Goal: Task Accomplishment & Management: Manage account settings

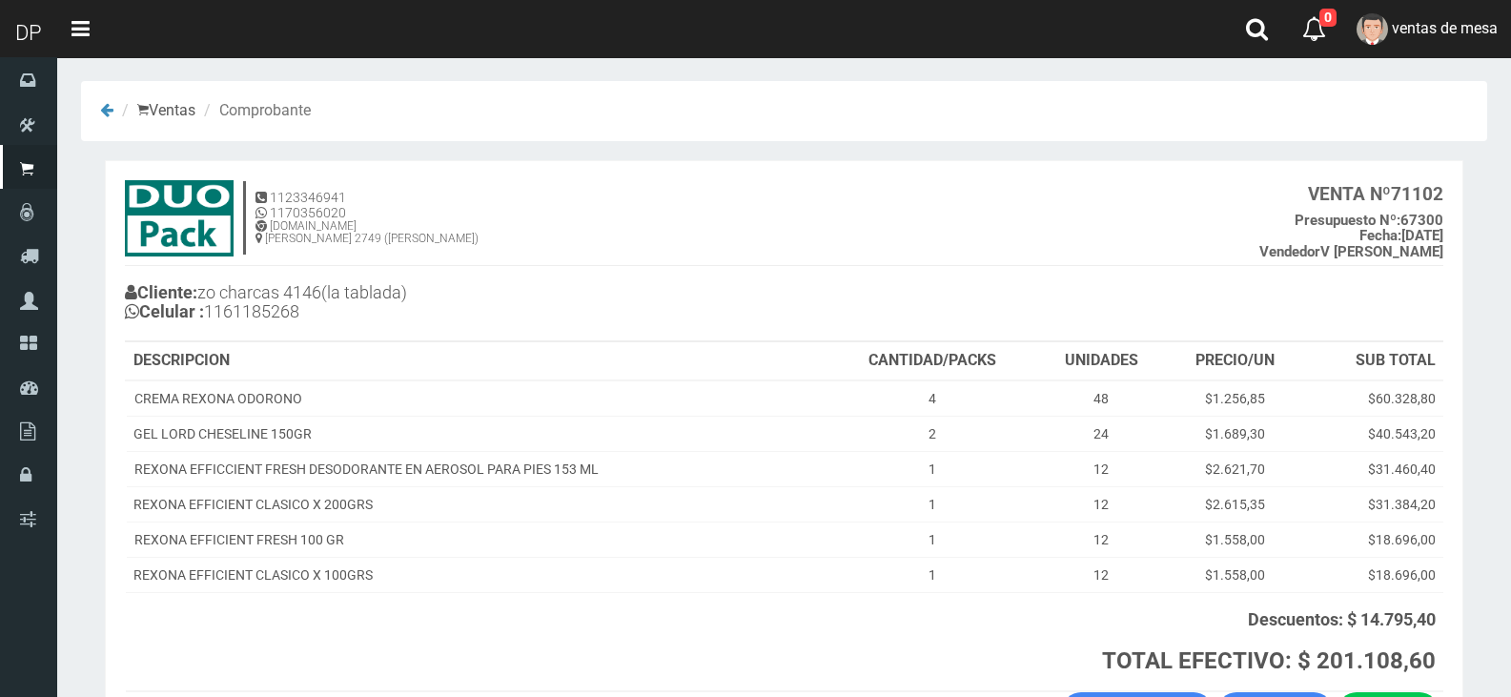
scroll to position [138, 0]
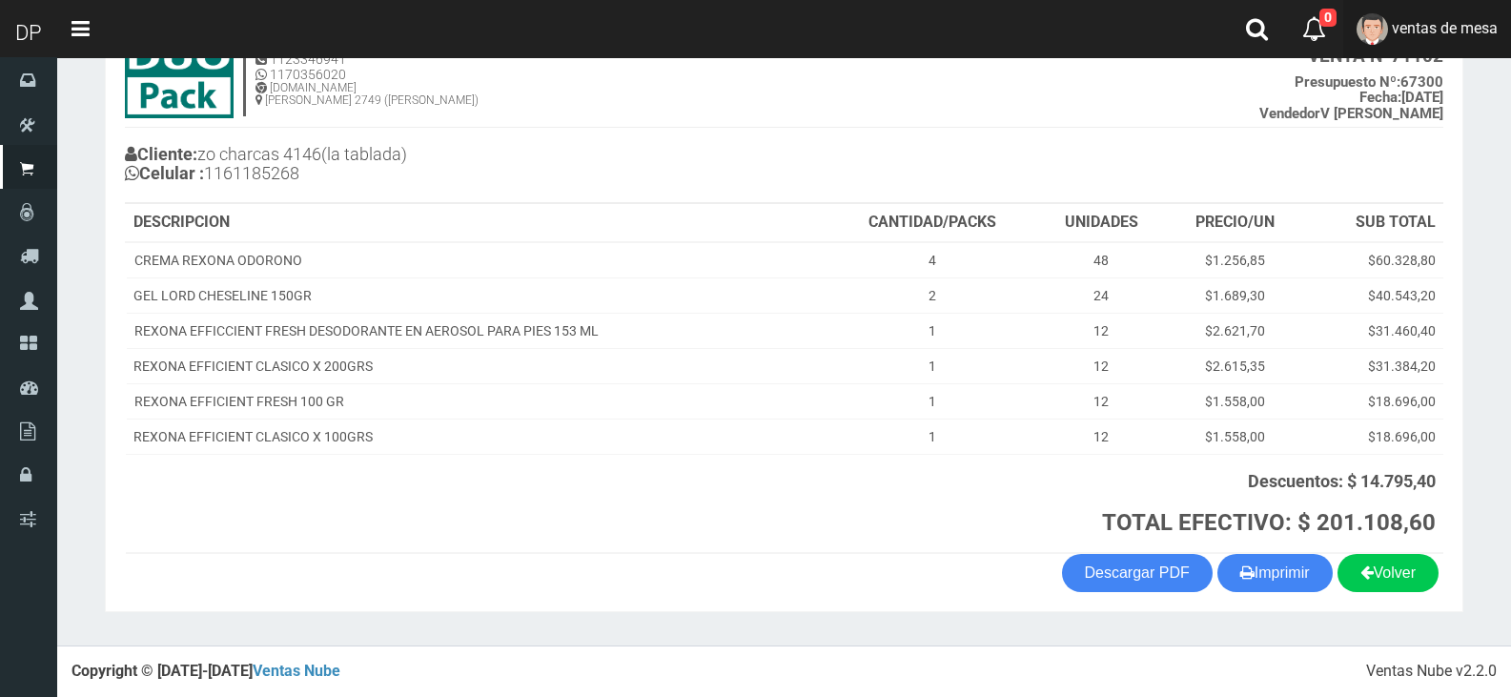
click at [1435, 21] on span "ventas de mesa" at bounding box center [1444, 28] width 106 height 18
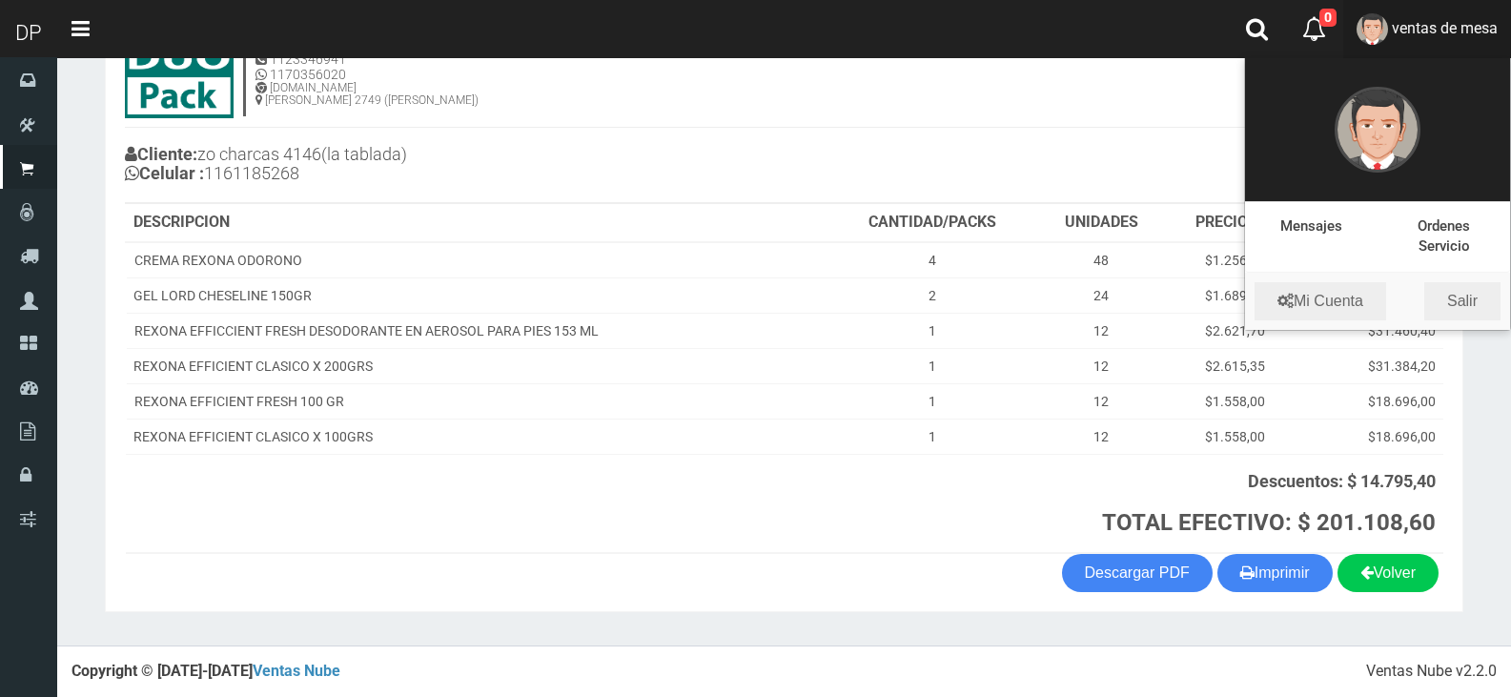
drag, startPoint x: 1473, startPoint y: 328, endPoint x: 1472, endPoint y: 305, distance: 22.9
click at [1473, 324] on li "Mi Cuenta Salir" at bounding box center [1377, 301] width 265 height 57
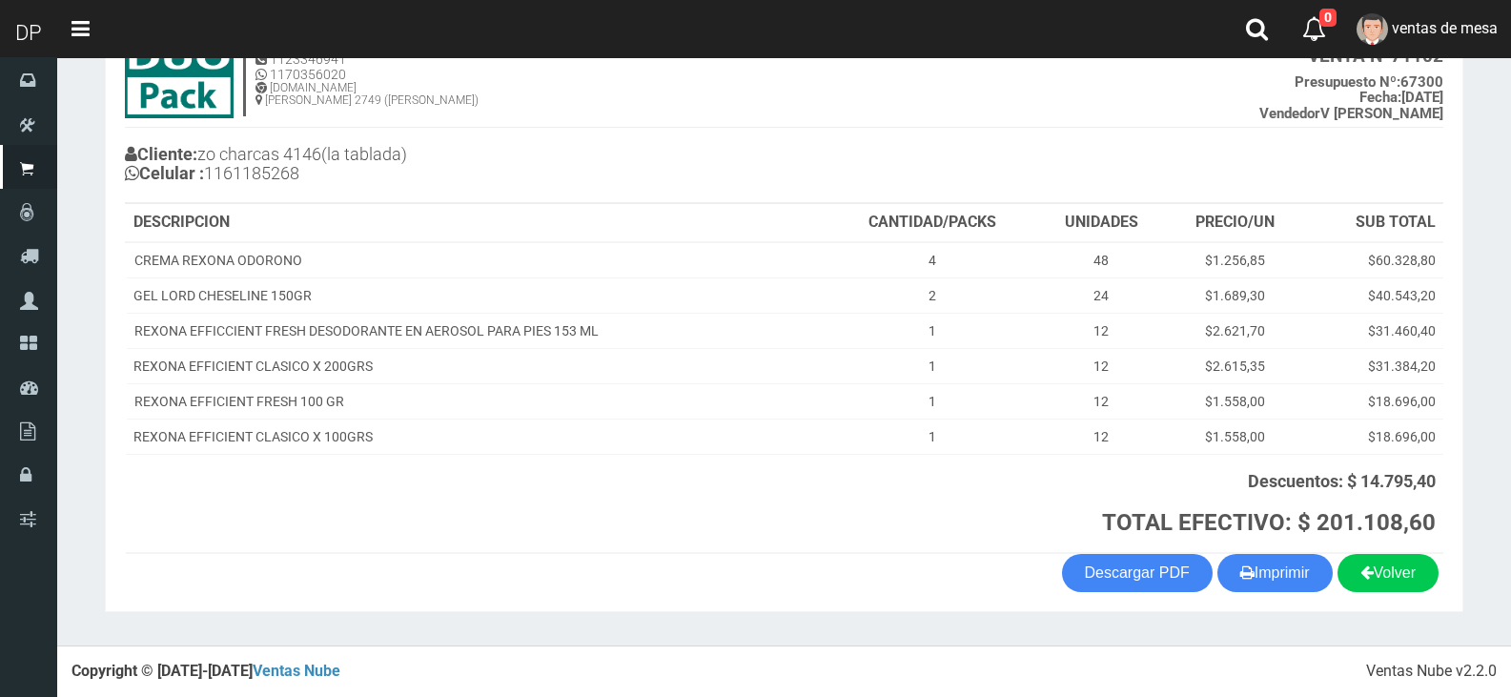
click at [1472, 305] on section "× Titulo del Msj texto Mas Texto Cancelar Aceptar Ventas Comprobante" at bounding box center [783, 282] width 1453 height 726
drag, startPoint x: 1472, startPoint y: 305, endPoint x: 1473, endPoint y: 289, distance: 16.2
click at [1472, 305] on section "× Titulo del Msj texto Mas Texto Cancelar Aceptar Ventas Comprobante" at bounding box center [783, 282] width 1453 height 726
click at [1453, 48] on link "ventas de mesa" at bounding box center [1427, 29] width 168 height 58
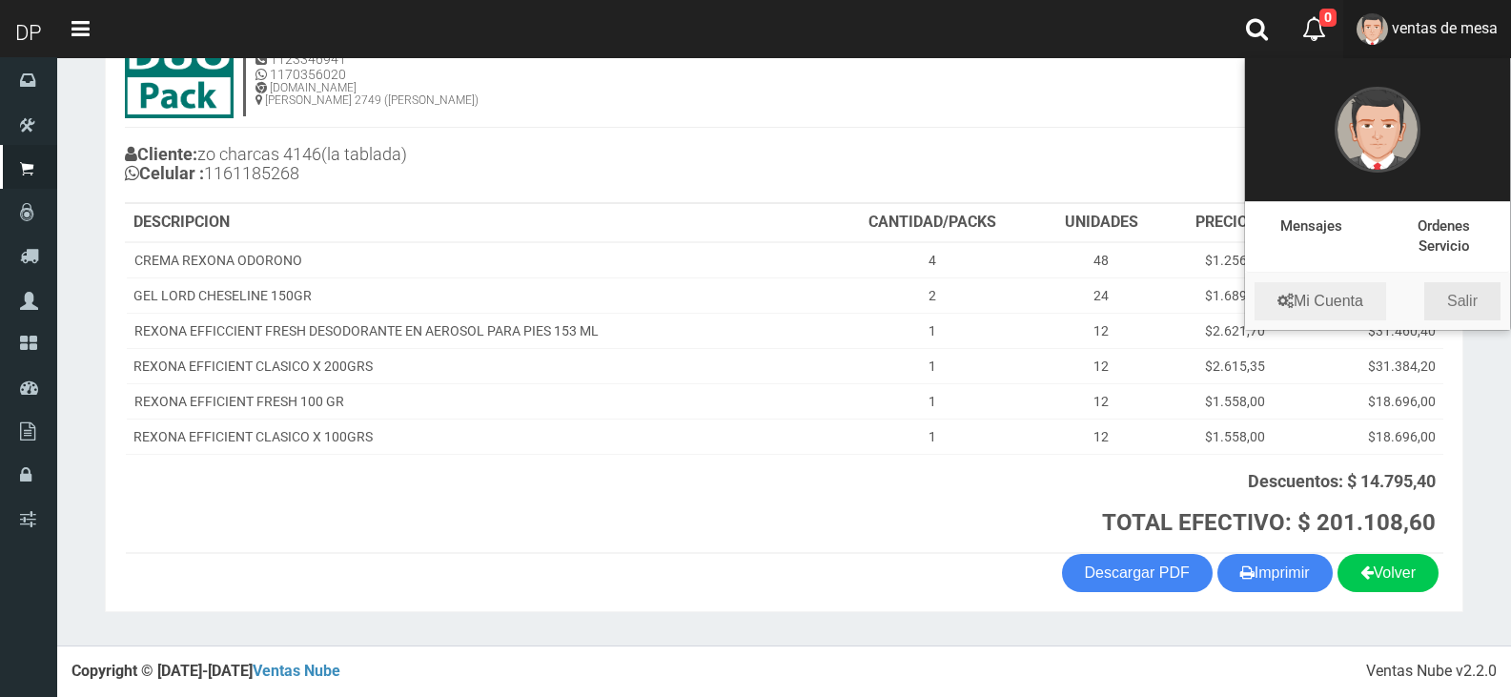
click at [1471, 300] on link "Salir" at bounding box center [1462, 301] width 76 height 38
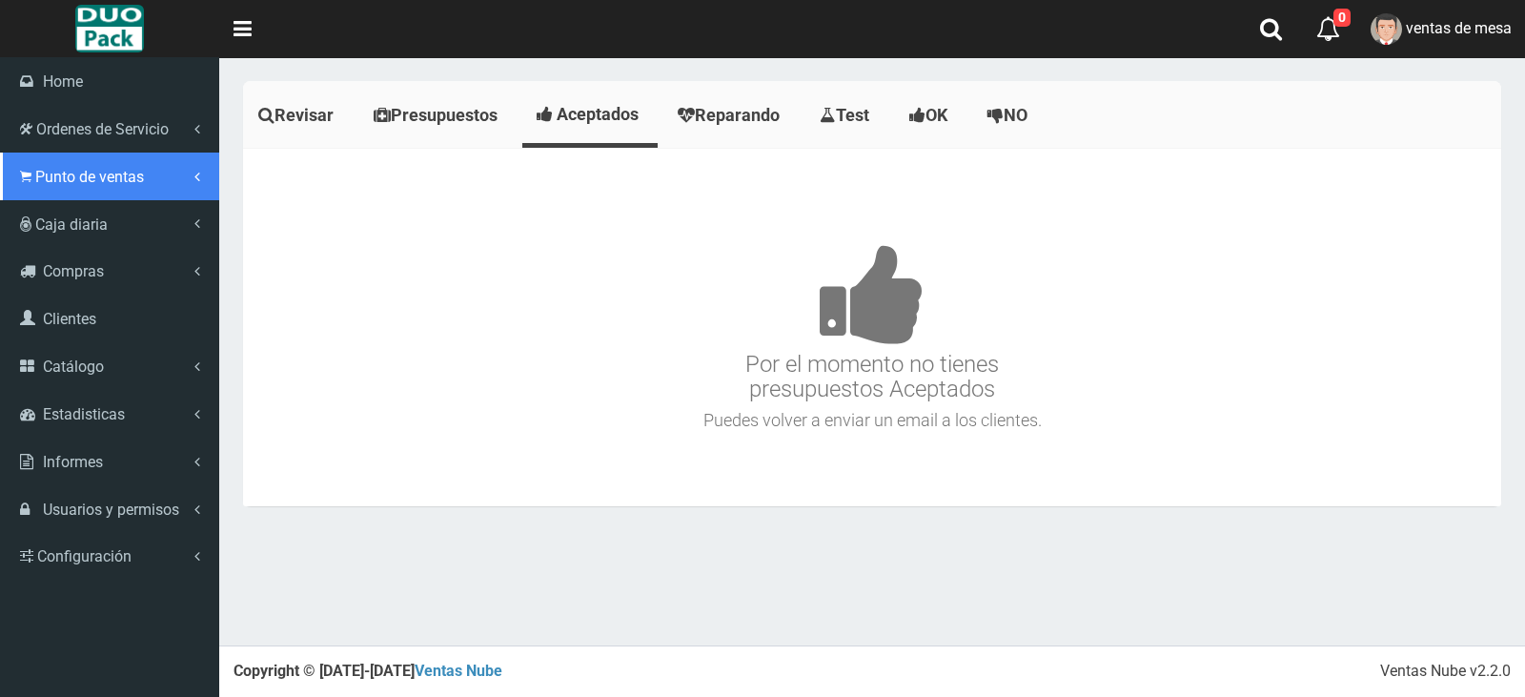
click at [110, 176] on span "Punto de ventas" at bounding box center [89, 177] width 109 height 18
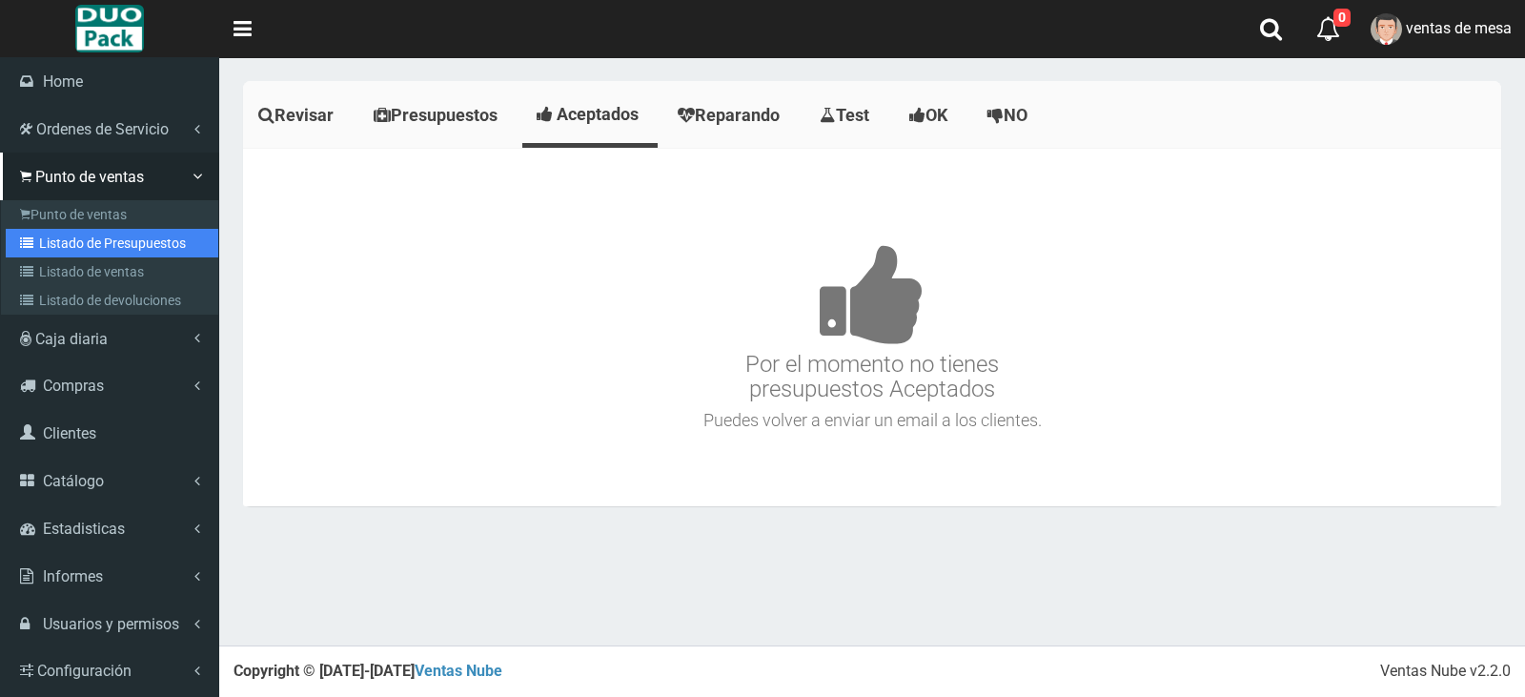
click at [111, 236] on link "Listado de Presupuestos" at bounding box center [112, 243] width 213 height 29
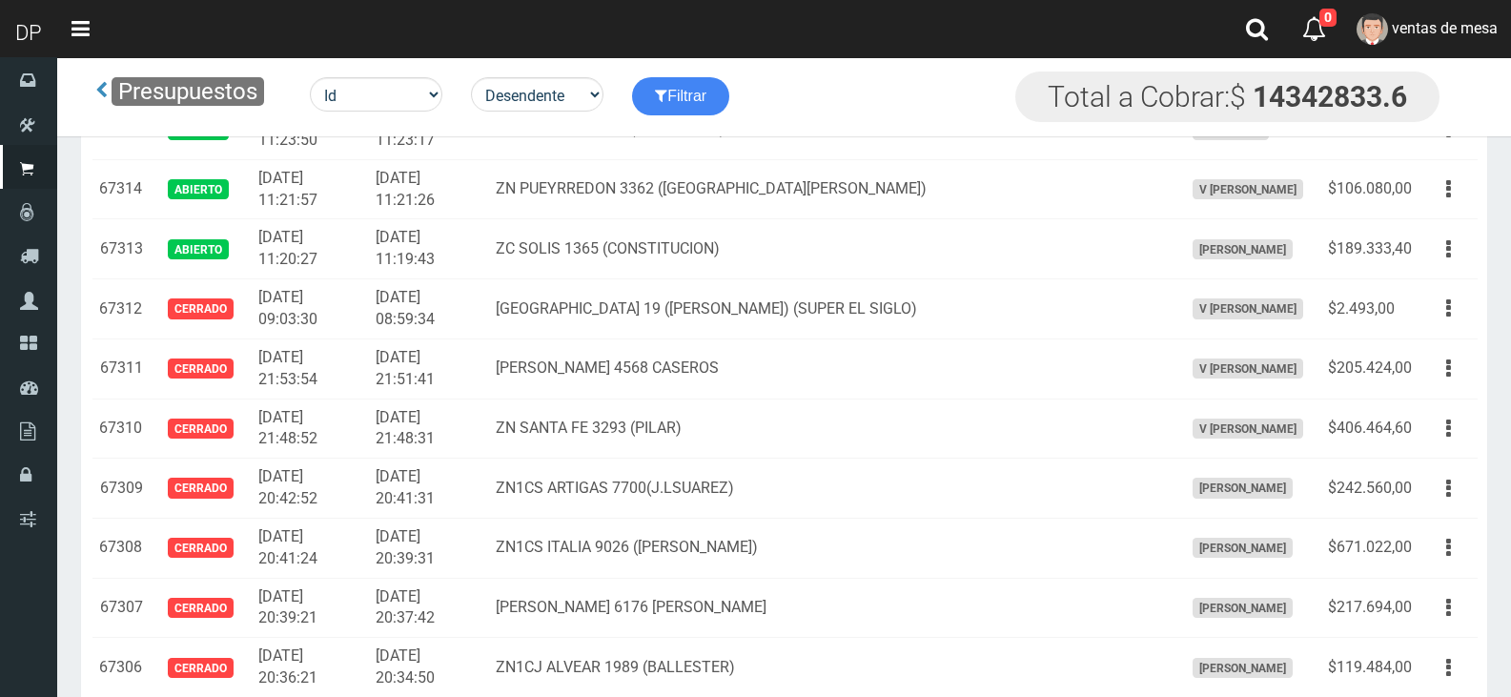
scroll to position [2859, 0]
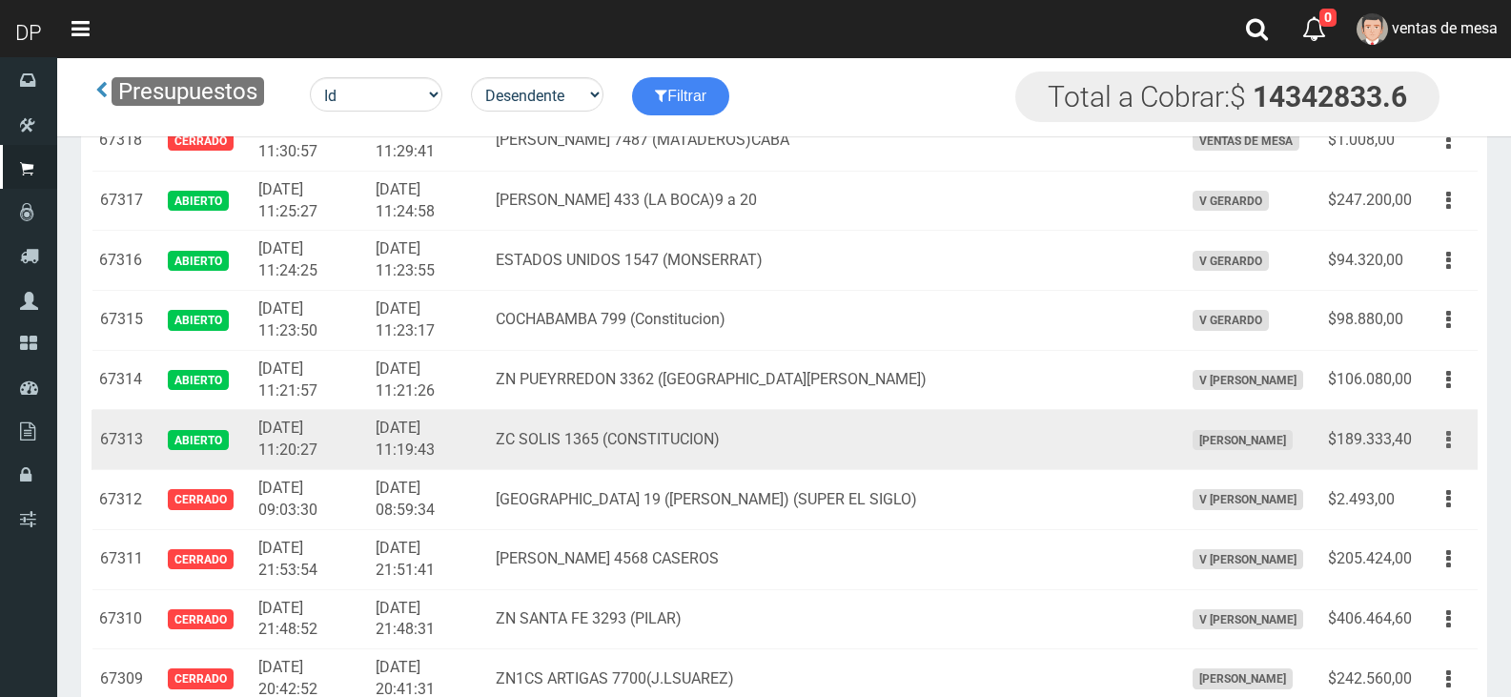
click at [1455, 432] on button "button" at bounding box center [1448, 439] width 43 height 33
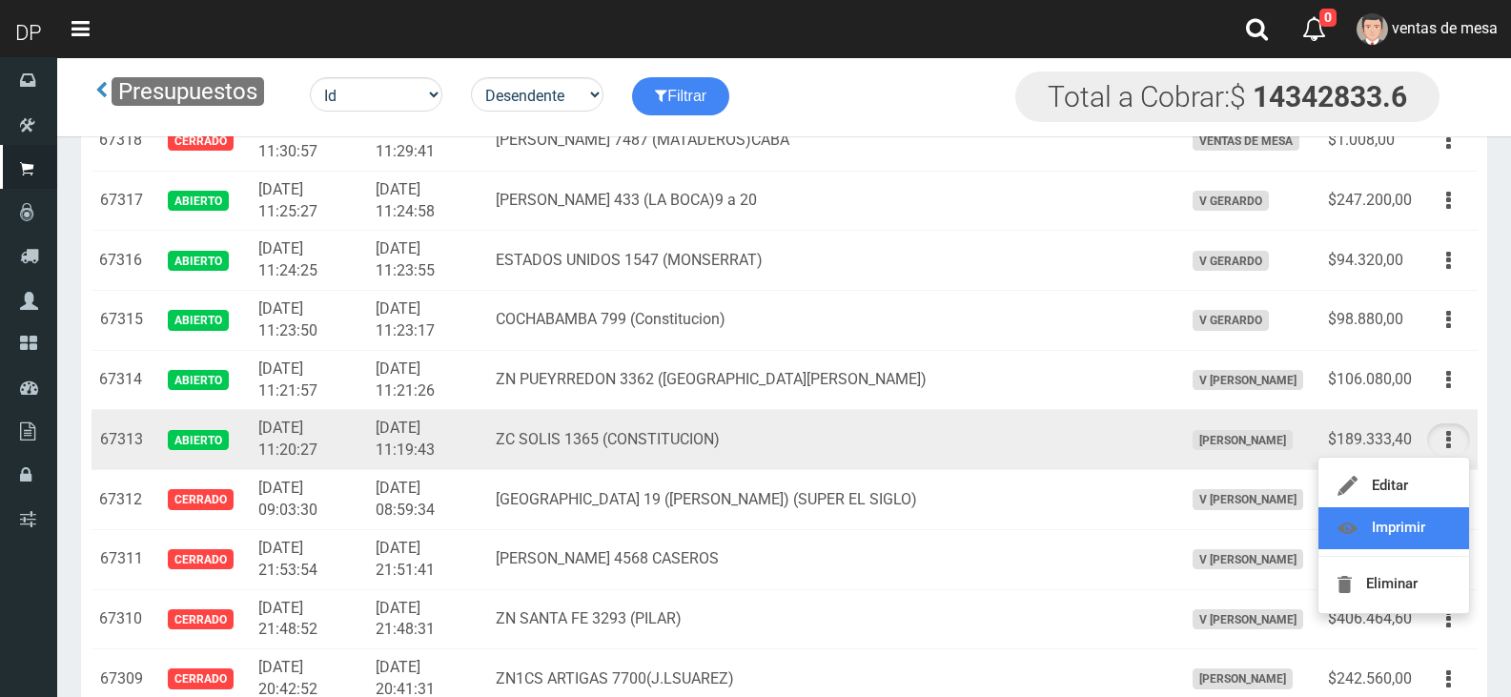
click at [1418, 524] on link "Imprimir" at bounding box center [1393, 528] width 151 height 42
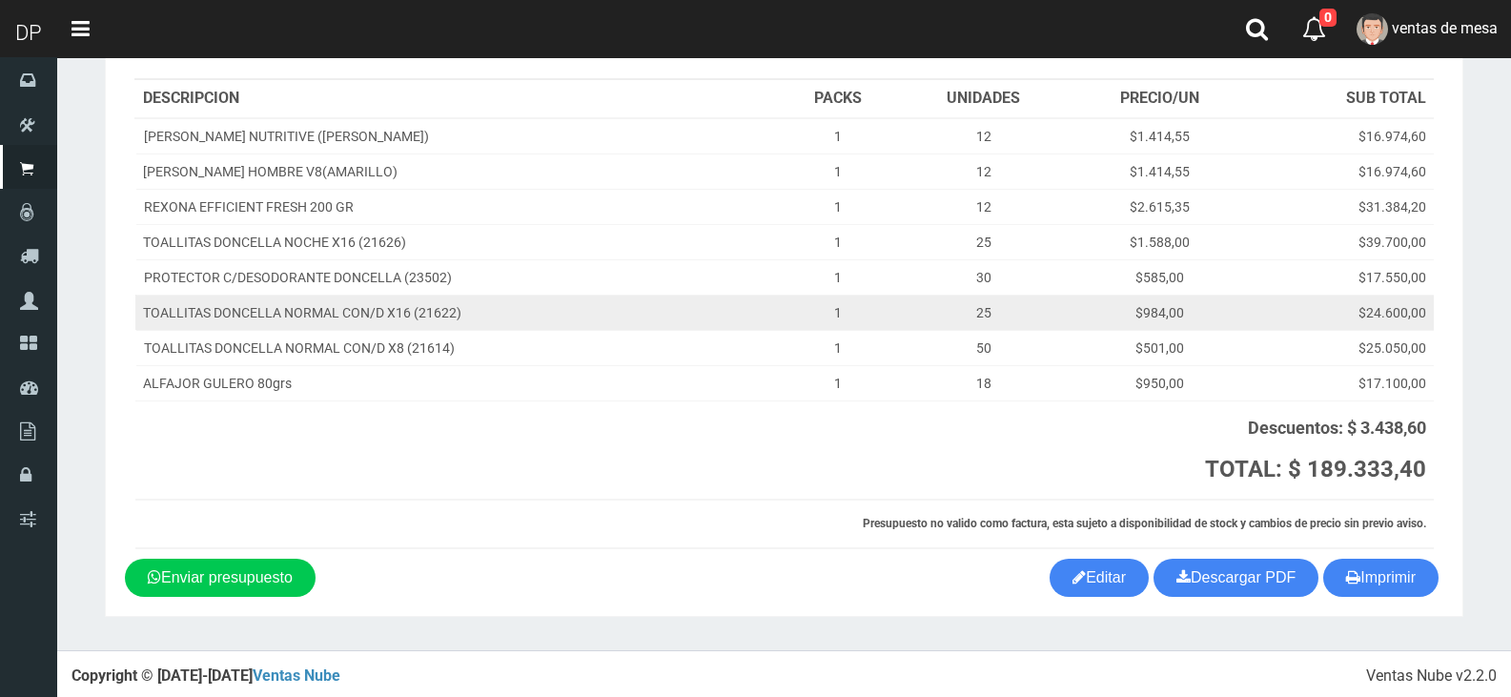
scroll to position [213, 0]
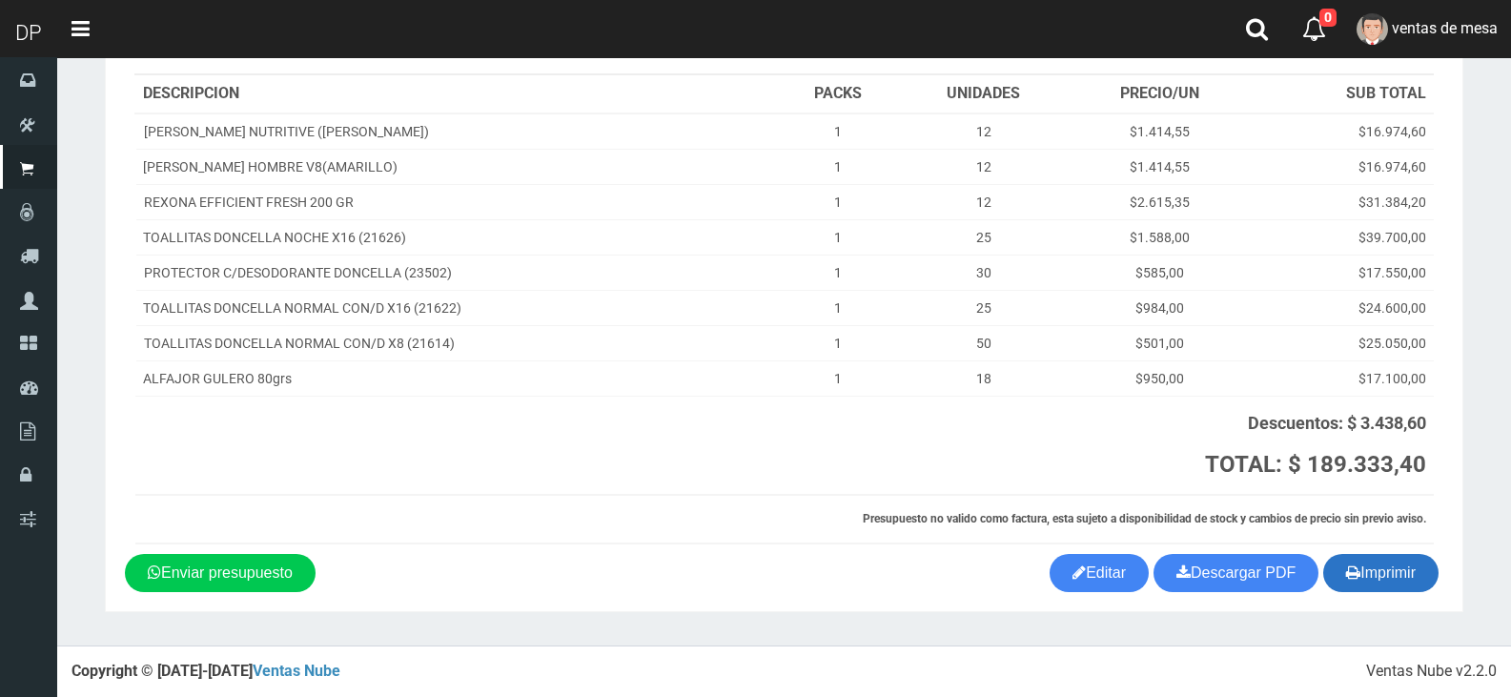
click at [1390, 568] on button "Imprimir" at bounding box center [1380, 573] width 115 height 38
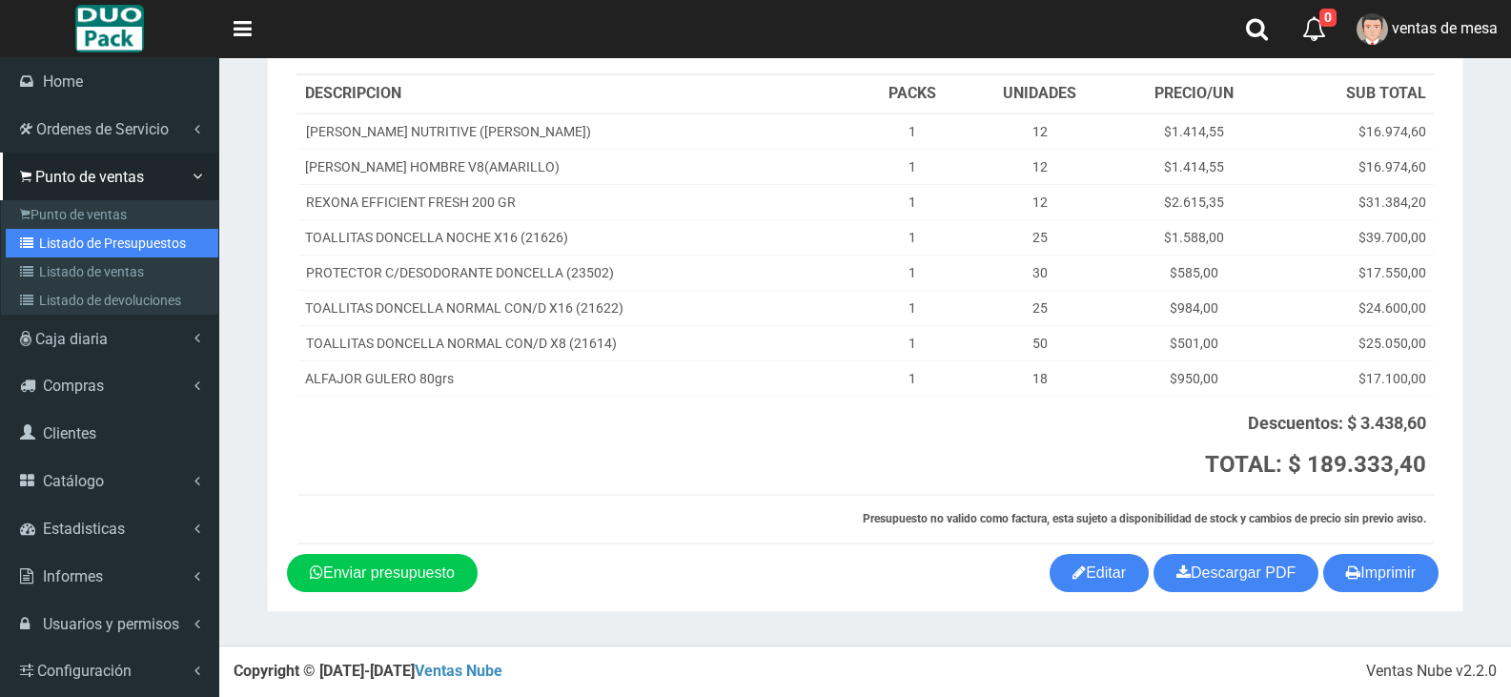
click at [118, 238] on link "Listado de Presupuestos" at bounding box center [112, 243] width 213 height 29
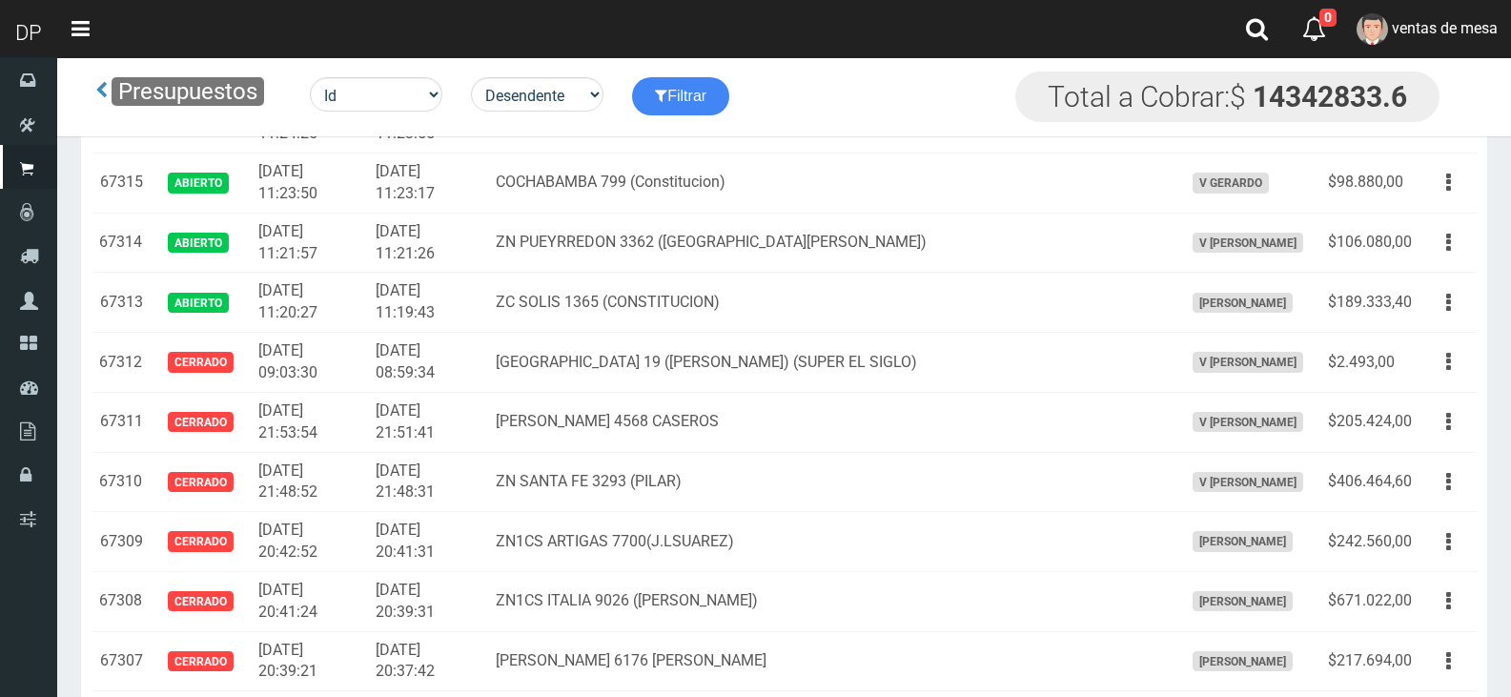
scroll to position [2955, 0]
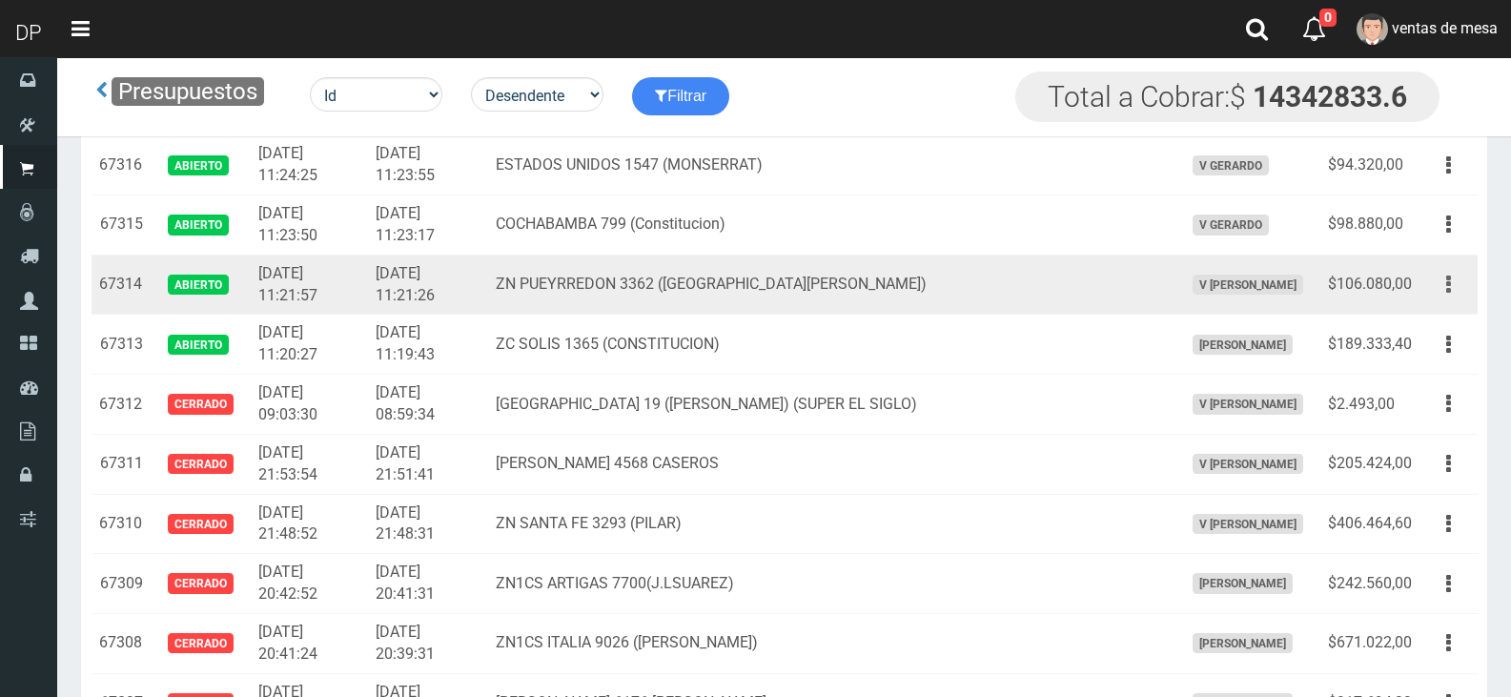
click at [1451, 290] on button "button" at bounding box center [1448, 284] width 43 height 33
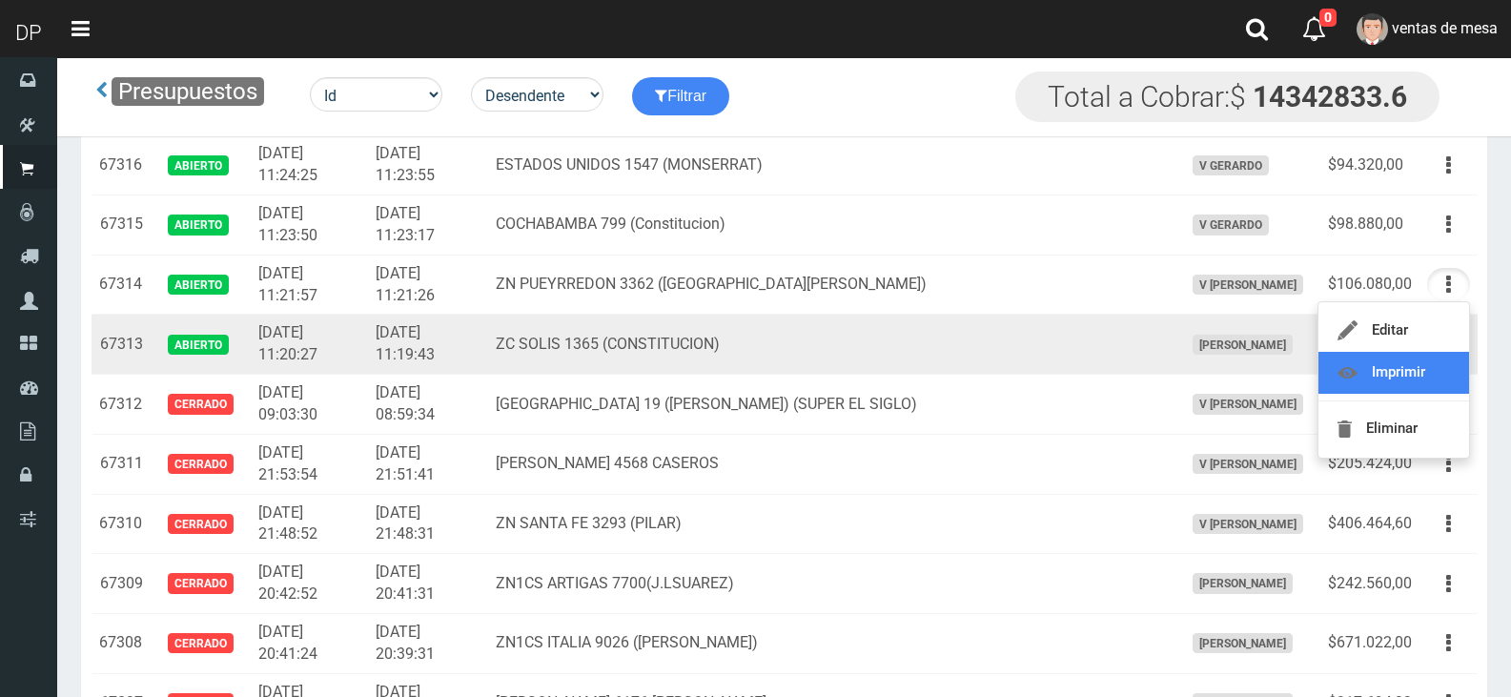
click at [1396, 364] on link "Imprimir" at bounding box center [1393, 373] width 151 height 42
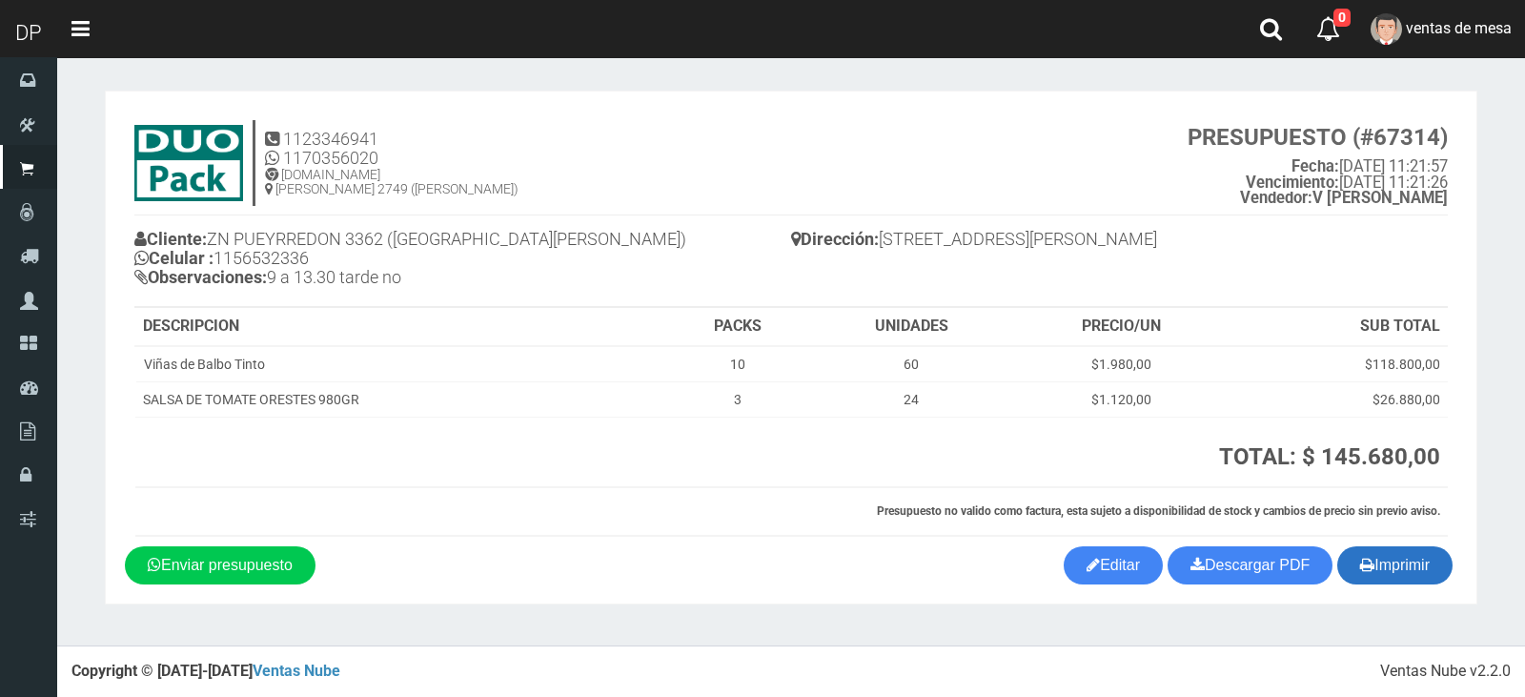
click at [1411, 572] on button "Imprimir" at bounding box center [1394, 565] width 115 height 38
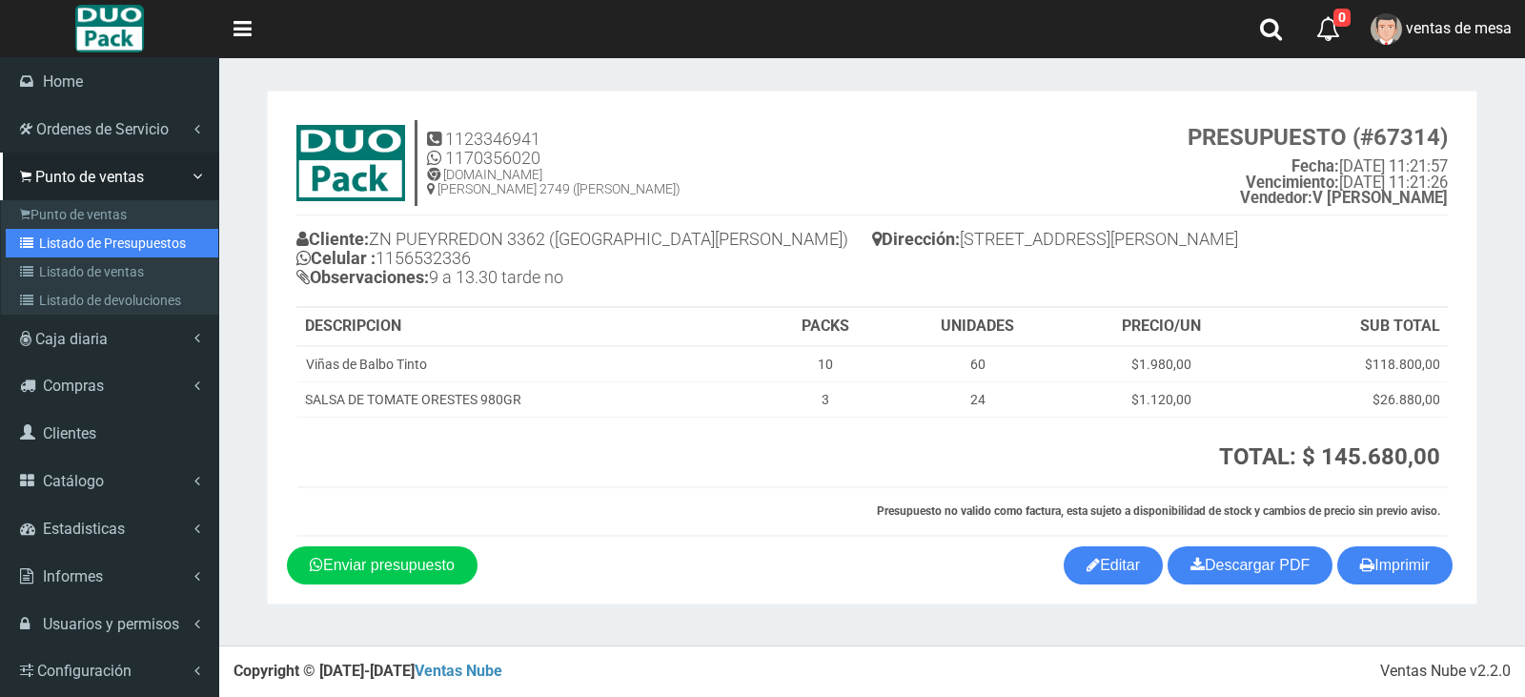
click at [130, 234] on link "Listado de Presupuestos" at bounding box center [112, 243] width 213 height 29
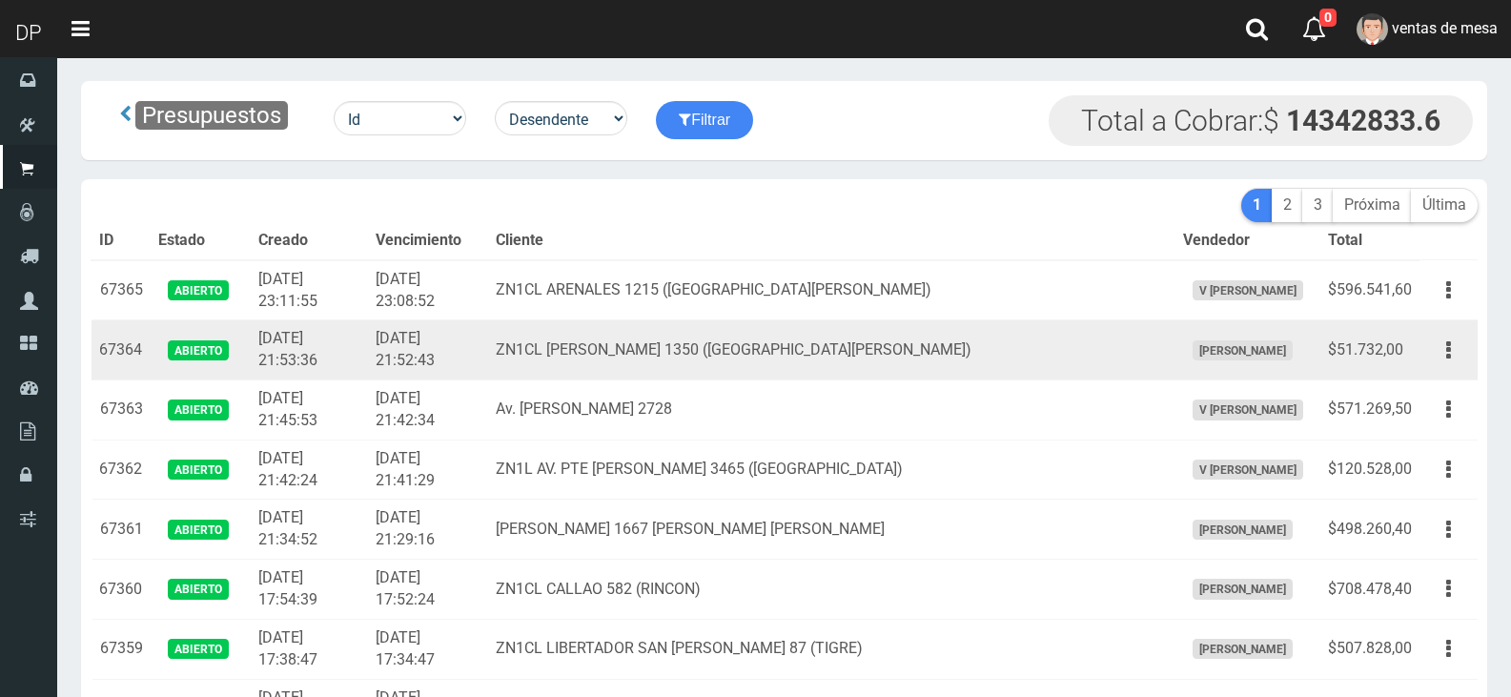
drag, startPoint x: 1476, startPoint y: 353, endPoint x: 1410, endPoint y: 363, distance: 67.5
click at [1415, 363] on td "$51.732,00" at bounding box center [1369, 350] width 99 height 60
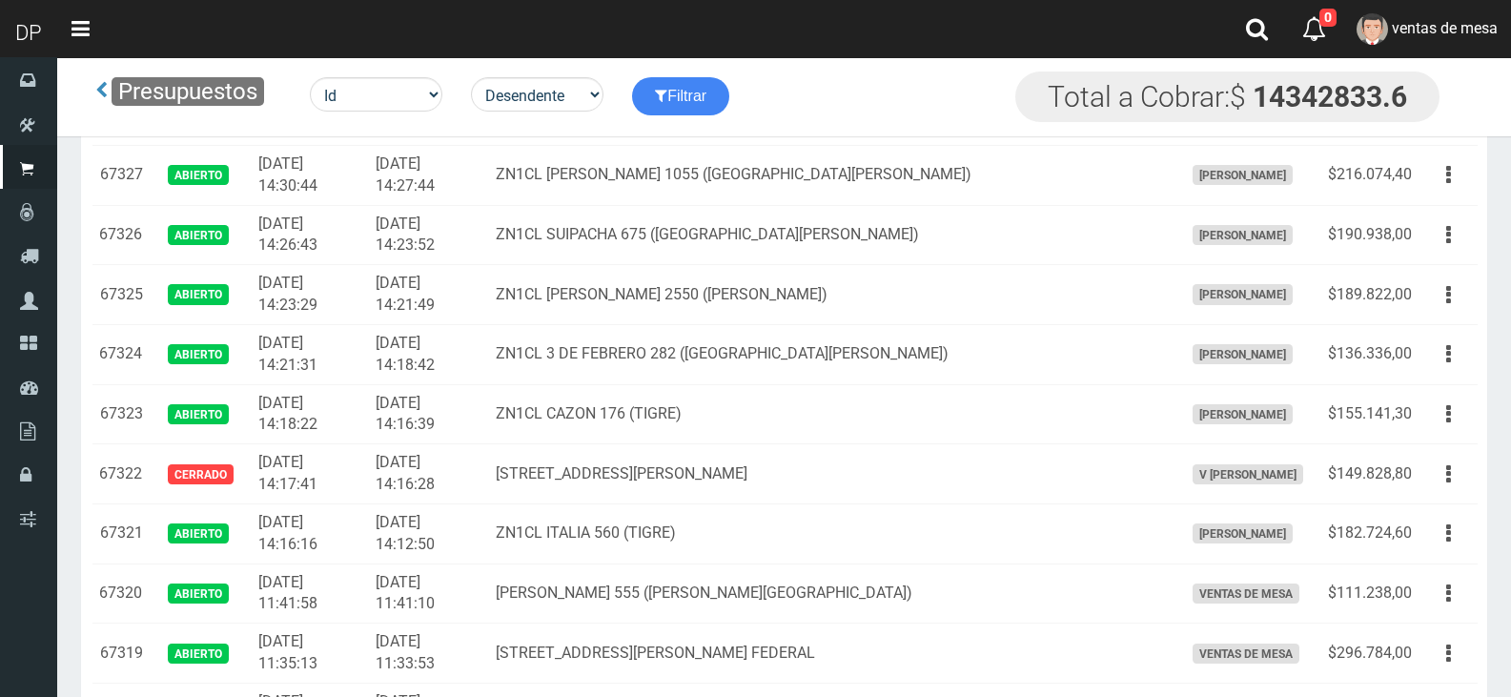
scroll to position [2764, 0]
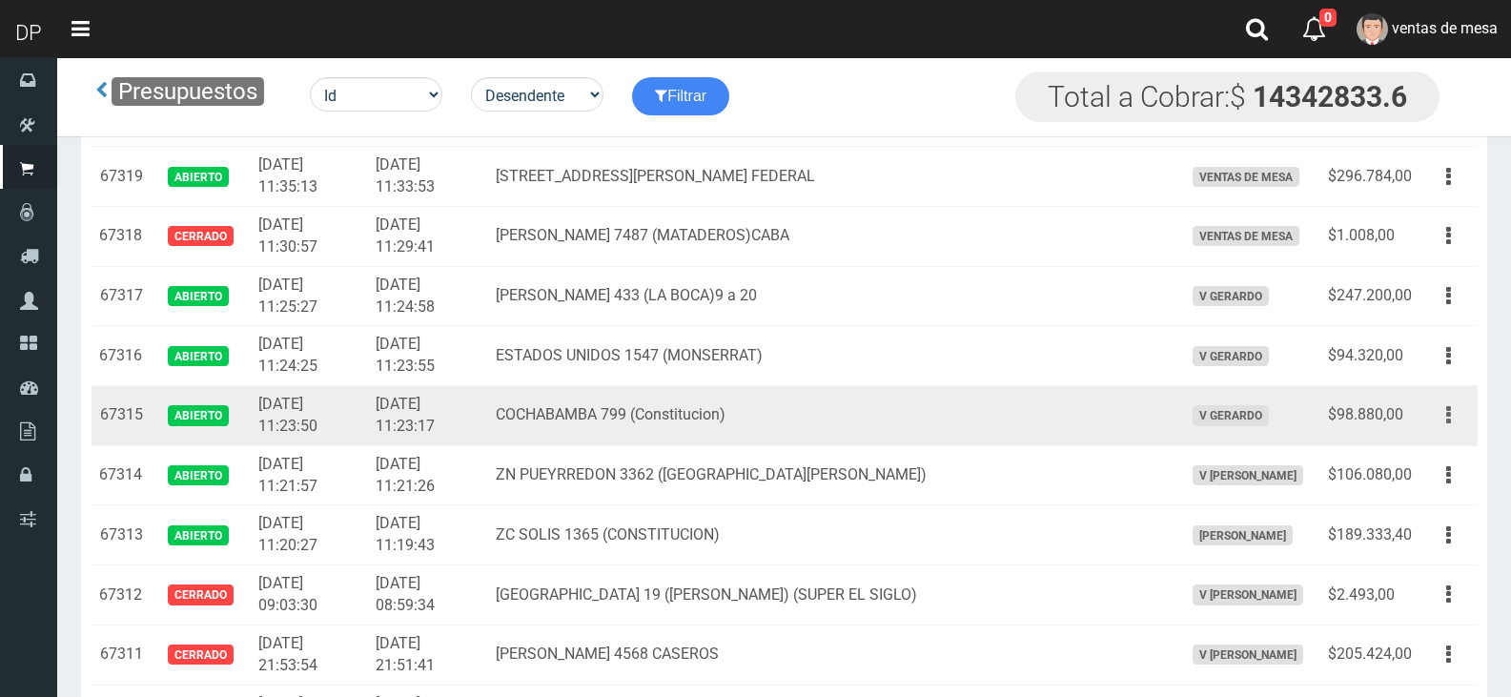
click at [1453, 411] on button "button" at bounding box center [1448, 414] width 43 height 33
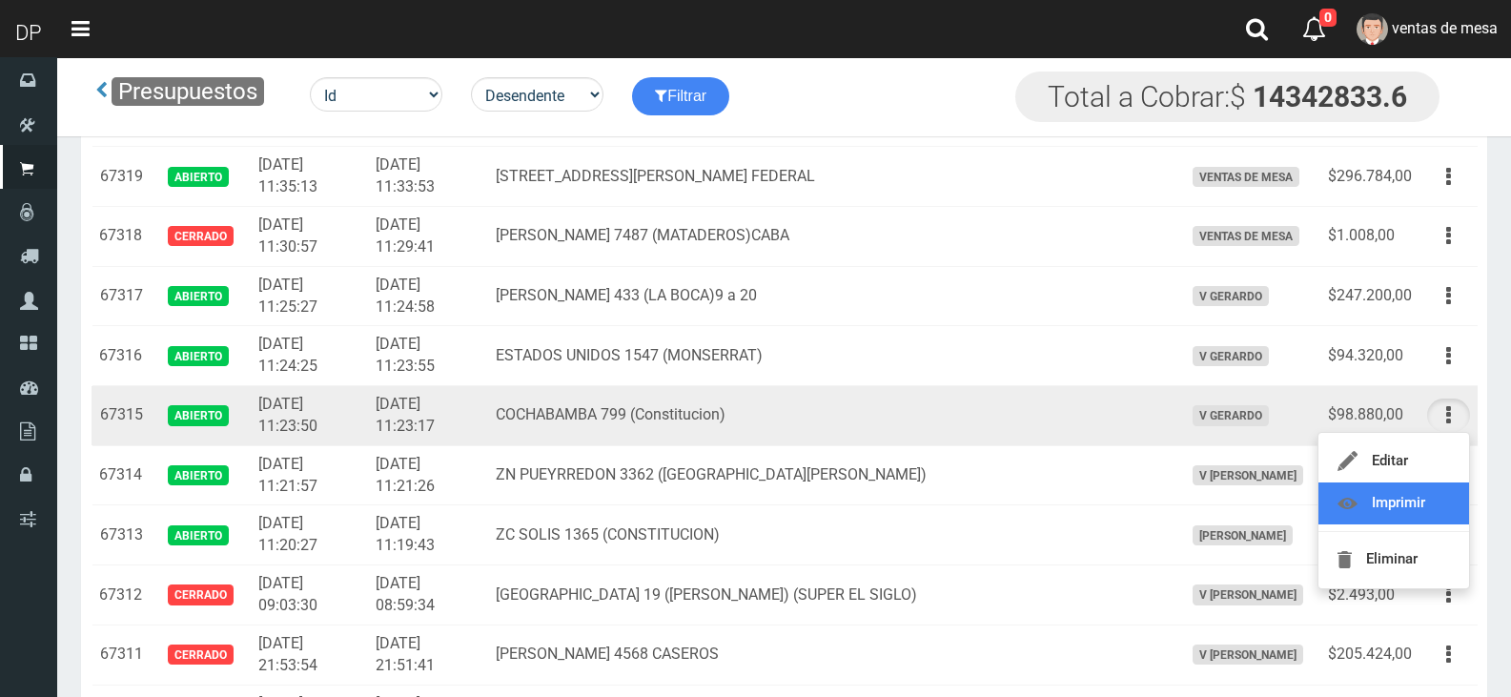
click at [1412, 498] on link "Imprimir" at bounding box center [1393, 503] width 151 height 42
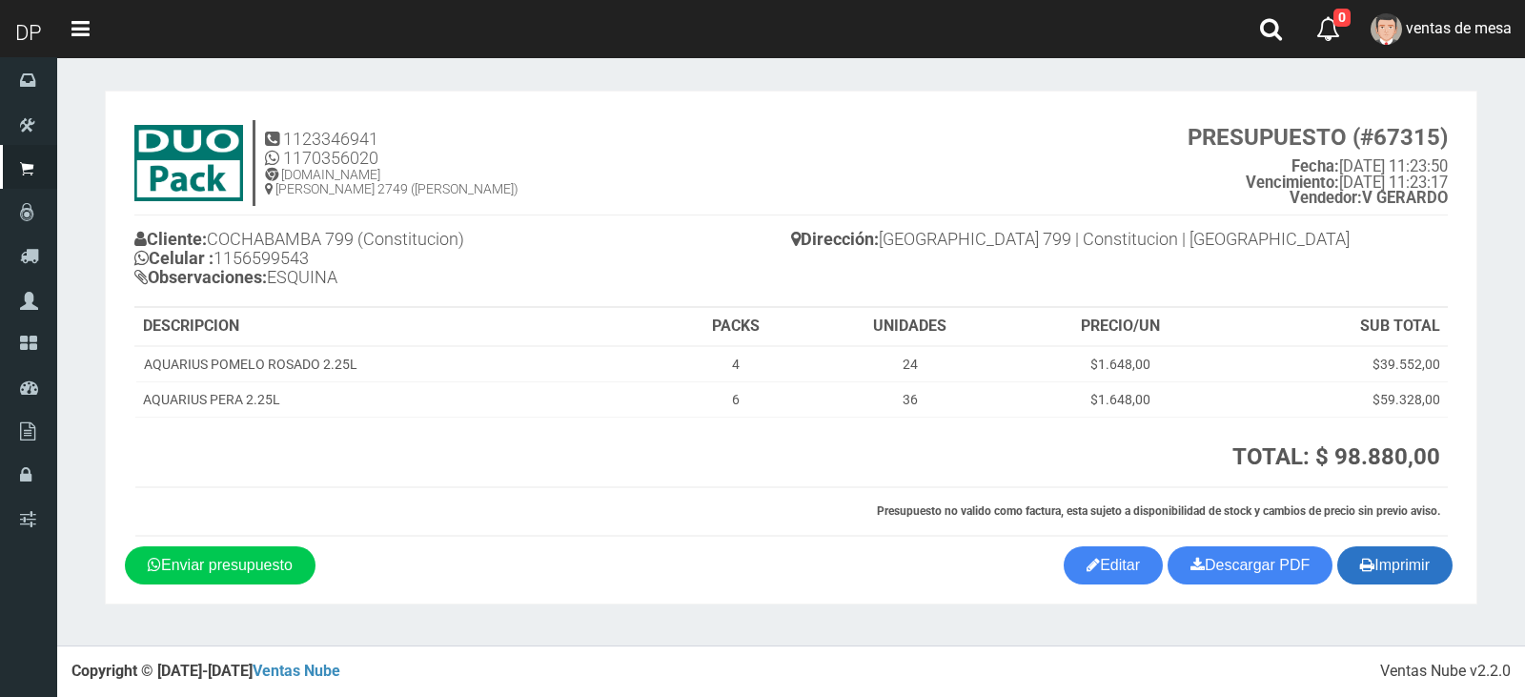
click at [1412, 565] on button "Imprimir" at bounding box center [1394, 565] width 115 height 38
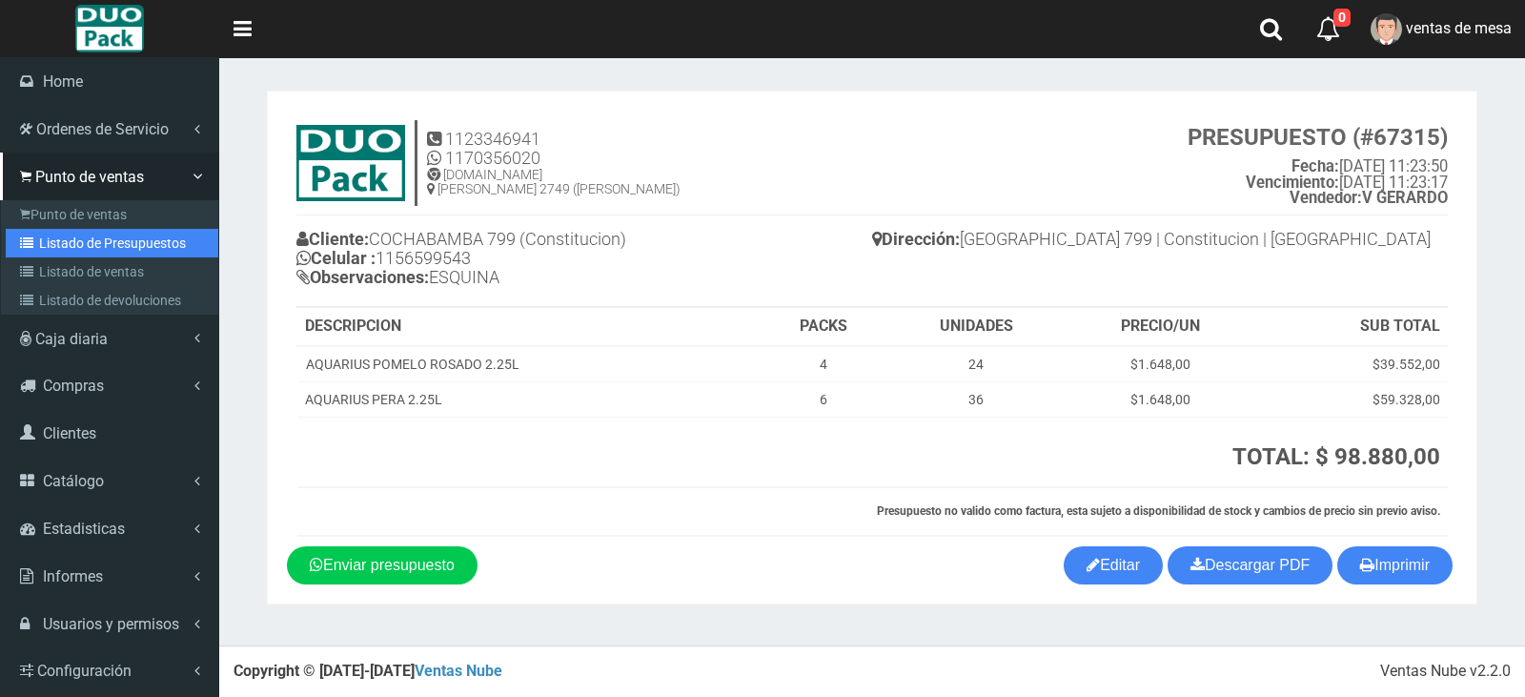
click at [181, 238] on link "Listado de Presupuestos" at bounding box center [112, 243] width 213 height 29
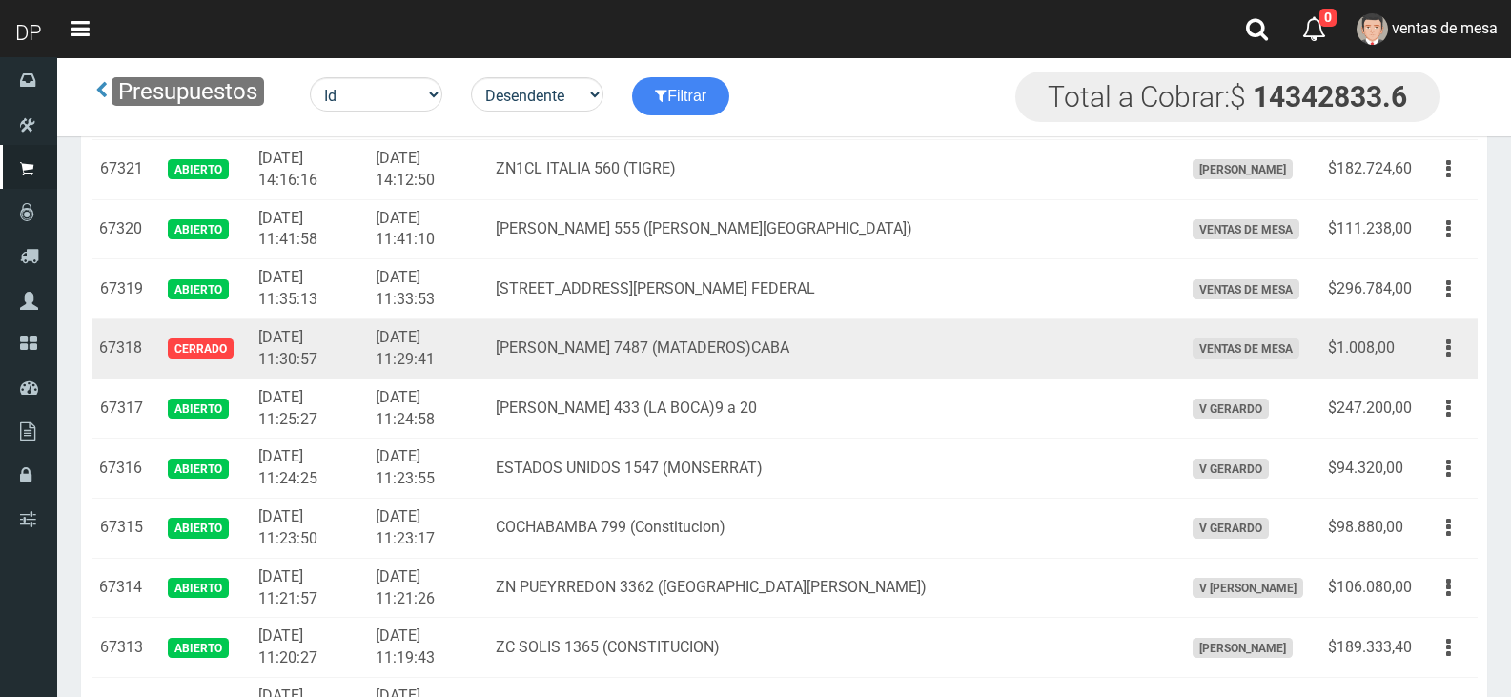
scroll to position [2764, 0]
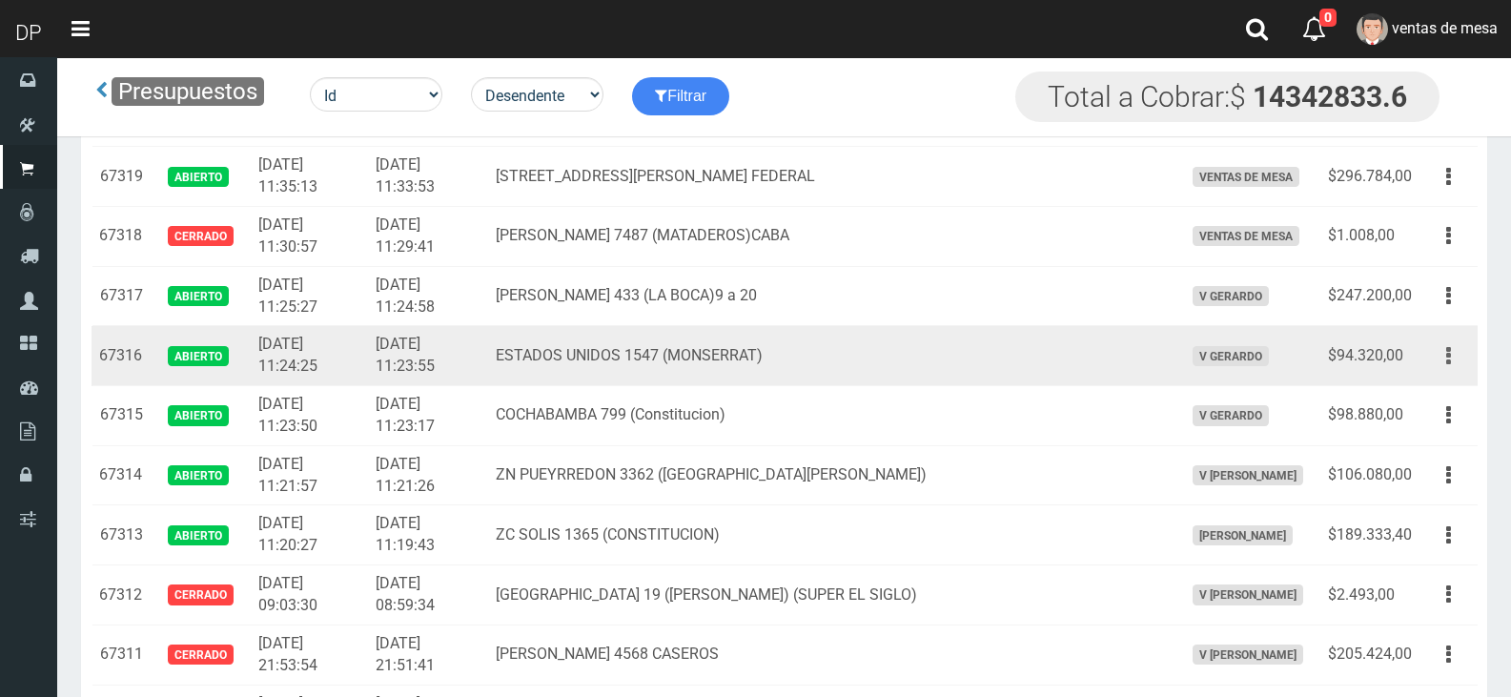
click at [1432, 355] on button "button" at bounding box center [1448, 355] width 43 height 33
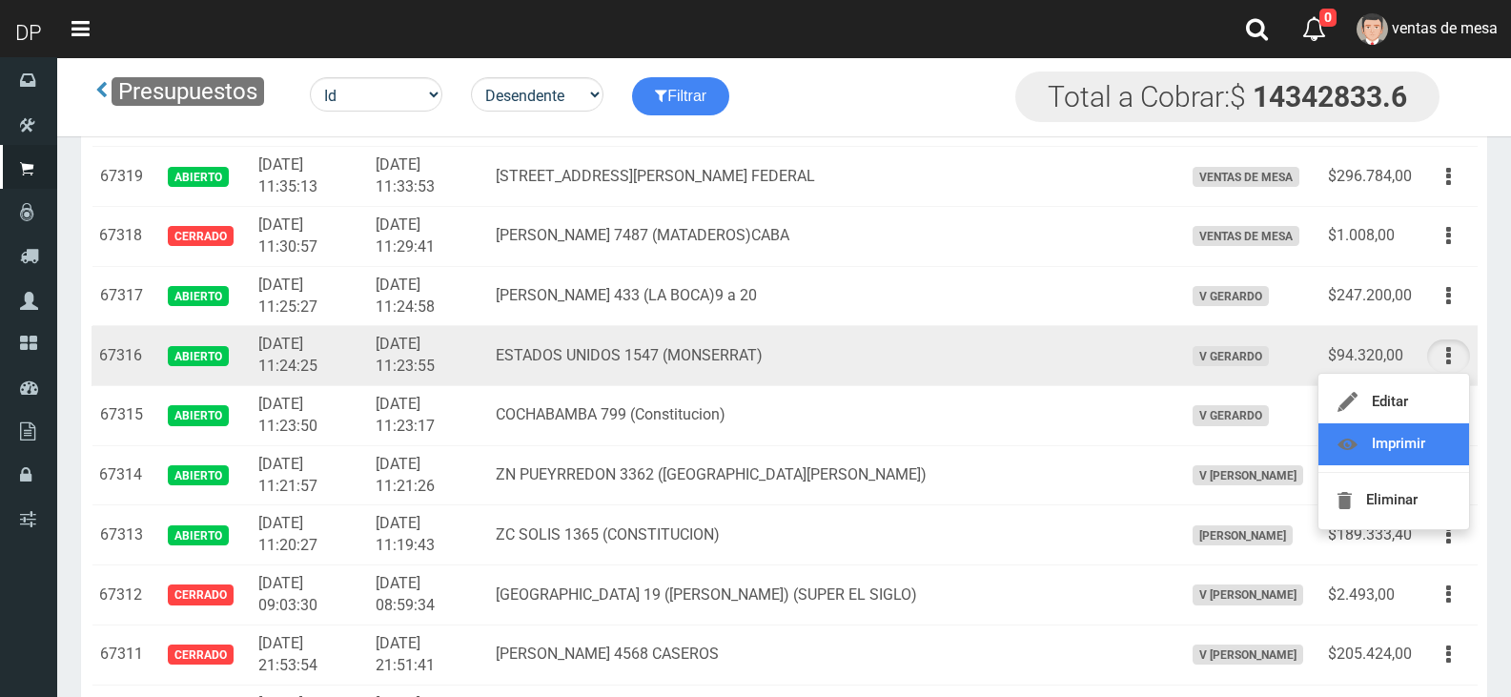
click at [1427, 436] on link "Imprimir" at bounding box center [1393, 444] width 151 height 42
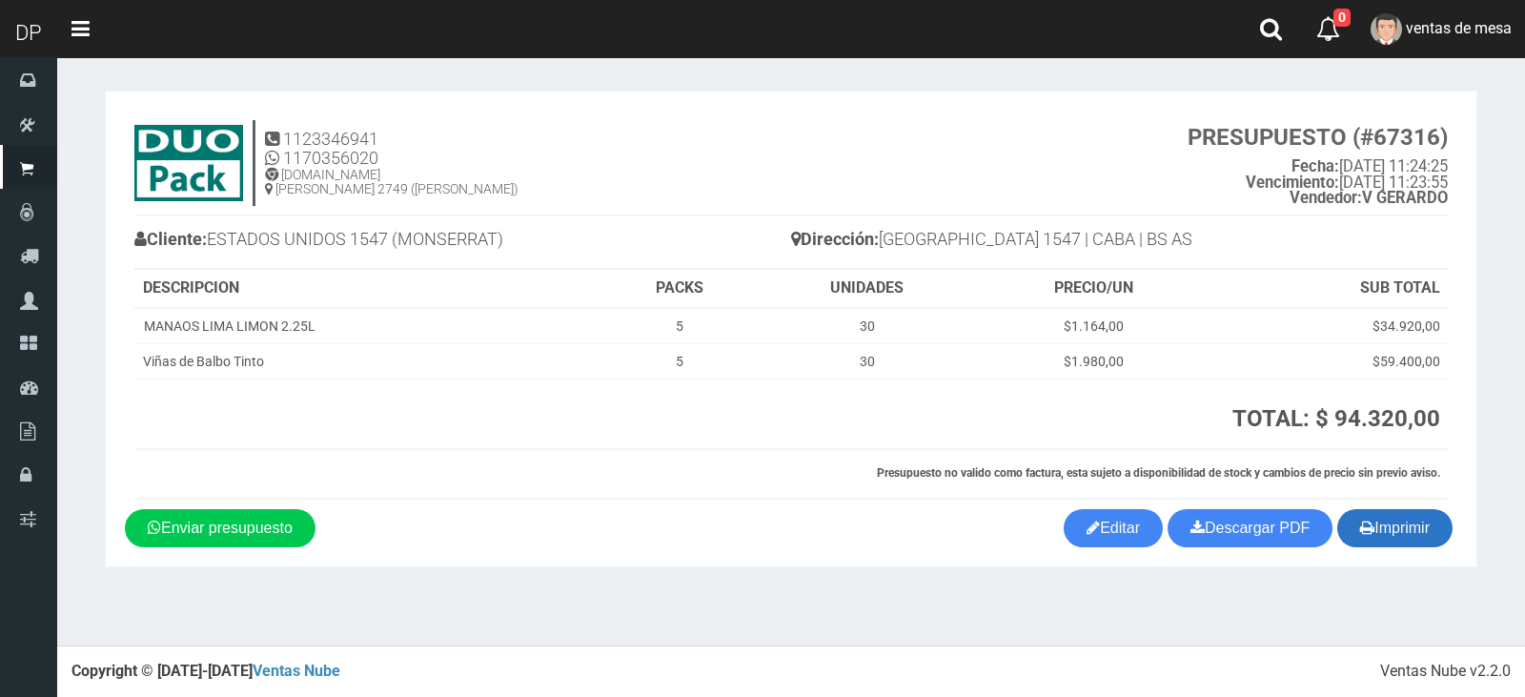
click at [1366, 527] on icon "button" at bounding box center [1367, 527] width 14 height 27
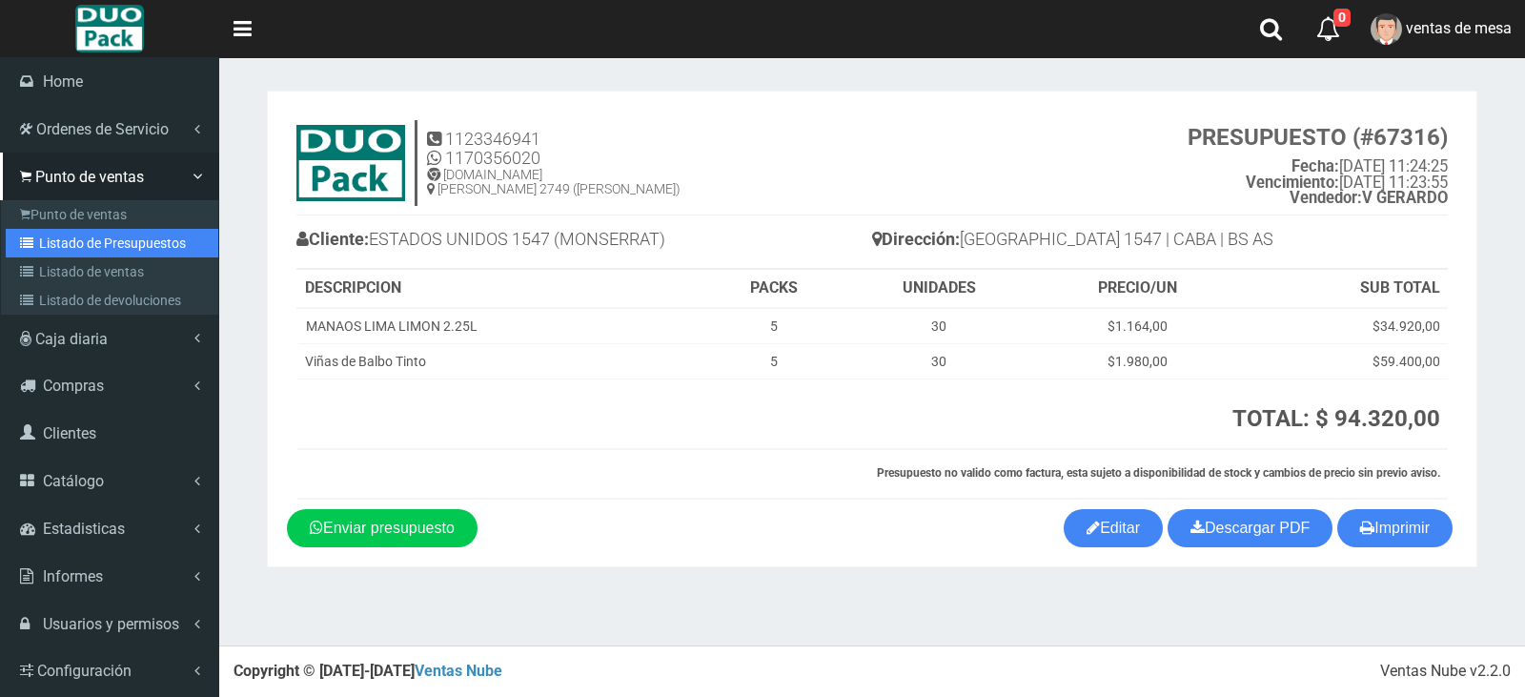
click at [112, 235] on link "Listado de Presupuestos" at bounding box center [112, 243] width 213 height 29
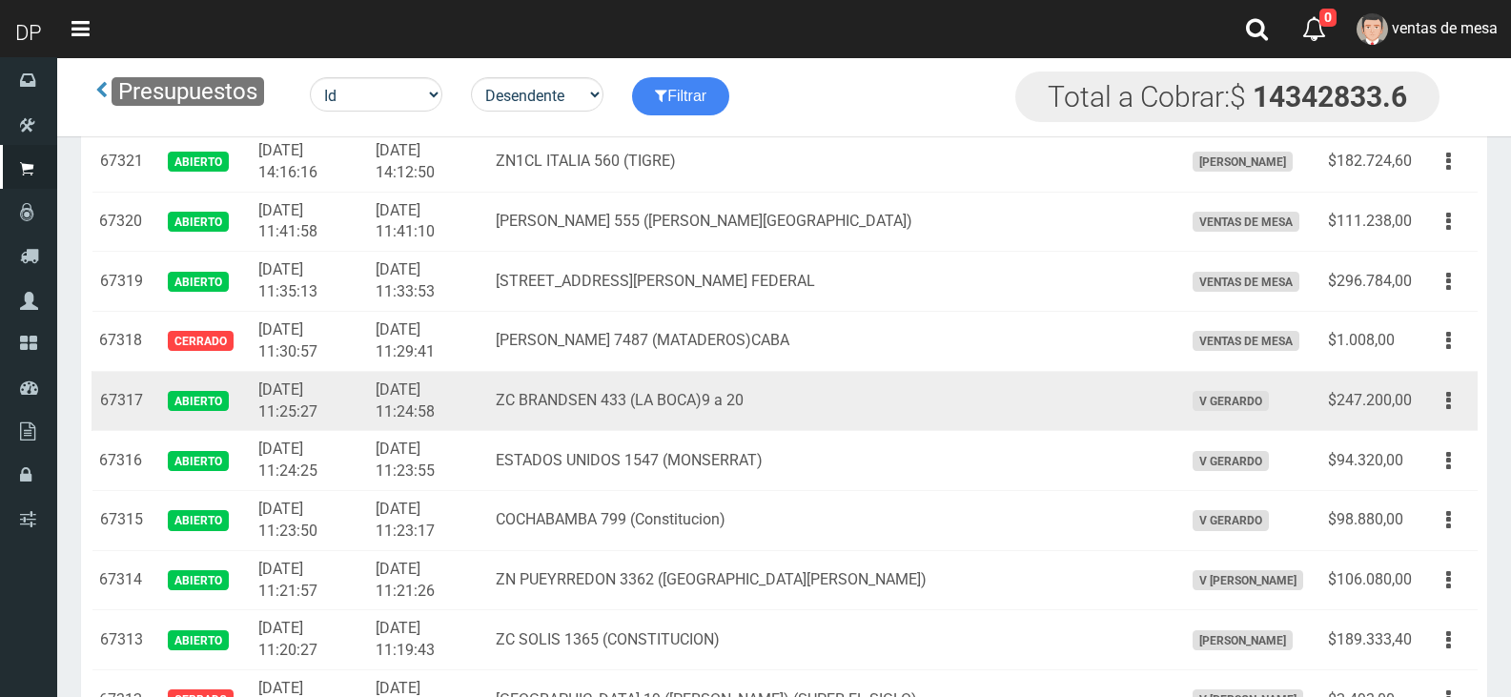
scroll to position [2764, 0]
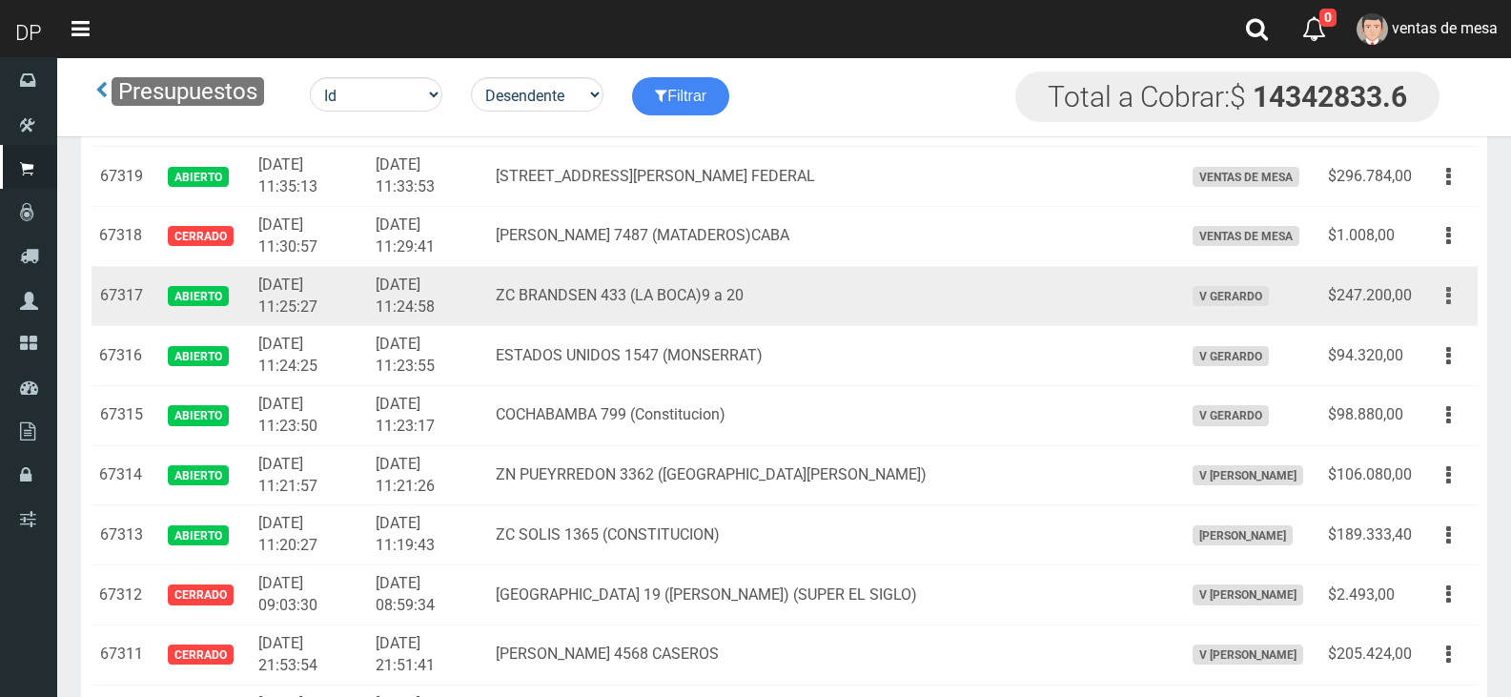
click at [1460, 302] on button "button" at bounding box center [1448, 295] width 43 height 33
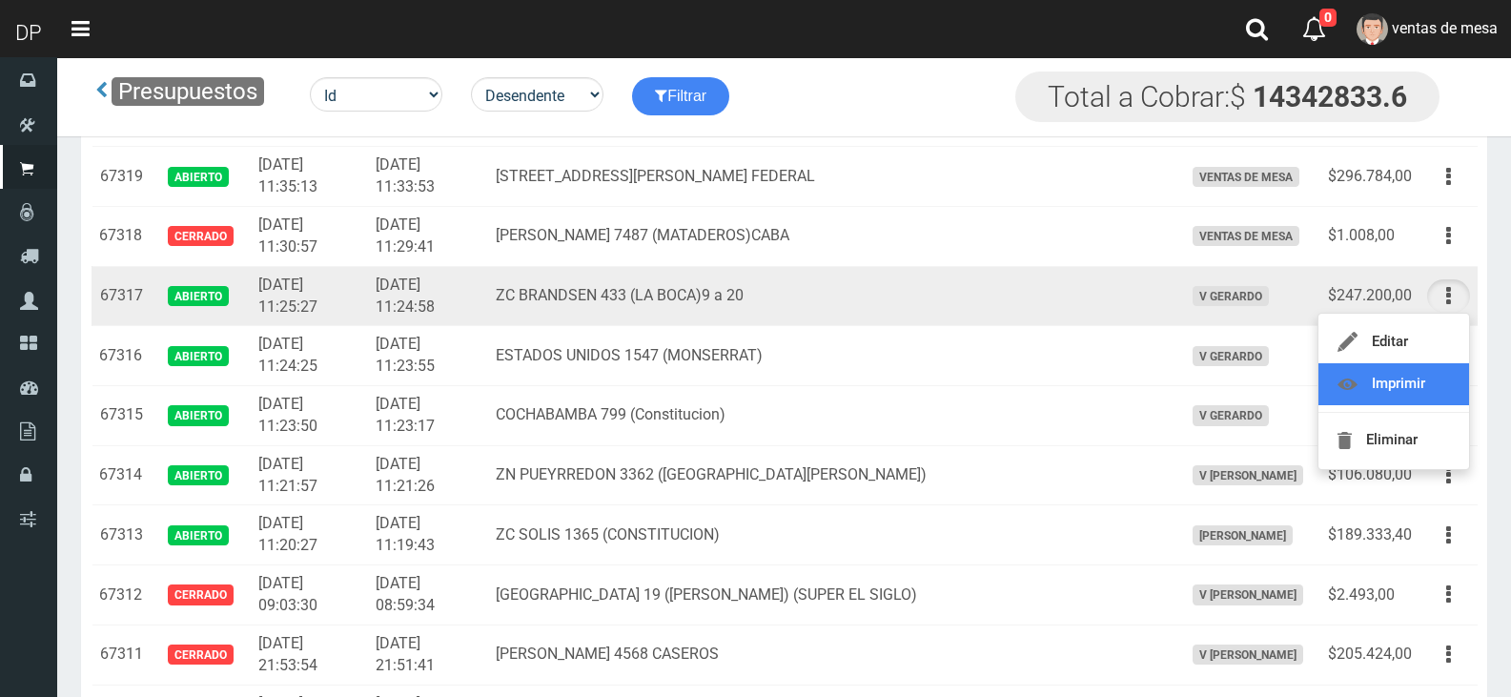
click at [1391, 387] on link "Imprimir" at bounding box center [1393, 384] width 151 height 42
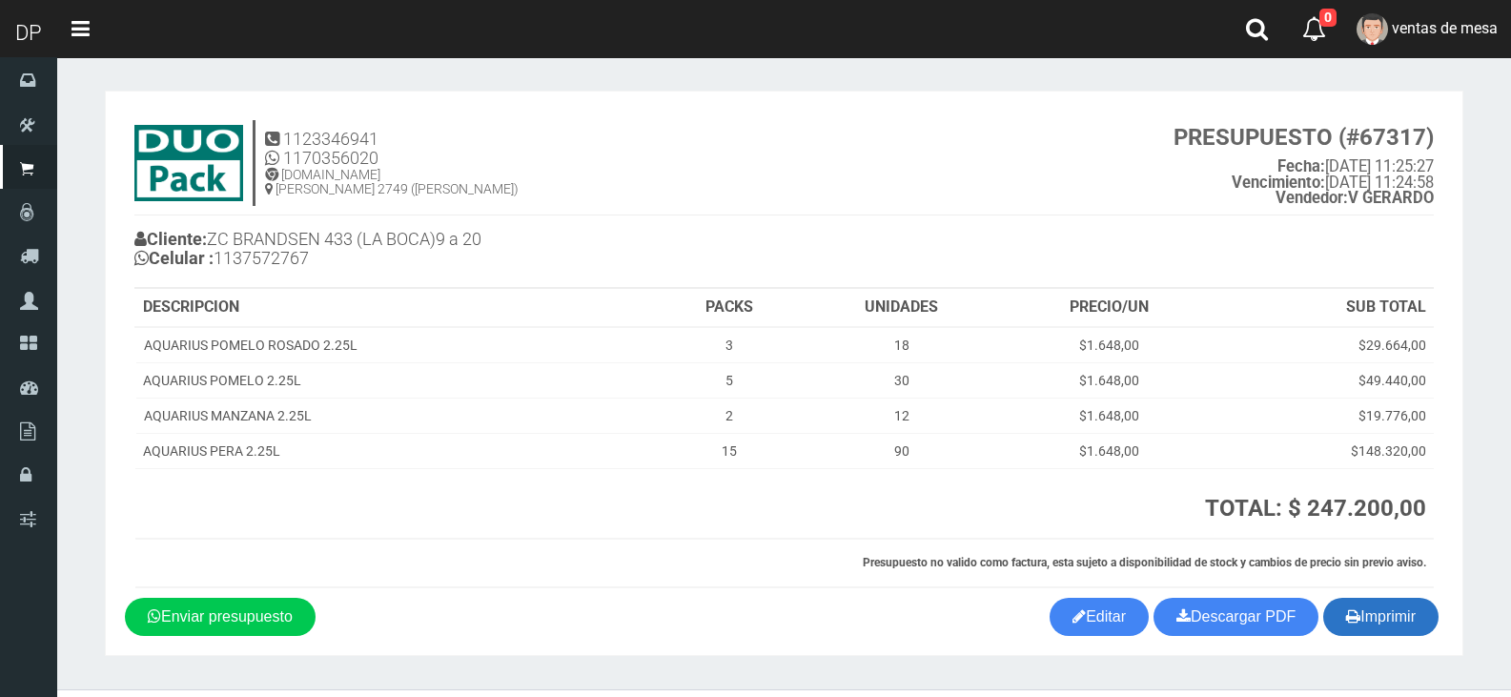
click at [1432, 602] on button "Imprimir" at bounding box center [1380, 617] width 115 height 38
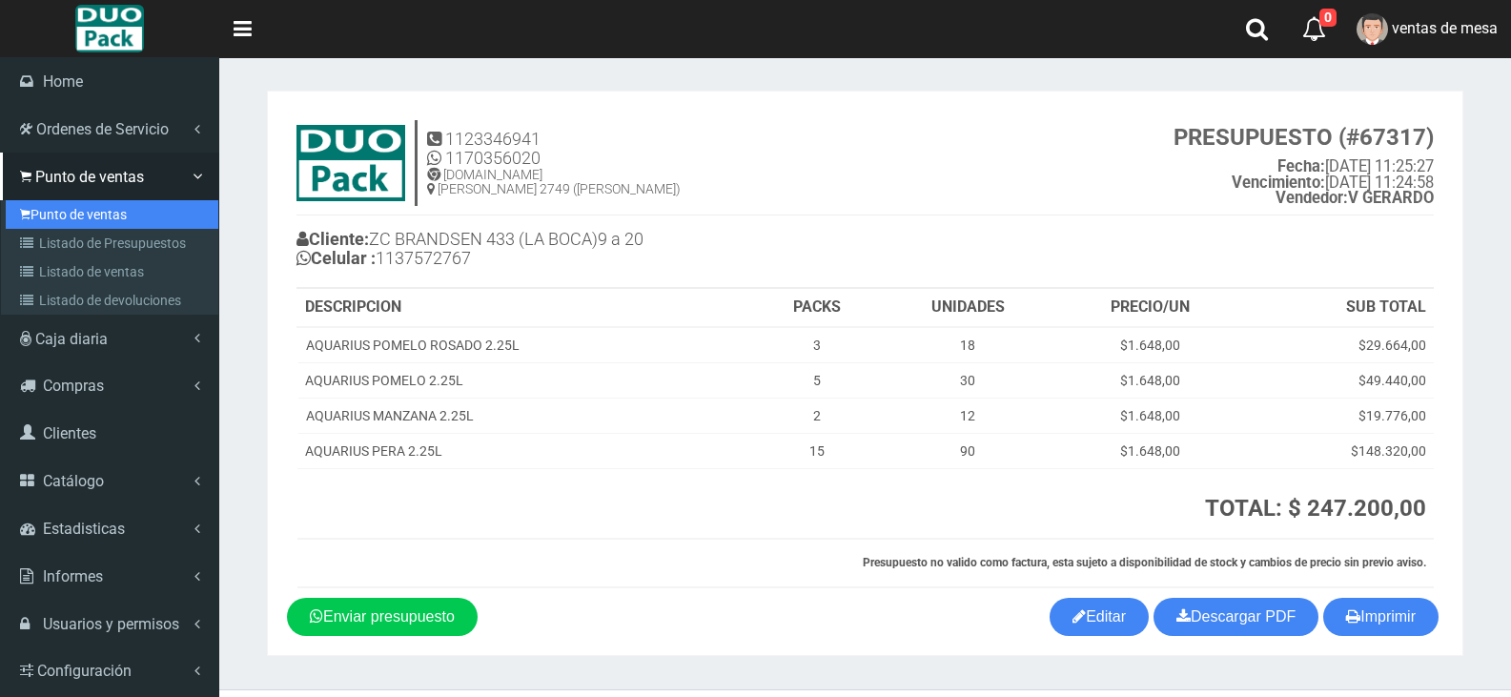
click at [144, 226] on link "Punto de ventas" at bounding box center [112, 214] width 213 height 29
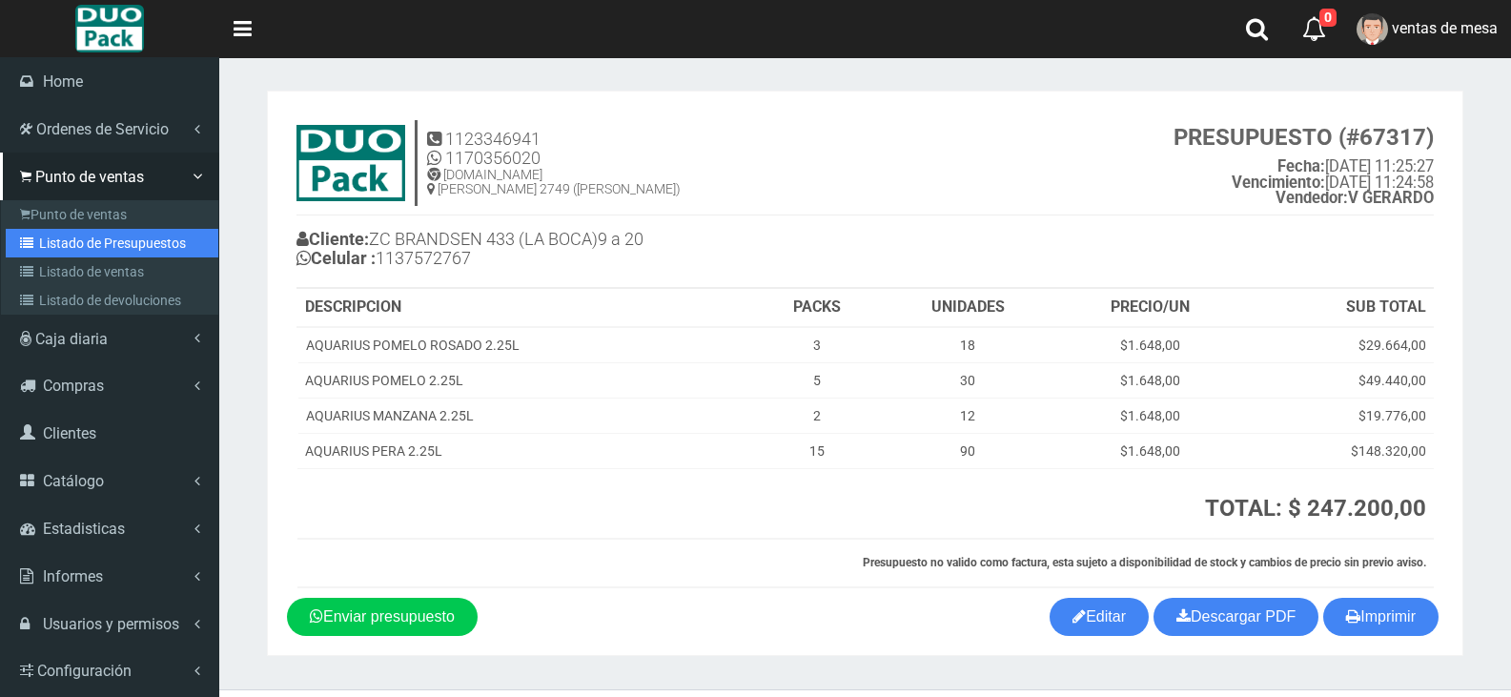
click at [144, 242] on link "Listado de Presupuestos" at bounding box center [112, 243] width 213 height 29
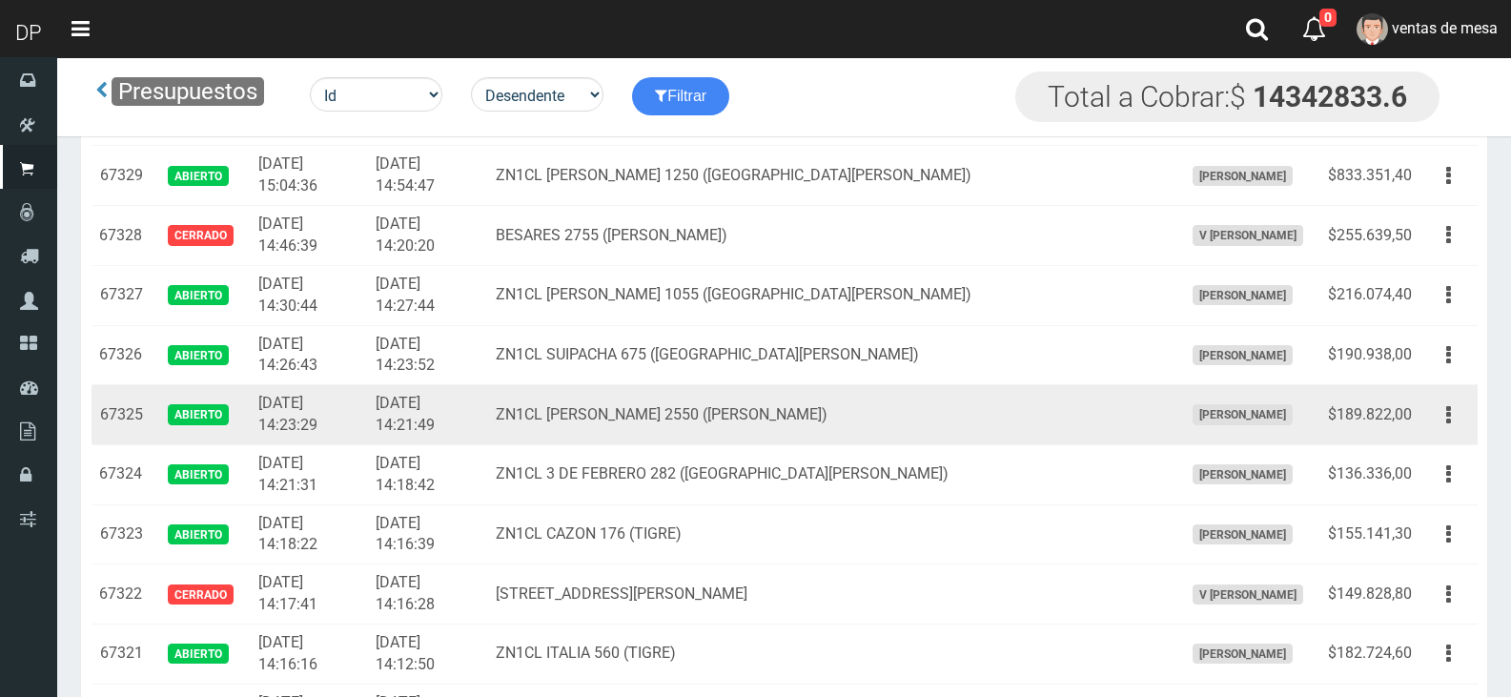
scroll to position [2192, 0]
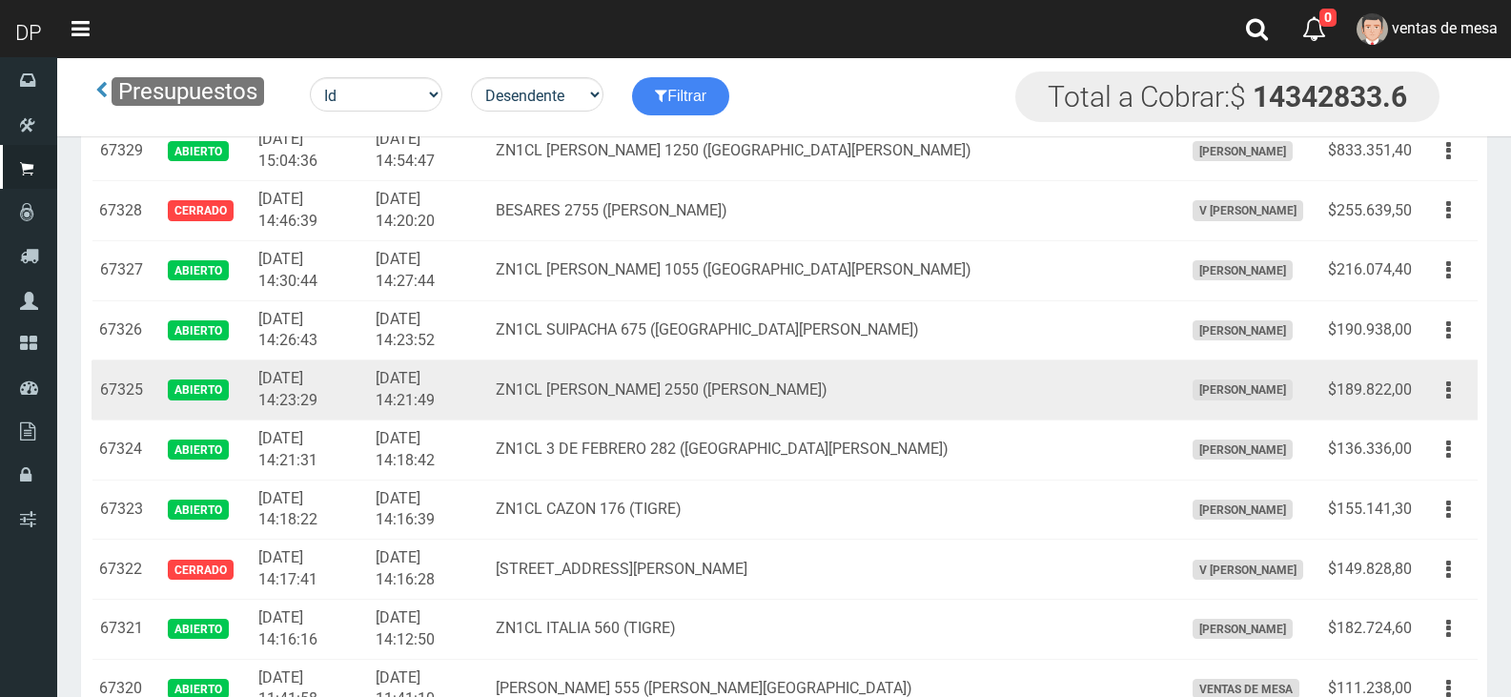
click at [1414, 376] on td "$189.822,00" at bounding box center [1369, 390] width 99 height 60
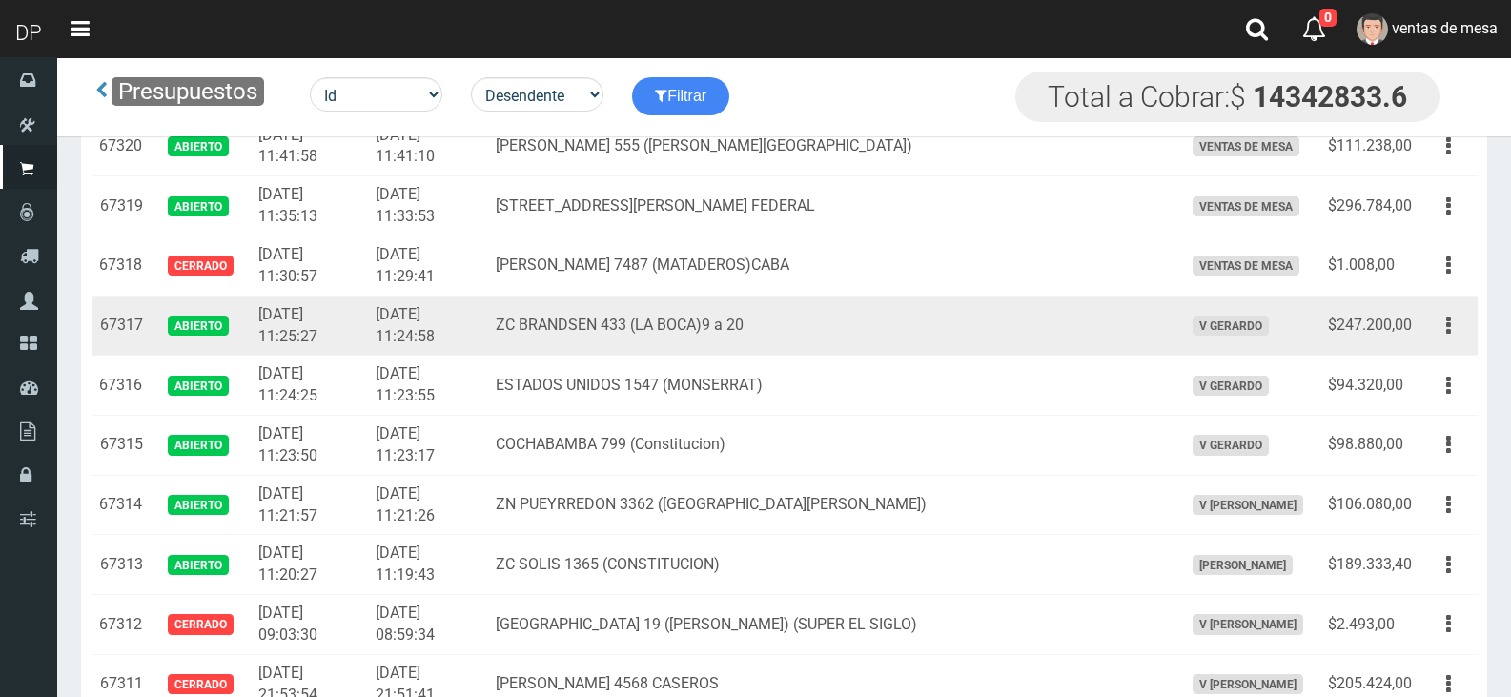
scroll to position [2764, 0]
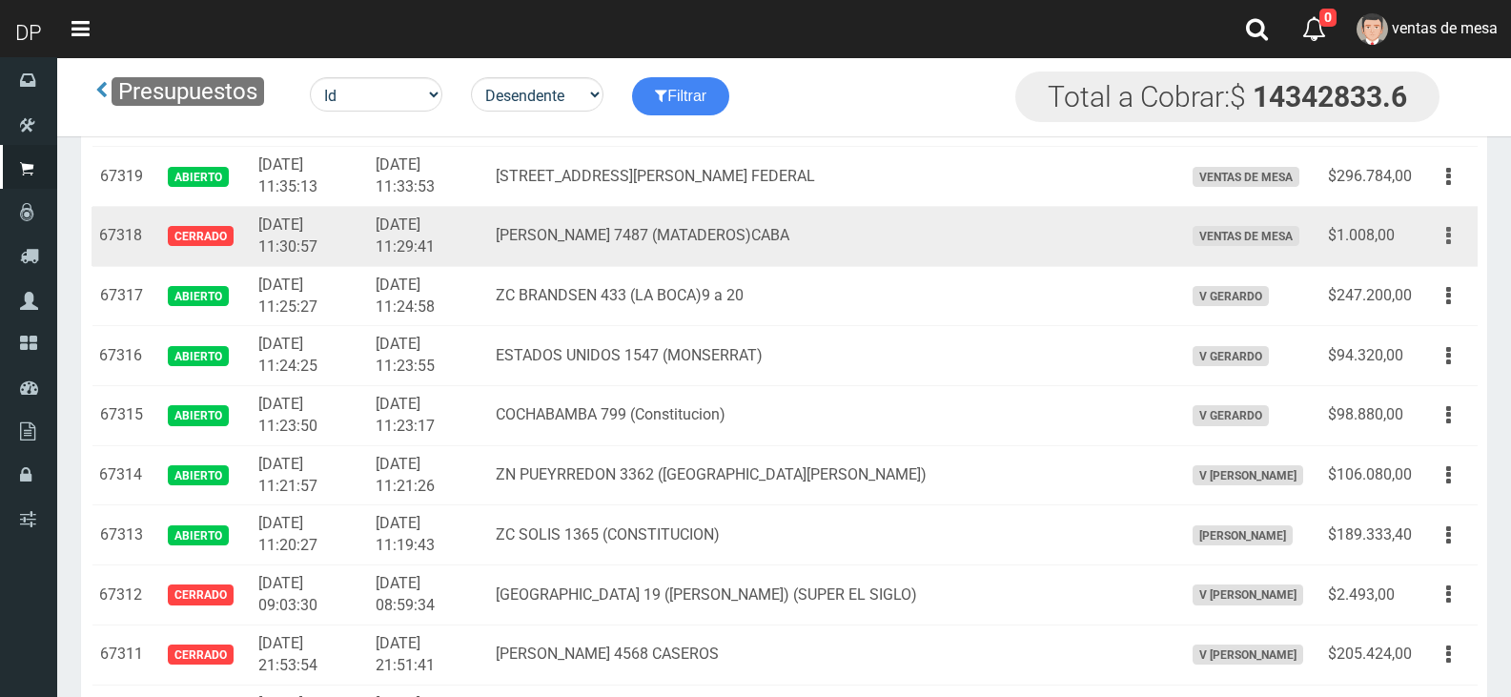
click at [1463, 234] on button "button" at bounding box center [1448, 235] width 43 height 33
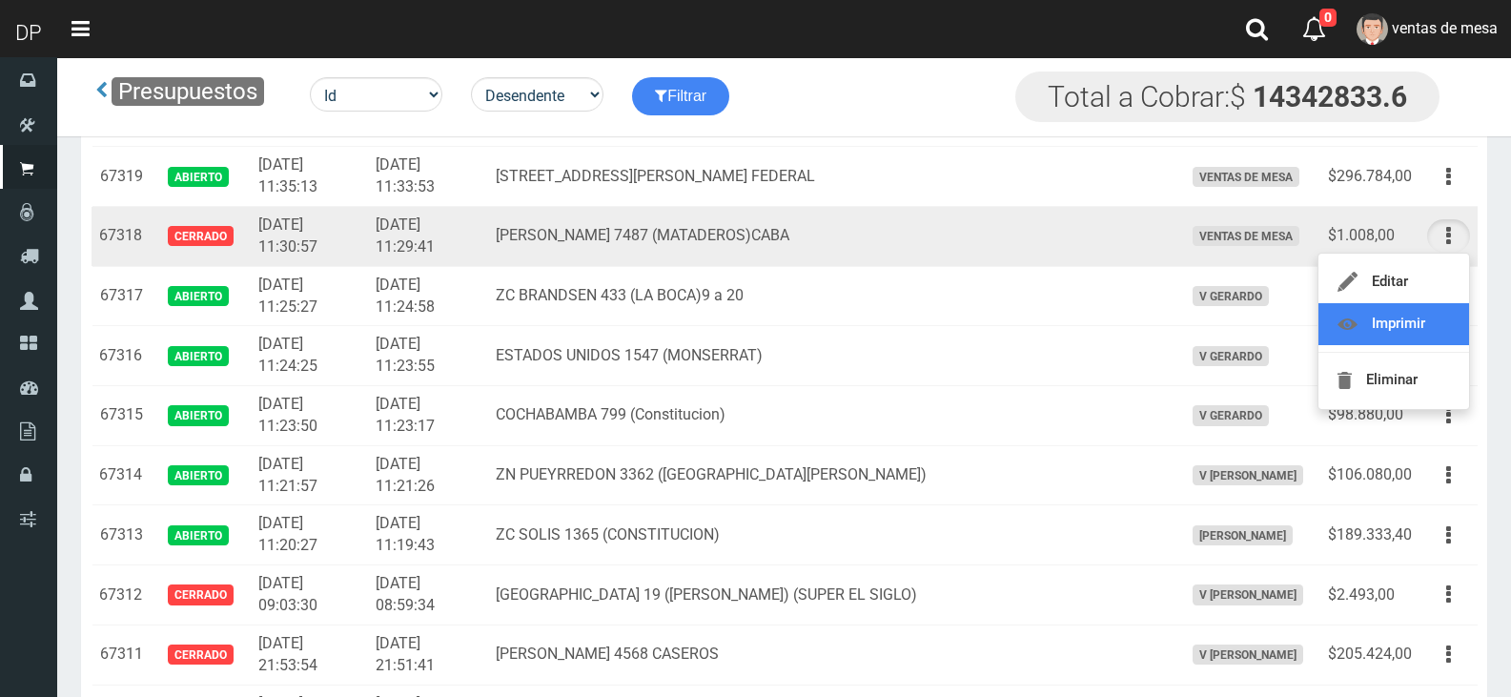
click at [1386, 328] on link "Imprimir" at bounding box center [1393, 324] width 151 height 42
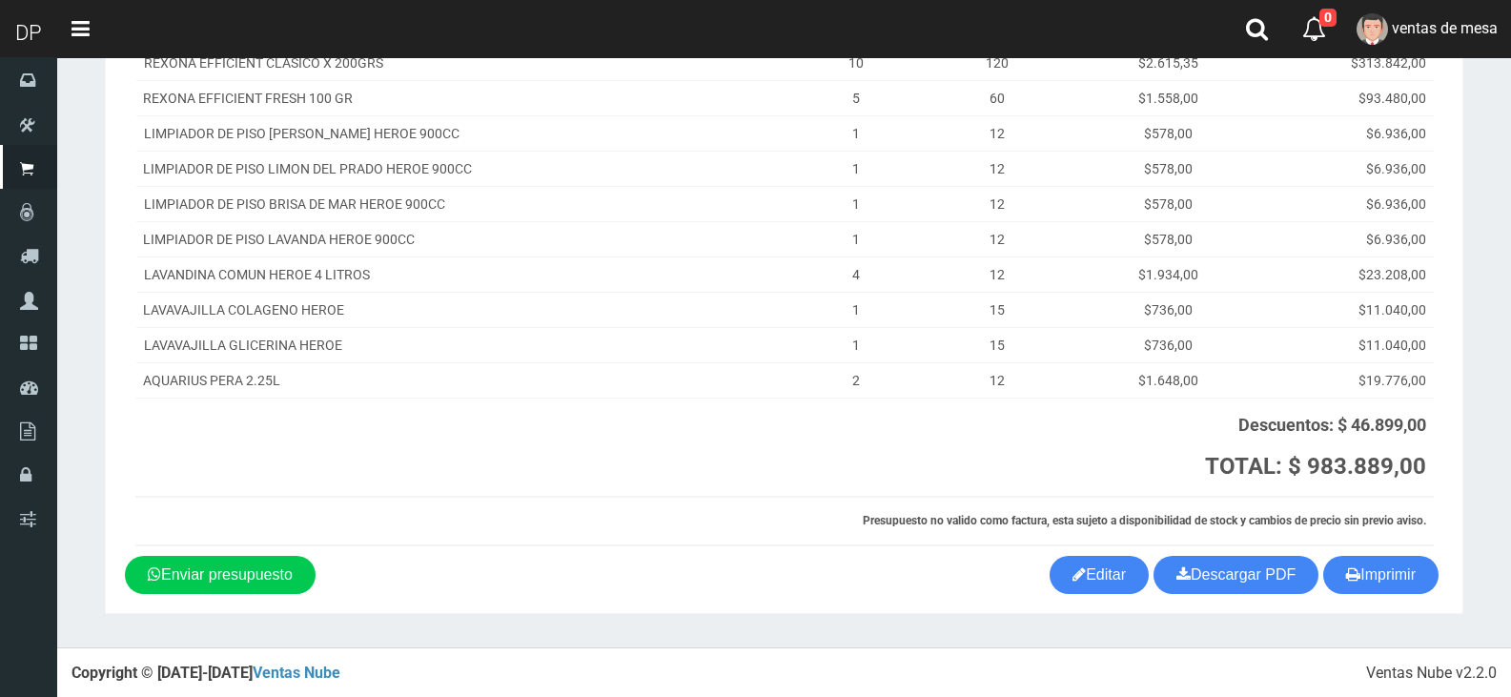
scroll to position [355, 0]
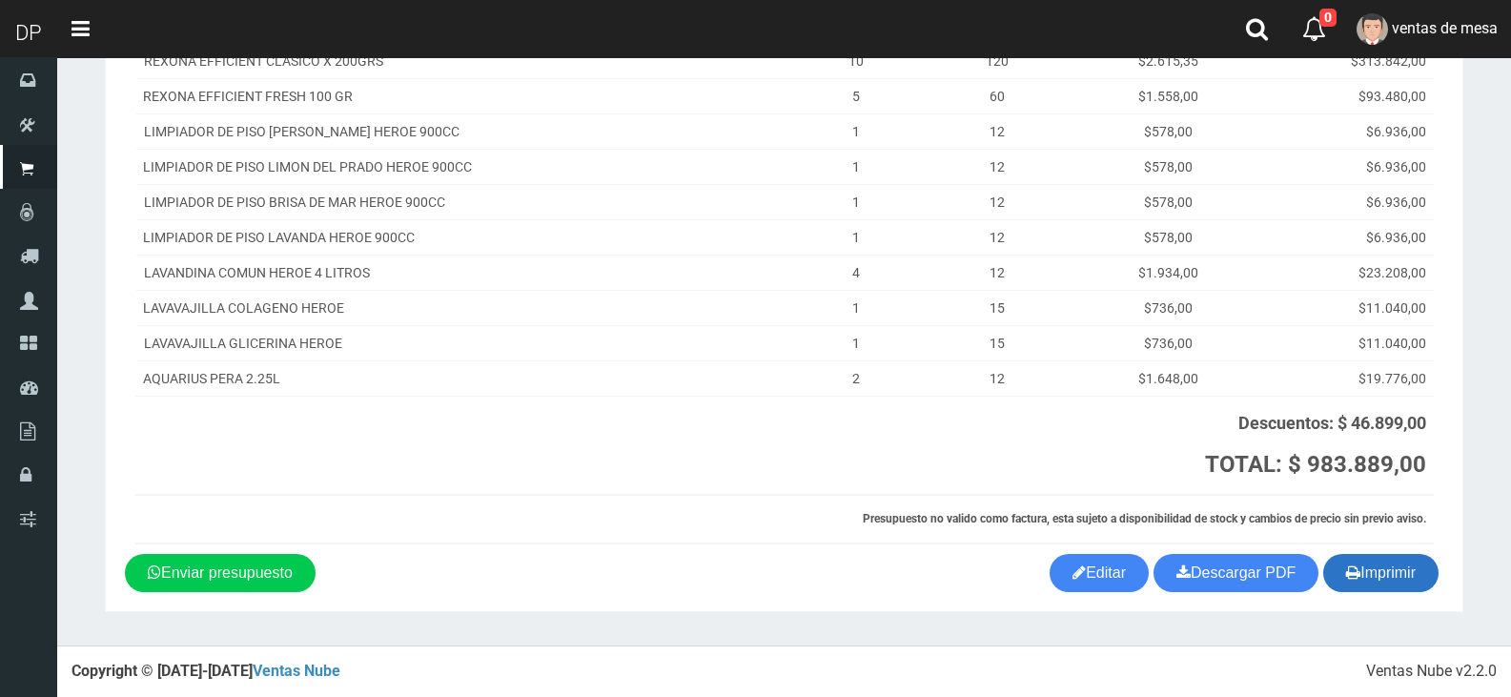
click at [1395, 579] on button "Imprimir" at bounding box center [1380, 573] width 115 height 38
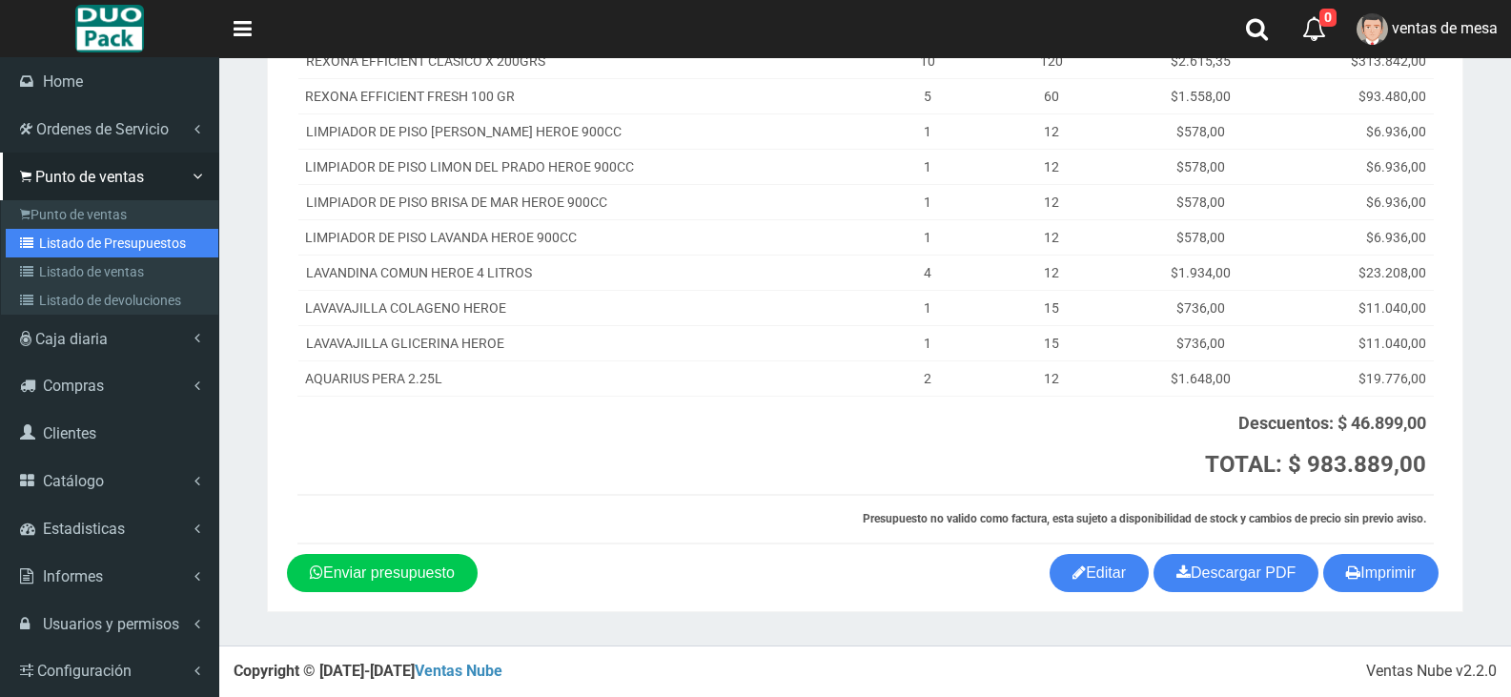
click at [114, 236] on link "Listado de Presupuestos" at bounding box center [112, 243] width 213 height 29
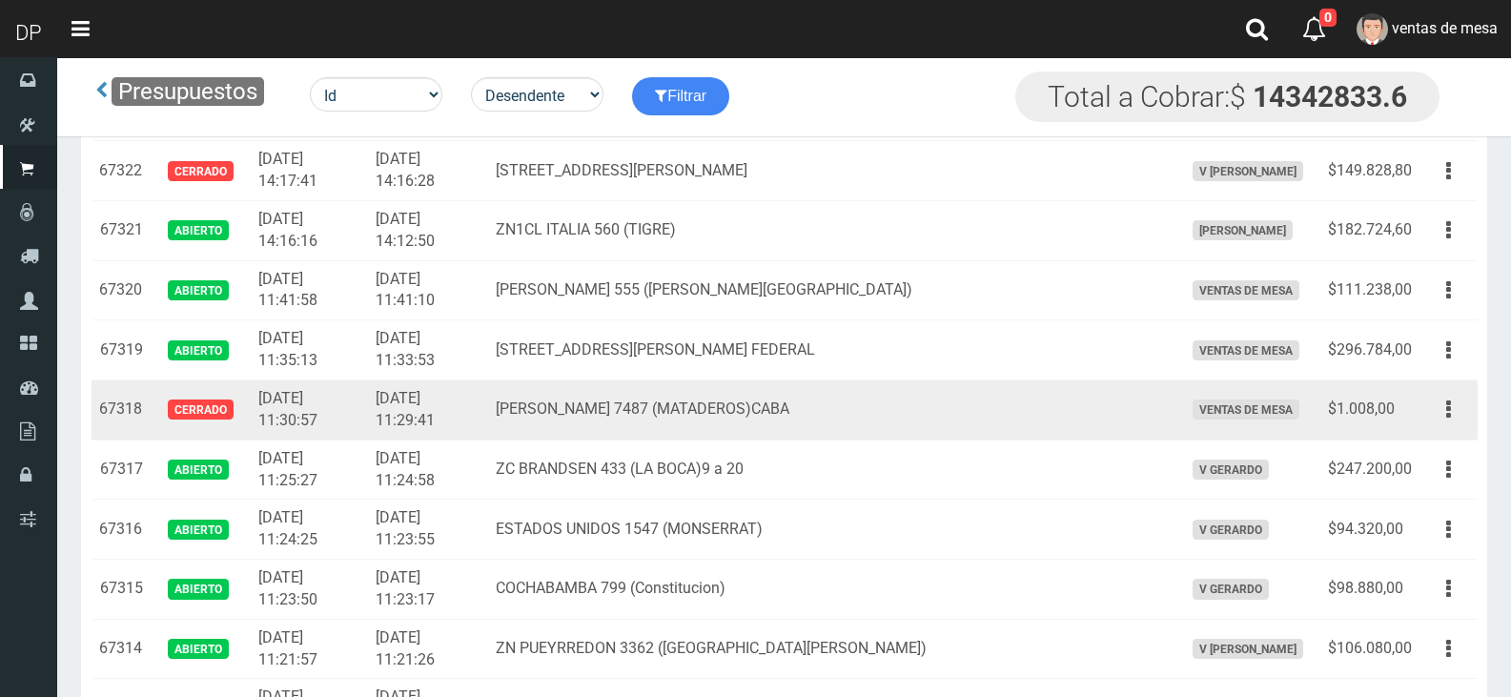
scroll to position [2573, 0]
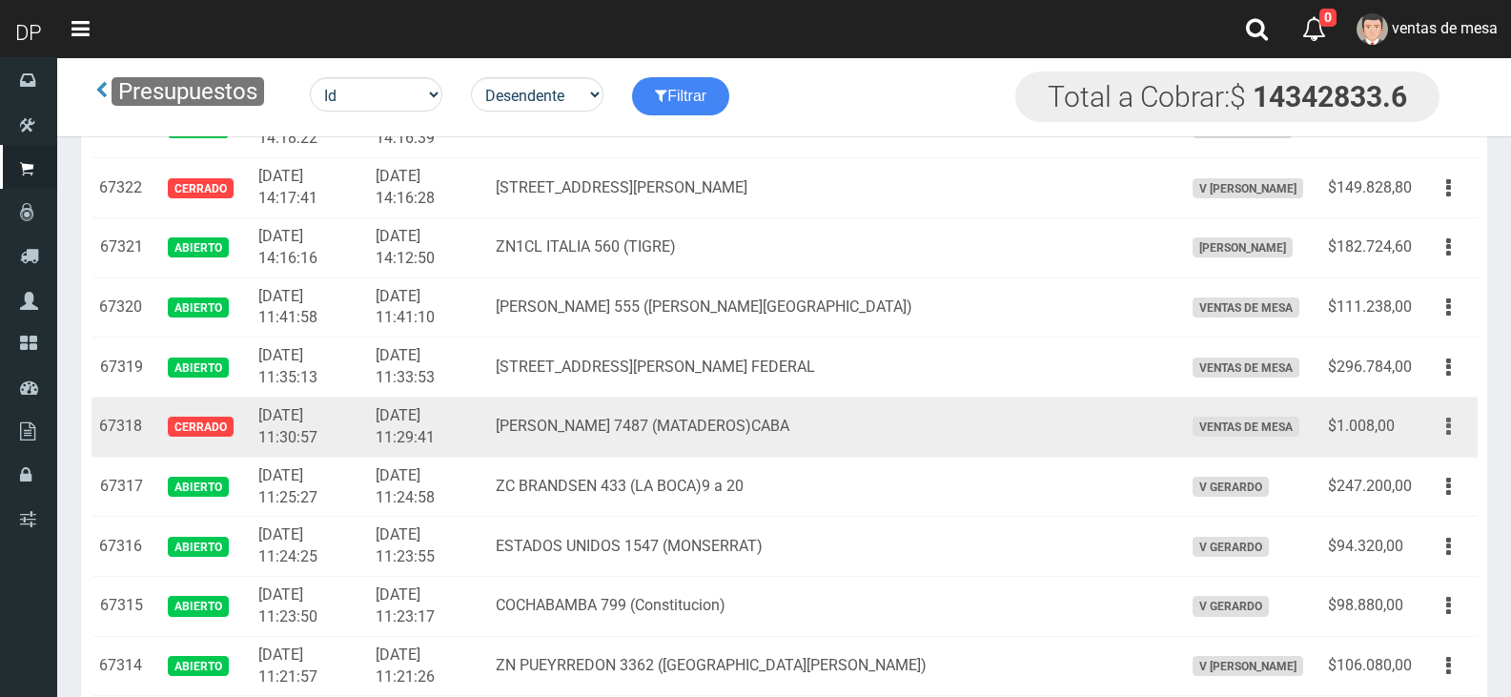
click at [1452, 430] on button "button" at bounding box center [1448, 426] width 43 height 33
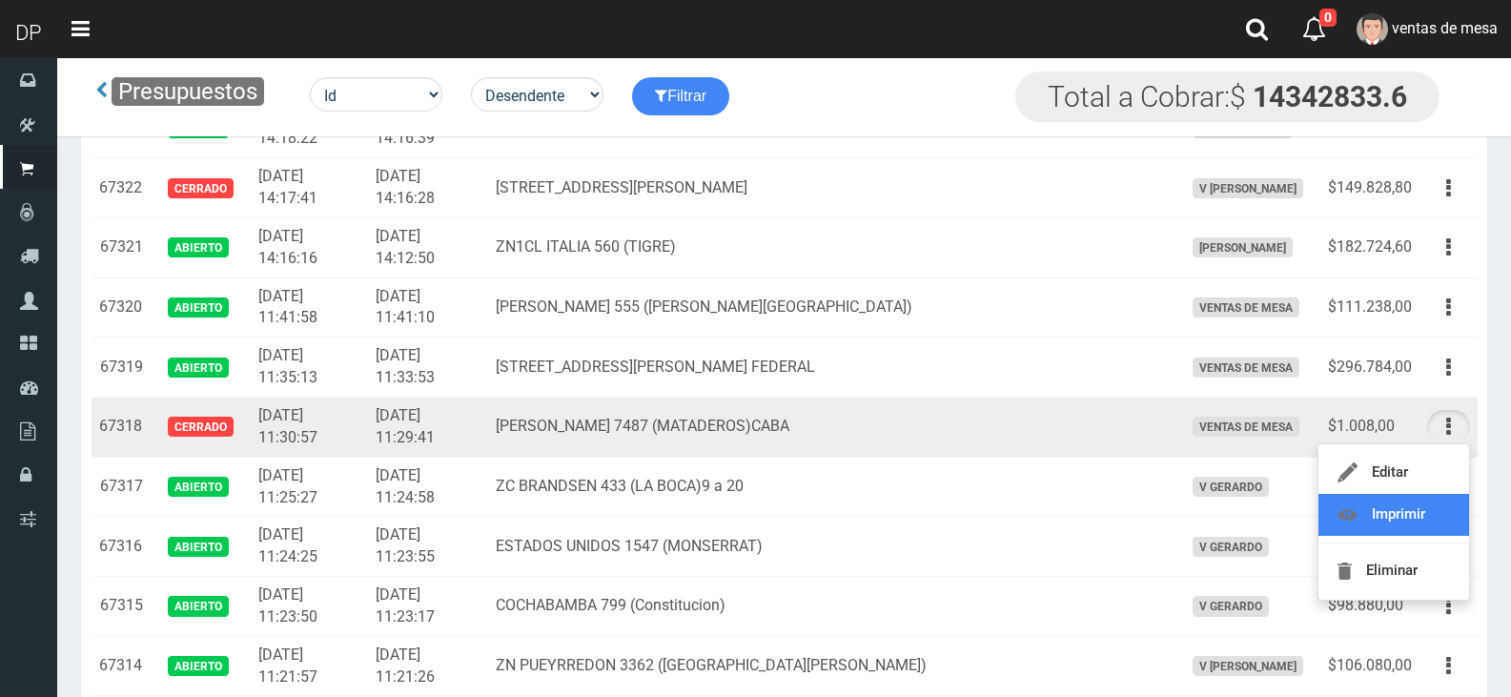
click at [1404, 508] on link "Imprimir" at bounding box center [1393, 515] width 151 height 42
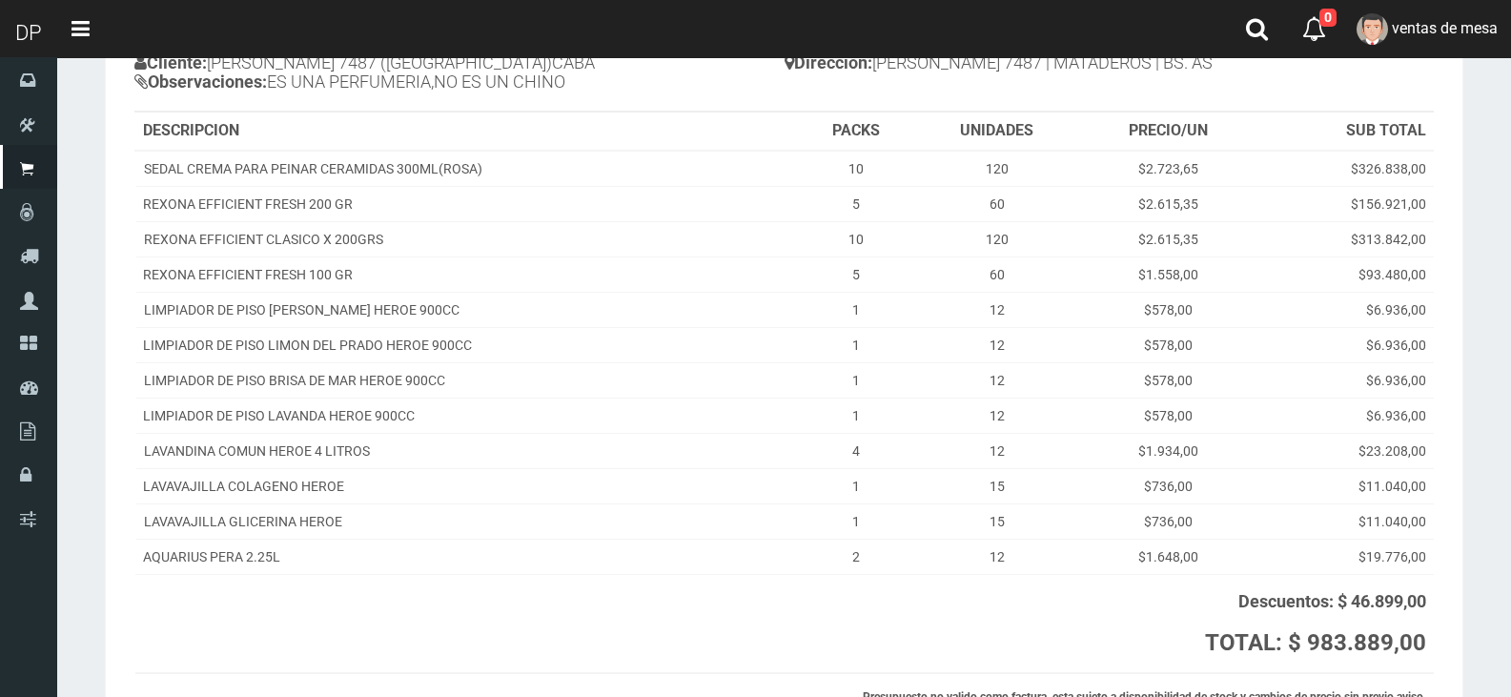
scroll to position [355, 0]
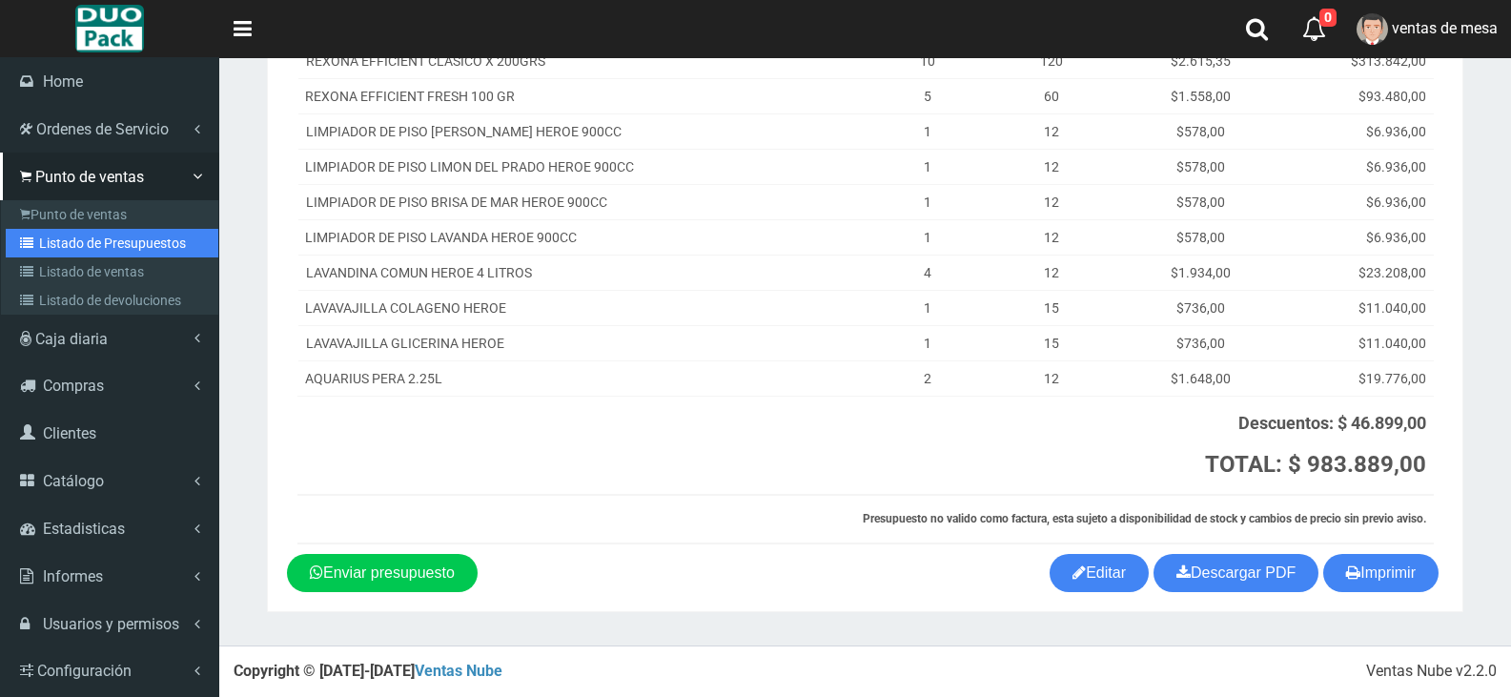
click at [132, 248] on link "Listado de Presupuestos" at bounding box center [112, 243] width 213 height 29
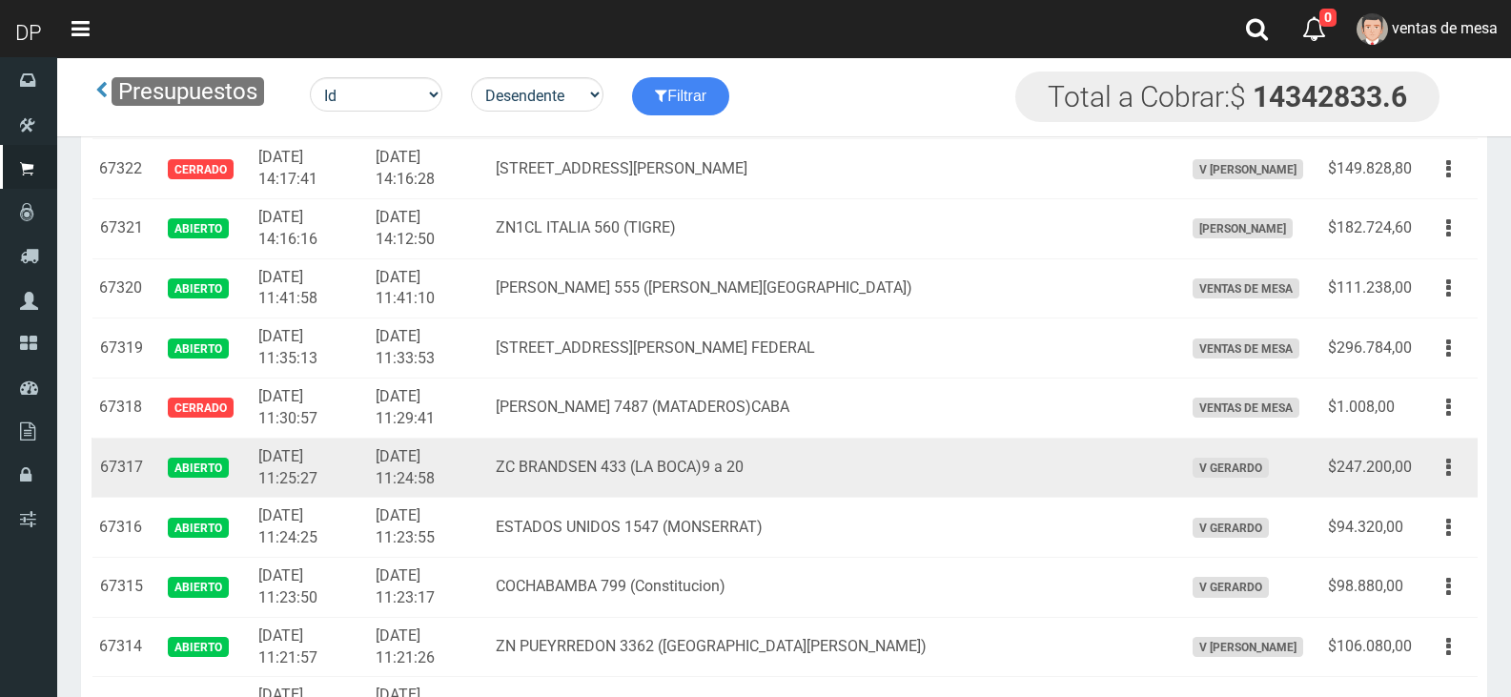
scroll to position [2573, 0]
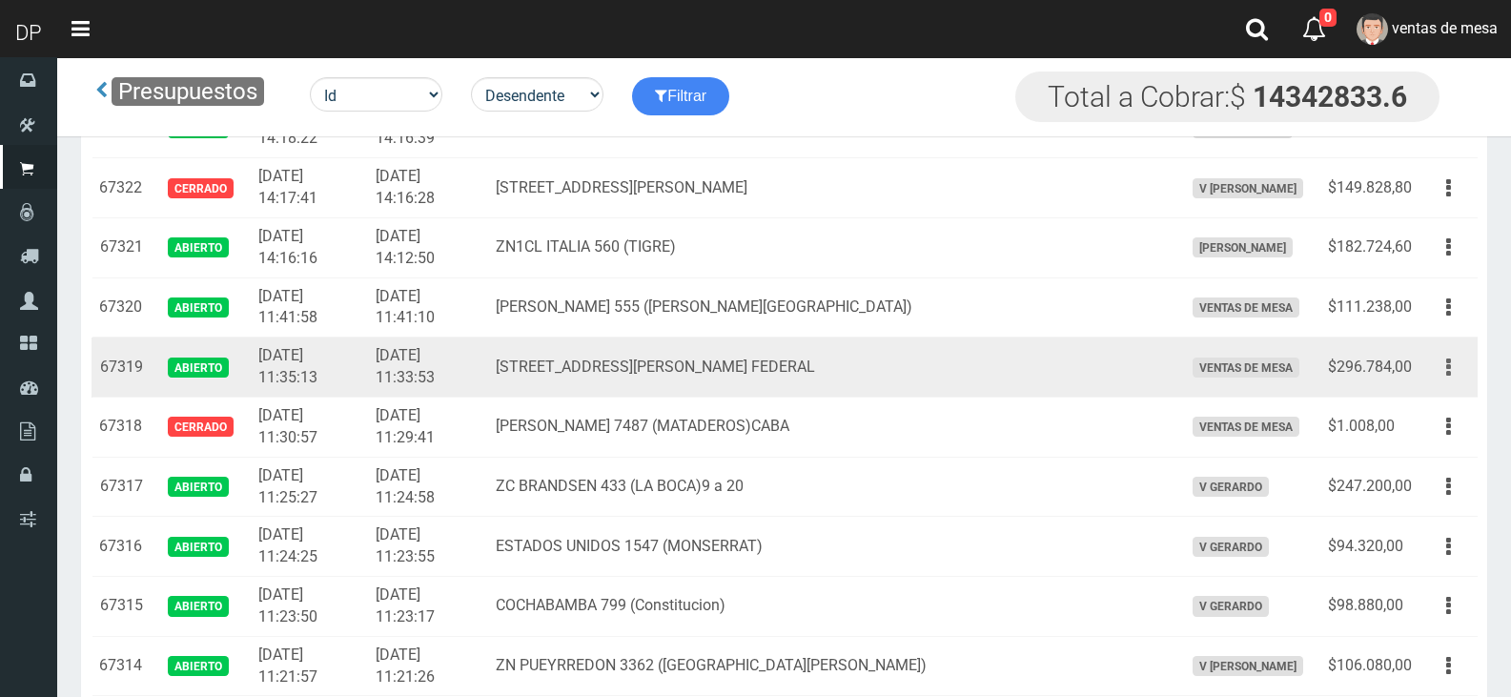
click at [1443, 361] on button "button" at bounding box center [1448, 367] width 43 height 33
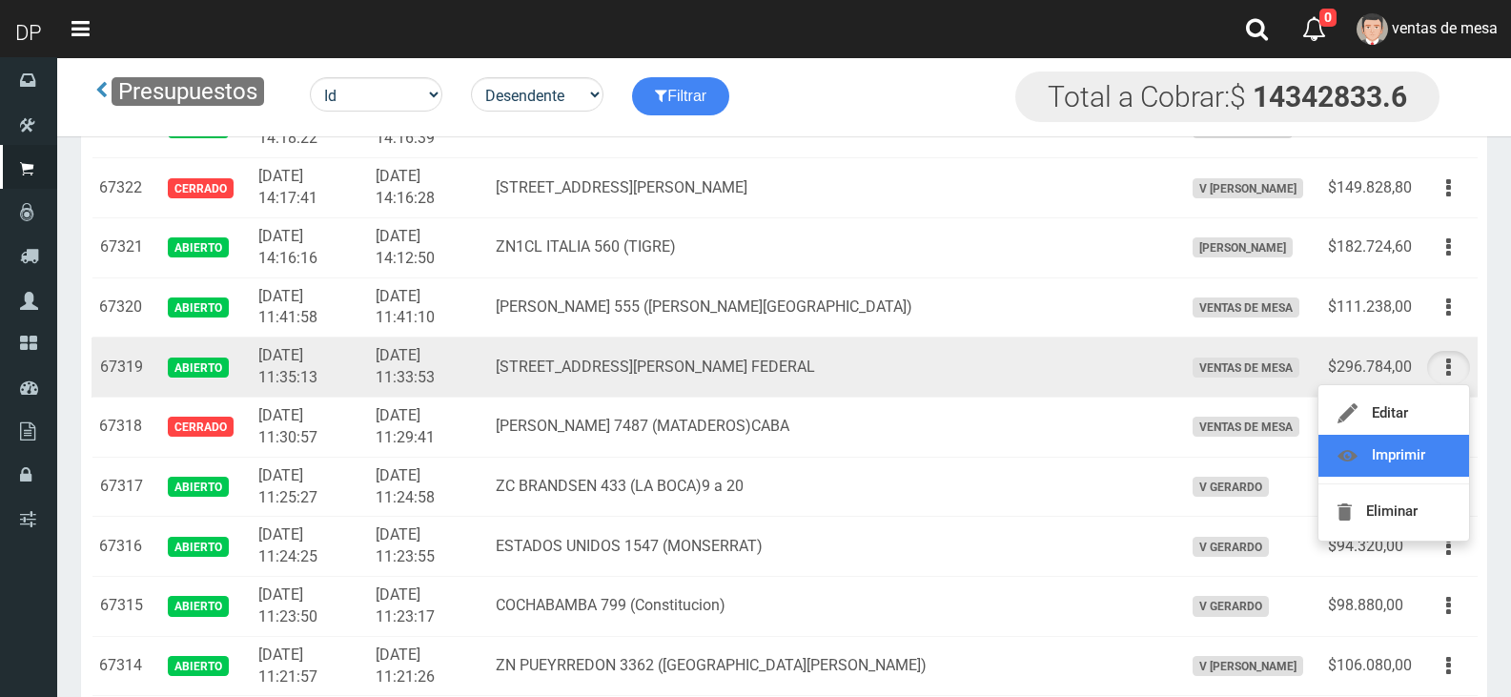
click at [1419, 468] on link "Imprimir" at bounding box center [1393, 456] width 151 height 42
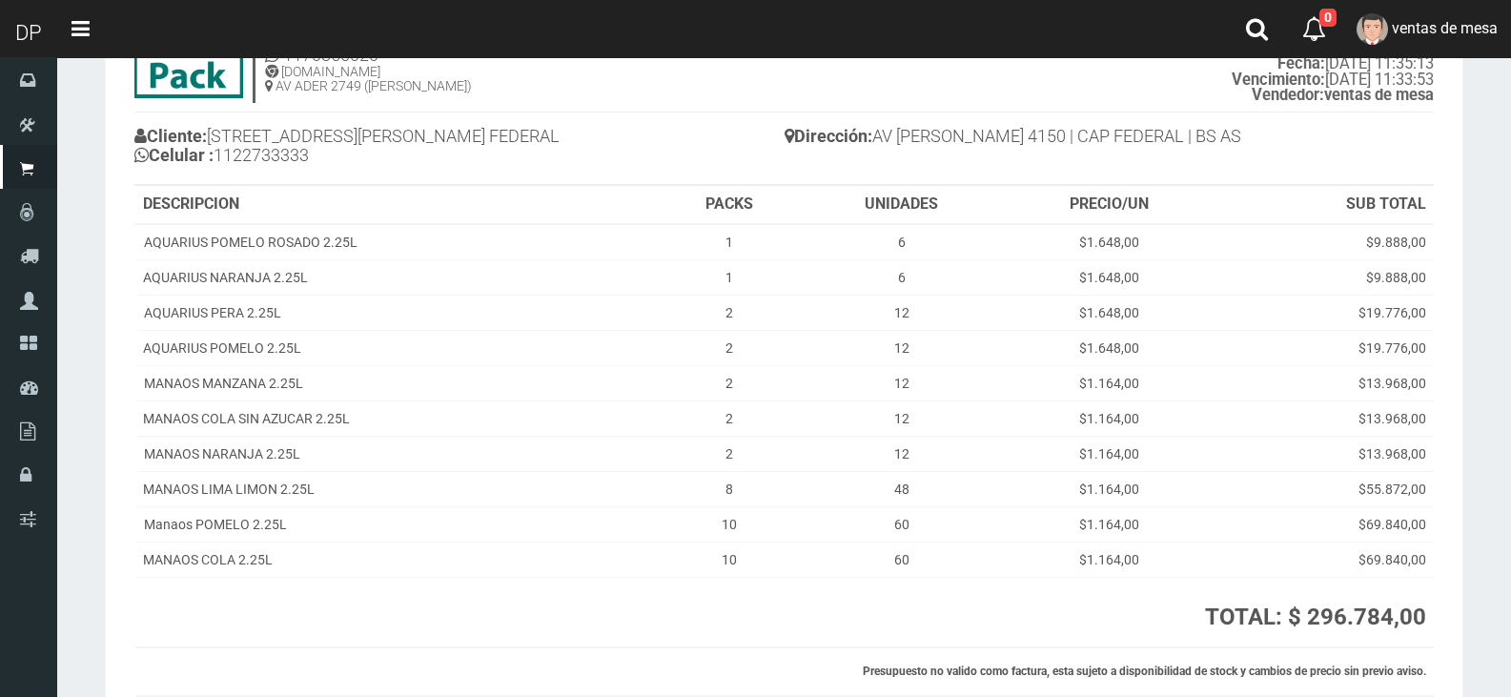
scroll to position [255, 0]
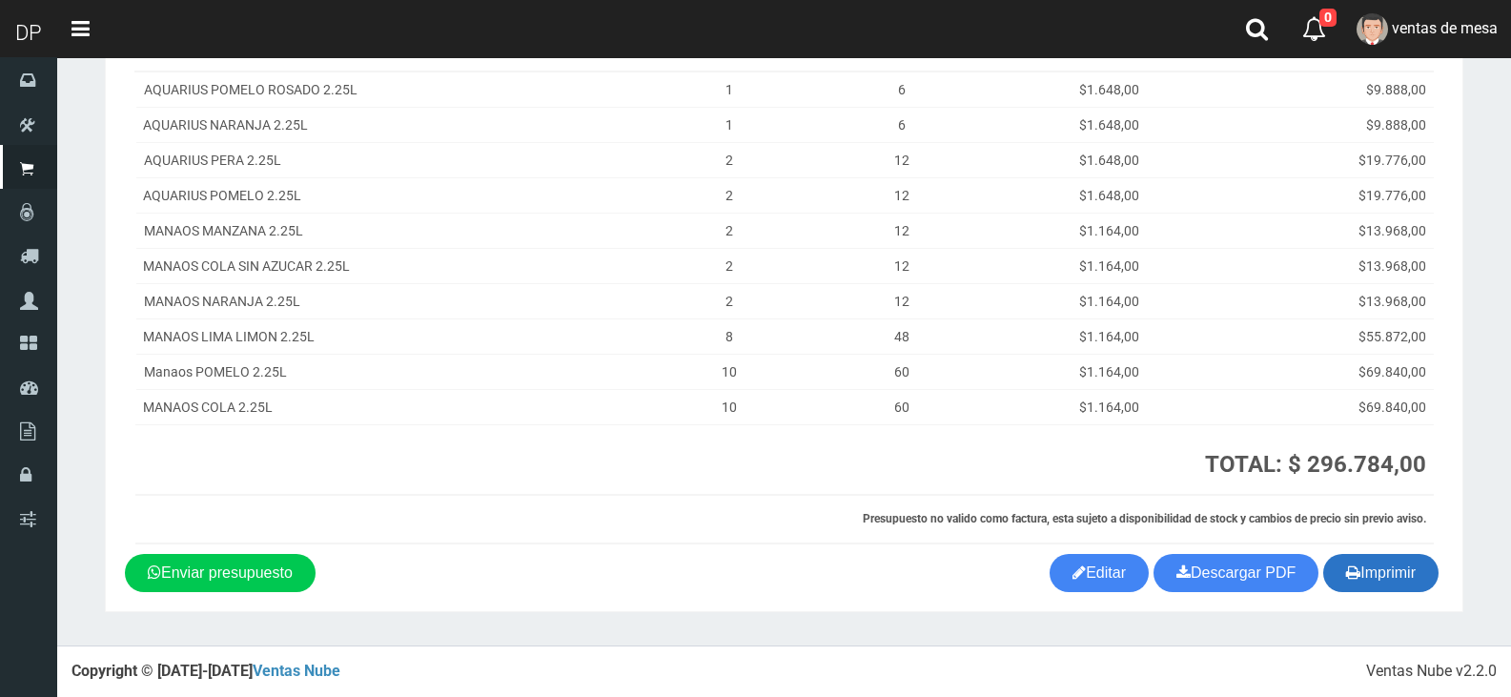
click at [1379, 562] on button "Imprimir" at bounding box center [1380, 573] width 115 height 38
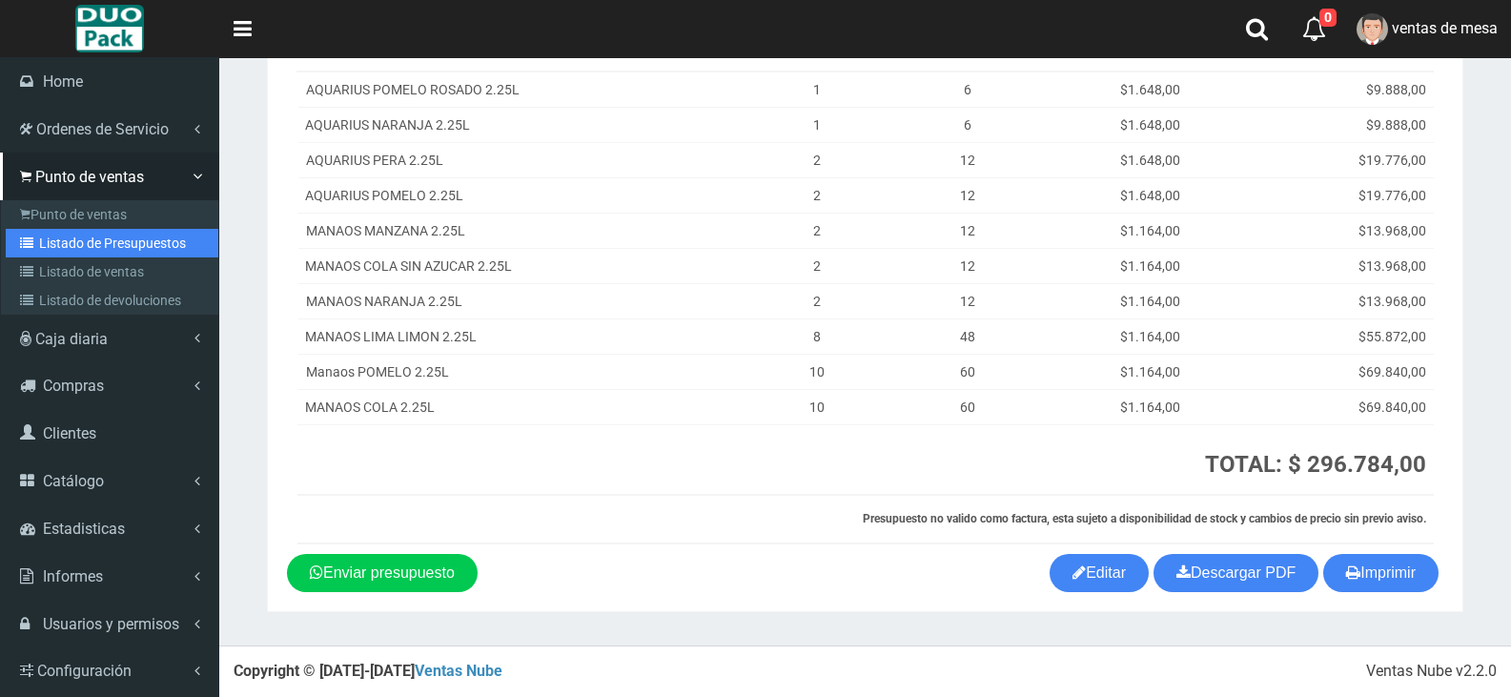
click at [113, 242] on link "Listado de Presupuestos" at bounding box center [112, 243] width 213 height 29
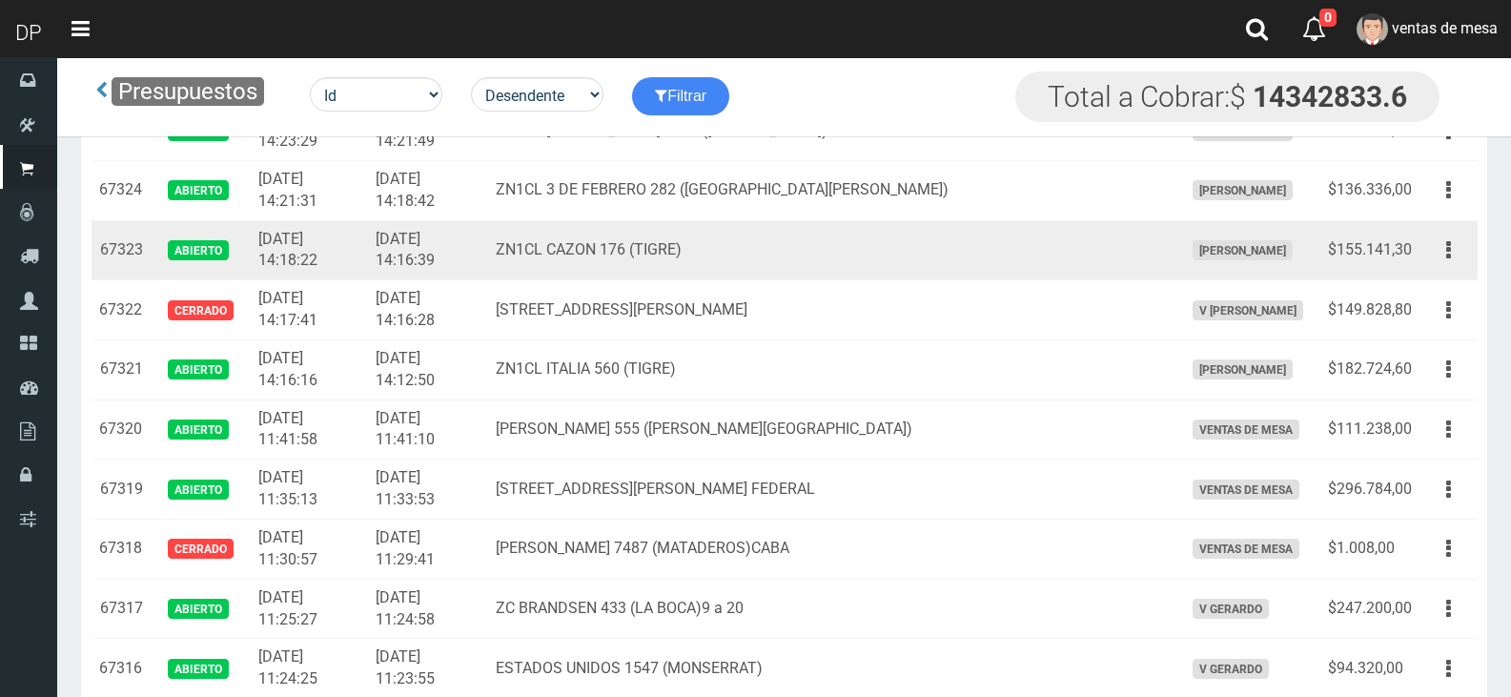
scroll to position [2478, 0]
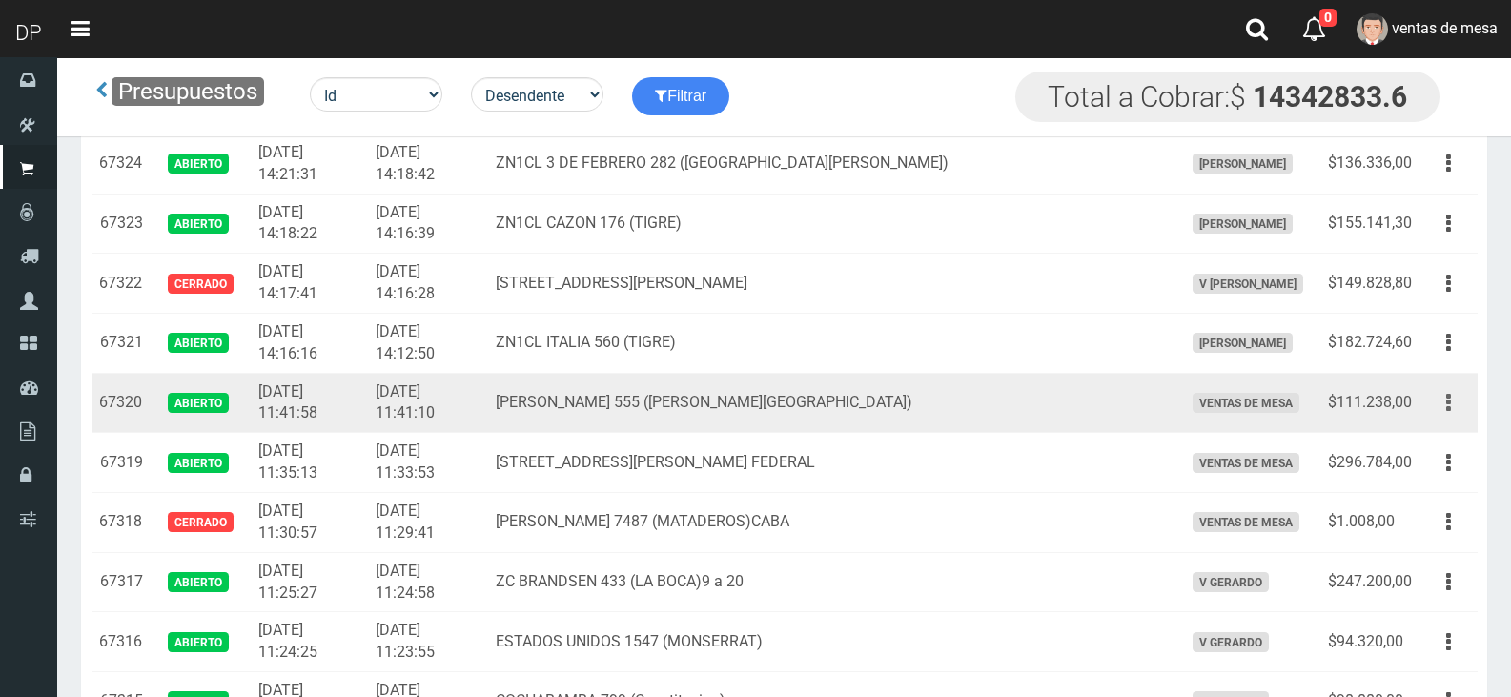
click at [1449, 404] on icon "button" at bounding box center [1448, 402] width 5 height 33
click at [1413, 484] on link "Imprimir" at bounding box center [1393, 491] width 151 height 42
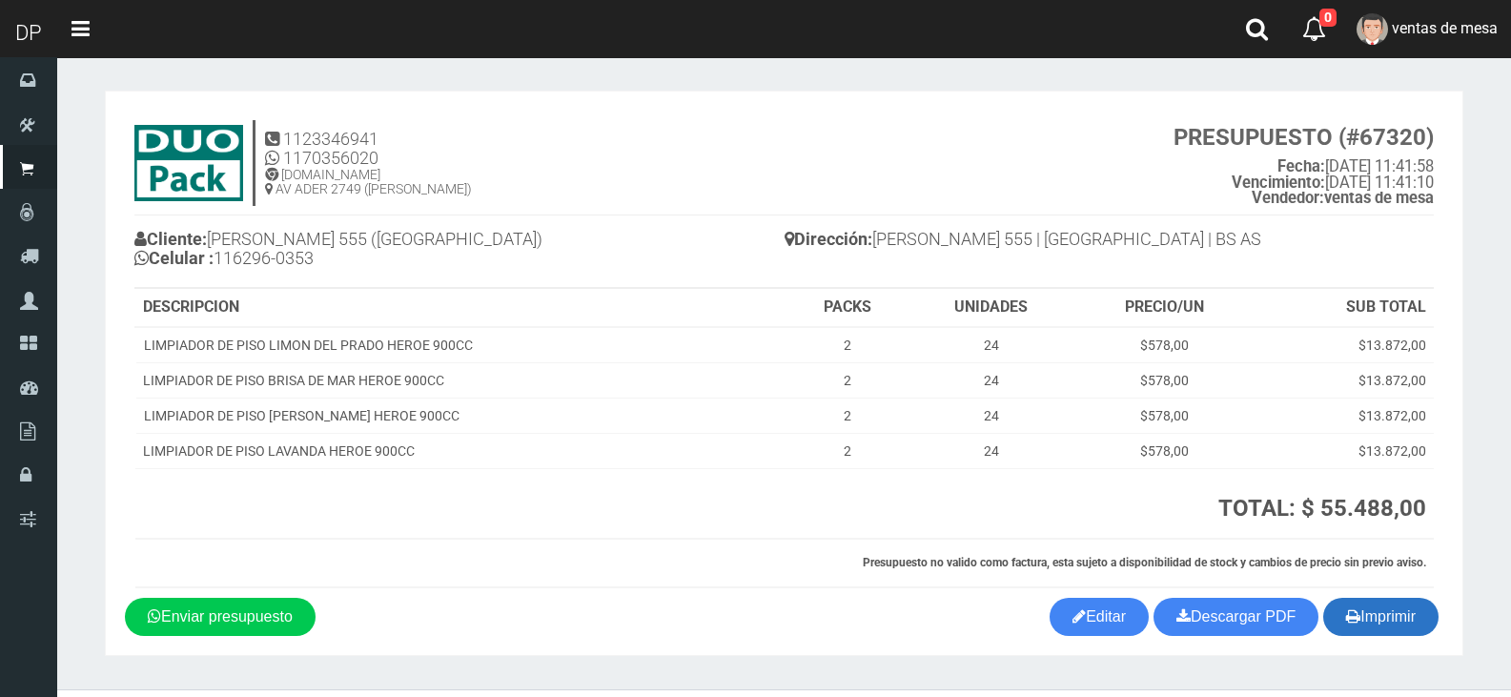
click at [1376, 624] on button "Imprimir" at bounding box center [1380, 617] width 115 height 38
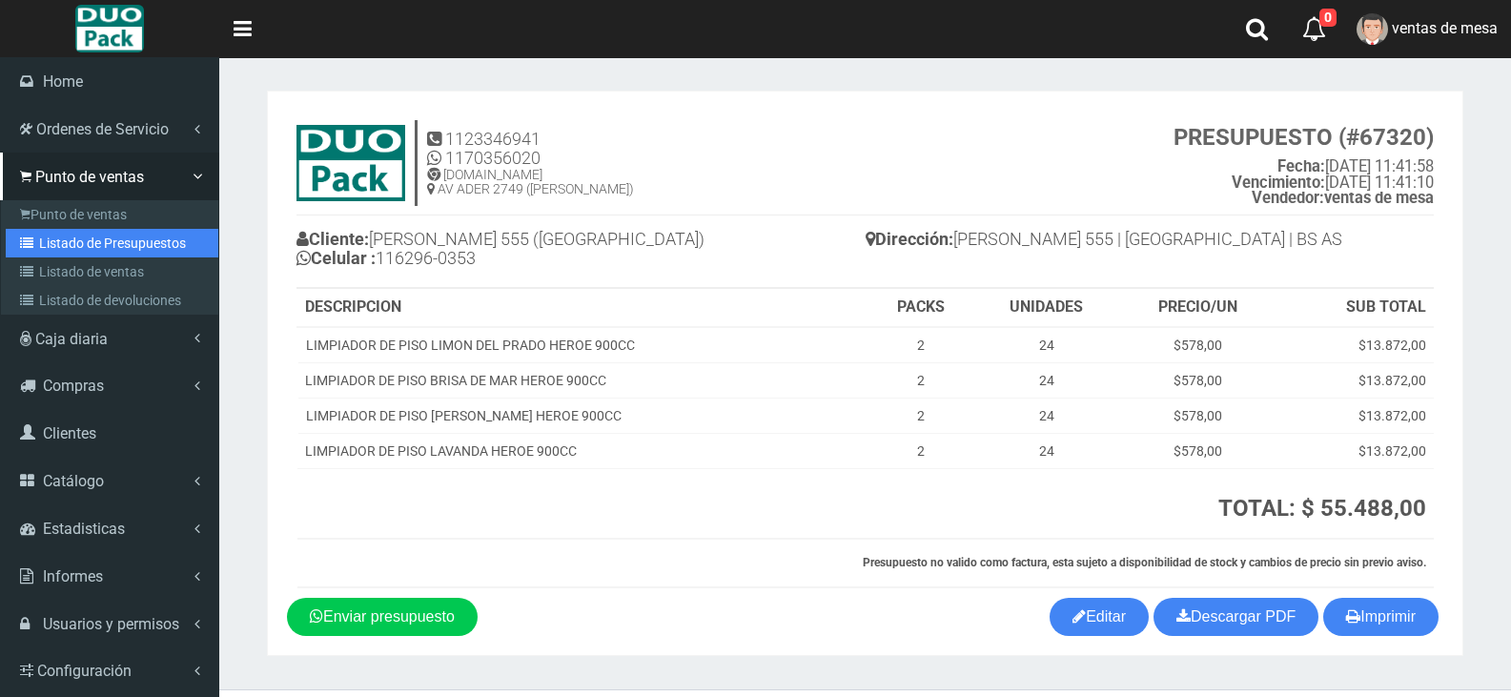
click at [104, 246] on link "Listado de Presupuestos" at bounding box center [112, 243] width 213 height 29
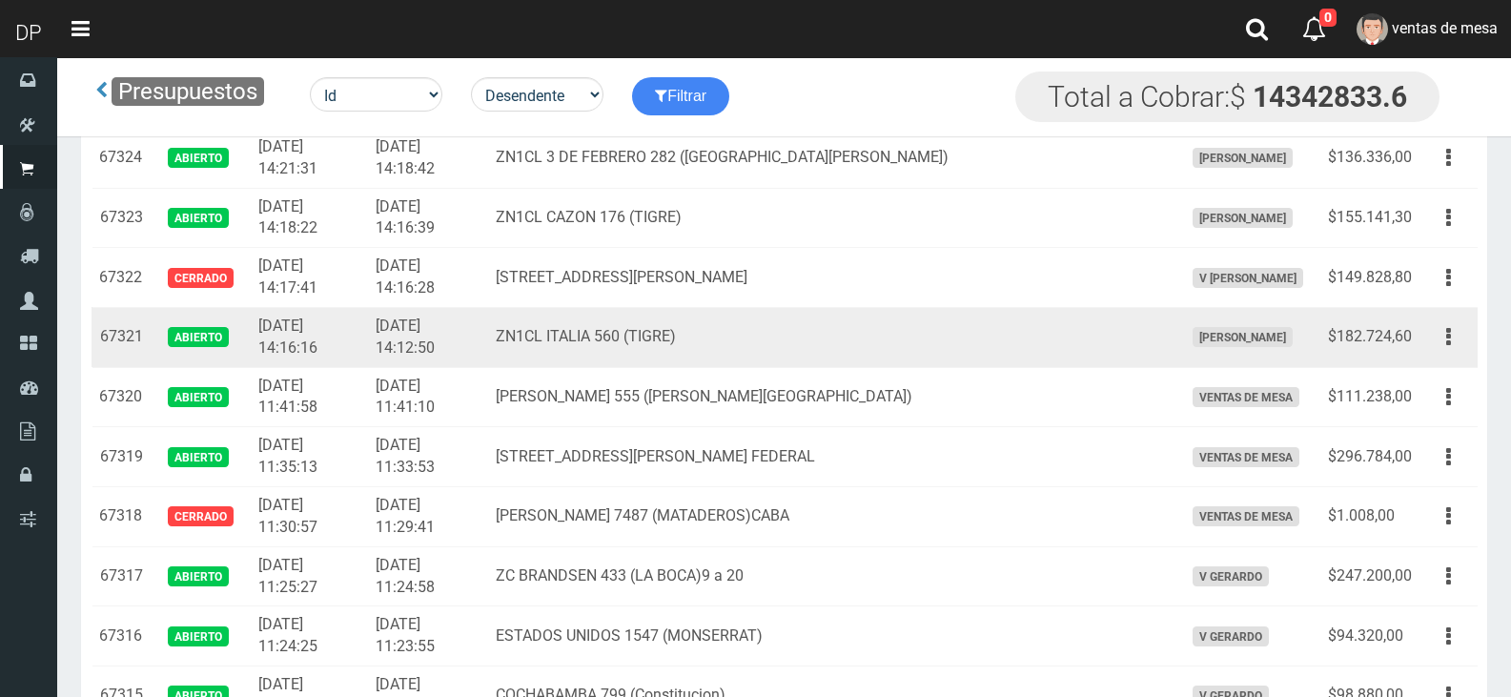
scroll to position [2478, 0]
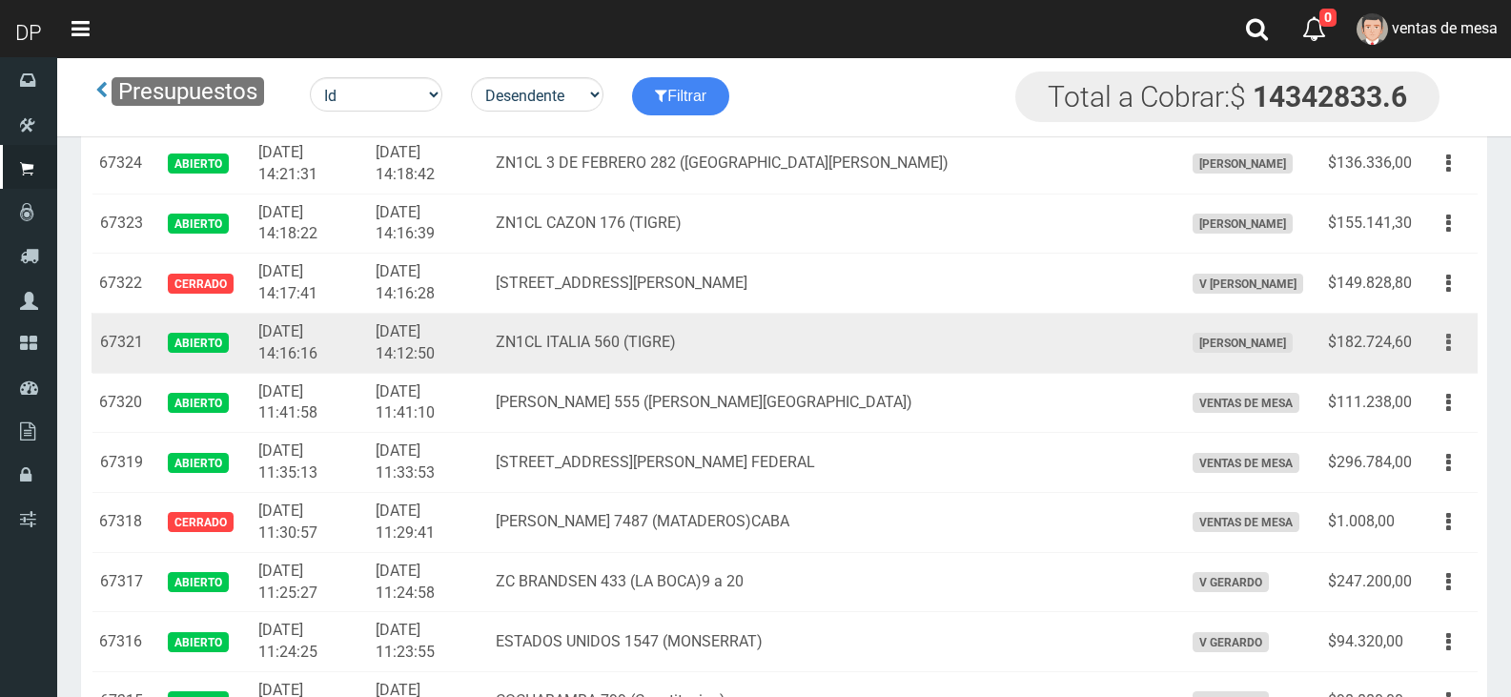
click at [1452, 344] on button "button" at bounding box center [1448, 342] width 43 height 33
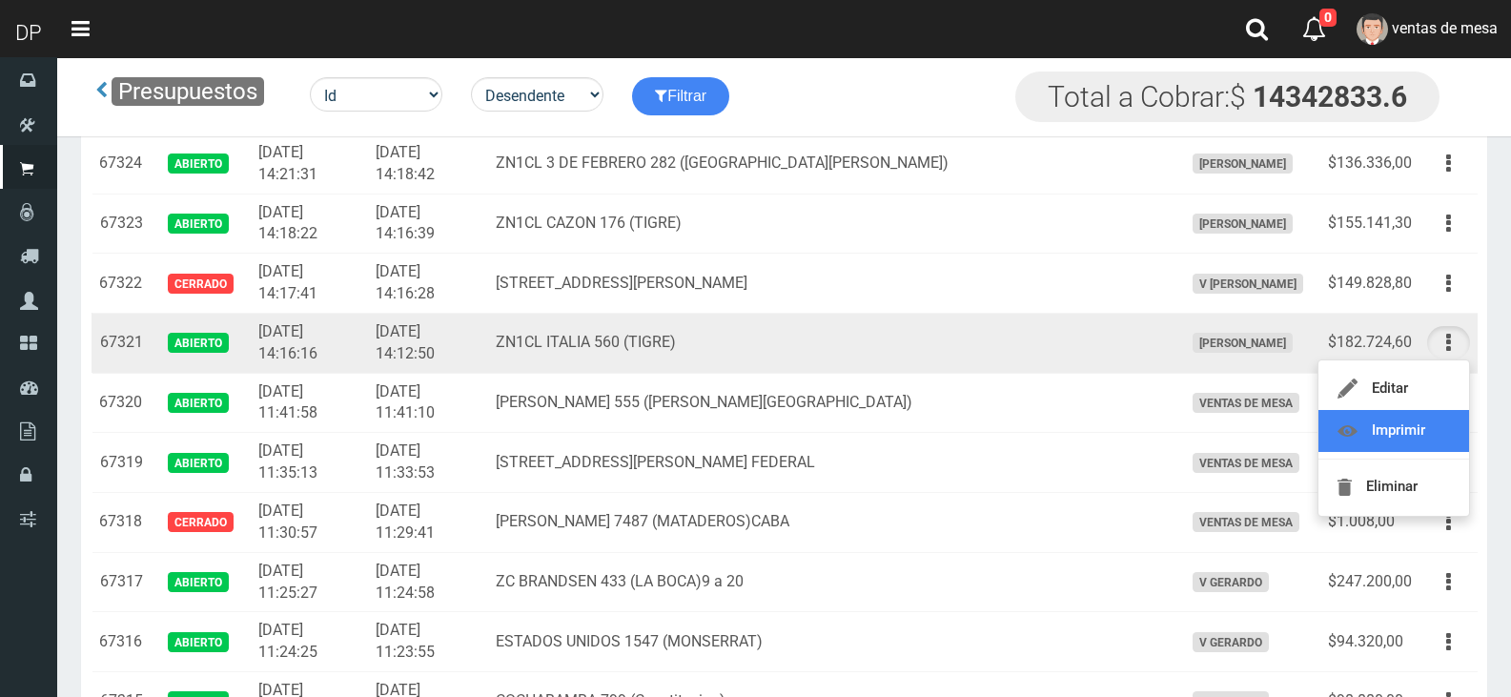
click at [1438, 422] on link "Imprimir" at bounding box center [1393, 431] width 151 height 42
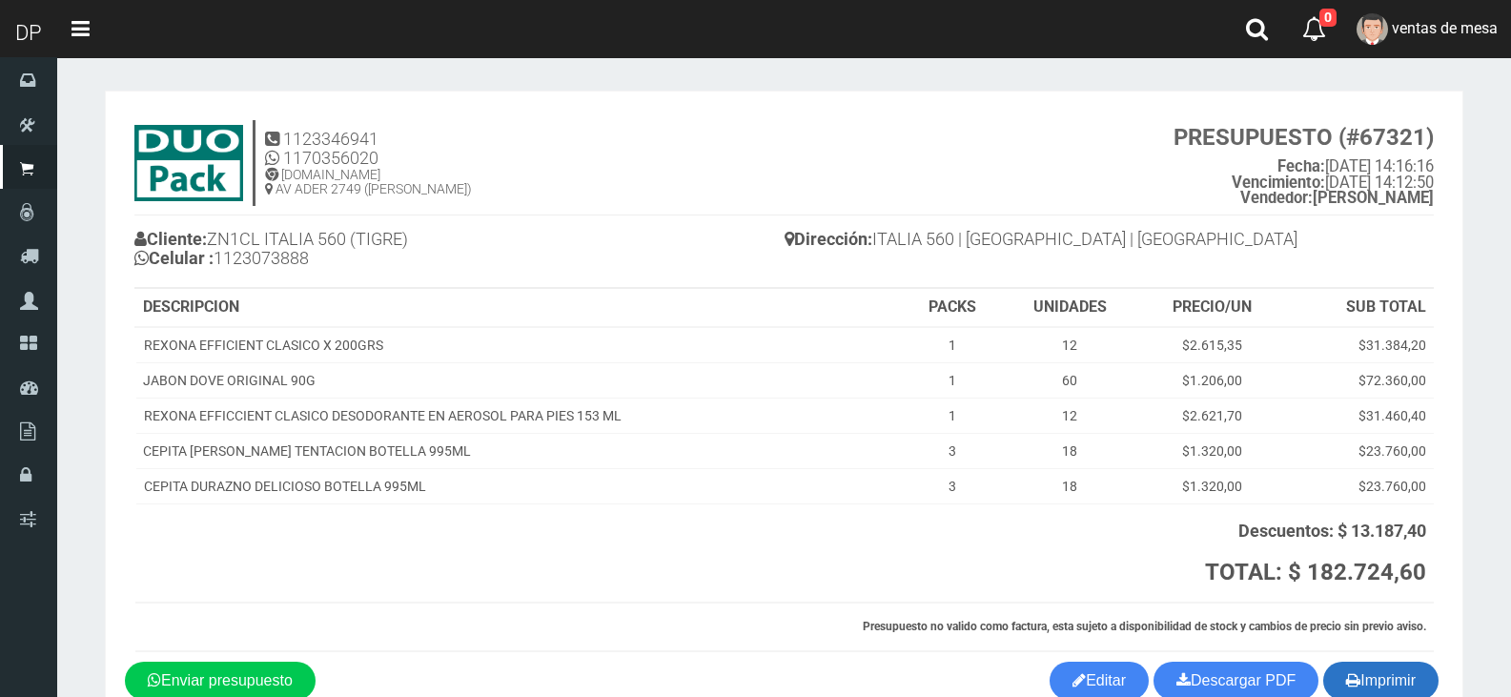
click at [1340, 683] on button "Imprimir" at bounding box center [1380, 680] width 115 height 38
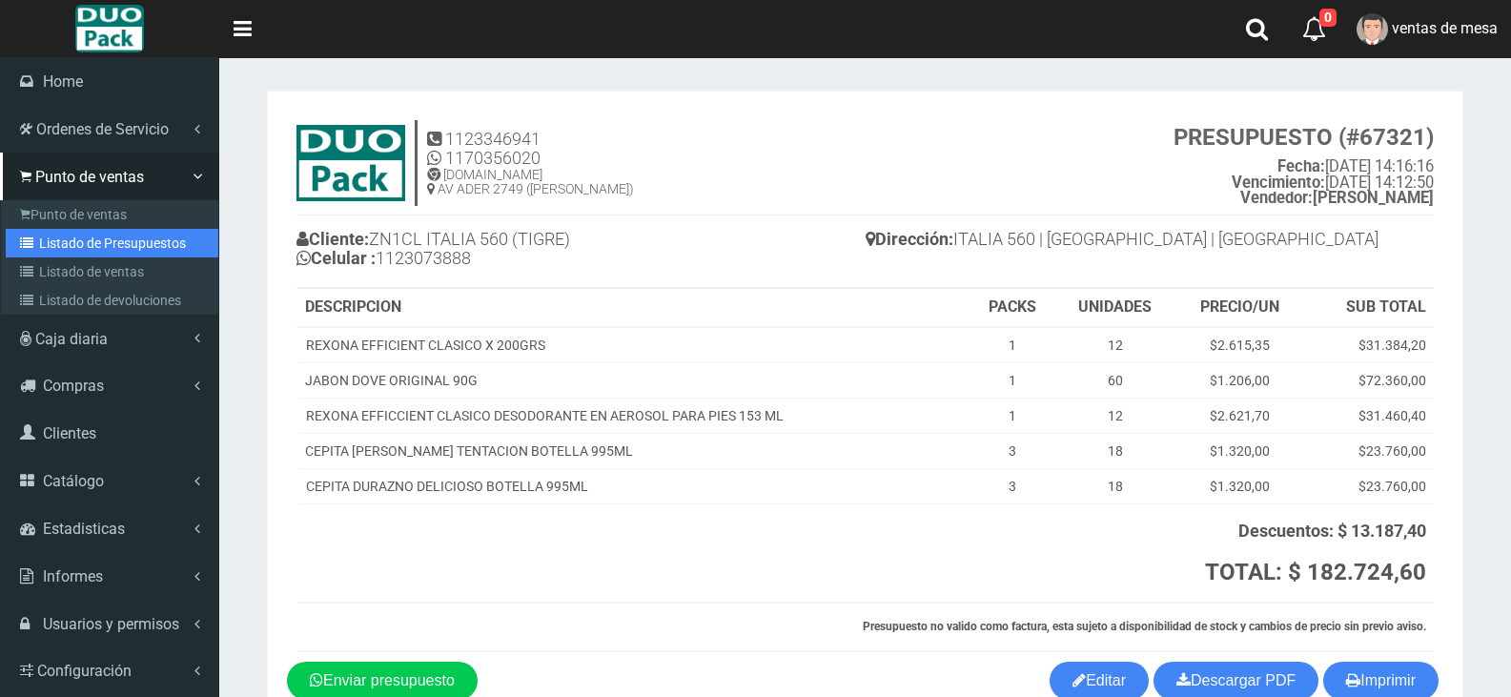
click at [72, 245] on link "Listado de Presupuestos" at bounding box center [112, 243] width 213 height 29
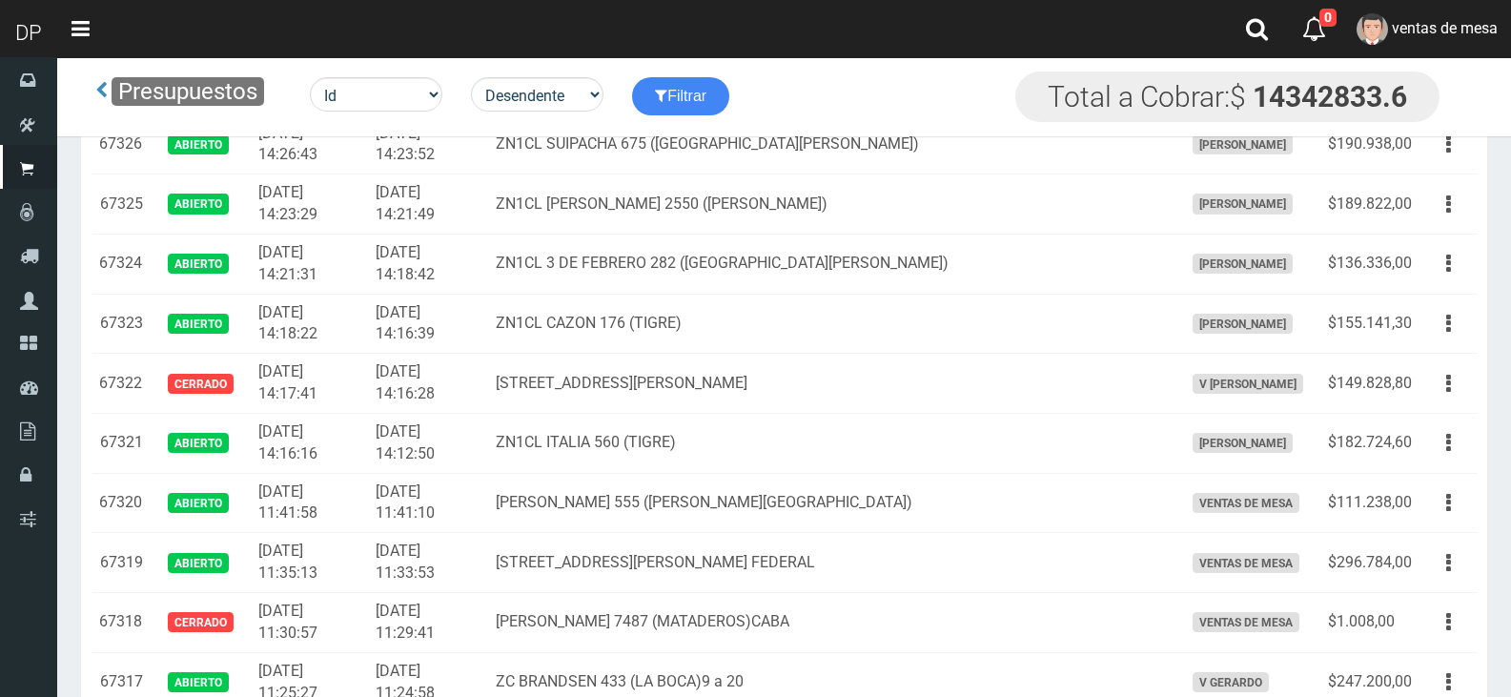
scroll to position [2383, 0]
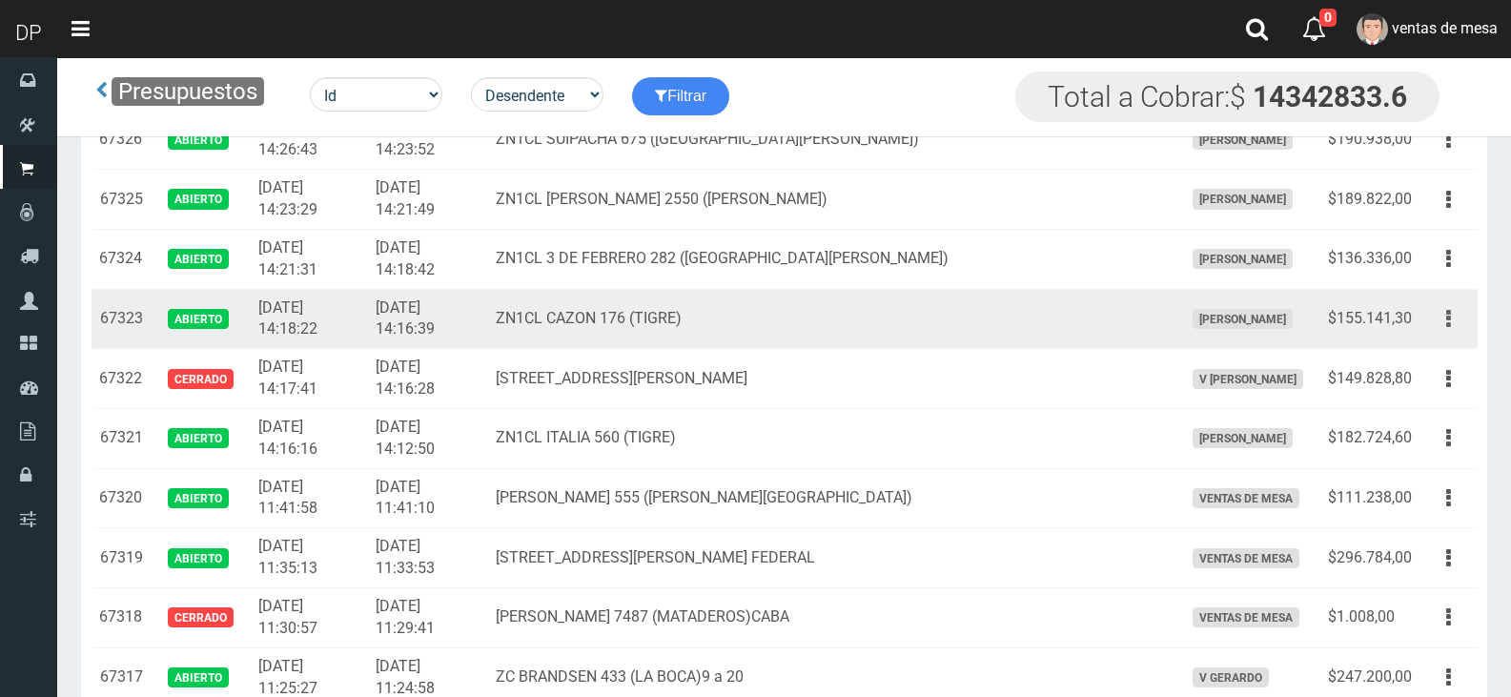
click at [1452, 320] on button "button" at bounding box center [1448, 318] width 43 height 33
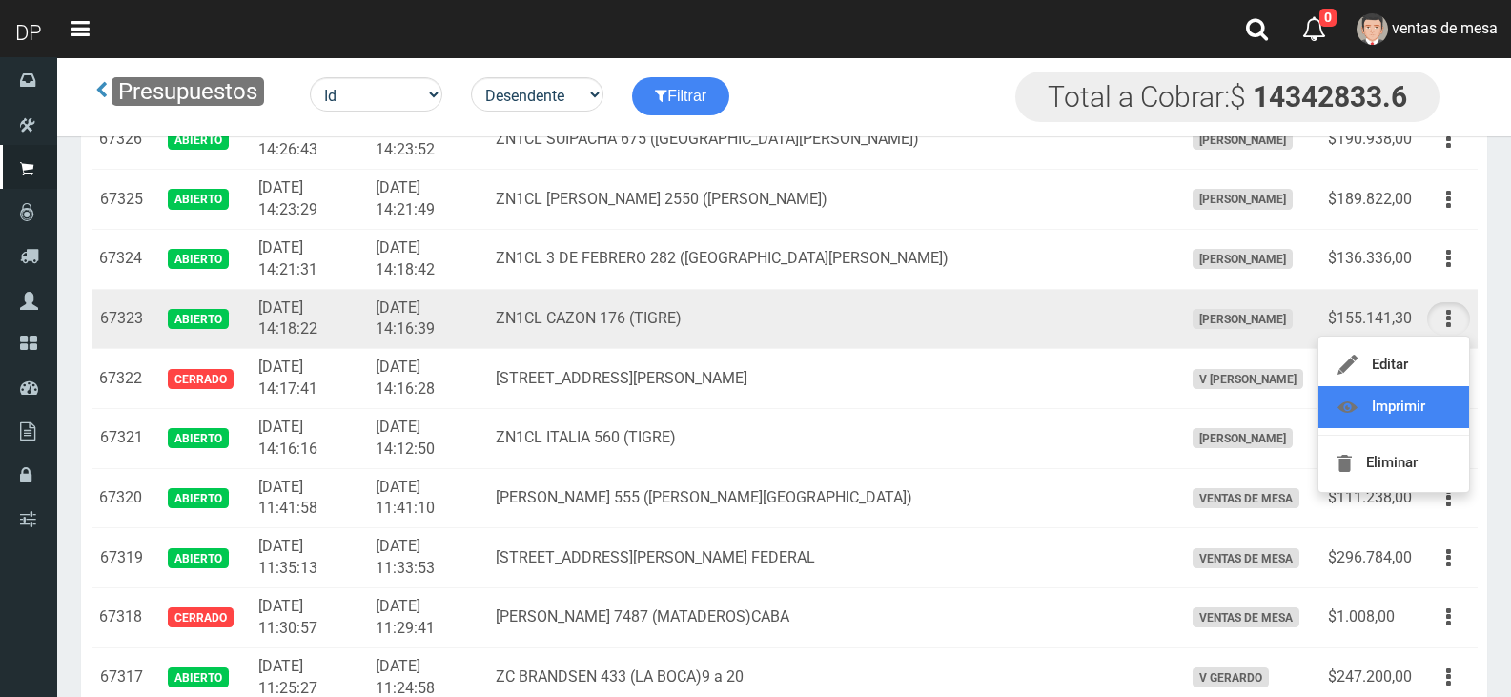
click at [1404, 410] on link "Imprimir" at bounding box center [1393, 407] width 151 height 42
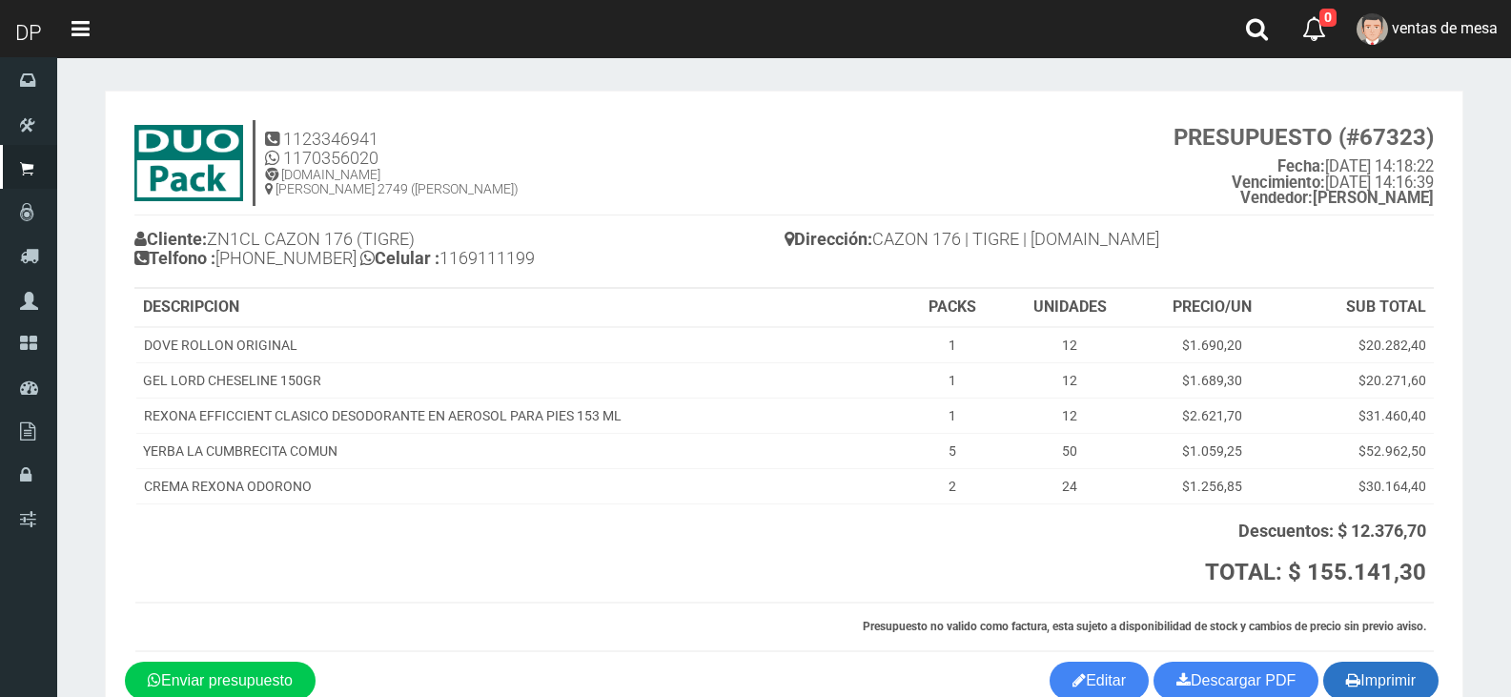
click at [1387, 677] on button "Imprimir" at bounding box center [1380, 680] width 115 height 38
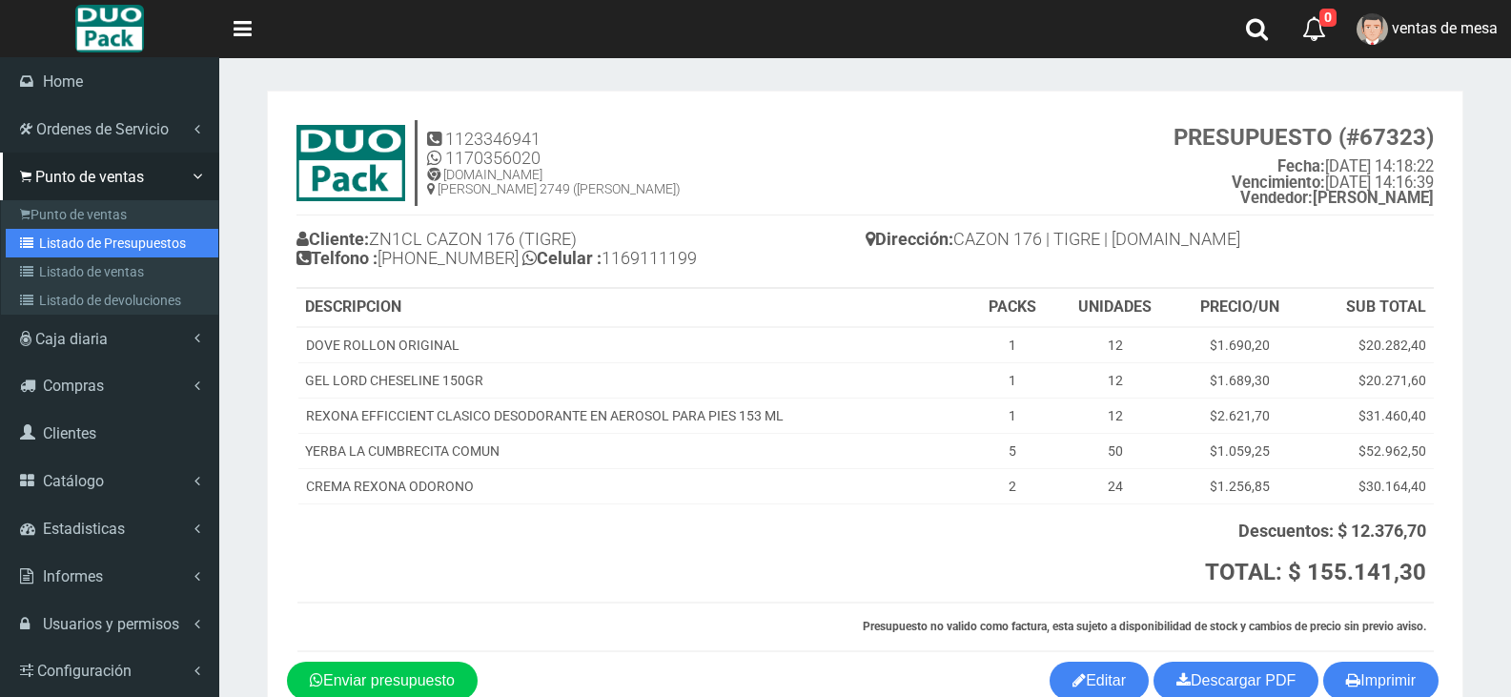
click at [108, 239] on link "Listado de Presupuestos" at bounding box center [112, 243] width 213 height 29
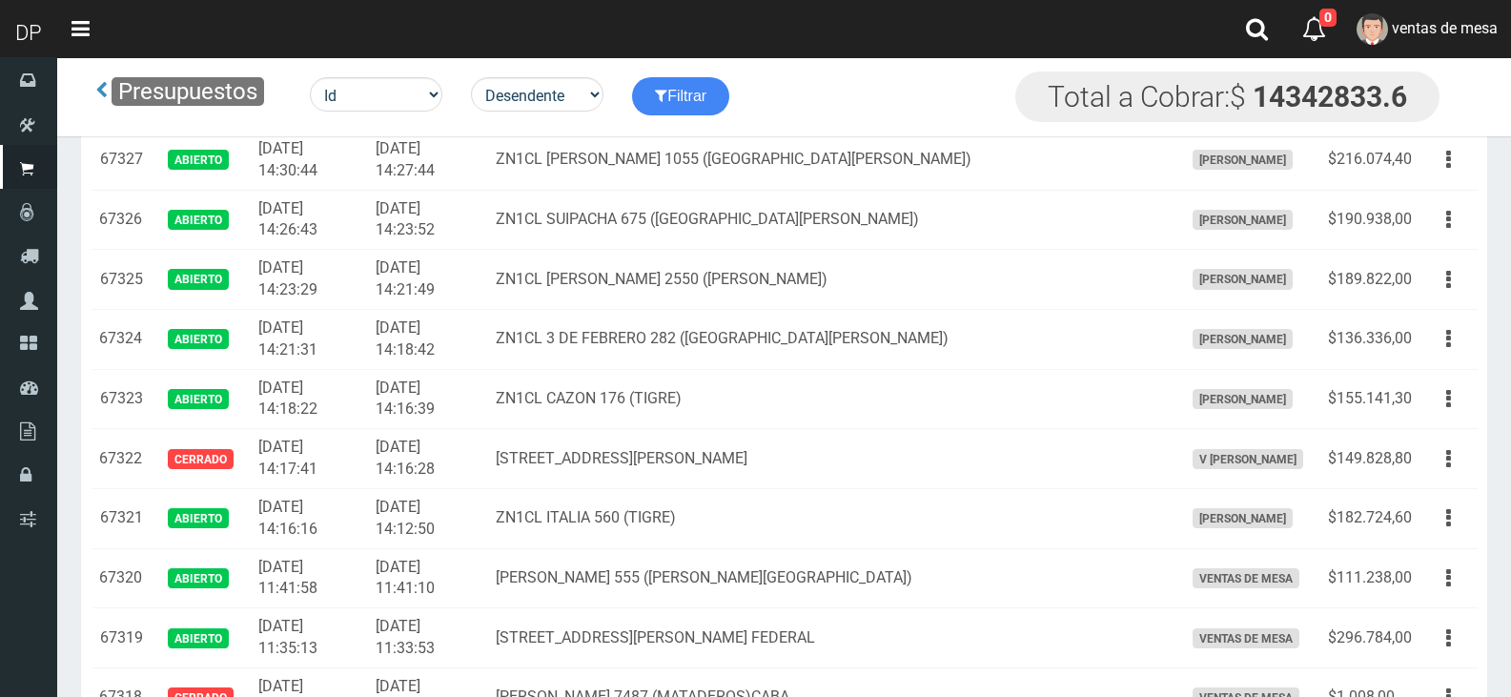
scroll to position [2287, 0]
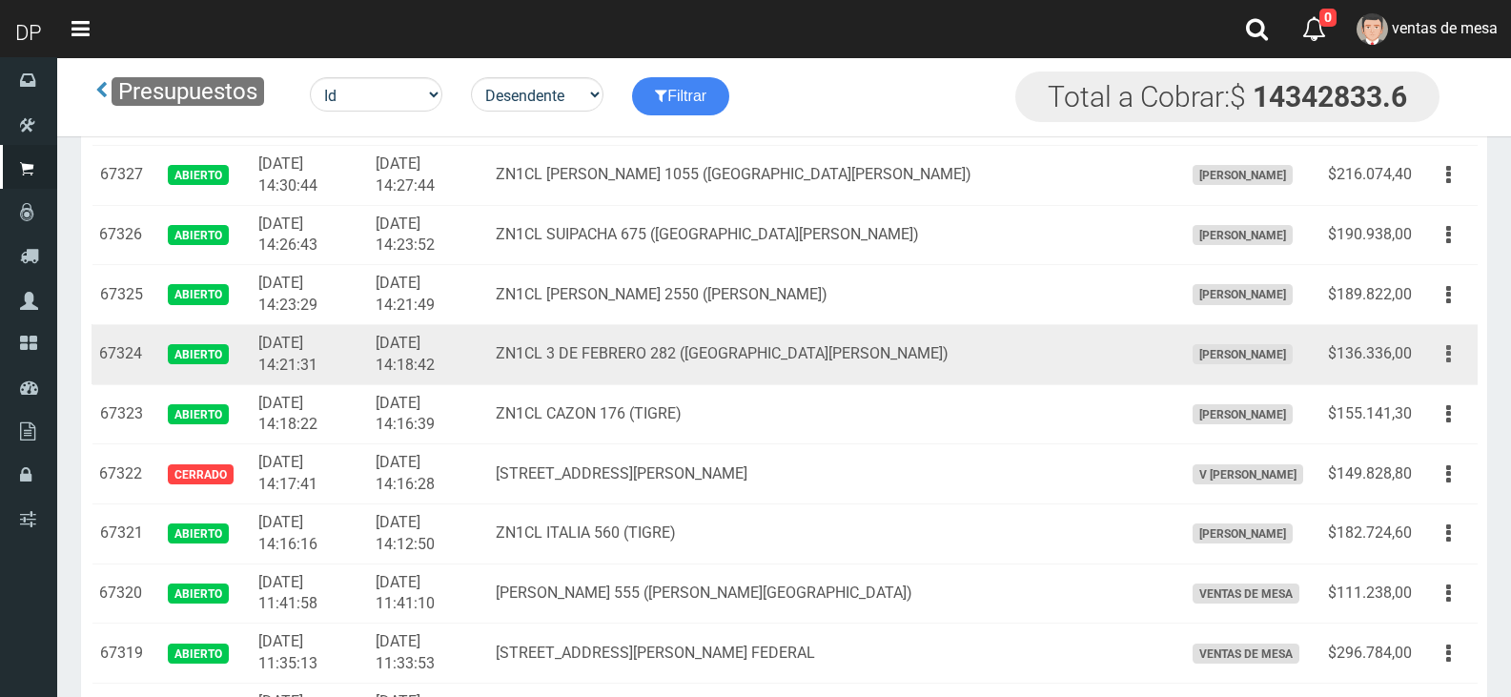
click at [1444, 352] on button "button" at bounding box center [1448, 353] width 43 height 33
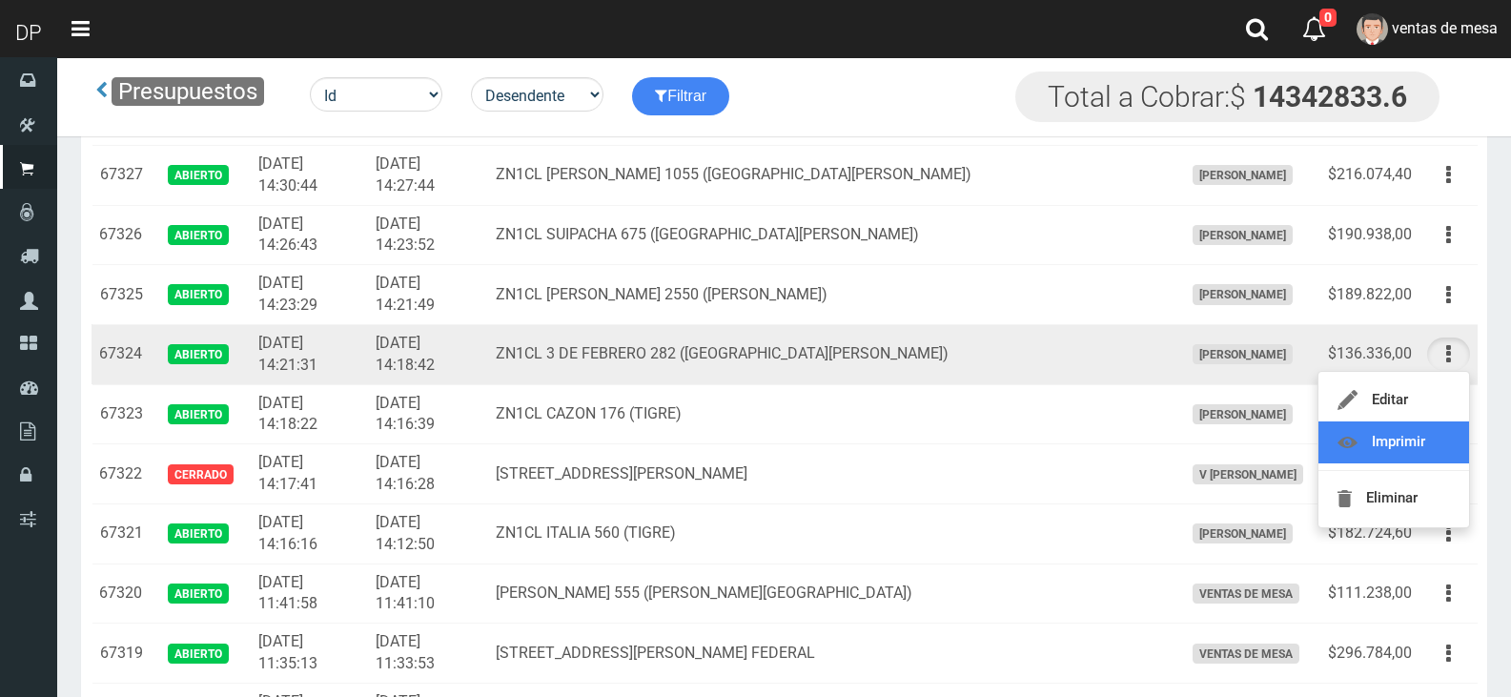
click at [1403, 442] on link "Imprimir" at bounding box center [1393, 442] width 151 height 42
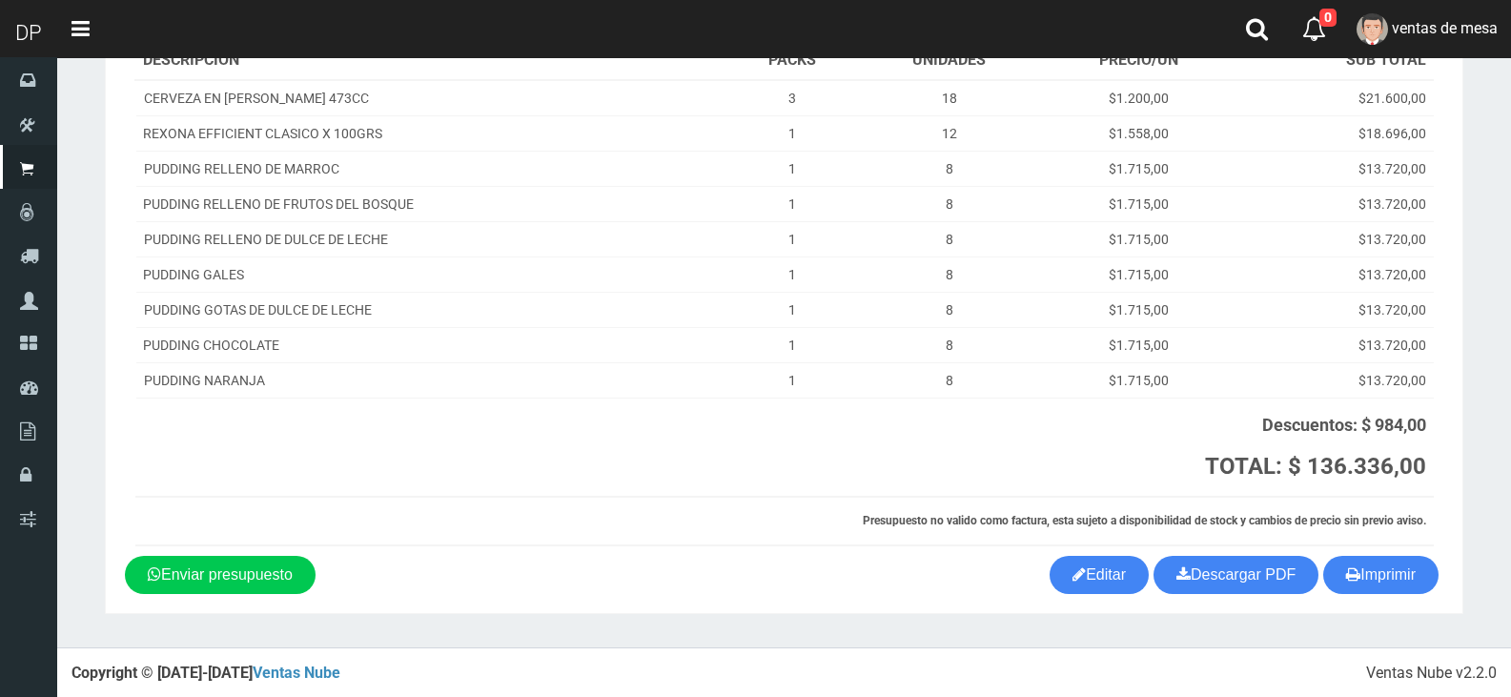
scroll to position [249, 0]
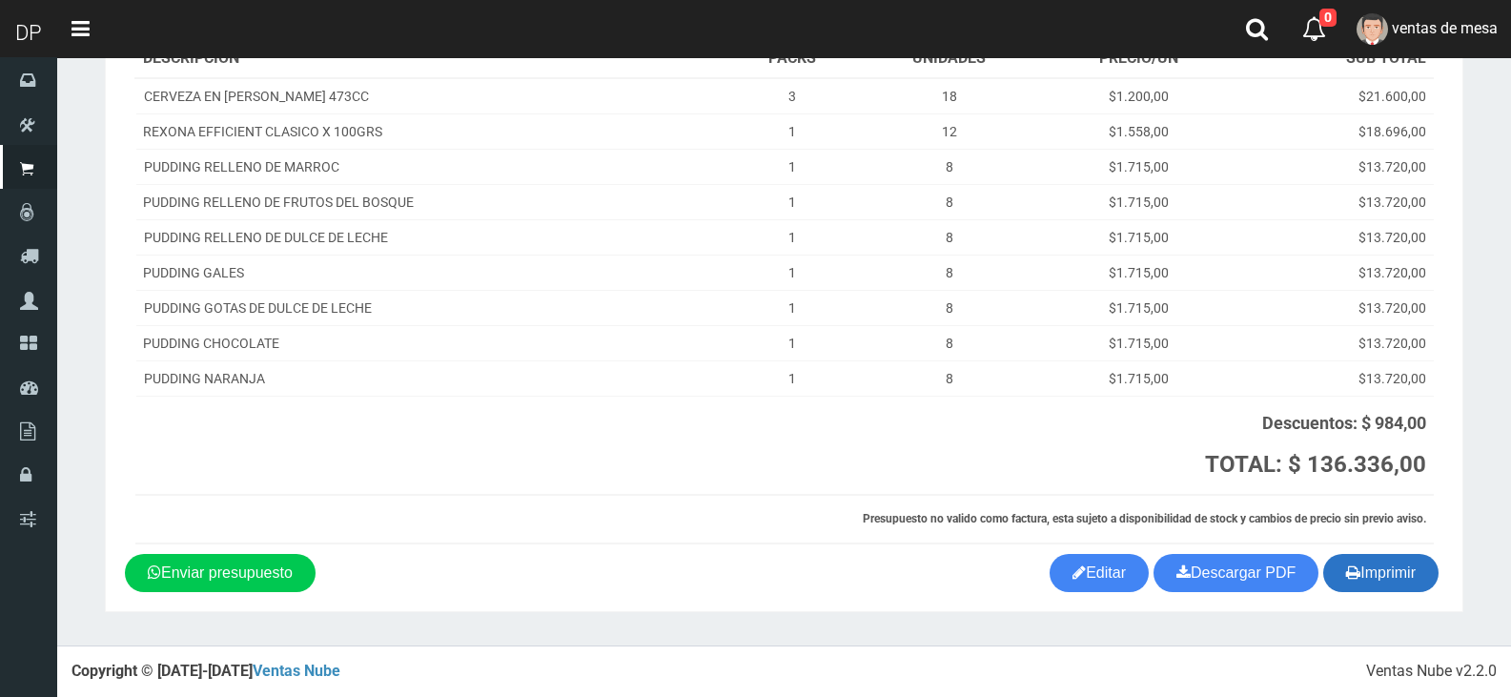
click at [1413, 581] on button "Imprimir" at bounding box center [1380, 573] width 115 height 38
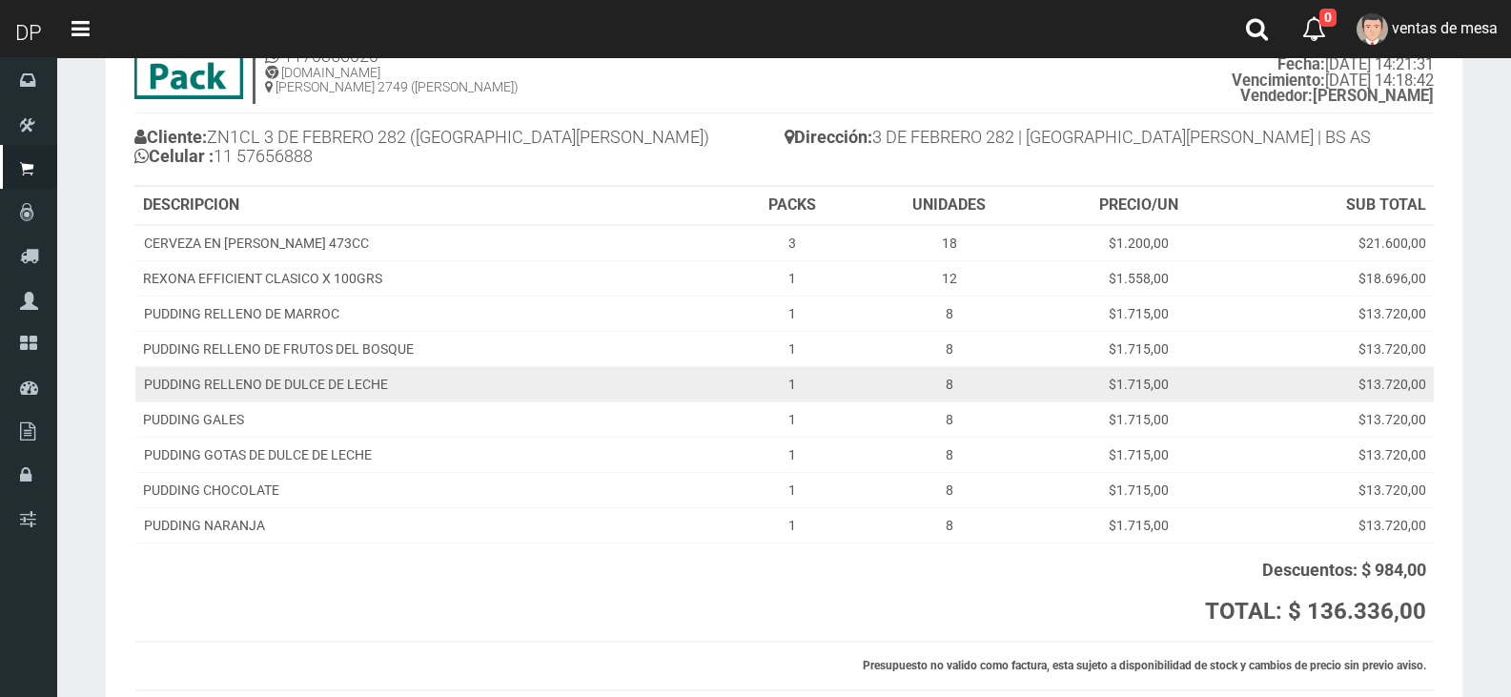
scroll to position [0, 0]
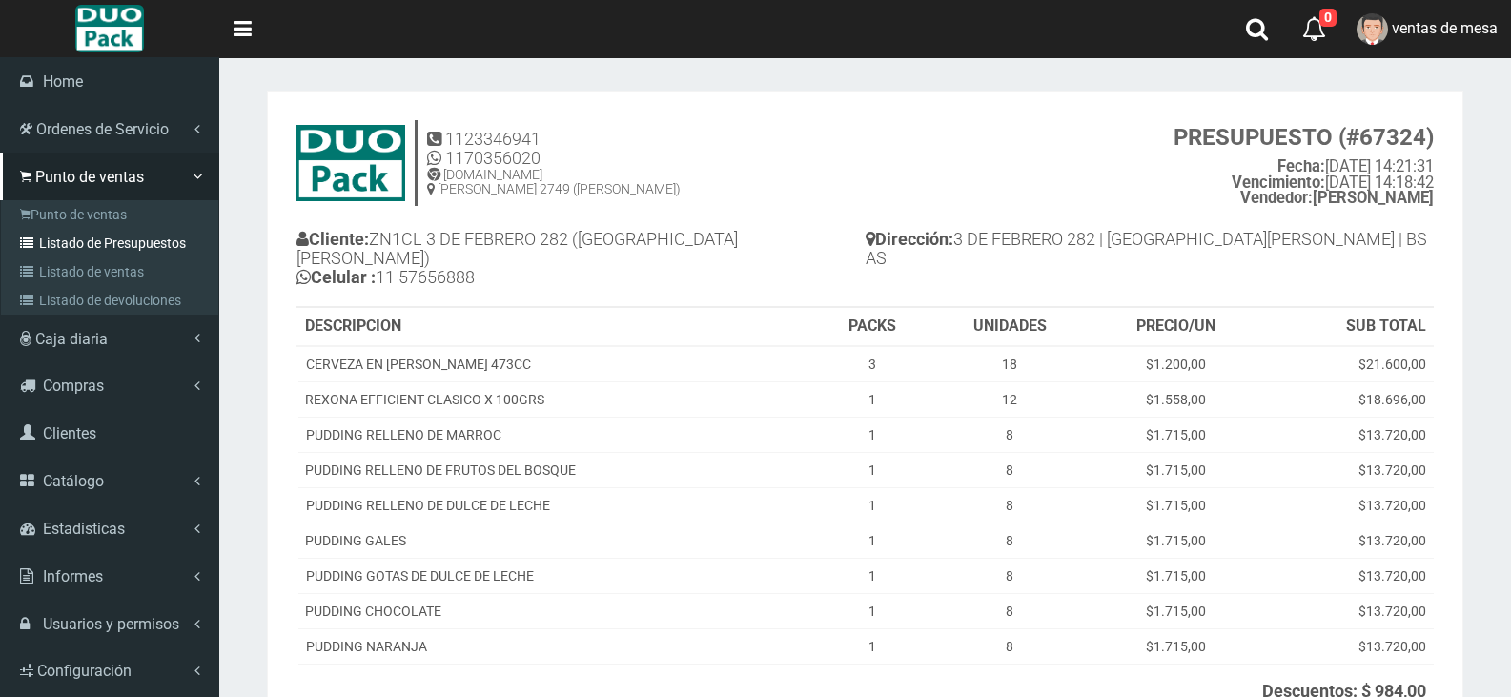
click at [121, 238] on link "Listado de Presupuestos" at bounding box center [112, 243] width 213 height 29
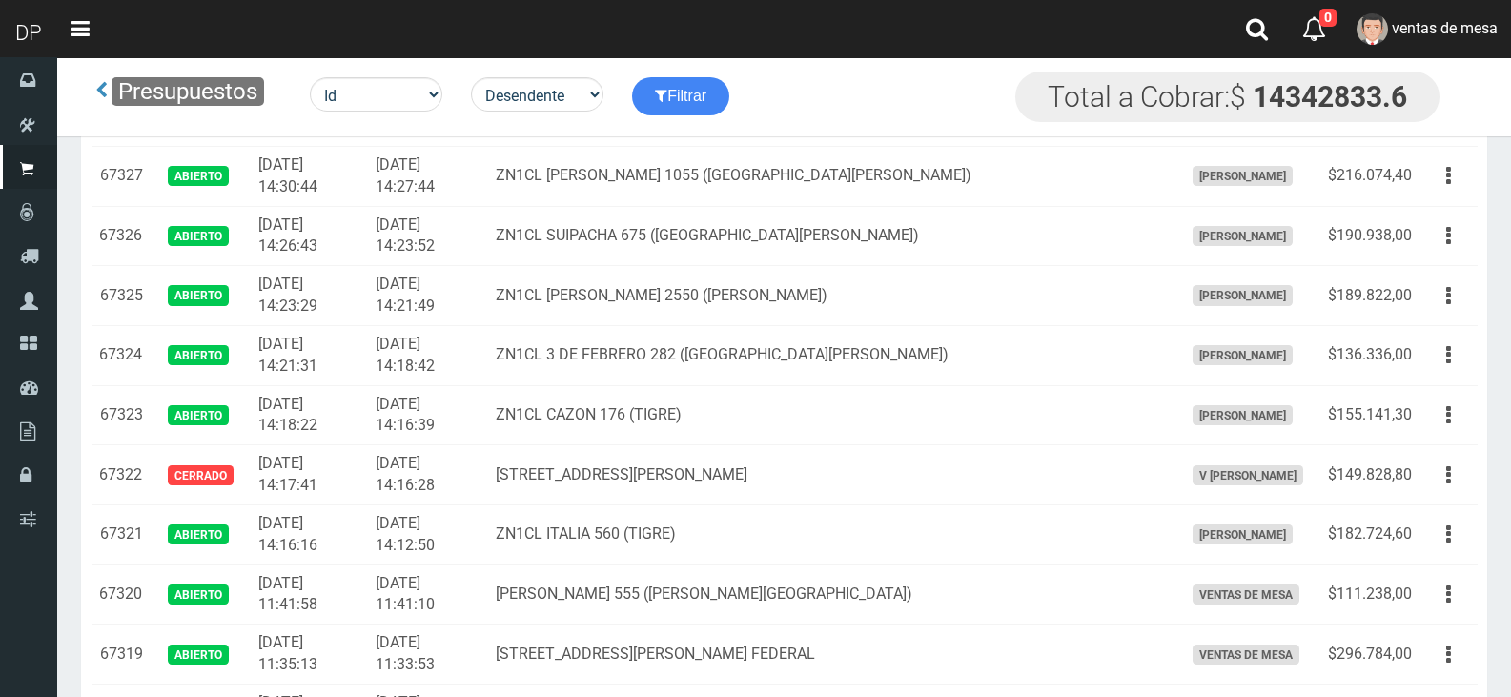
scroll to position [2287, 0]
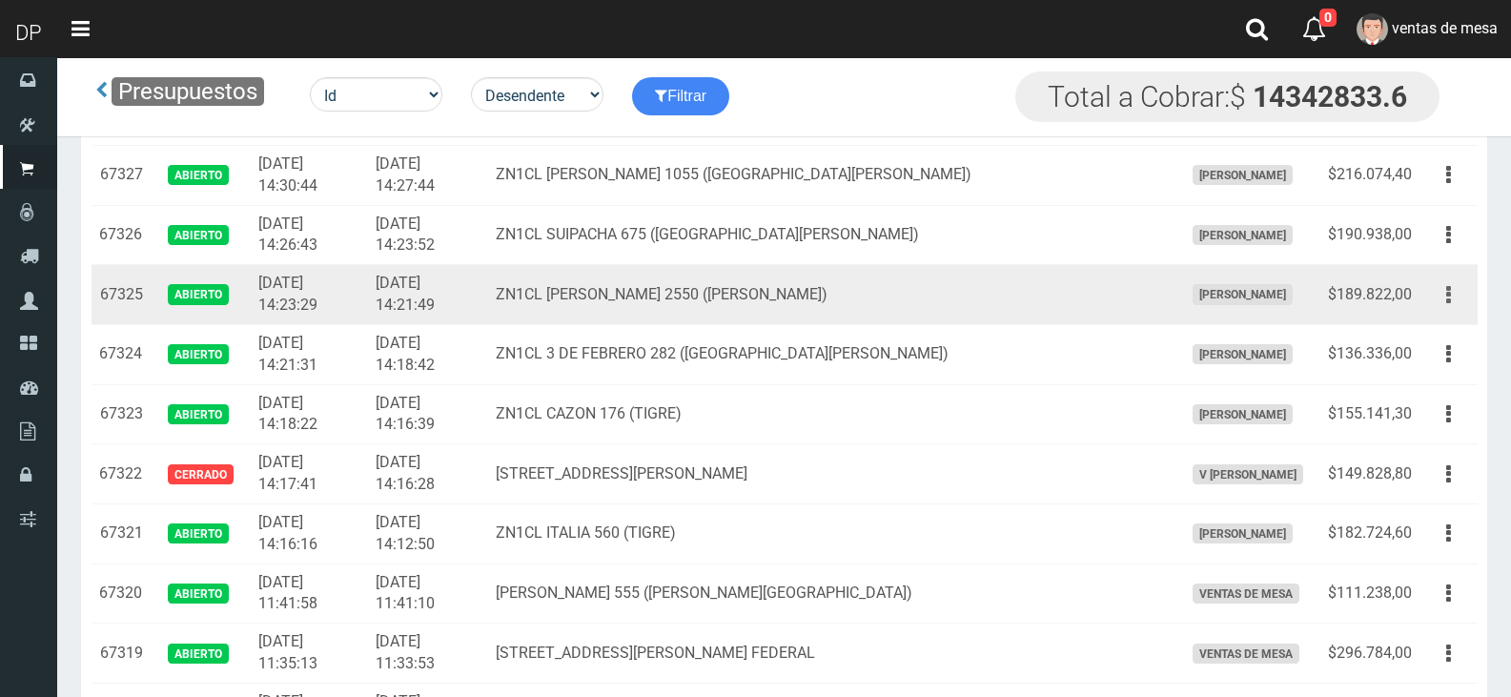
click at [1452, 298] on button "button" at bounding box center [1448, 294] width 43 height 33
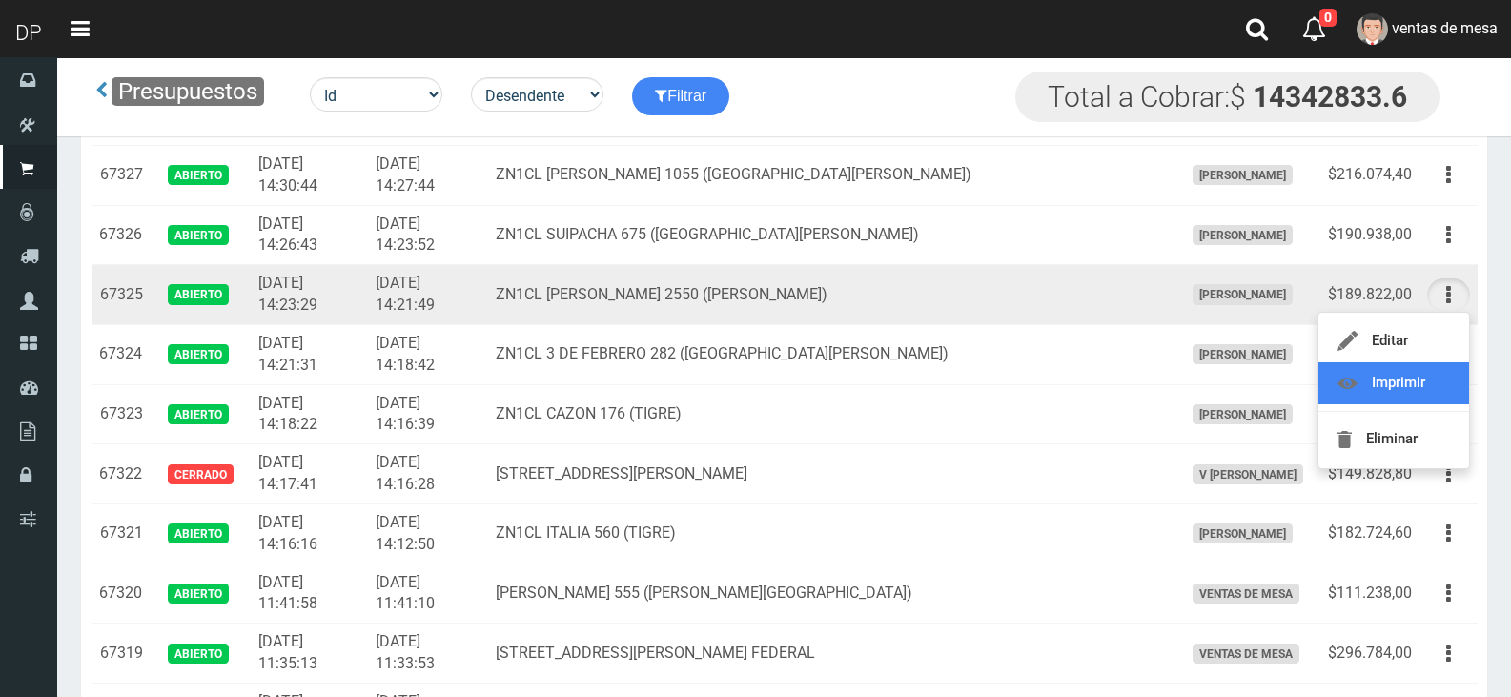
click at [1414, 380] on link "Imprimir" at bounding box center [1393, 383] width 151 height 42
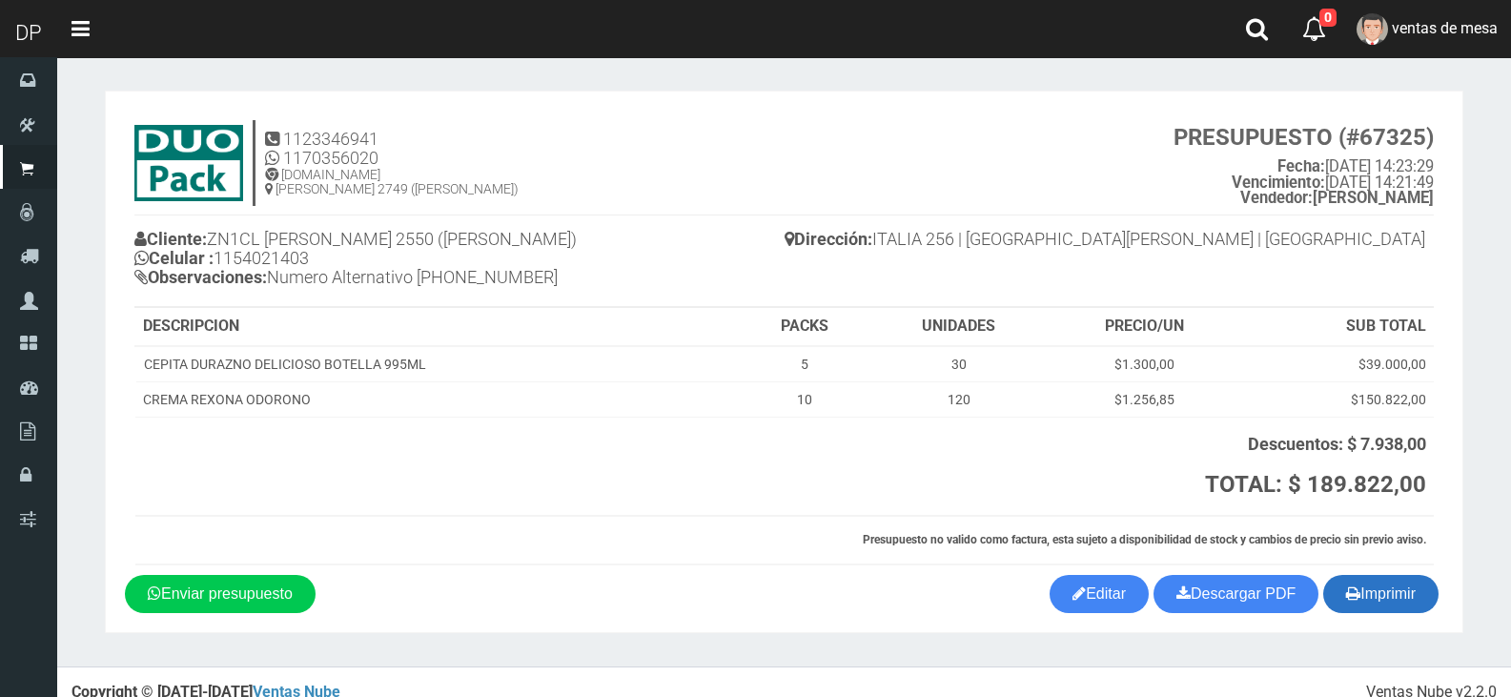
click at [1432, 603] on button "Imprimir" at bounding box center [1380, 594] width 115 height 38
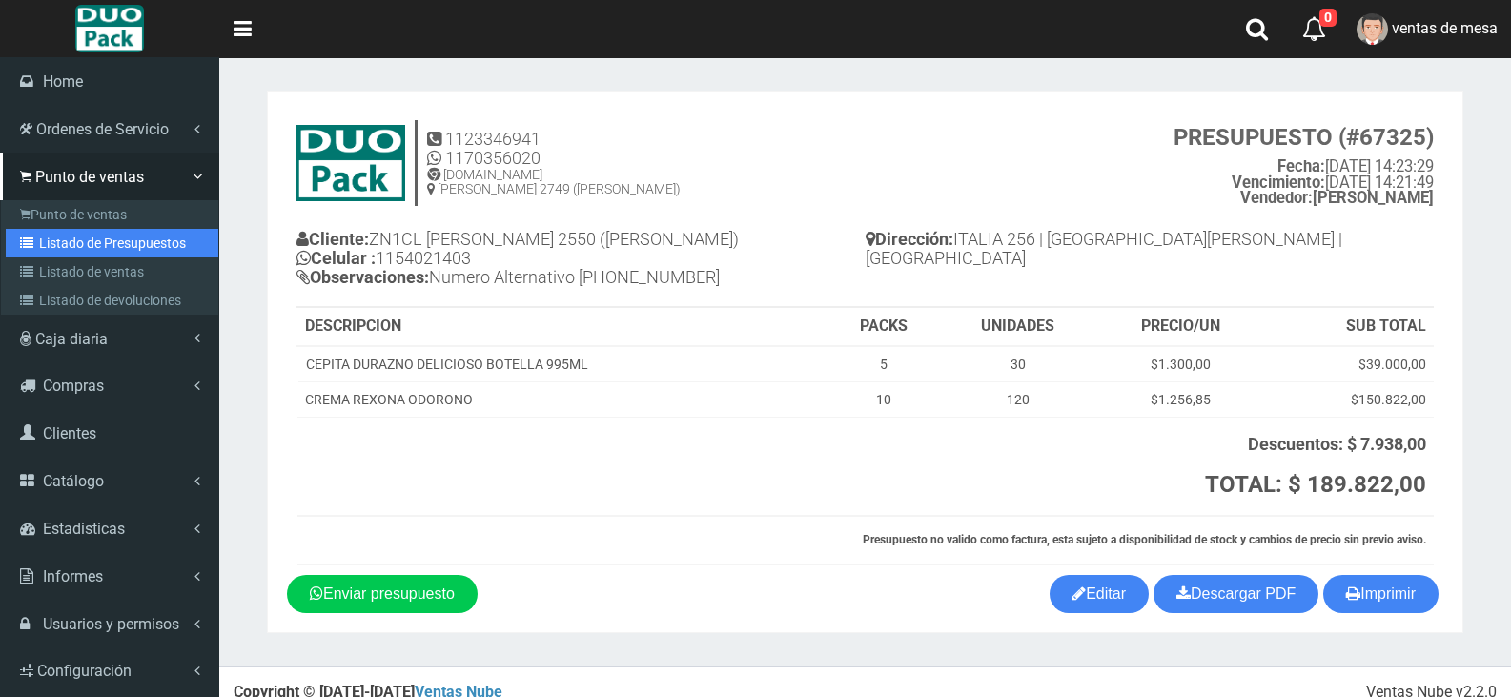
click at [113, 243] on link "Listado de Presupuestos" at bounding box center [112, 243] width 213 height 29
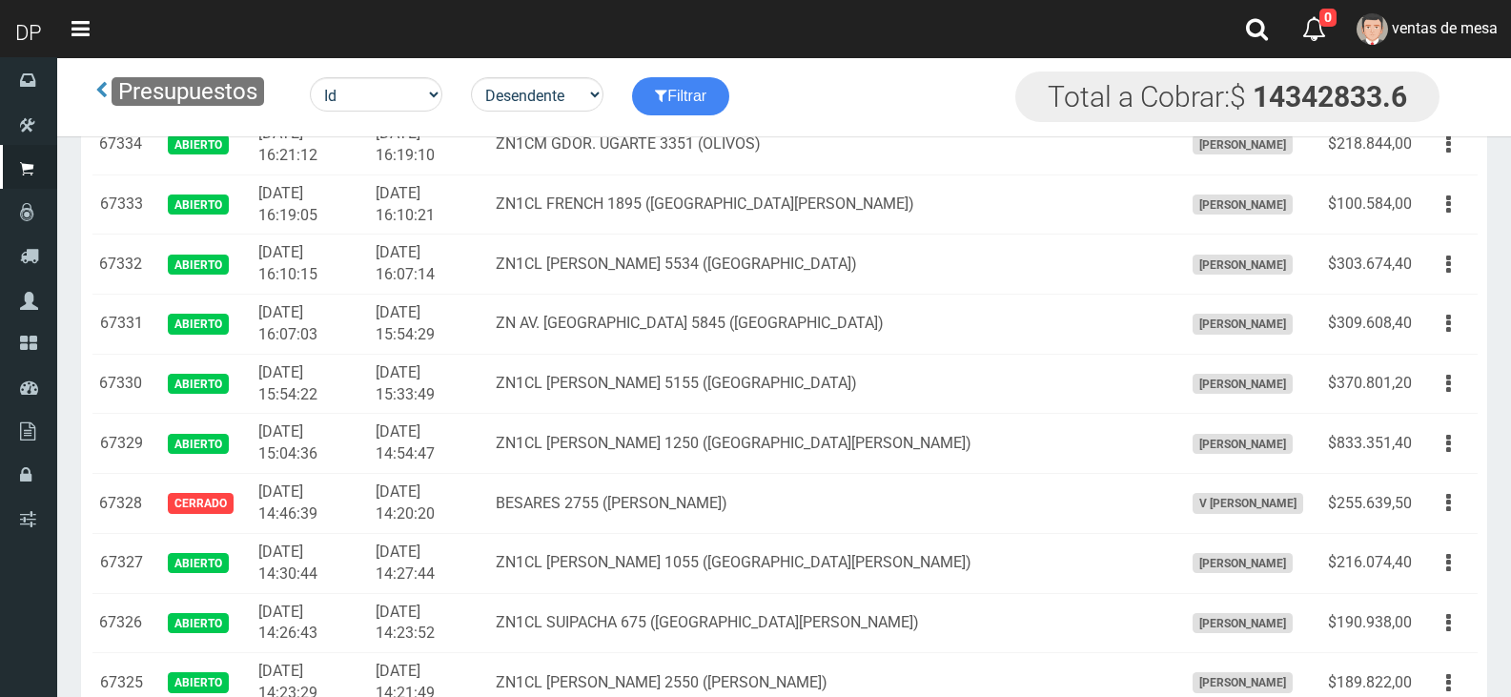
scroll to position [2097, 0]
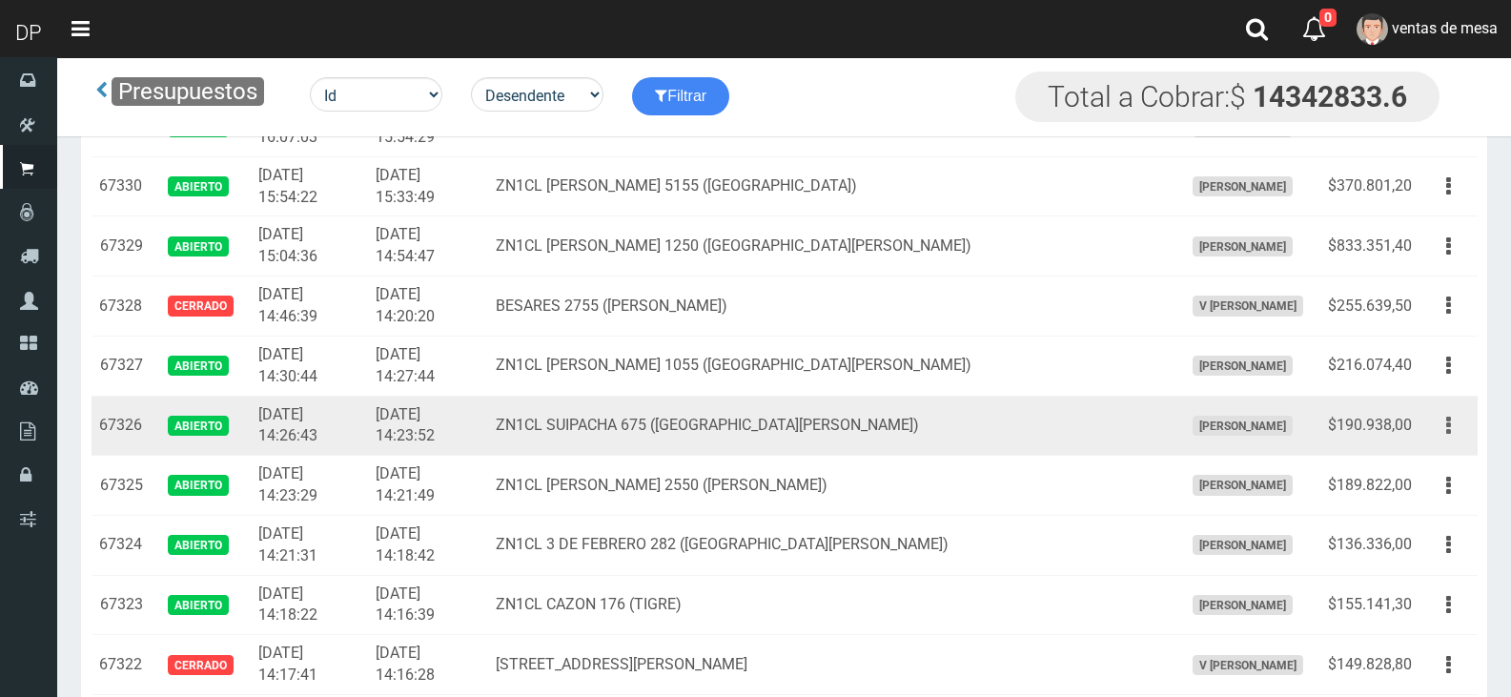
click at [1454, 425] on button "button" at bounding box center [1448, 425] width 43 height 33
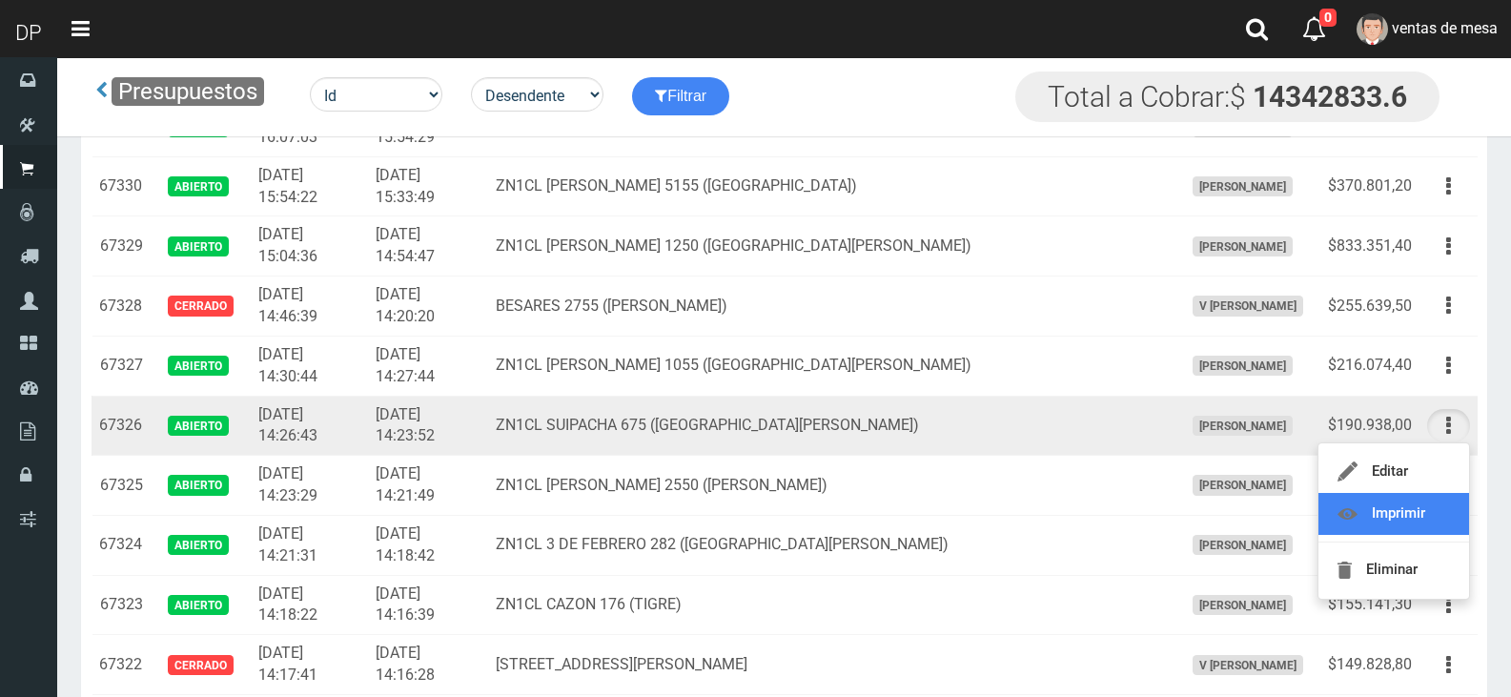
click at [1418, 508] on link "Imprimir" at bounding box center [1393, 514] width 151 height 42
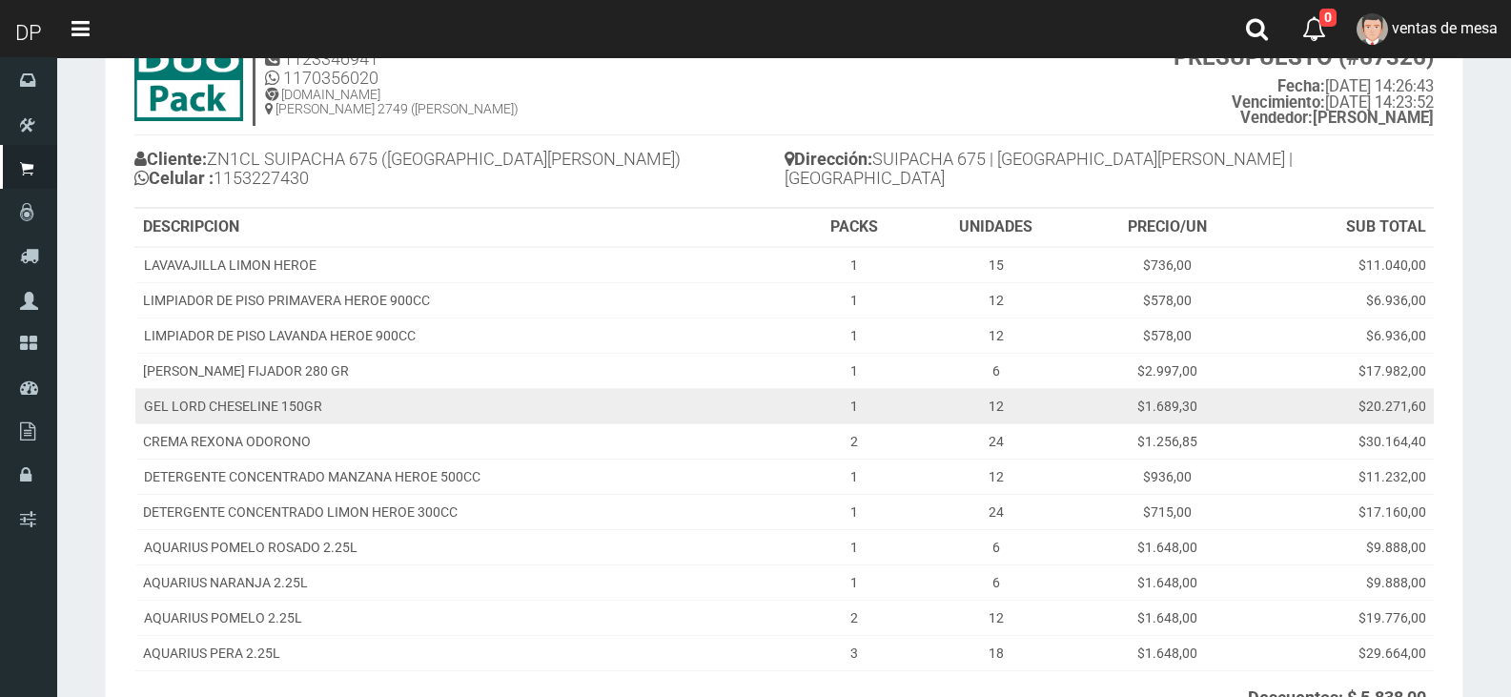
scroll to position [355, 0]
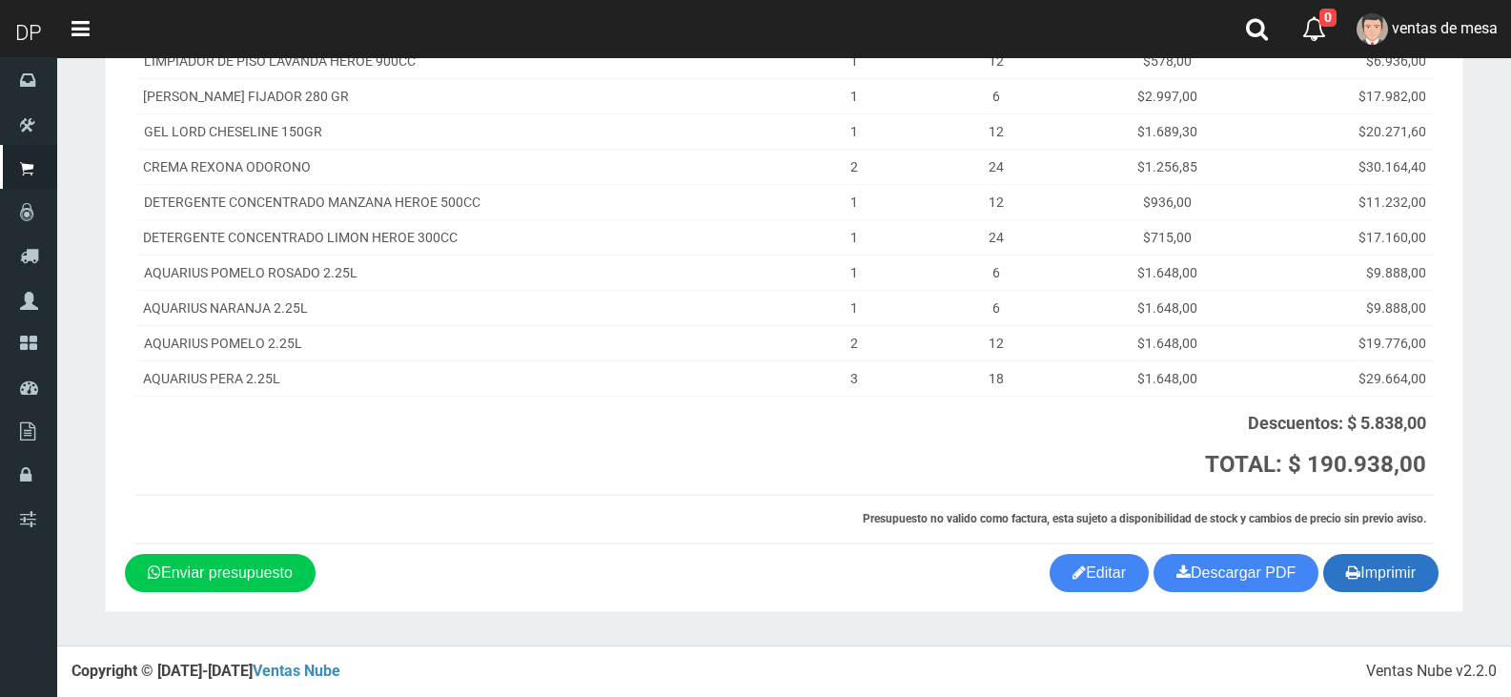
click at [1371, 579] on button "Imprimir" at bounding box center [1380, 573] width 115 height 38
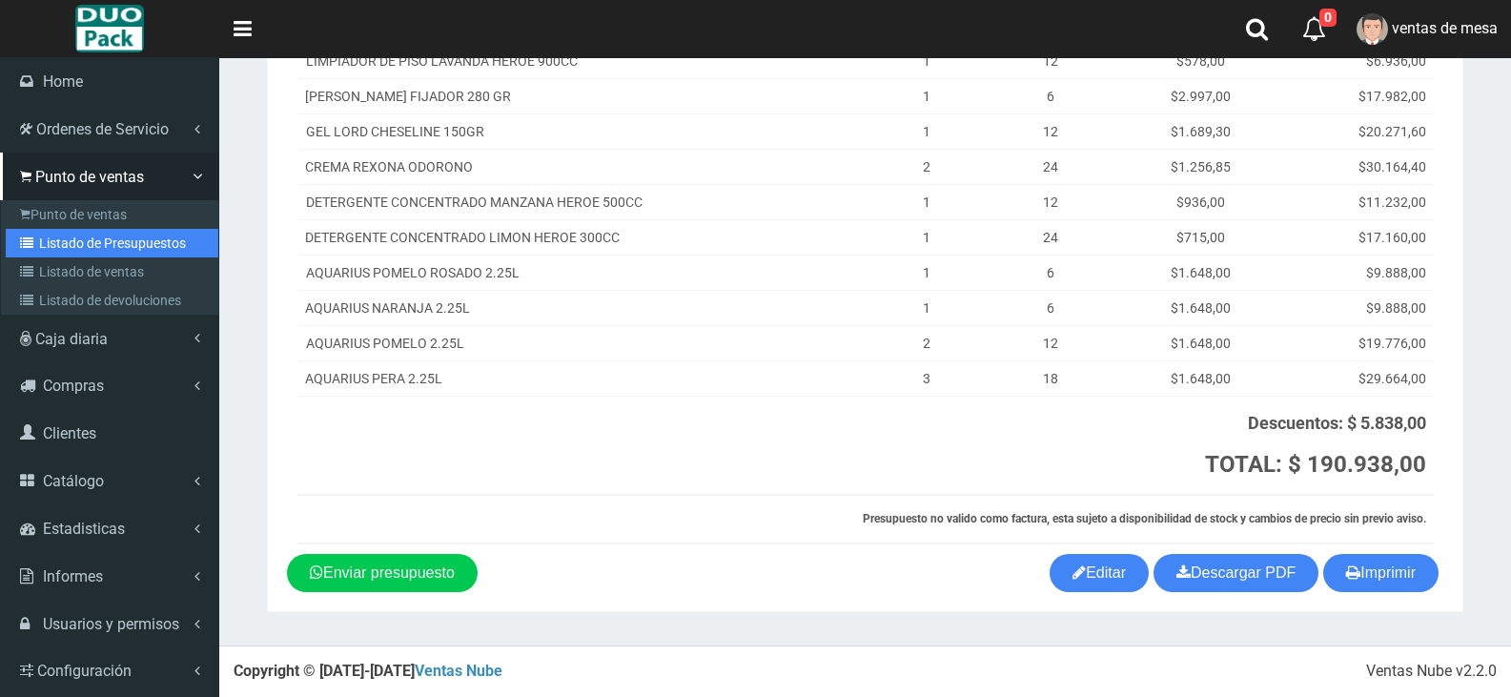
click at [71, 246] on link "Listado de Presupuestos" at bounding box center [112, 243] width 213 height 29
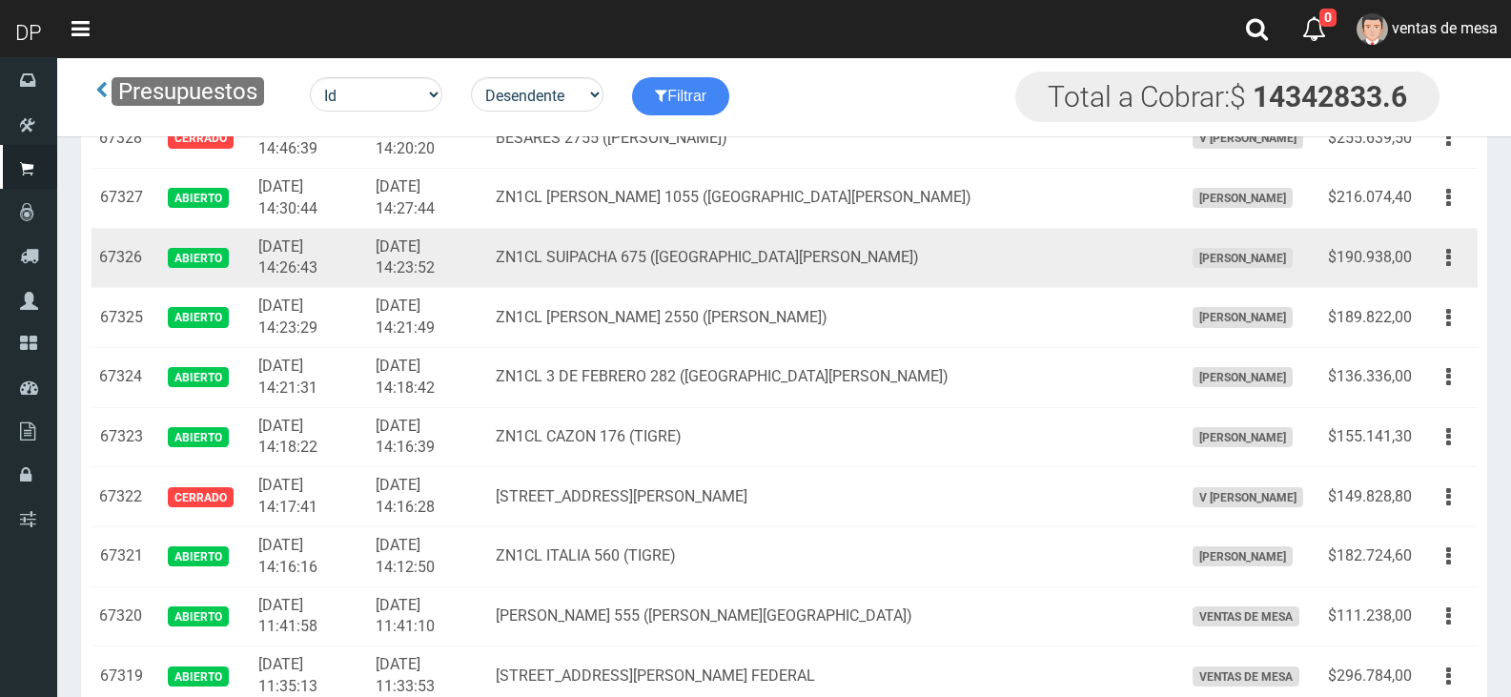
scroll to position [2287, 0]
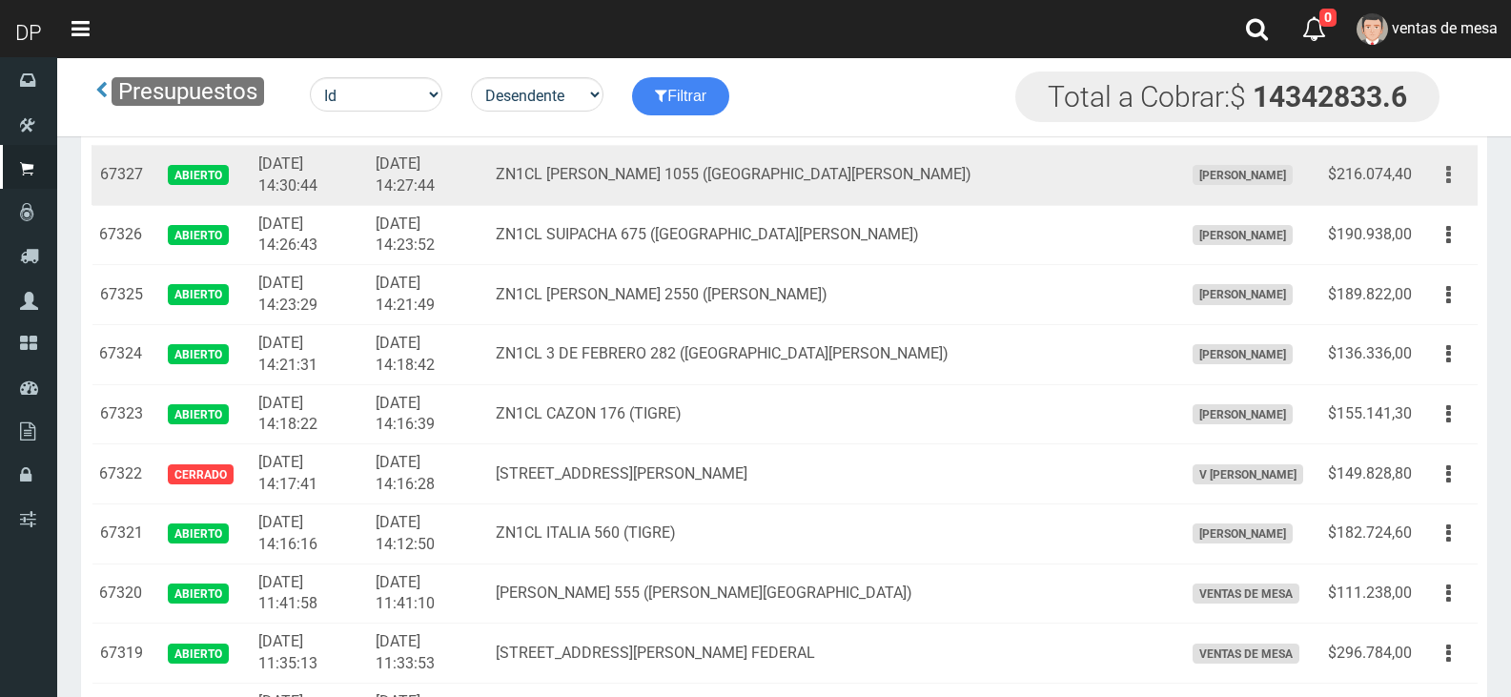
click at [1447, 176] on icon "button" at bounding box center [1448, 174] width 5 height 33
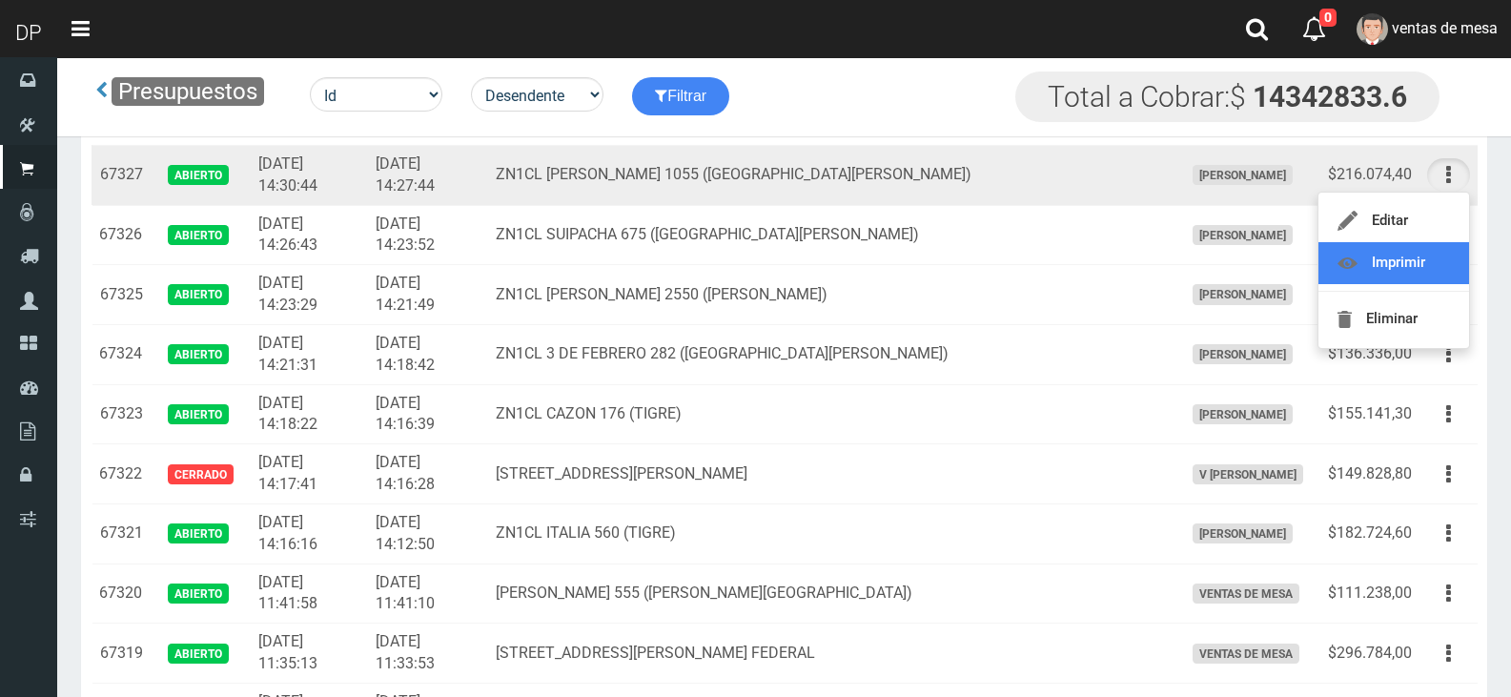
click at [1430, 276] on link "Imprimir" at bounding box center [1393, 263] width 151 height 42
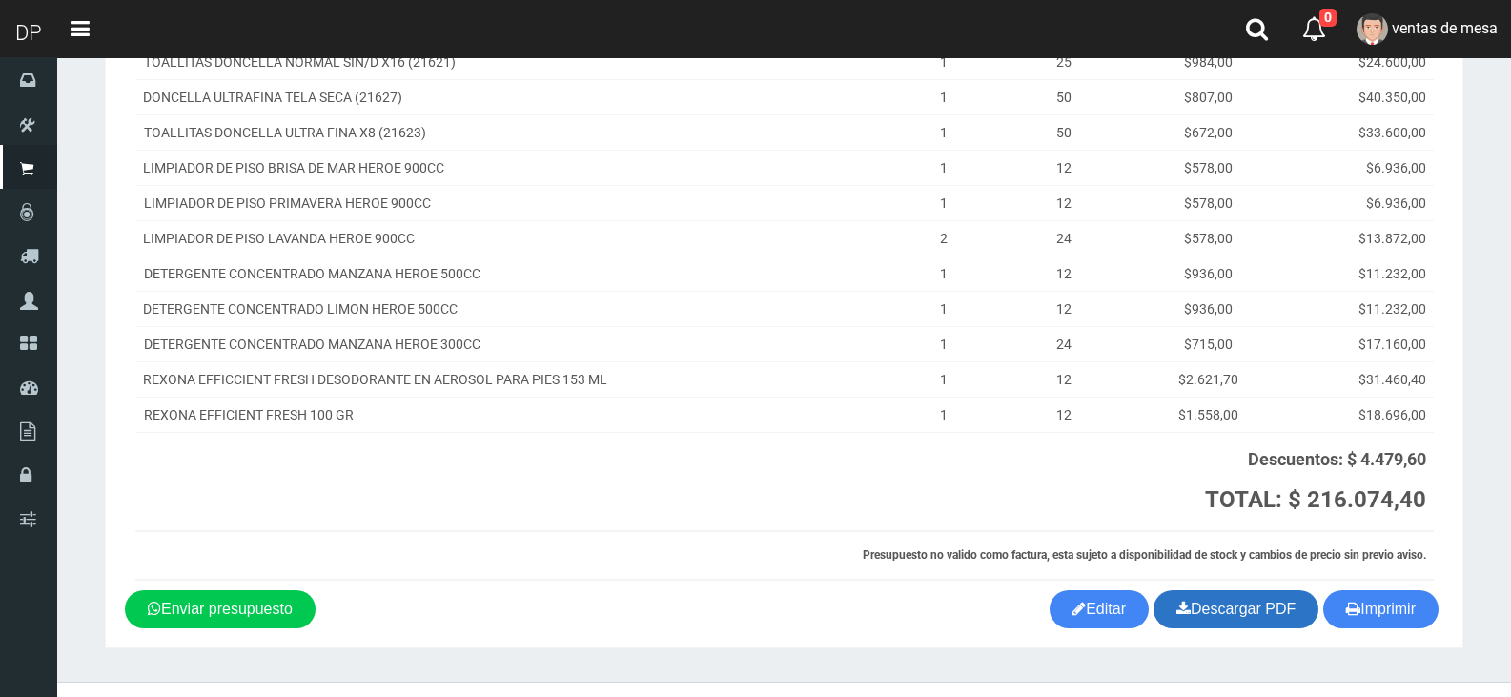
scroll to position [338, 0]
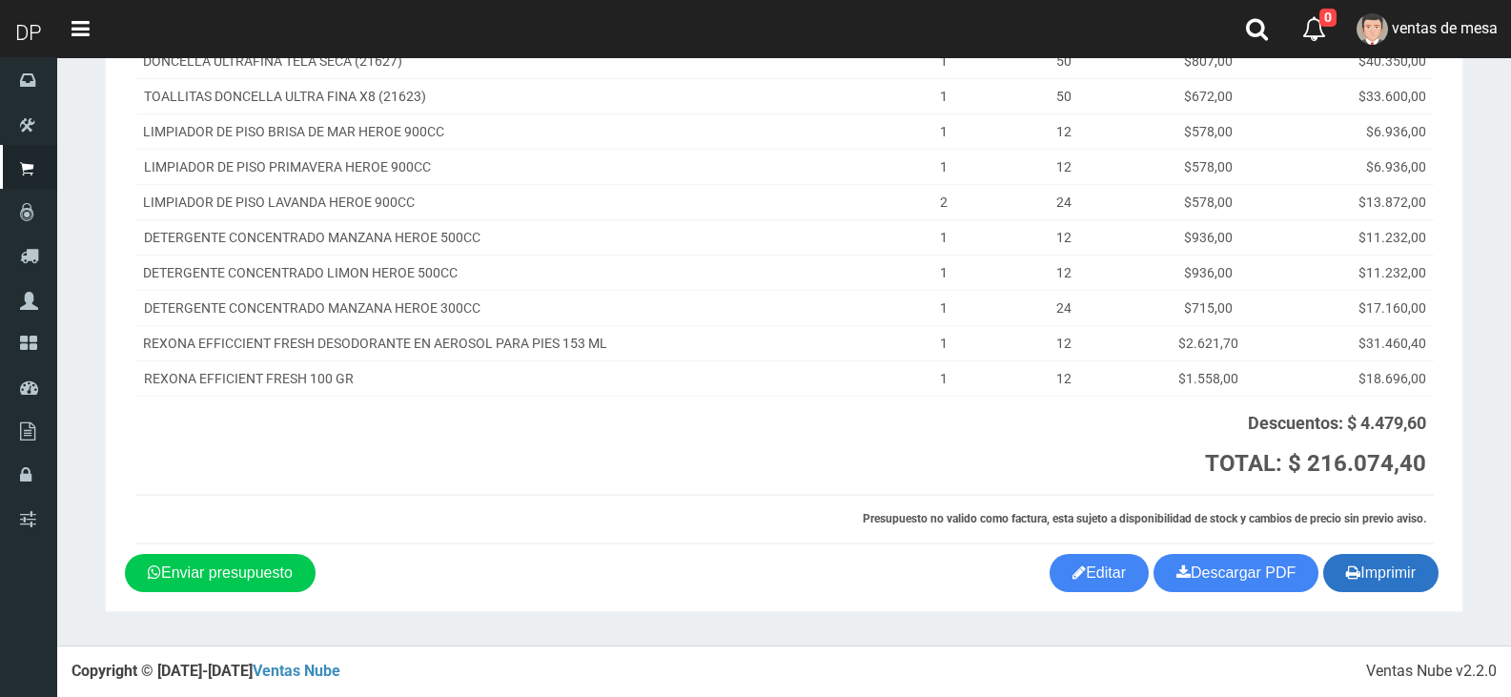
click at [1412, 588] on button "Imprimir" at bounding box center [1380, 573] width 115 height 38
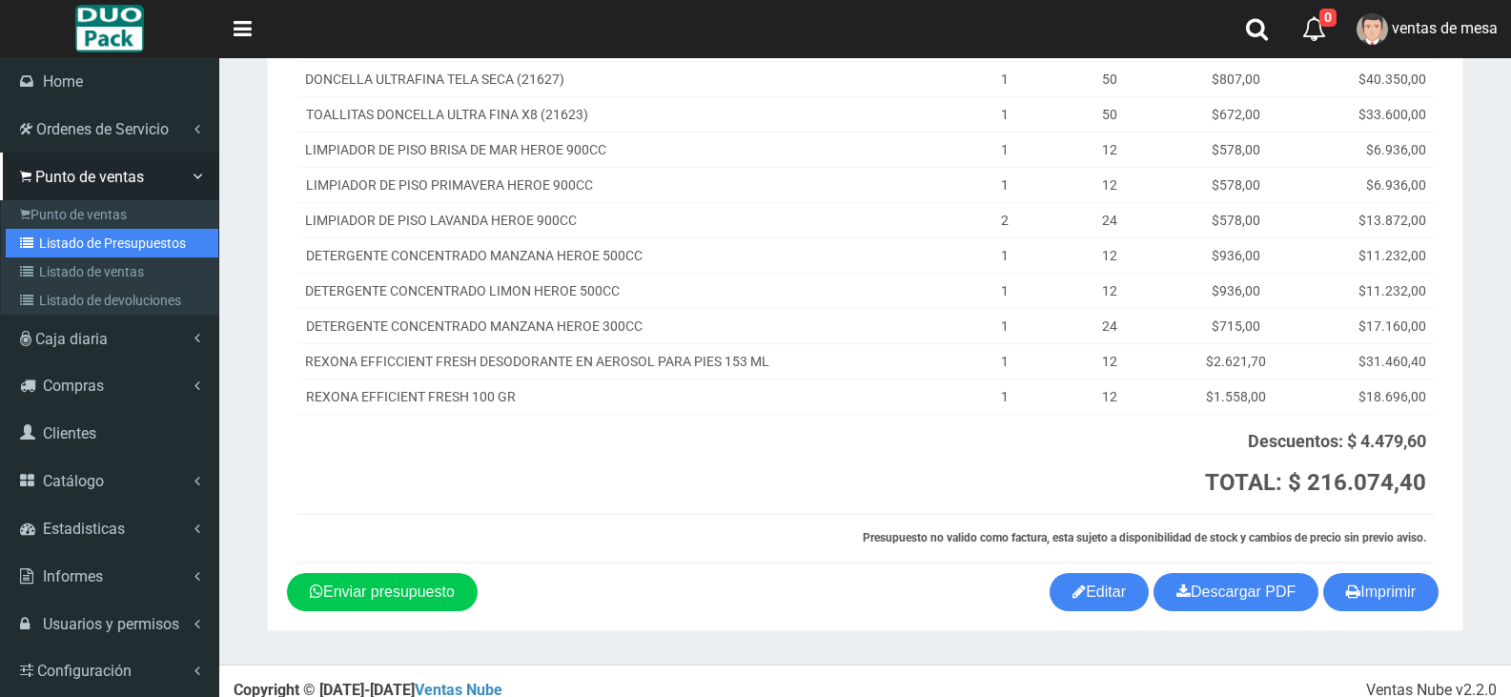
click at [111, 242] on link "Listado de Presupuestos" at bounding box center [112, 243] width 213 height 29
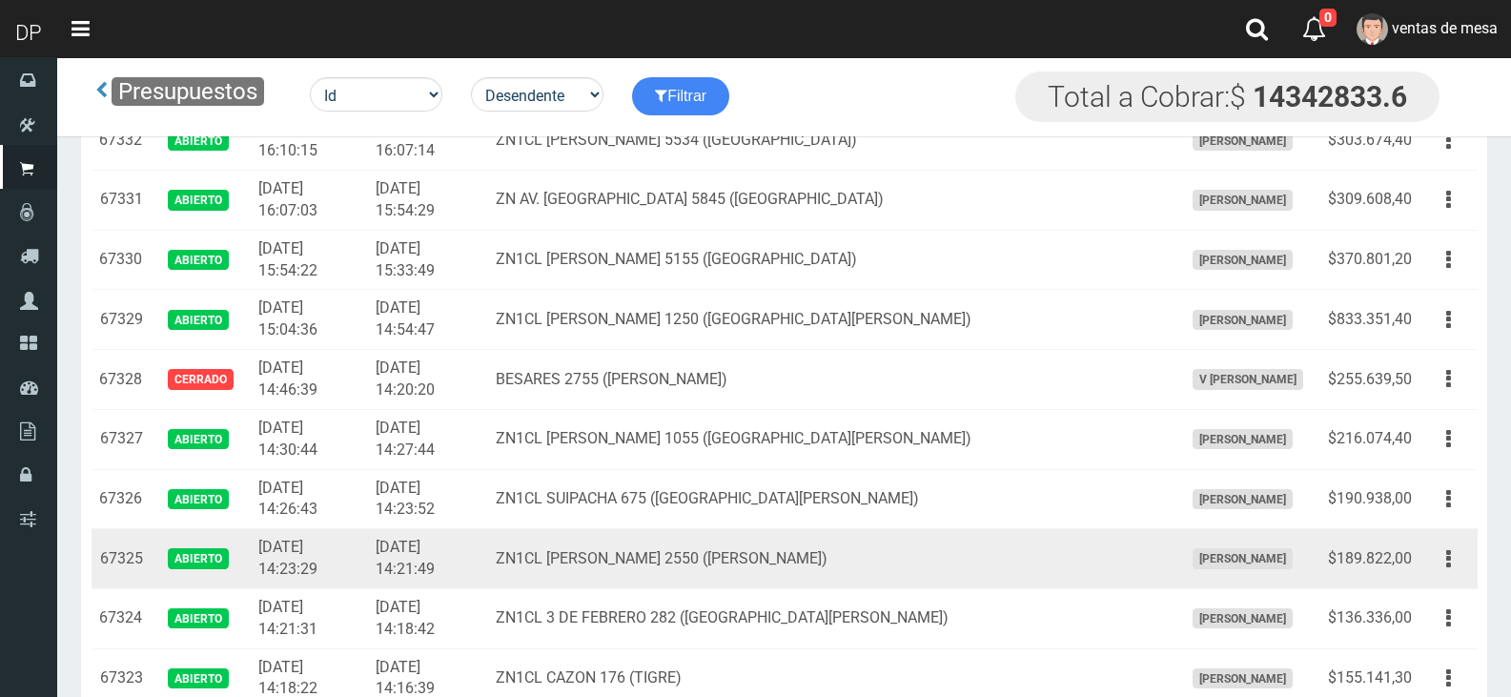
scroll to position [2097, 0]
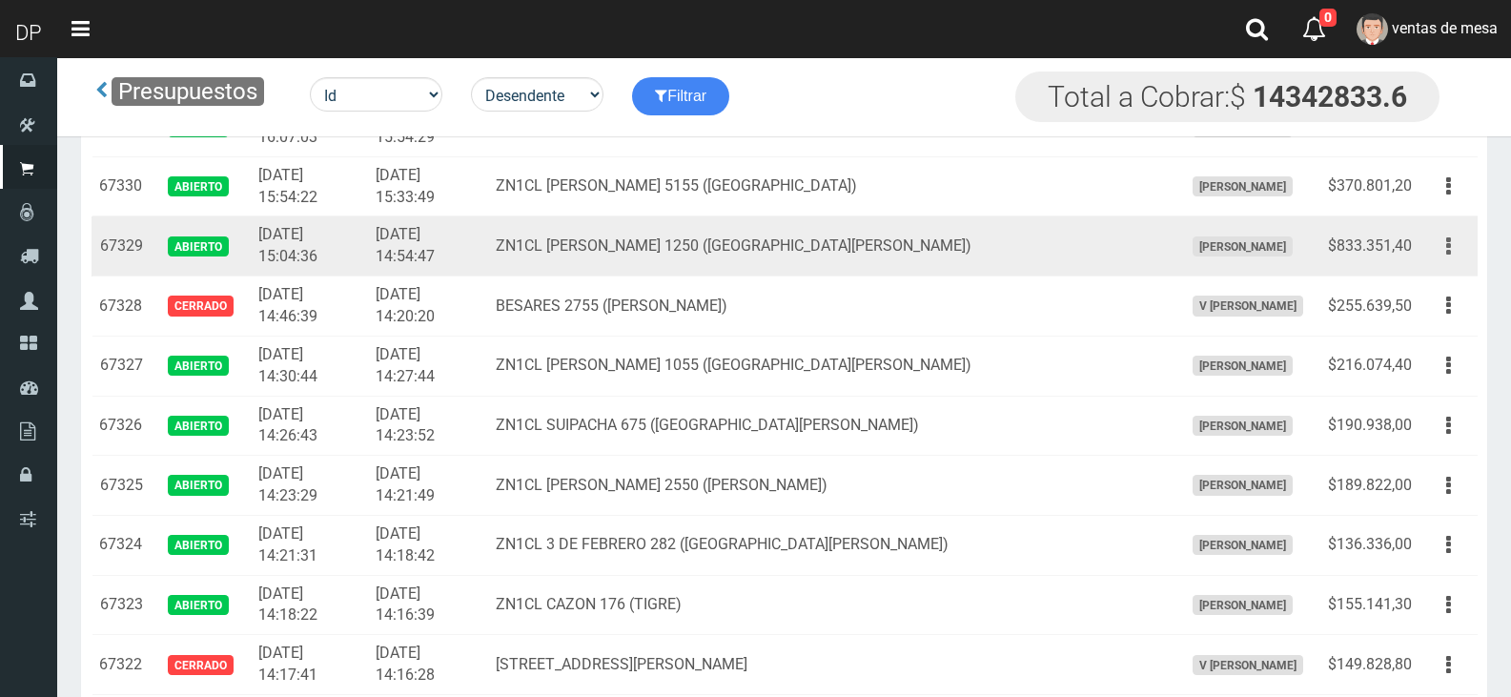
click at [1452, 245] on button "button" at bounding box center [1448, 246] width 43 height 33
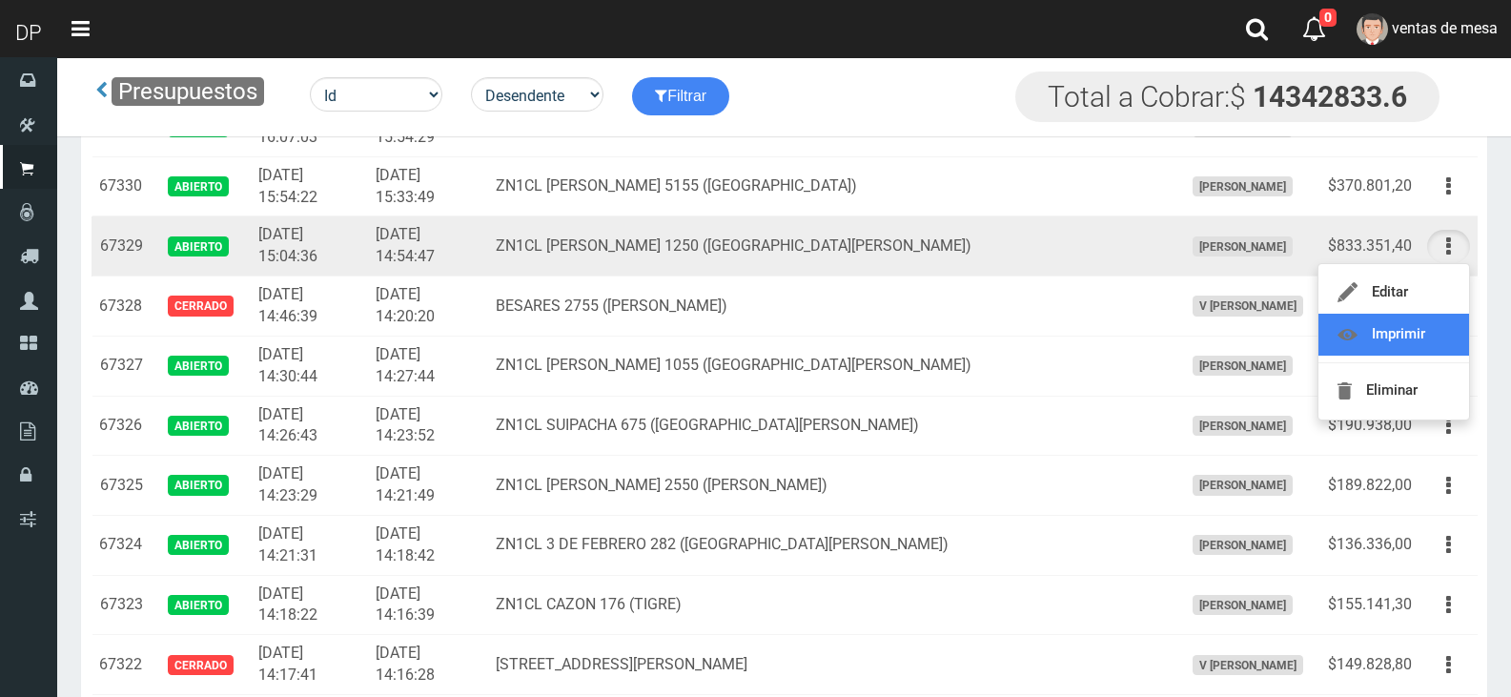
click at [1415, 334] on link "Imprimir" at bounding box center [1393, 335] width 151 height 42
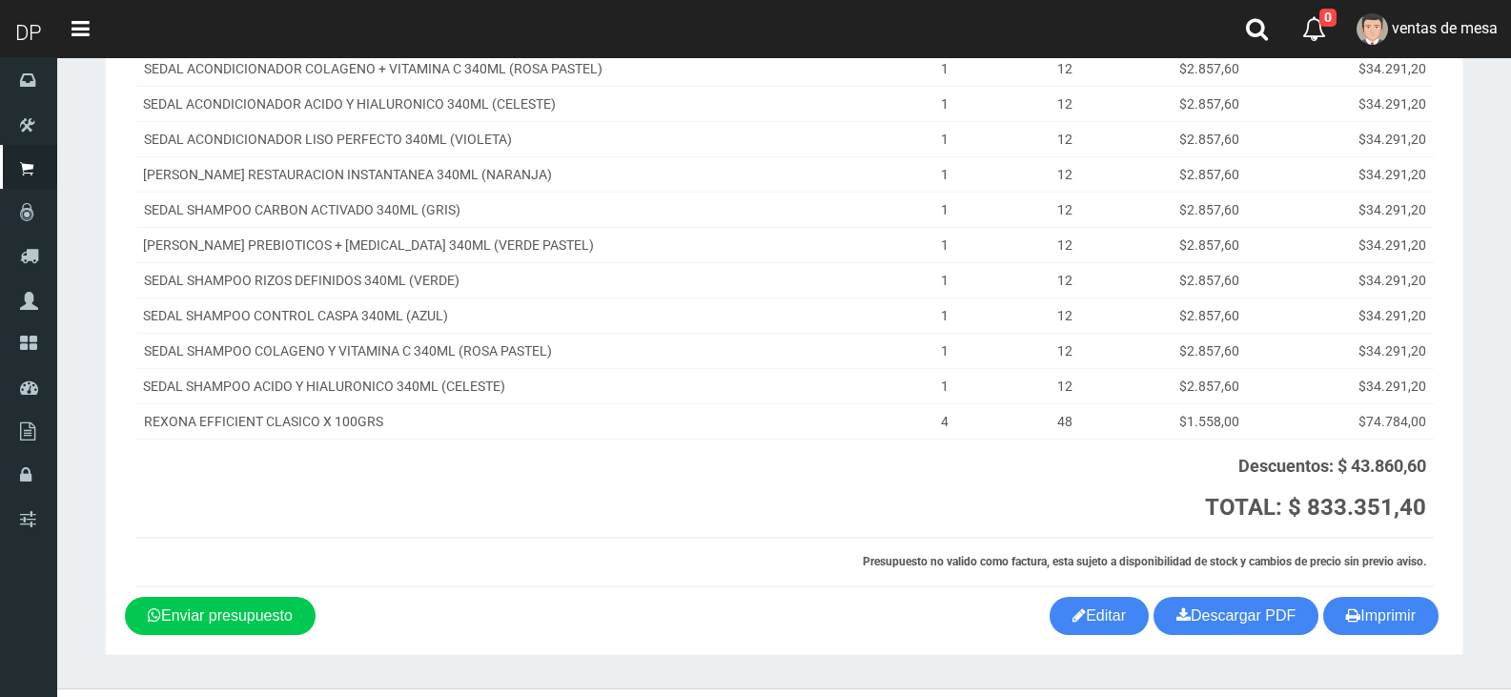
scroll to position [667, 0]
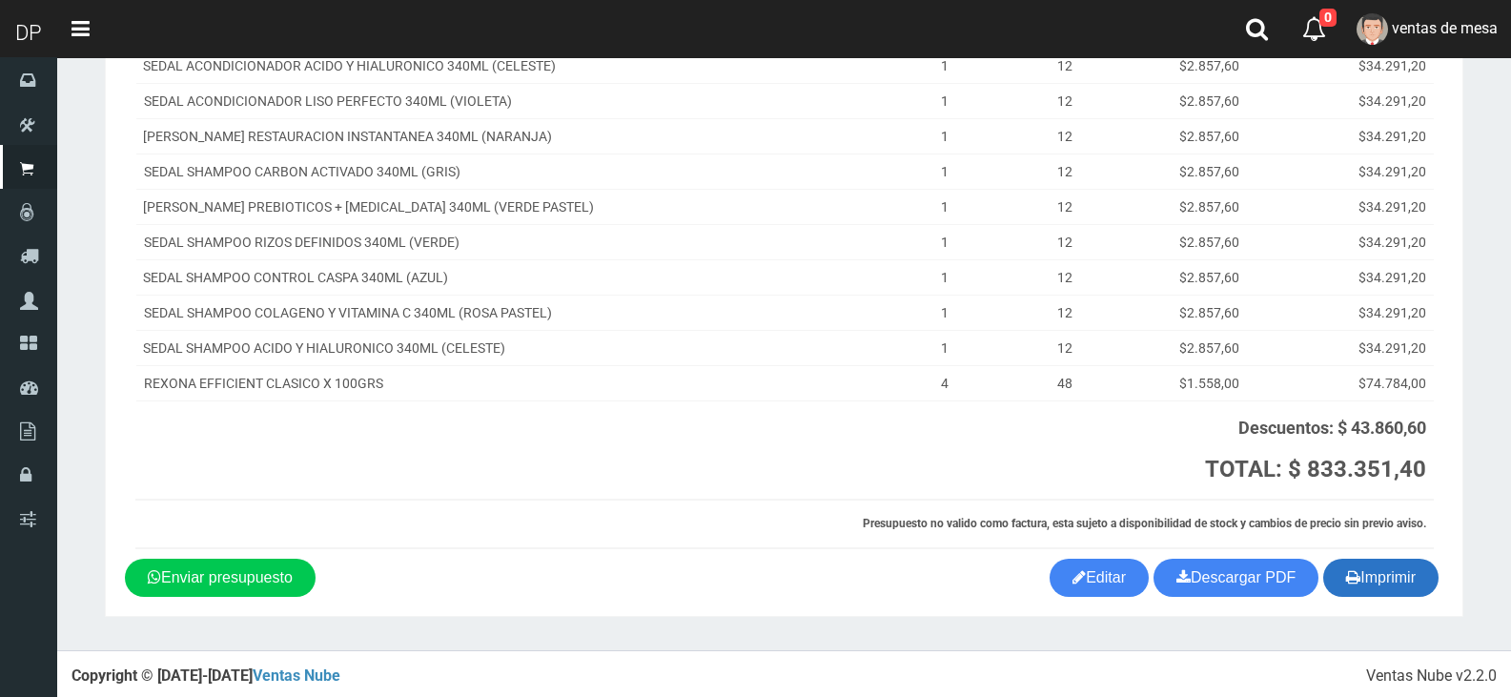
click at [1391, 573] on button "Imprimir" at bounding box center [1380, 578] width 115 height 38
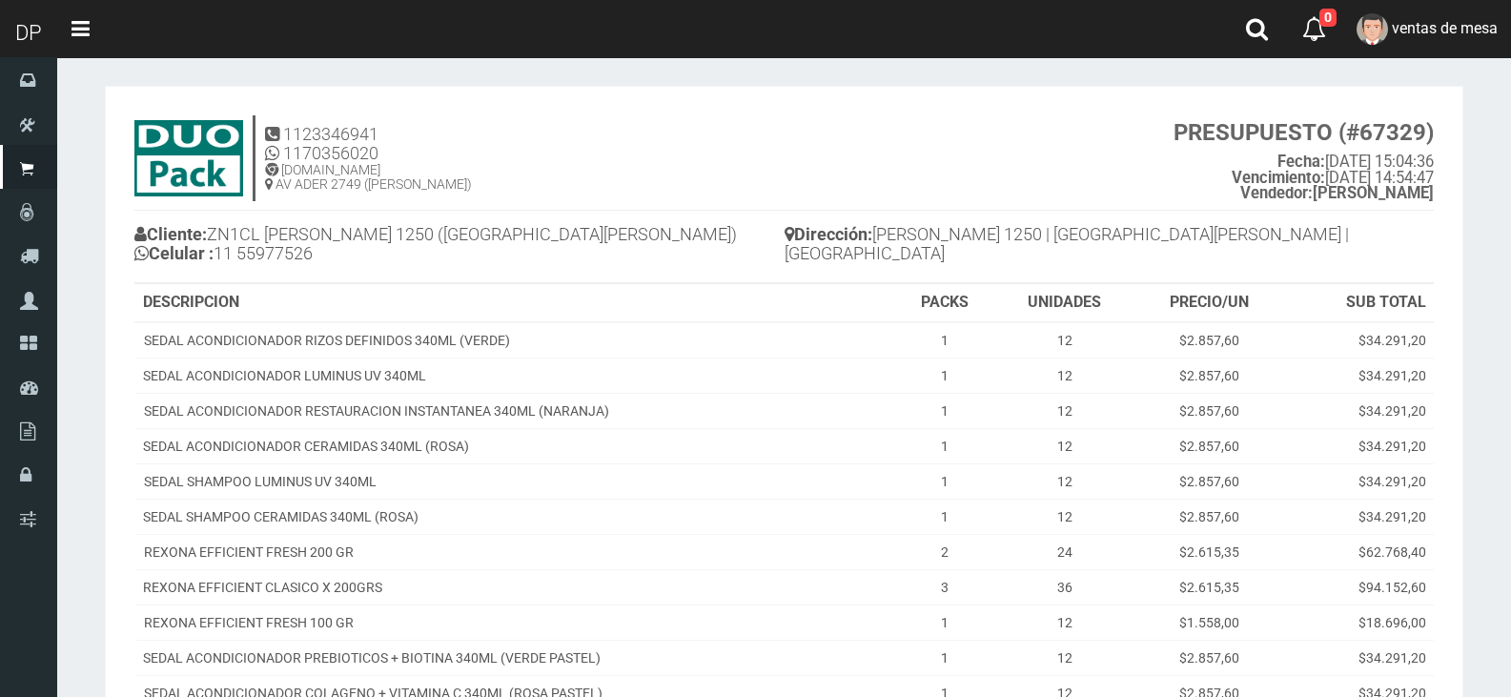
scroll to position [0, 0]
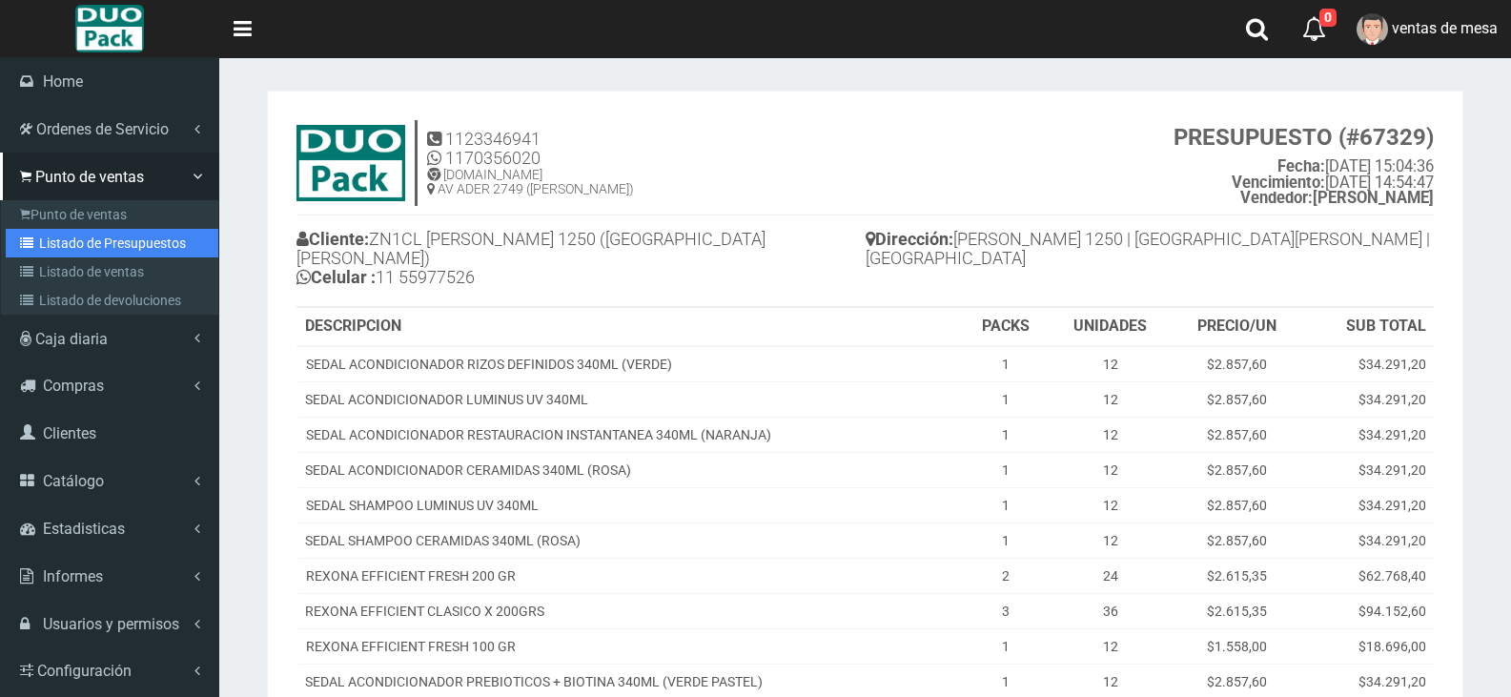
click at [119, 234] on link "Listado de Presupuestos" at bounding box center [112, 243] width 213 height 29
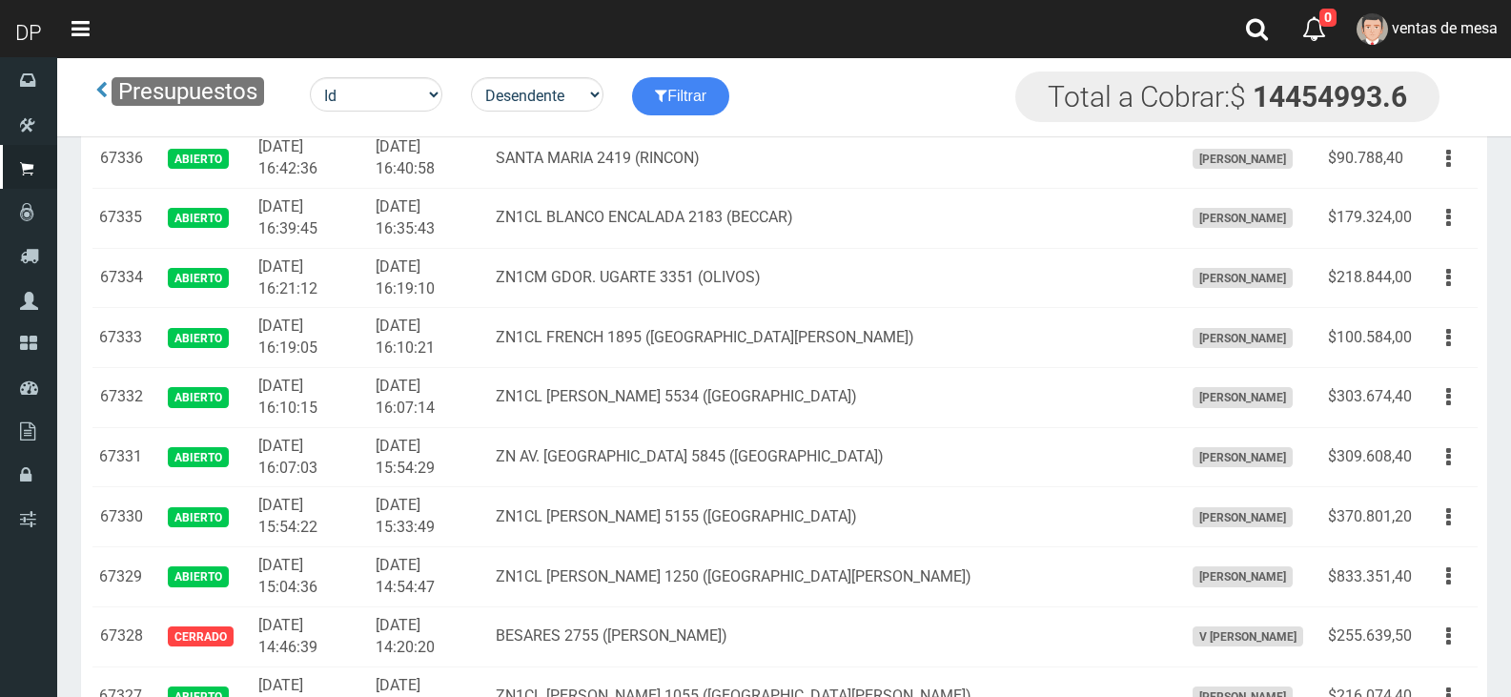
scroll to position [1906, 0]
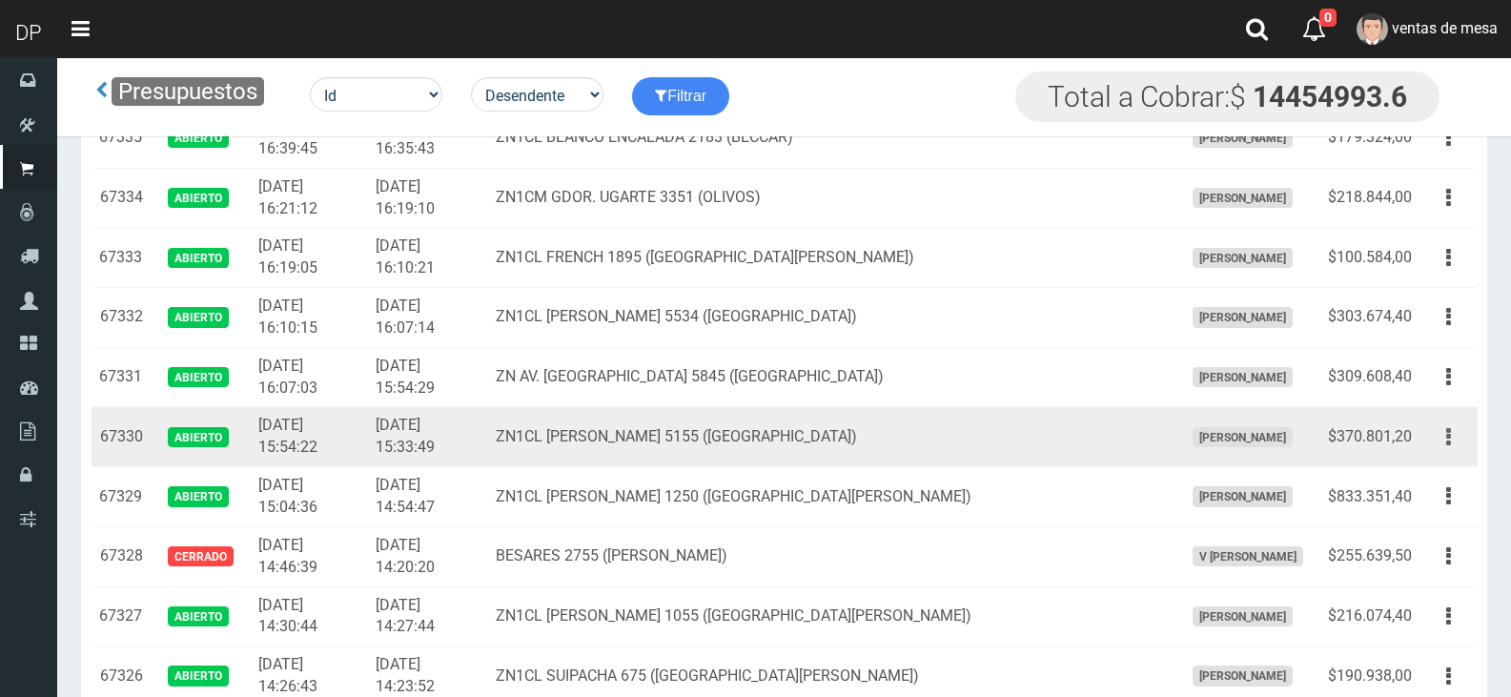
click at [1448, 435] on icon "button" at bounding box center [1448, 436] width 5 height 33
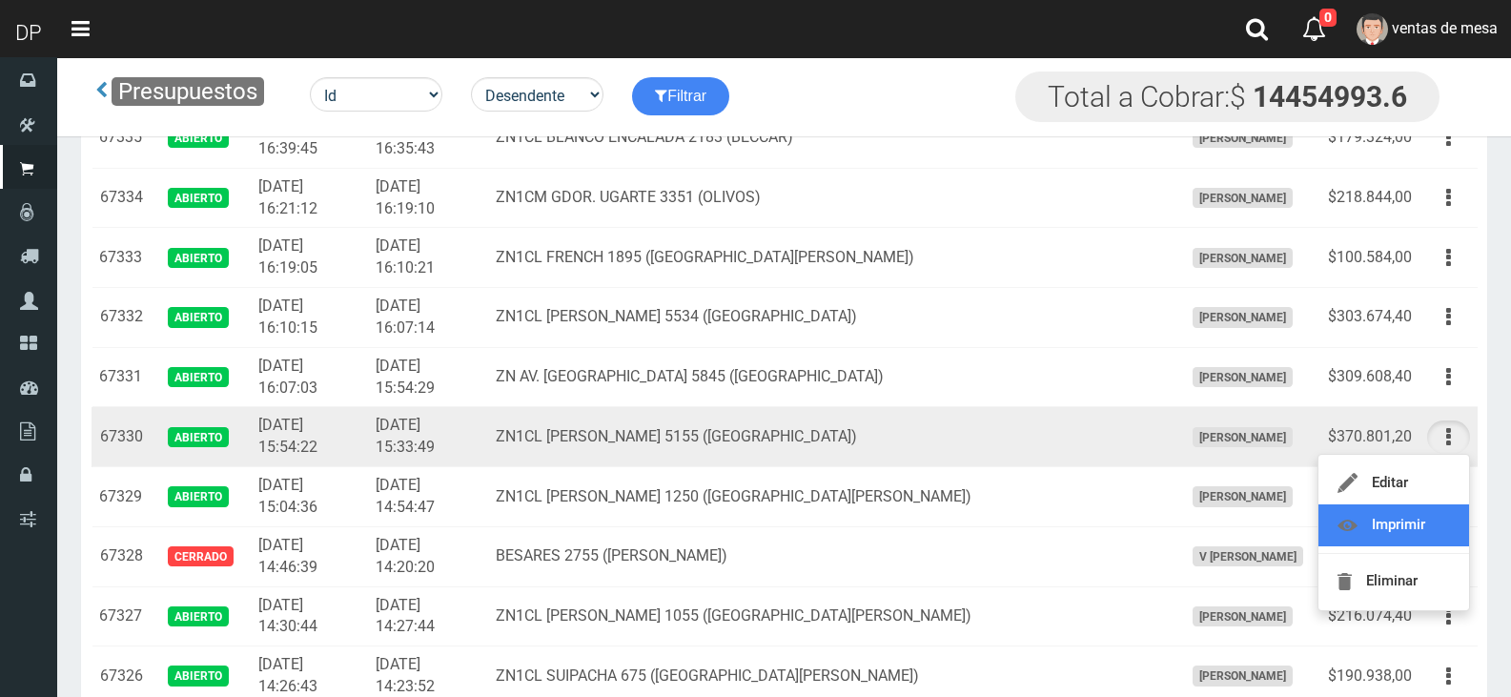
click at [1425, 518] on link "Imprimir" at bounding box center [1393, 525] width 151 height 42
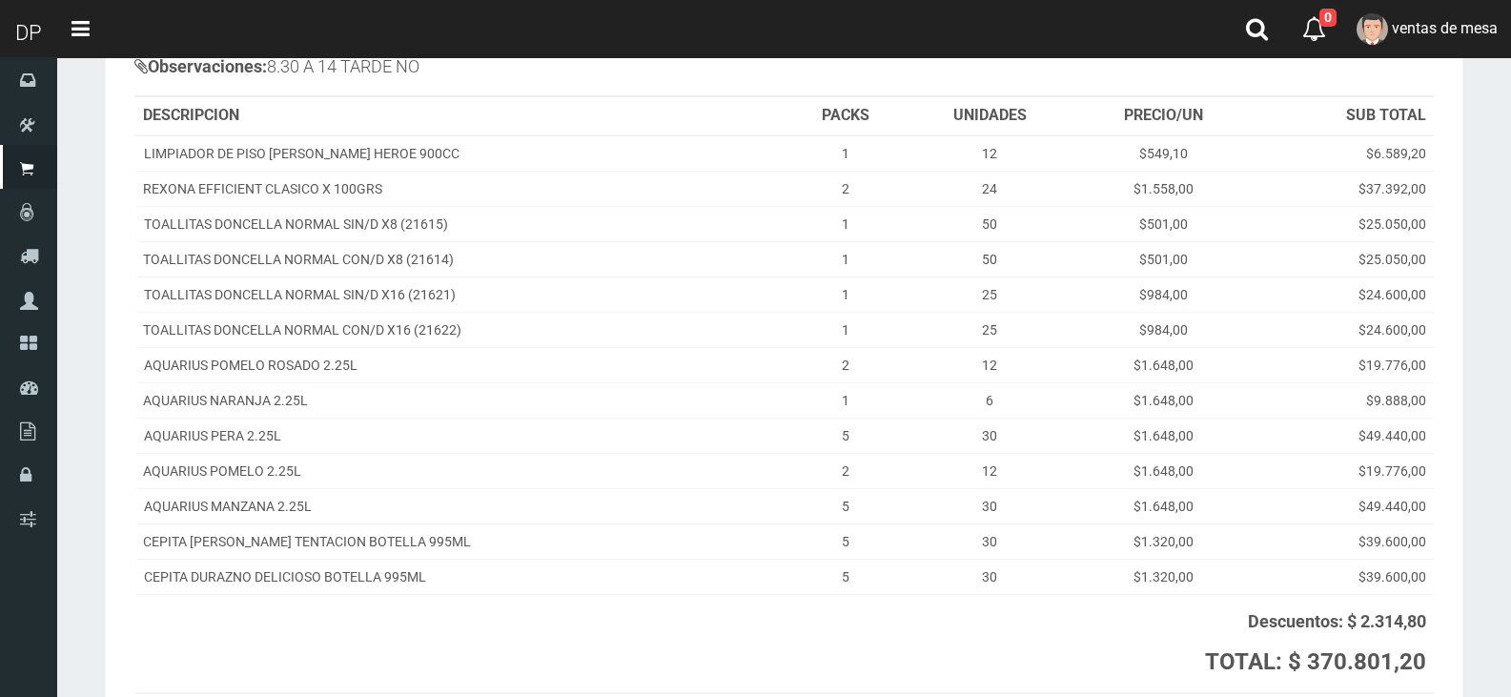
scroll to position [409, 0]
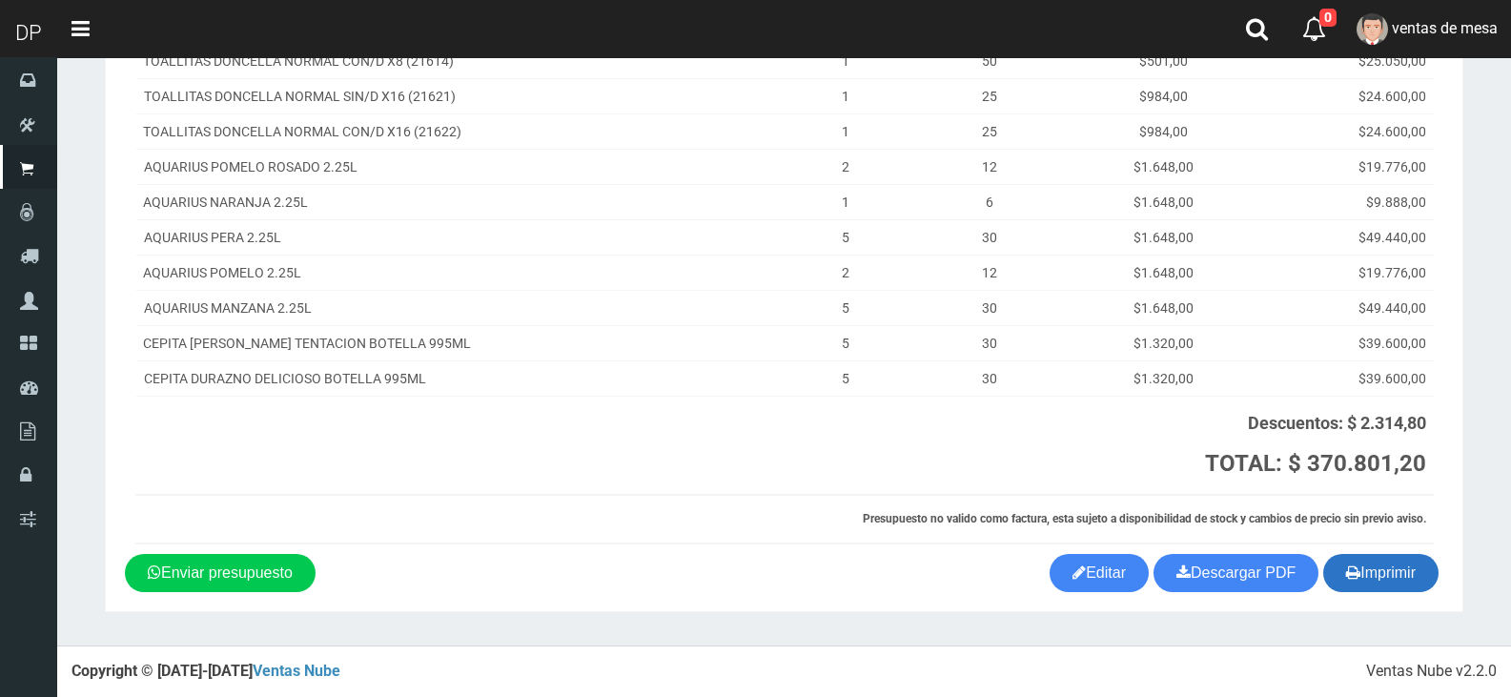
click at [1412, 578] on button "Imprimir" at bounding box center [1380, 573] width 115 height 38
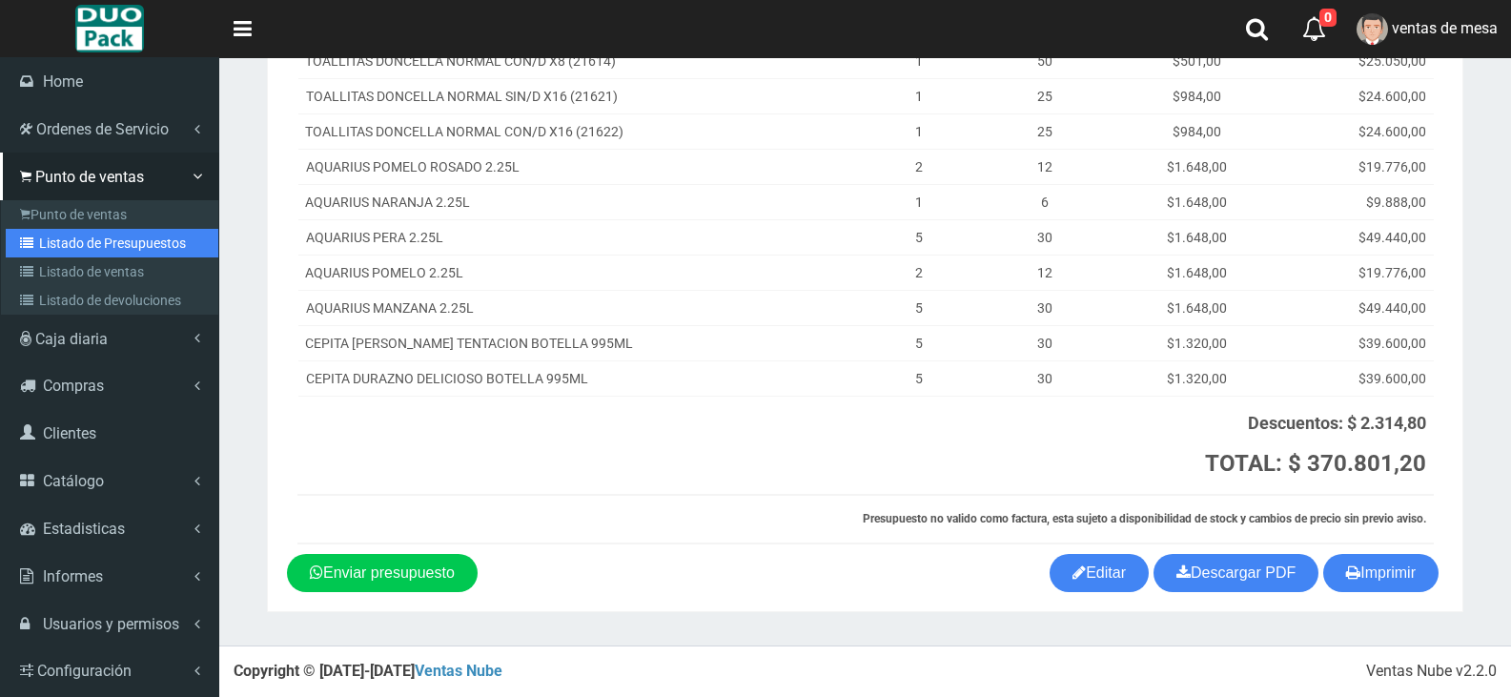
click at [89, 234] on link "Listado de Presupuestos" at bounding box center [112, 243] width 213 height 29
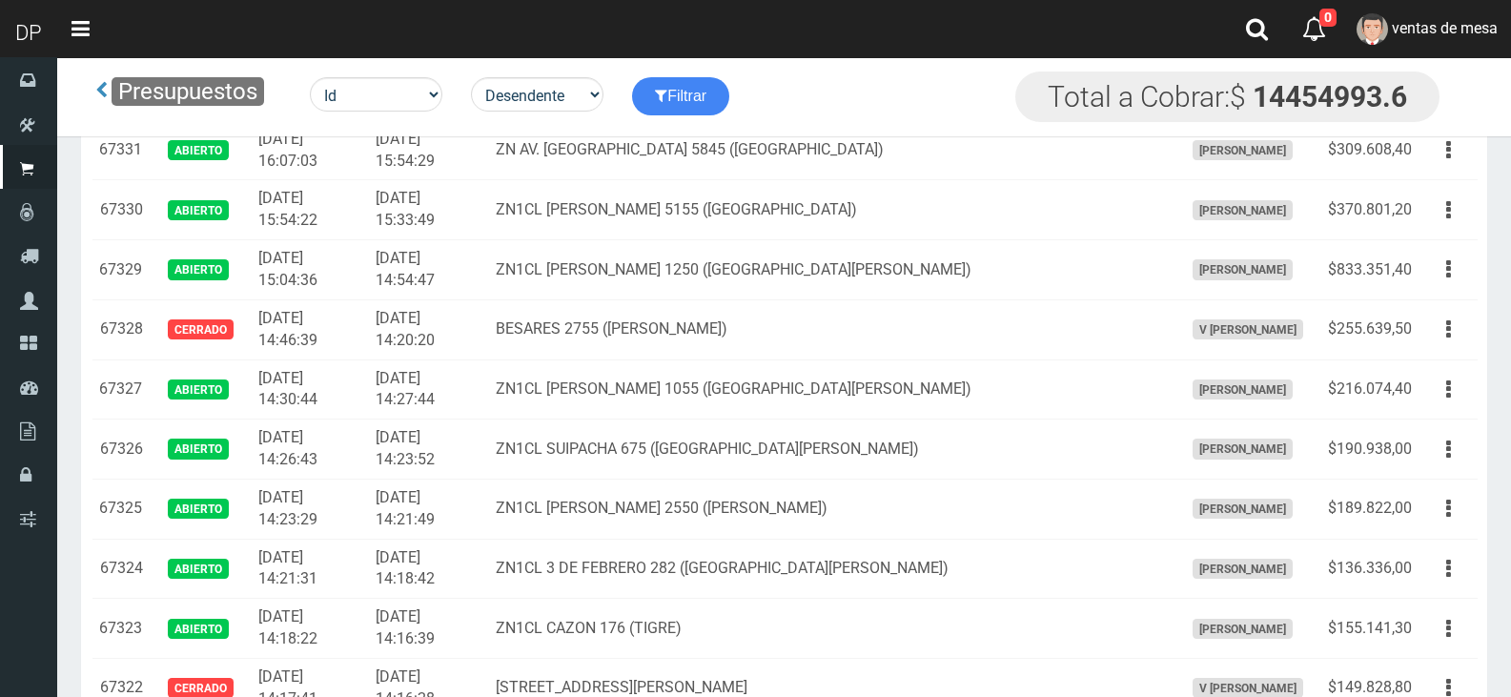
scroll to position [2097, 0]
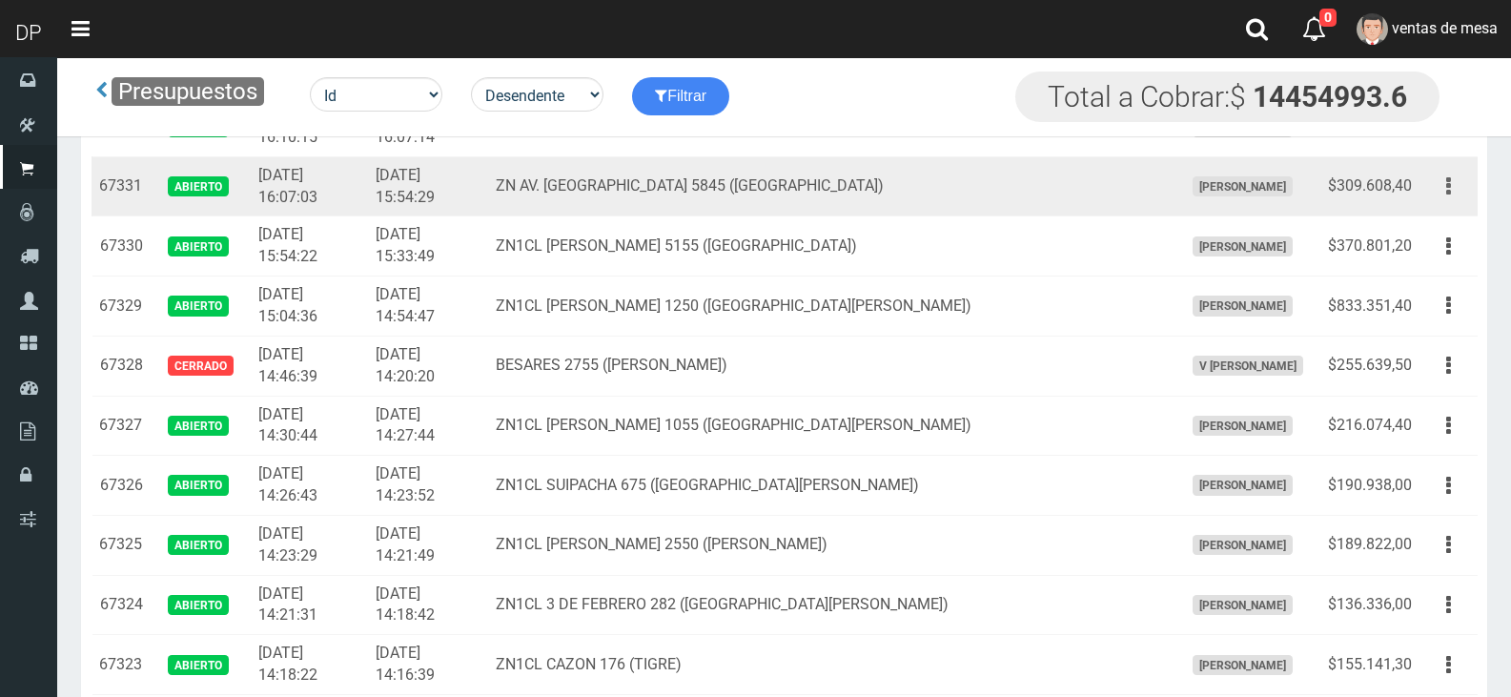
click at [1452, 185] on button "button" at bounding box center [1448, 186] width 43 height 33
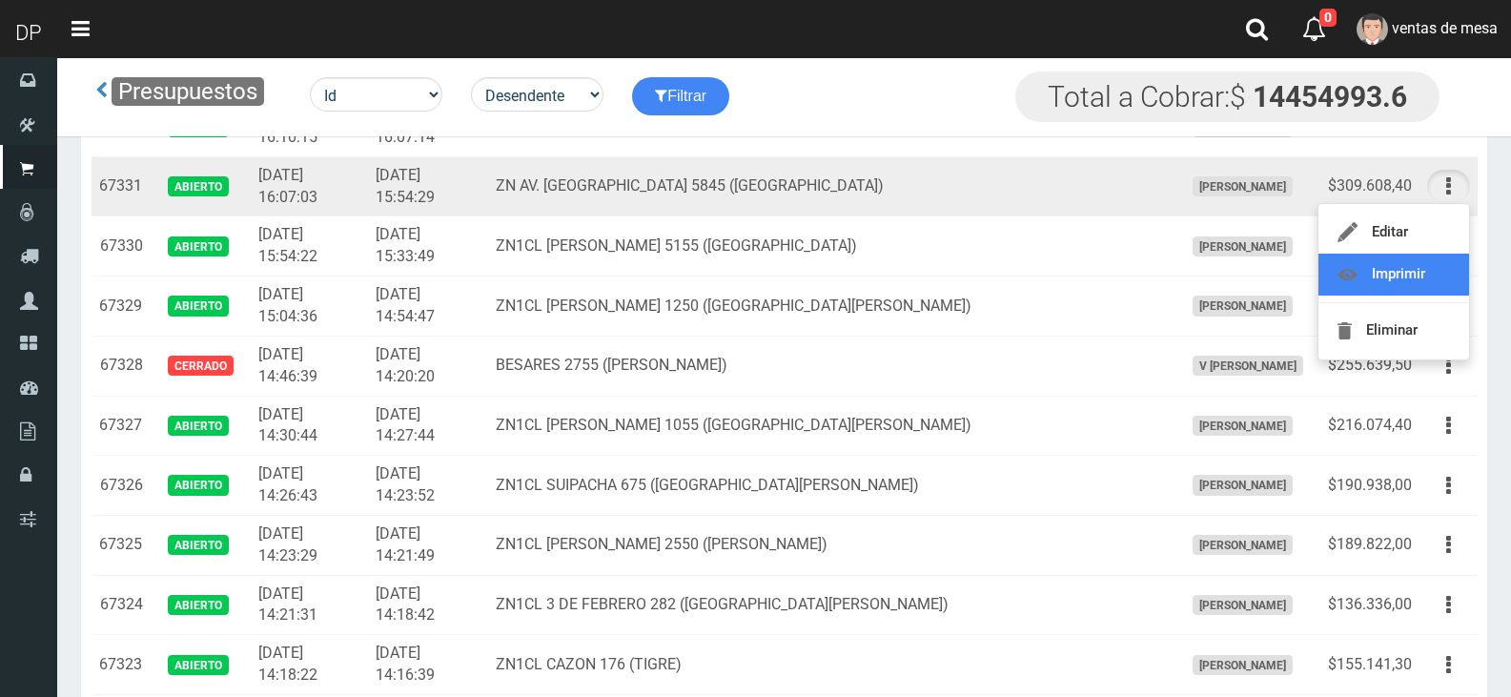
click at [1418, 274] on link "Imprimir" at bounding box center [1393, 275] width 151 height 42
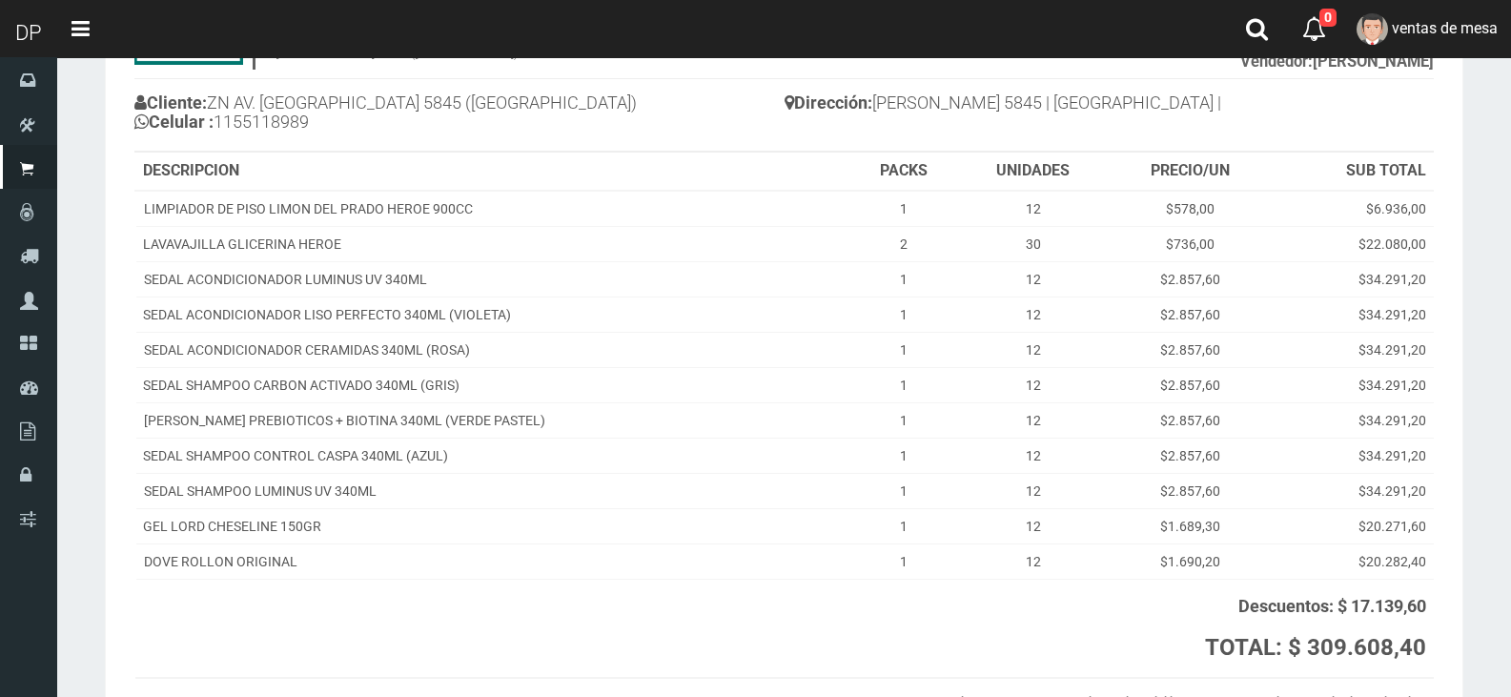
scroll to position [319, 0]
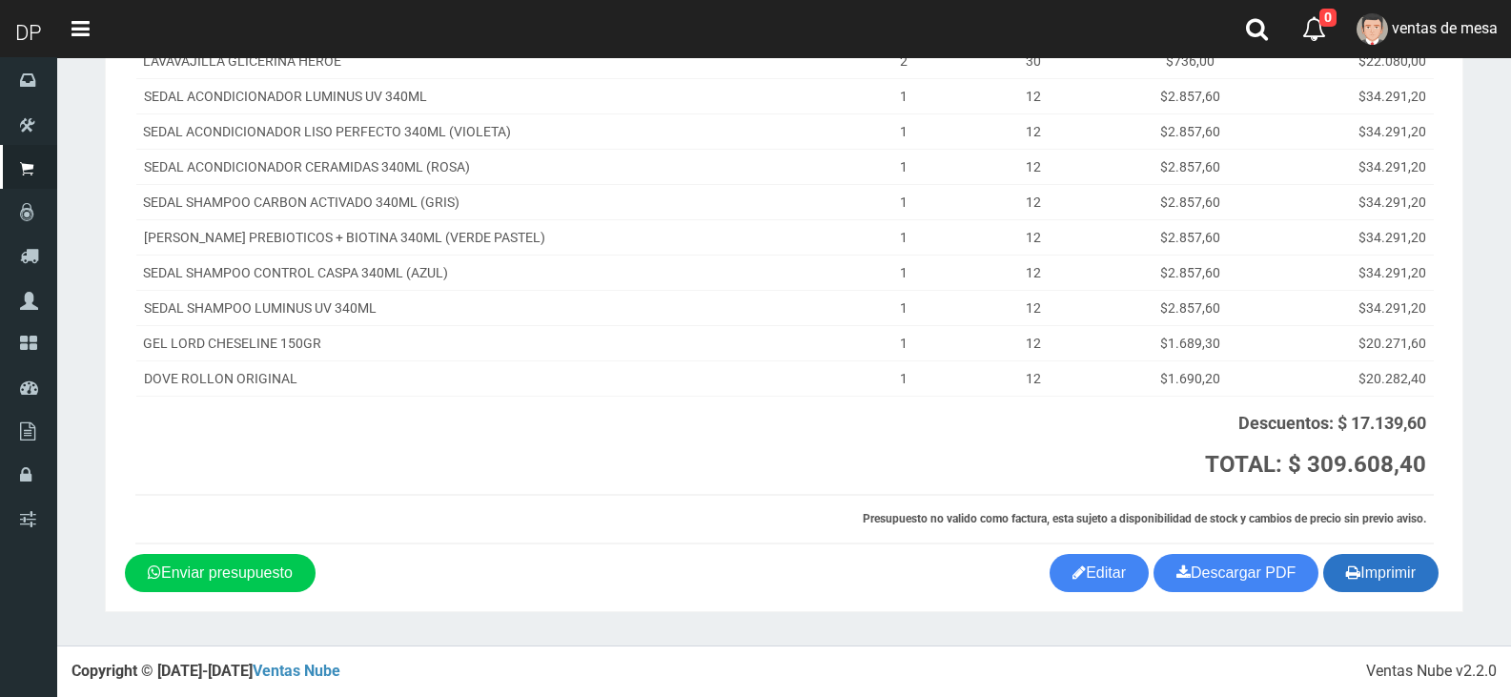
click at [1365, 584] on button "Imprimir" at bounding box center [1380, 573] width 115 height 38
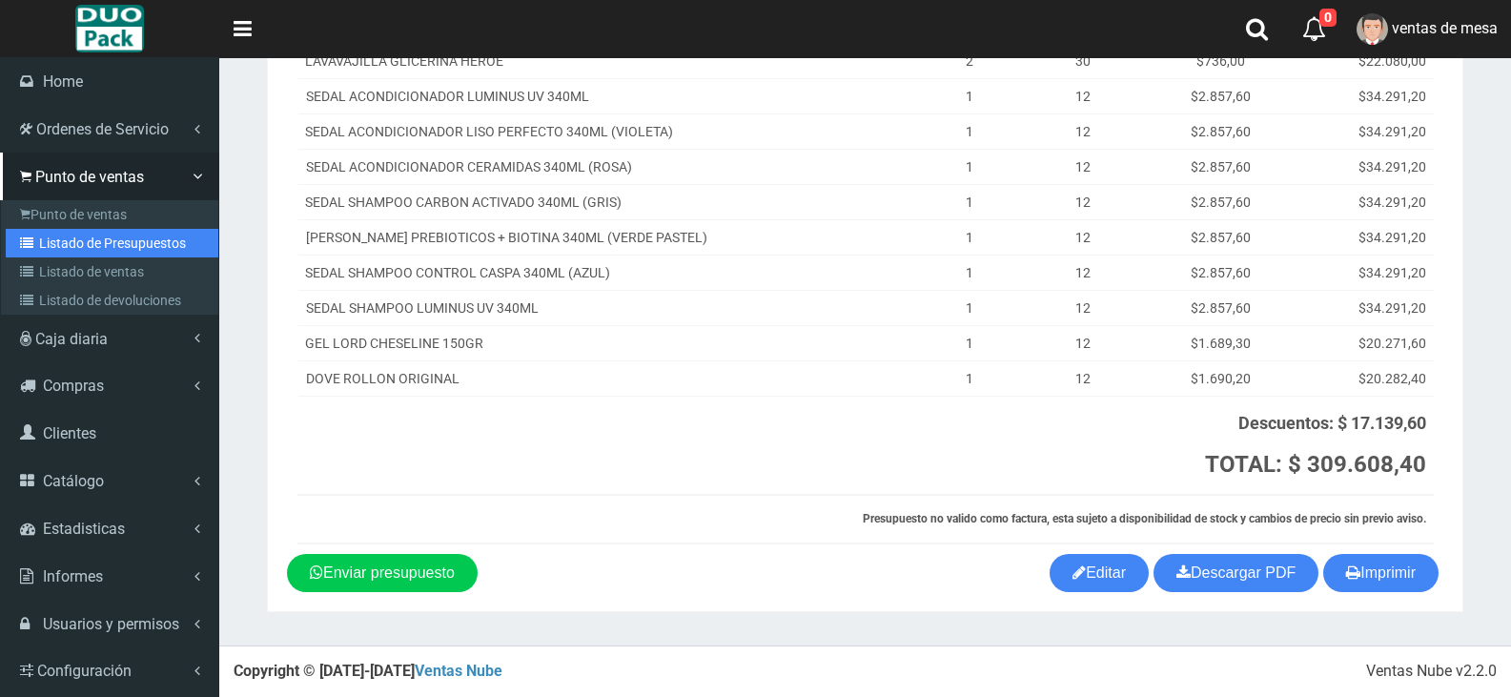
click at [117, 235] on link "Listado de Presupuestos" at bounding box center [112, 243] width 213 height 29
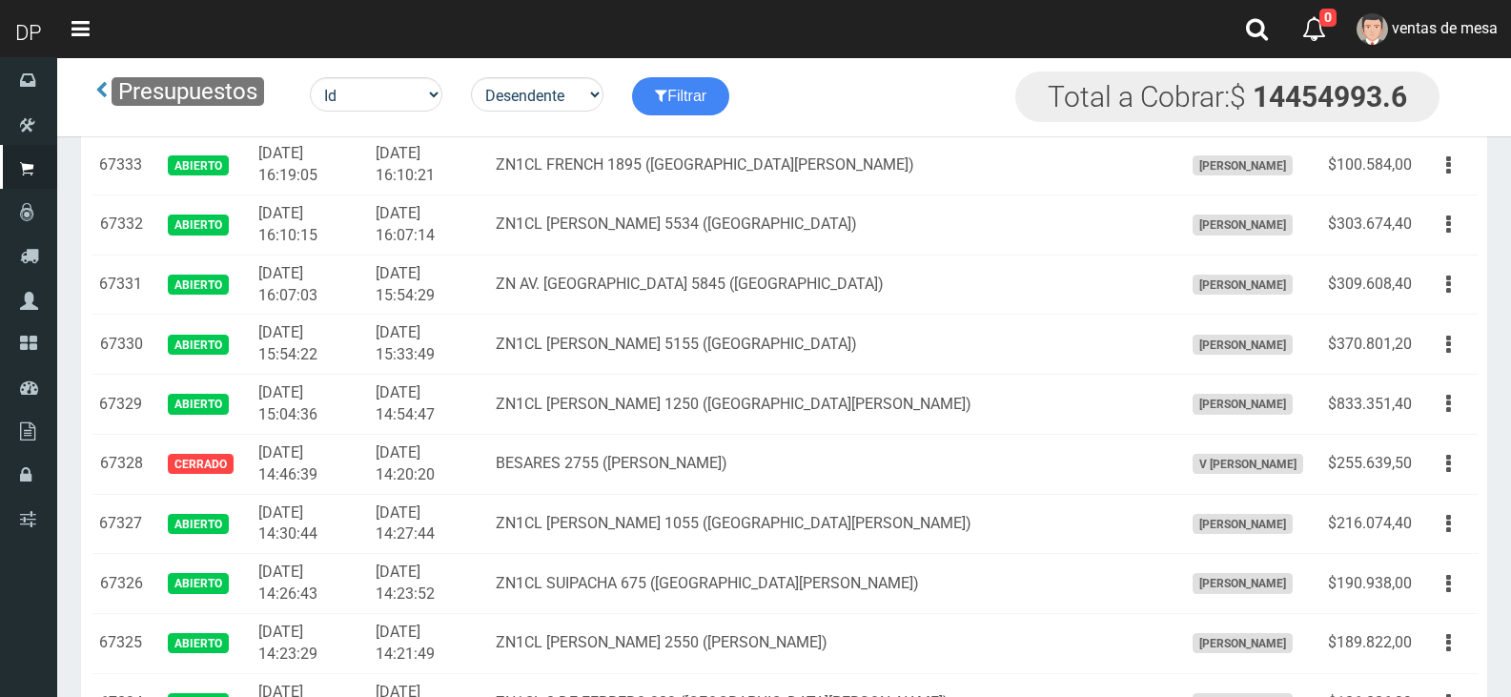
scroll to position [2001, 0]
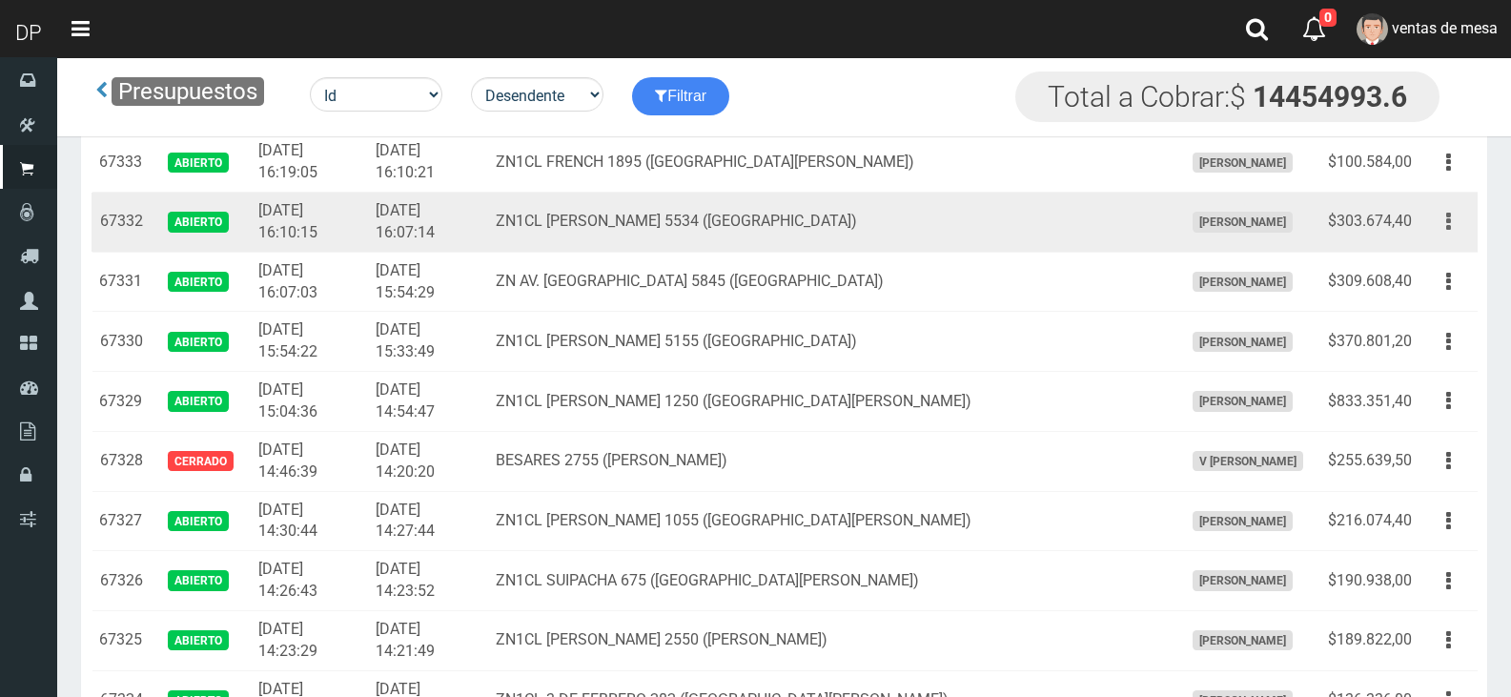
click at [1458, 230] on button "button" at bounding box center [1448, 221] width 43 height 33
click at [1452, 220] on button "button" at bounding box center [1448, 221] width 43 height 33
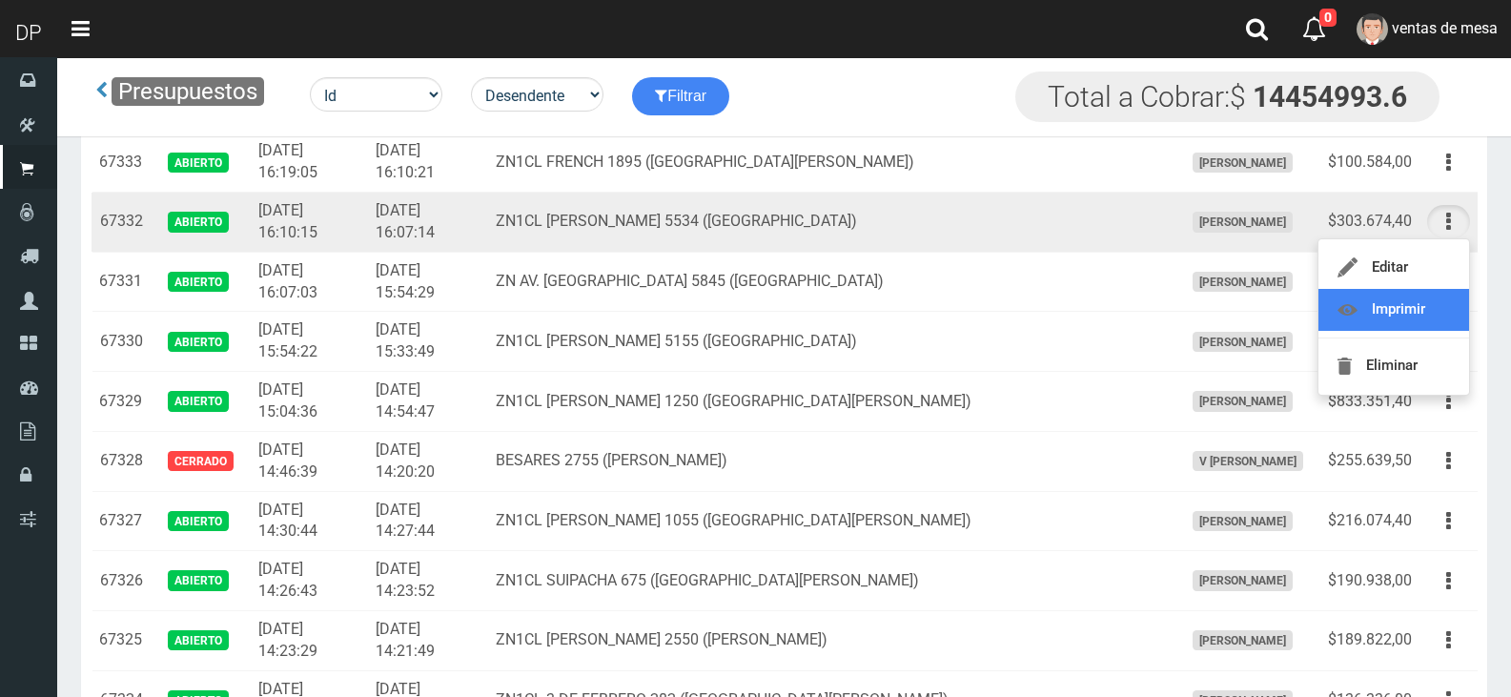
click at [1425, 302] on link "Imprimir" at bounding box center [1393, 310] width 151 height 42
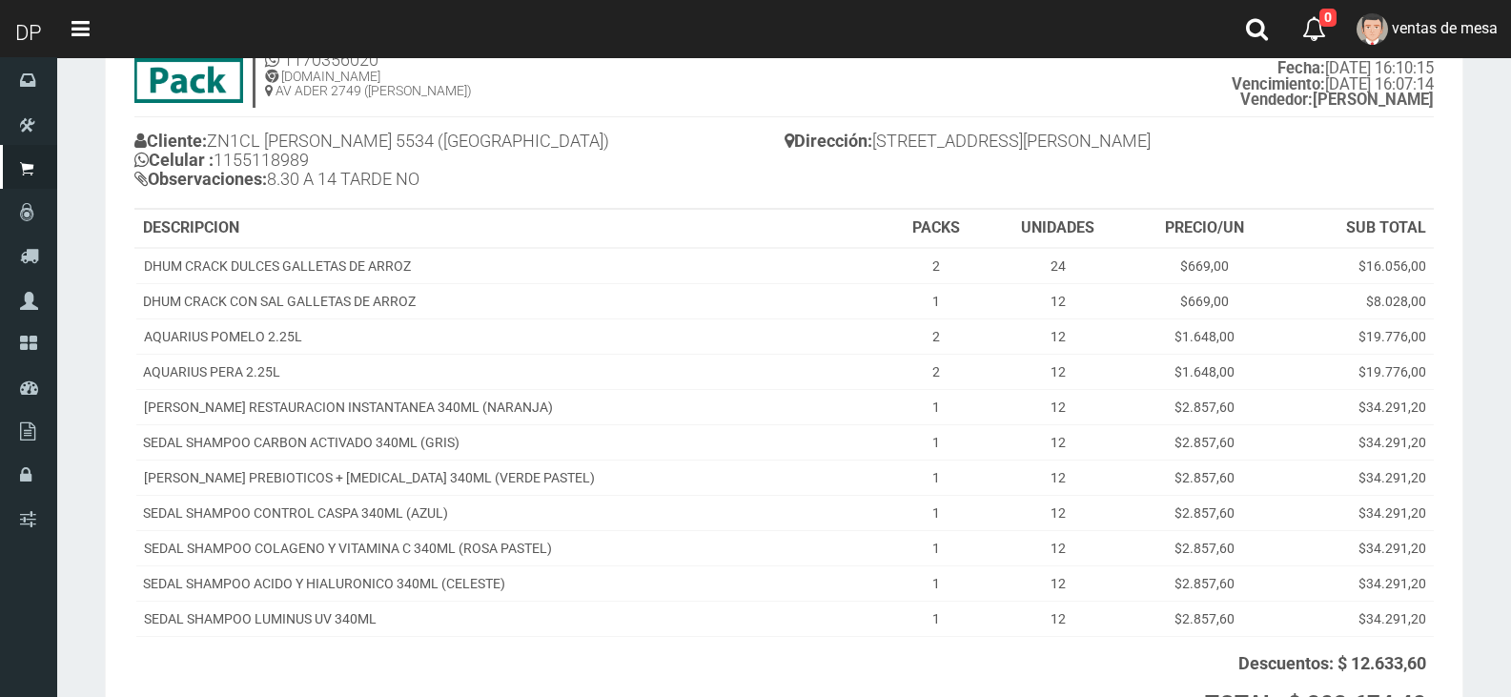
scroll to position [338, 0]
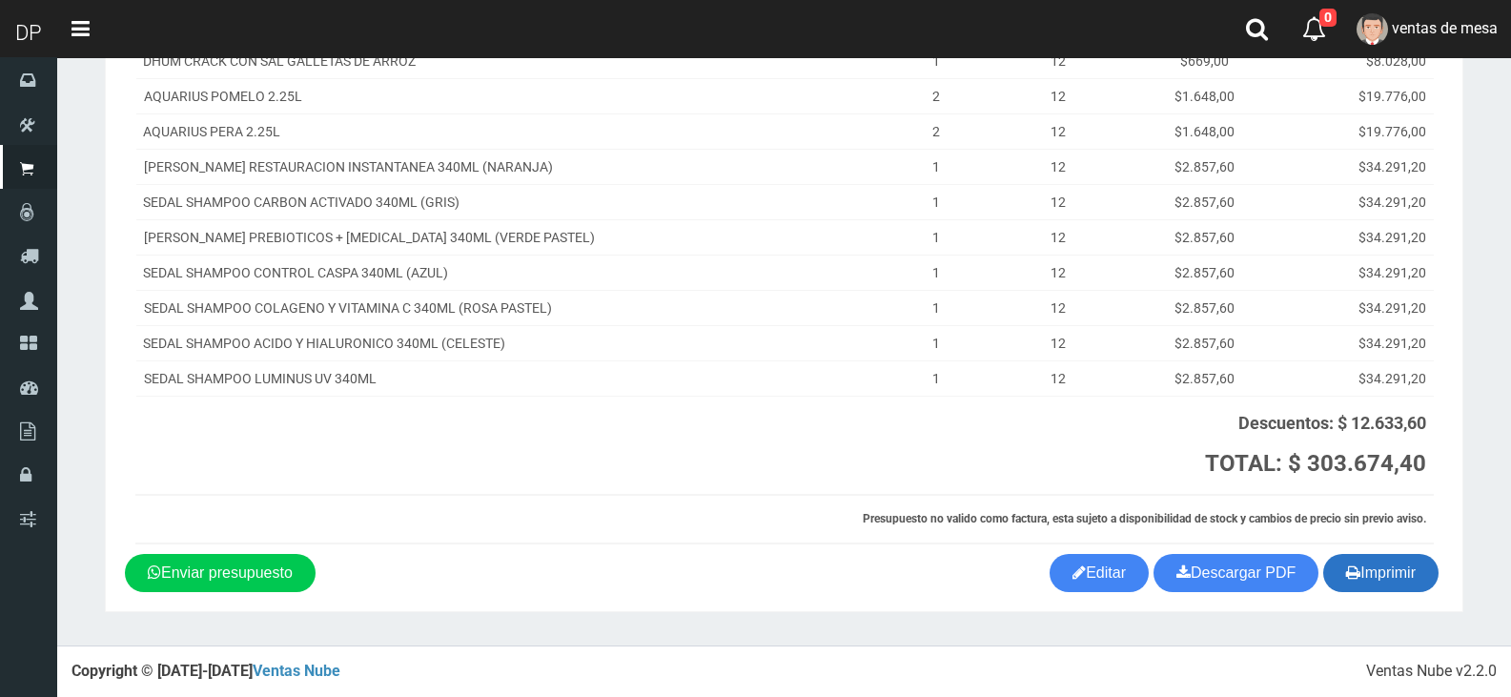
click at [1406, 568] on button "Imprimir" at bounding box center [1380, 573] width 115 height 38
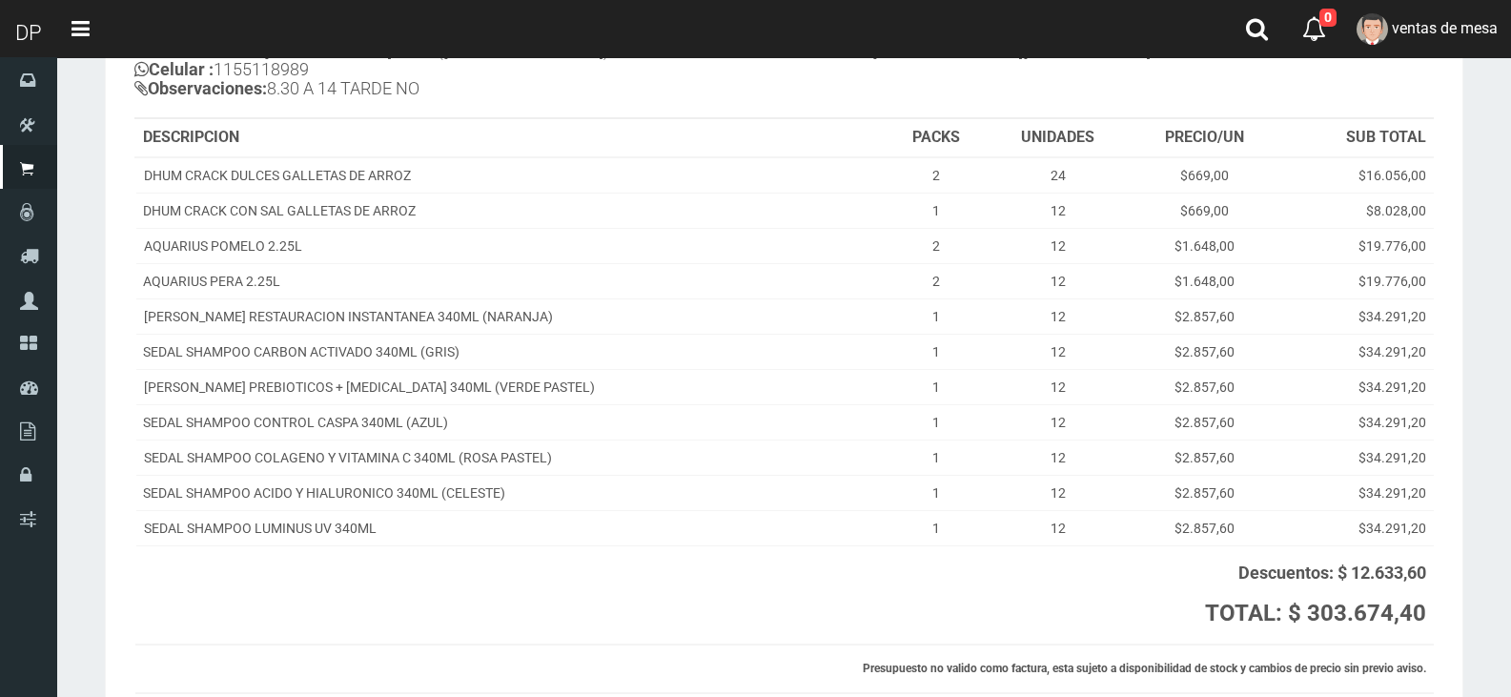
scroll to position [0, 0]
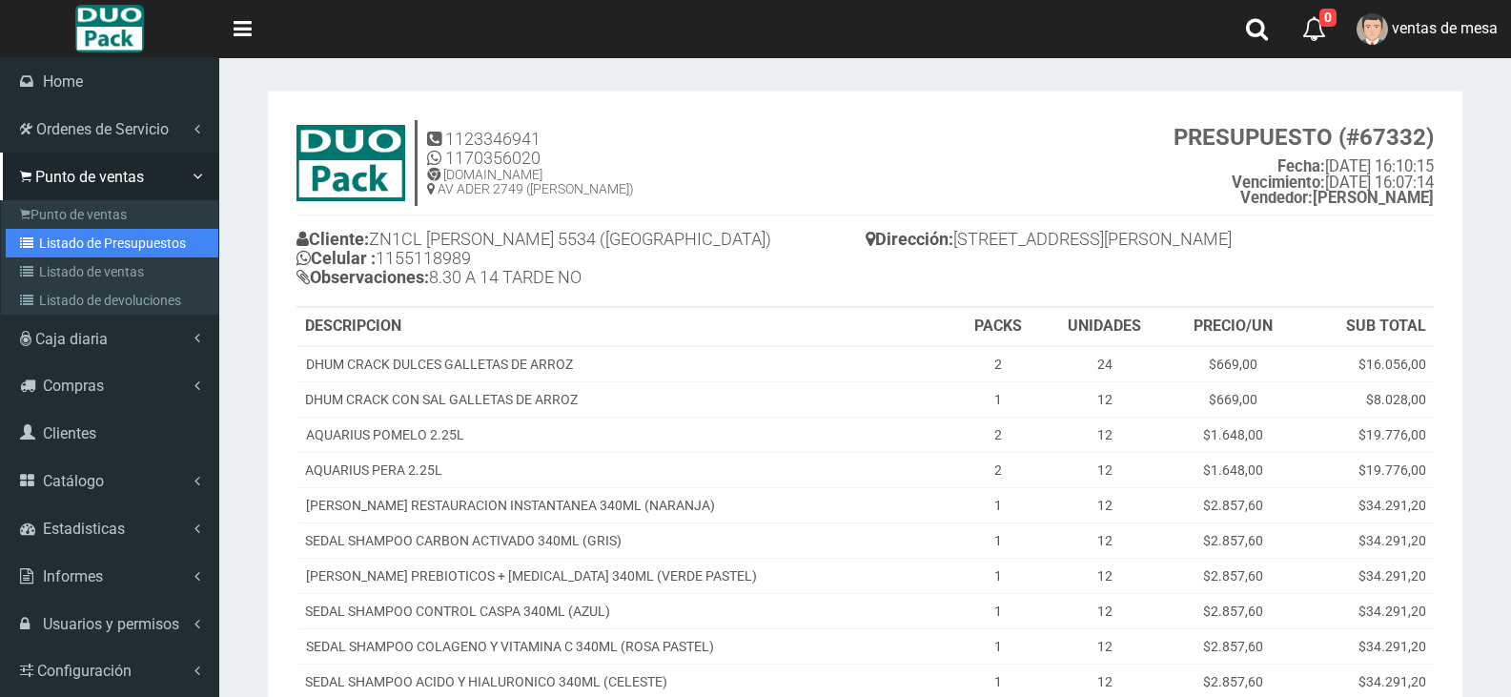
click at [127, 239] on link "Listado de Presupuestos" at bounding box center [112, 243] width 213 height 29
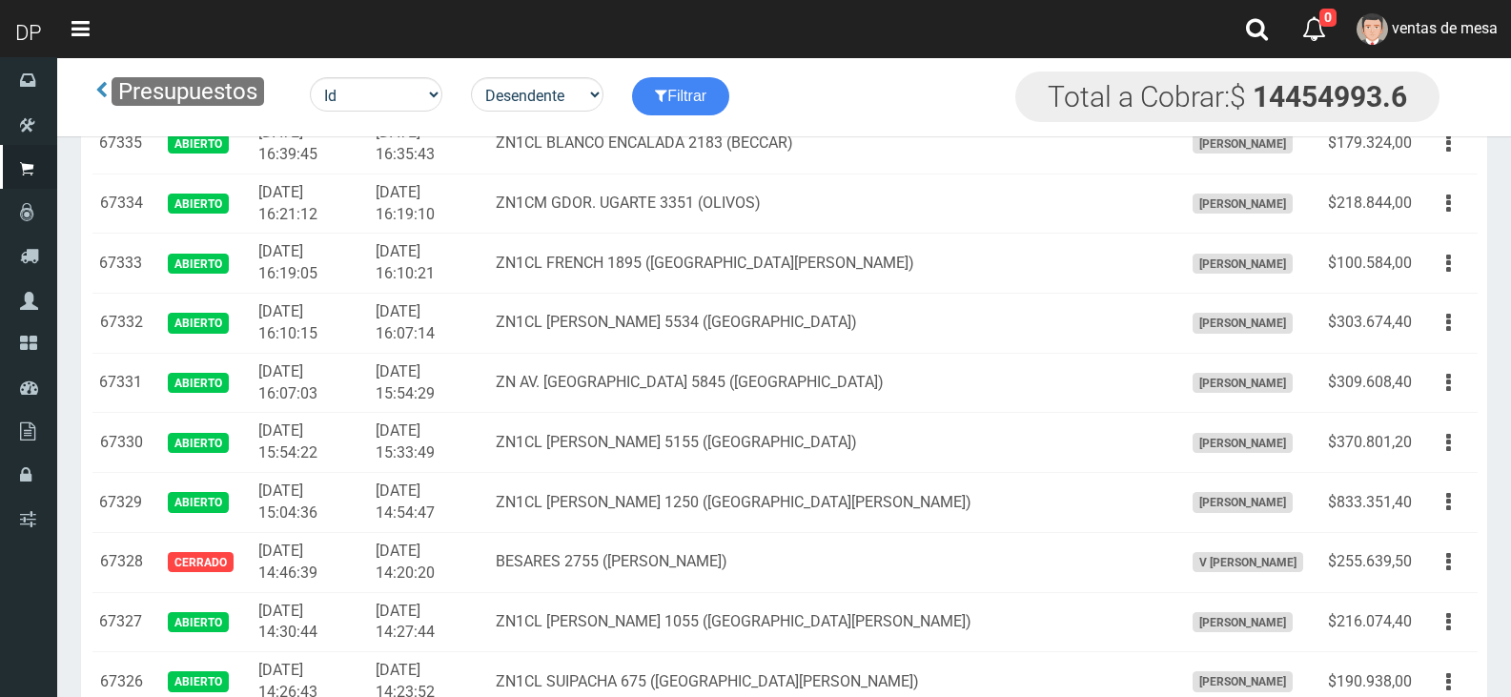
scroll to position [1906, 0]
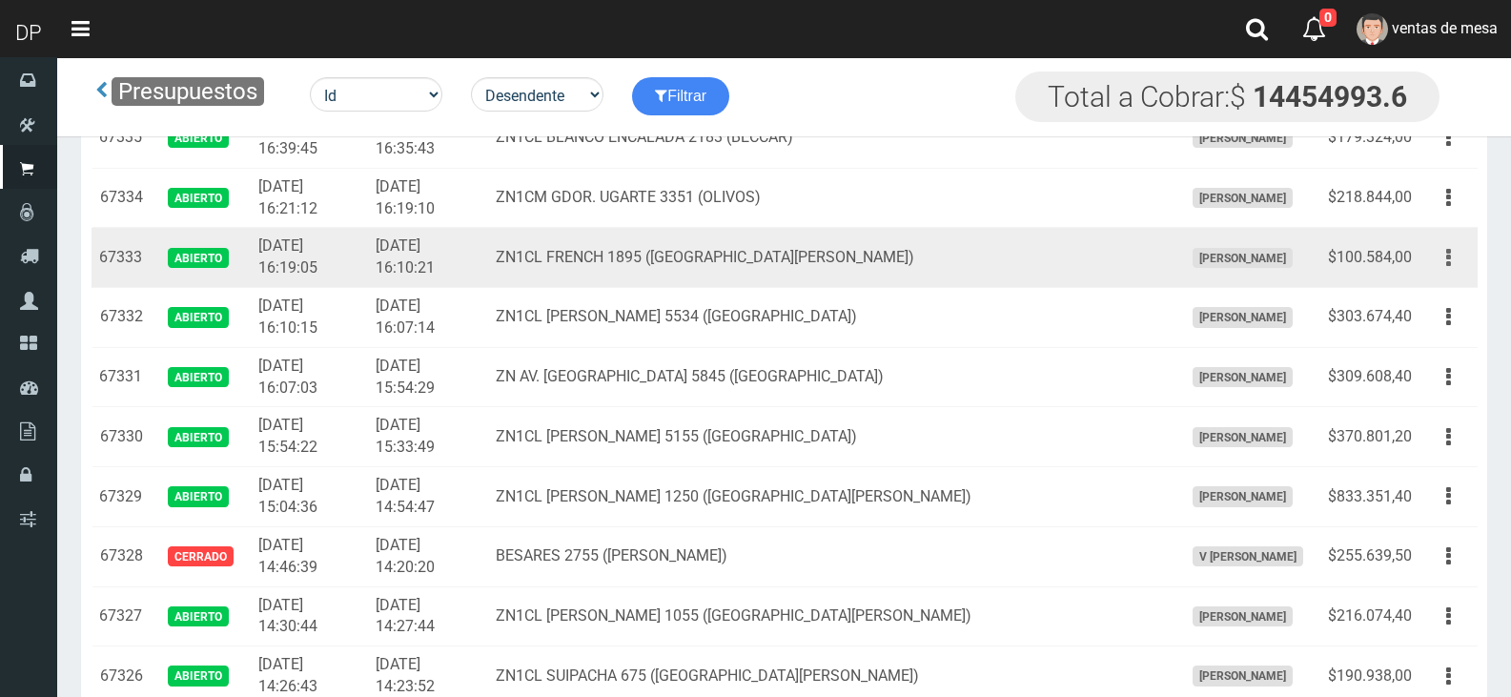
click at [1453, 249] on button "button" at bounding box center [1448, 257] width 43 height 33
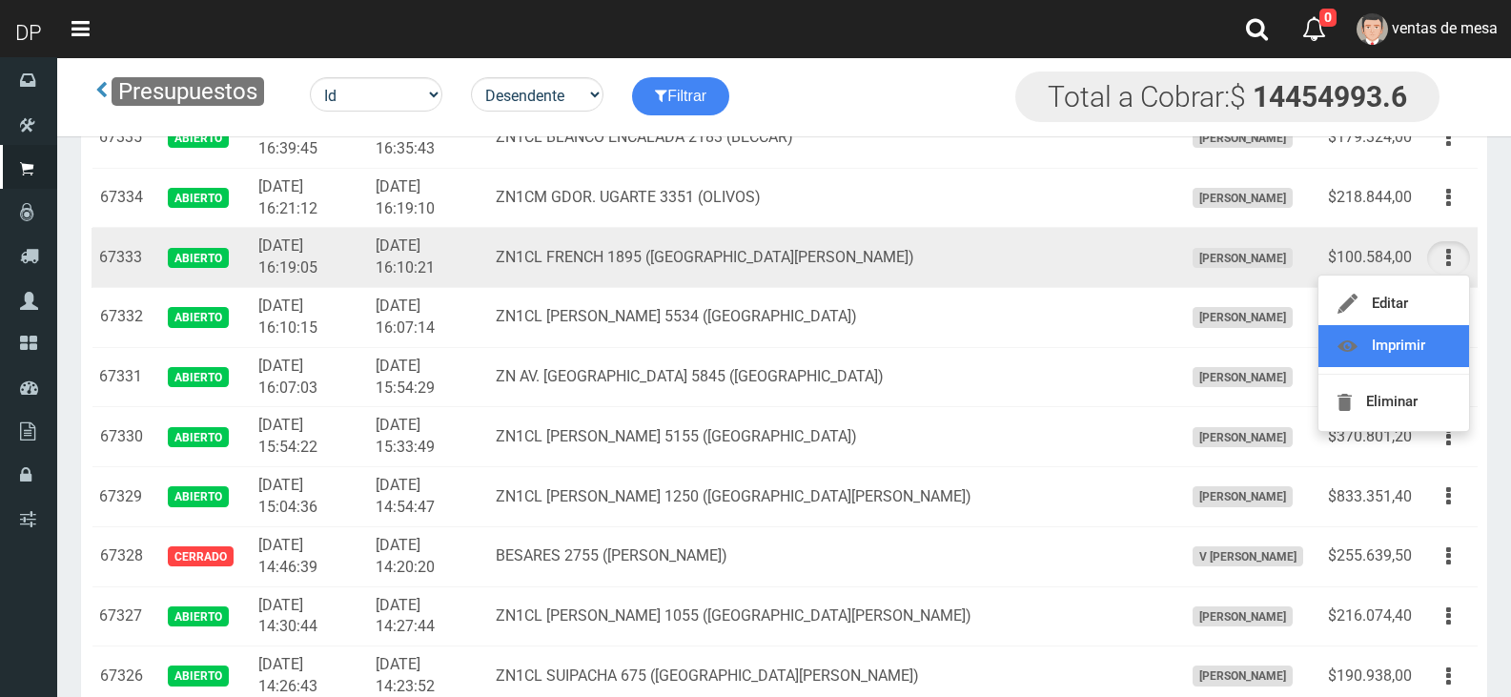
click at [1417, 335] on link "Imprimir" at bounding box center [1393, 346] width 151 height 42
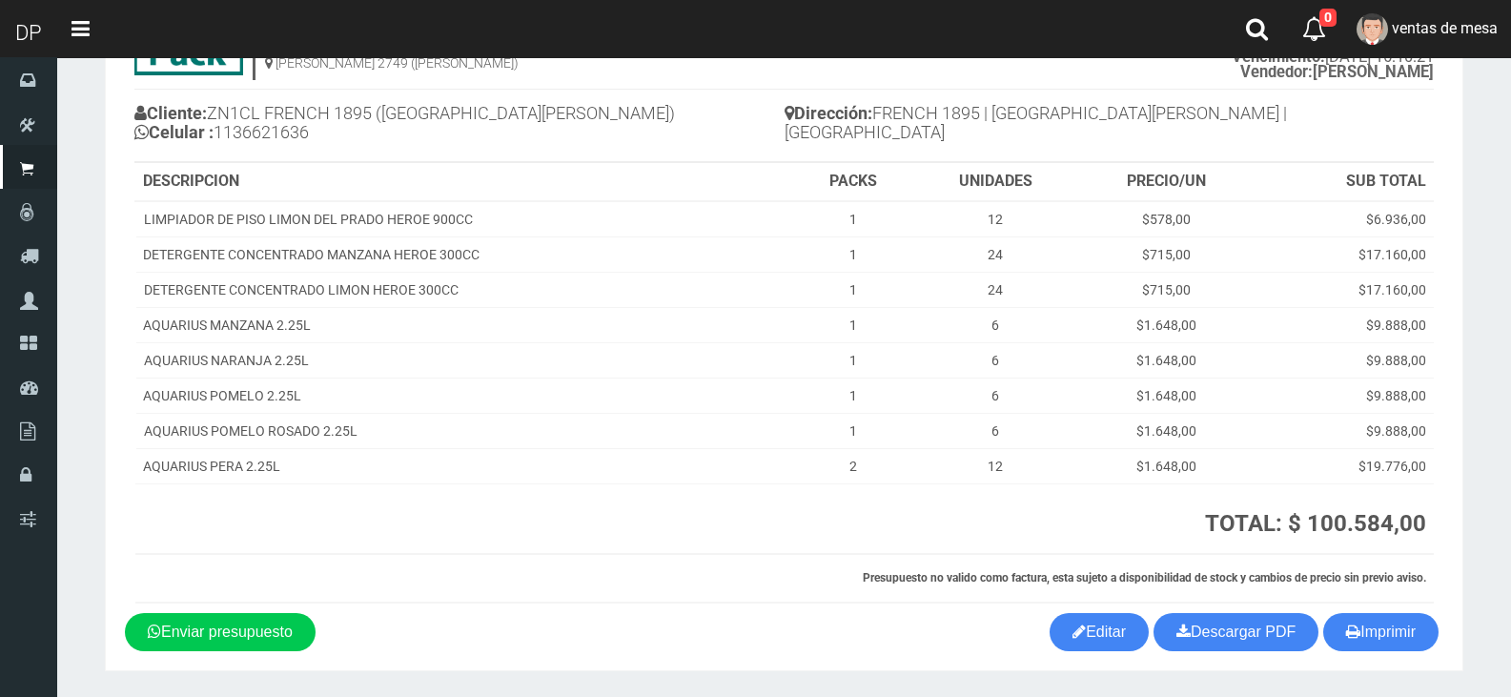
scroll to position [185, 0]
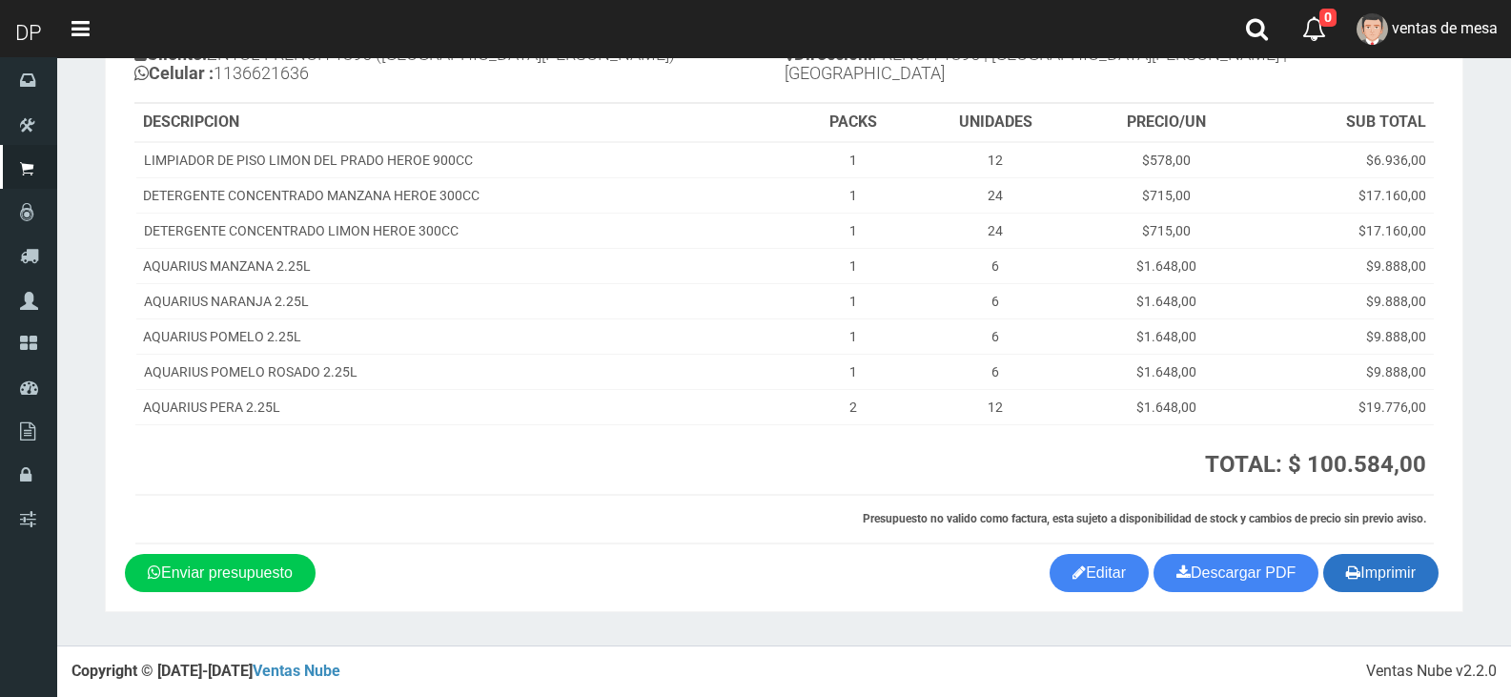
click at [1368, 567] on button "Imprimir" at bounding box center [1380, 573] width 115 height 38
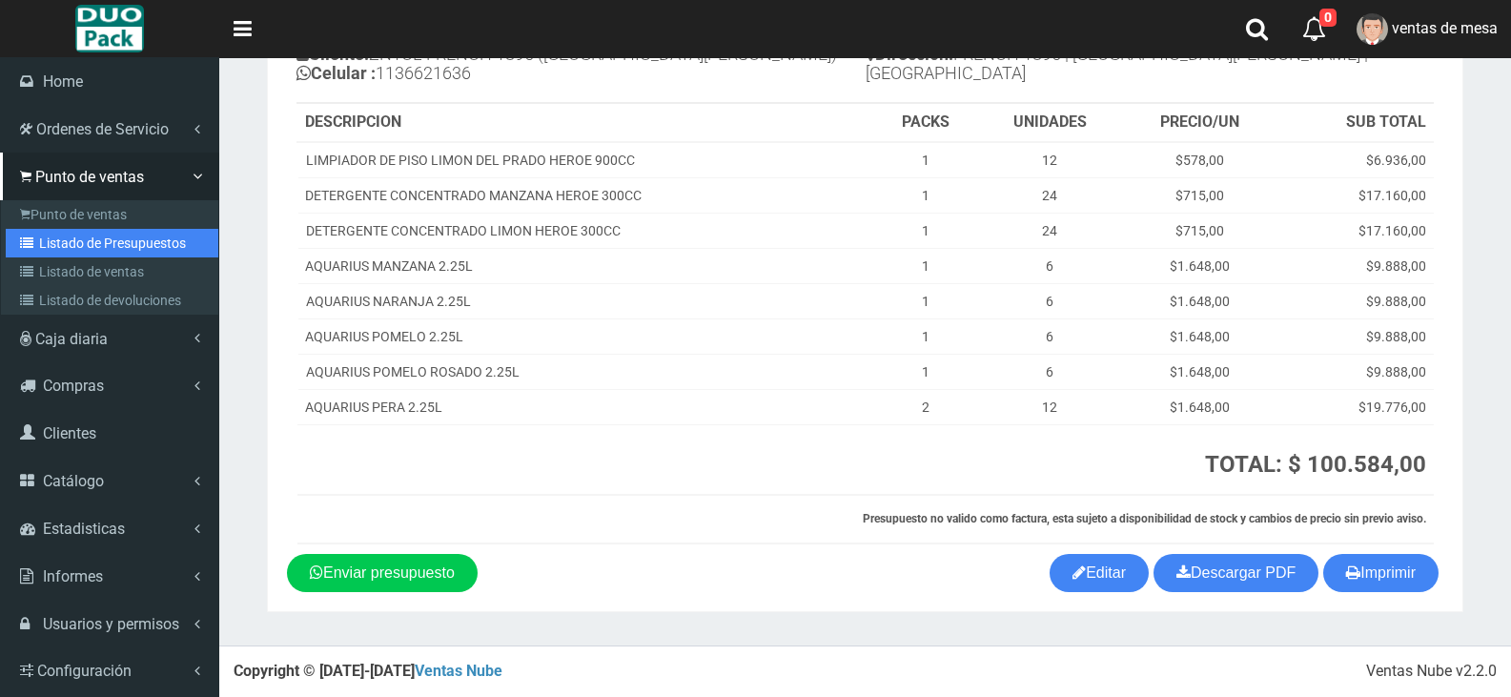
click at [75, 233] on link "Listado de Presupuestos" at bounding box center [112, 243] width 213 height 29
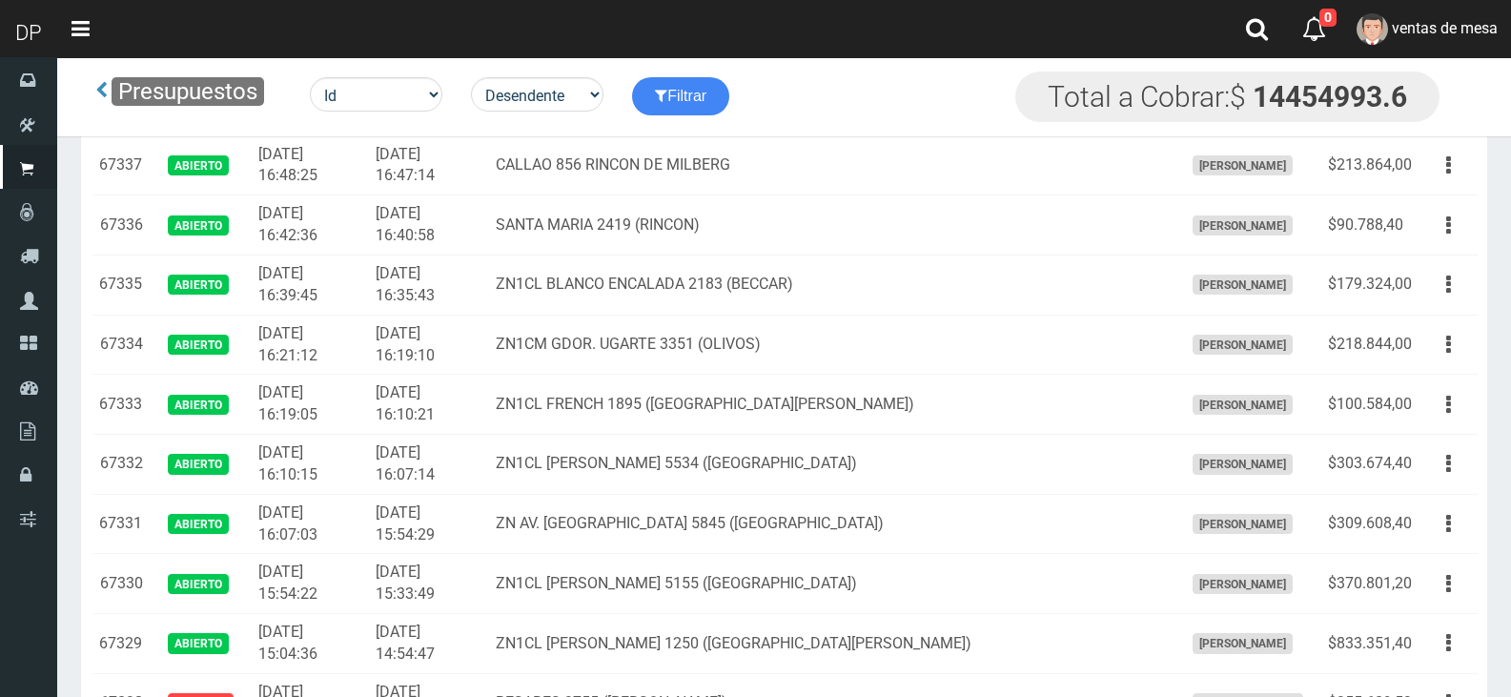
scroll to position [1811, 0]
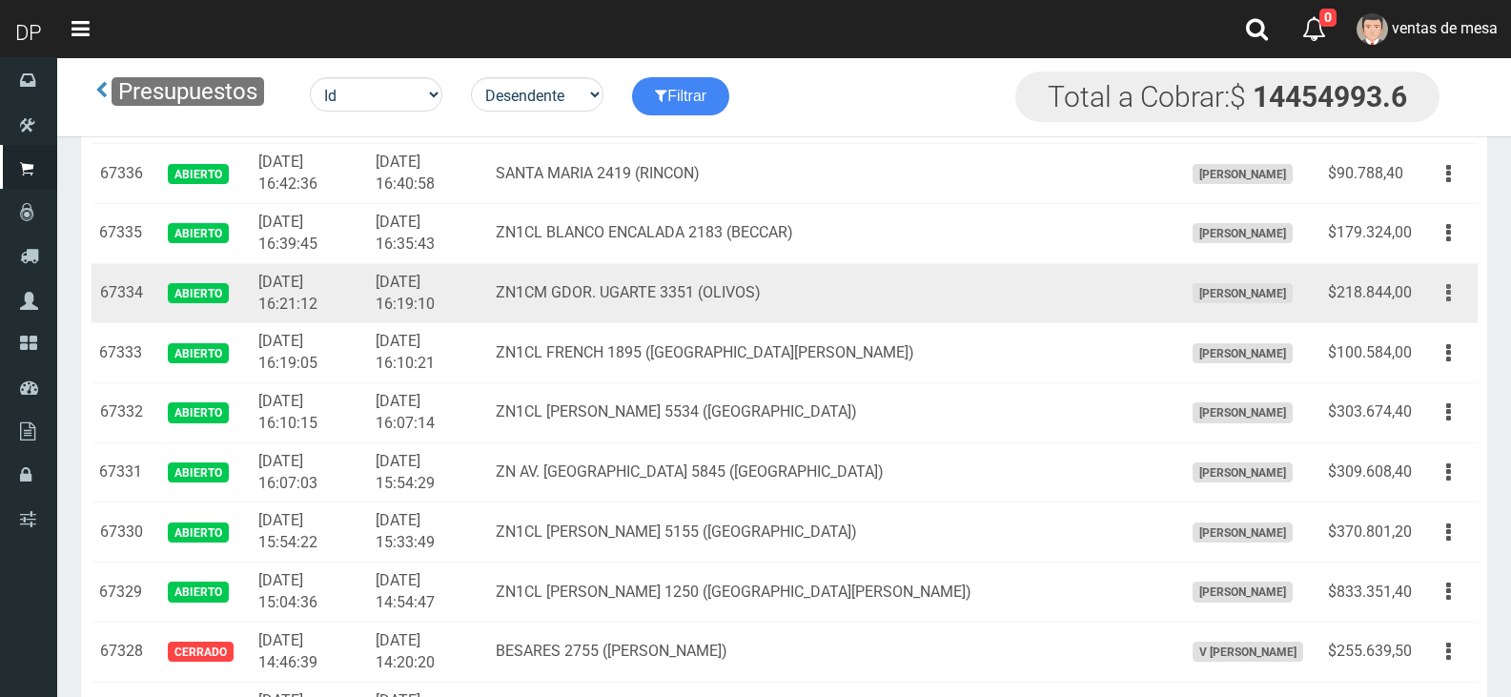
click at [1445, 299] on button "button" at bounding box center [1448, 292] width 43 height 33
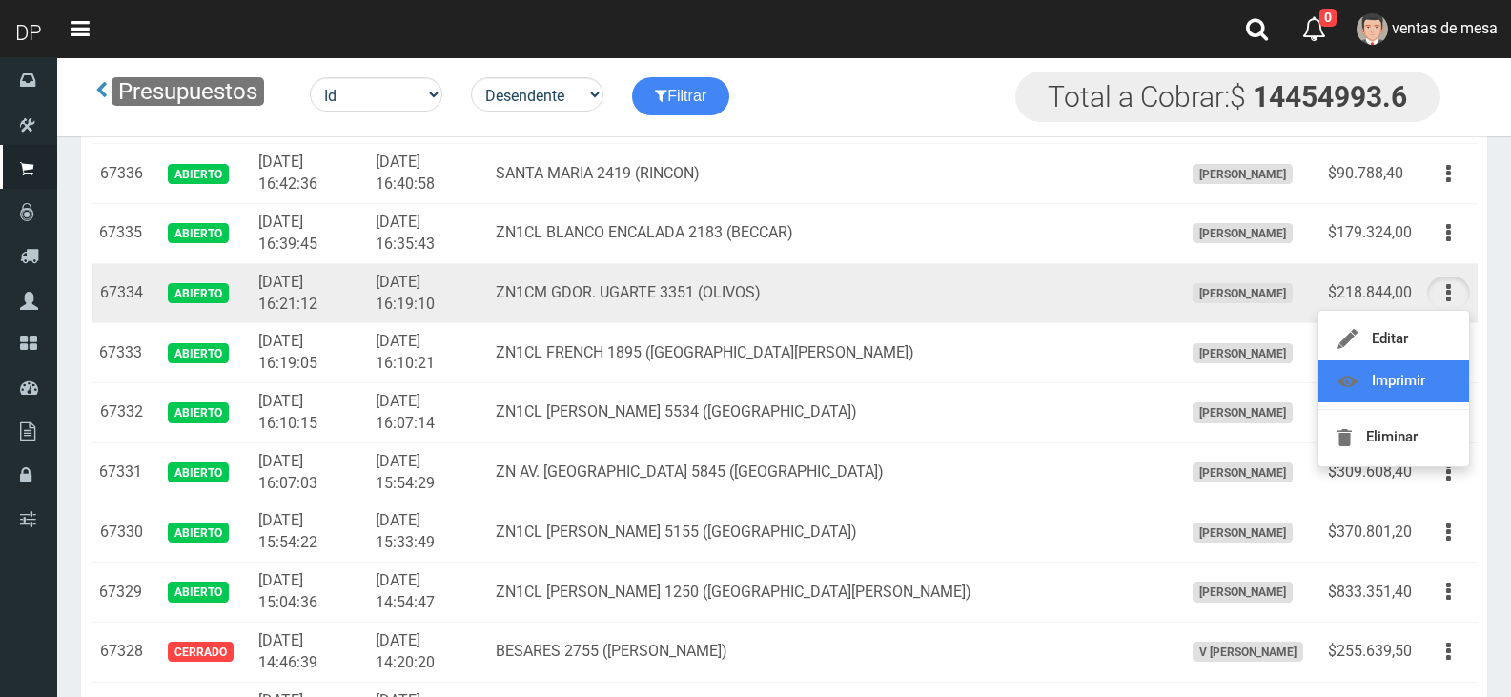
click at [1427, 373] on link "Imprimir" at bounding box center [1393, 381] width 151 height 42
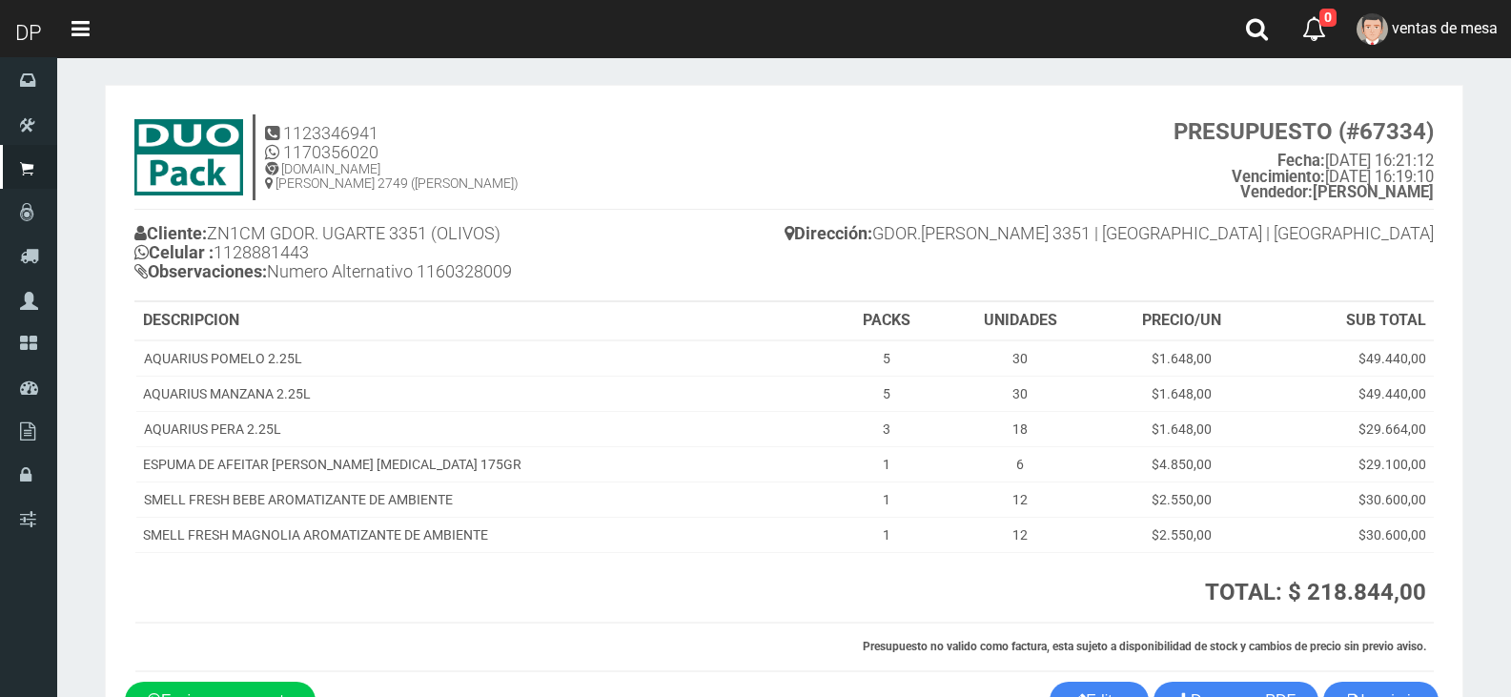
scroll to position [133, 0]
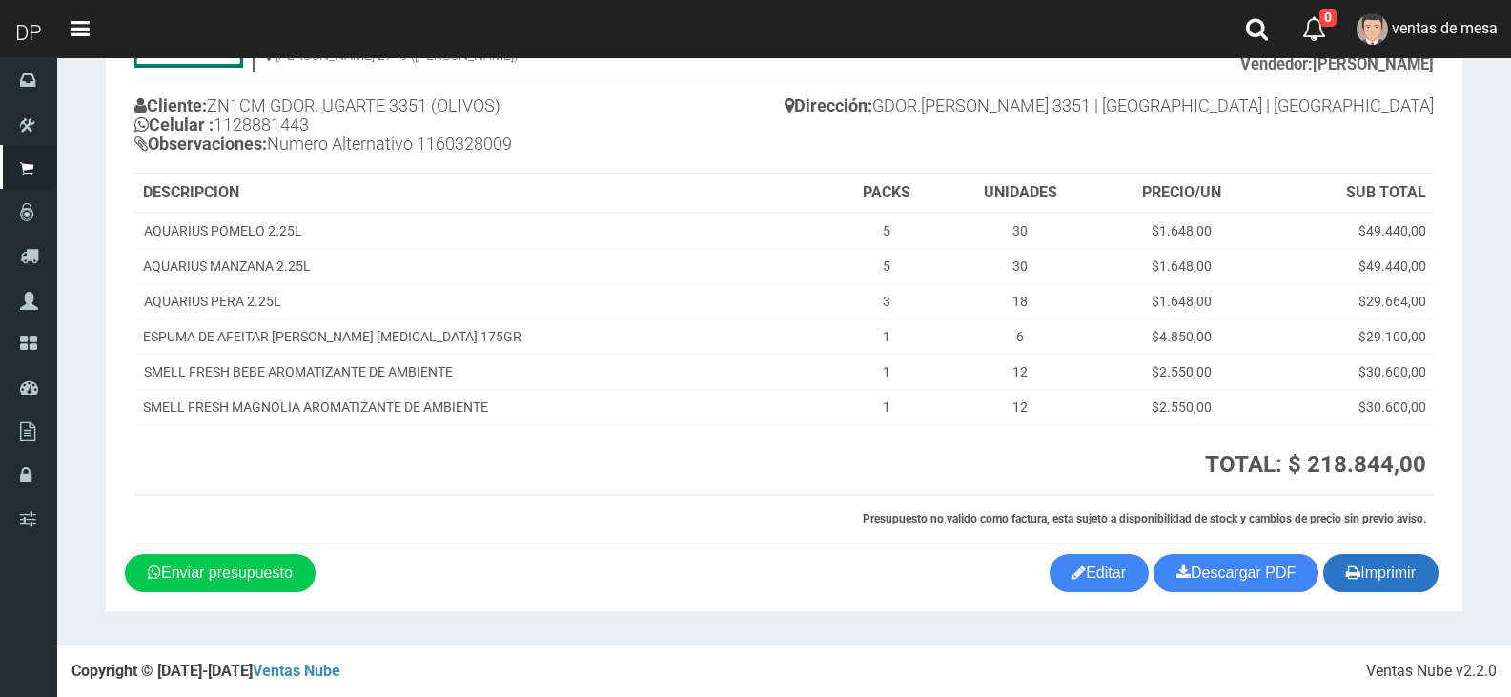
click at [1362, 573] on button "Imprimir" at bounding box center [1380, 573] width 115 height 38
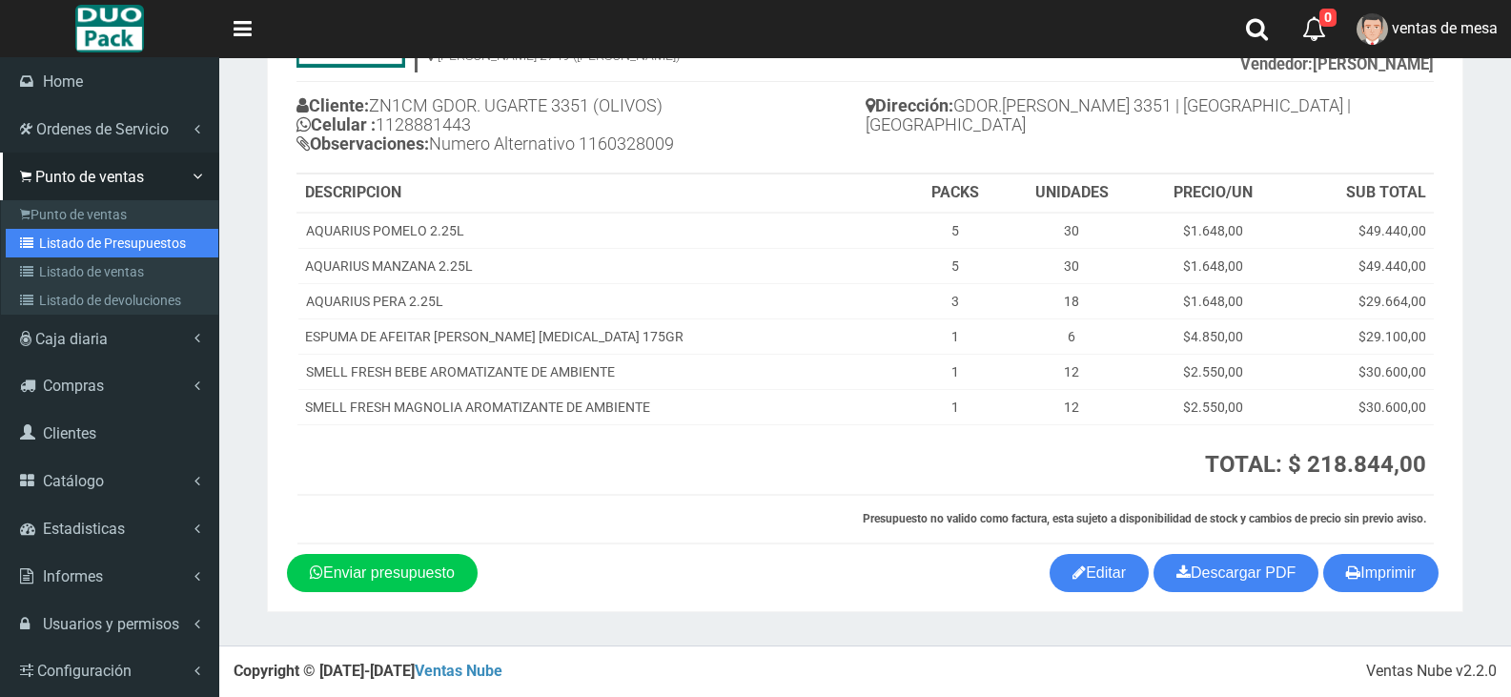
drag, startPoint x: 110, startPoint y: 248, endPoint x: 123, endPoint y: 236, distance: 17.6
click at [110, 248] on link "Listado de Presupuestos" at bounding box center [112, 243] width 213 height 29
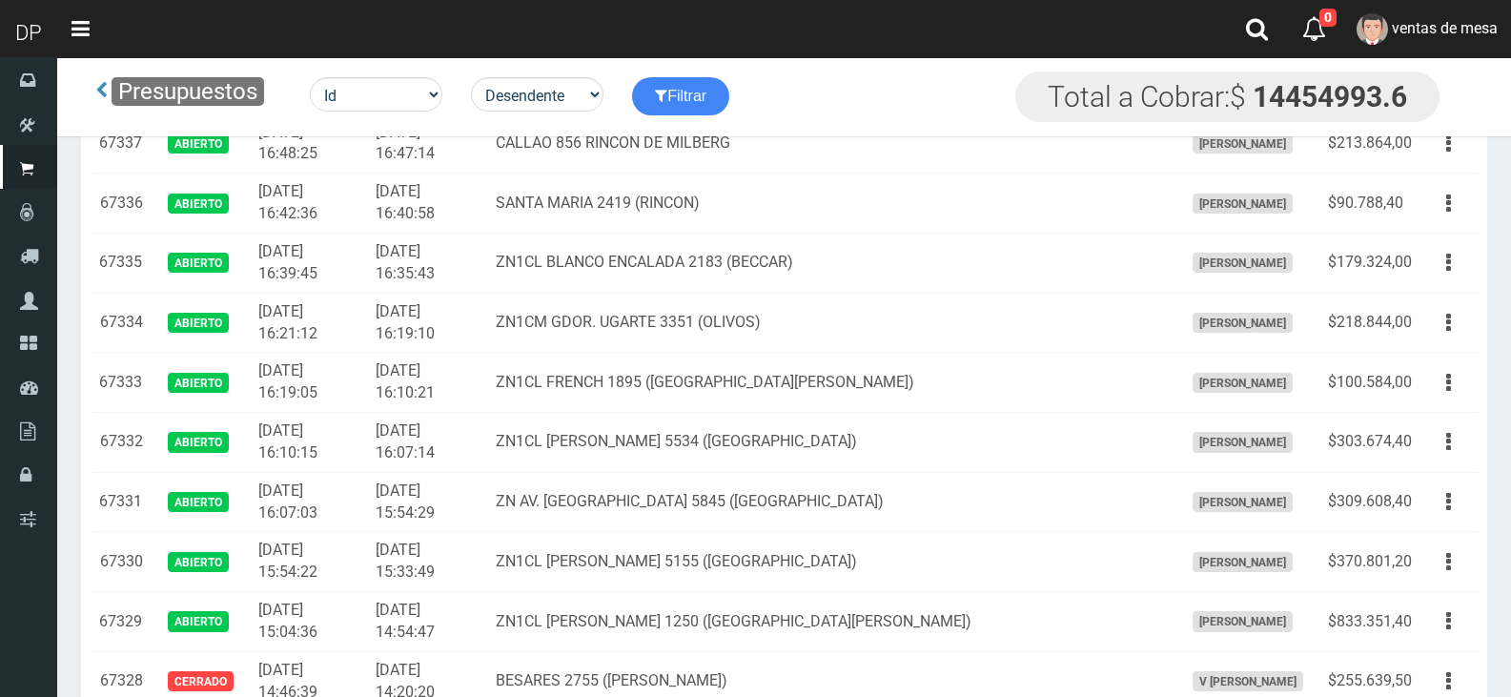
scroll to position [1811, 0]
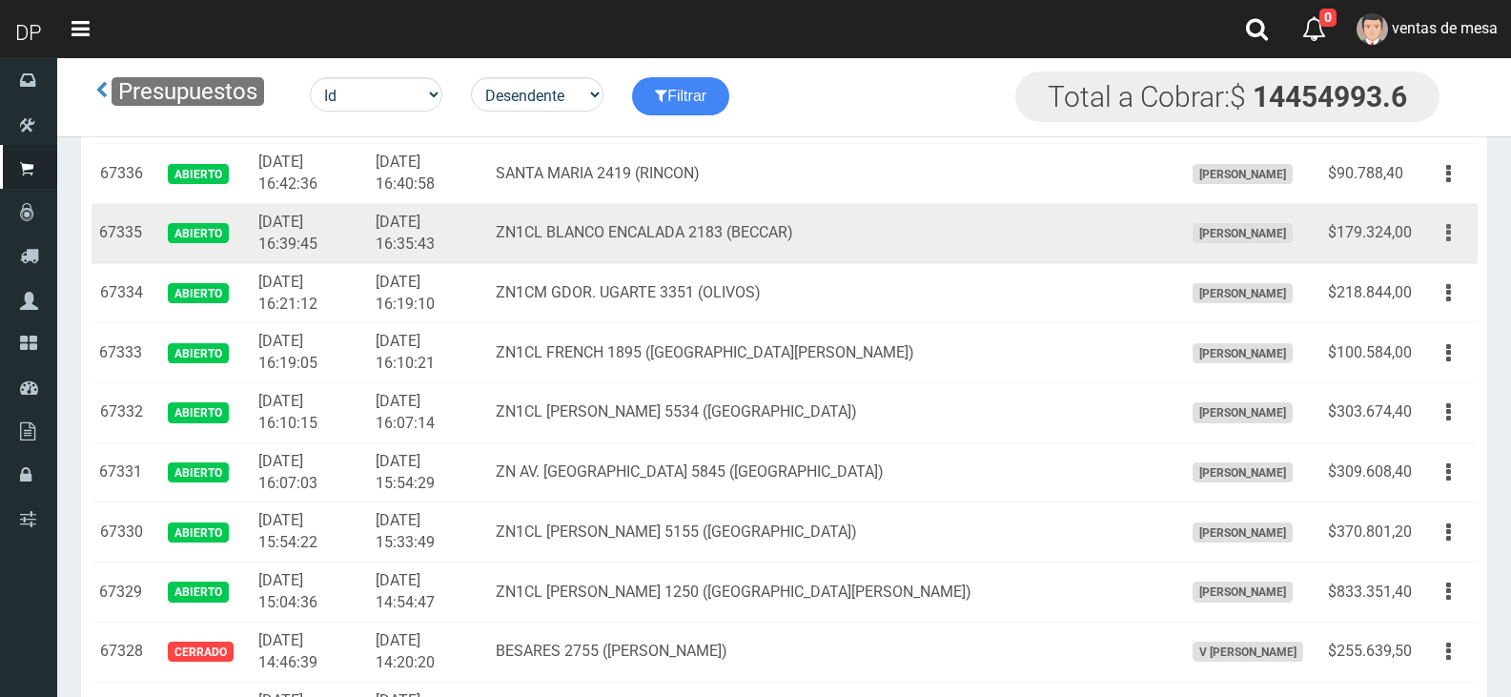
click at [1452, 231] on button "button" at bounding box center [1448, 232] width 43 height 33
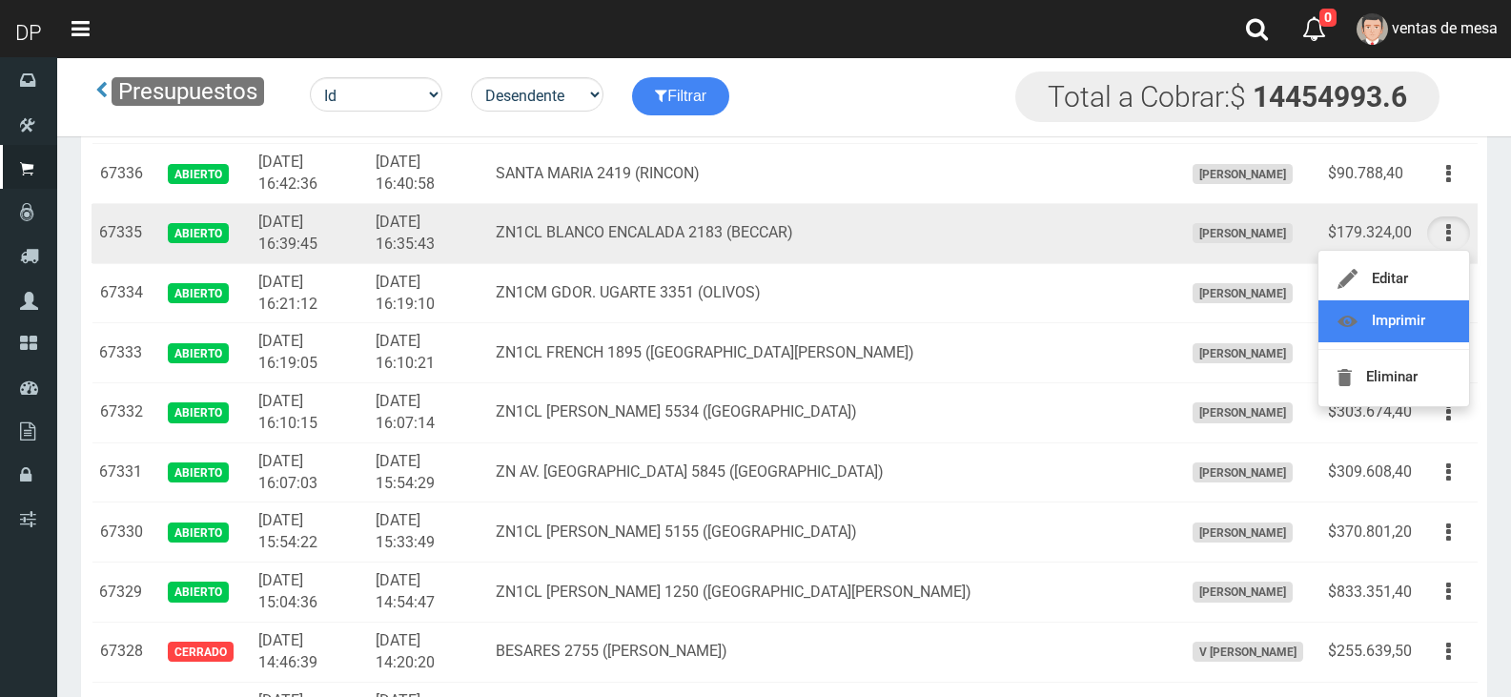
click at [1439, 309] on link "Imprimir" at bounding box center [1393, 321] width 151 height 42
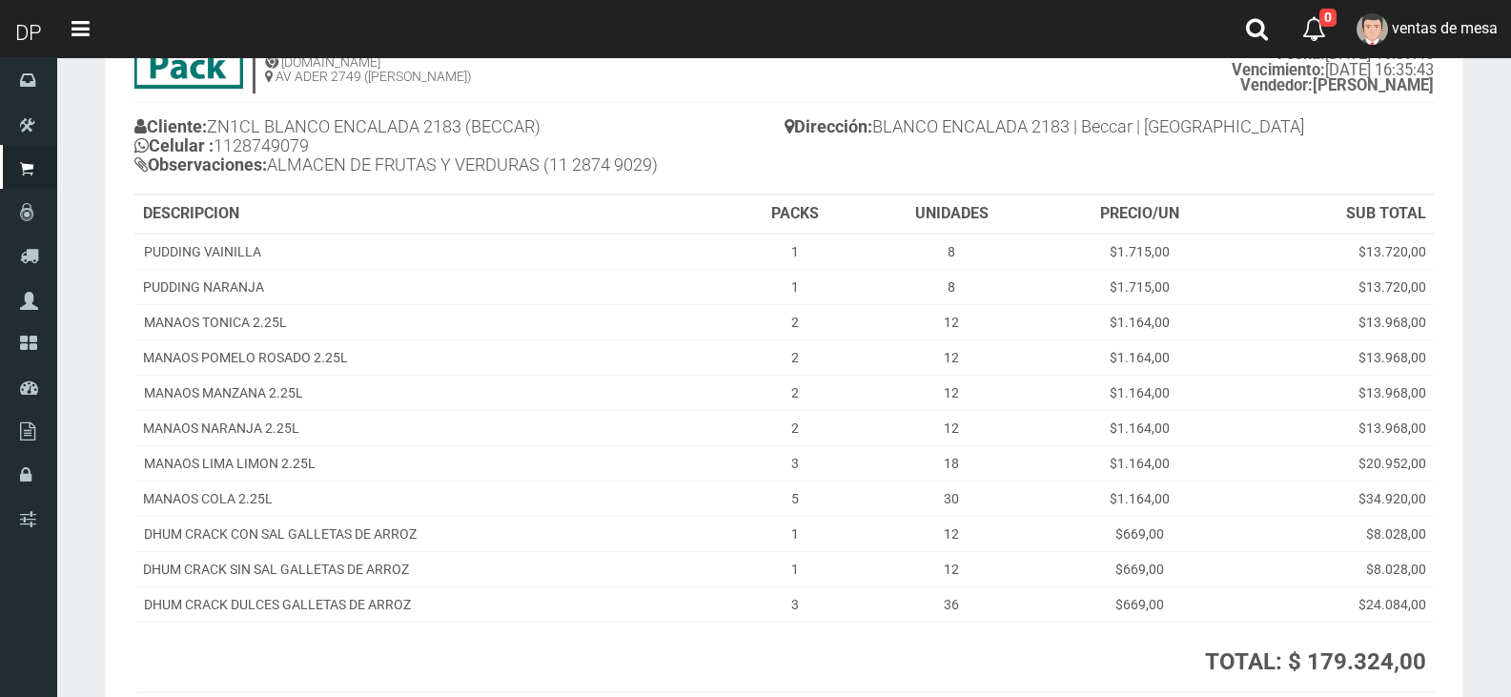
scroll to position [310, 0]
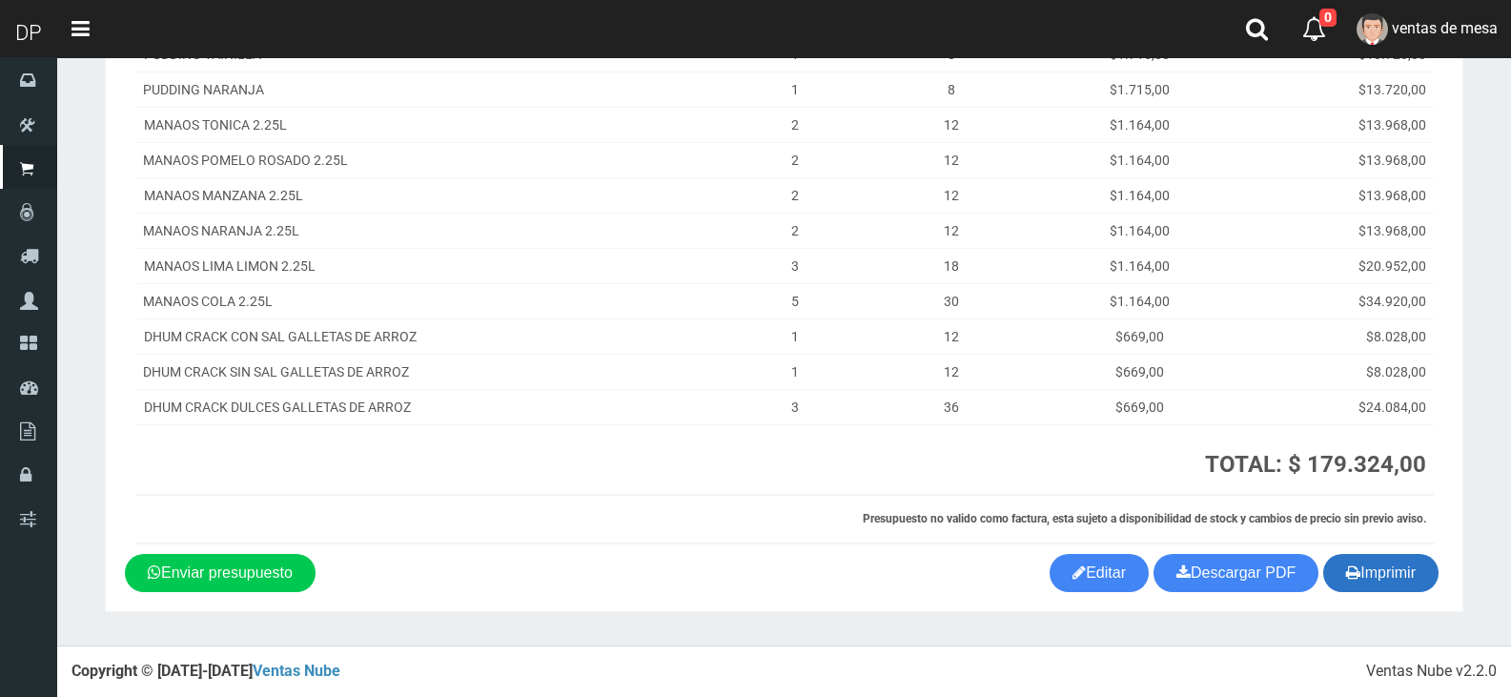
click at [1410, 579] on button "Imprimir" at bounding box center [1380, 573] width 115 height 38
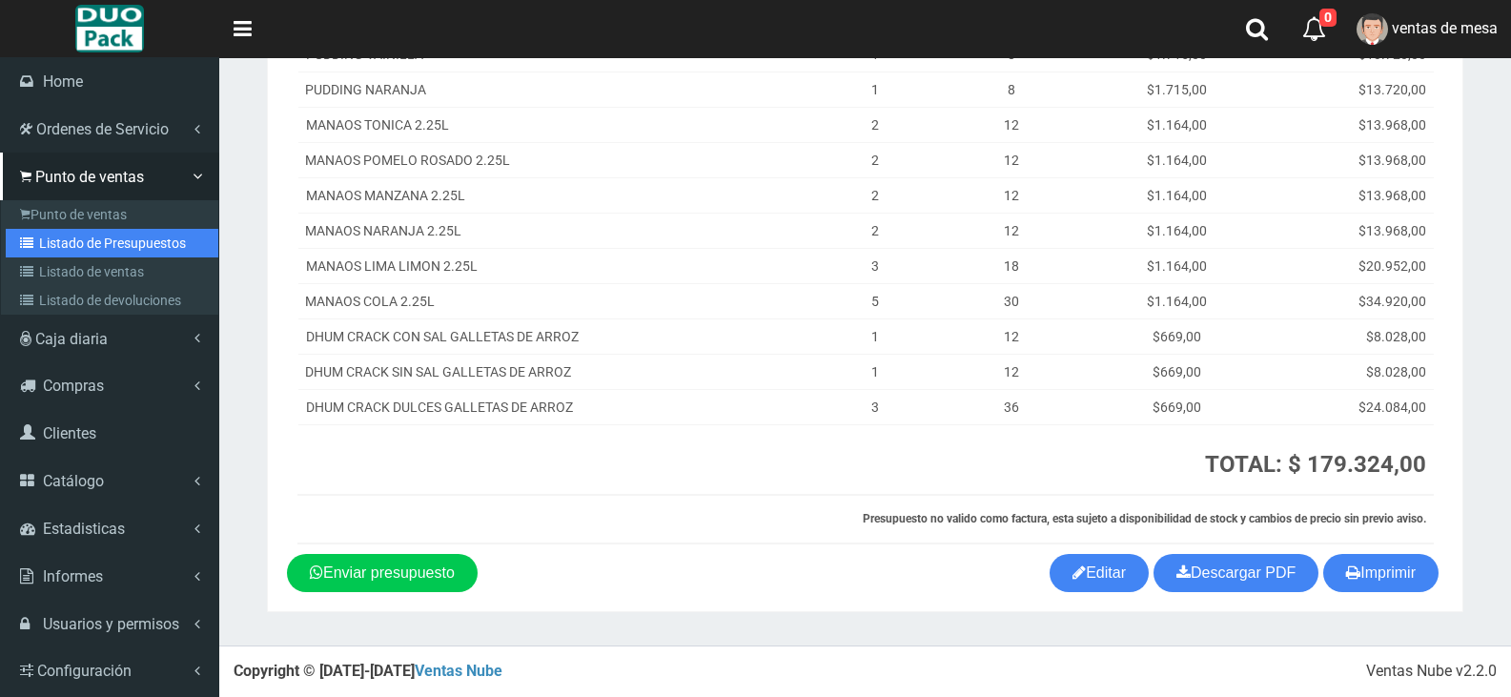
click at [117, 245] on link "Listado de Presupuestos" at bounding box center [112, 243] width 213 height 29
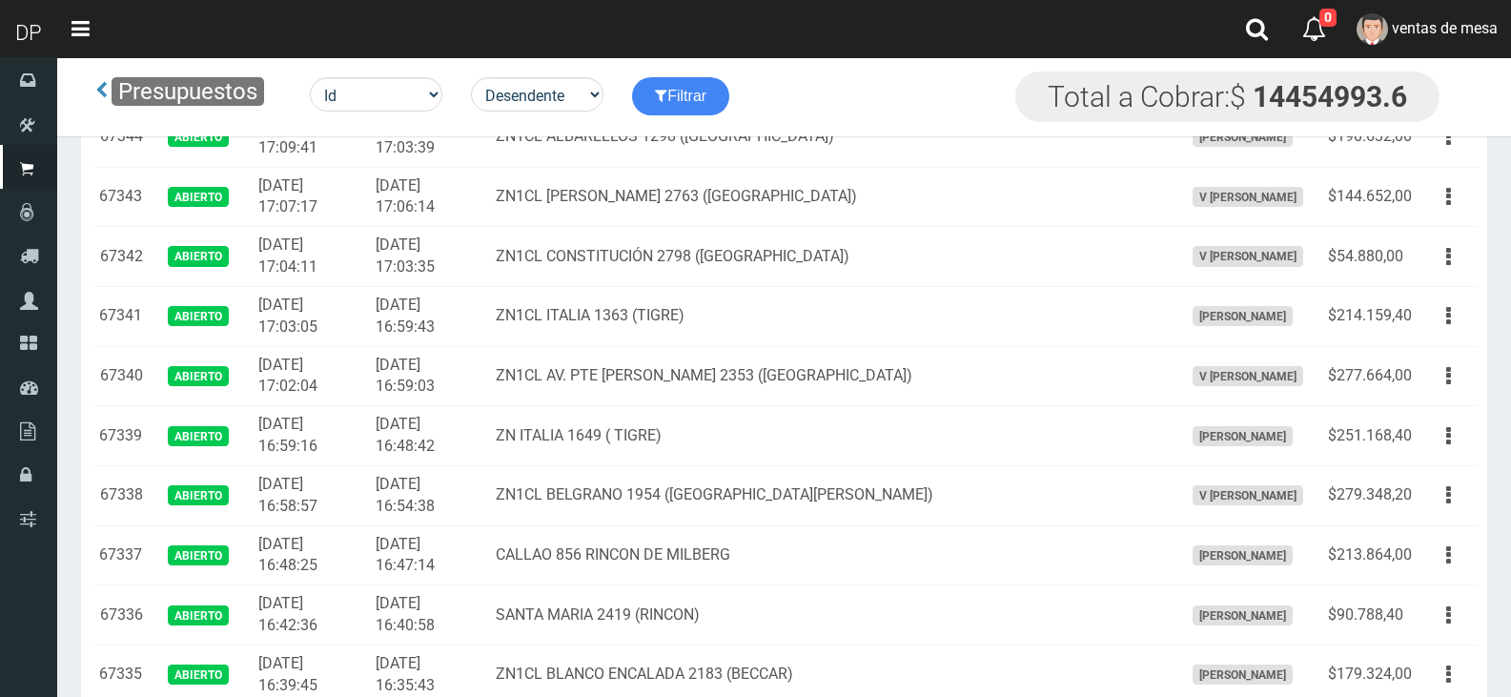
scroll to position [1430, 0]
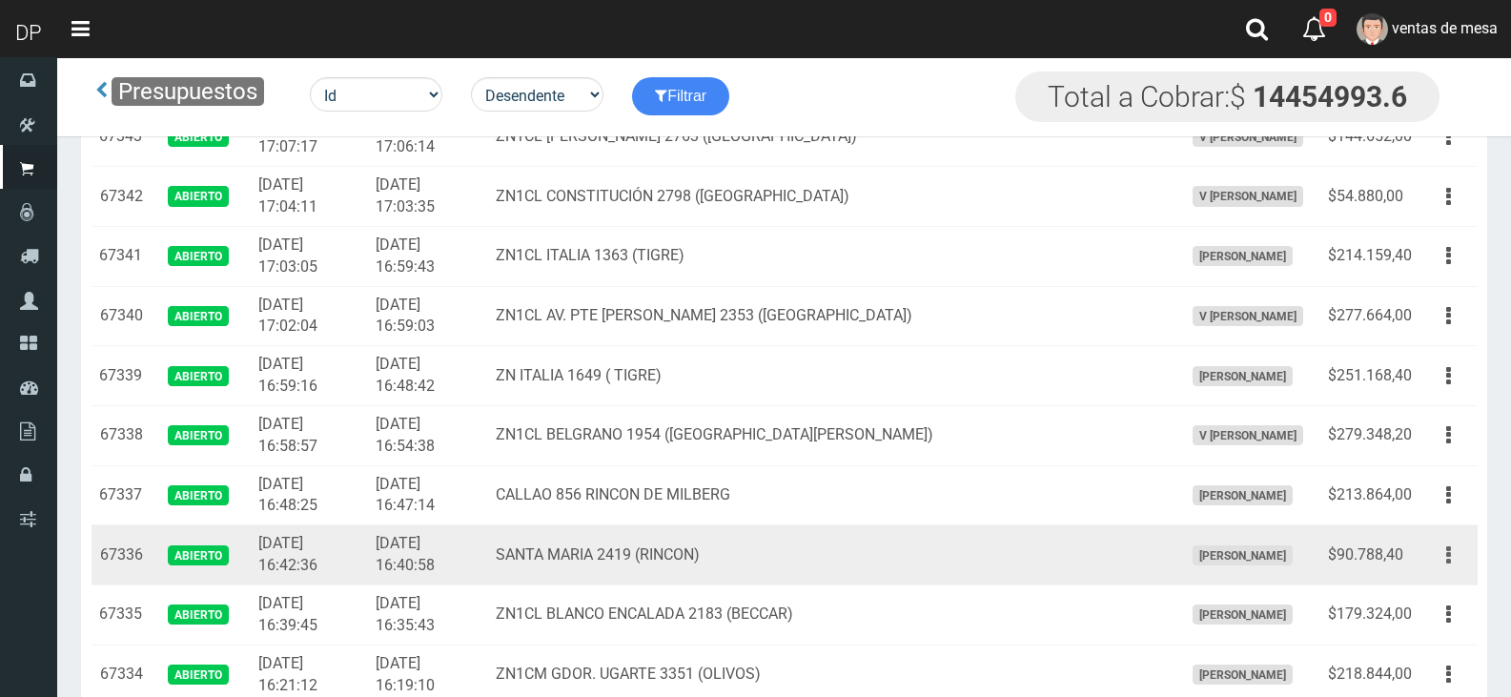
click at [1455, 555] on button "button" at bounding box center [1448, 554] width 43 height 33
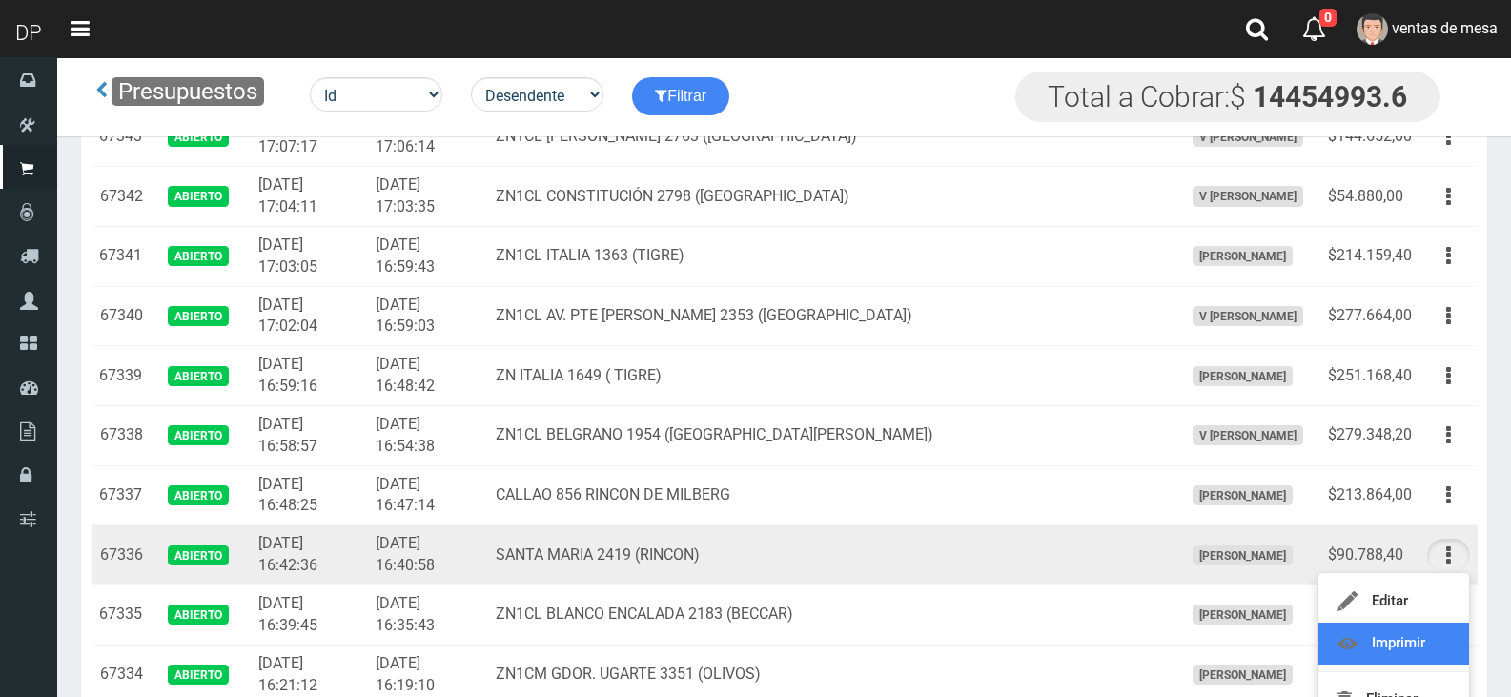
click at [1409, 643] on link "Imprimir" at bounding box center [1393, 643] width 151 height 42
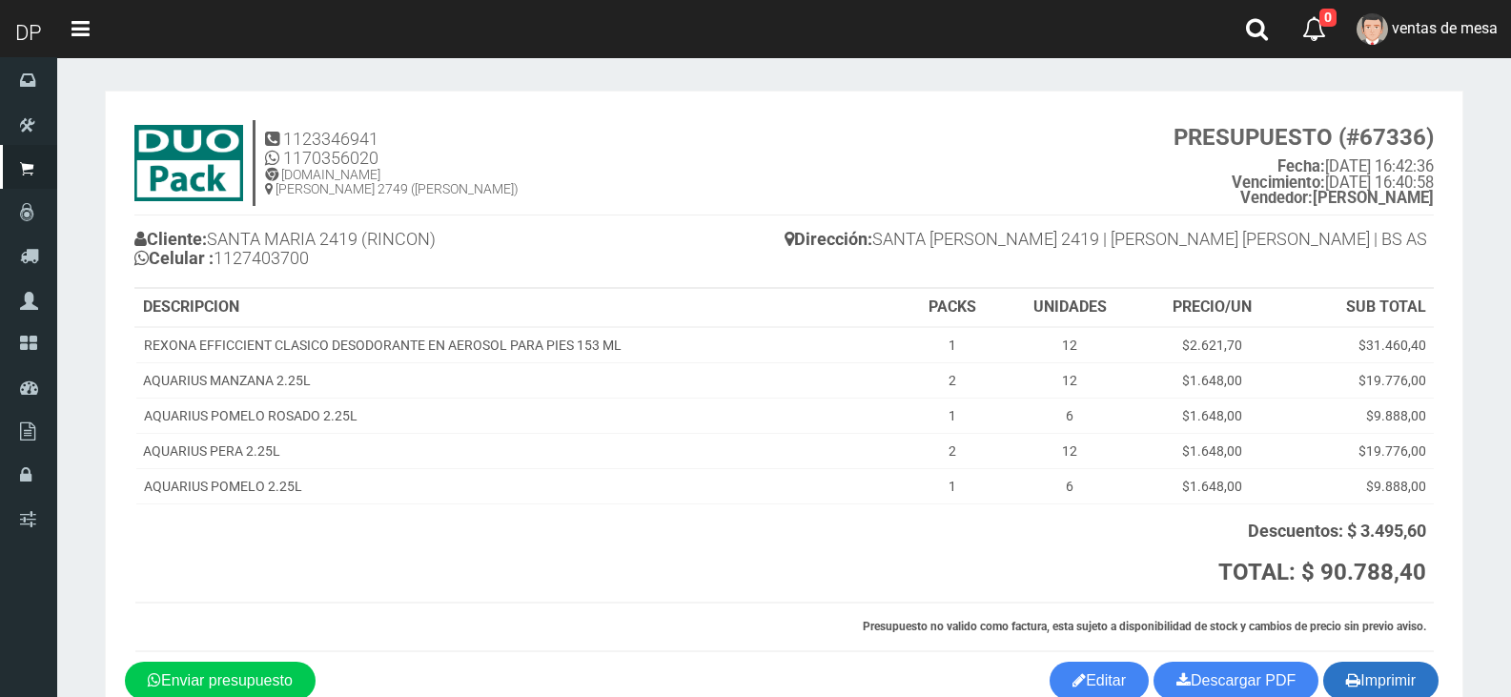
click at [1359, 674] on button "Imprimir" at bounding box center [1380, 680] width 115 height 38
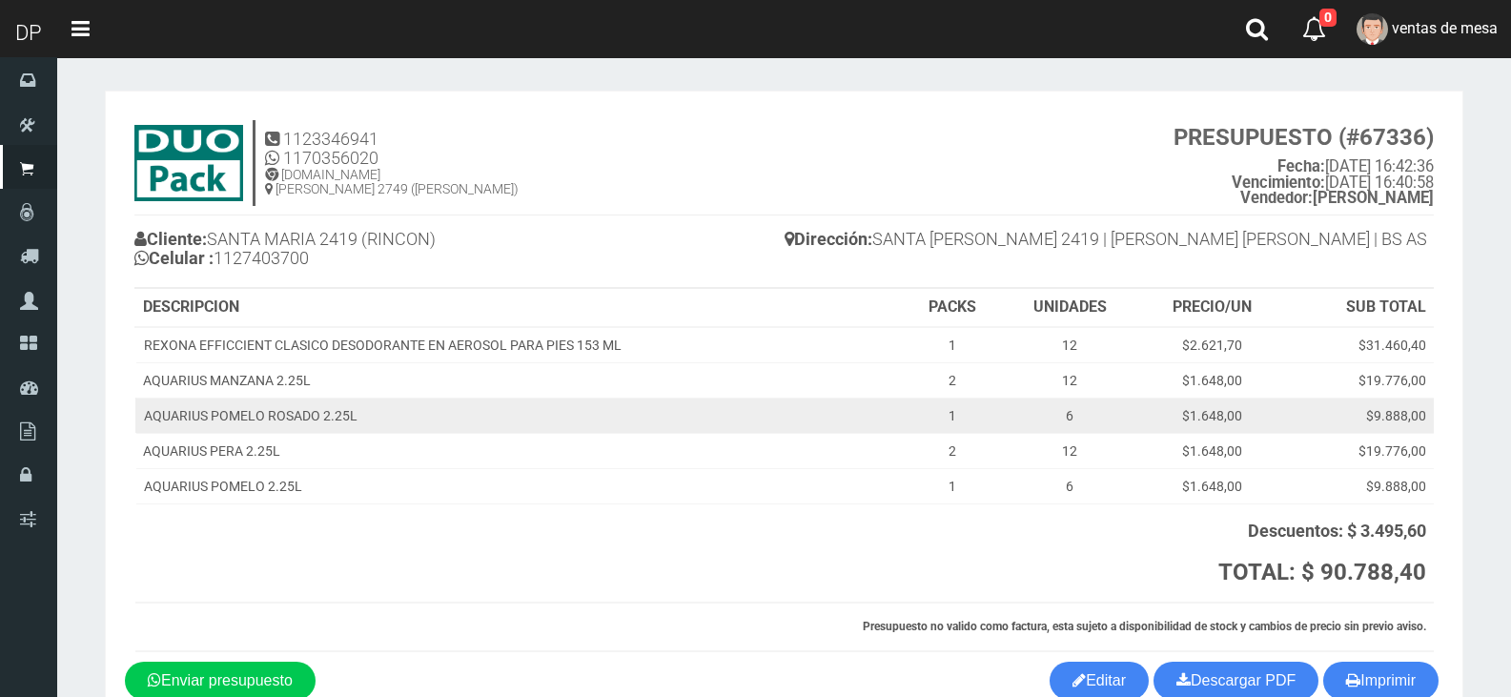
drag, startPoint x: 594, startPoint y: 415, endPoint x: 378, endPoint y: 322, distance: 234.4
click at [593, 416] on td "AQUARIUS POMELO ROSADO 2.25L" at bounding box center [518, 414] width 767 height 35
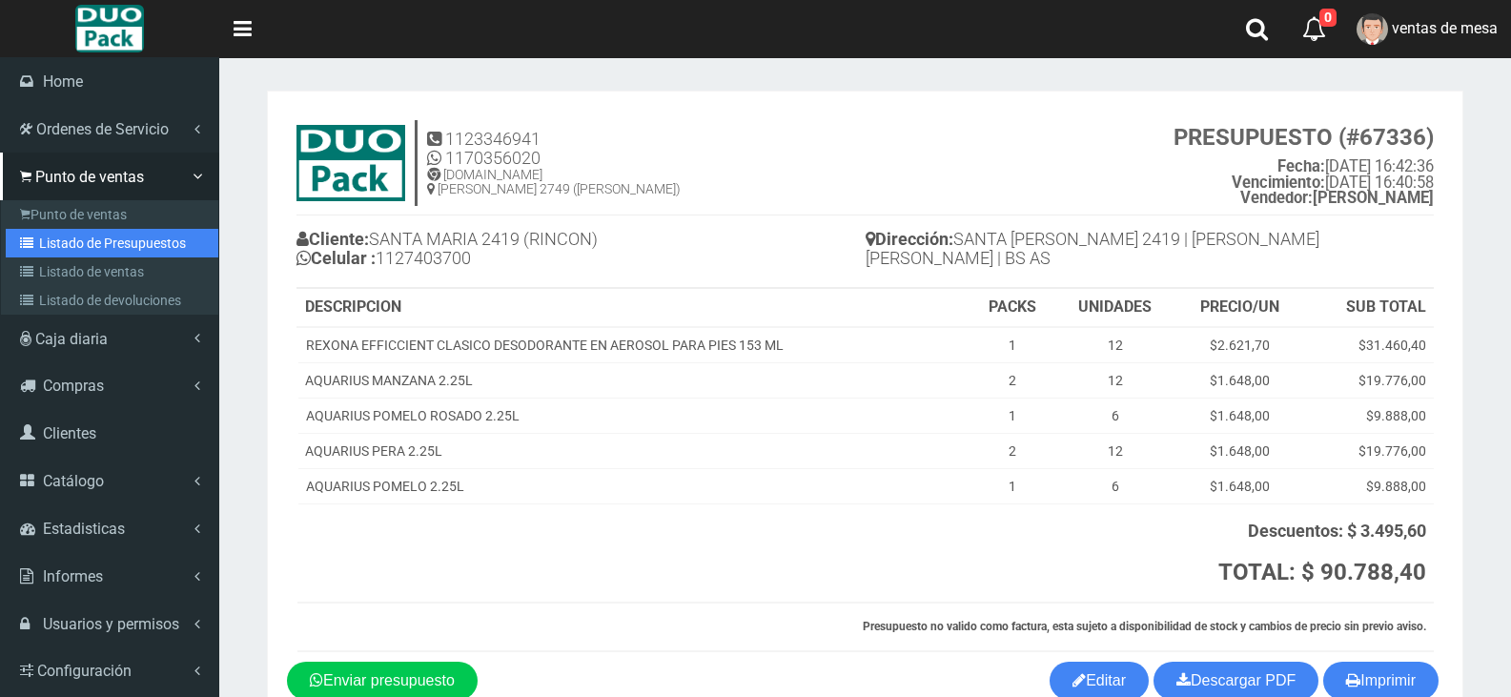
click at [107, 229] on link "Listado de Presupuestos" at bounding box center [112, 243] width 213 height 29
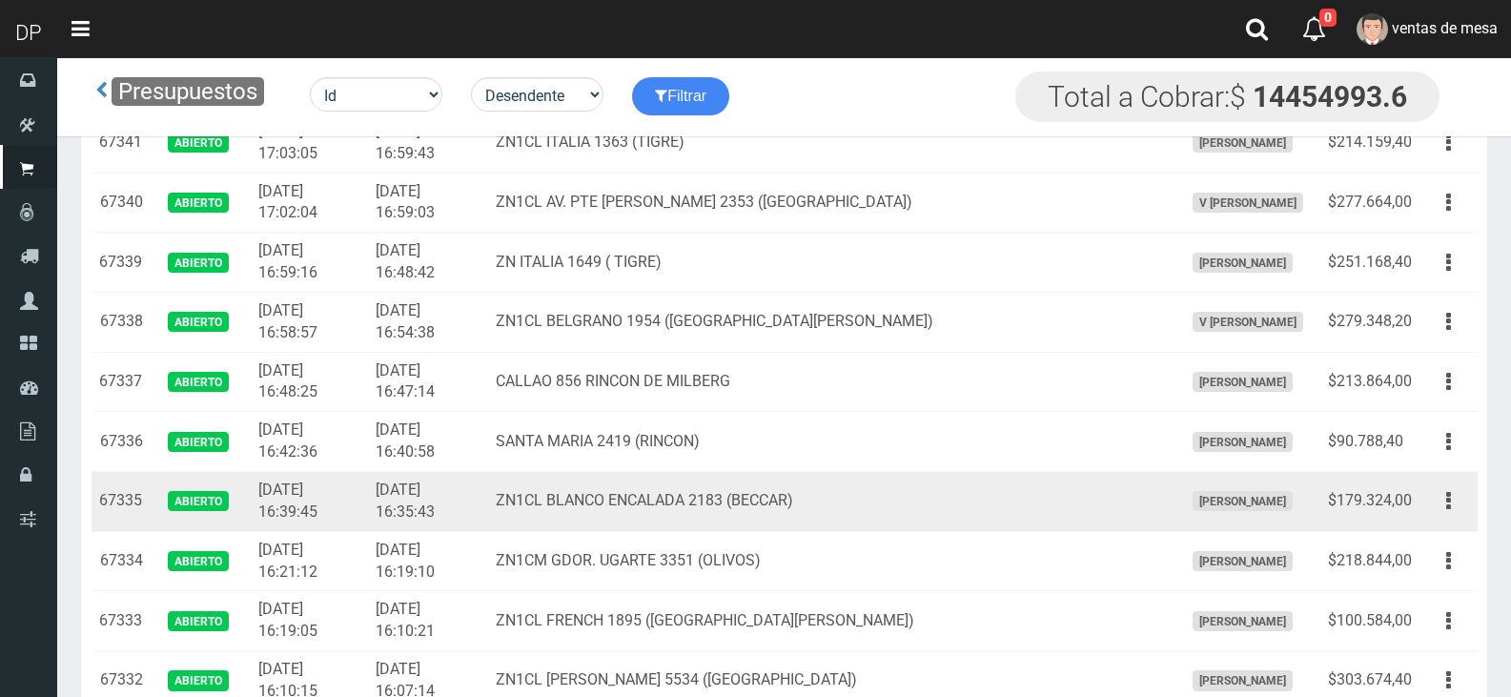
scroll to position [1576, 0]
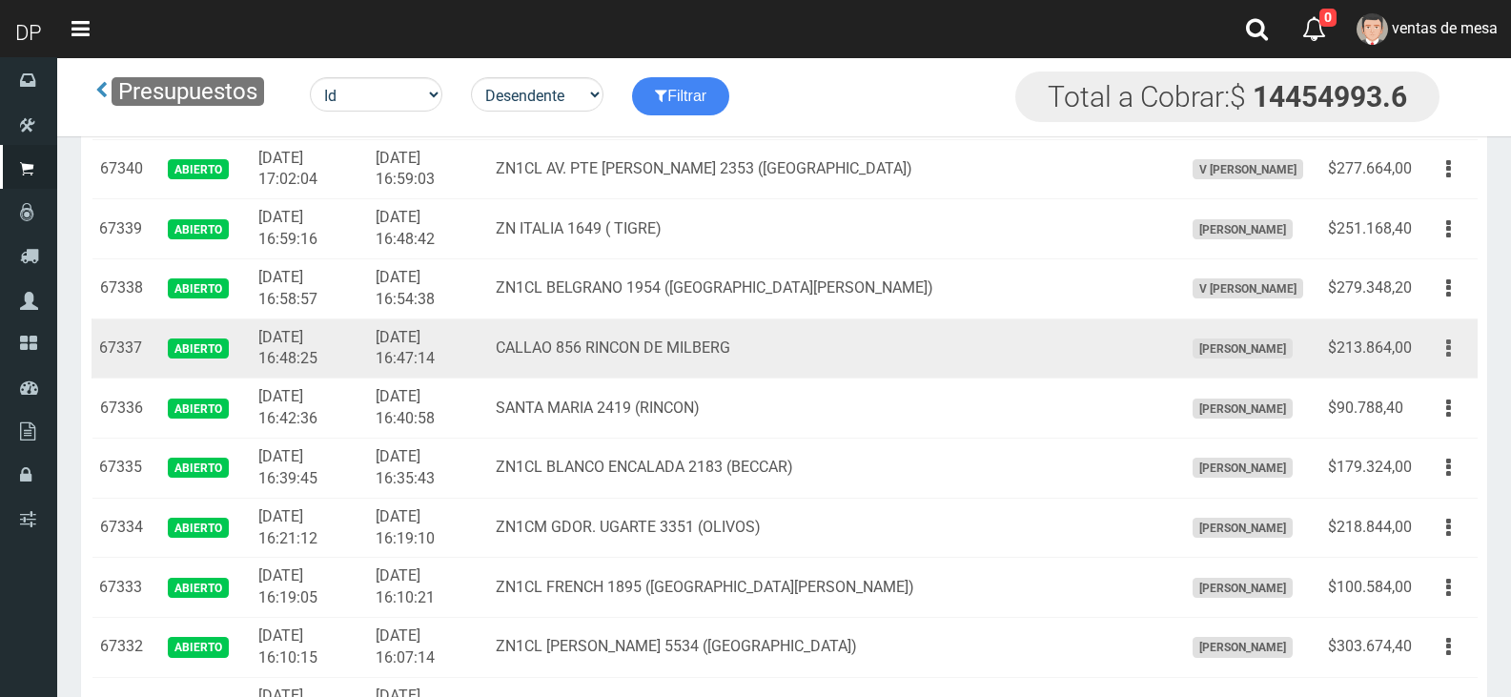
click at [1443, 343] on button "button" at bounding box center [1448, 348] width 43 height 33
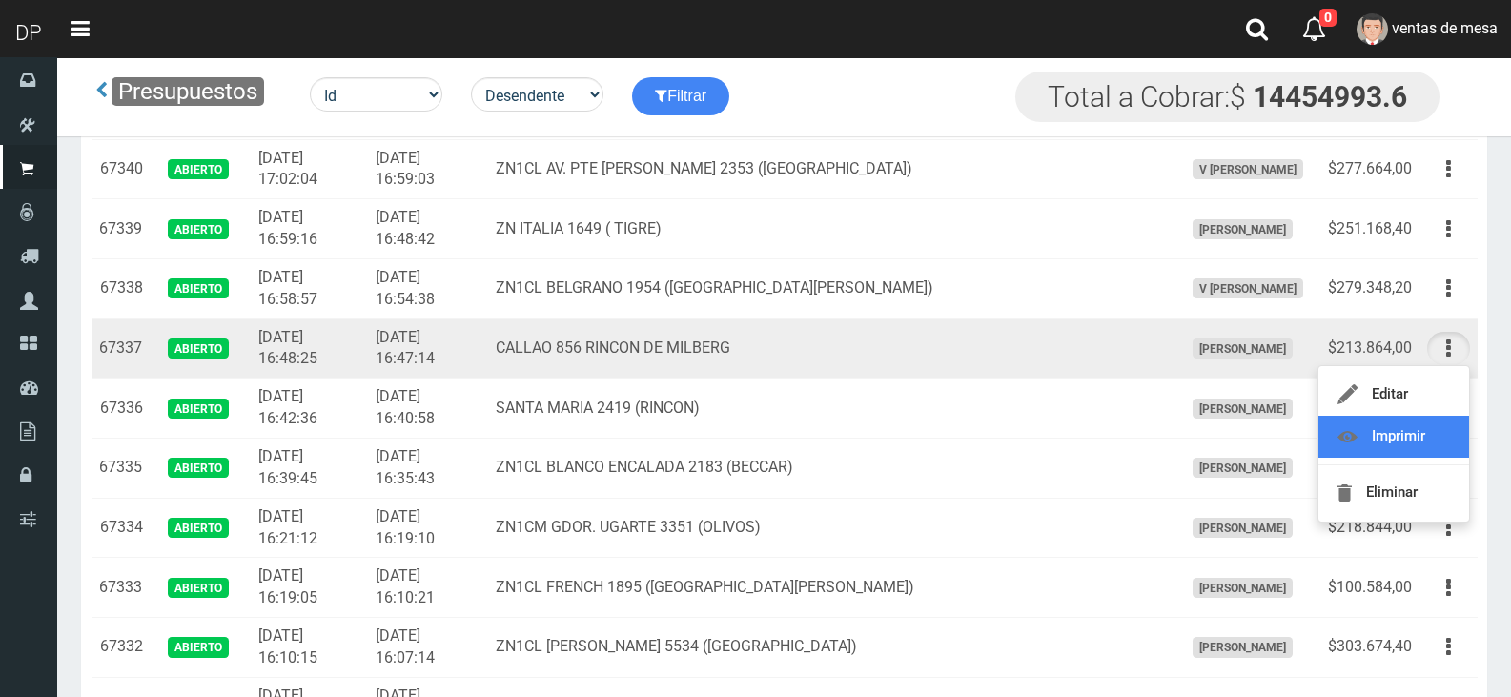
click at [1408, 443] on link "Imprimir" at bounding box center [1393, 437] width 151 height 42
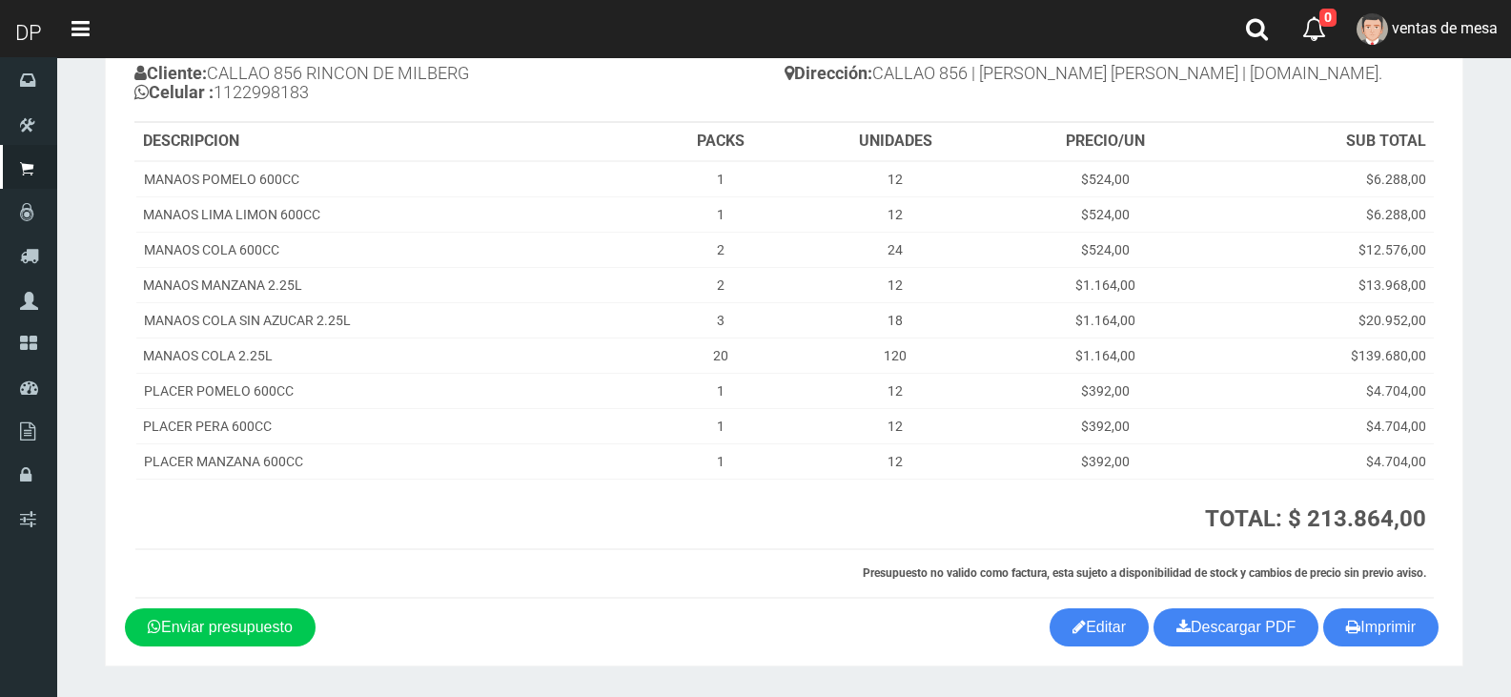
scroll to position [220, 0]
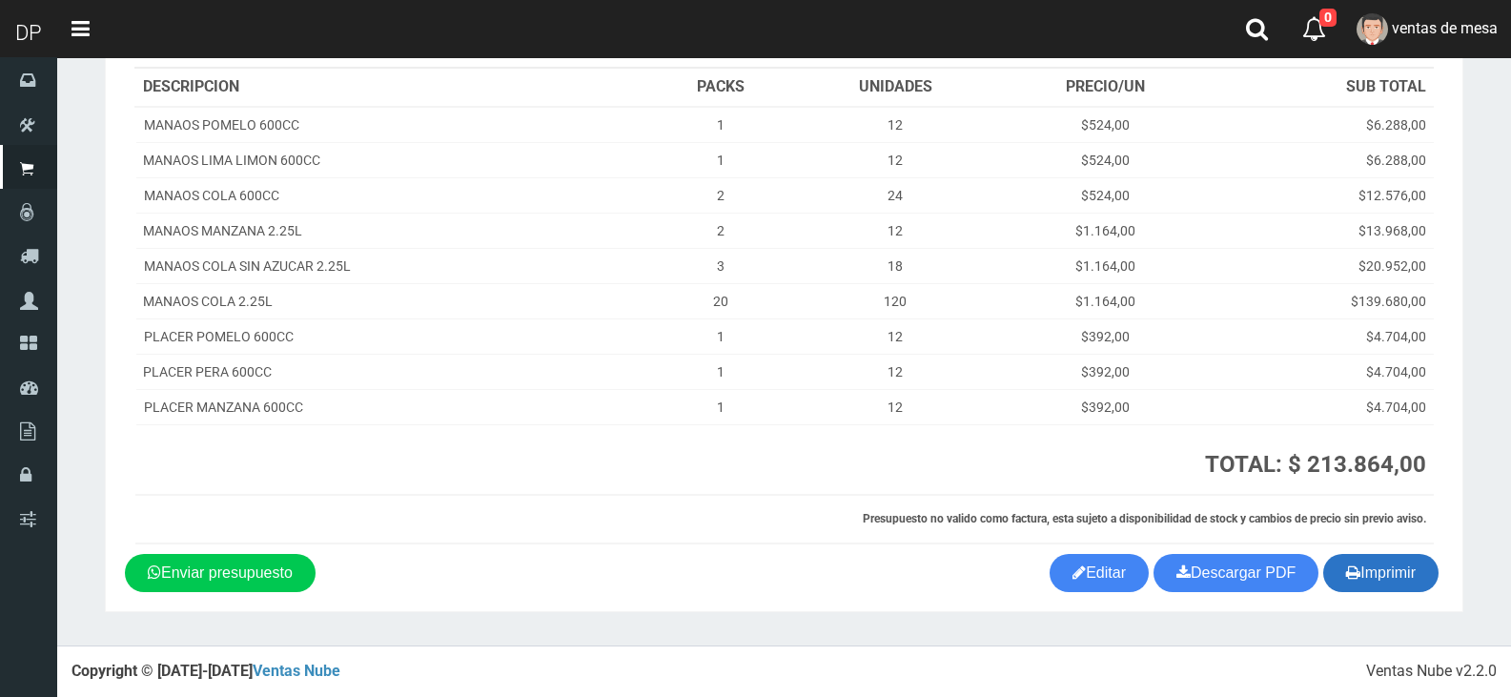
click at [1401, 565] on button "Imprimir" at bounding box center [1380, 573] width 115 height 38
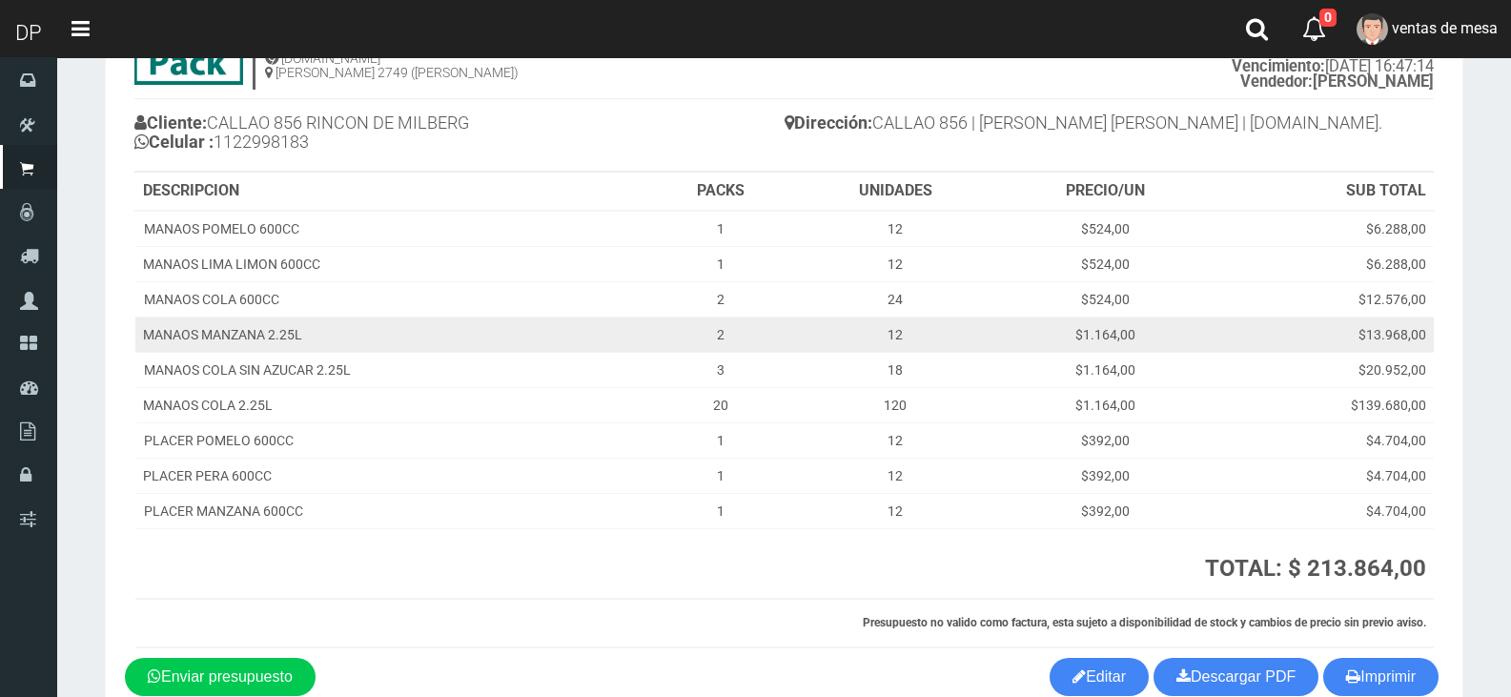
scroll to position [0, 0]
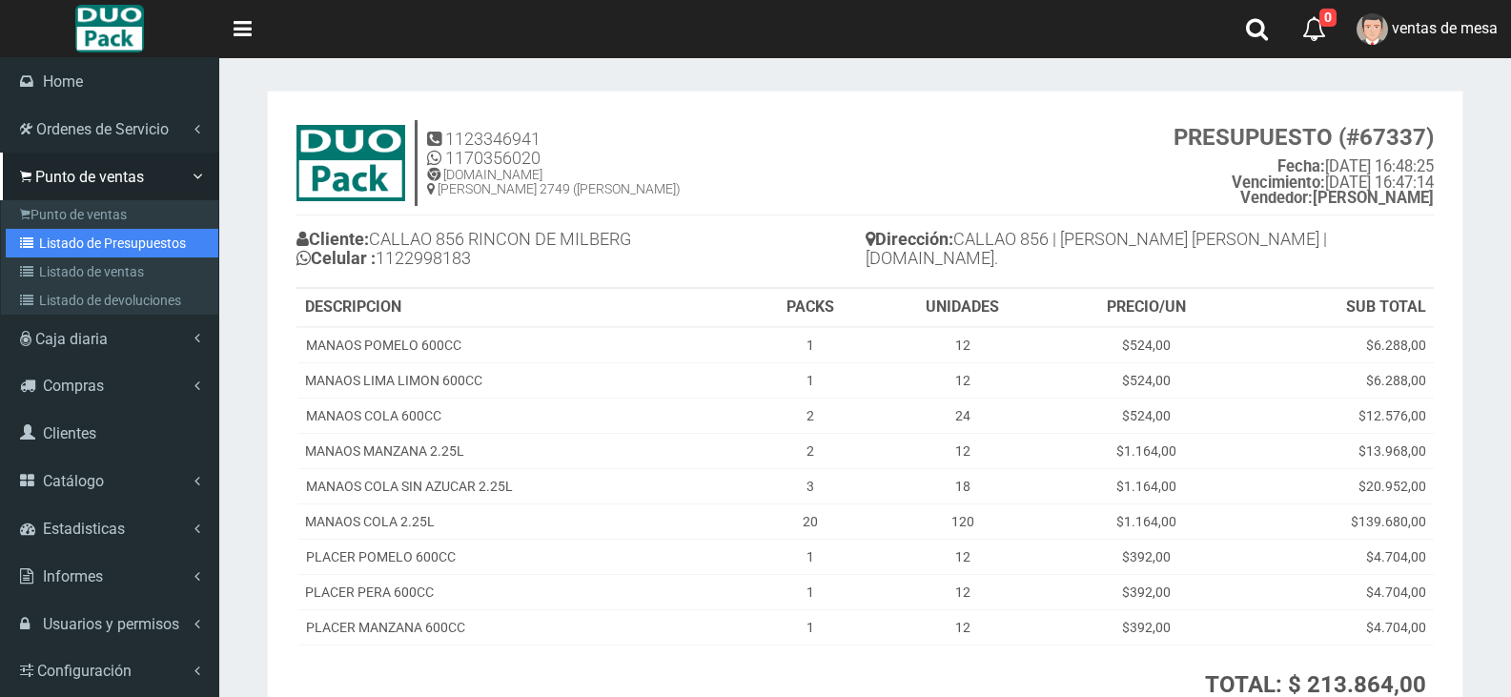
click at [140, 229] on link "Listado de Presupuestos" at bounding box center [112, 243] width 213 height 29
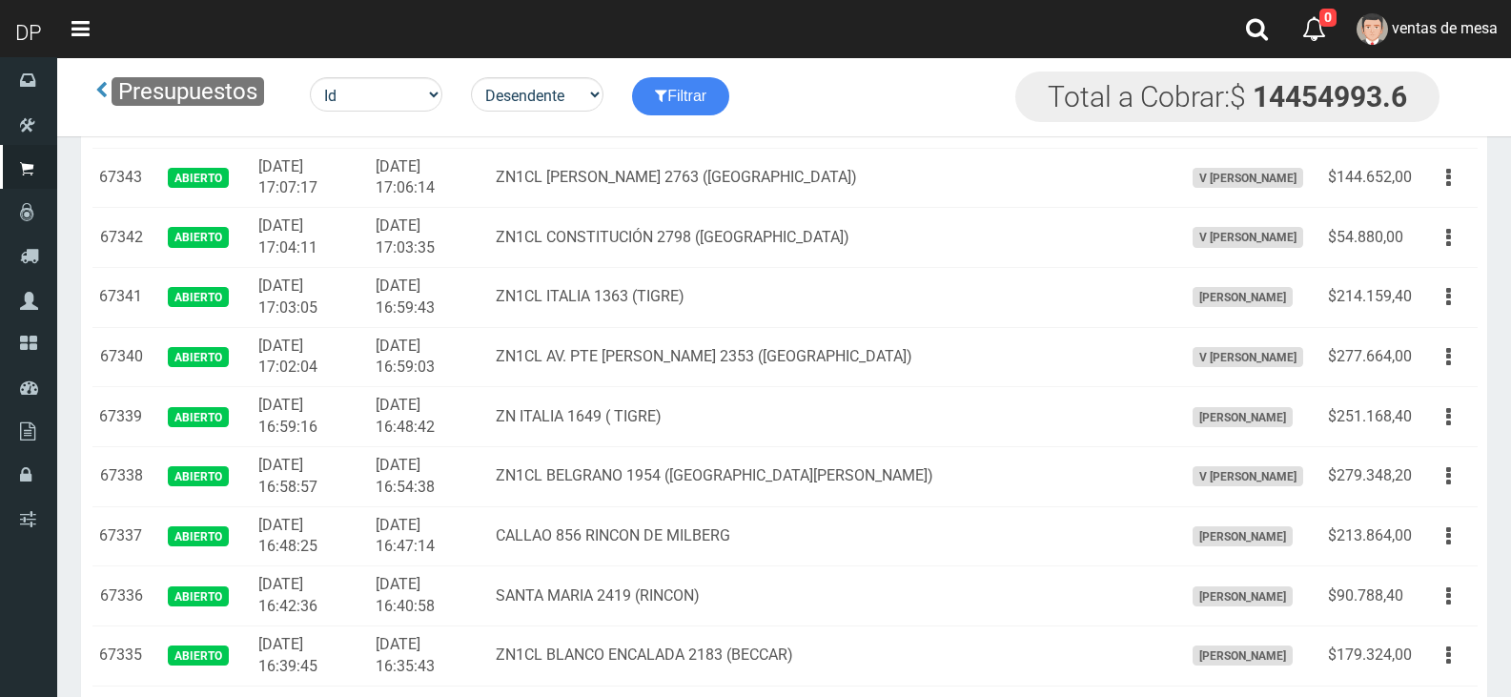
scroll to position [1430, 0]
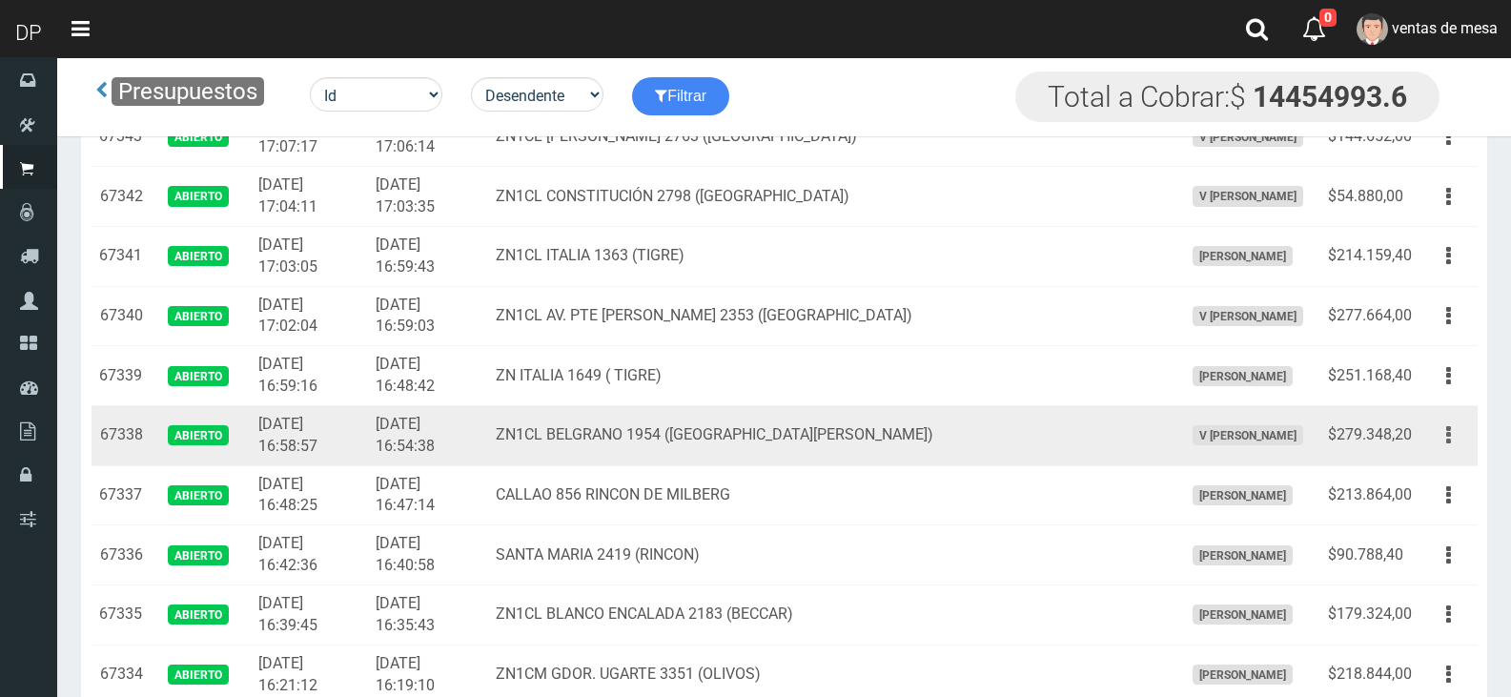
click at [1452, 437] on button "button" at bounding box center [1448, 434] width 43 height 33
click at [1429, 518] on link "Imprimir" at bounding box center [1393, 523] width 151 height 42
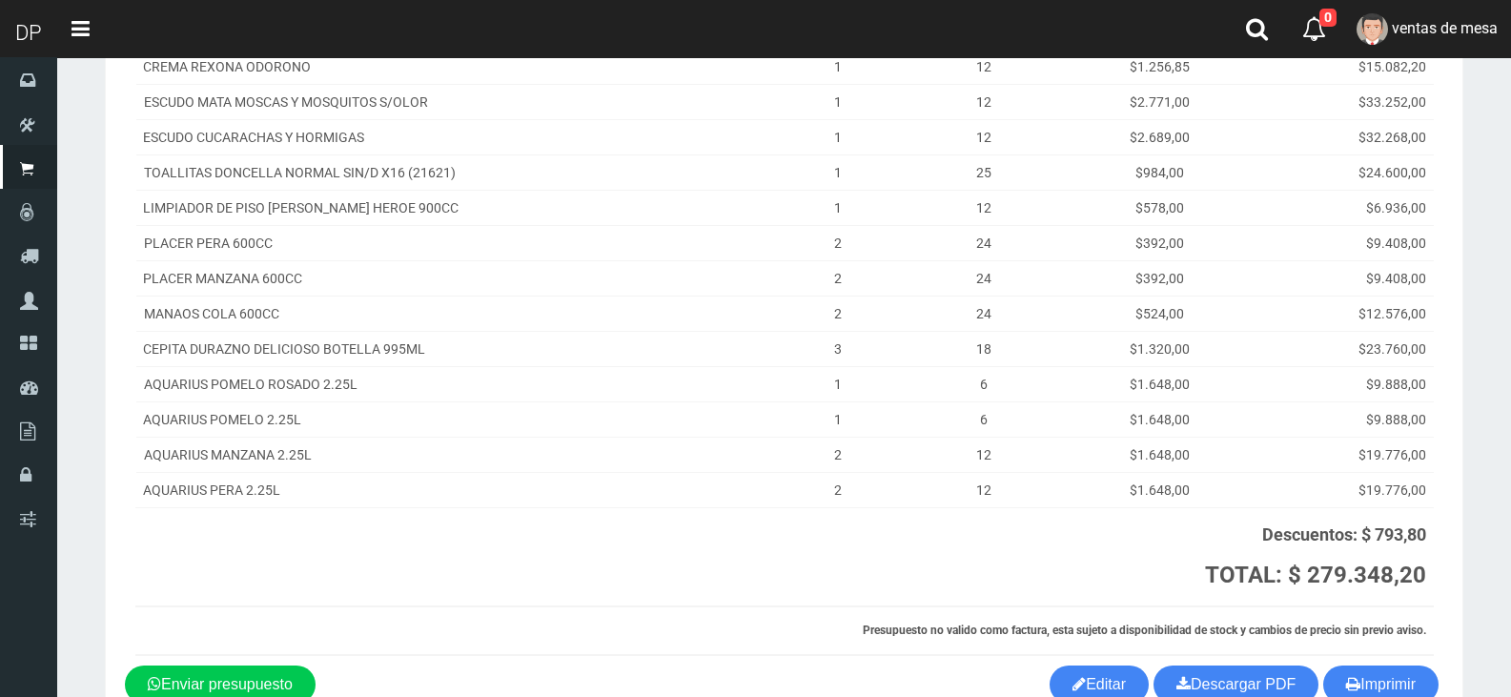
scroll to position [444, 0]
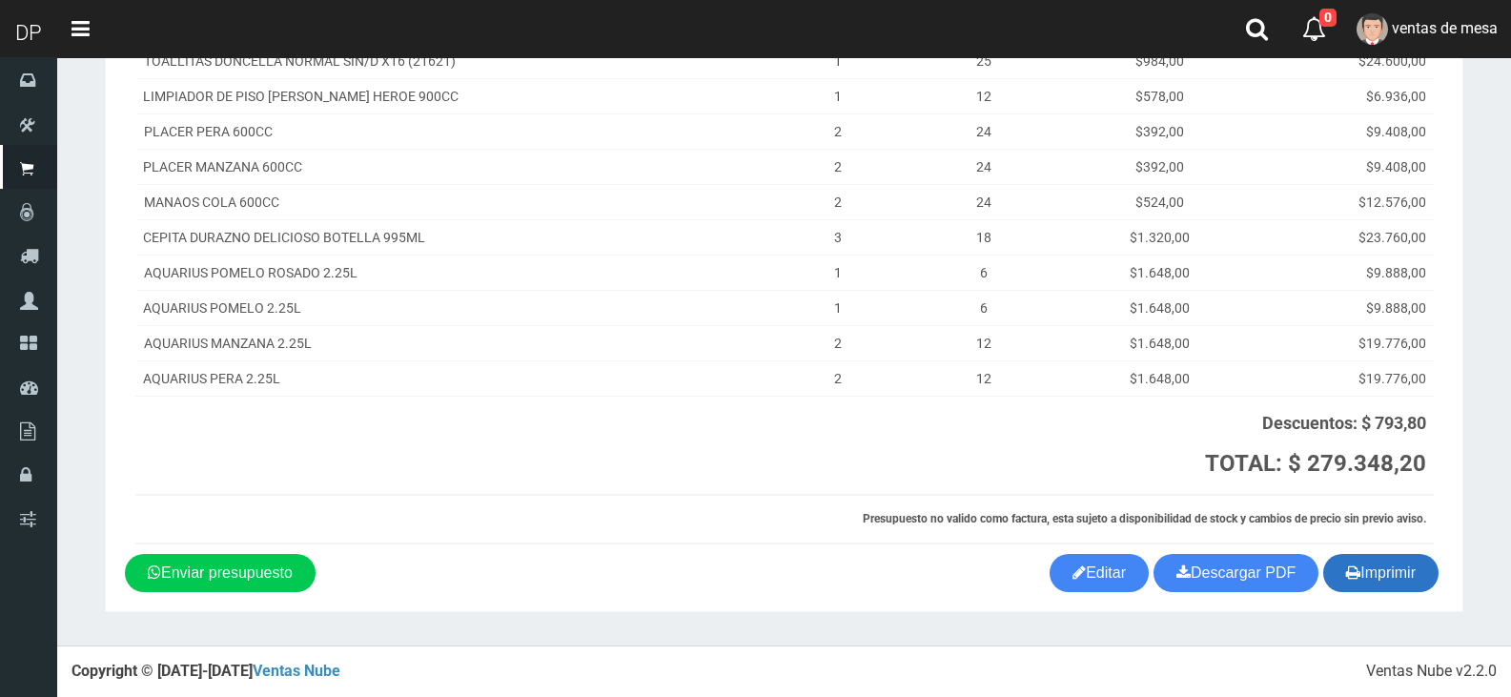
click at [1405, 582] on button "Imprimir" at bounding box center [1380, 573] width 115 height 38
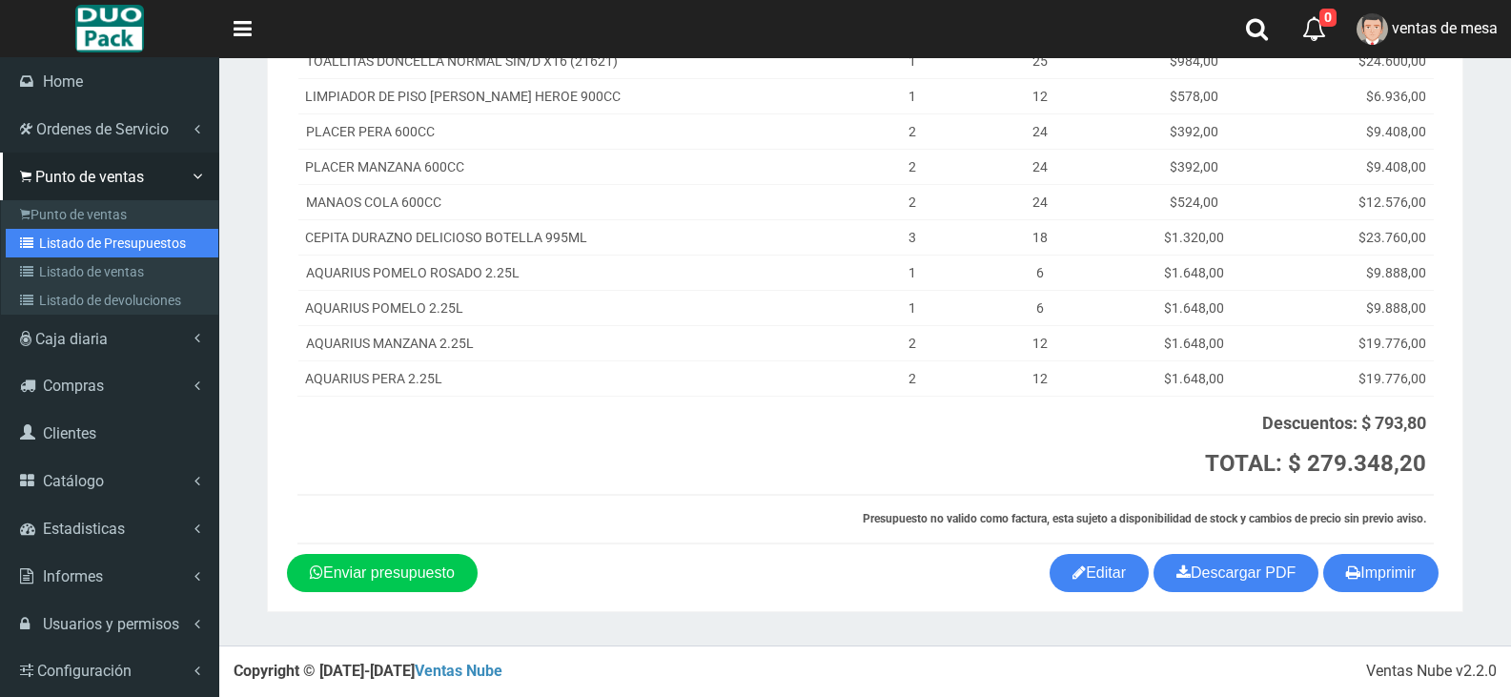
click at [94, 244] on link "Listado de Presupuestos" at bounding box center [112, 243] width 213 height 29
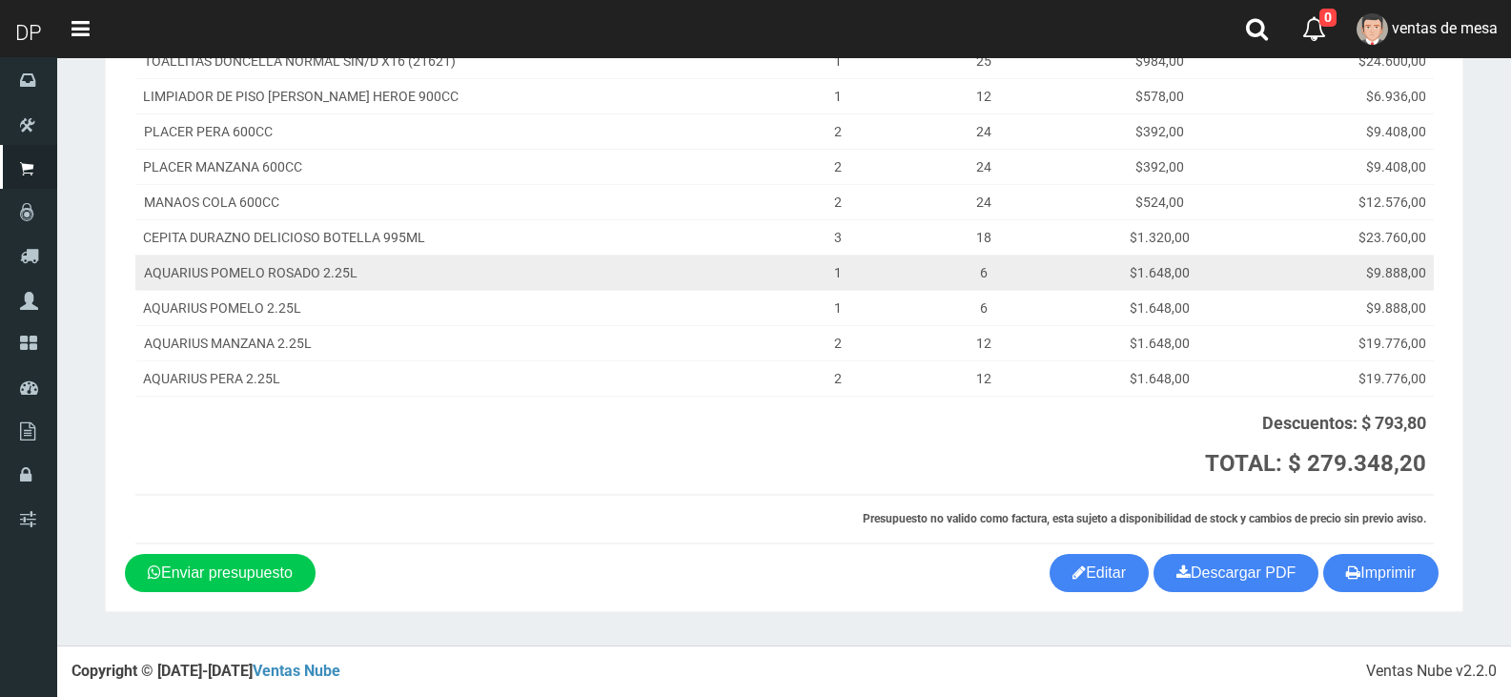
scroll to position [0, 0]
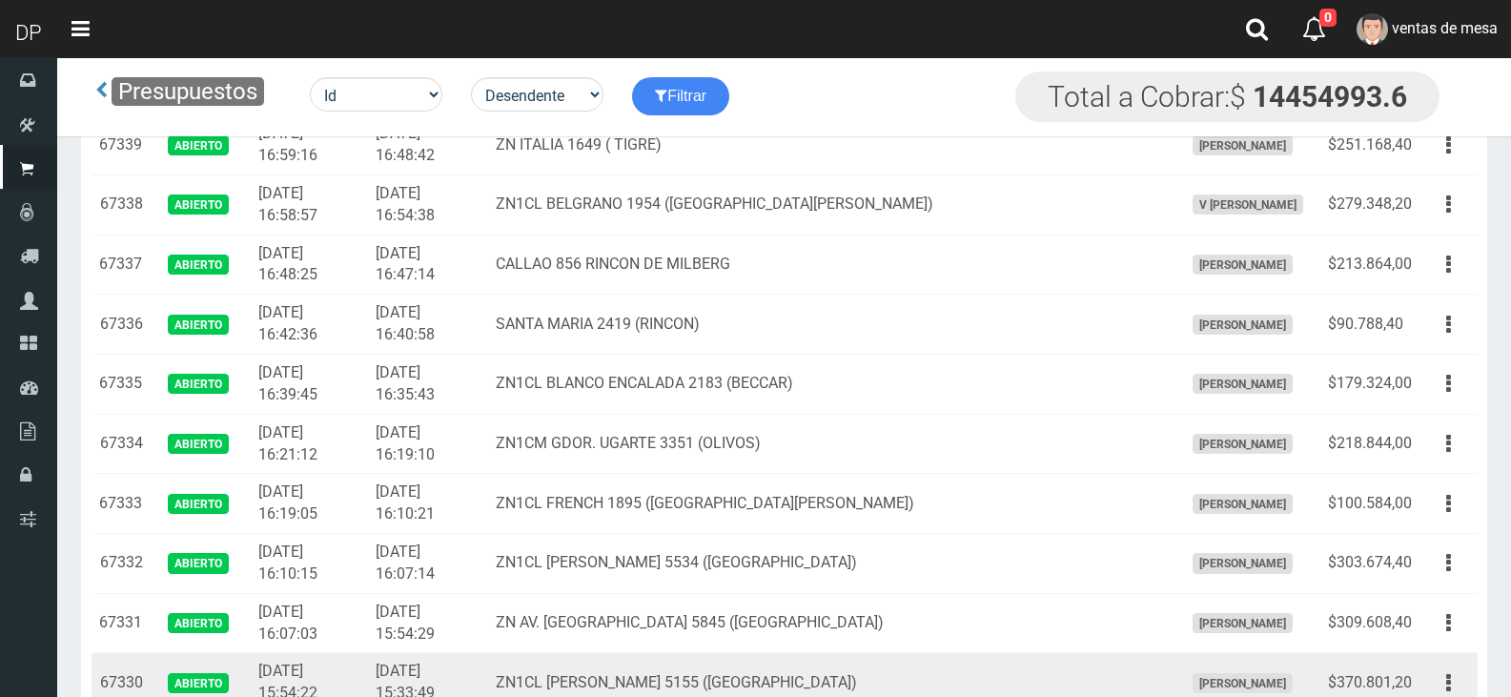
scroll to position [1620, 0]
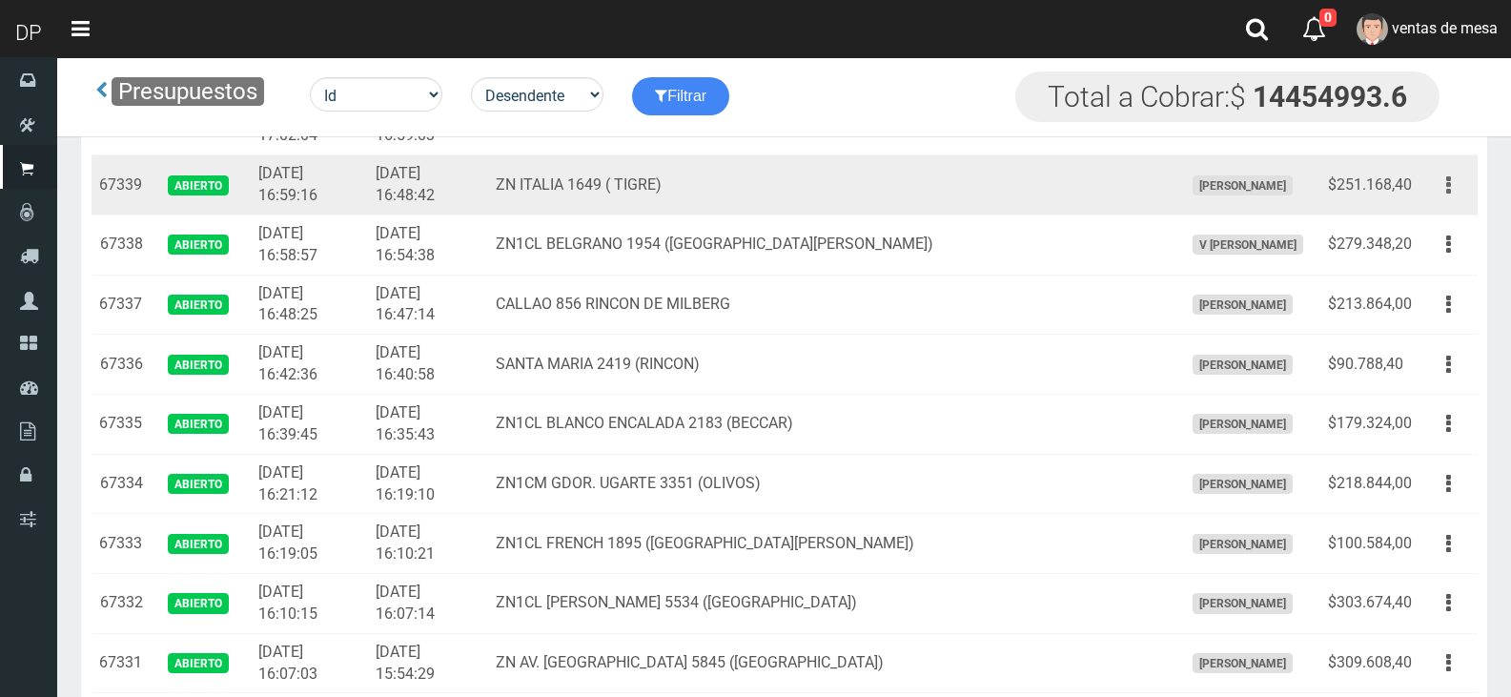
click at [1449, 183] on icon "button" at bounding box center [1448, 185] width 5 height 33
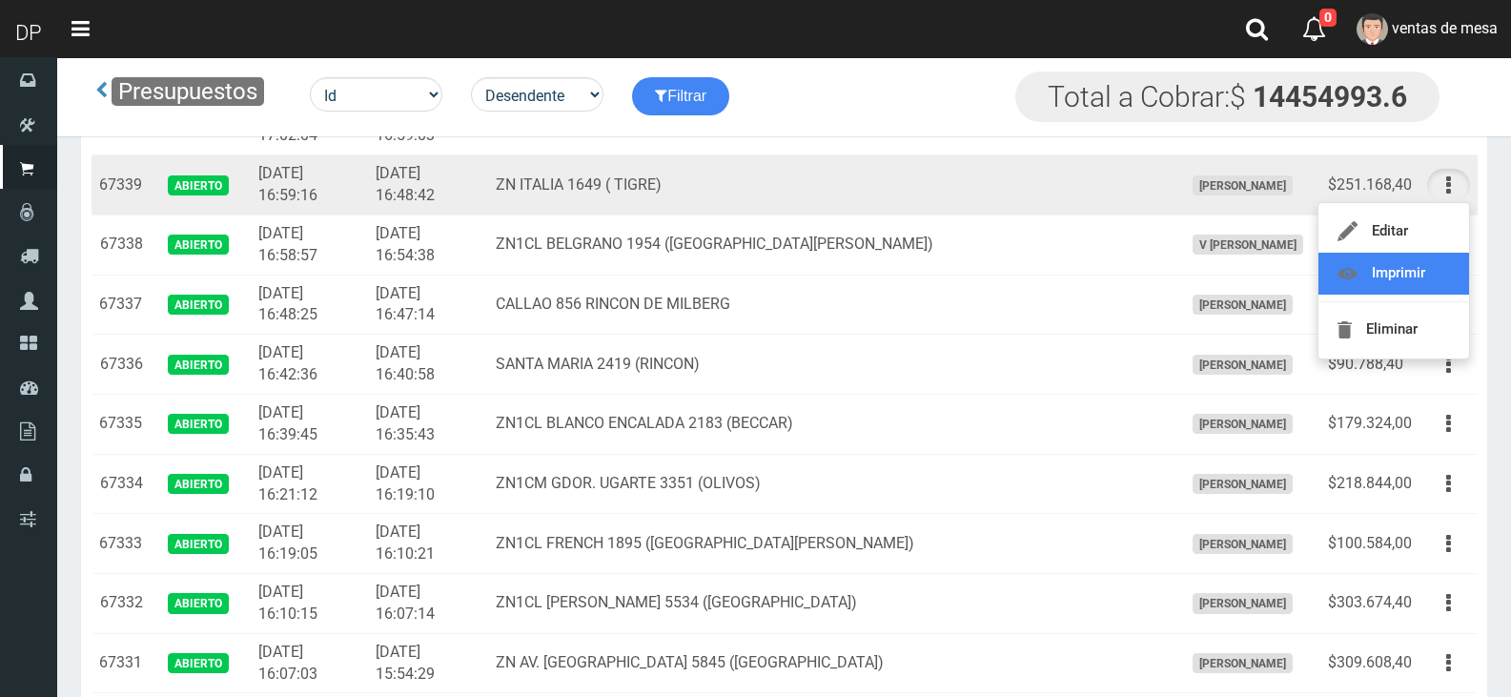
click at [1387, 274] on link "Imprimir" at bounding box center [1393, 274] width 151 height 42
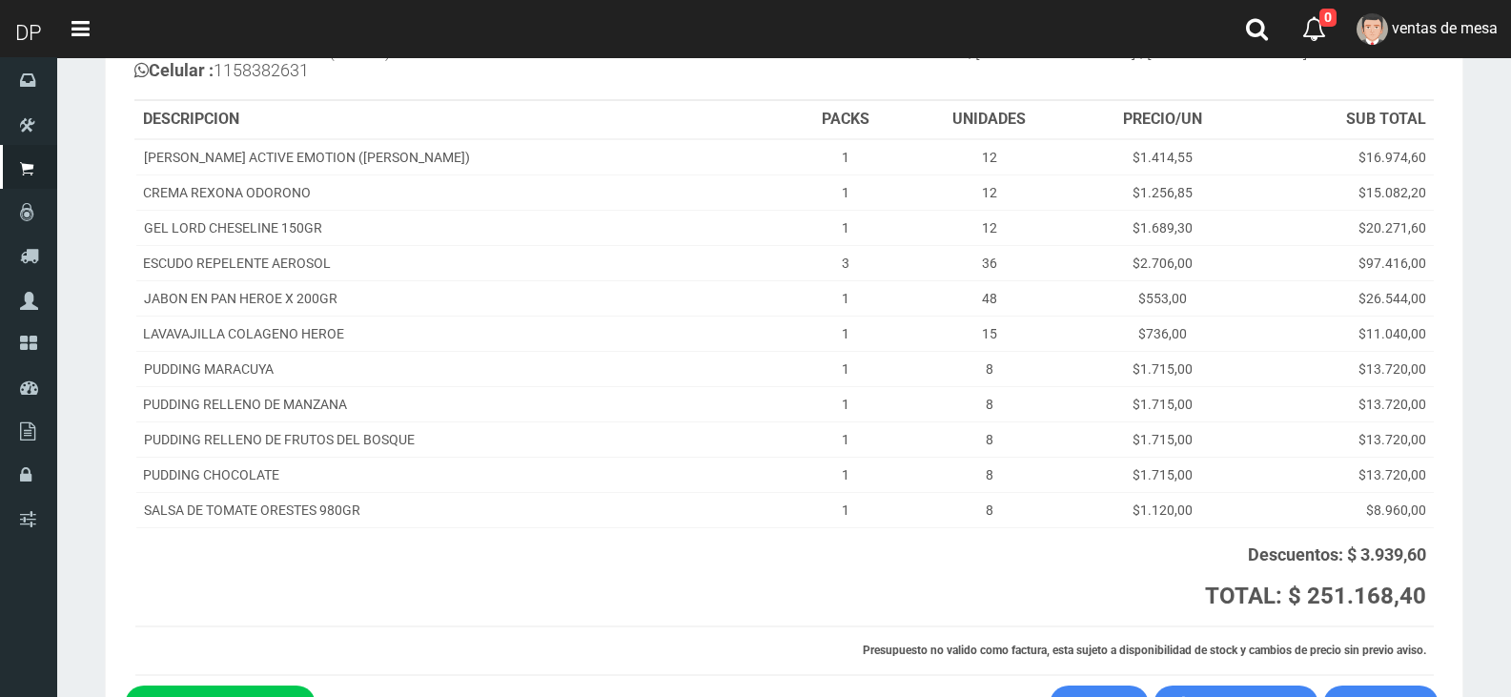
scroll to position [319, 0]
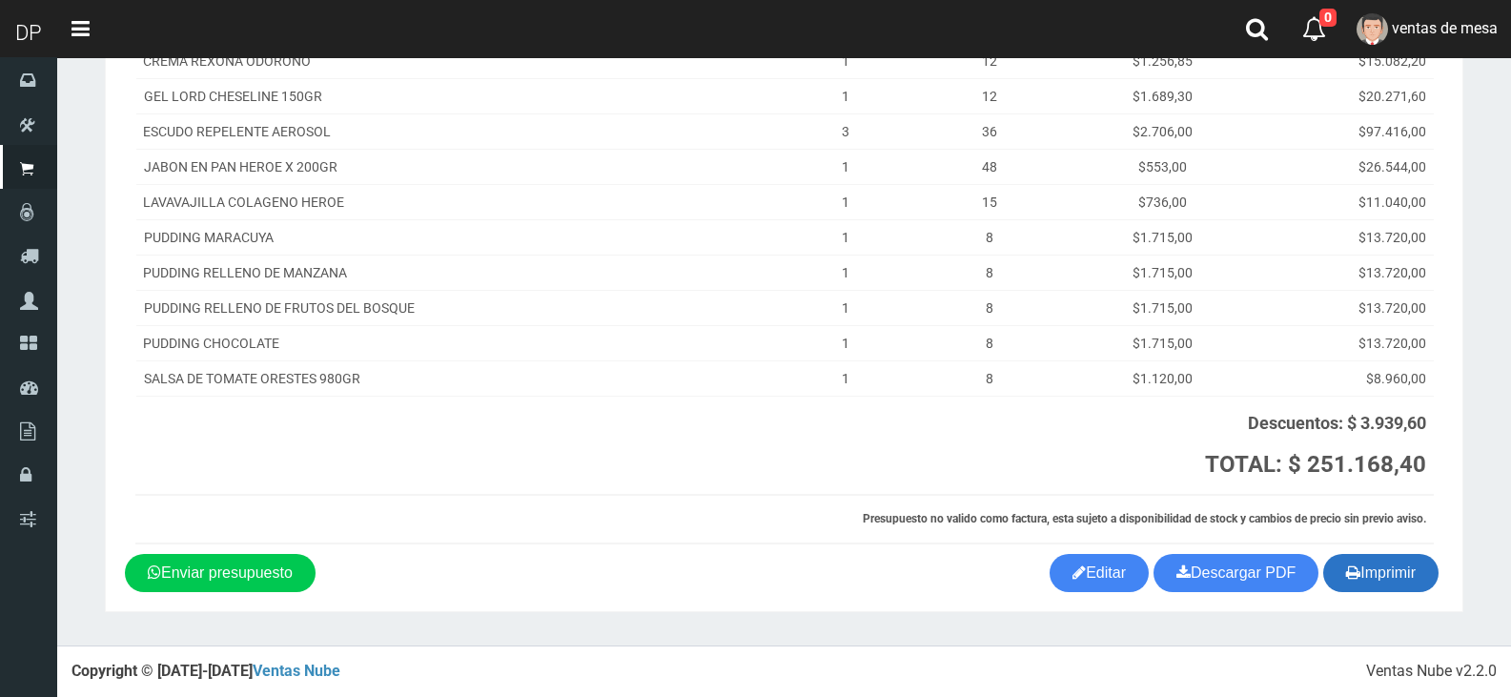
click at [1379, 561] on button "Imprimir" at bounding box center [1380, 573] width 115 height 38
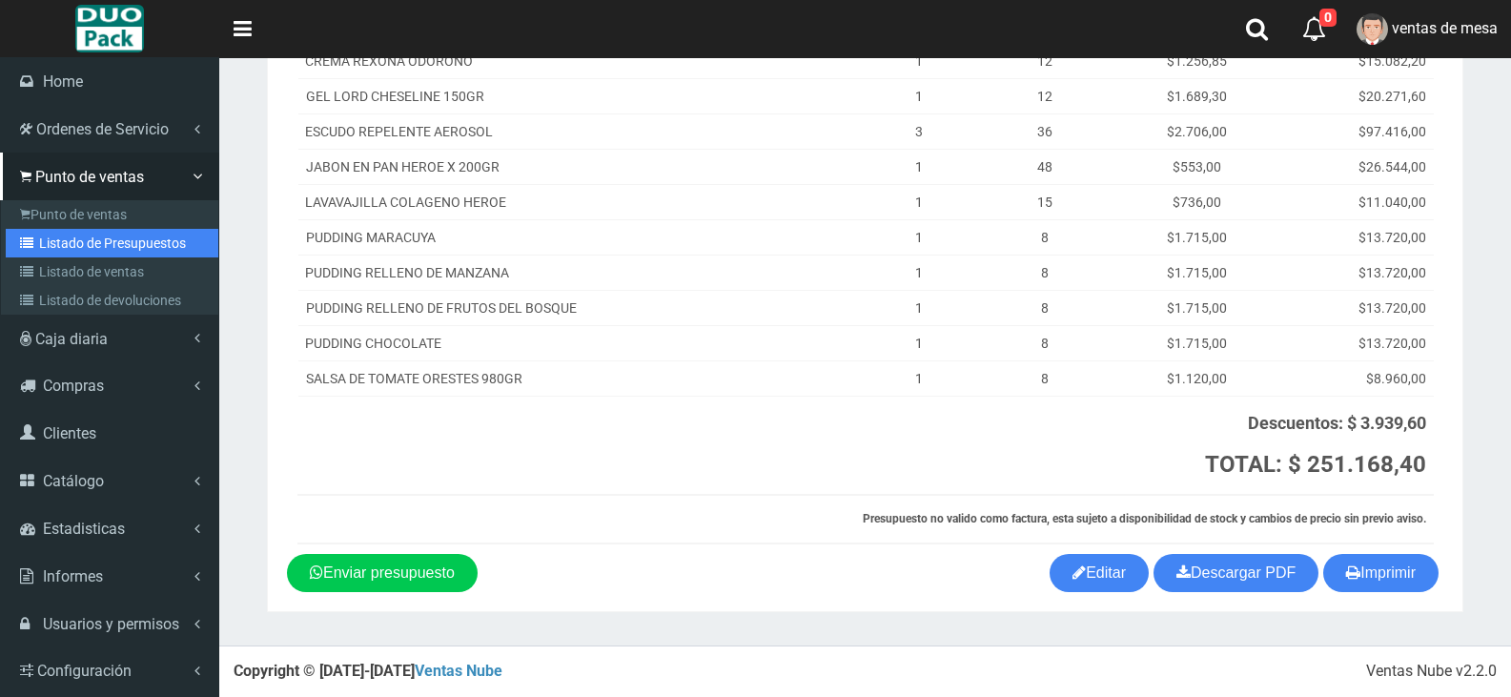
click at [67, 247] on link "Listado de Presupuestos" at bounding box center [112, 243] width 213 height 29
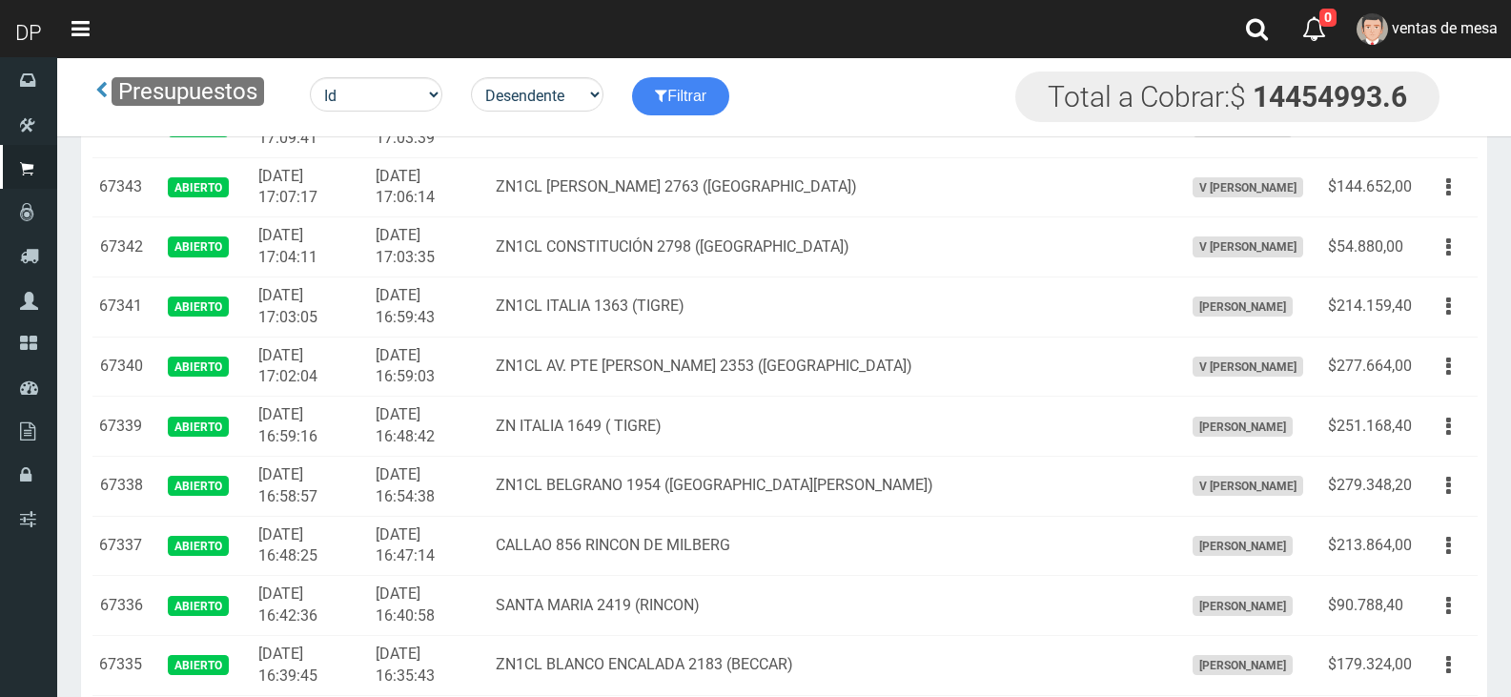
scroll to position [1430, 0]
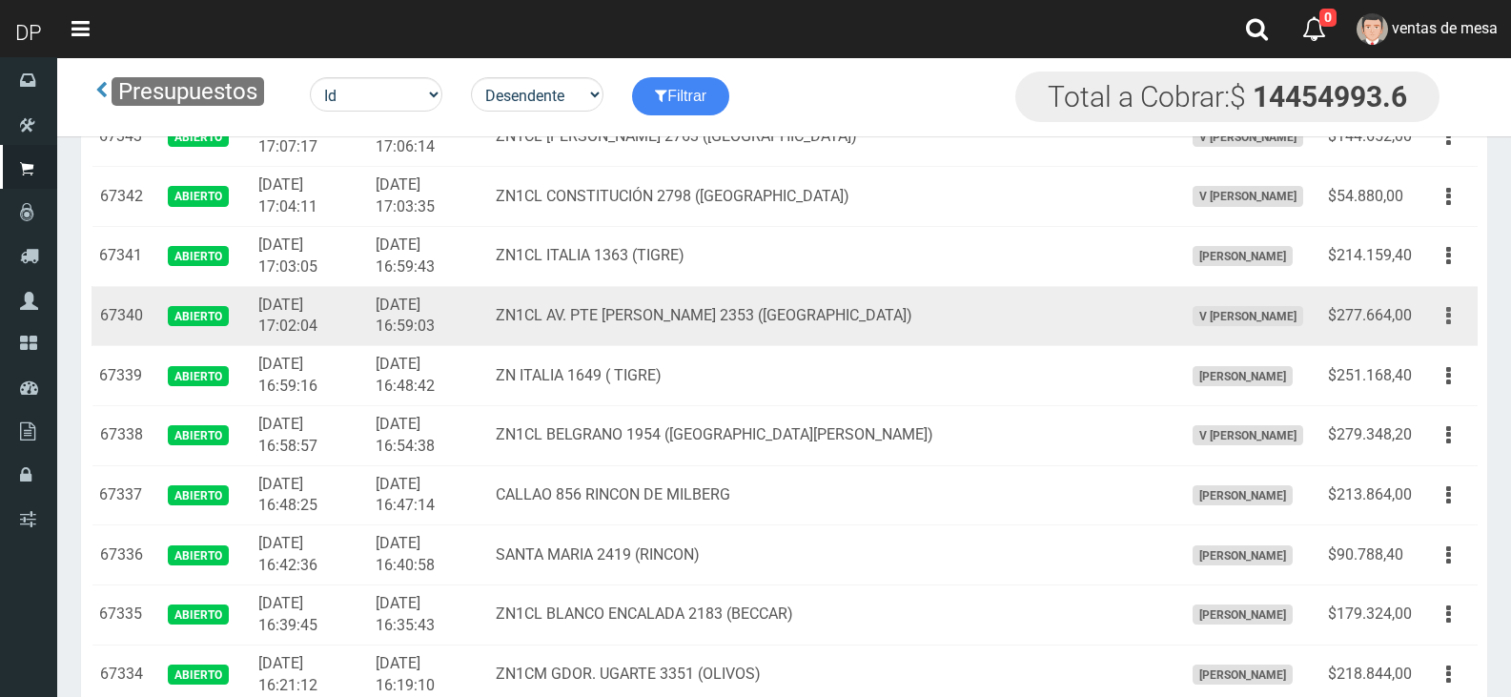
click at [1461, 305] on button "button" at bounding box center [1448, 315] width 43 height 33
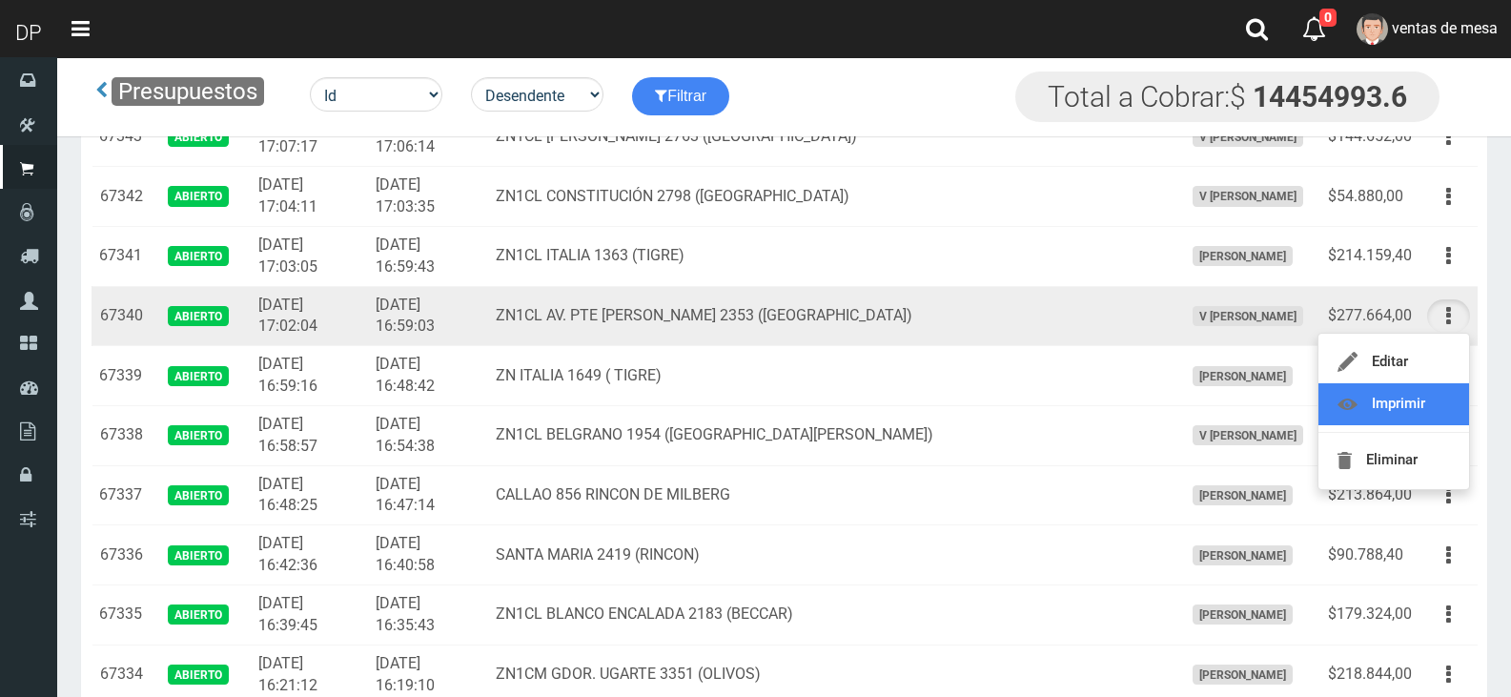
click at [1428, 396] on link "Imprimir" at bounding box center [1393, 404] width 151 height 42
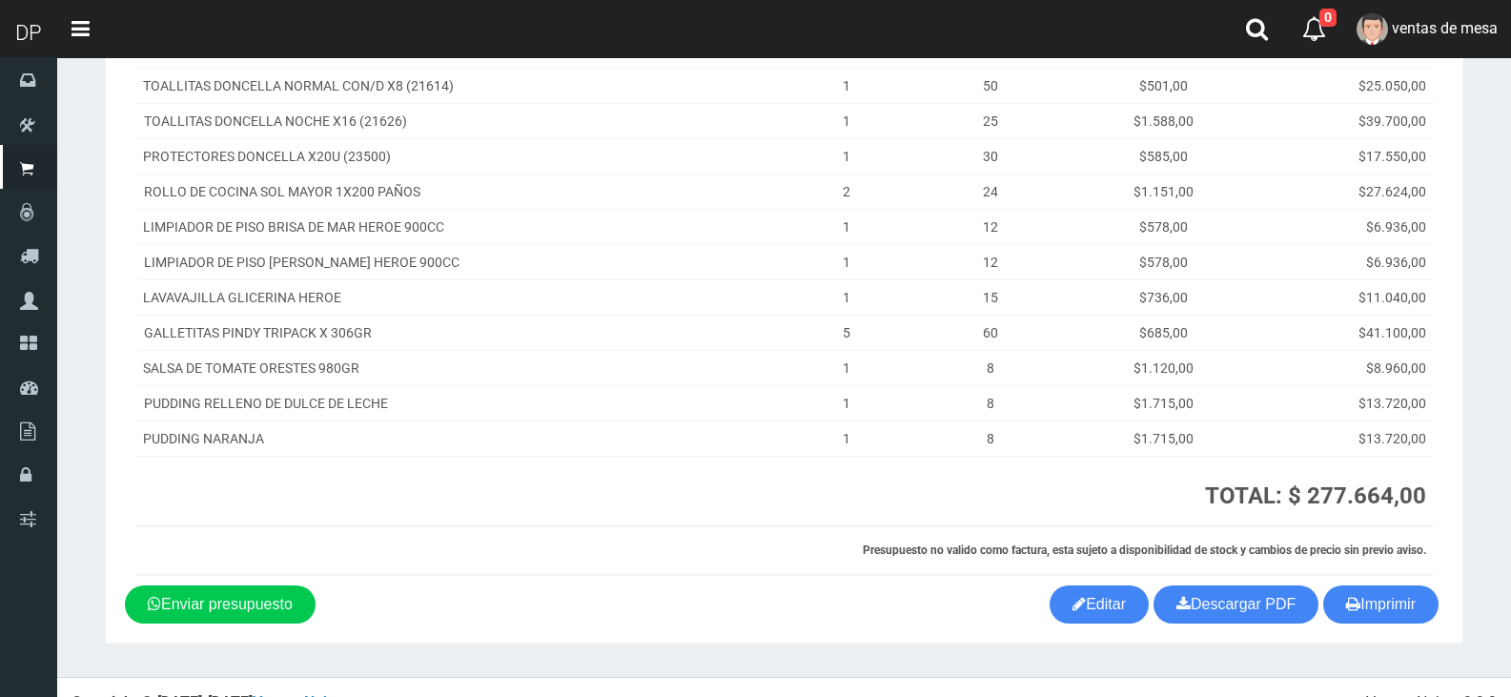
scroll to position [396, 0]
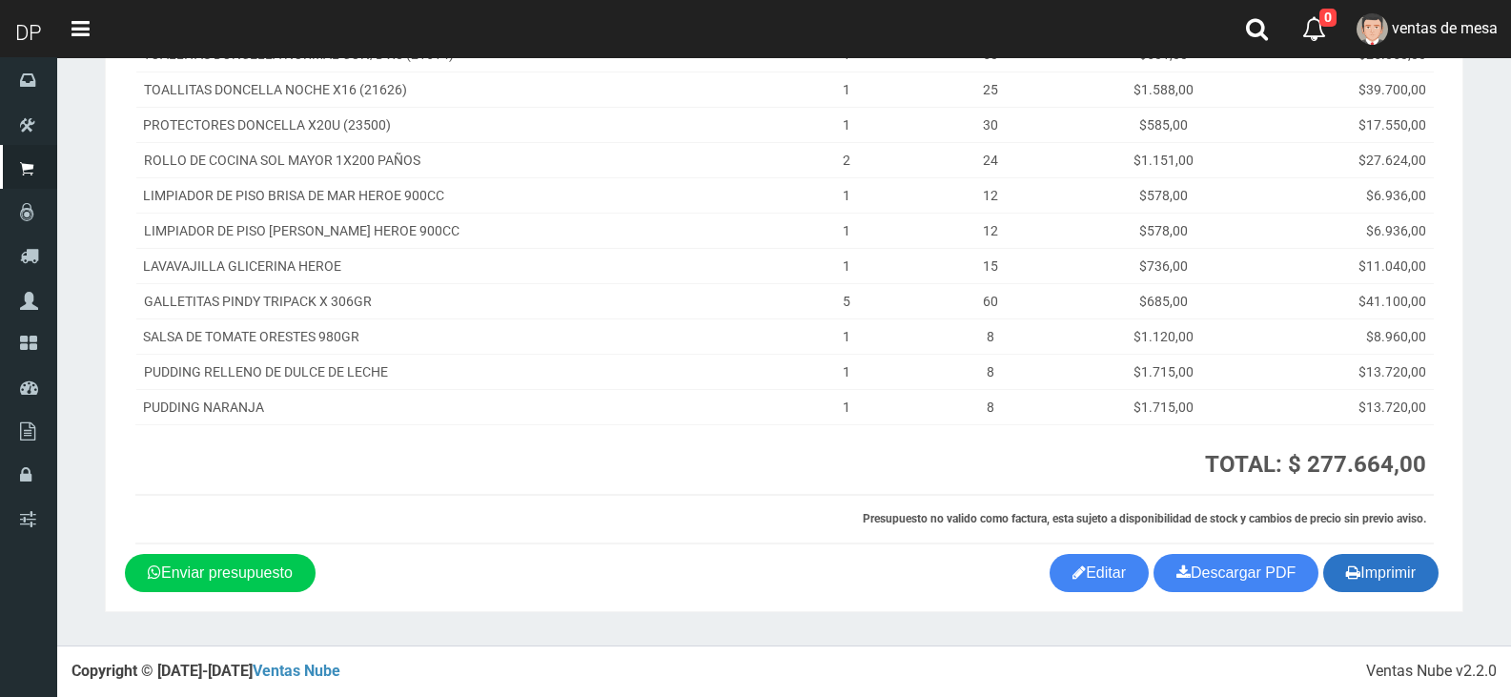
click at [1373, 580] on button "Imprimir" at bounding box center [1380, 573] width 115 height 38
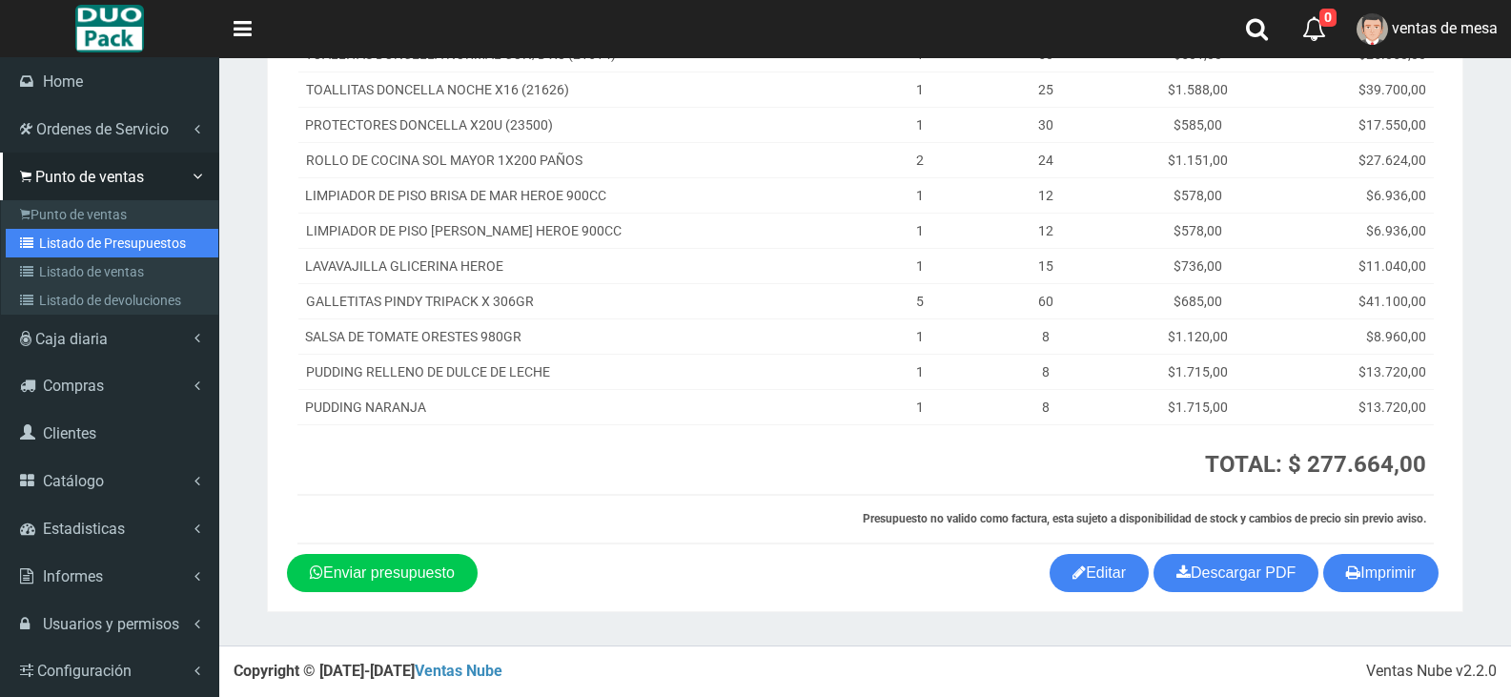
click at [101, 242] on link "Listado de Presupuestos" at bounding box center [112, 243] width 213 height 29
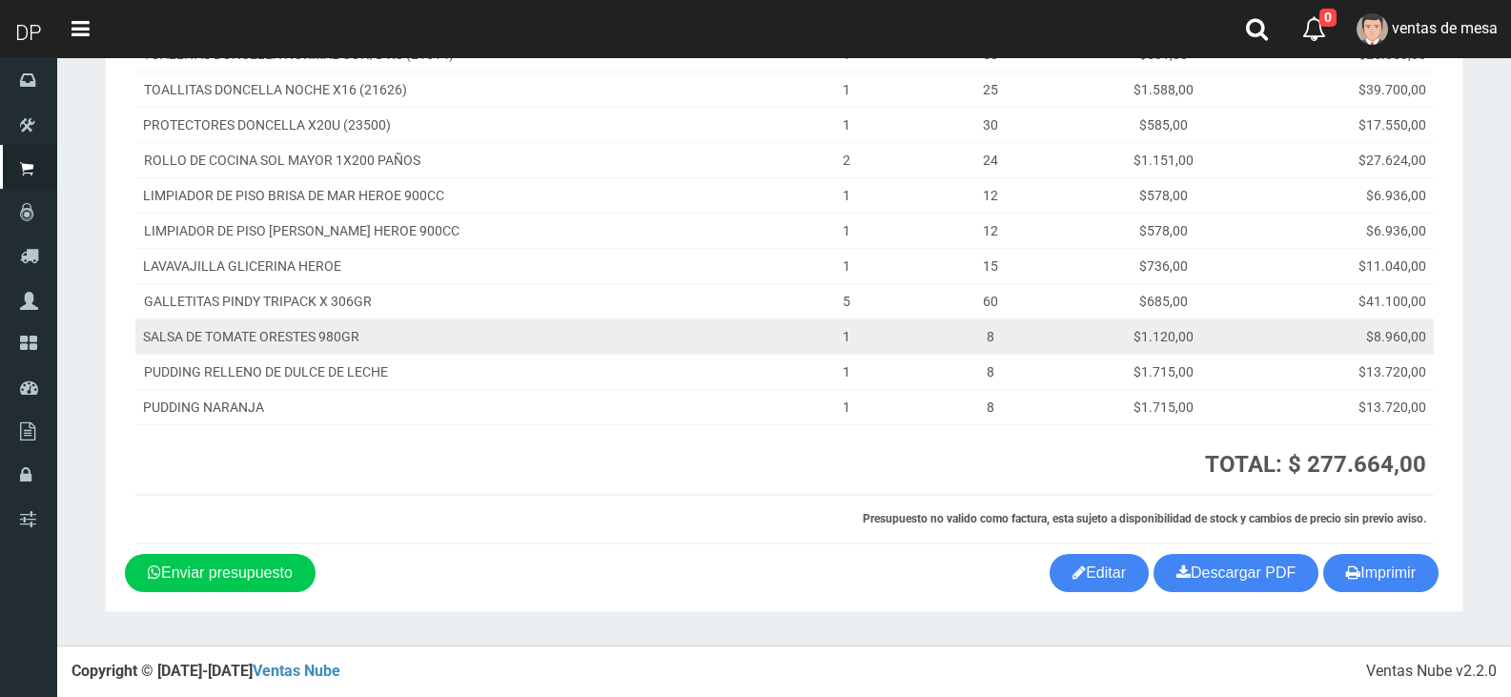
scroll to position [211, 0]
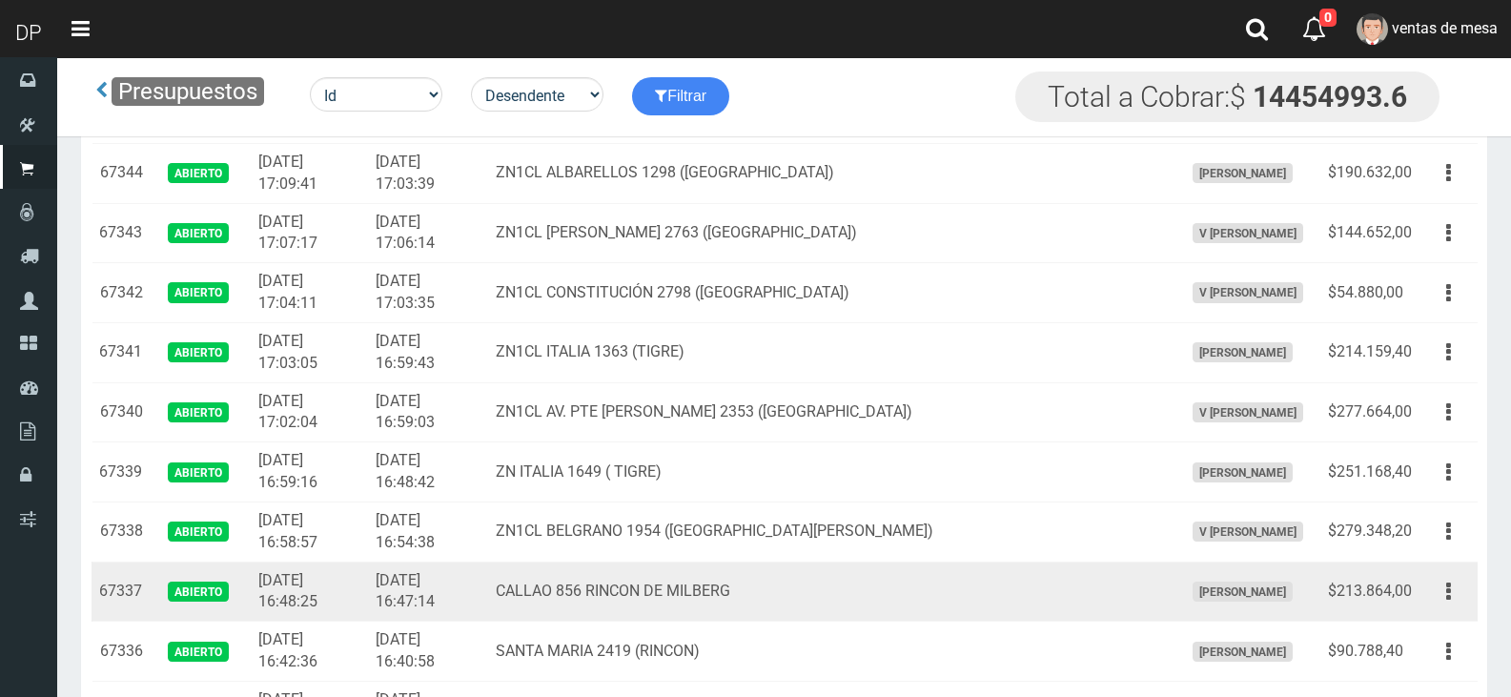
scroll to position [1334, 0]
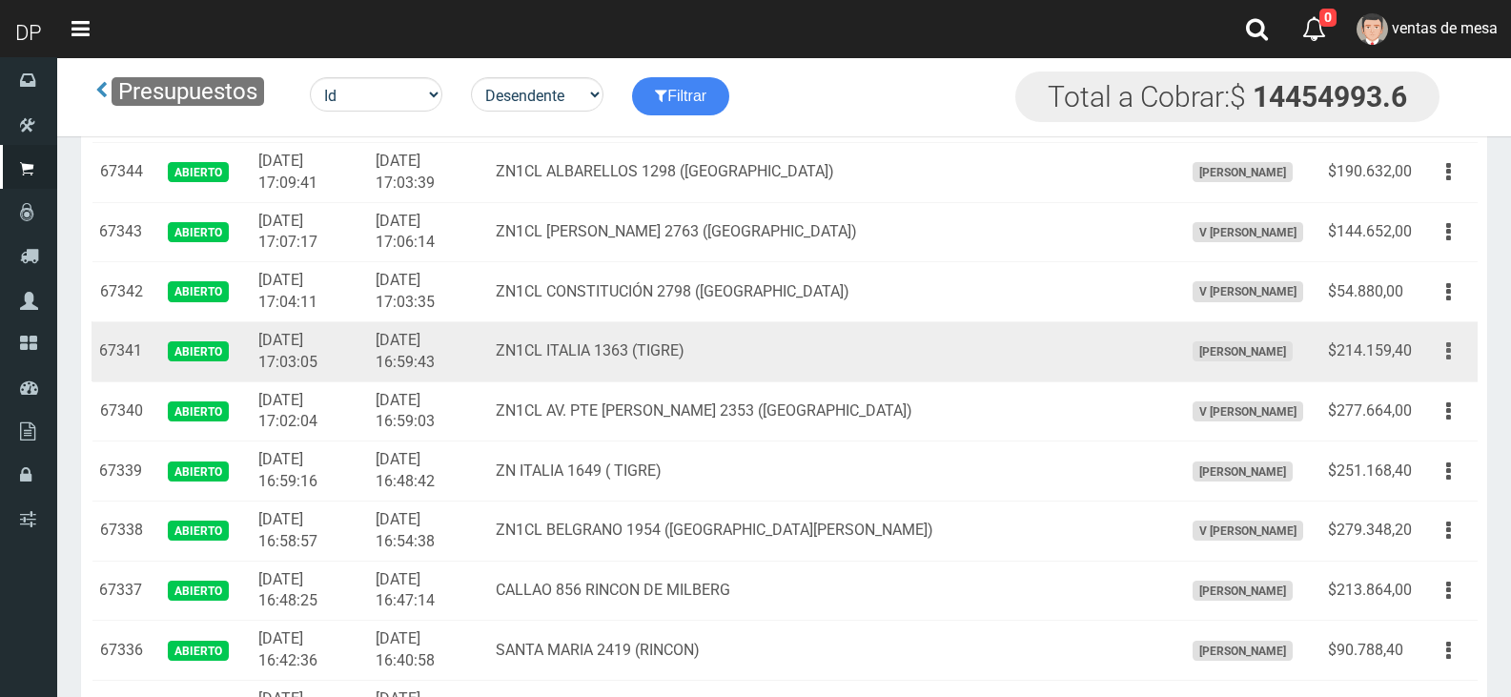
click at [1451, 349] on button "button" at bounding box center [1448, 351] width 43 height 33
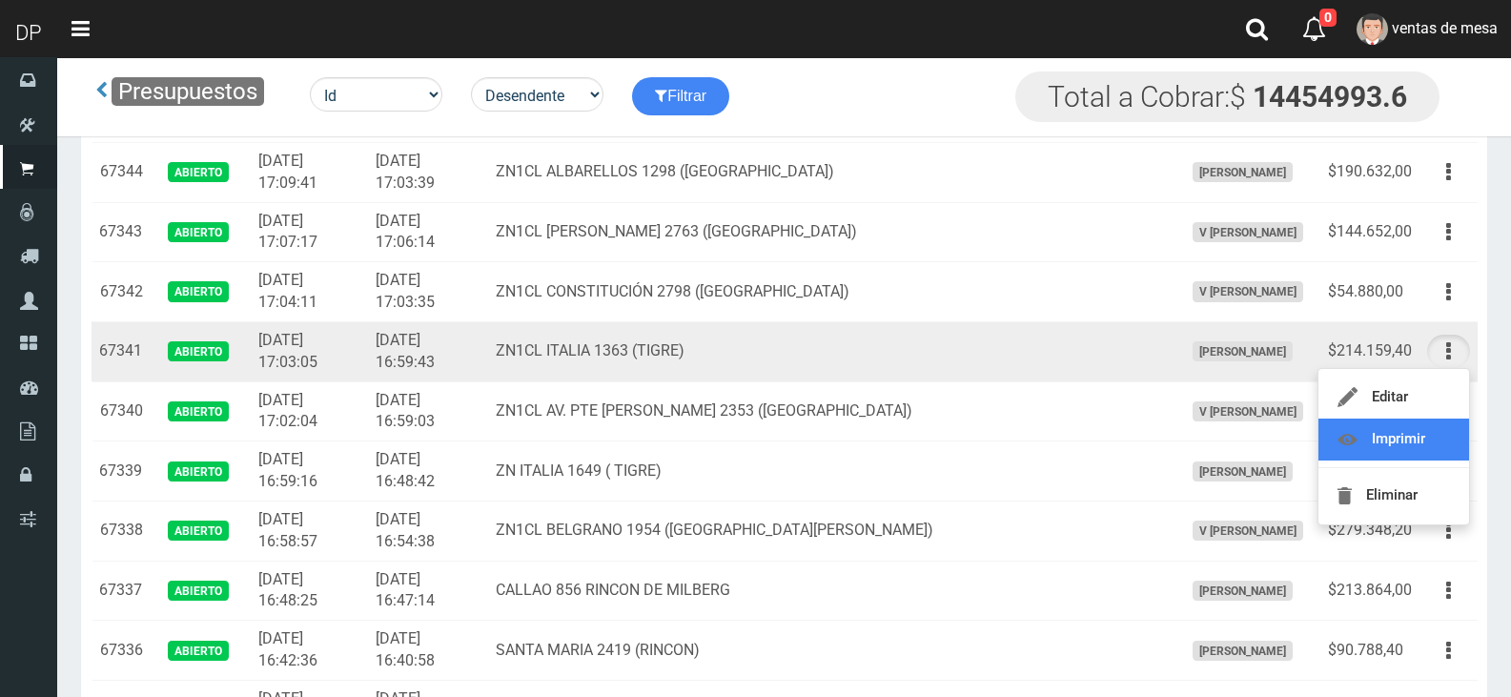
click at [1404, 439] on link "Imprimir" at bounding box center [1393, 439] width 151 height 42
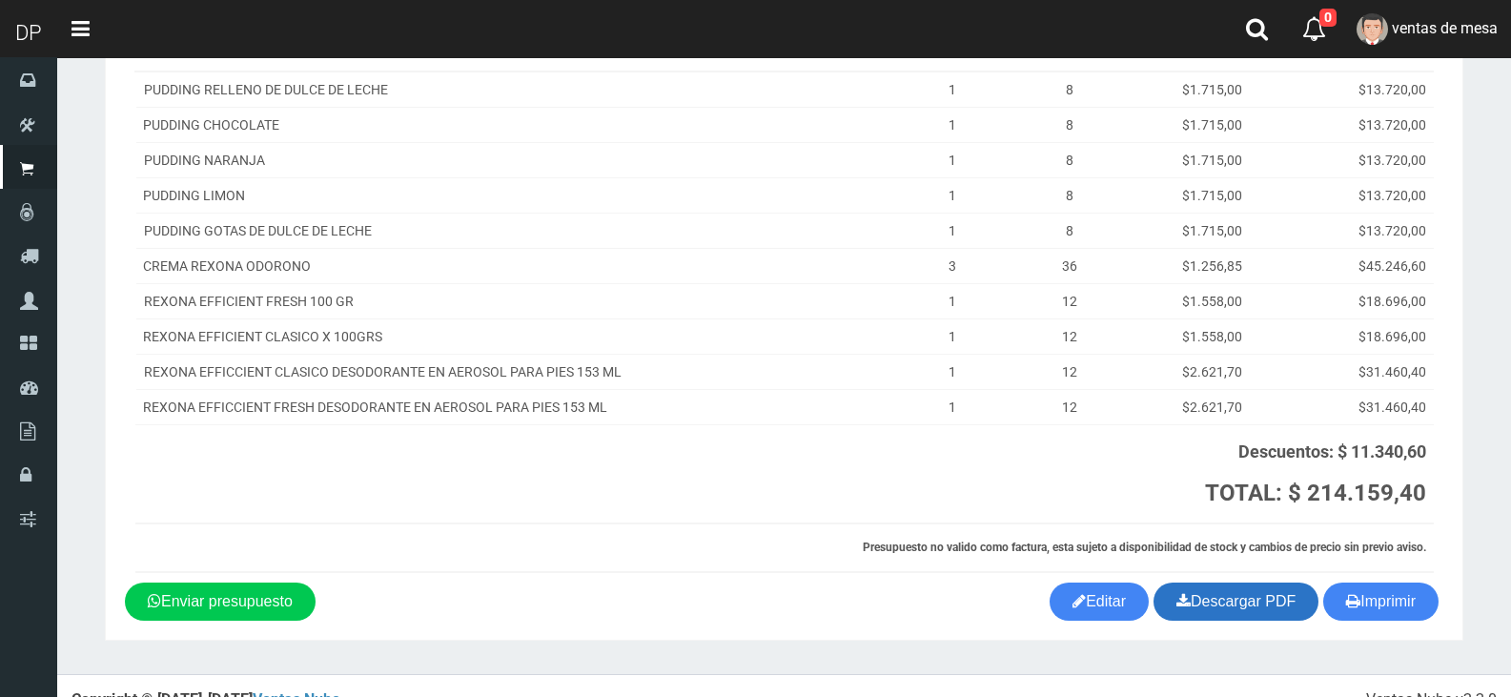
scroll to position [284, 0]
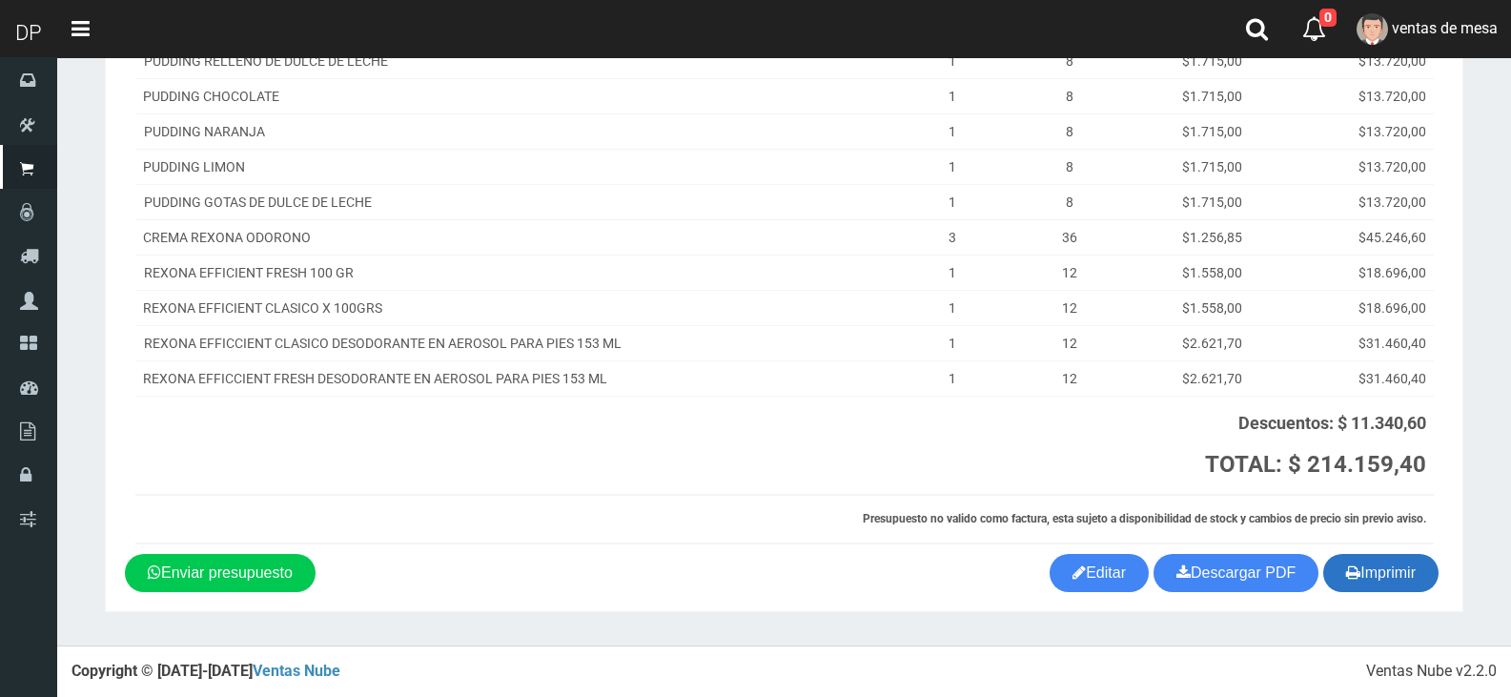
click at [1357, 564] on button "Imprimir" at bounding box center [1380, 573] width 115 height 38
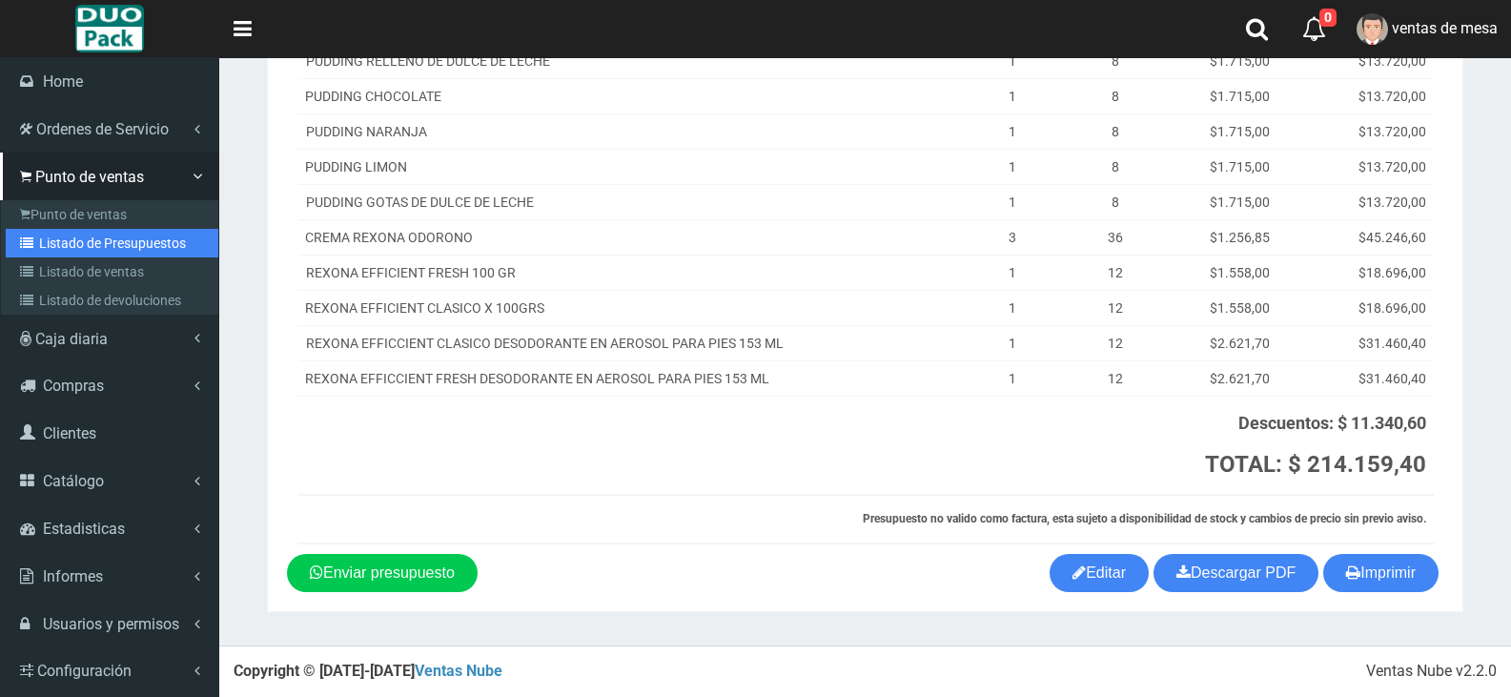
click at [111, 247] on link "Listado de Presupuestos" at bounding box center [112, 243] width 213 height 29
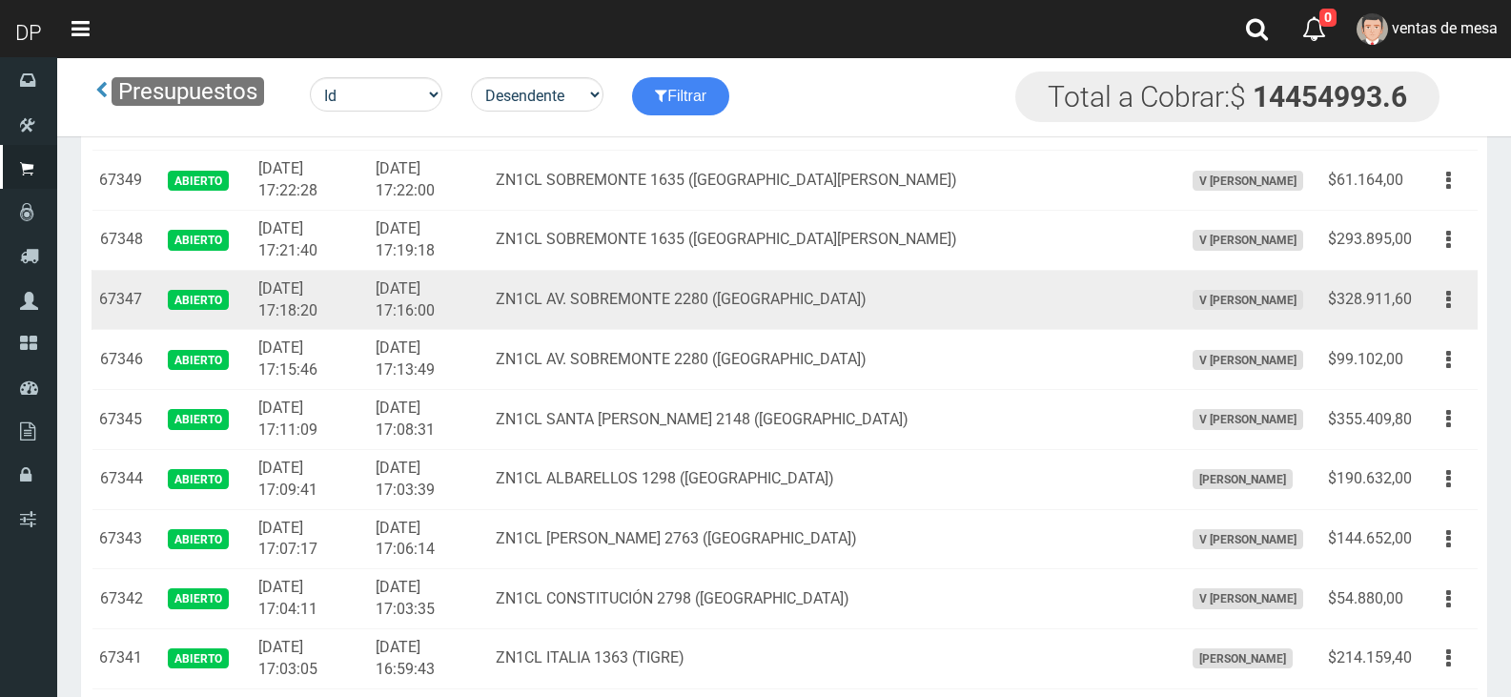
scroll to position [1144, 0]
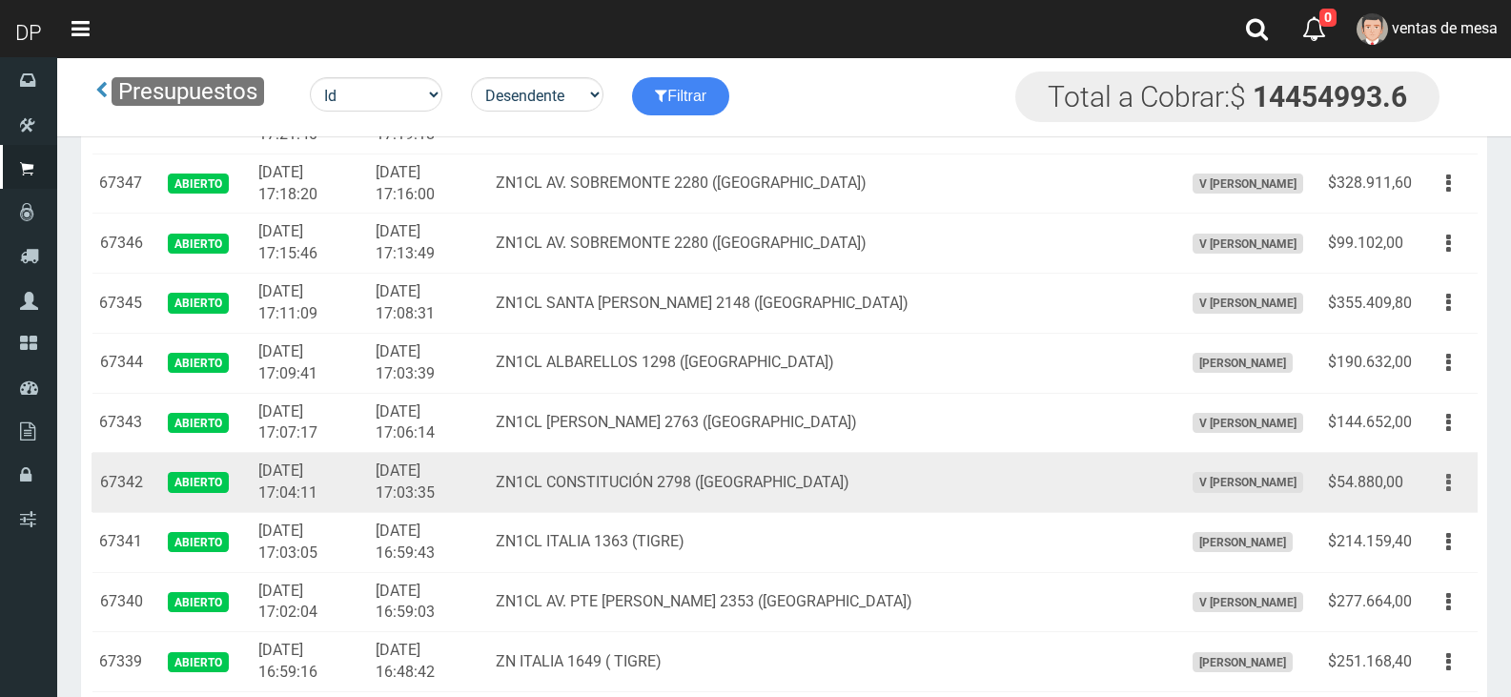
click at [1446, 480] on icon "button" at bounding box center [1448, 482] width 5 height 33
click at [1403, 571] on link "Imprimir" at bounding box center [1393, 571] width 151 height 42
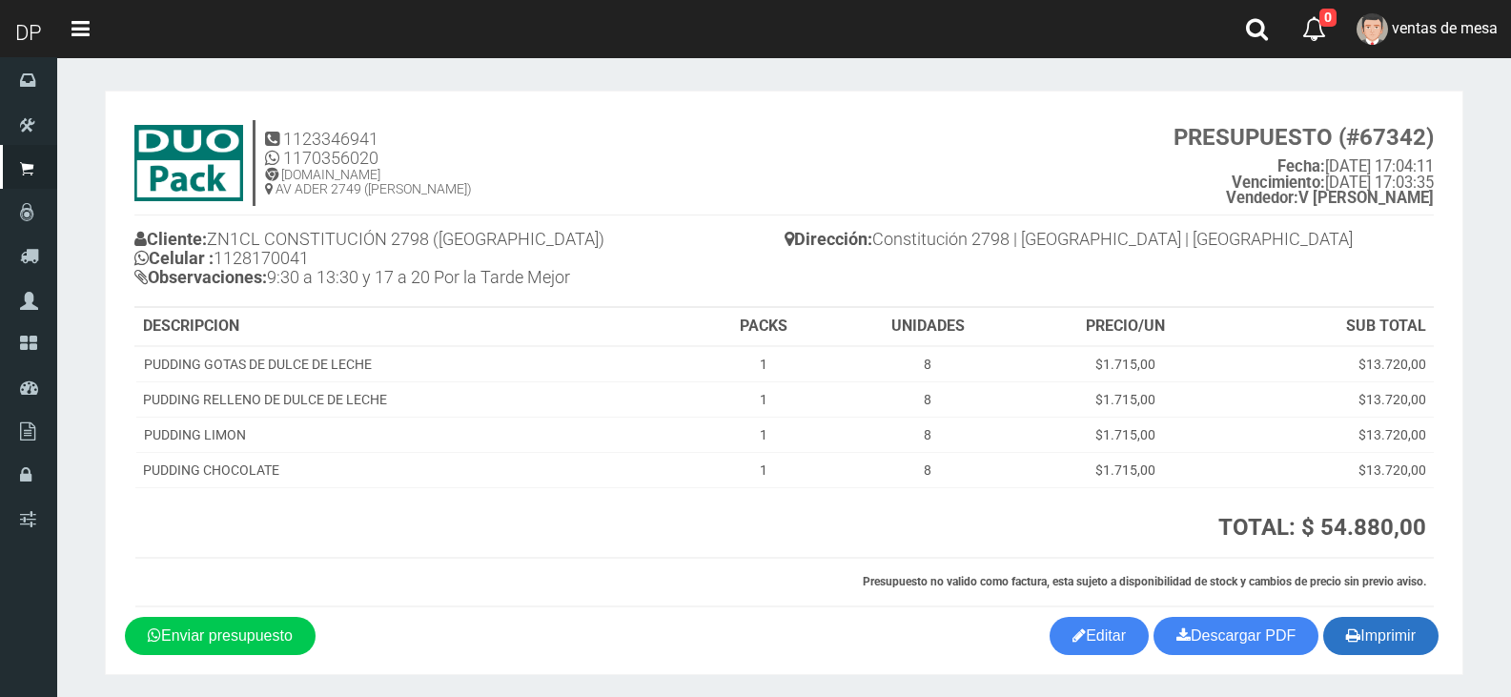
click at [1393, 635] on button "Imprimir" at bounding box center [1380, 636] width 115 height 38
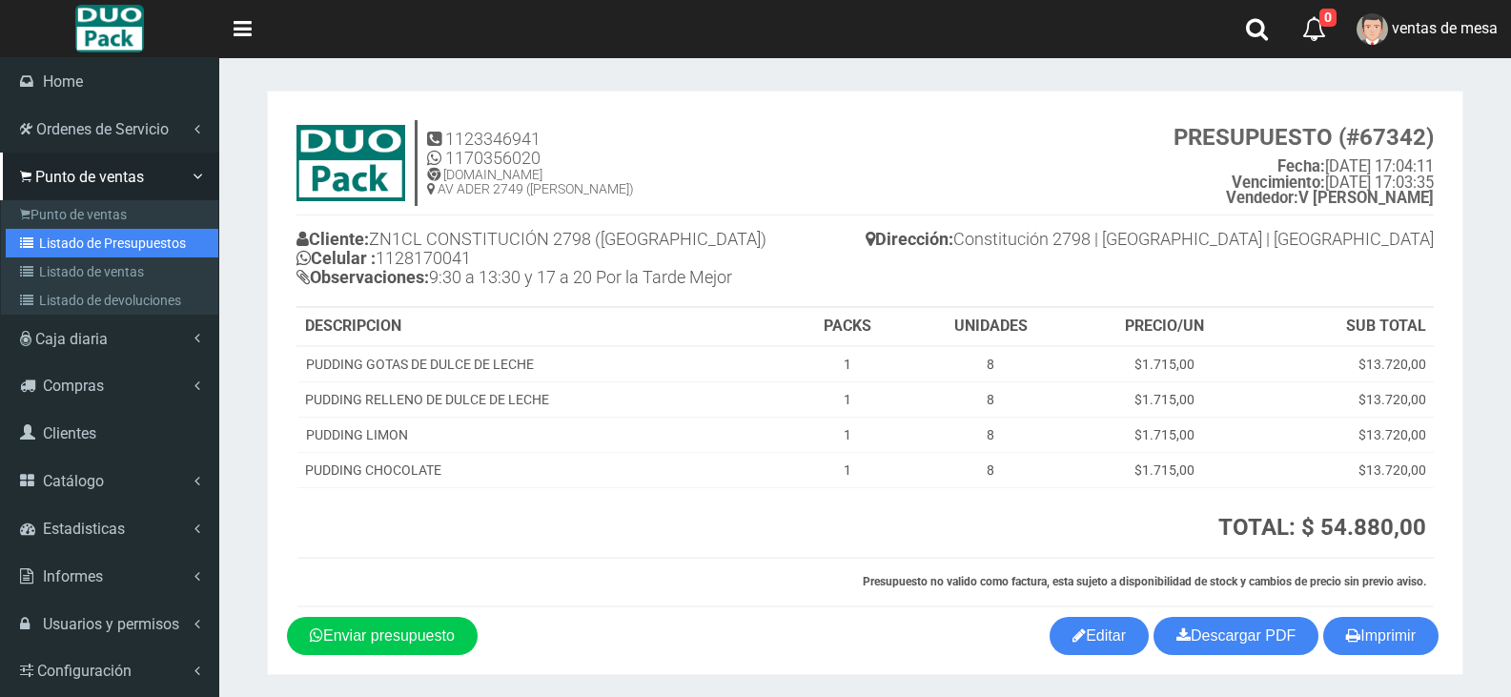
click at [97, 242] on link "Listado de Presupuestos" at bounding box center [112, 243] width 213 height 29
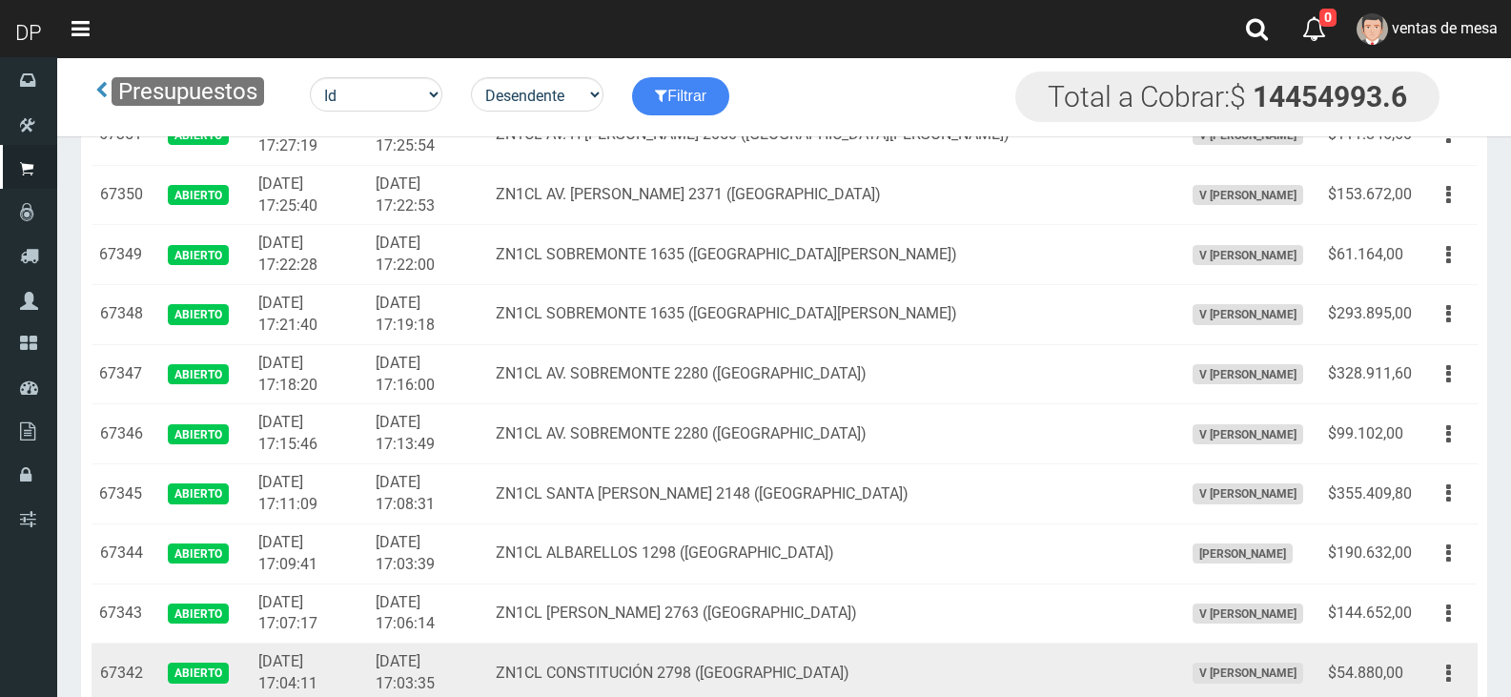
scroll to position [1048, 0]
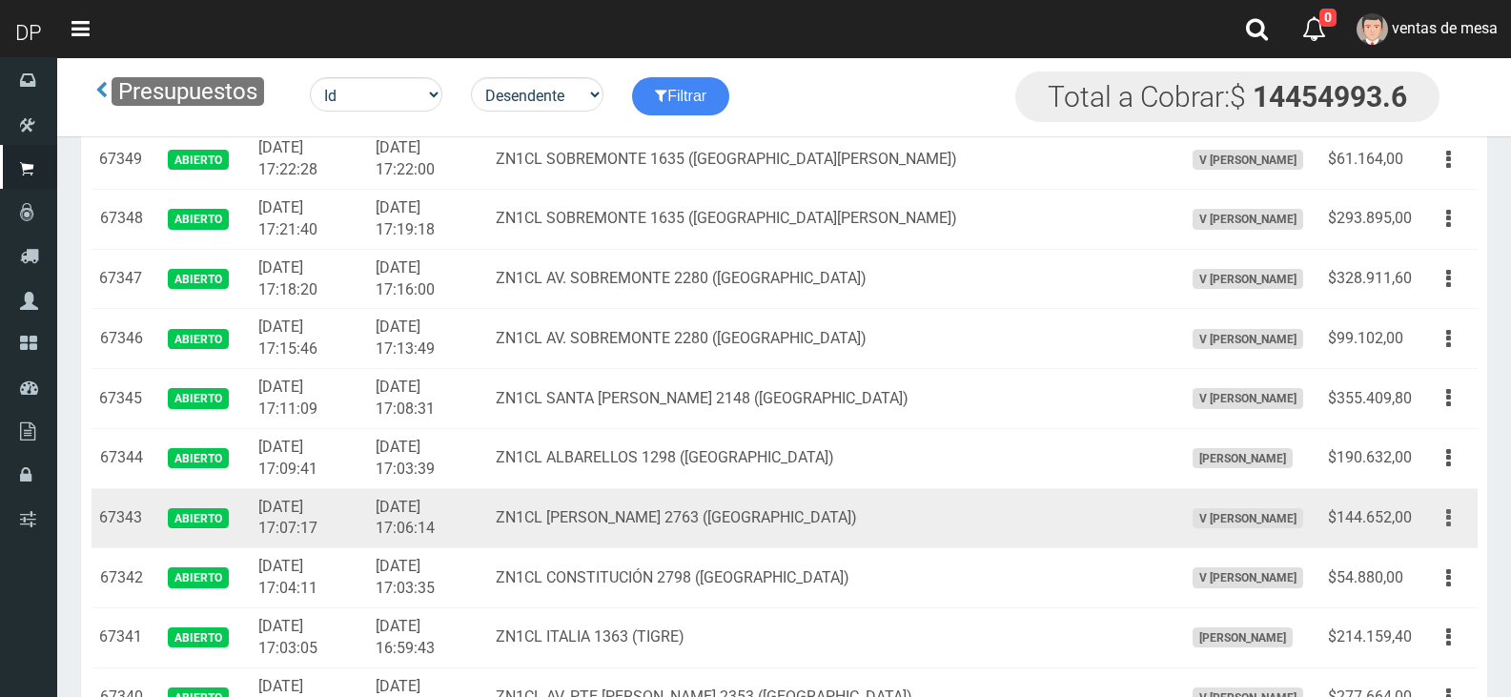
click at [1452, 523] on button "button" at bounding box center [1448, 517] width 43 height 33
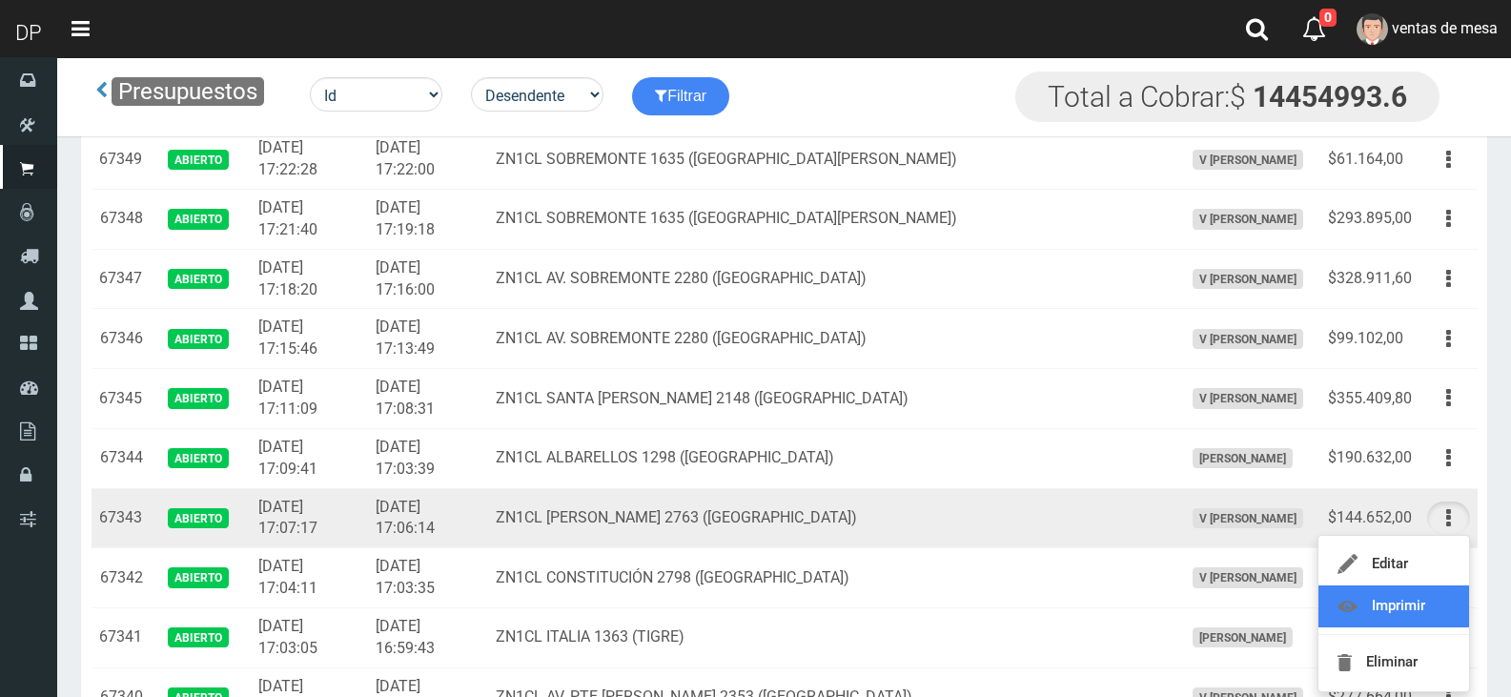
click at [1394, 596] on link "Imprimir" at bounding box center [1393, 606] width 151 height 42
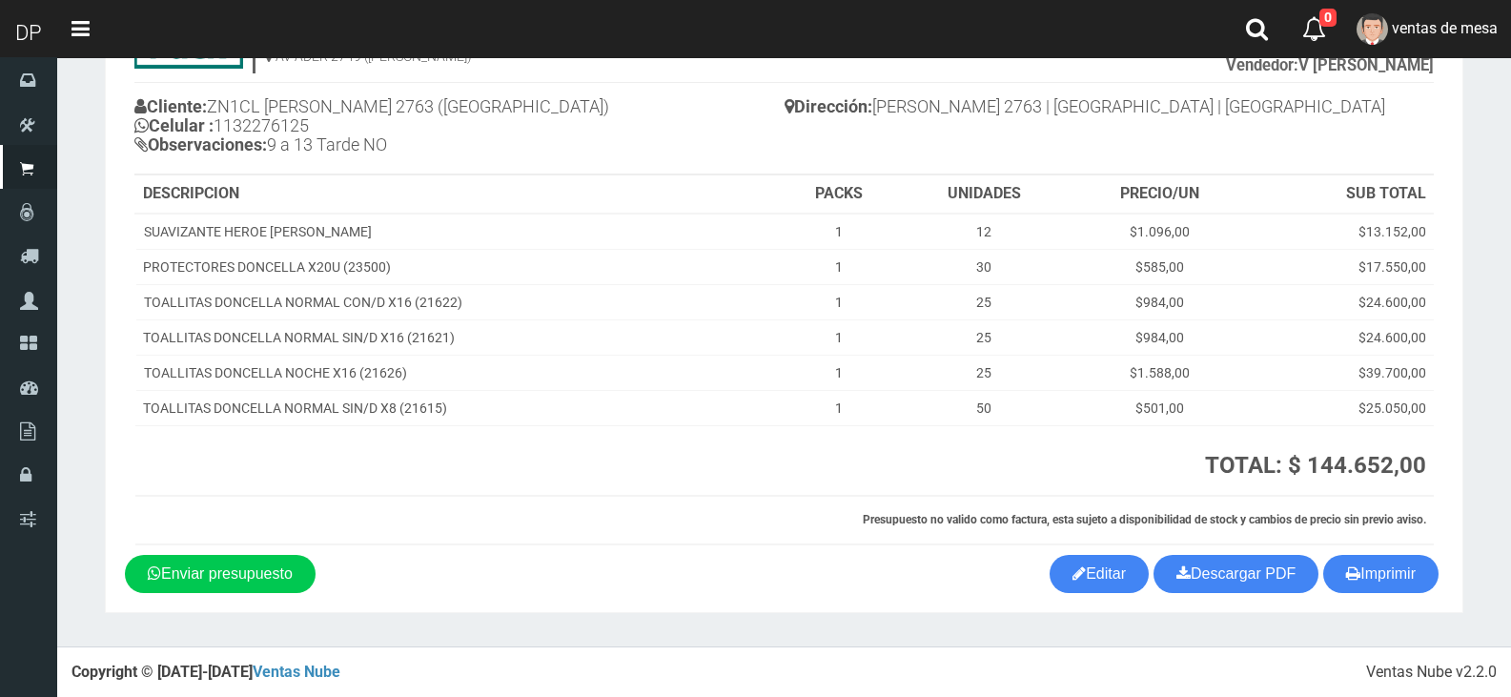
scroll to position [133, 0]
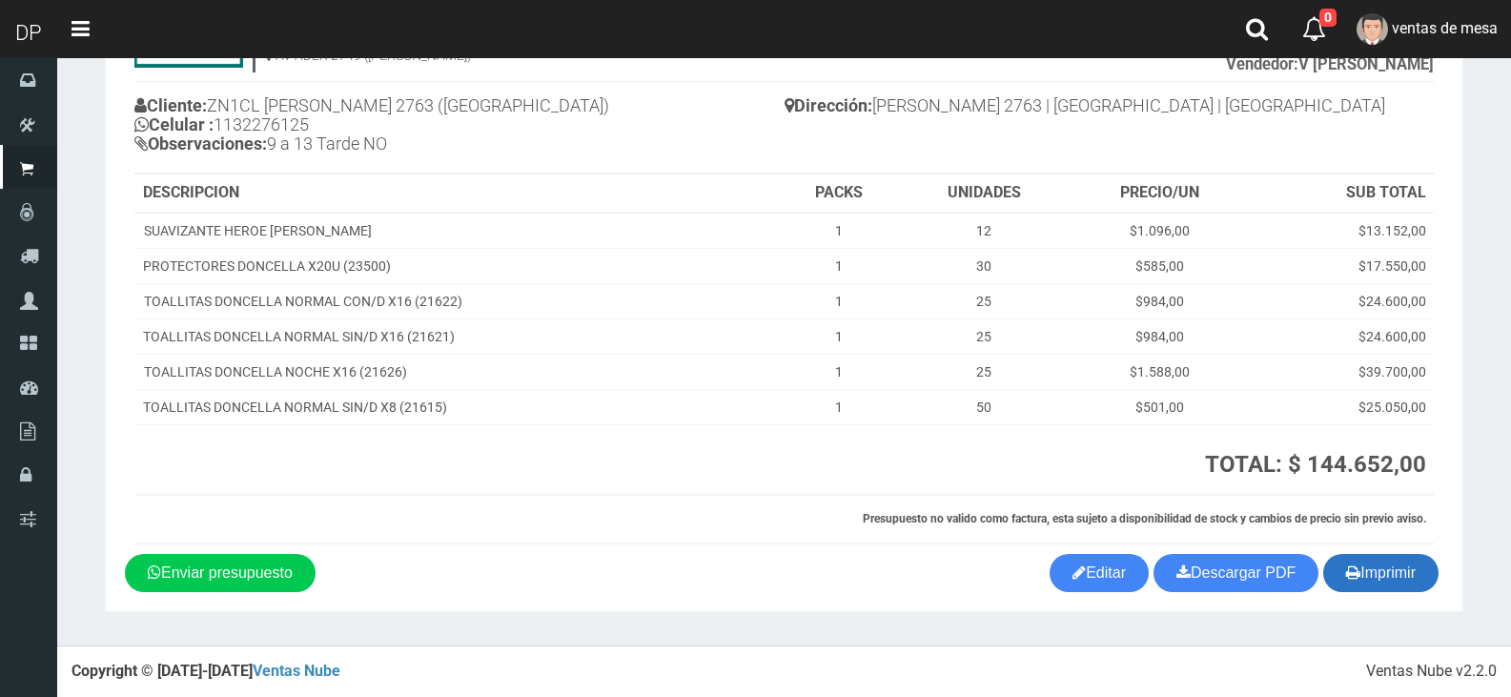
click at [1427, 581] on button "Imprimir" at bounding box center [1380, 573] width 115 height 38
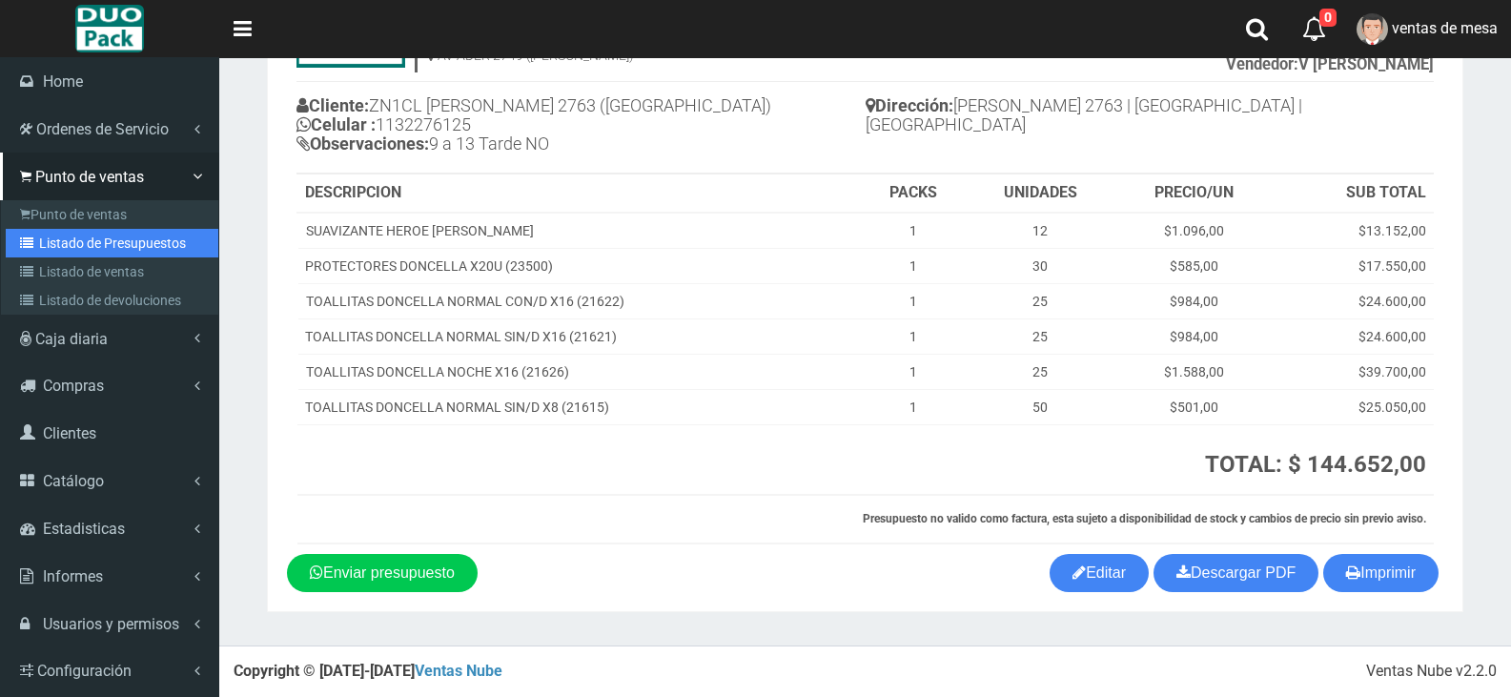
click at [101, 241] on link "Listado de Presupuestos" at bounding box center [112, 243] width 213 height 29
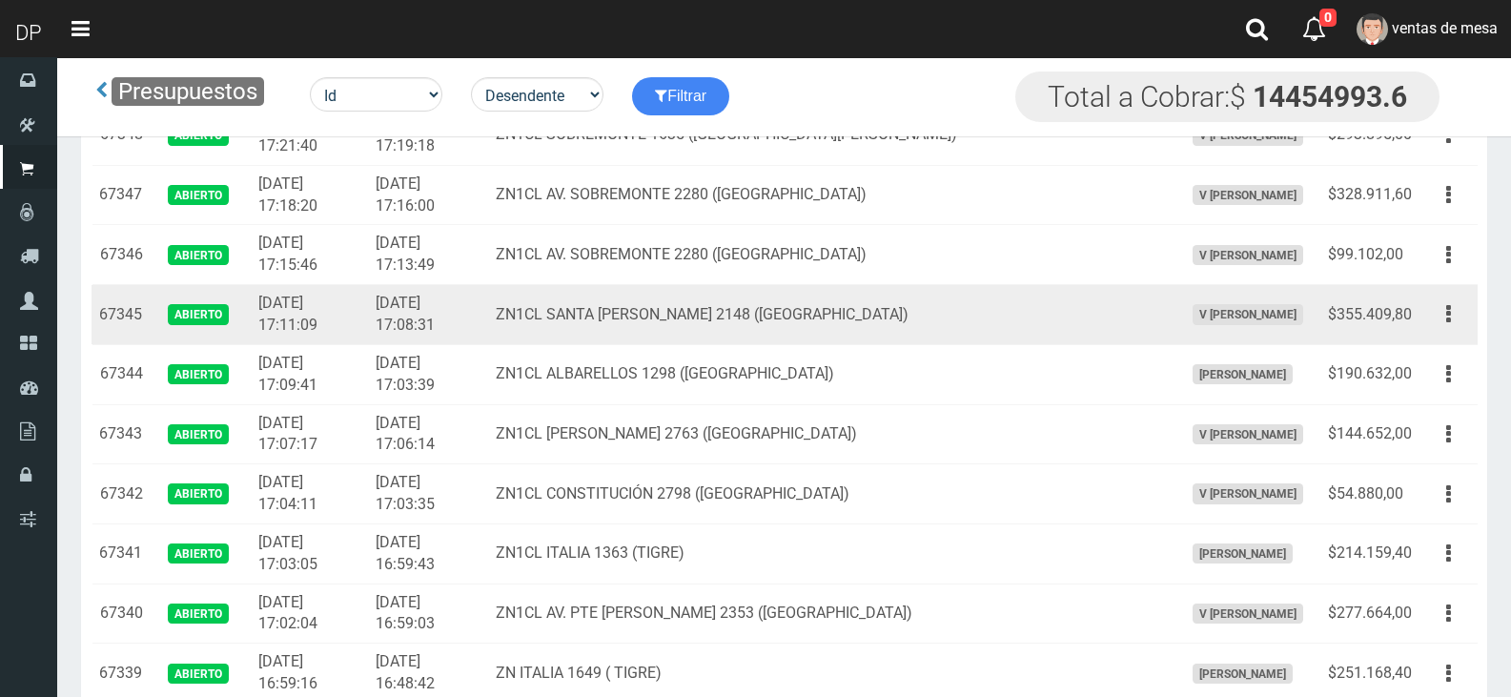
scroll to position [1144, 0]
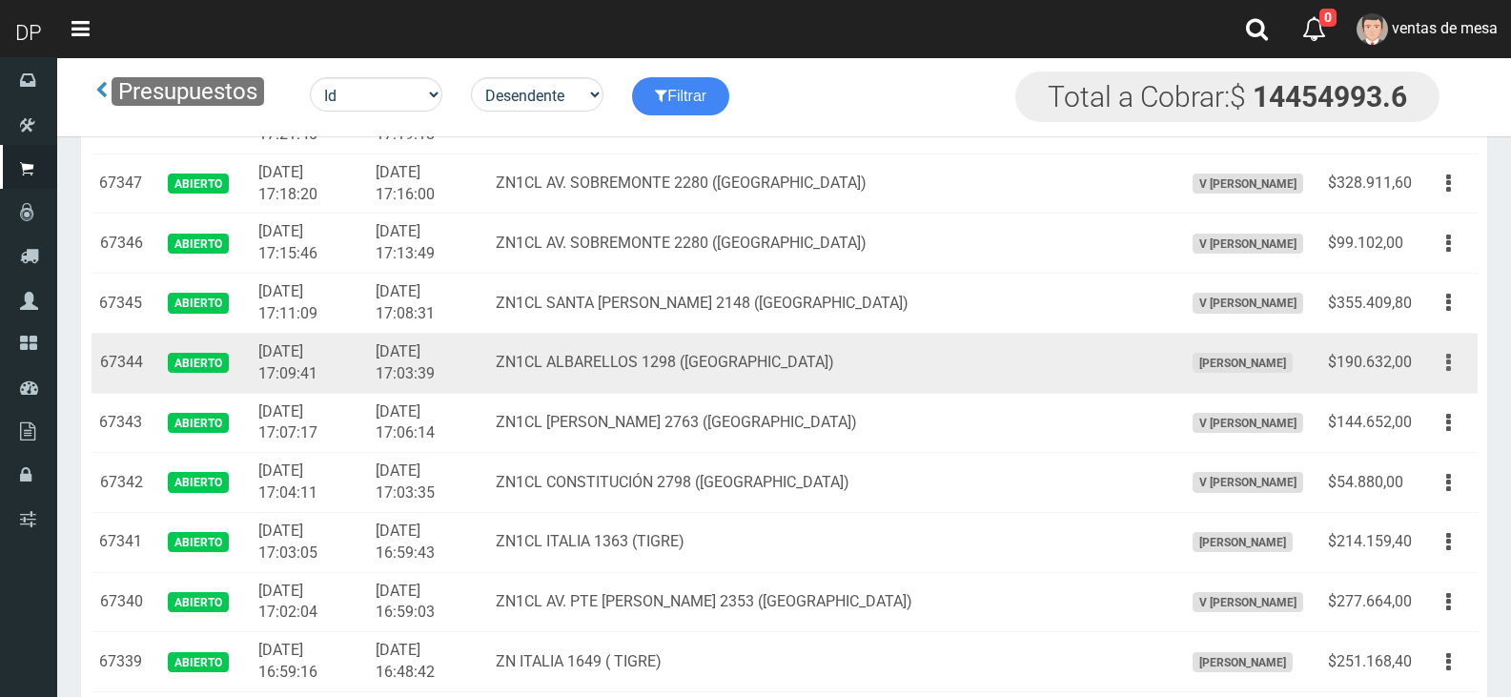
click at [1436, 357] on button "button" at bounding box center [1448, 362] width 43 height 33
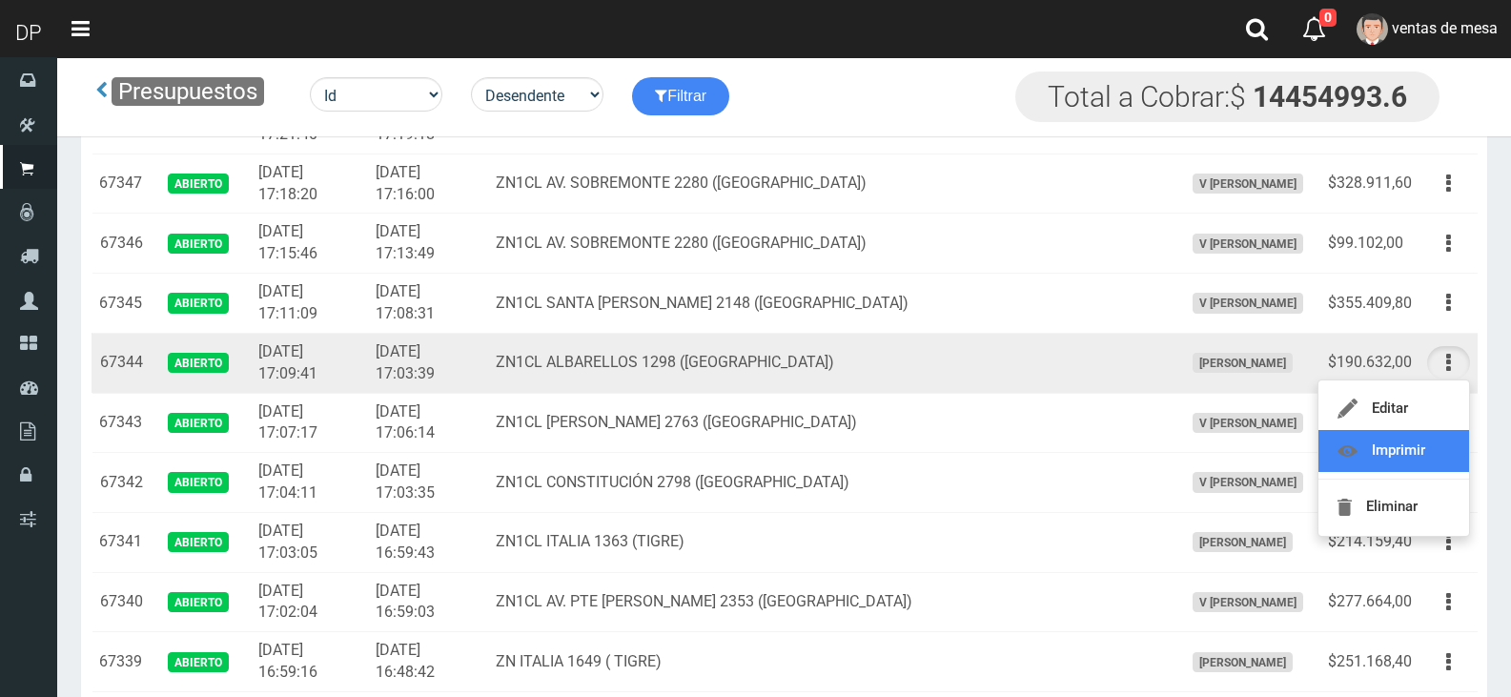
click at [1379, 455] on link "Imprimir" at bounding box center [1393, 451] width 151 height 42
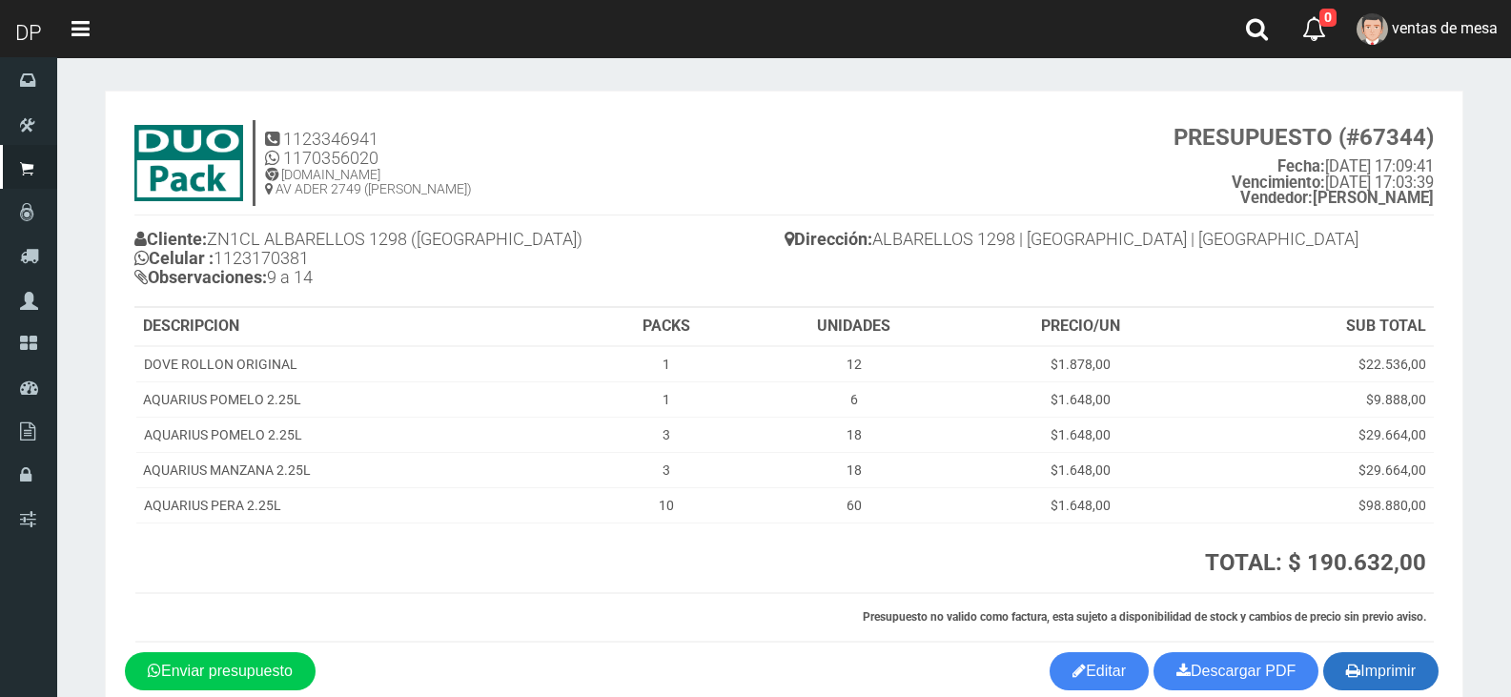
click at [1416, 675] on button "Imprimir" at bounding box center [1380, 671] width 115 height 38
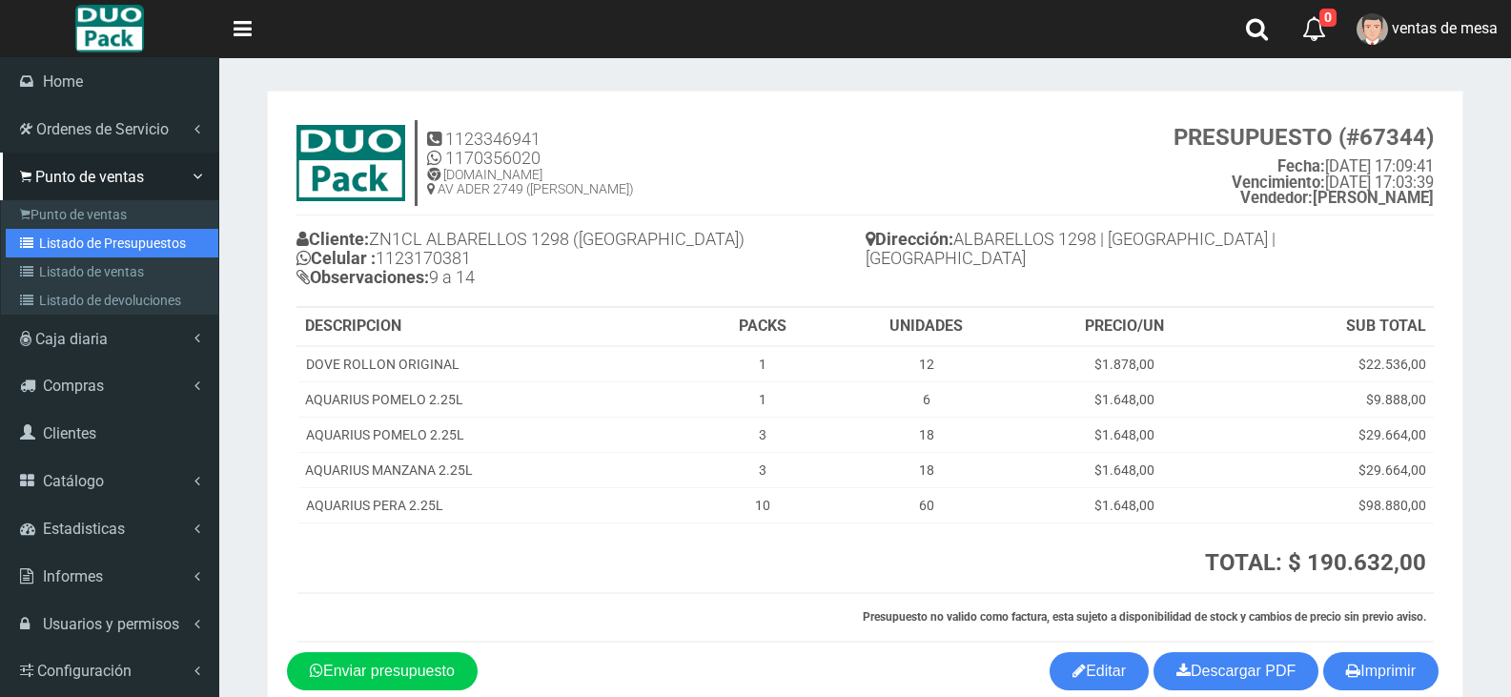
click at [47, 237] on link "Listado de Presupuestos" at bounding box center [112, 243] width 213 height 29
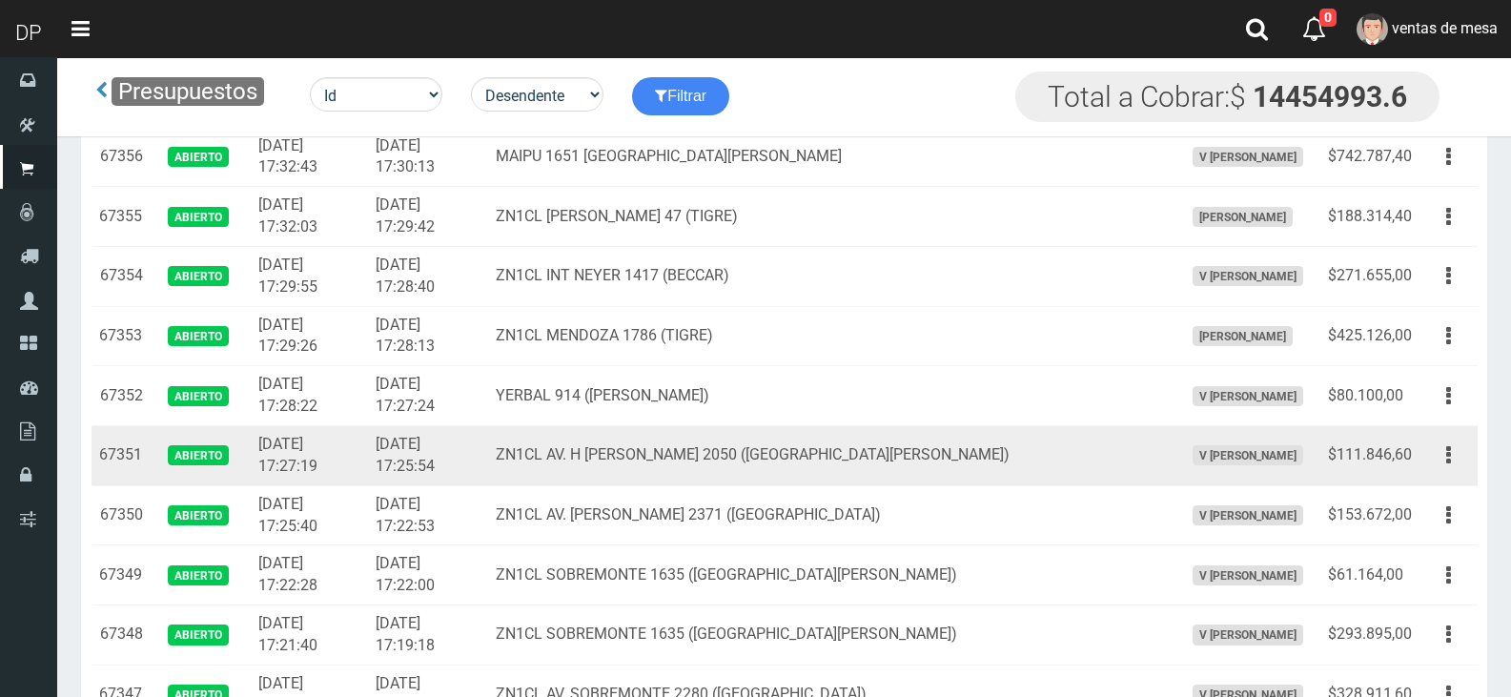
scroll to position [858, 0]
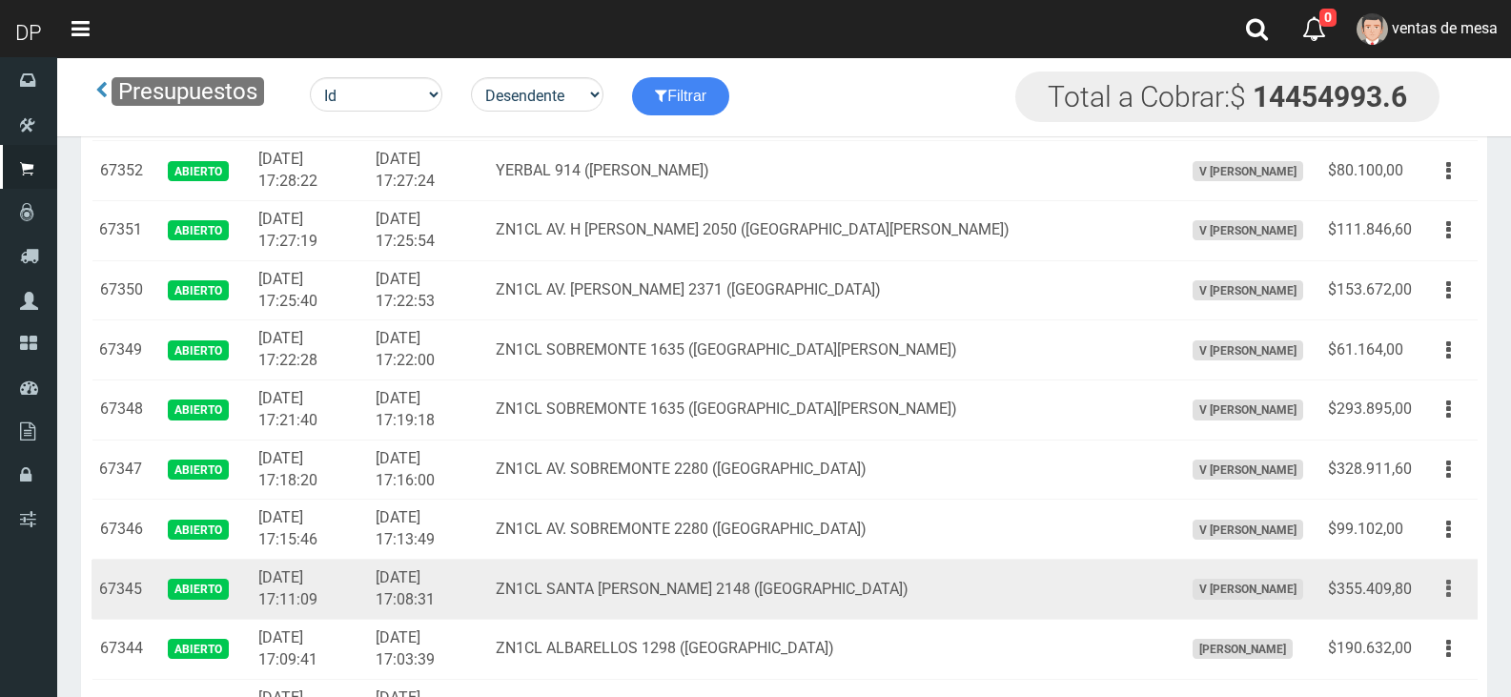
click at [1440, 585] on button "button" at bounding box center [1448, 588] width 43 height 33
click at [1421, 669] on link "Imprimir" at bounding box center [1393, 677] width 151 height 42
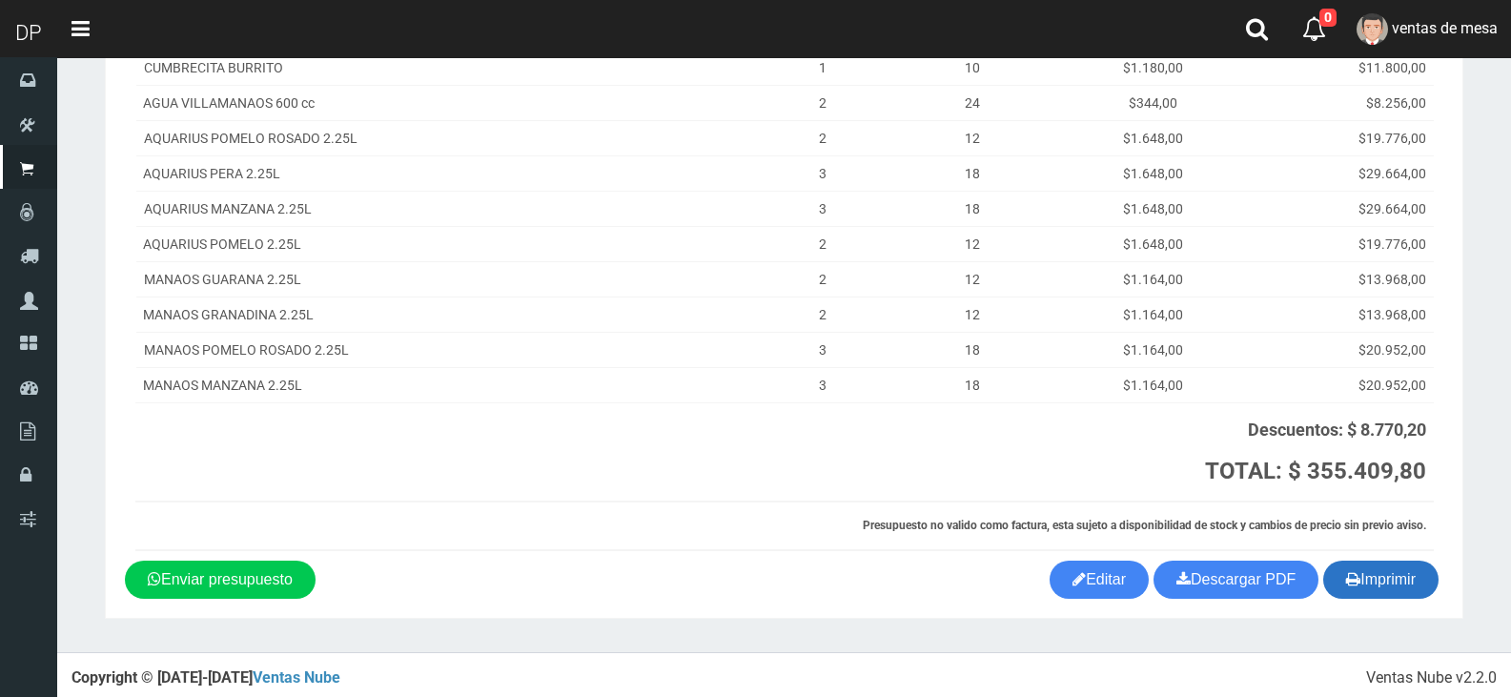
scroll to position [496, 0]
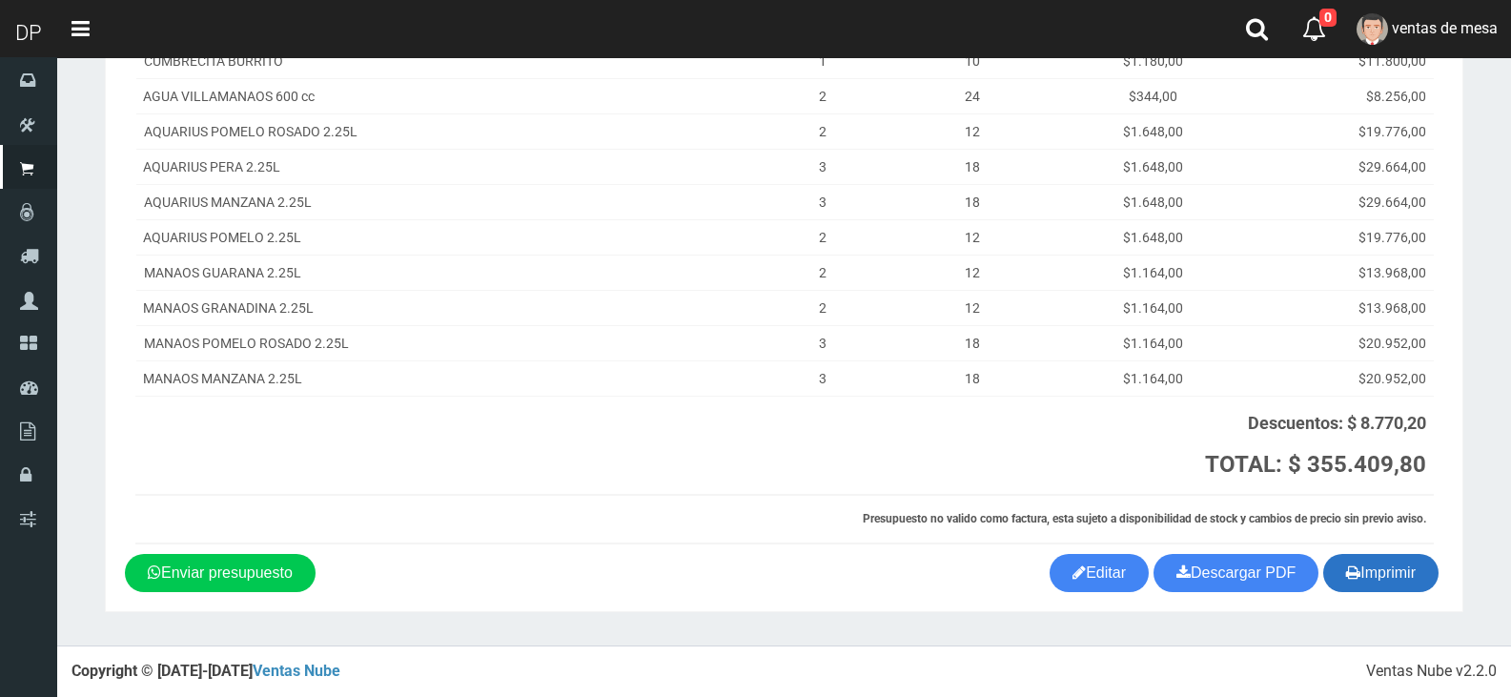
click at [1382, 576] on button "Imprimir" at bounding box center [1380, 573] width 115 height 38
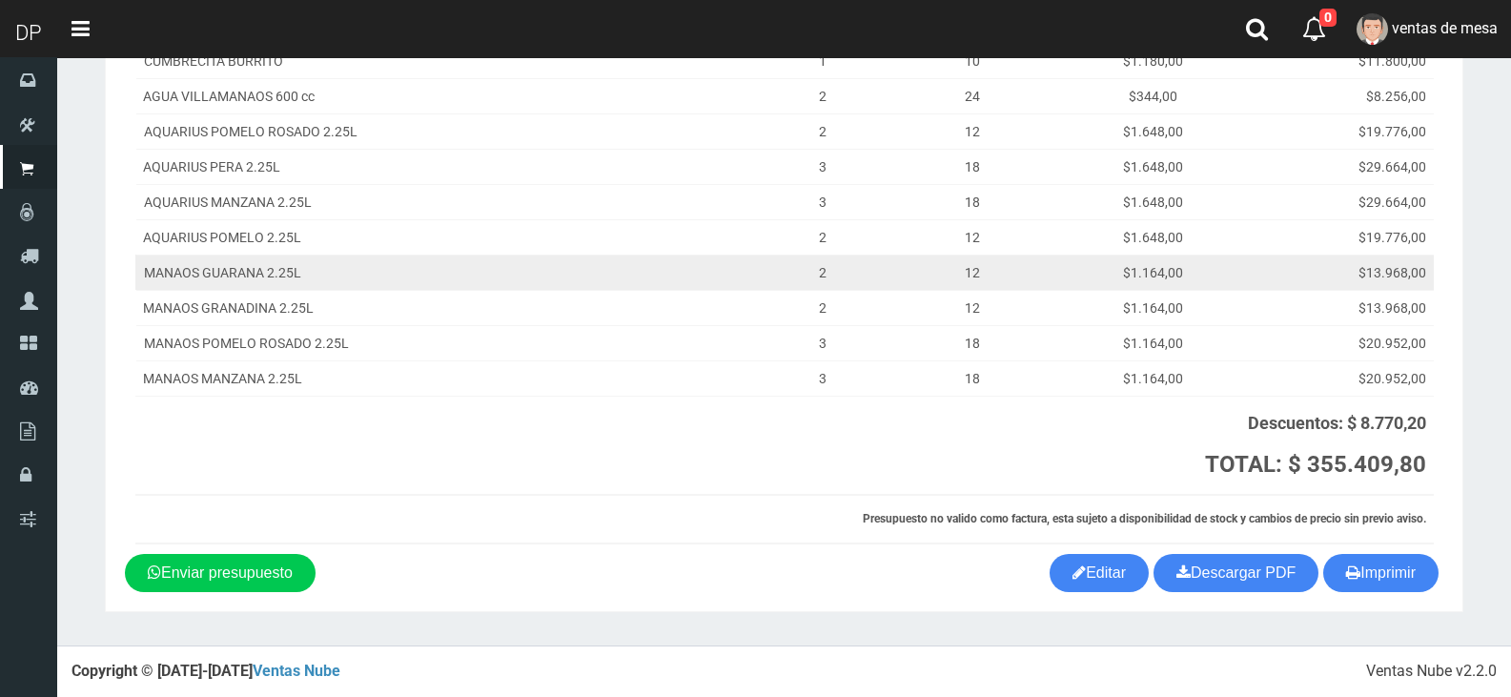
scroll to position [0, 0]
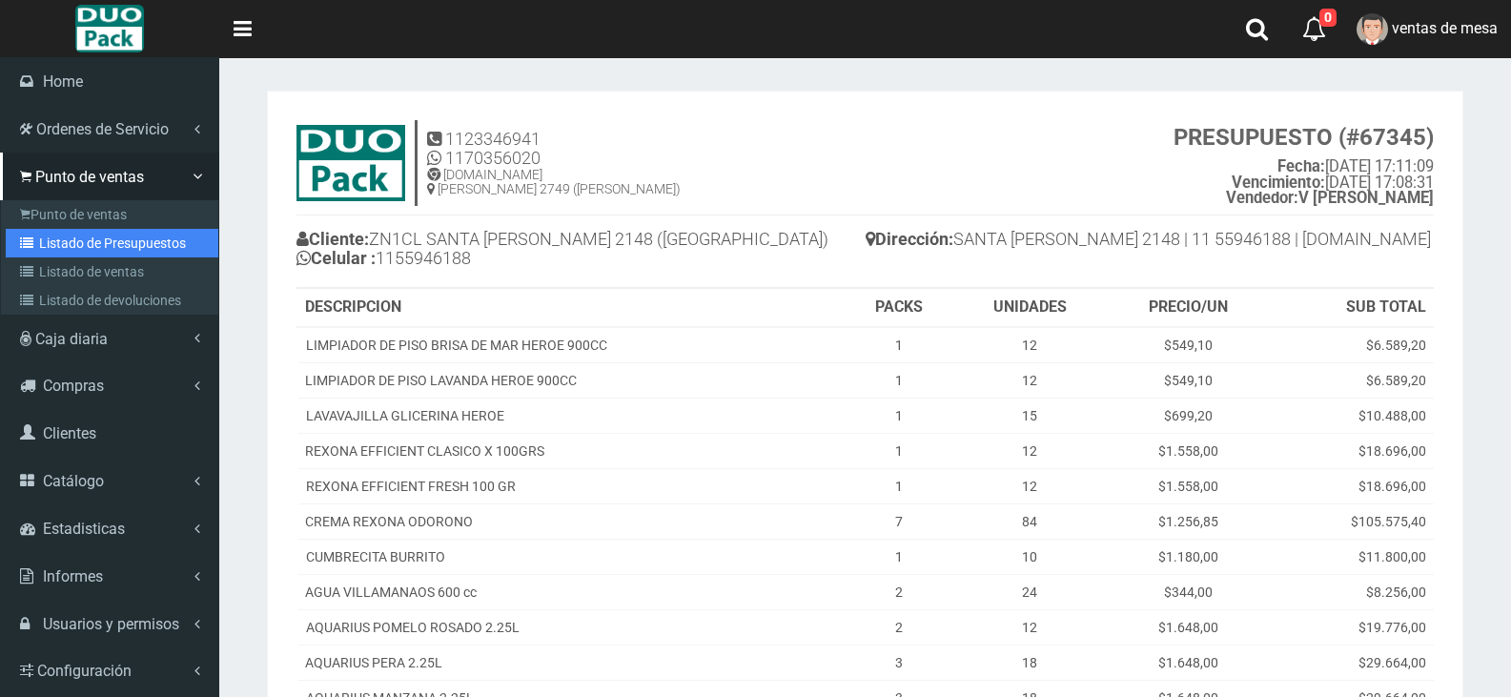
click at [118, 247] on link "Listado de Presupuestos" at bounding box center [112, 243] width 213 height 29
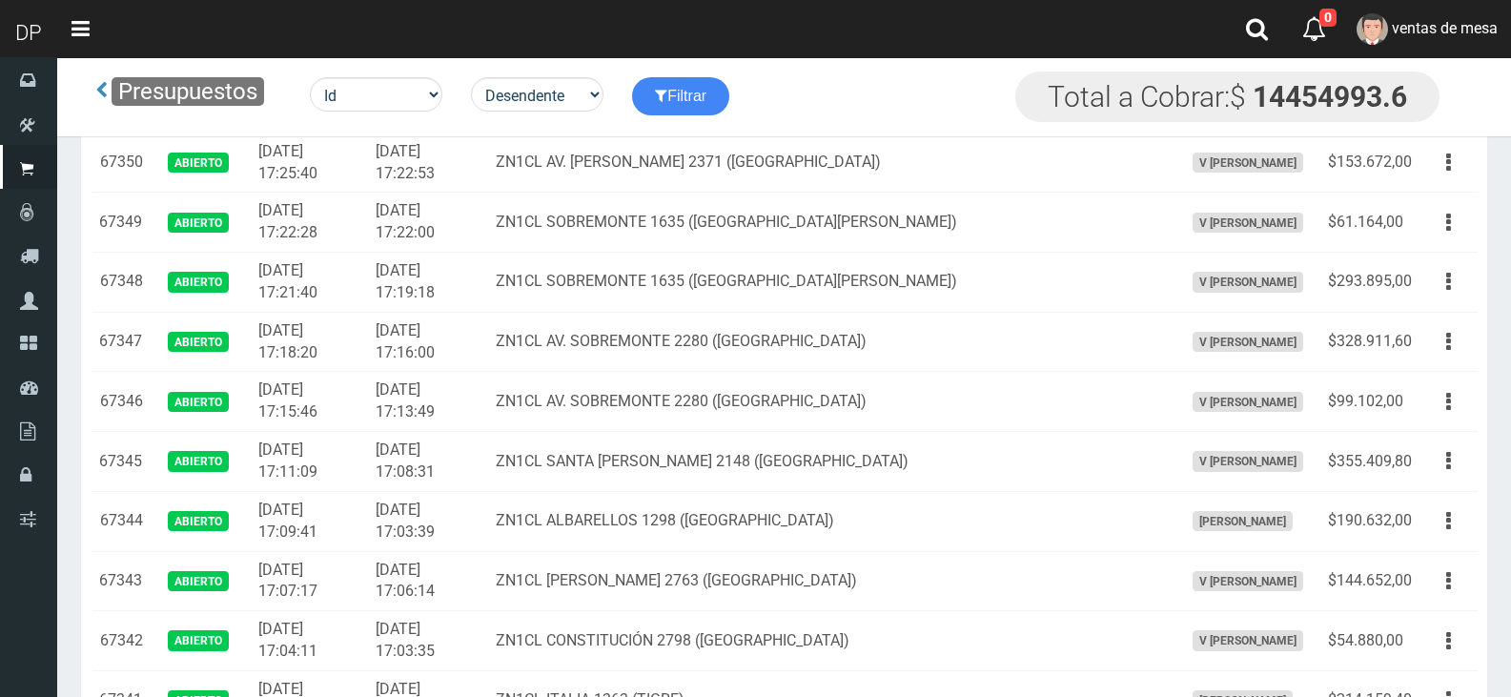
scroll to position [953, 0]
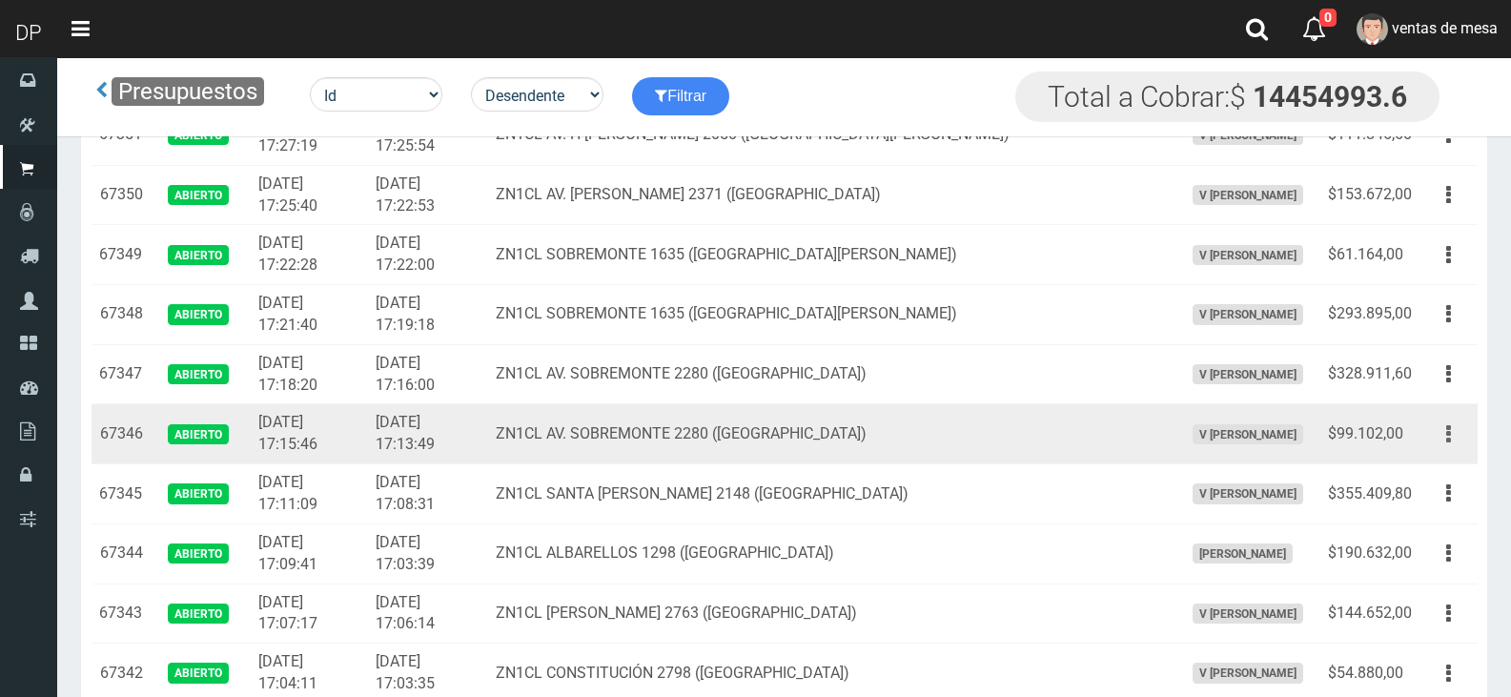
click at [1452, 445] on button "button" at bounding box center [1448, 433] width 43 height 33
click at [1455, 432] on button "button" at bounding box center [1448, 433] width 43 height 33
click at [1422, 516] on link "Imprimir" at bounding box center [1393, 522] width 151 height 42
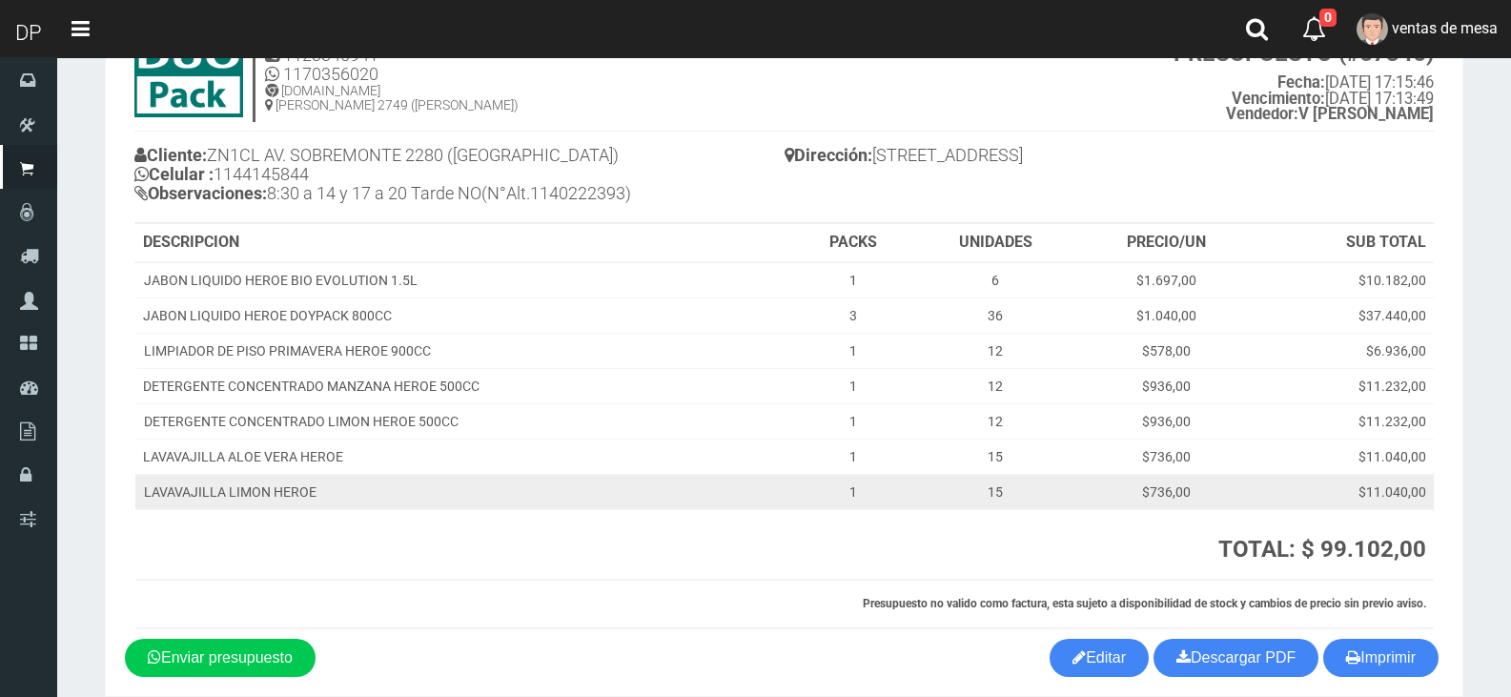
scroll to position [169, 0]
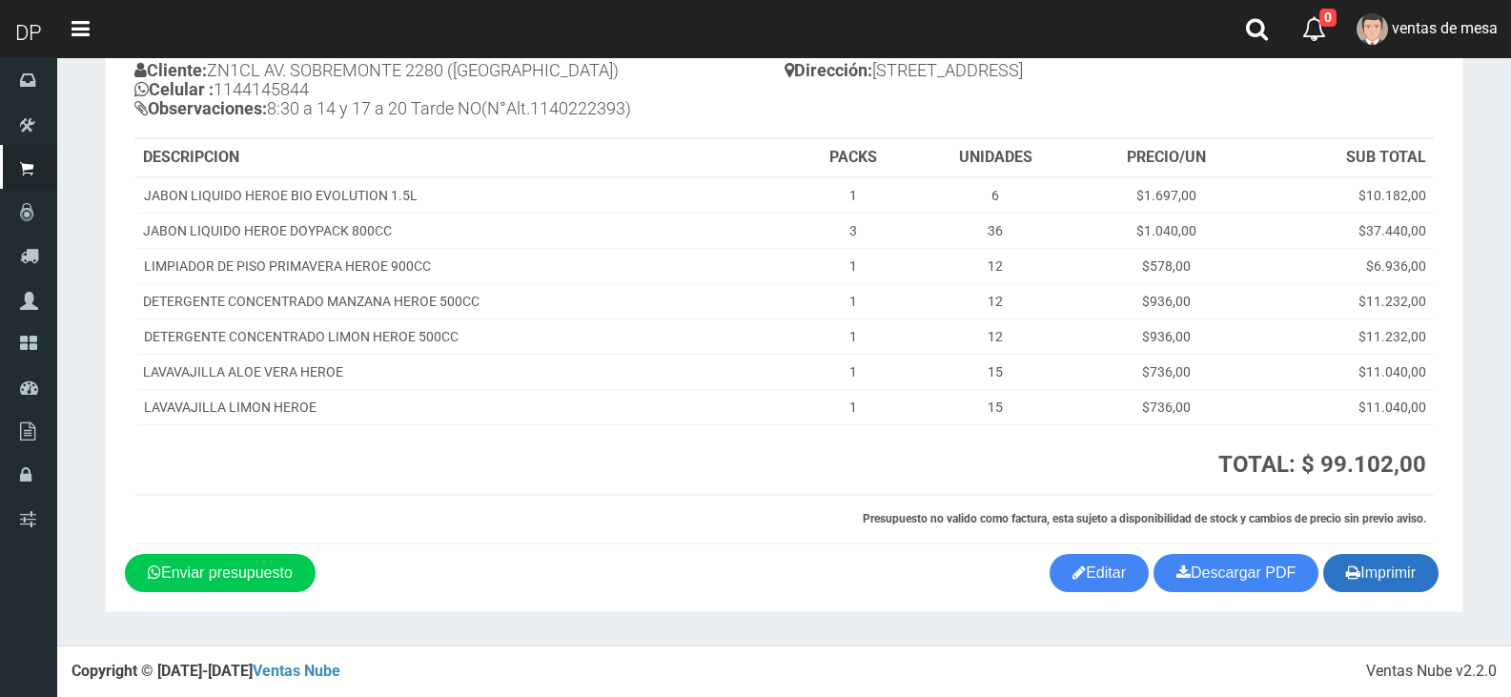
click at [1420, 576] on button "Imprimir" at bounding box center [1380, 573] width 115 height 38
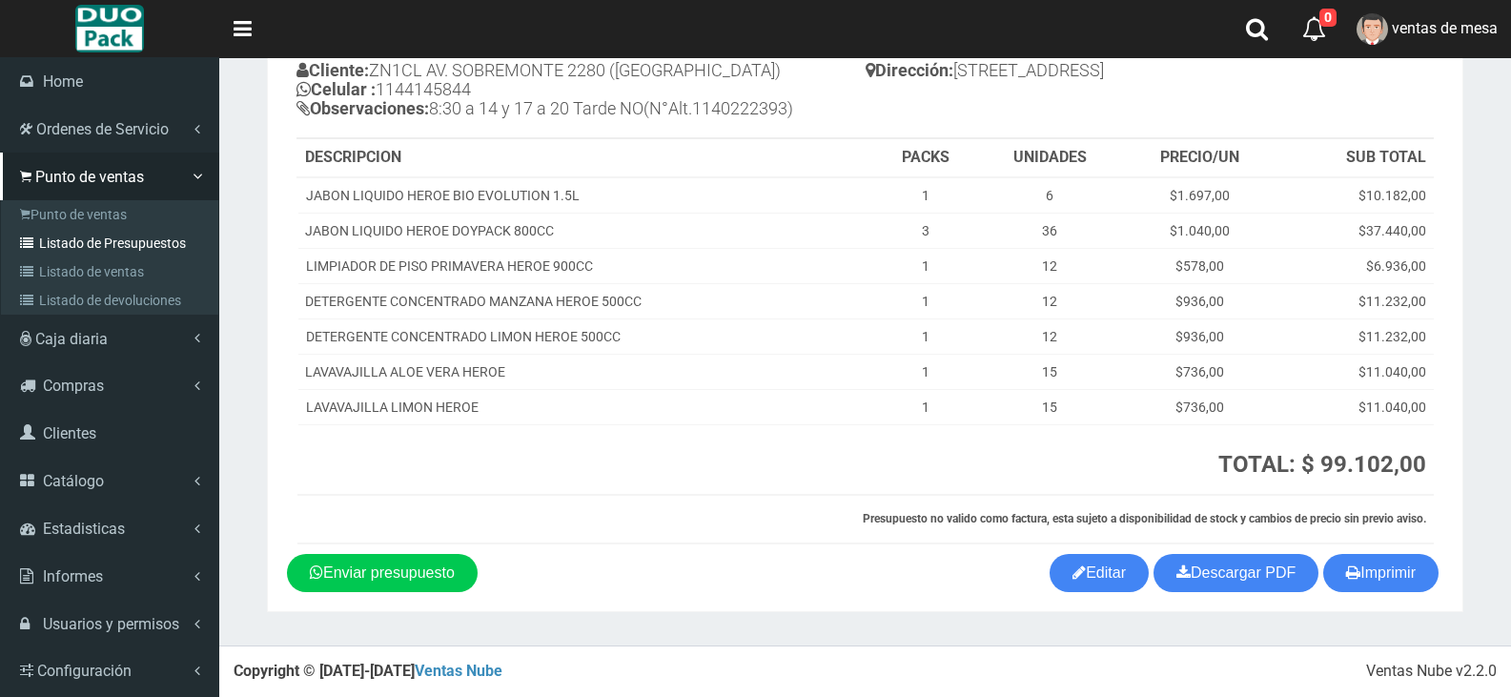
click at [122, 238] on link "Listado de Presupuestos" at bounding box center [112, 243] width 213 height 29
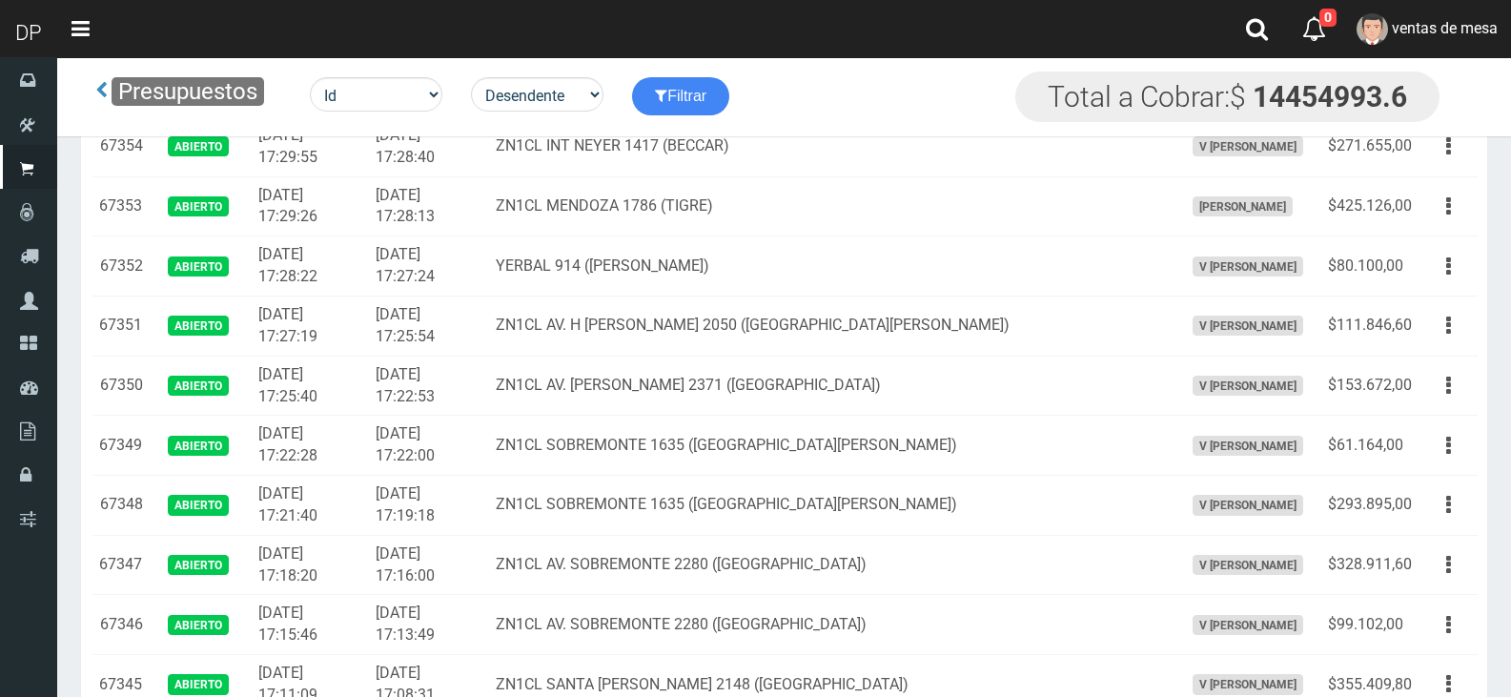
scroll to position [858, 0]
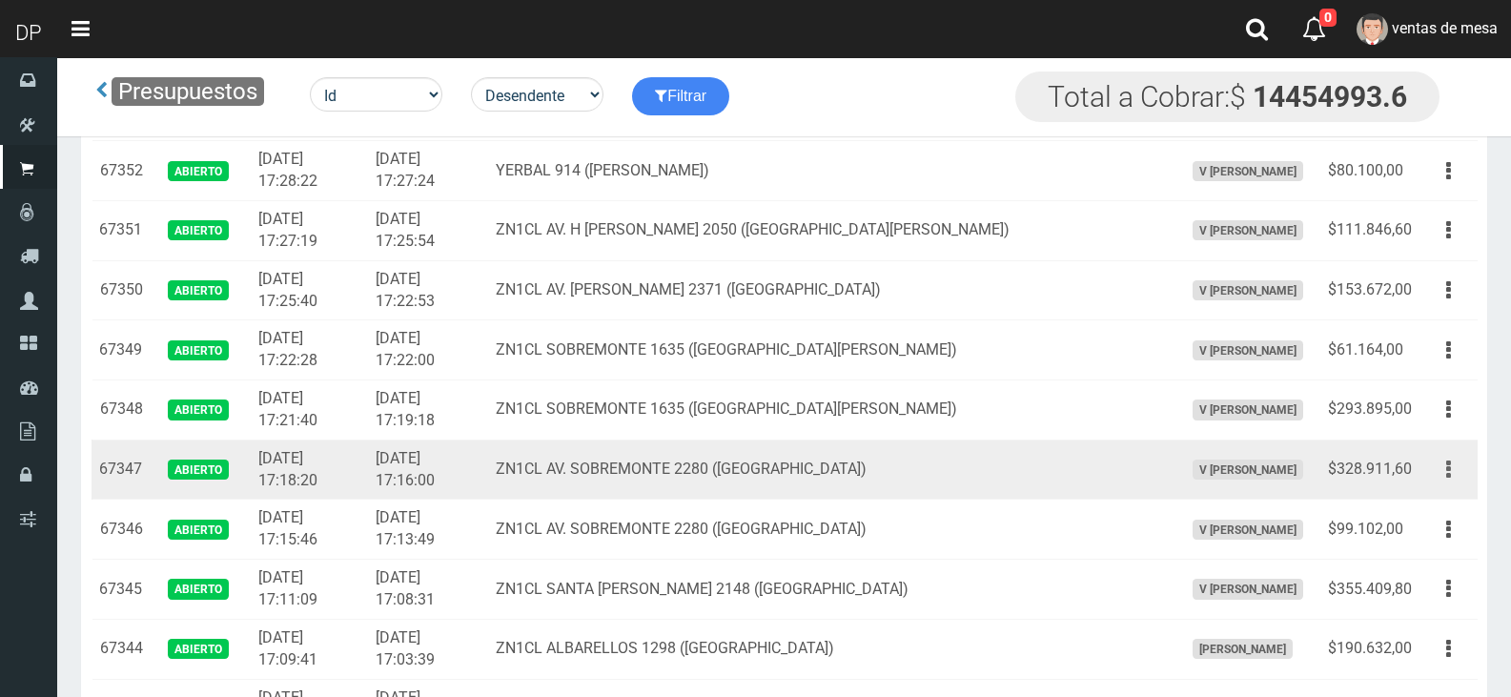
click at [1468, 463] on button "button" at bounding box center [1448, 469] width 43 height 33
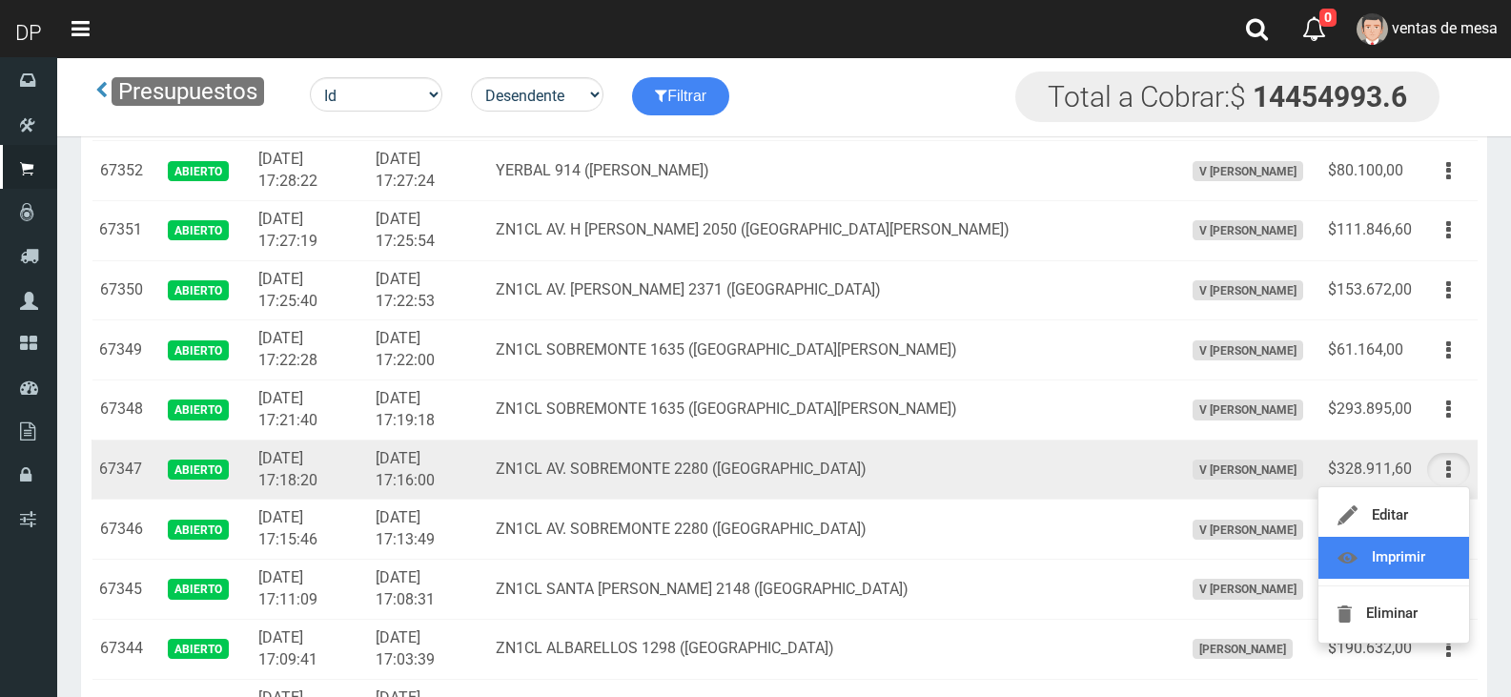
click at [1434, 556] on link "Imprimir" at bounding box center [1393, 558] width 151 height 42
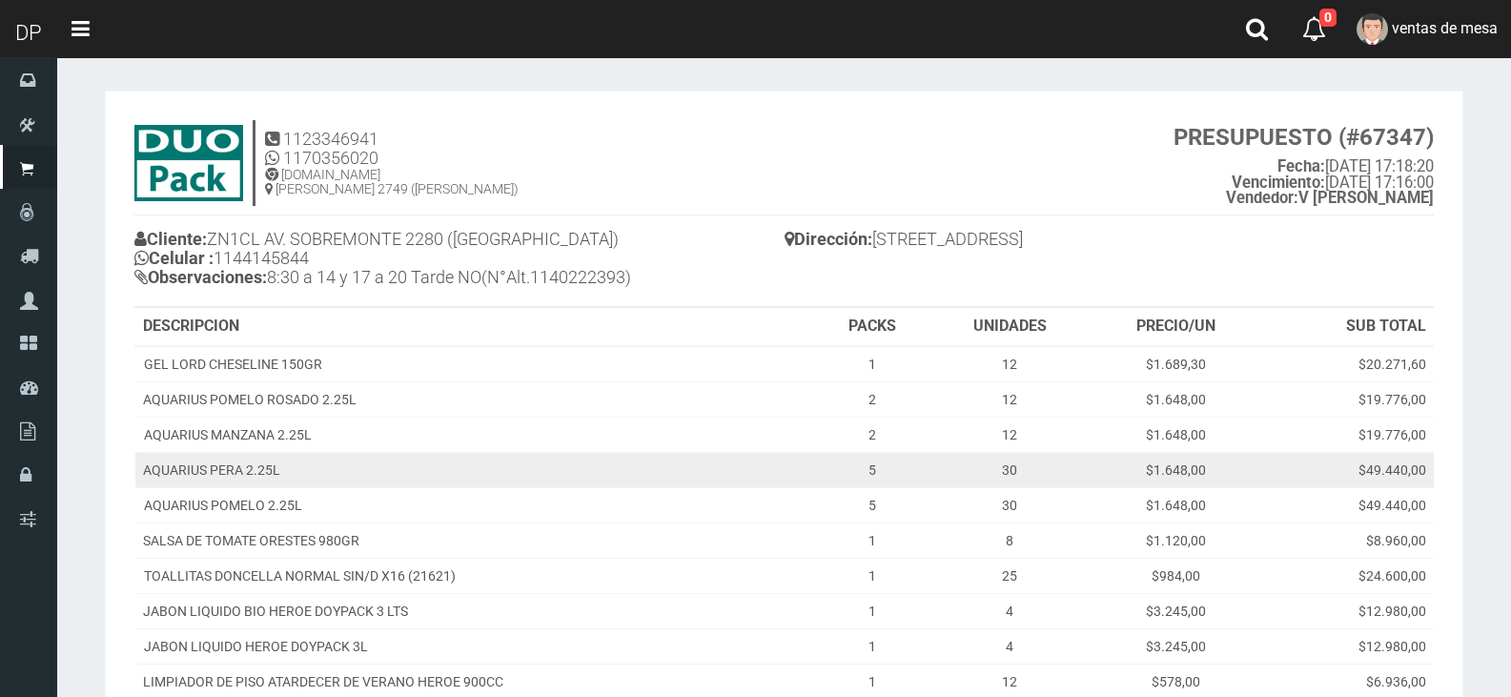
scroll to position [477, 0]
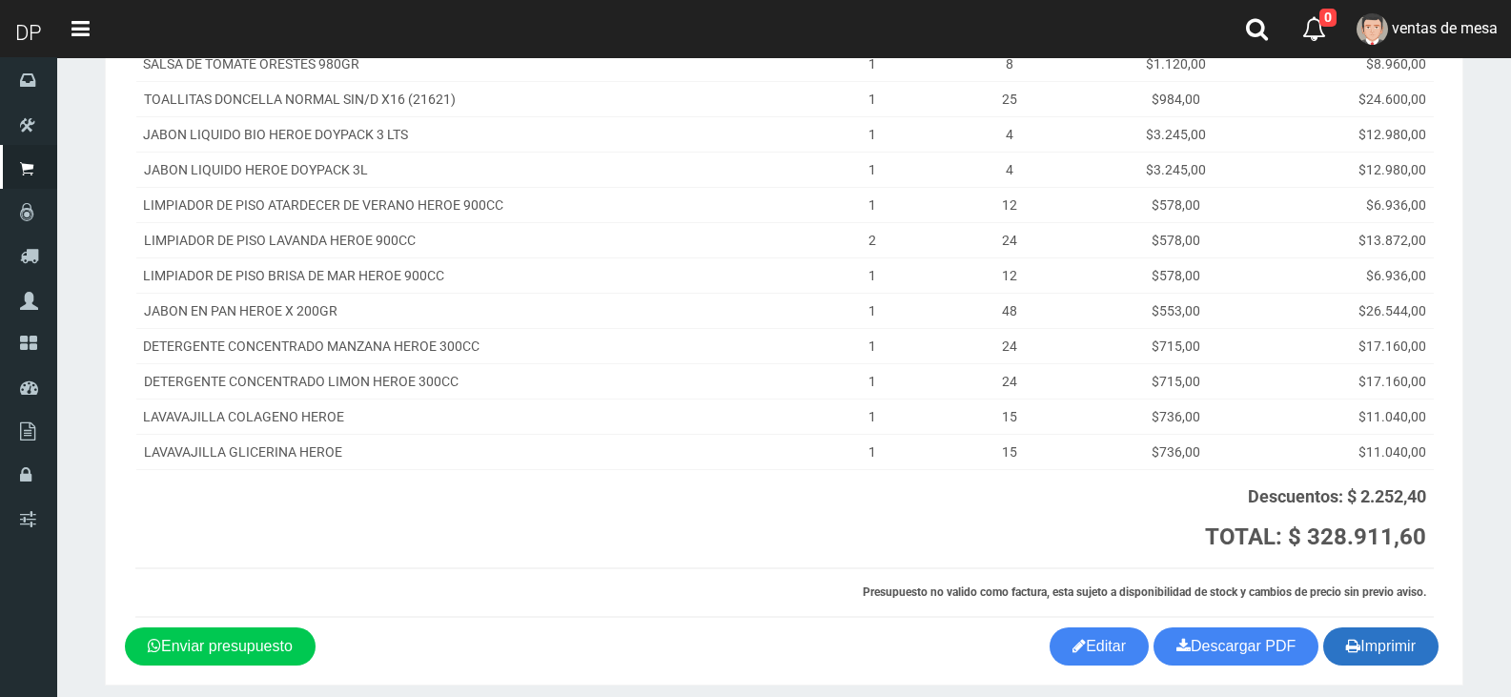
click at [1391, 643] on button "Imprimir" at bounding box center [1380, 646] width 115 height 38
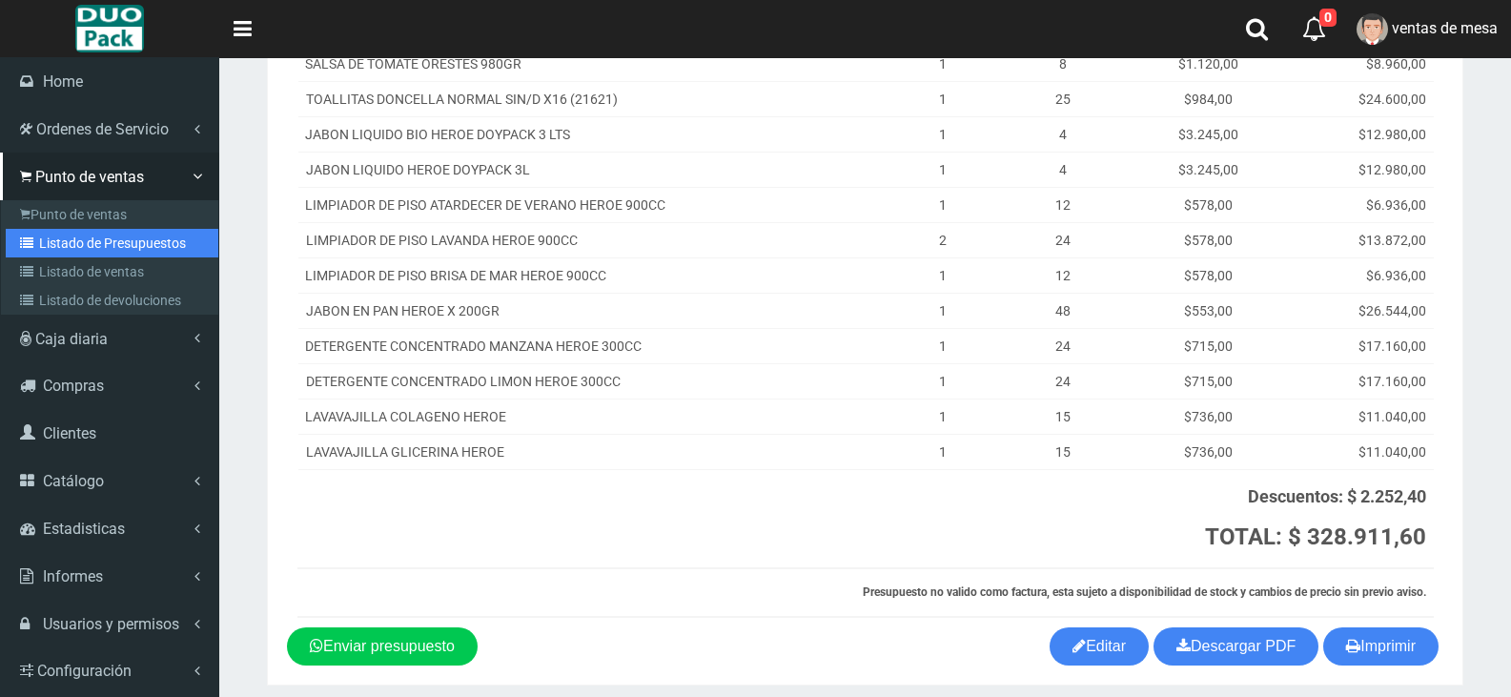
click at [112, 236] on link "Listado de Presupuestos" at bounding box center [112, 243] width 213 height 29
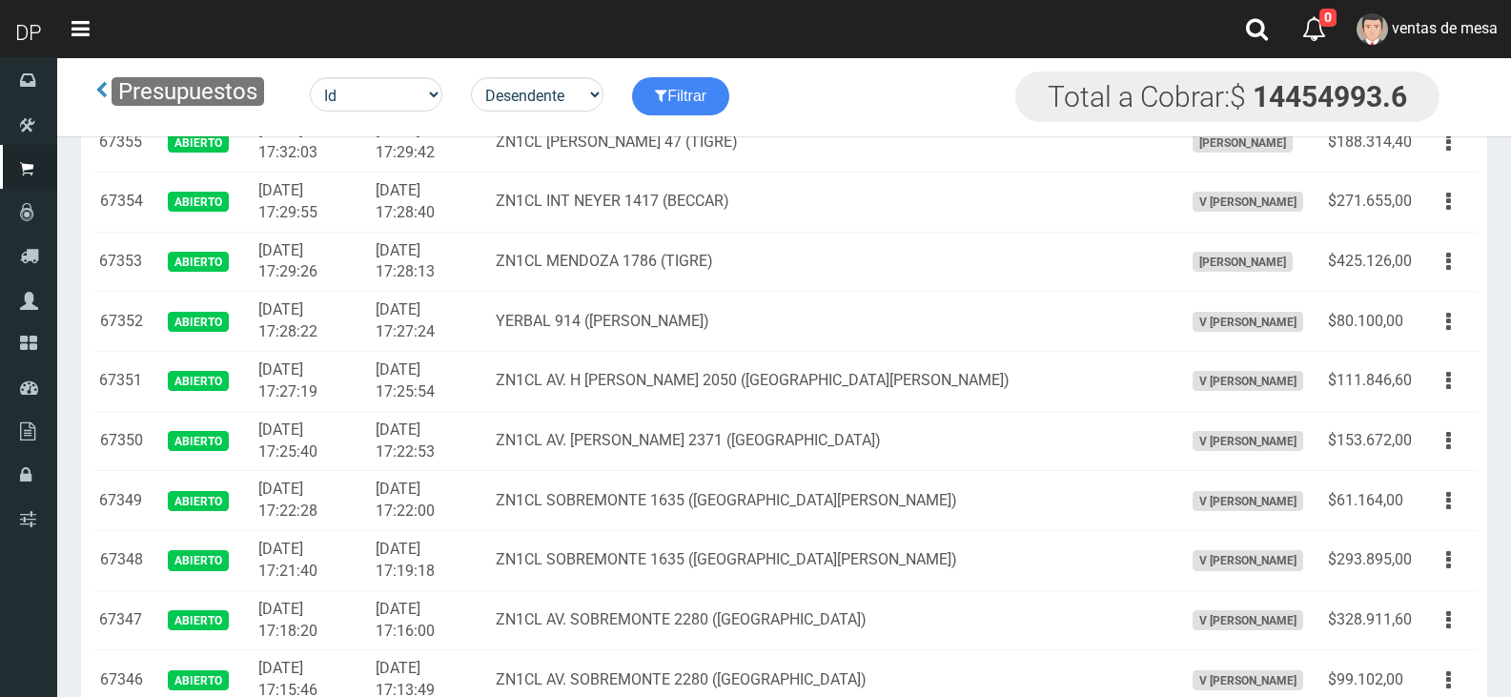
scroll to position [762, 0]
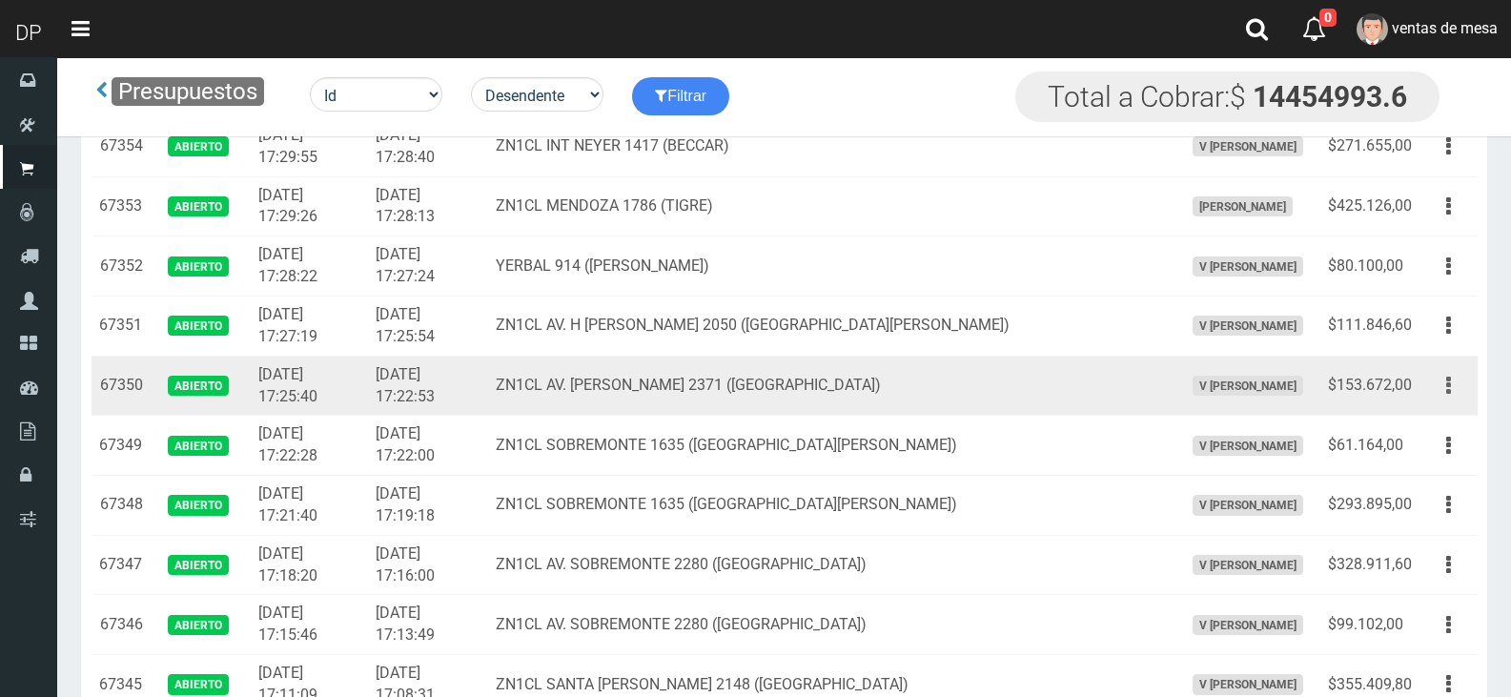
click at [1454, 380] on button "button" at bounding box center [1448, 385] width 43 height 33
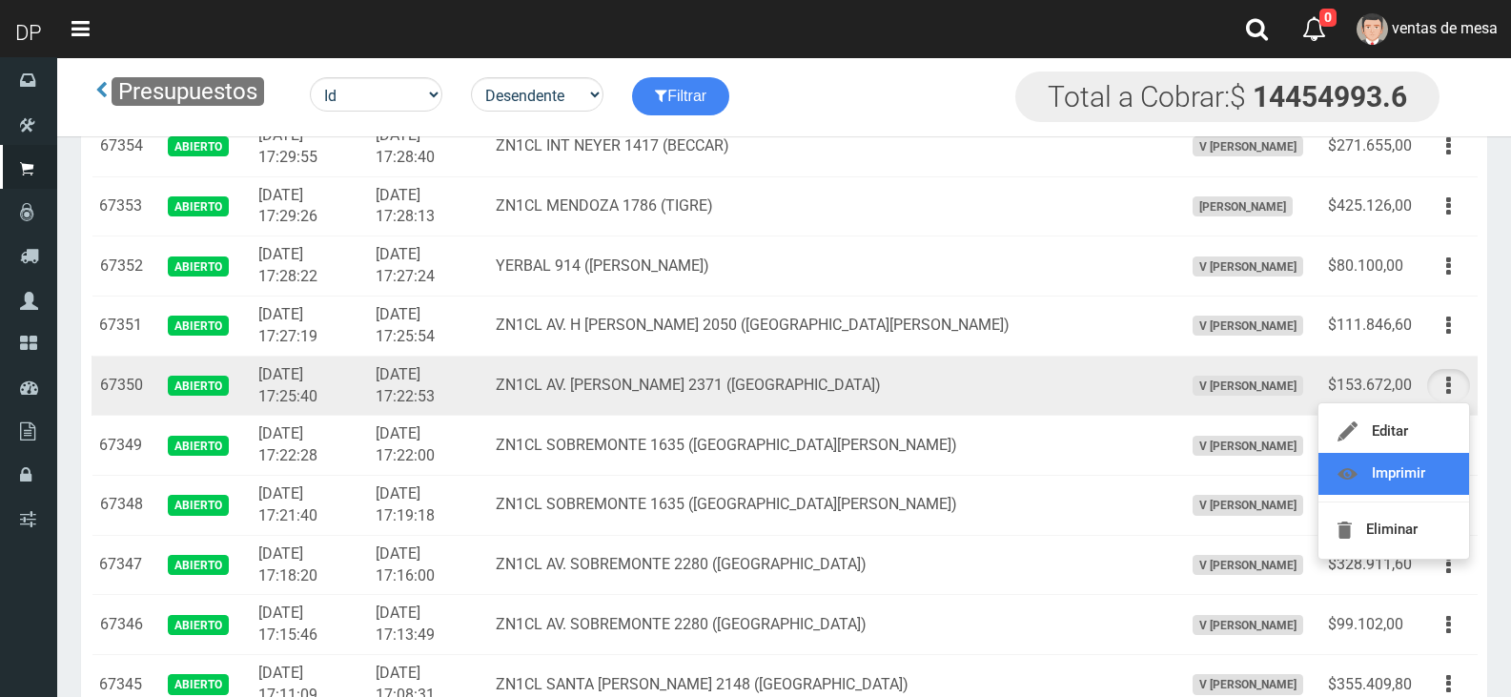
click at [1393, 477] on link "Imprimir" at bounding box center [1393, 474] width 151 height 42
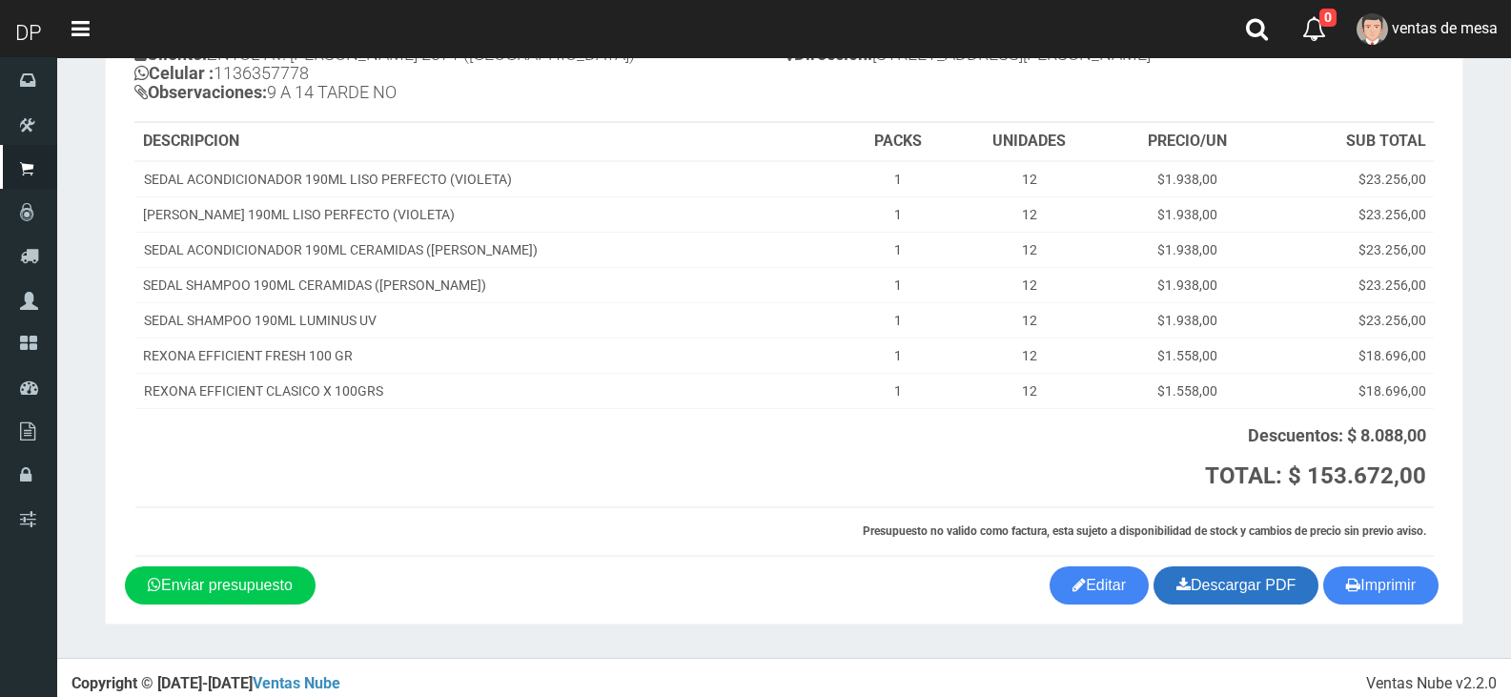
scroll to position [197, 0]
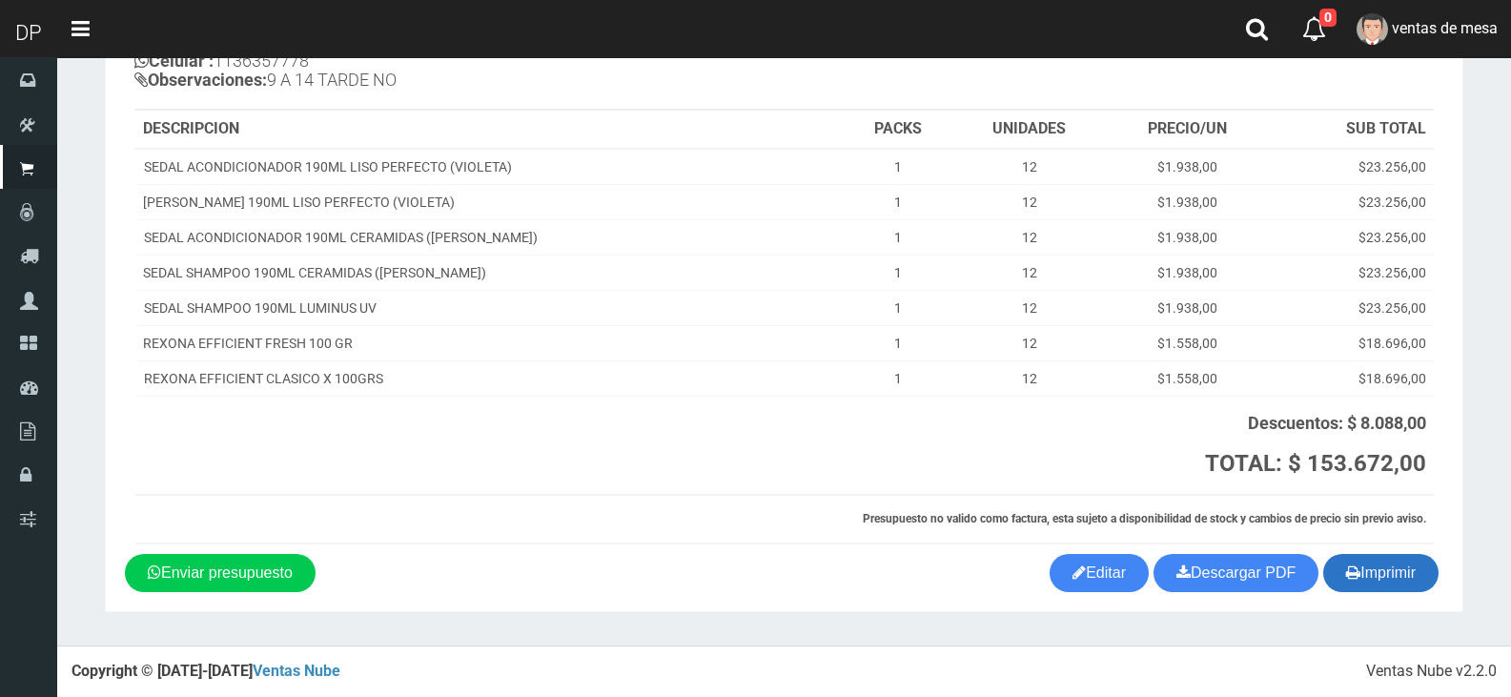
click at [1381, 565] on button "Imprimir" at bounding box center [1380, 573] width 115 height 38
click at [1381, 566] on button "Imprimir" at bounding box center [1380, 573] width 115 height 38
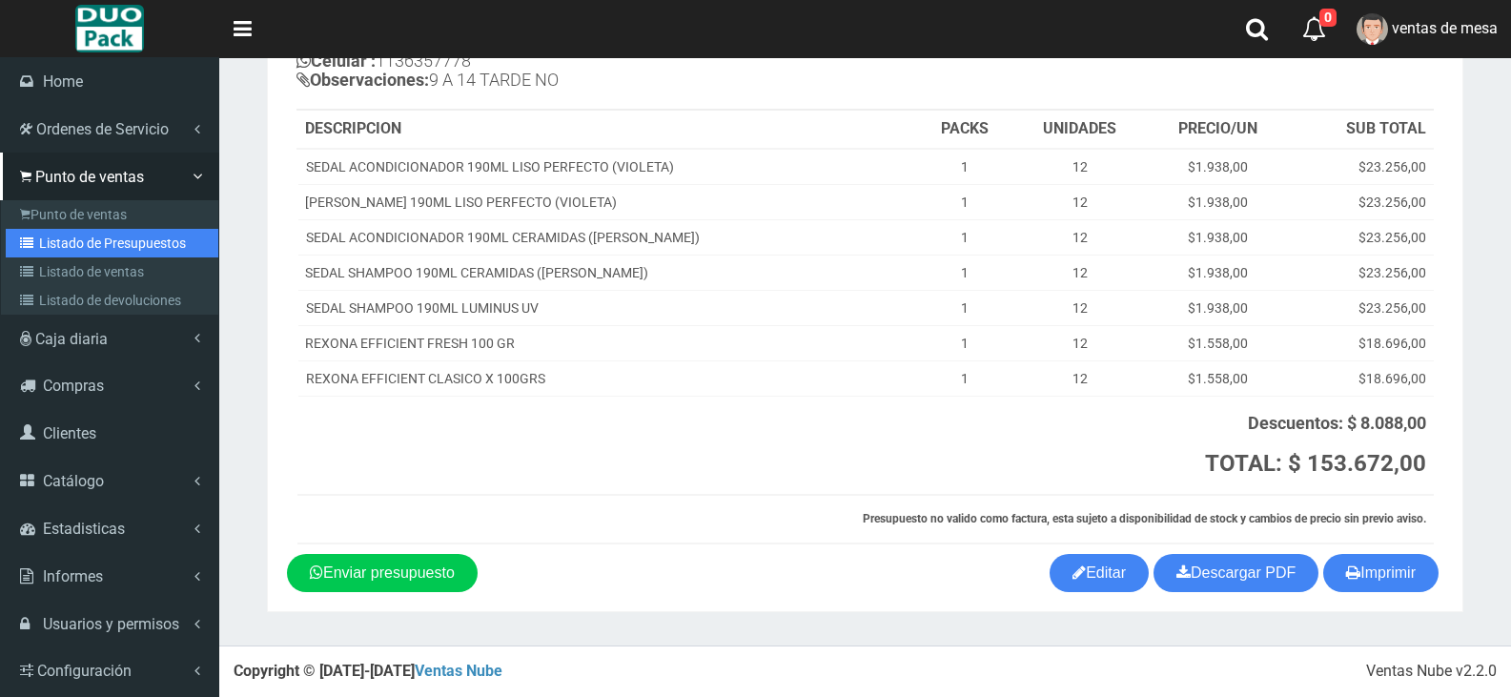
click at [54, 247] on link "Listado de Presupuestos" at bounding box center [112, 243] width 213 height 29
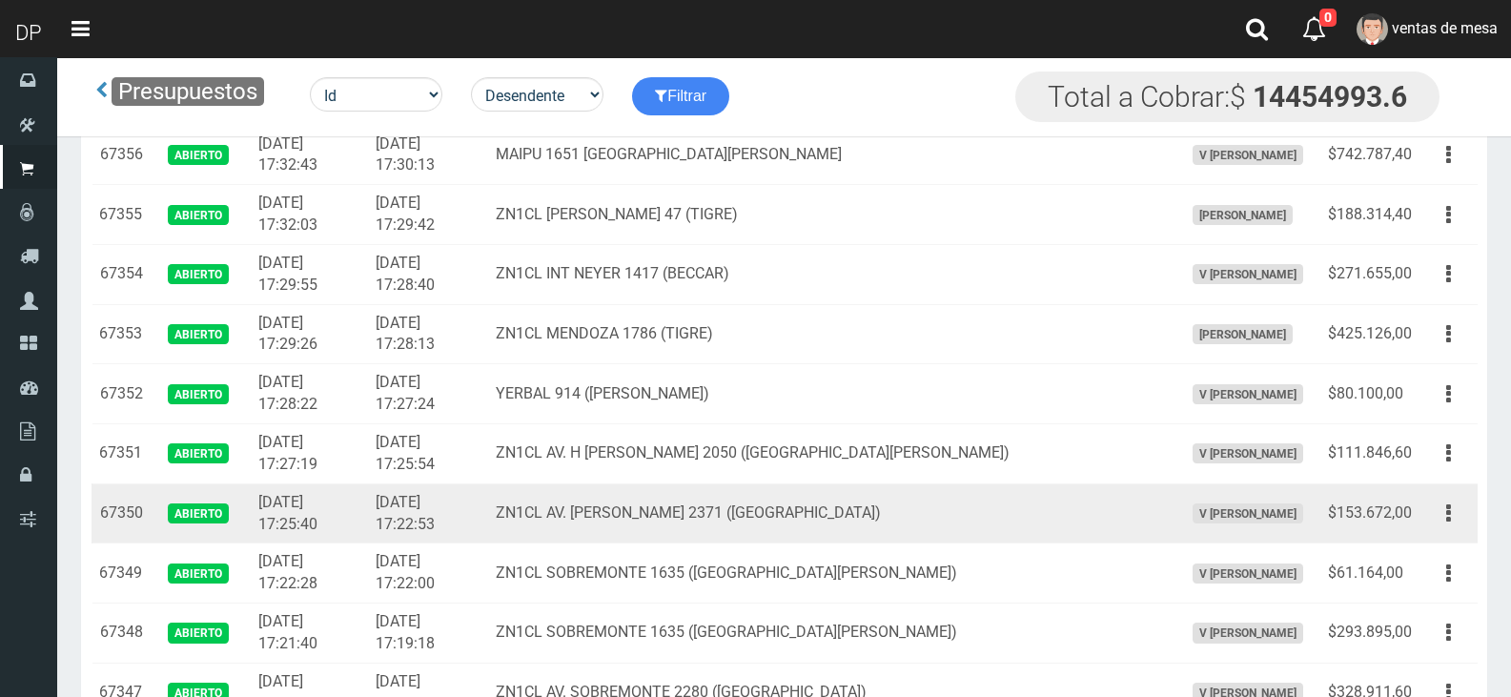
scroll to position [667, 0]
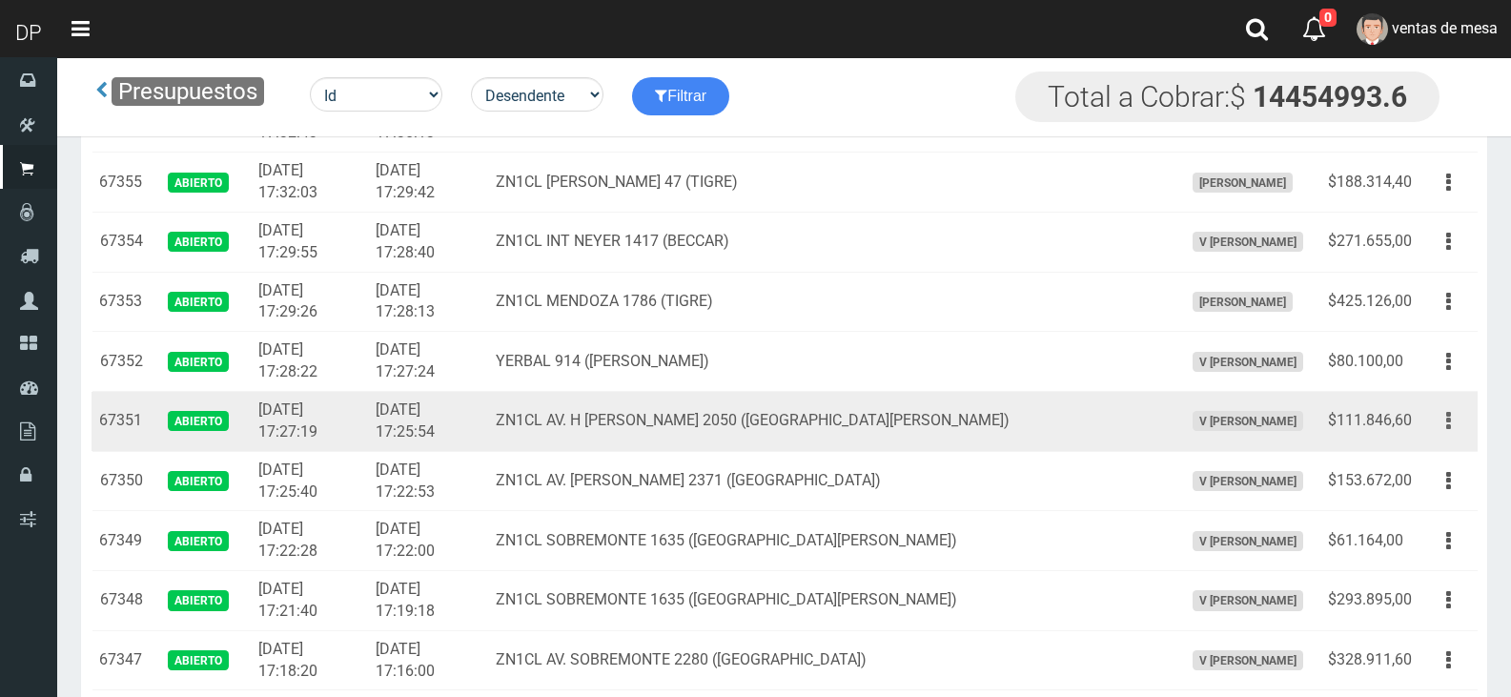
click at [1447, 419] on icon "button" at bounding box center [1448, 420] width 5 height 33
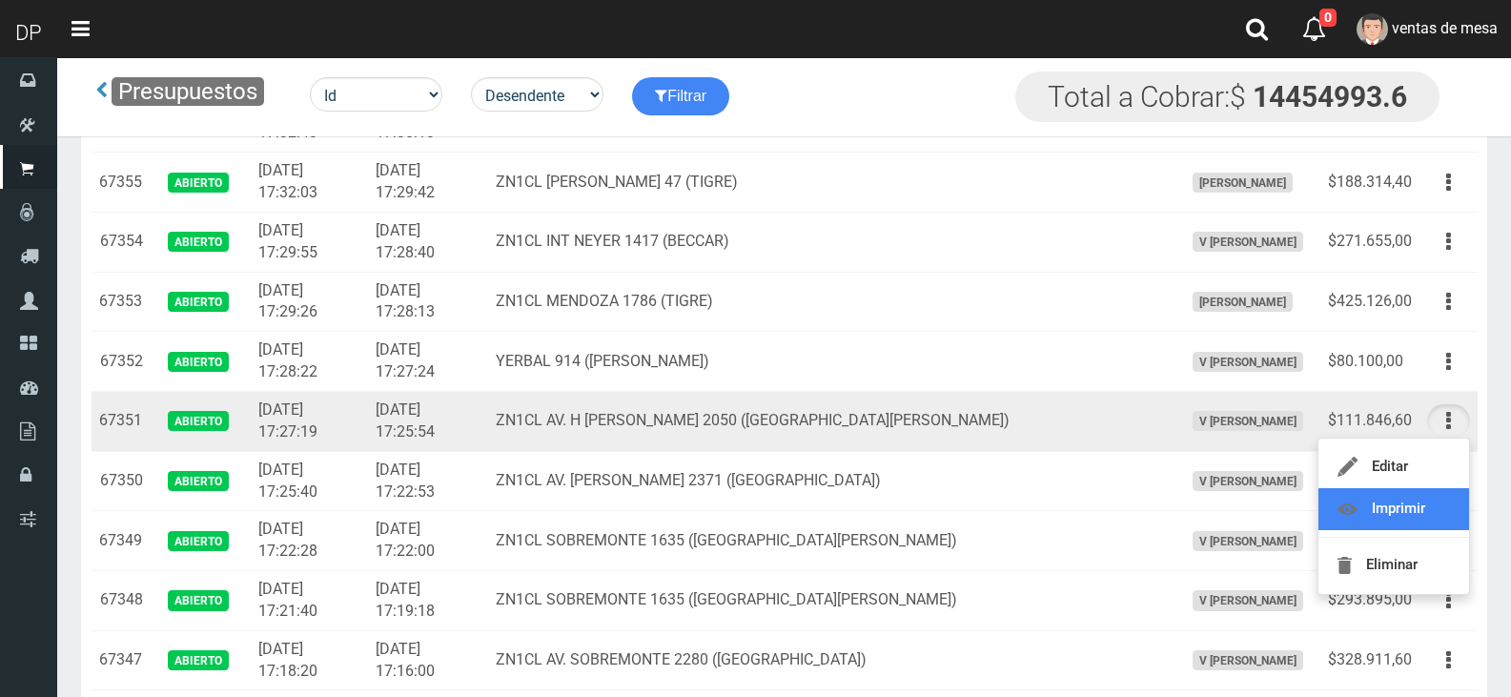
click at [1383, 507] on link "Imprimir" at bounding box center [1393, 509] width 151 height 42
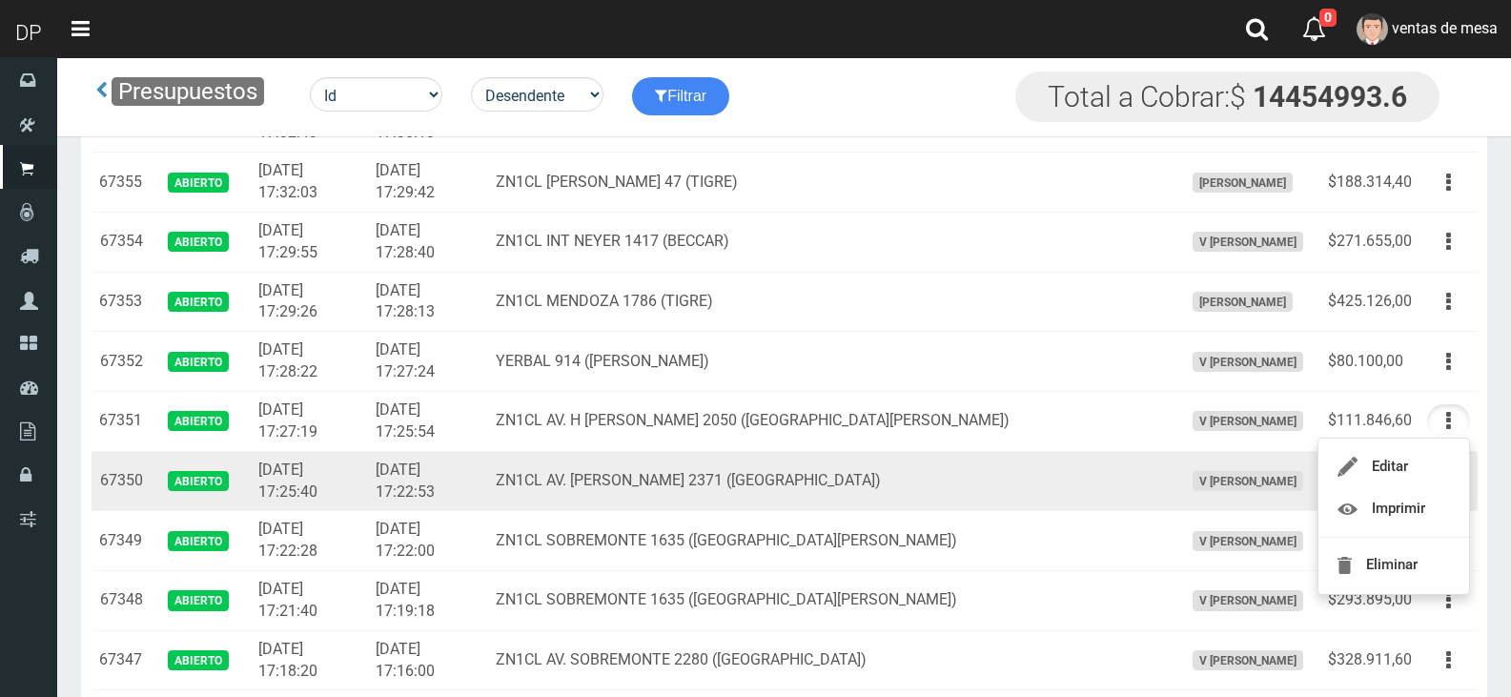
click at [1383, 507] on td "$153.672,00" at bounding box center [1369, 481] width 99 height 60
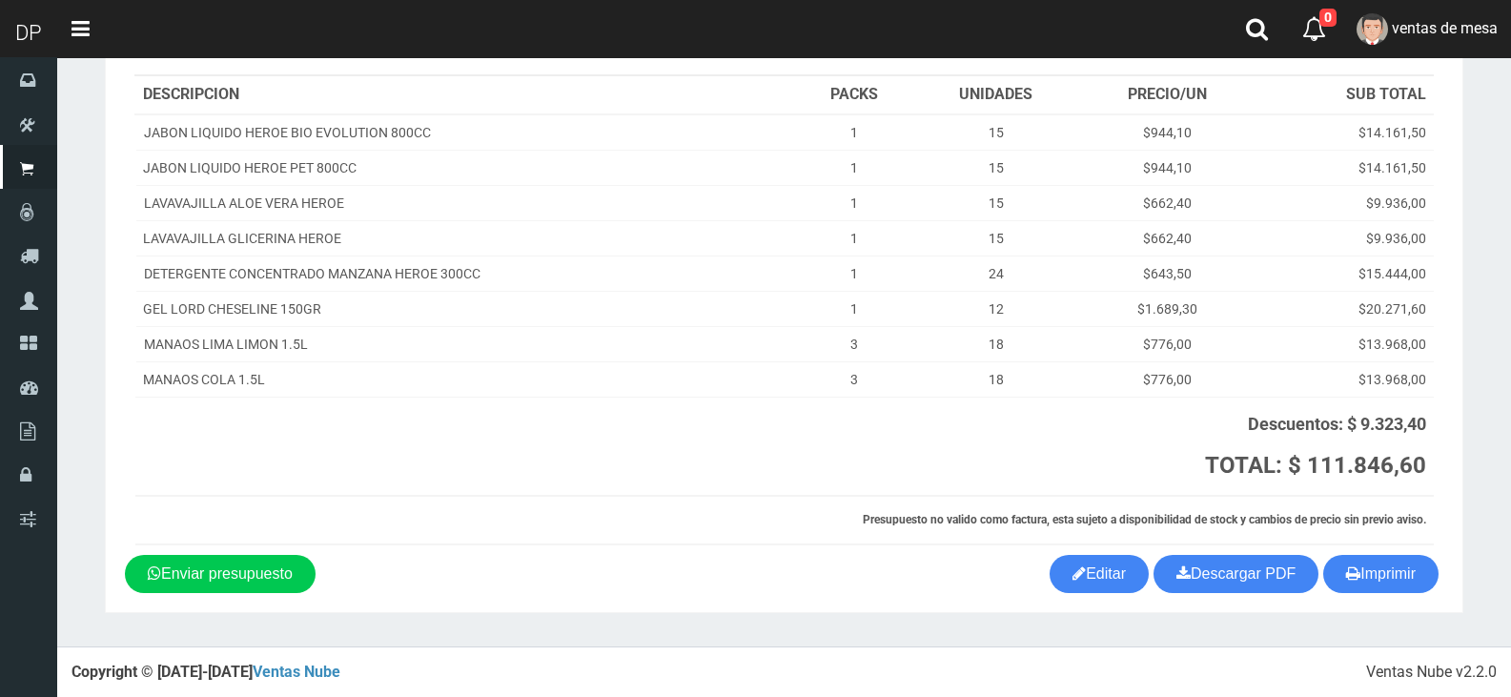
scroll to position [213, 0]
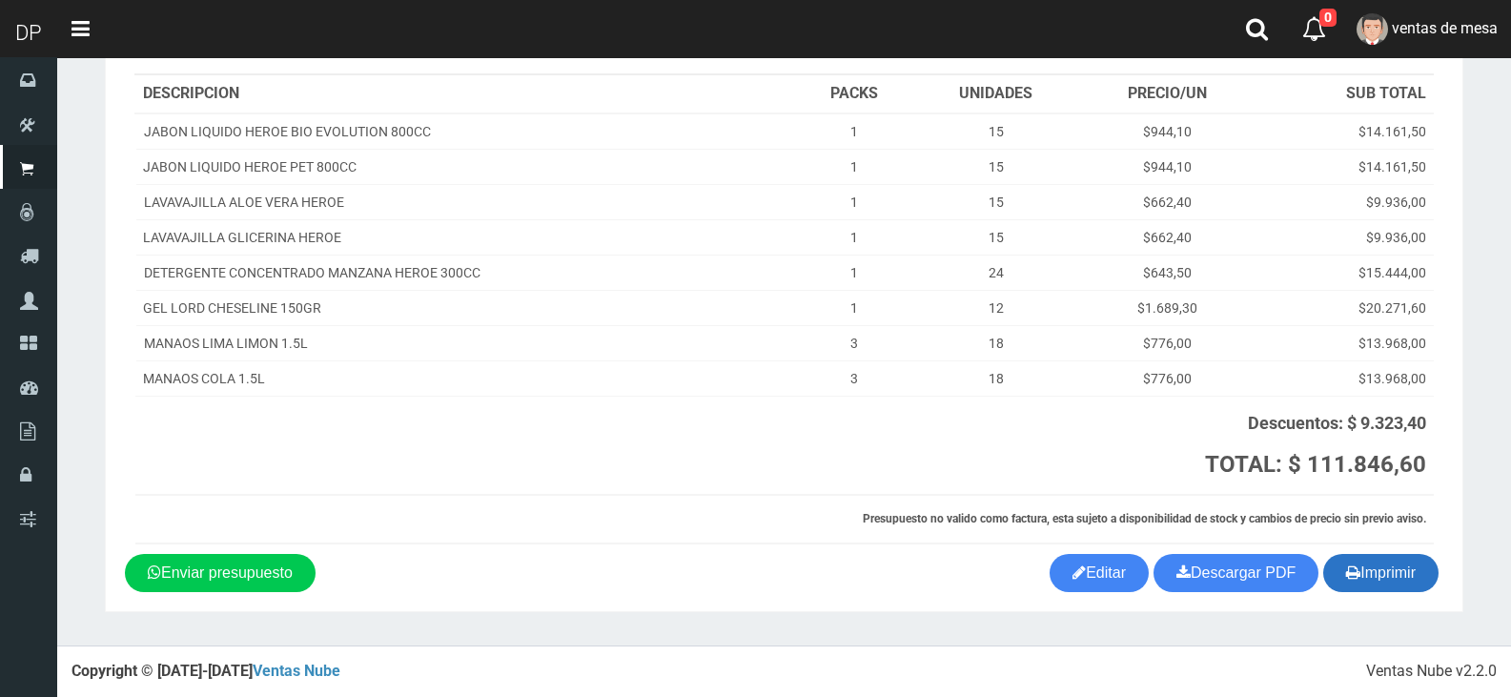
click at [1410, 560] on button "Imprimir" at bounding box center [1380, 573] width 115 height 38
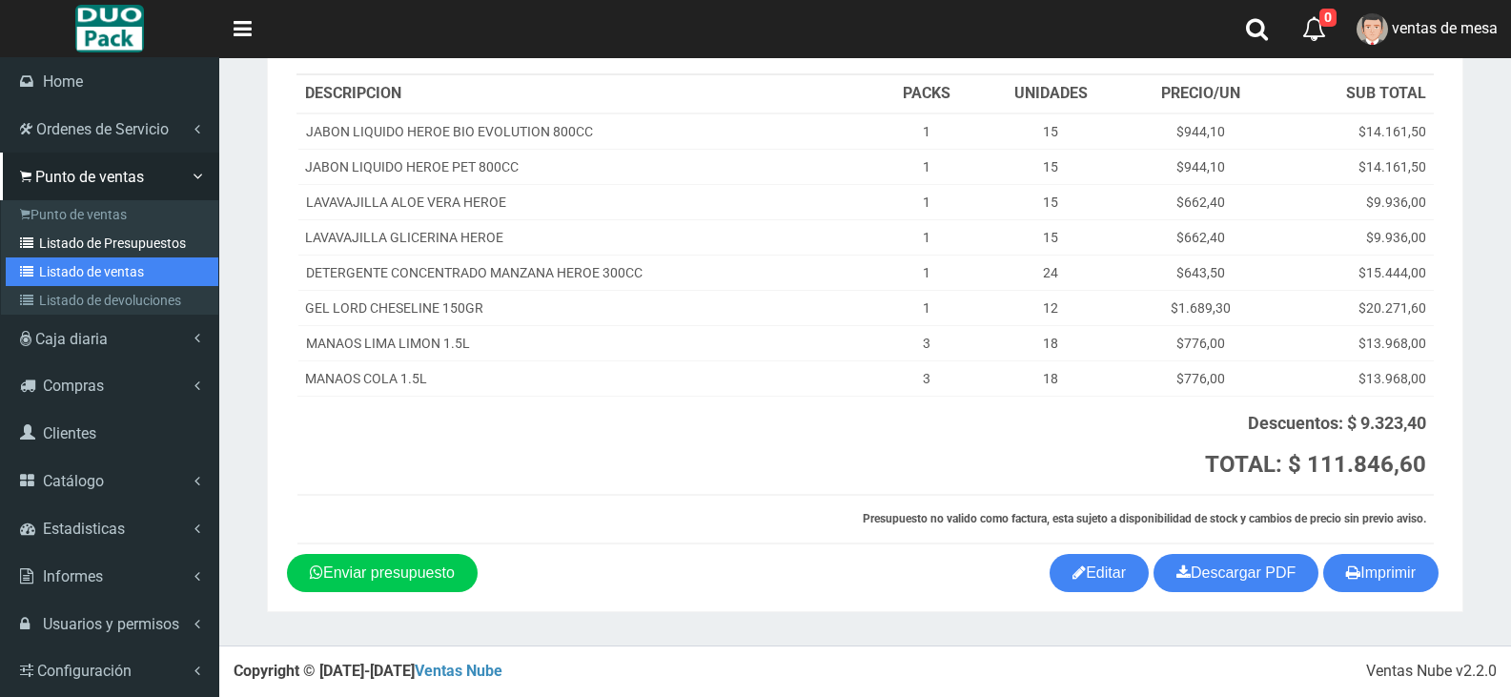
click at [132, 258] on link "Listado de ventas" at bounding box center [112, 271] width 213 height 29
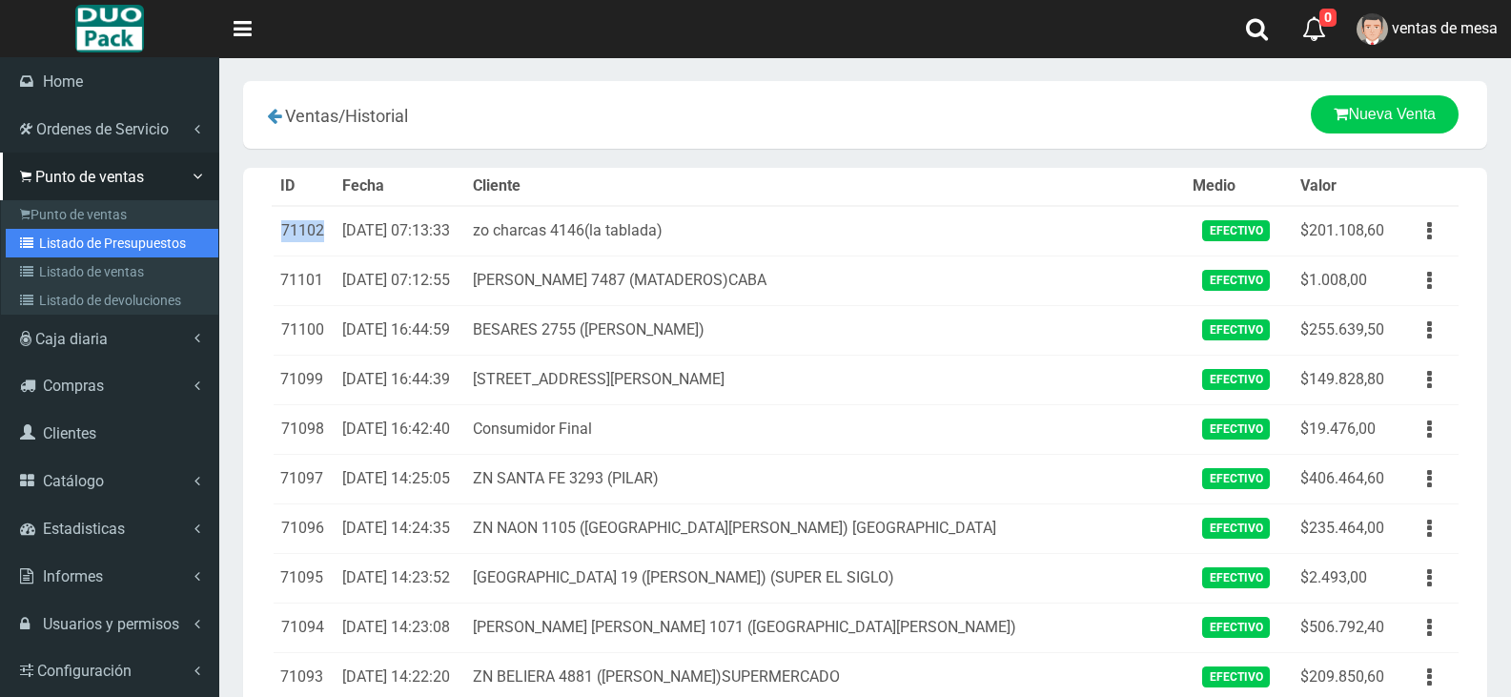
click at [89, 240] on link "Listado de Presupuestos" at bounding box center [112, 243] width 213 height 29
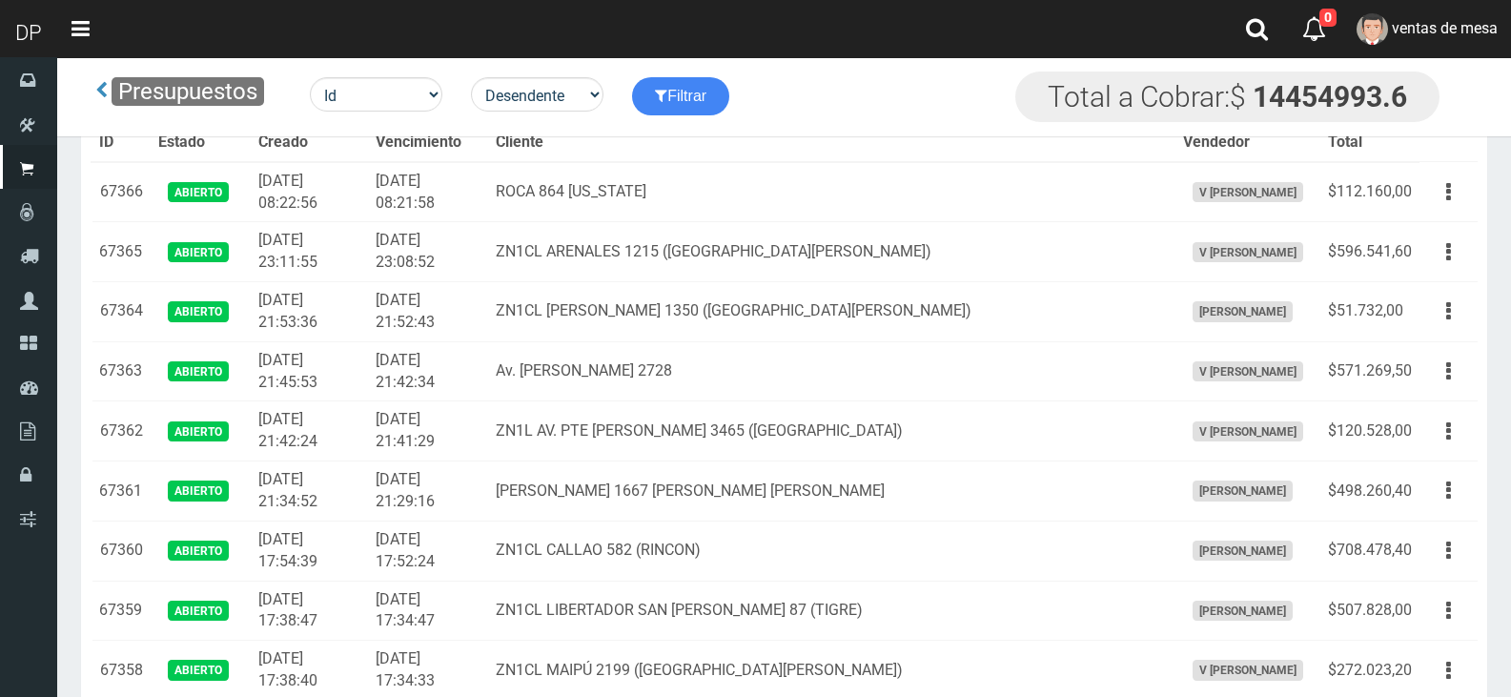
scroll to position [477, 0]
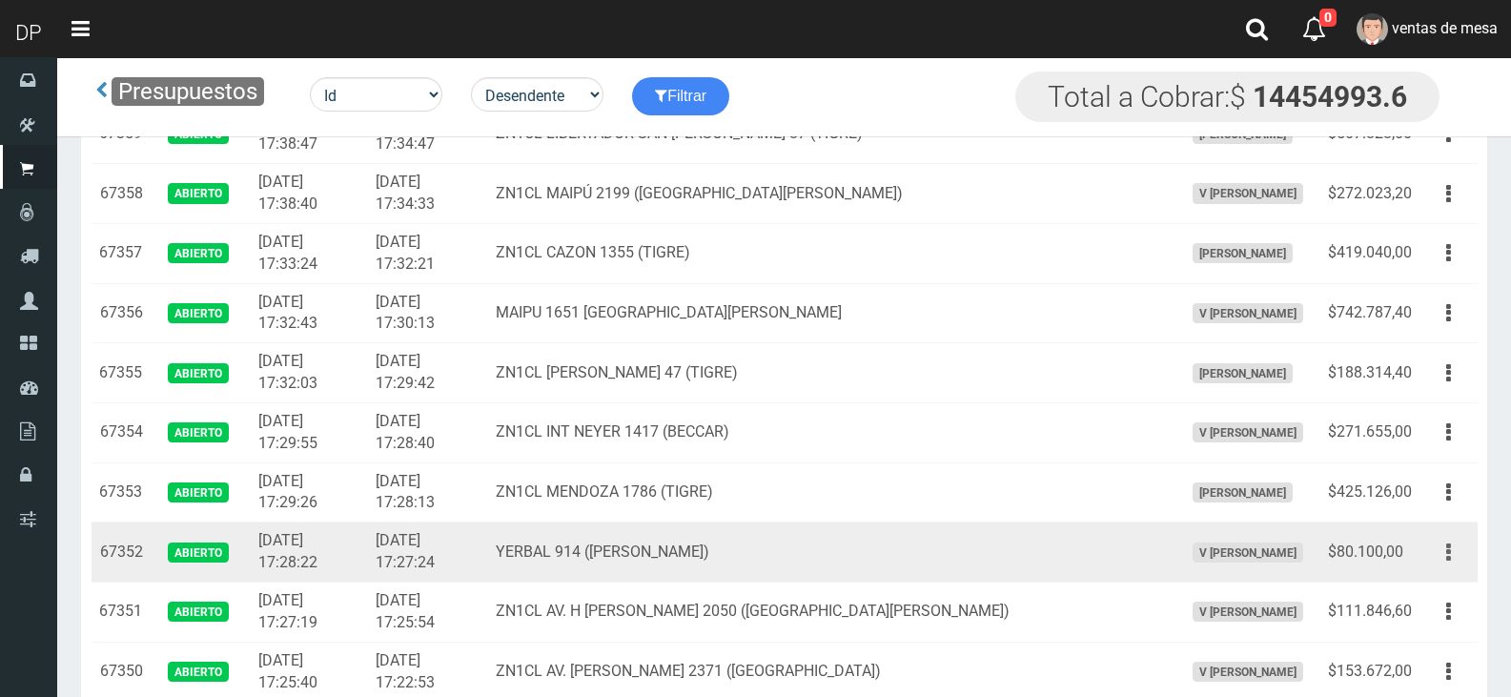
click at [1453, 561] on button "button" at bounding box center [1448, 552] width 43 height 33
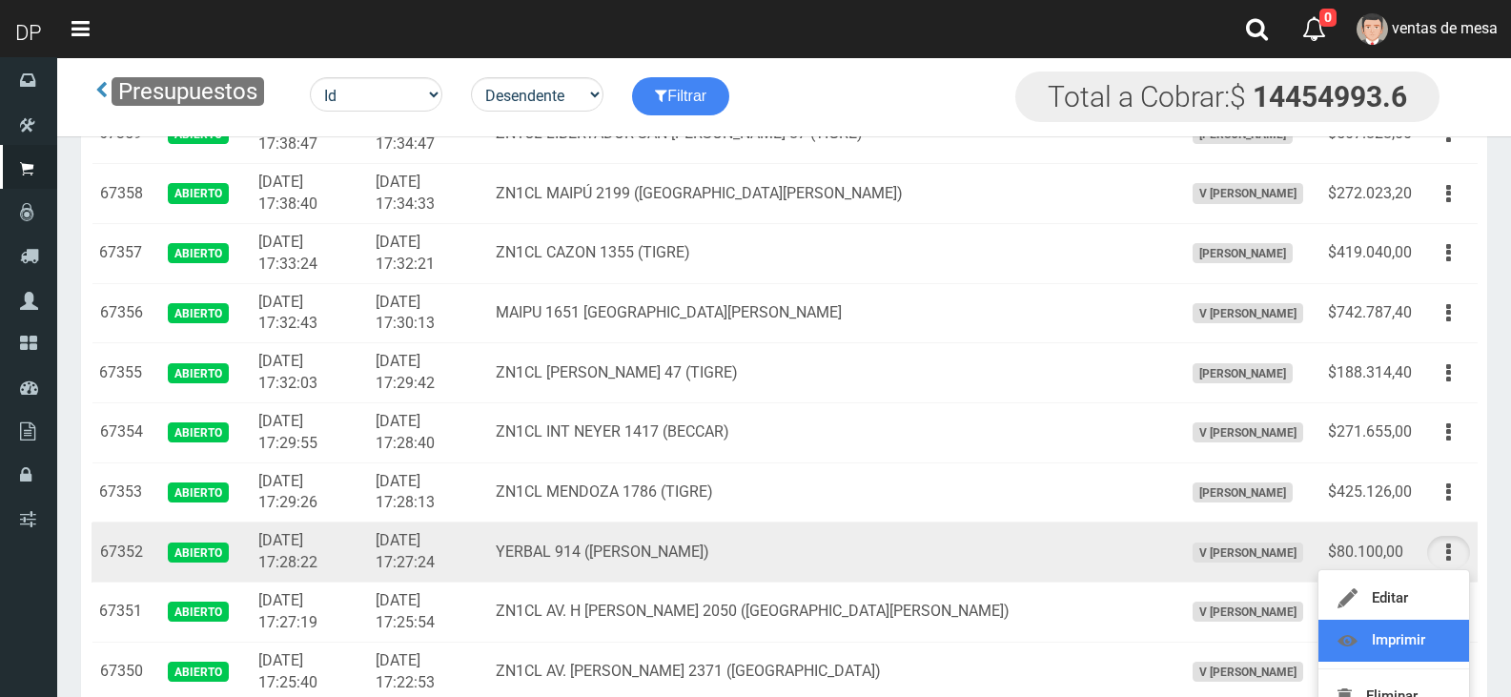
click at [1362, 620] on link "Imprimir" at bounding box center [1393, 640] width 151 height 42
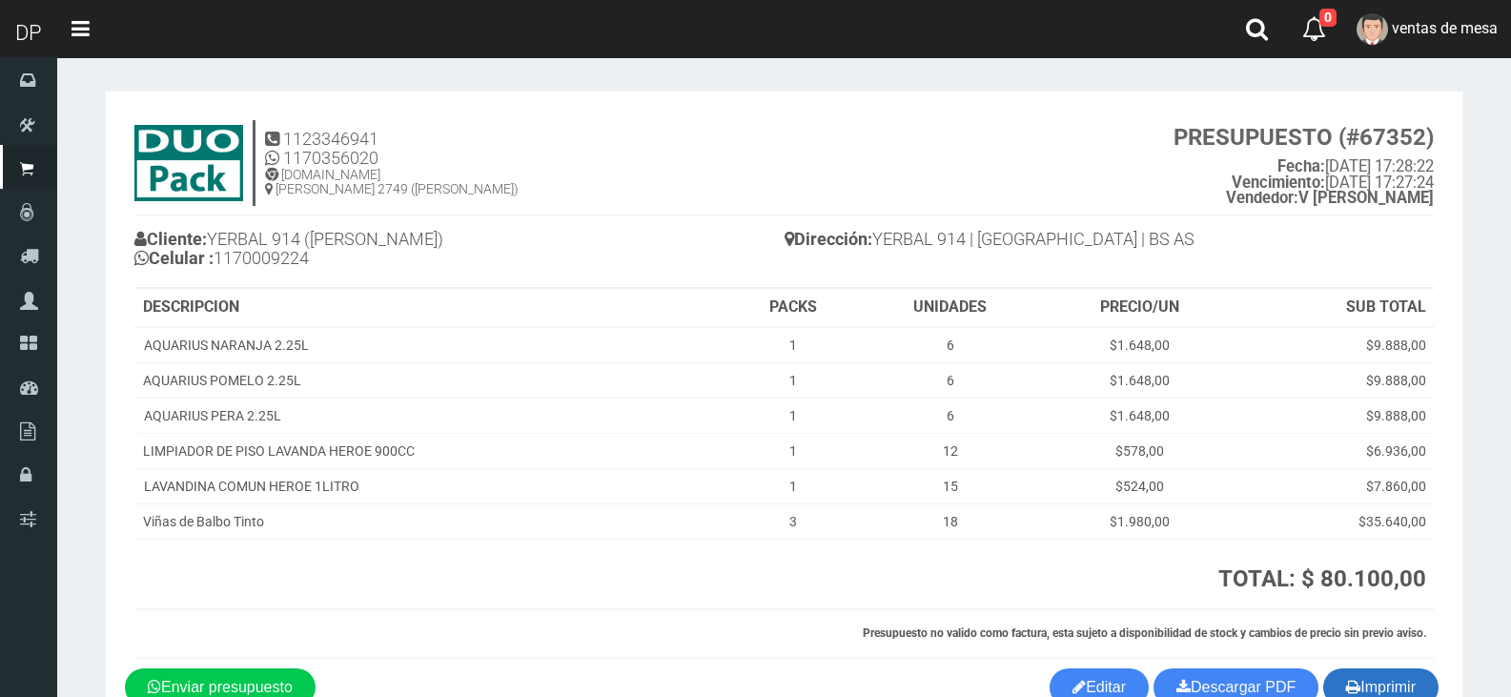
click at [1378, 680] on button "Imprimir" at bounding box center [1380, 687] width 115 height 38
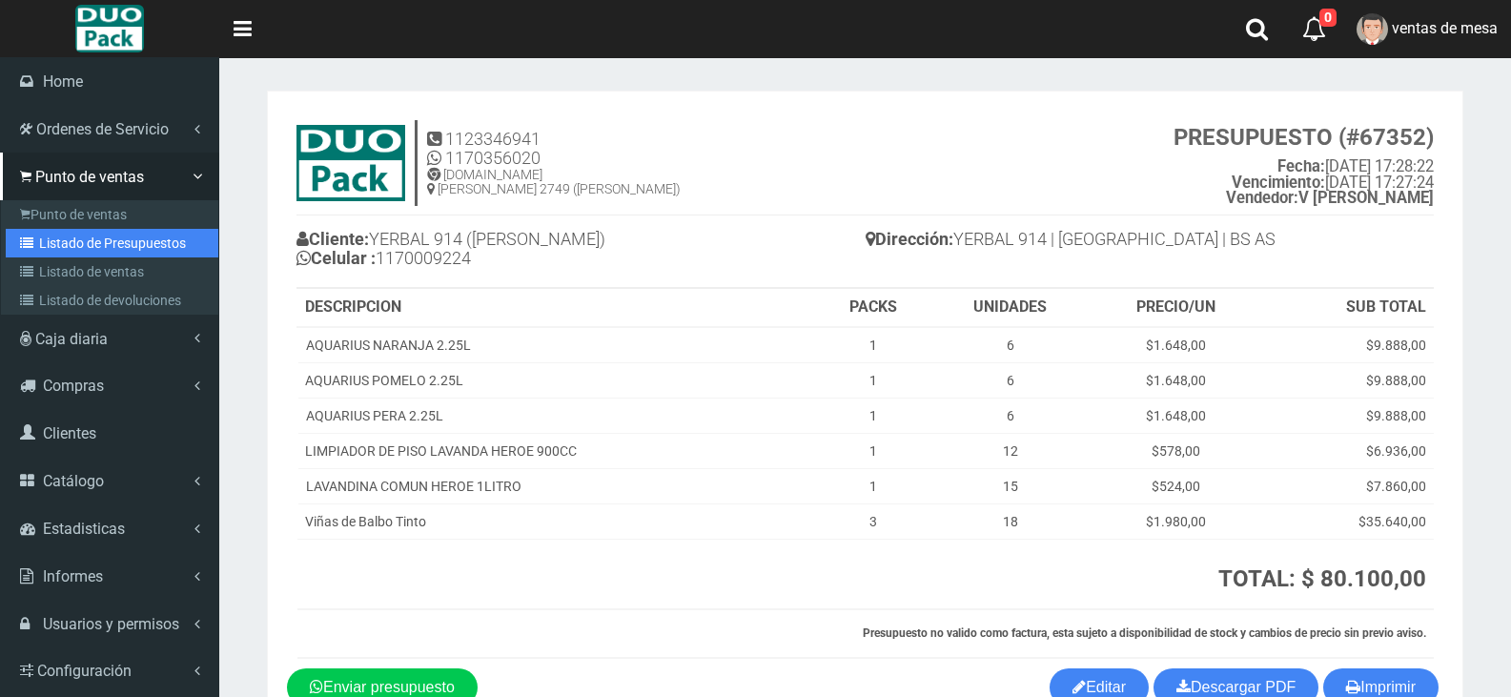
click at [66, 245] on link "Listado de Presupuestos" at bounding box center [112, 243] width 213 height 29
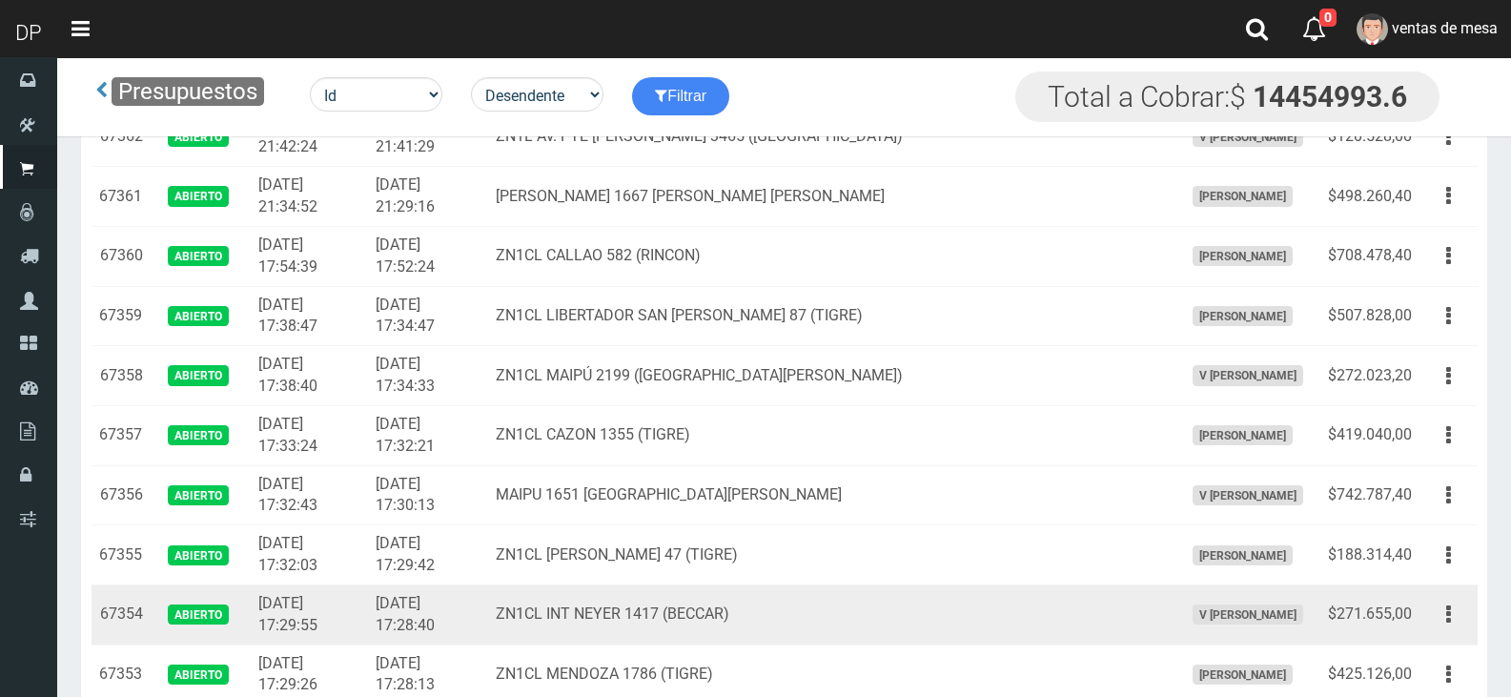
scroll to position [433, 0]
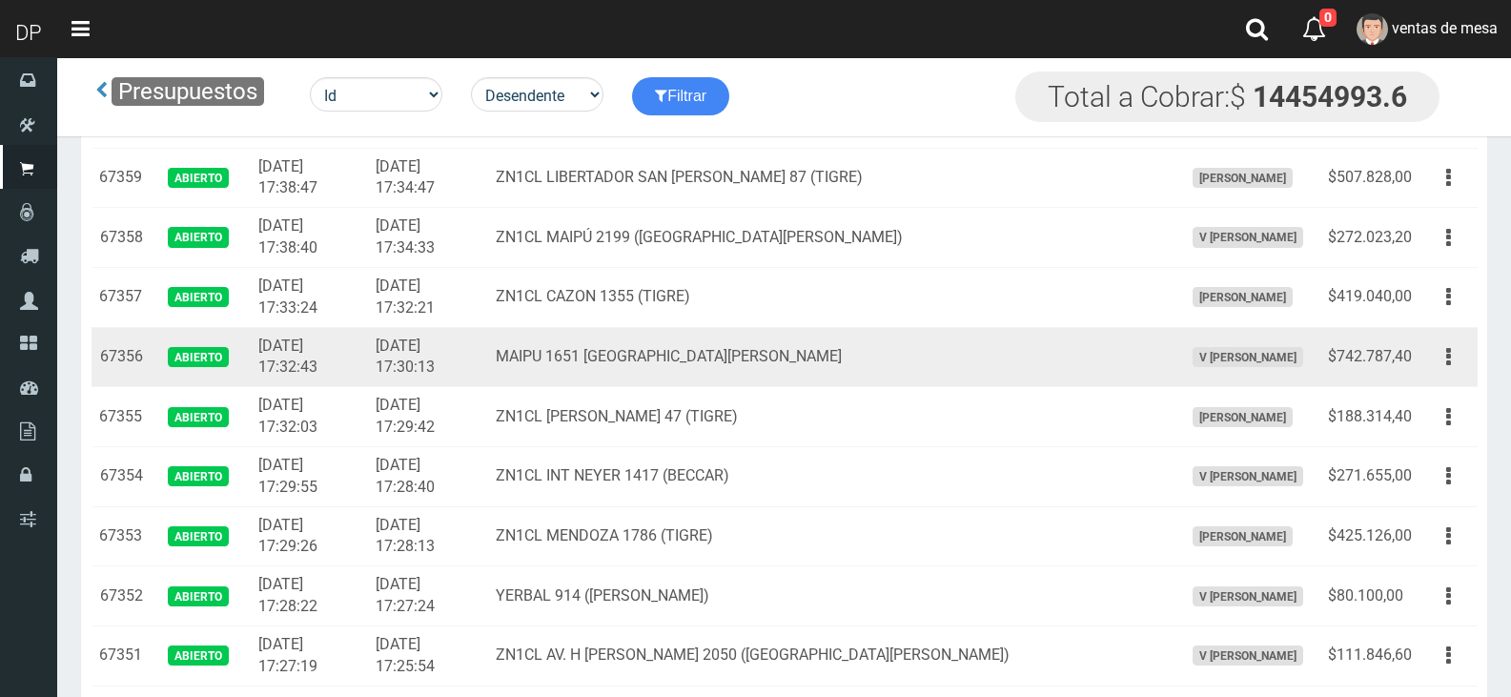
click at [1413, 364] on td "$742.787,40" at bounding box center [1369, 357] width 99 height 60
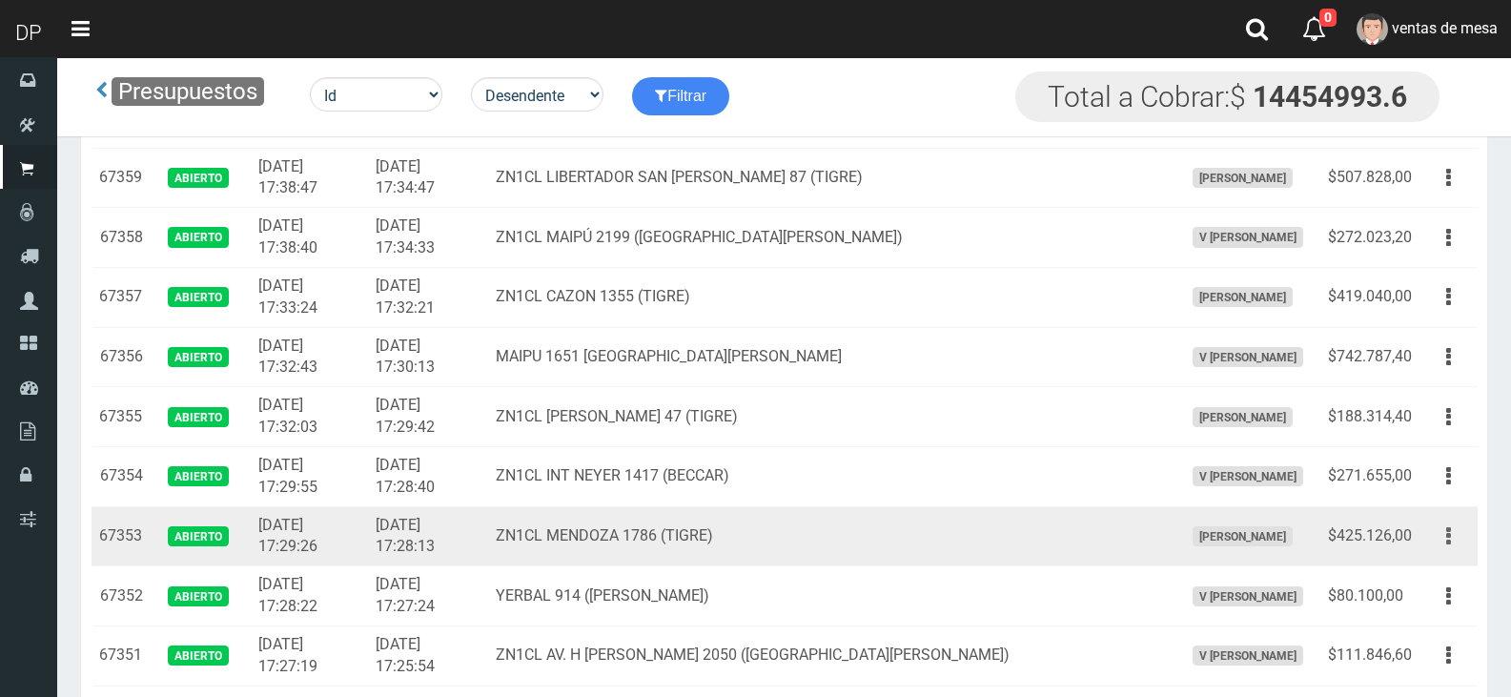
click at [1448, 538] on icon "button" at bounding box center [1448, 535] width 5 height 33
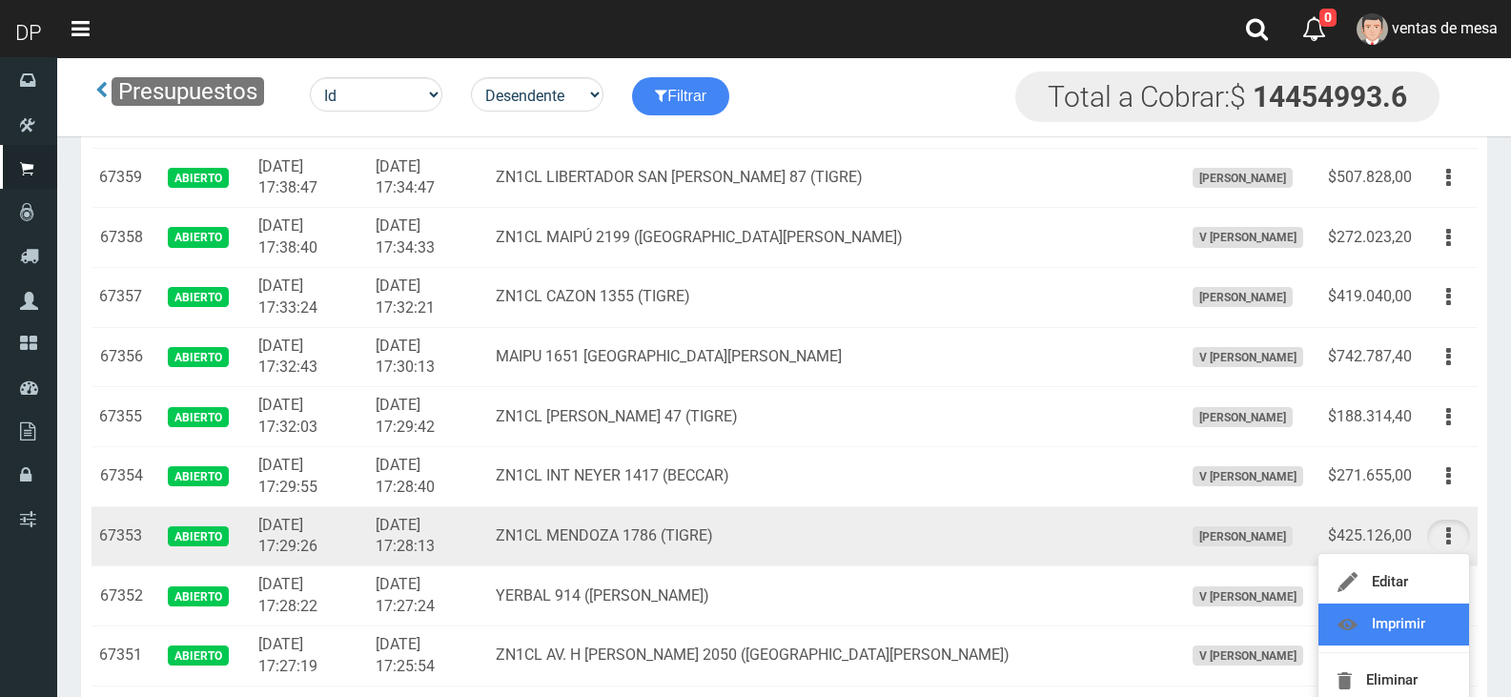
click at [1396, 619] on link "Imprimir" at bounding box center [1393, 624] width 151 height 42
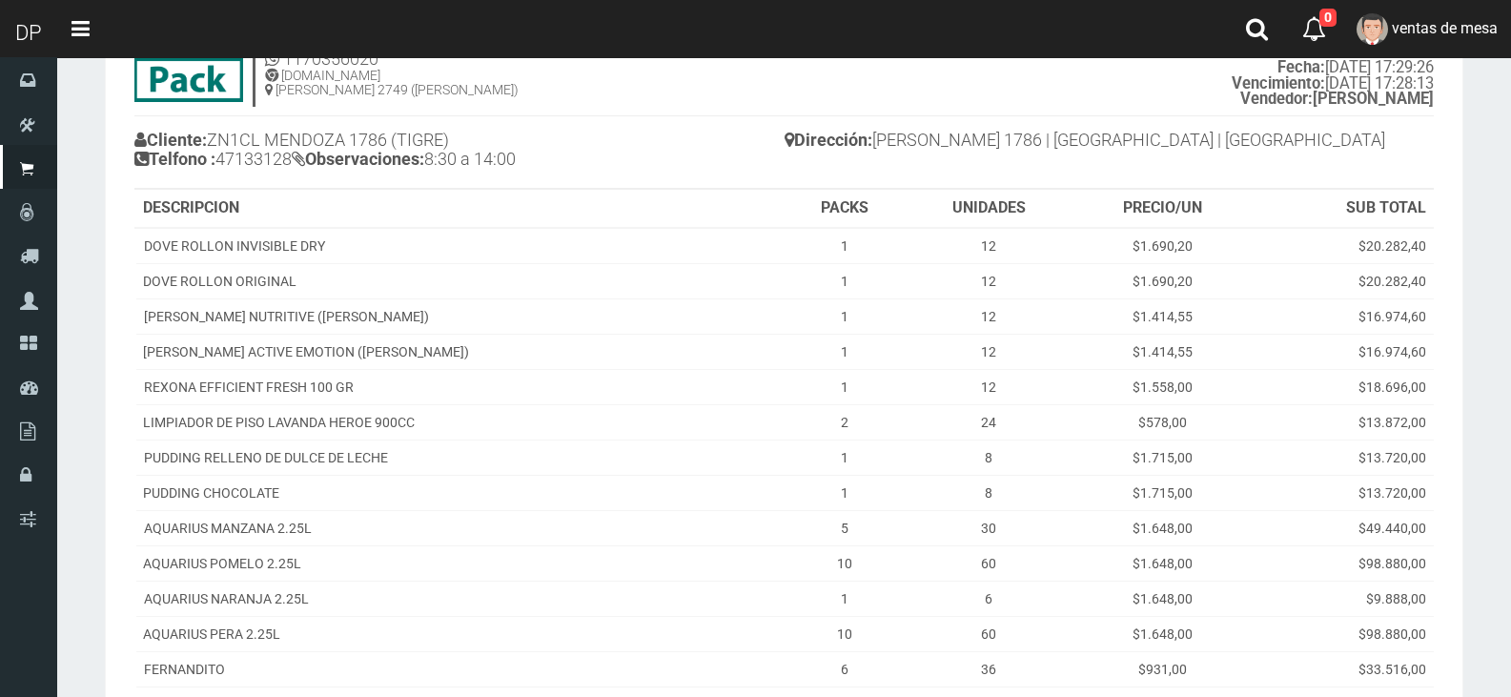
scroll to position [390, 0]
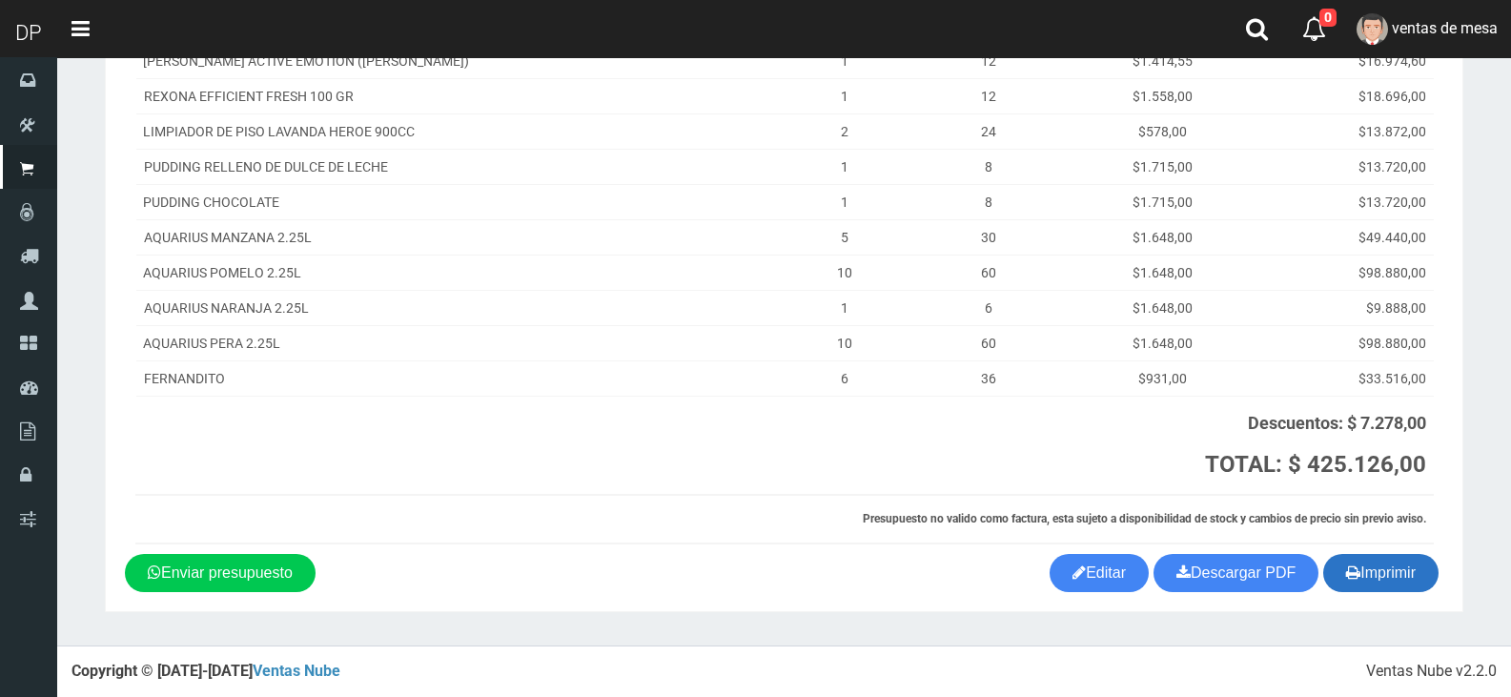
click at [1369, 574] on button "Imprimir" at bounding box center [1380, 573] width 115 height 38
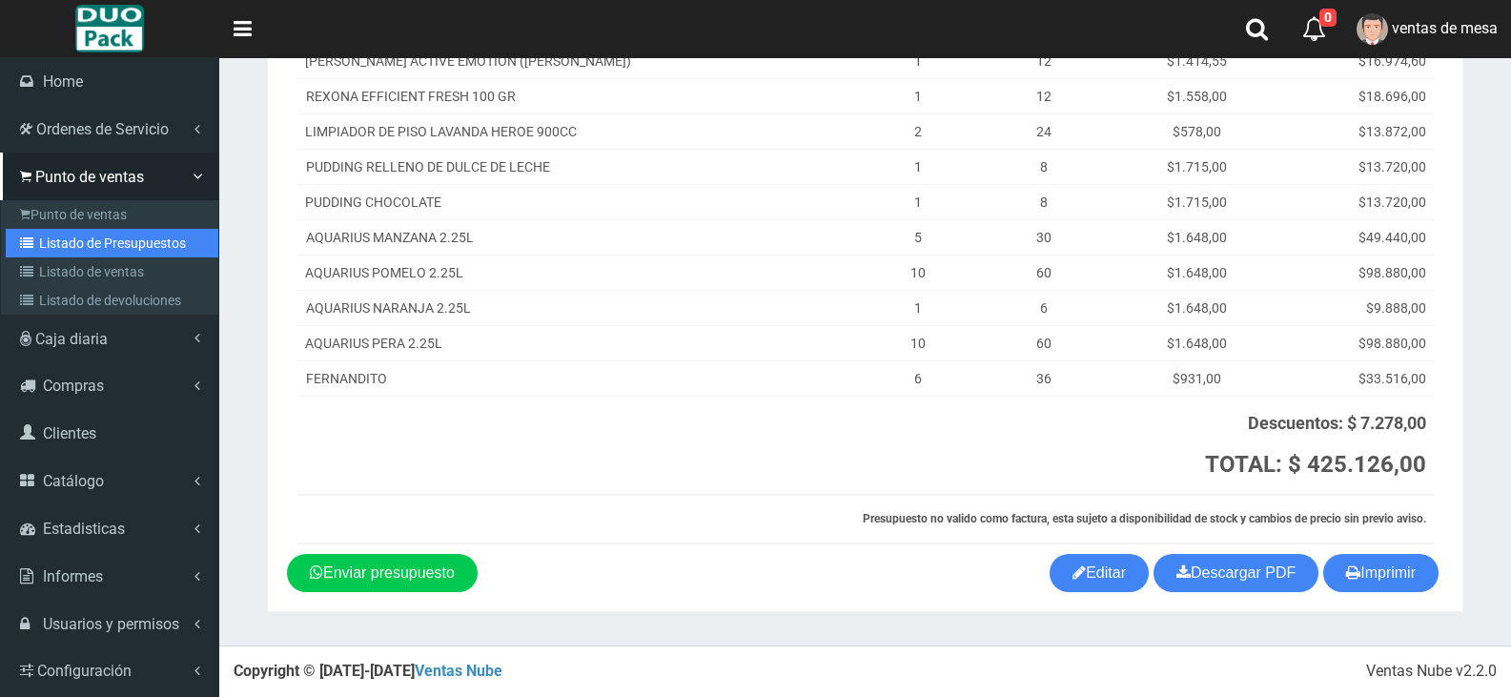
click at [122, 245] on link "Listado de Presupuestos" at bounding box center [112, 243] width 213 height 29
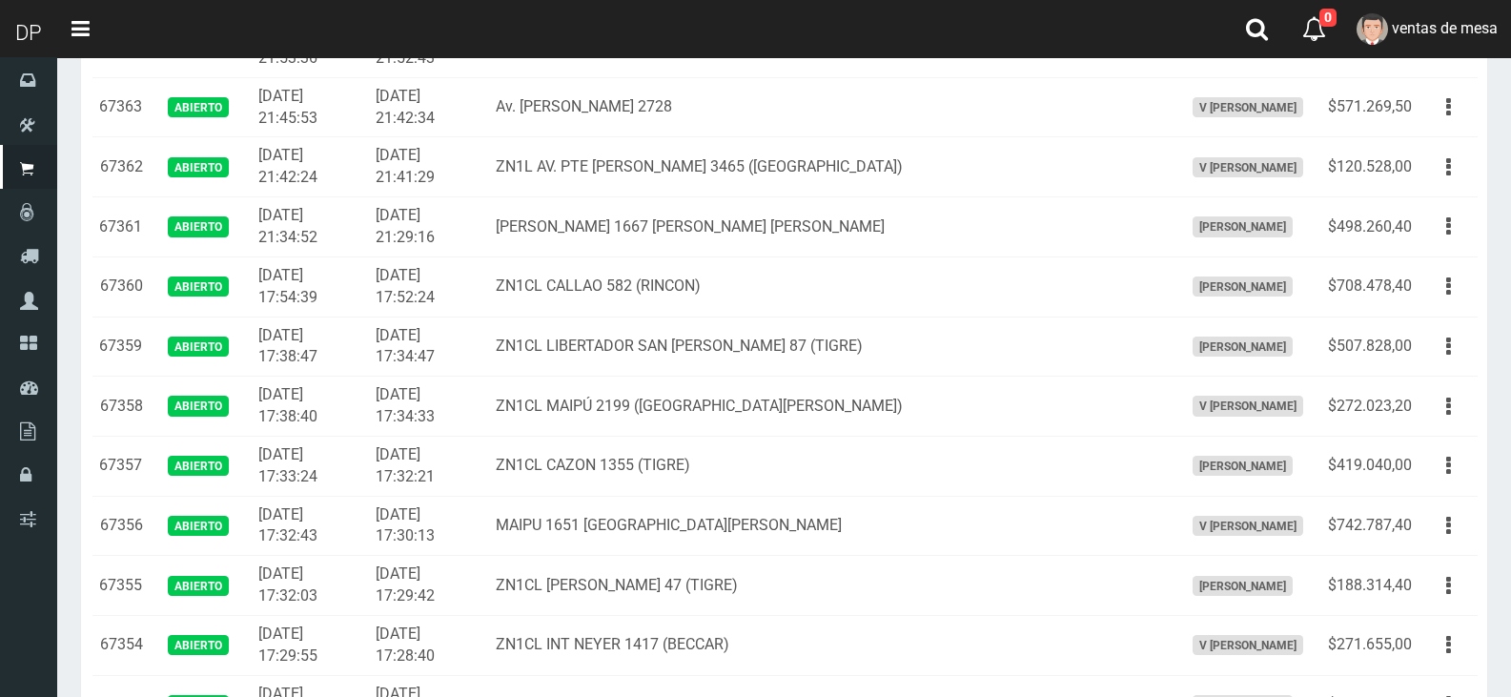
scroll to position [477, 0]
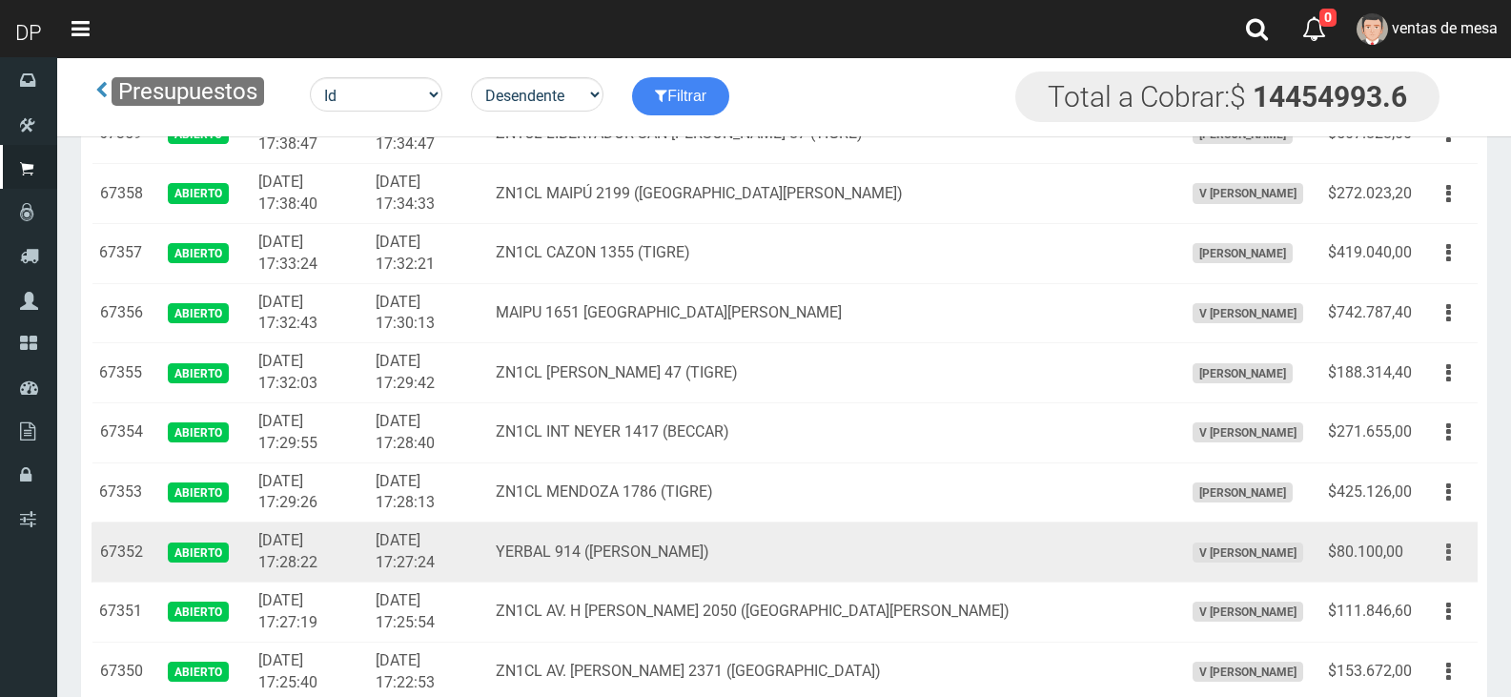
click at [1444, 551] on button "button" at bounding box center [1448, 552] width 43 height 33
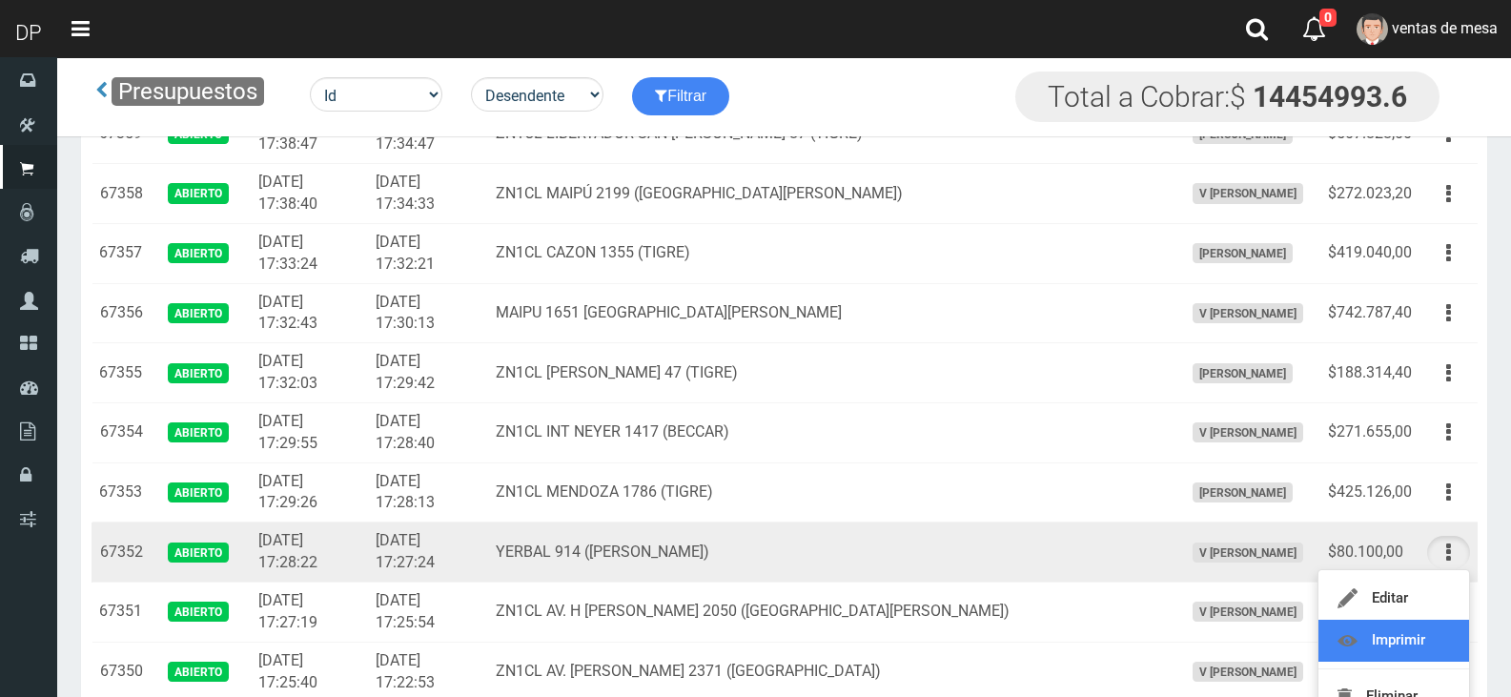
click at [1432, 632] on link "Imprimir" at bounding box center [1393, 640] width 151 height 42
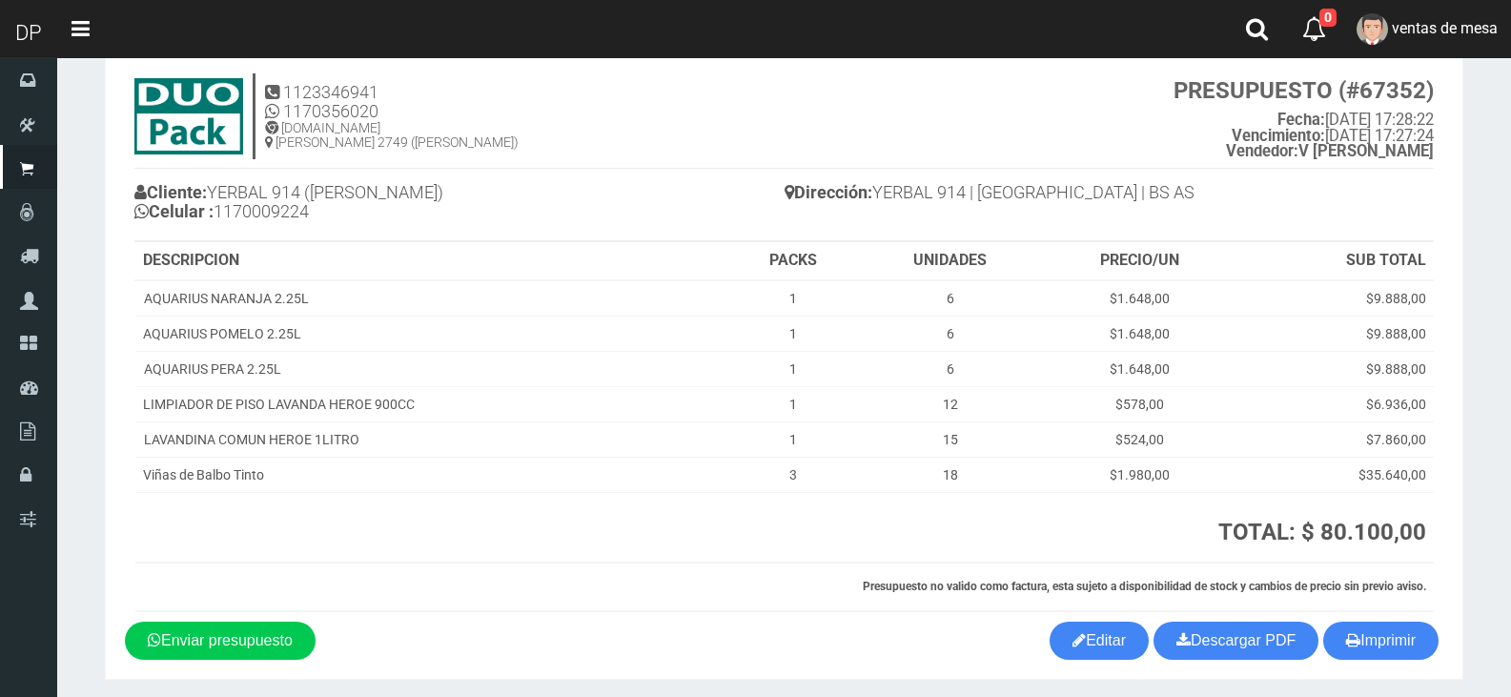
scroll to position [114, 0]
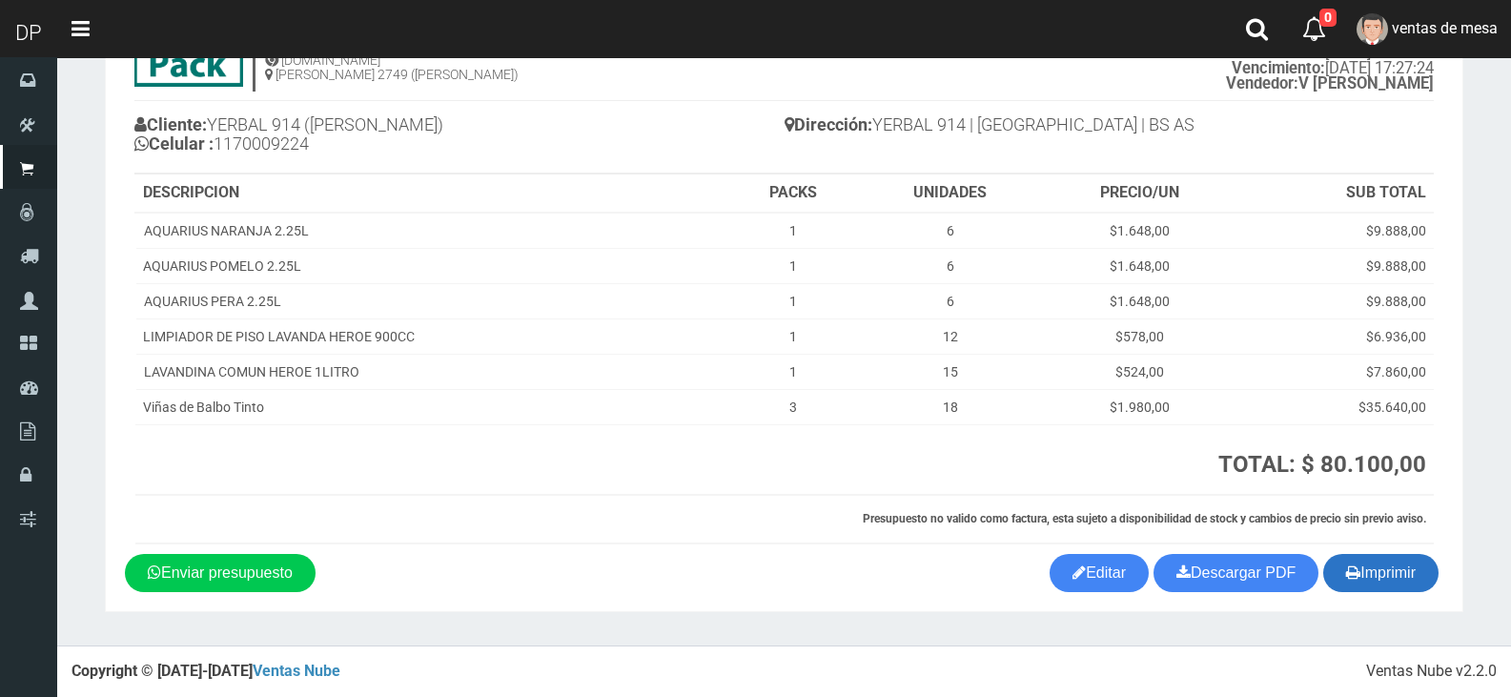
click at [1385, 584] on button "Imprimir" at bounding box center [1380, 573] width 115 height 38
click at [1351, 562] on icon "button" at bounding box center [1353, 572] width 14 height 27
click at [783, 652] on footer "Ventas Nube v2.2.0 Copyright © 2017-2019 Ventas Nube" at bounding box center [783, 670] width 1453 height 51
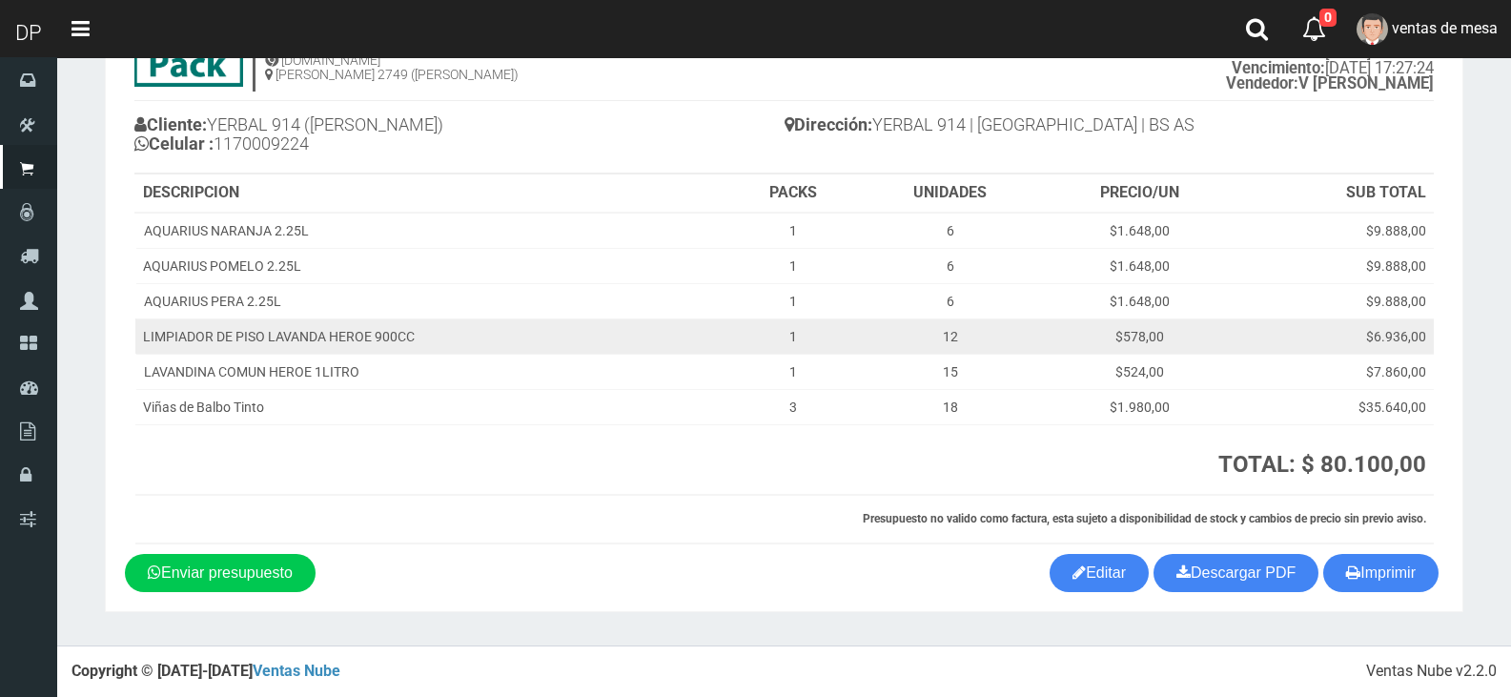
drag, startPoint x: 1283, startPoint y: 335, endPoint x: 1216, endPoint y: 100, distance: 244.7
click at [1226, 74] on strong "Vendedor:" at bounding box center [1262, 83] width 72 height 18
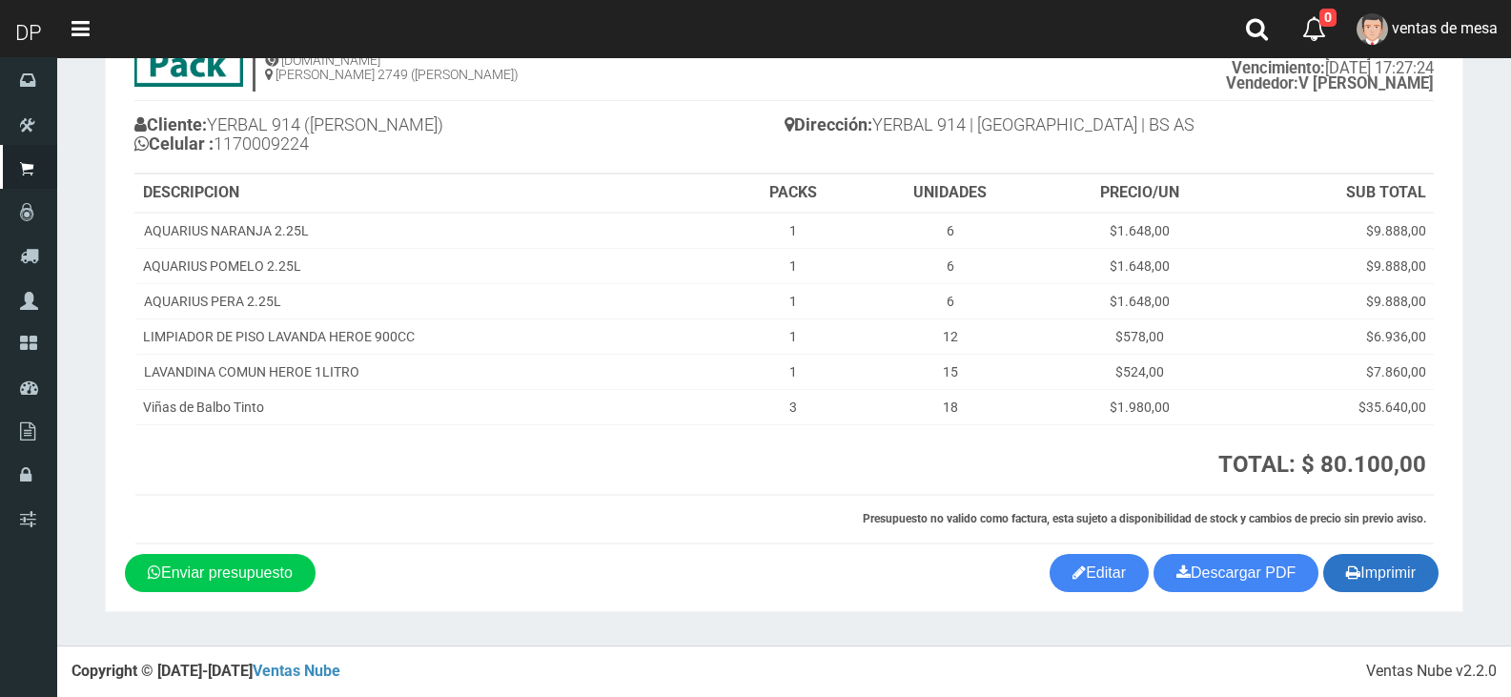
click at [1391, 575] on button "Imprimir" at bounding box center [1380, 573] width 115 height 38
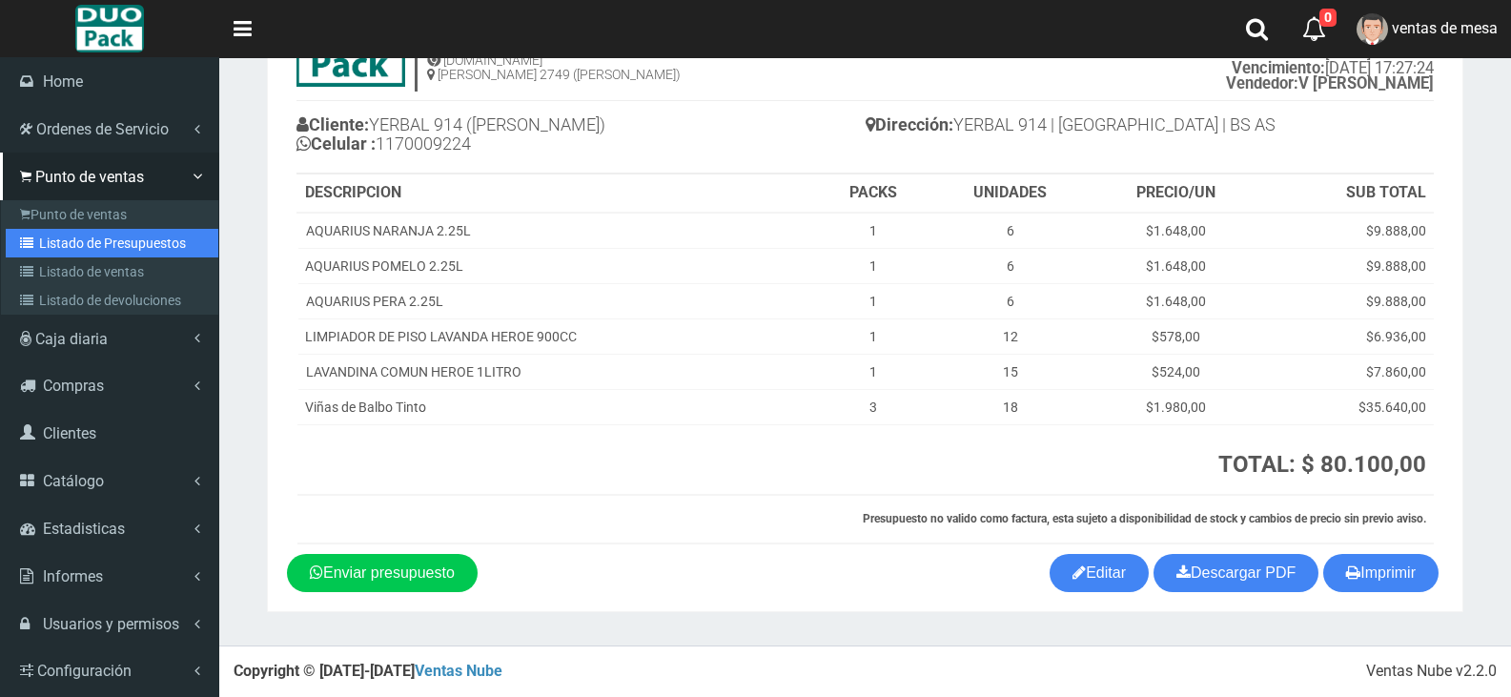
click at [143, 240] on link "Listado de Presupuestos" at bounding box center [112, 243] width 213 height 29
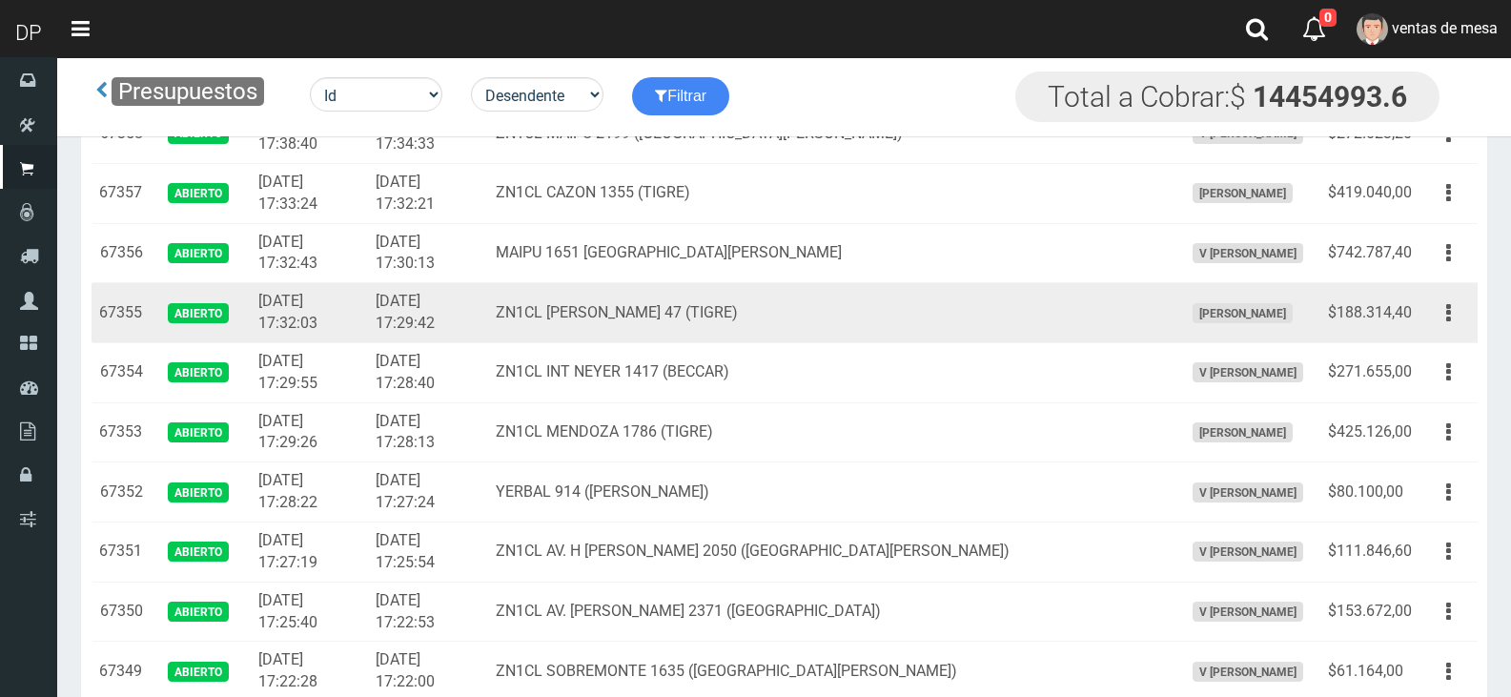
scroll to position [477, 0]
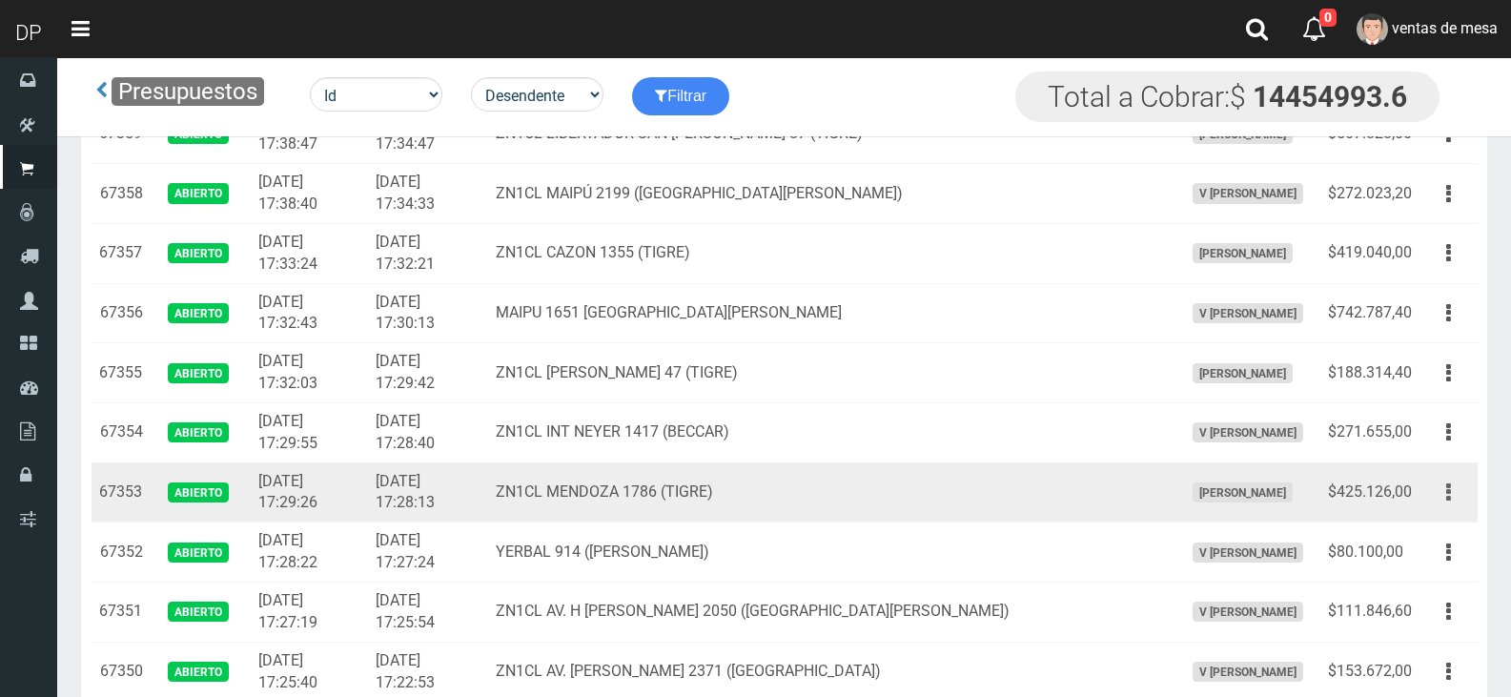
click at [1450, 489] on icon "button" at bounding box center [1448, 492] width 5 height 33
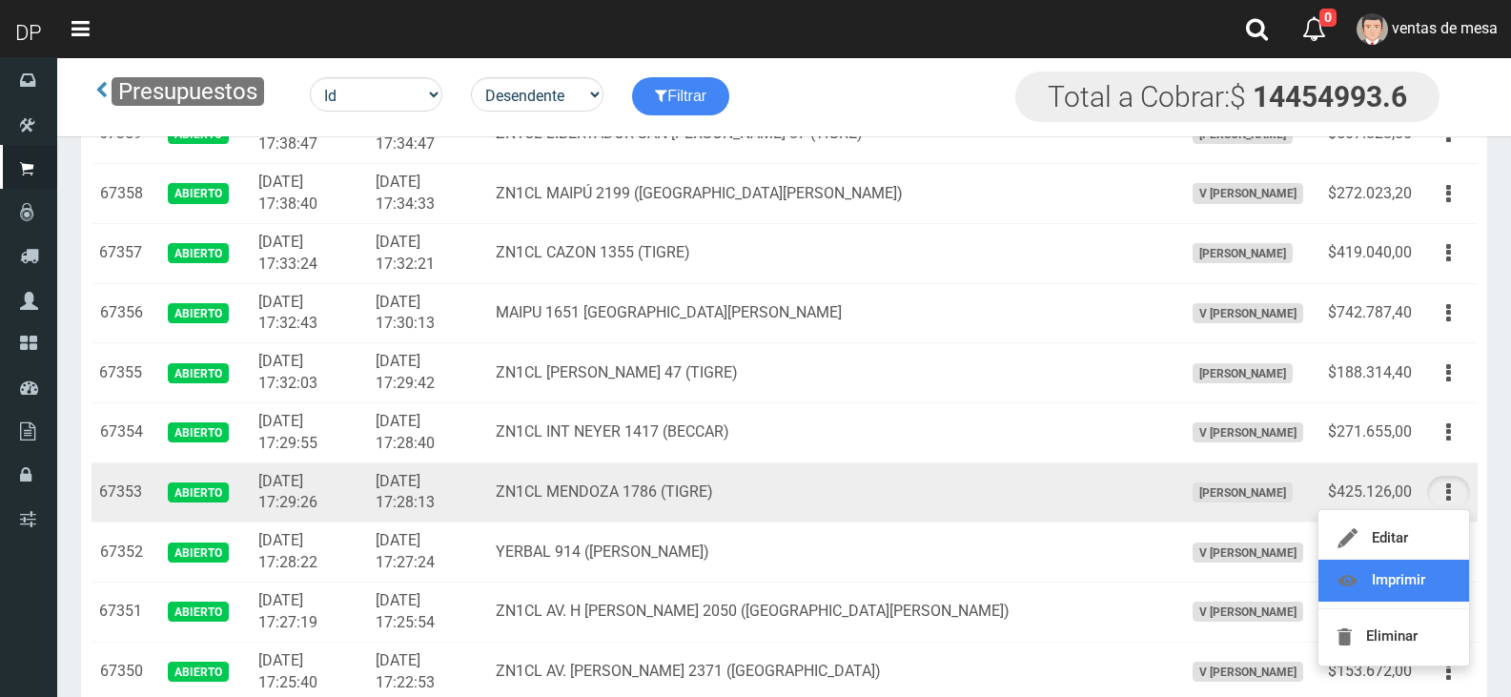
click at [1425, 568] on link "Imprimir" at bounding box center [1393, 580] width 151 height 42
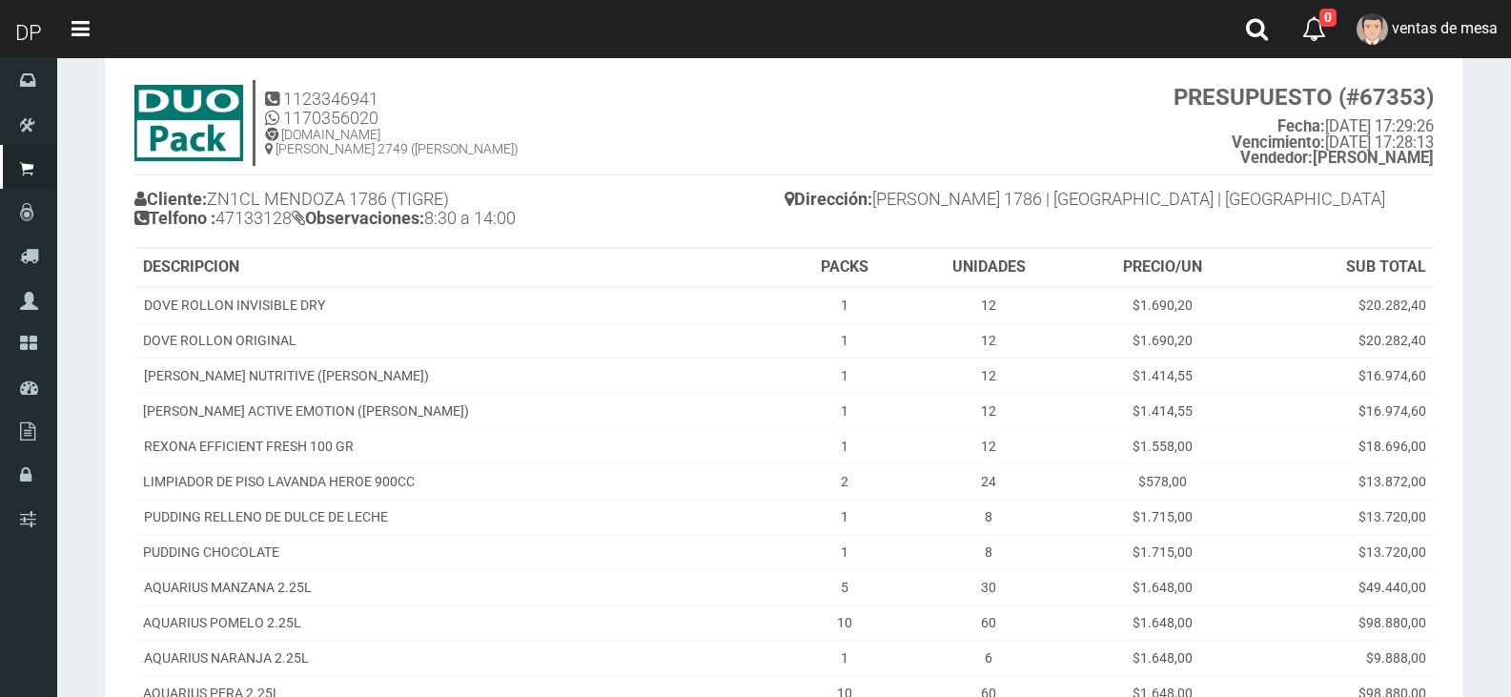
scroll to position [390, 0]
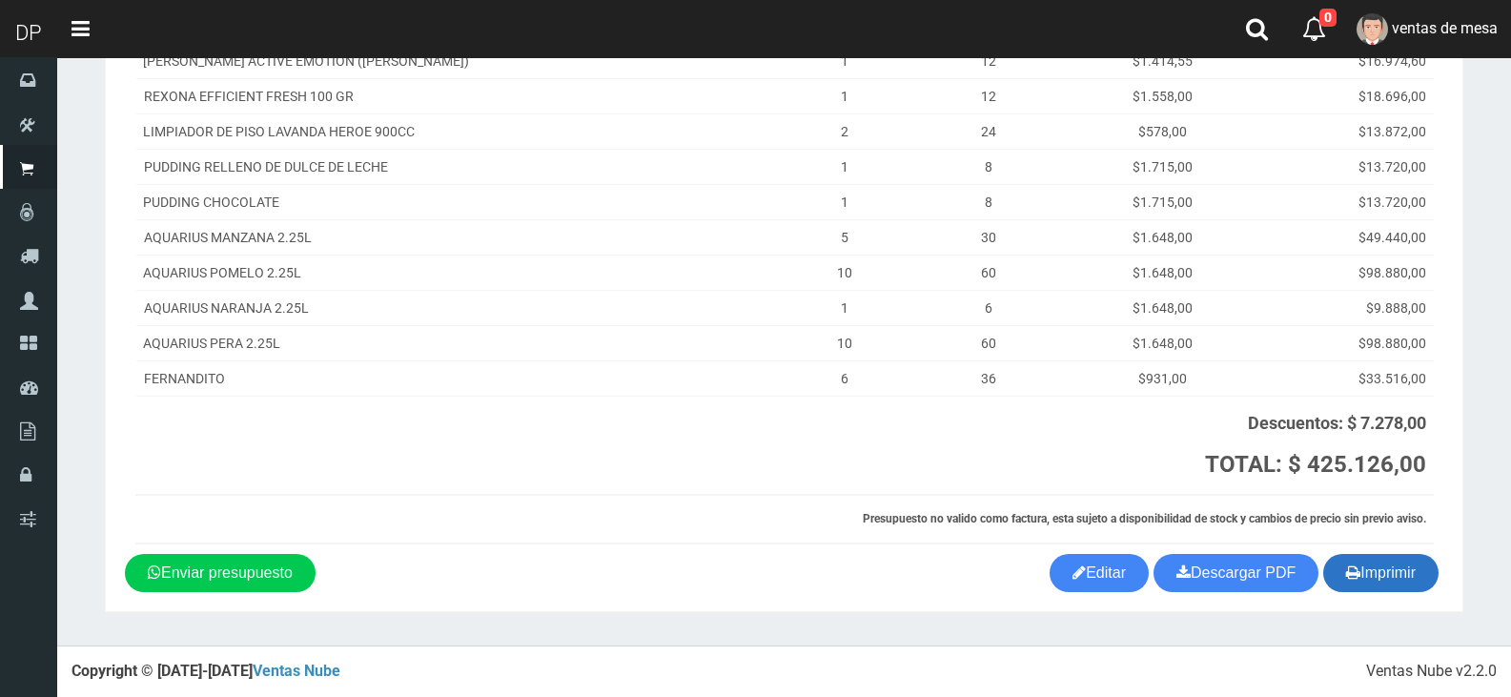
click at [1410, 589] on button "Imprimir" at bounding box center [1380, 573] width 115 height 38
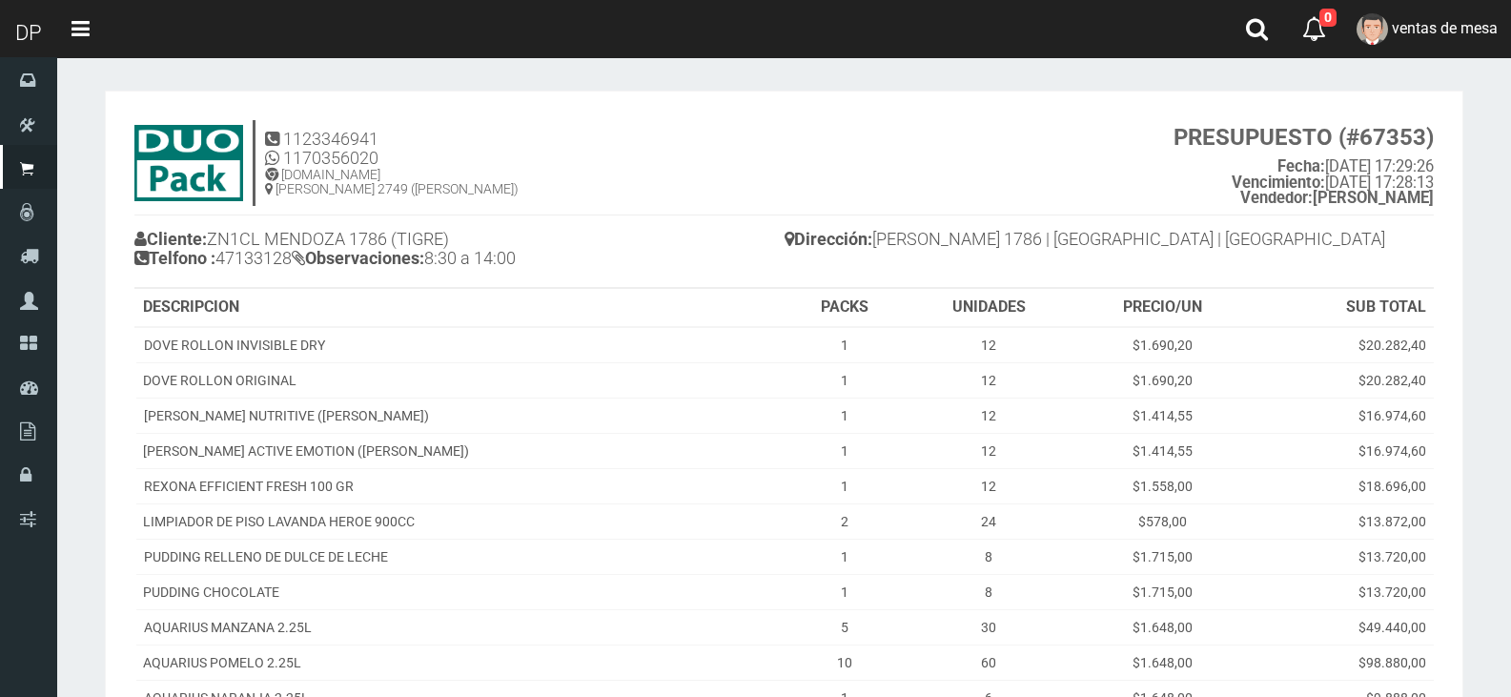
scroll to position [286, 0]
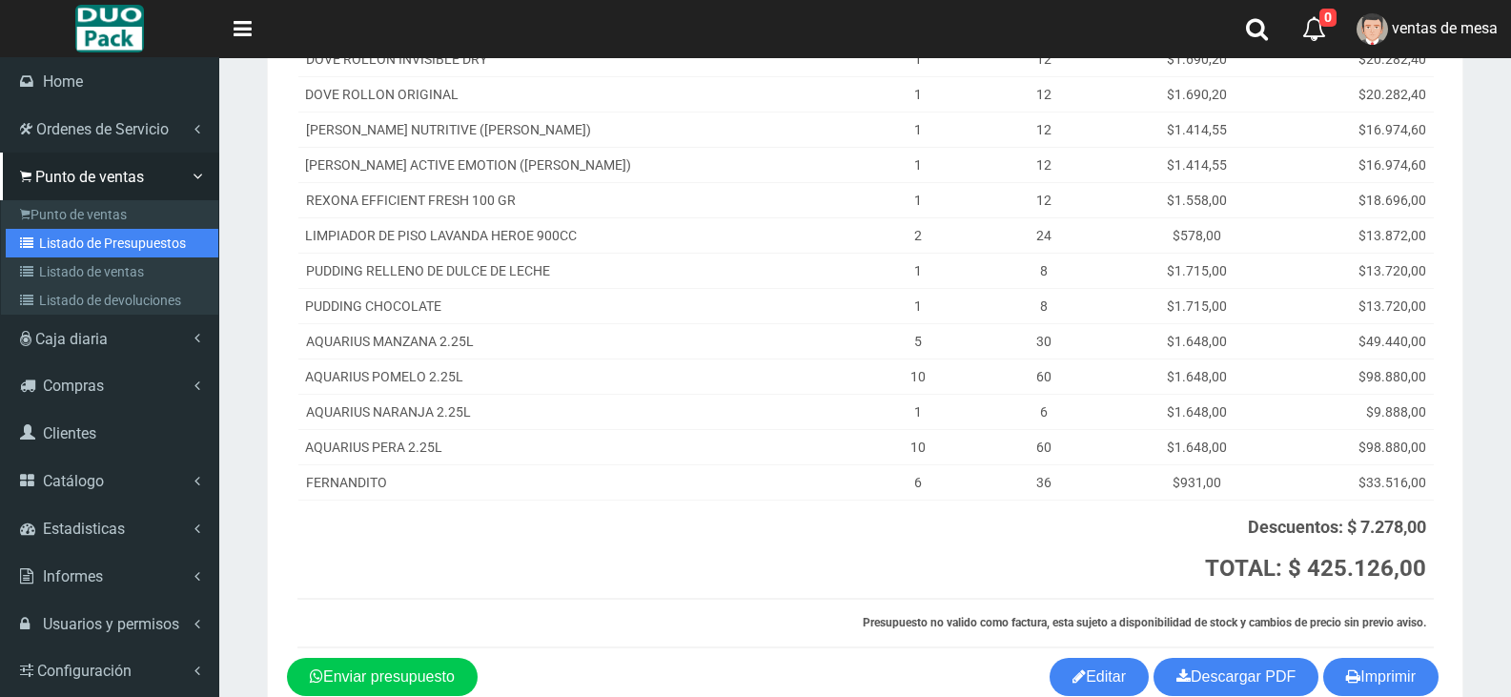
click at [122, 242] on link "Listado de Presupuestos" at bounding box center [112, 243] width 213 height 29
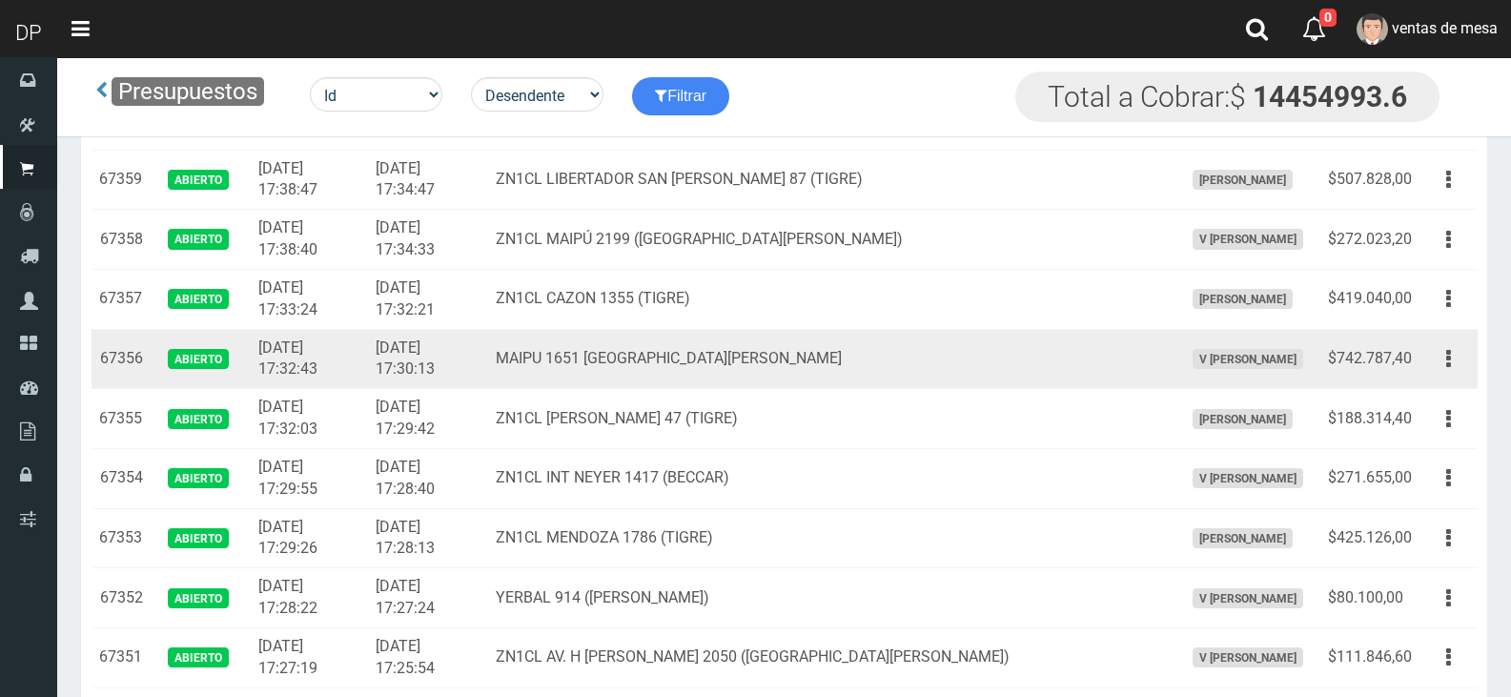
scroll to position [477, 0]
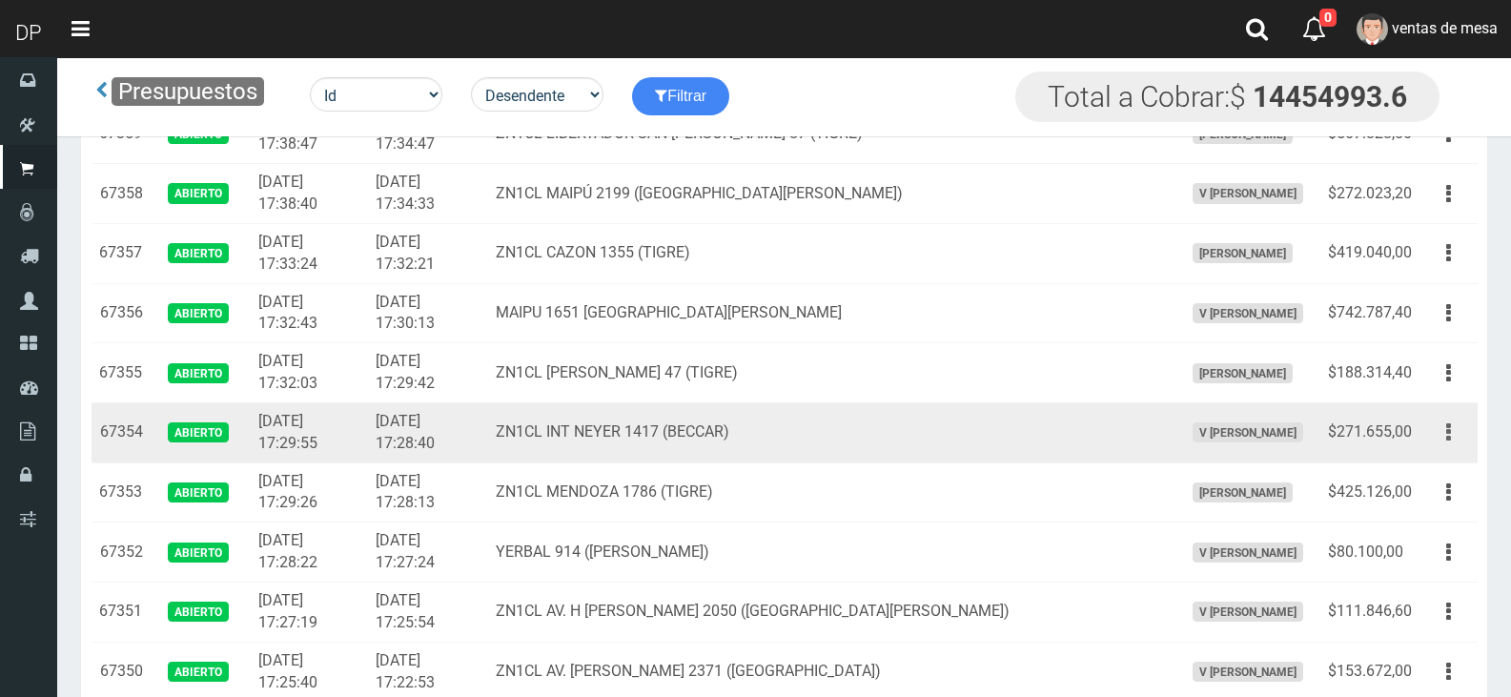
click at [1451, 424] on button "button" at bounding box center [1448, 432] width 43 height 33
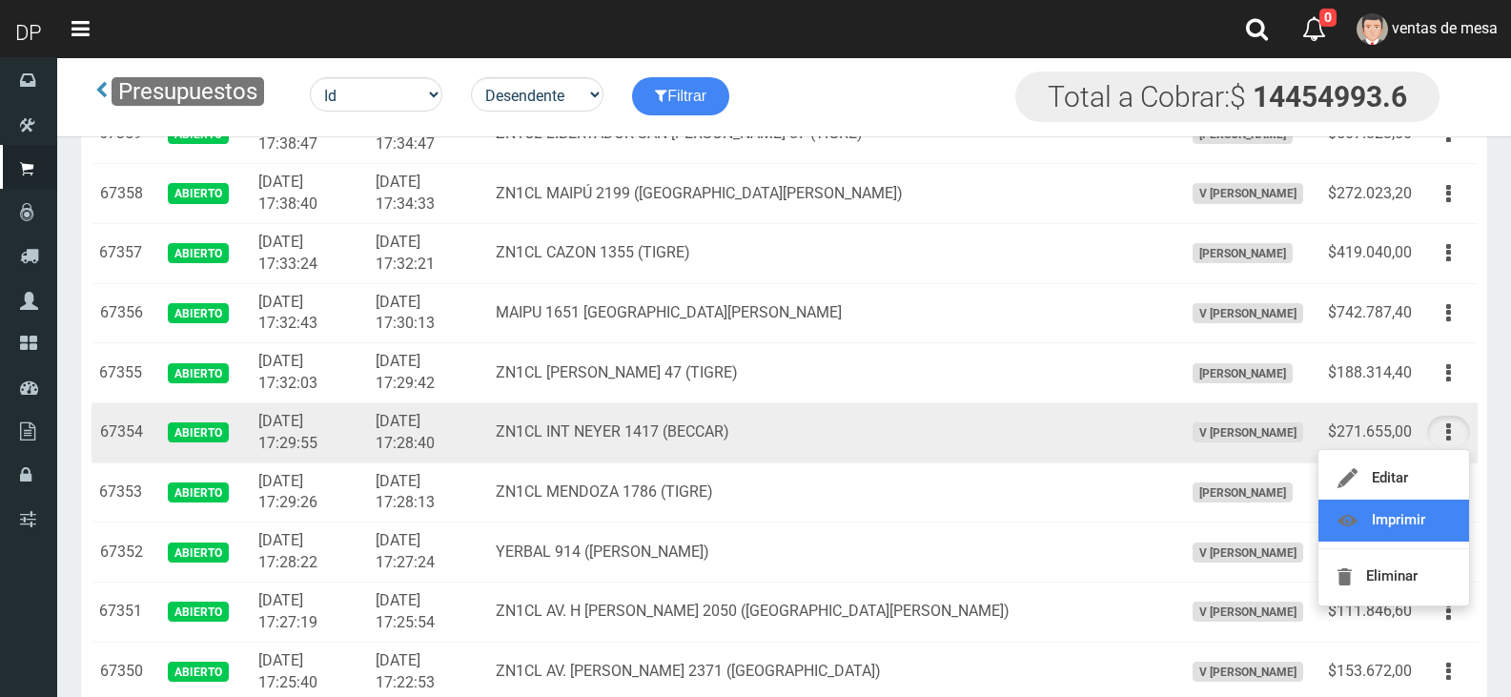
click at [1406, 519] on link "Imprimir" at bounding box center [1393, 520] width 151 height 42
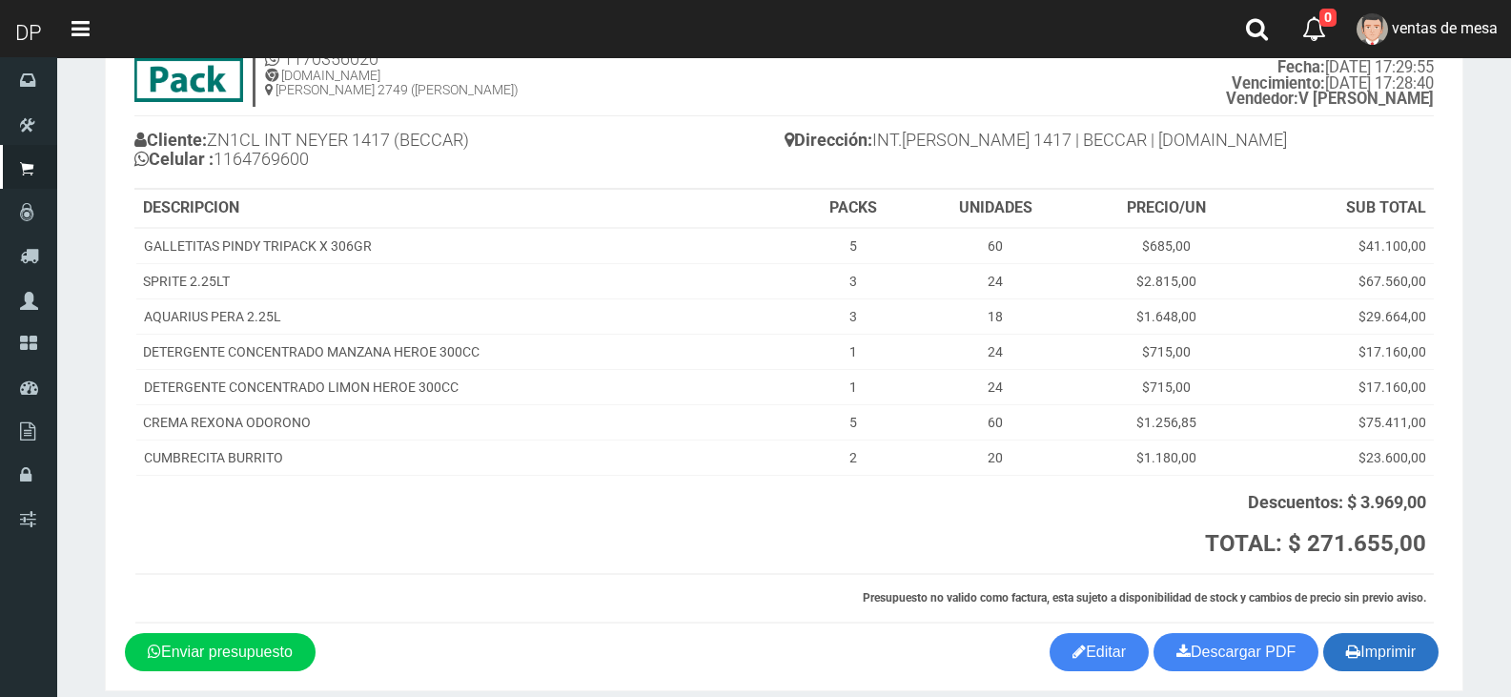
scroll to position [178, 0]
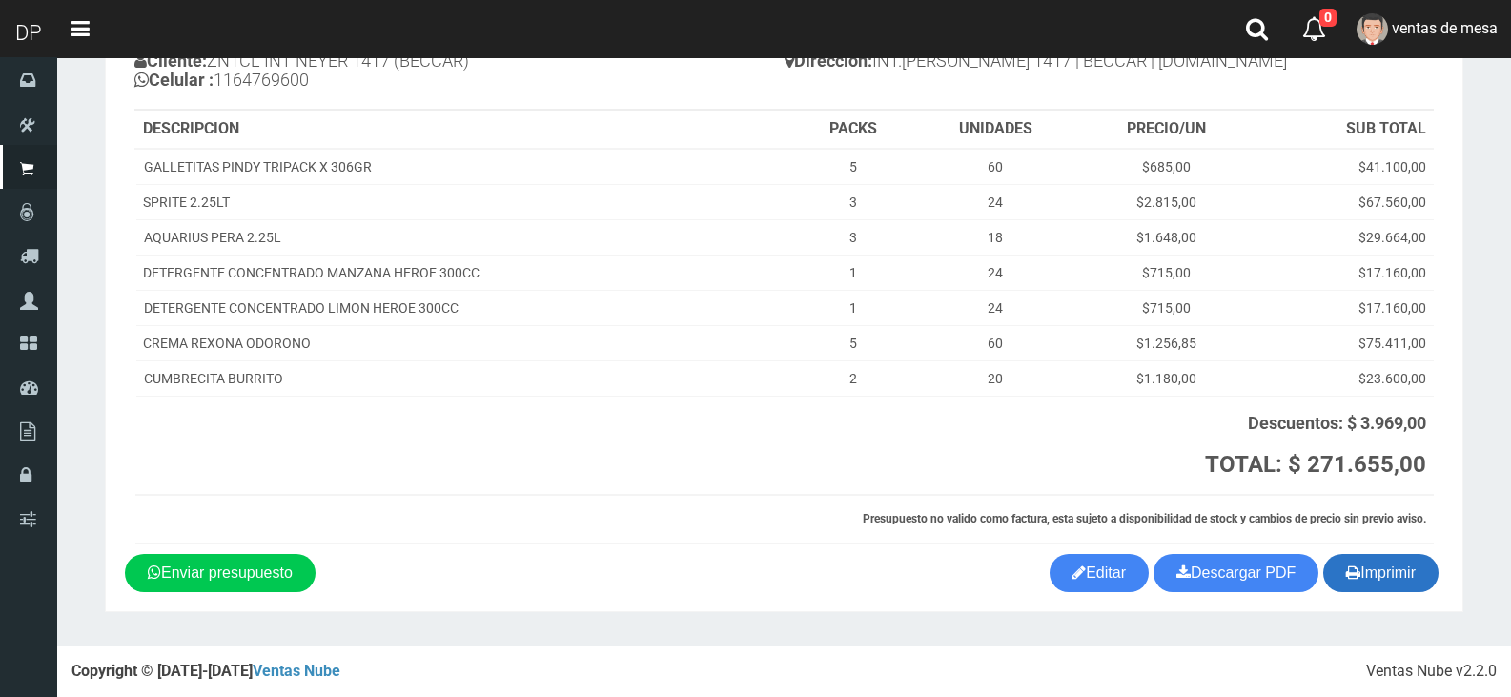
click at [1382, 582] on button "Imprimir" at bounding box center [1380, 573] width 115 height 38
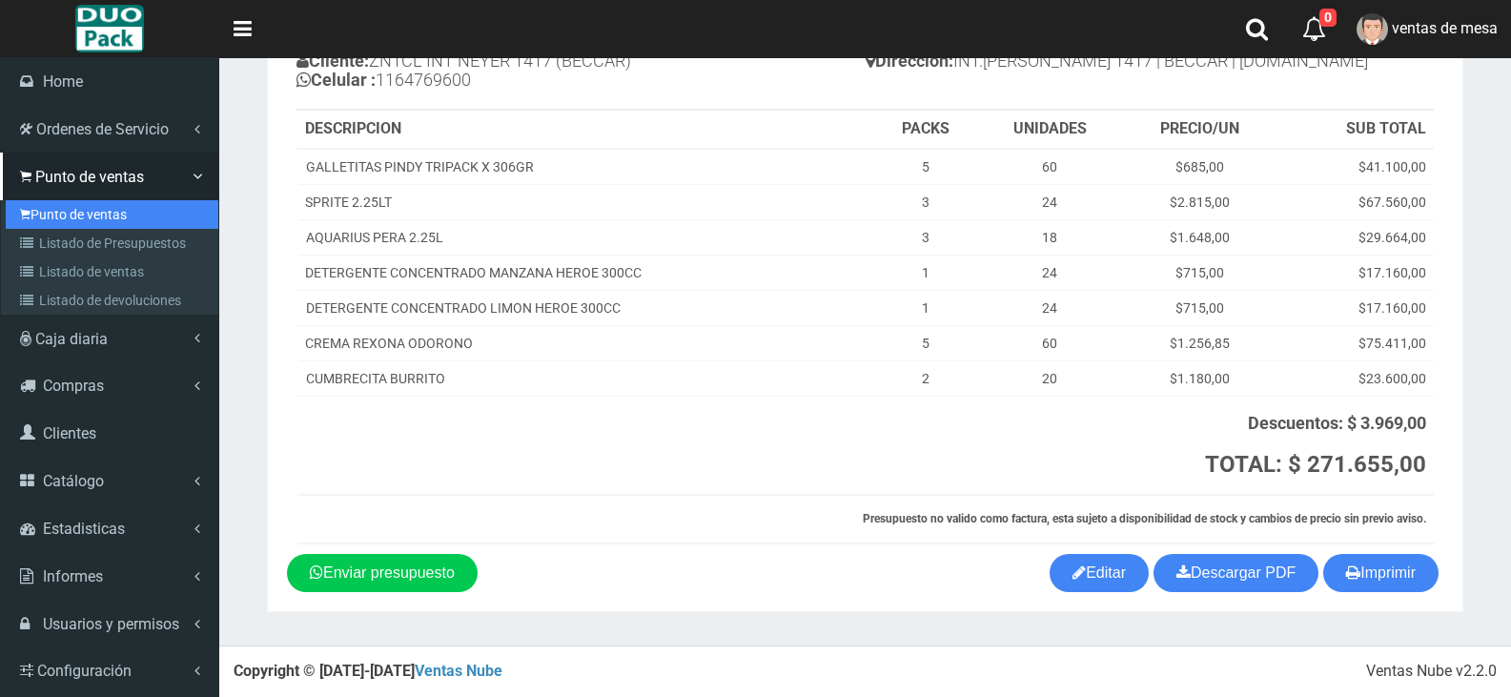
click at [92, 227] on link "Punto de ventas" at bounding box center [112, 214] width 213 height 29
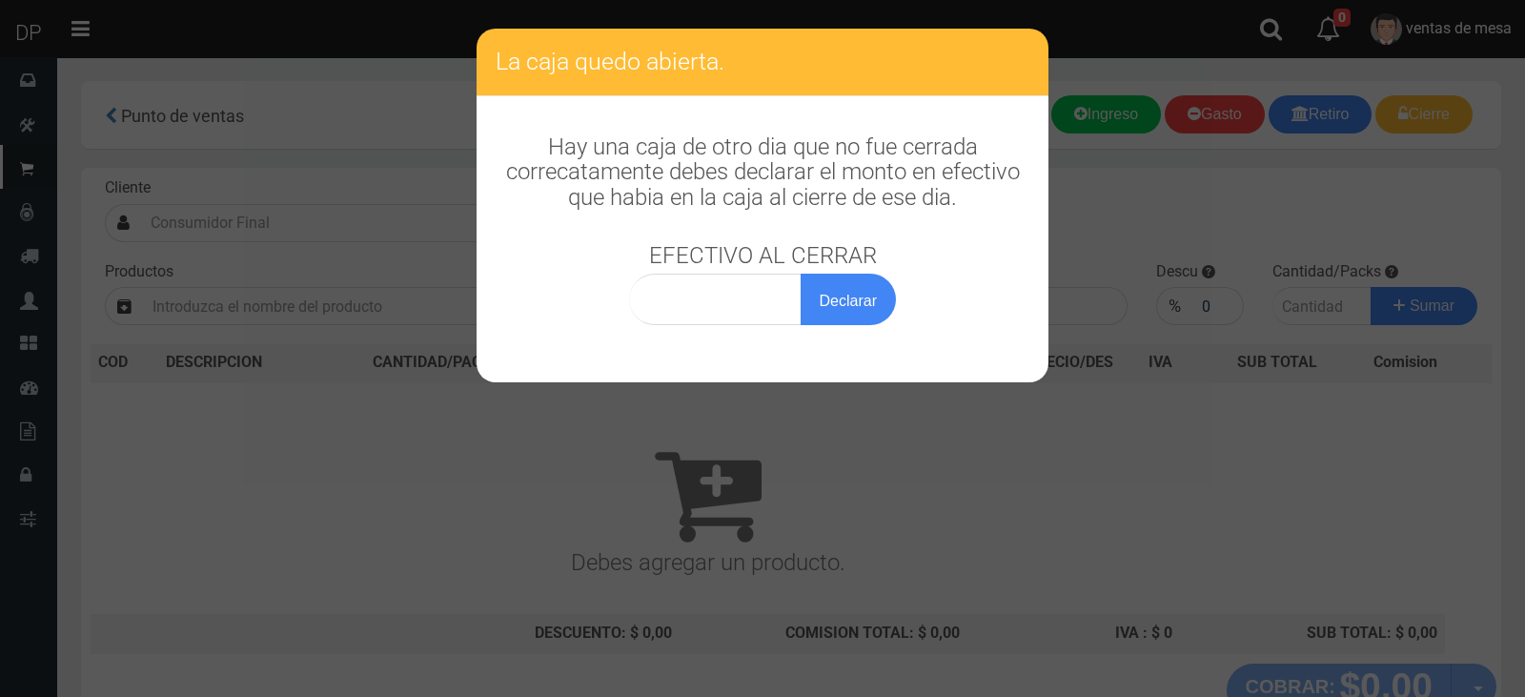
click at [1219, 224] on div "La caja quedo abierta. Hay una caja de otro dia que no fue cerrada correcatamen…" at bounding box center [762, 348] width 1525 height 697
click at [852, 460] on div "La caja quedo abierta. Hay una caja de otro dia que no fue cerrada correcatamen…" at bounding box center [762, 348] width 1525 height 697
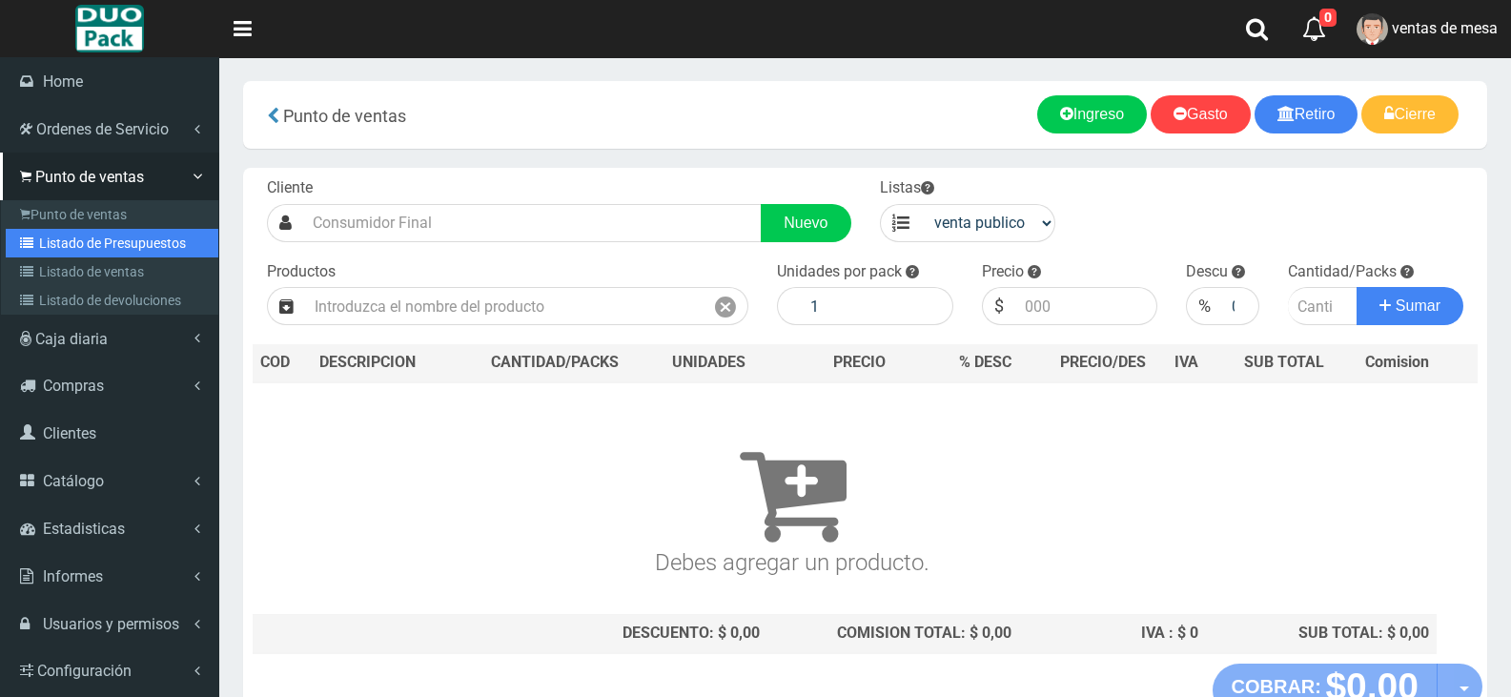
click at [115, 236] on link "Listado de Presupuestos" at bounding box center [112, 243] width 213 height 29
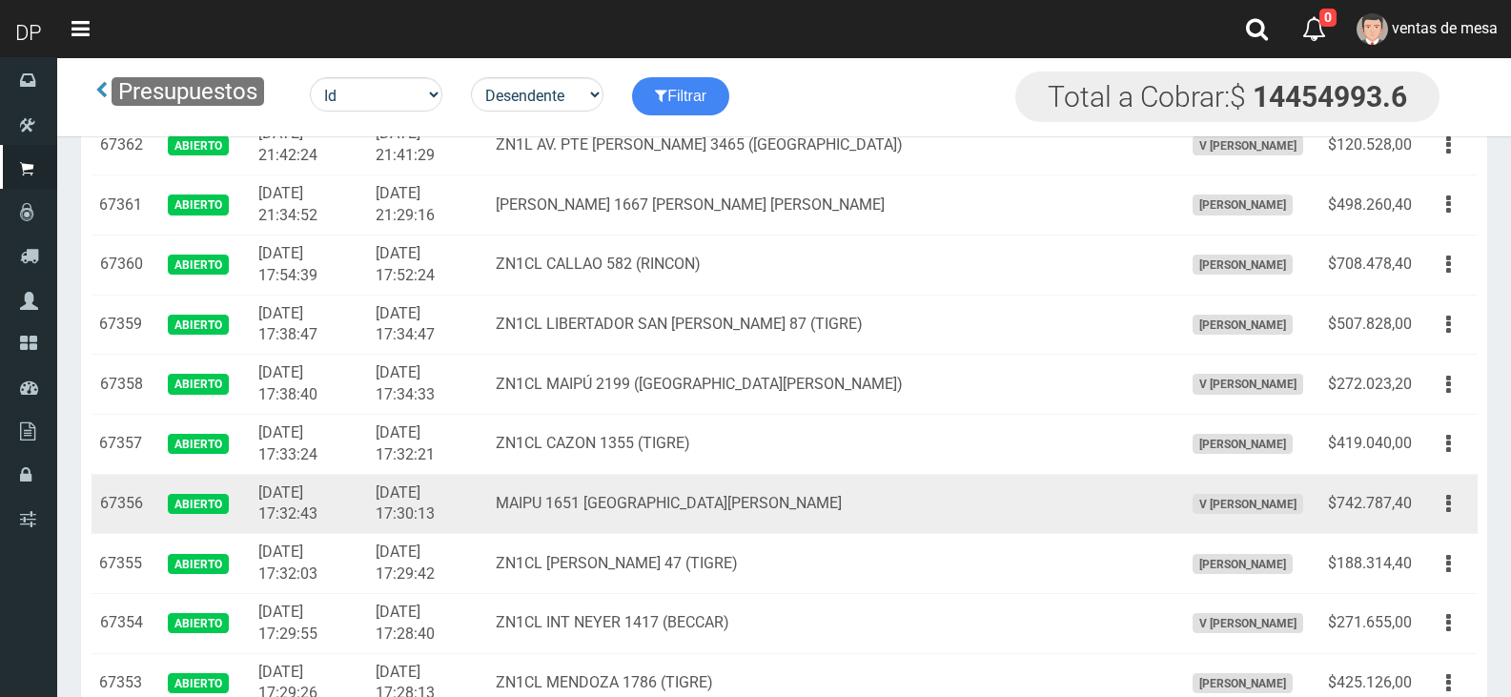
scroll to position [381, 0]
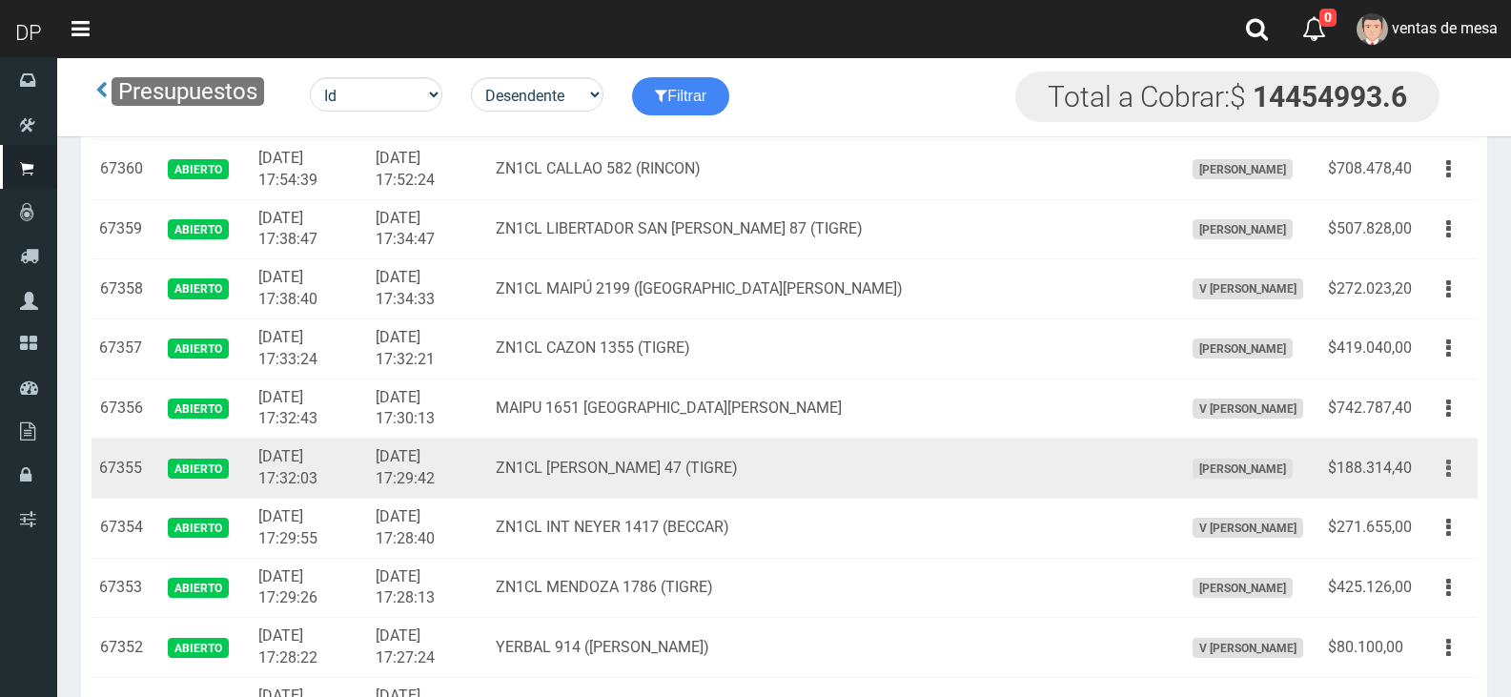
click at [1452, 464] on button "button" at bounding box center [1448, 468] width 43 height 33
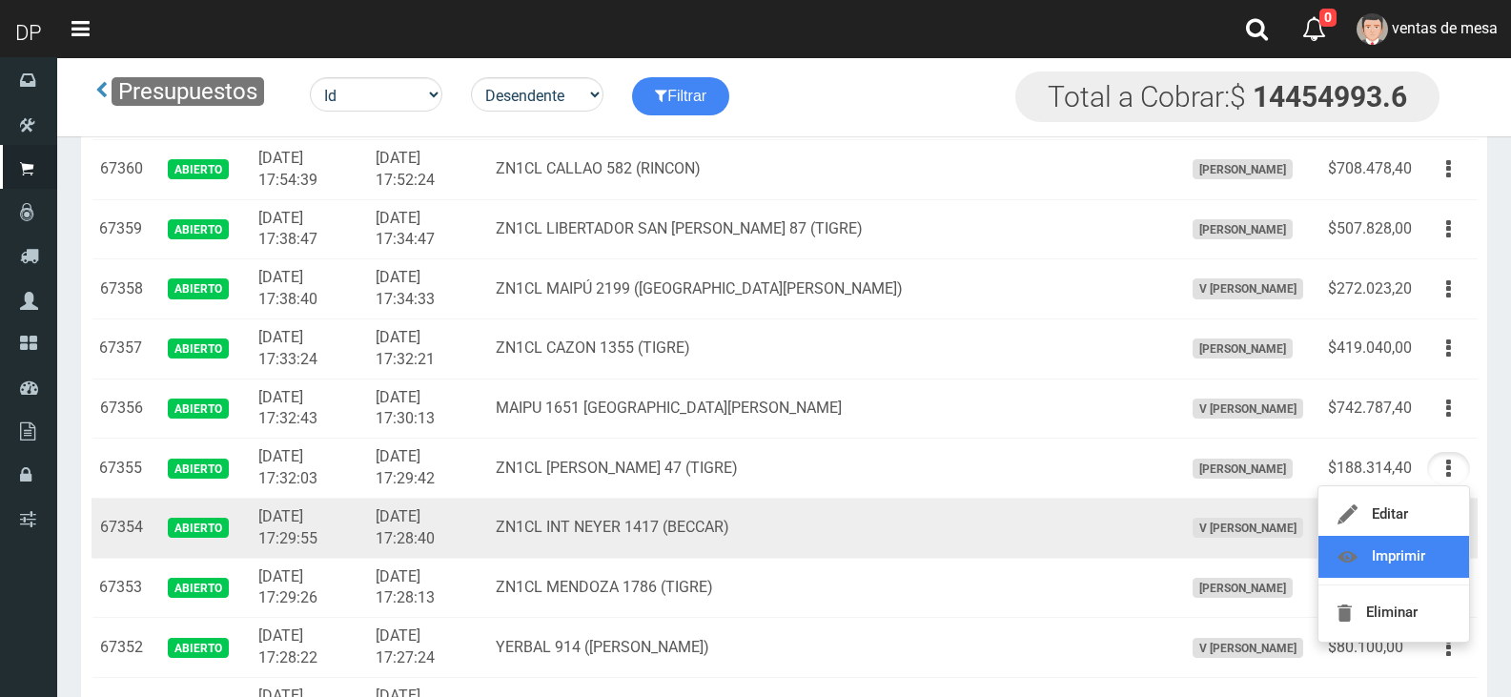
click at [1423, 544] on link "Imprimir" at bounding box center [1393, 557] width 151 height 42
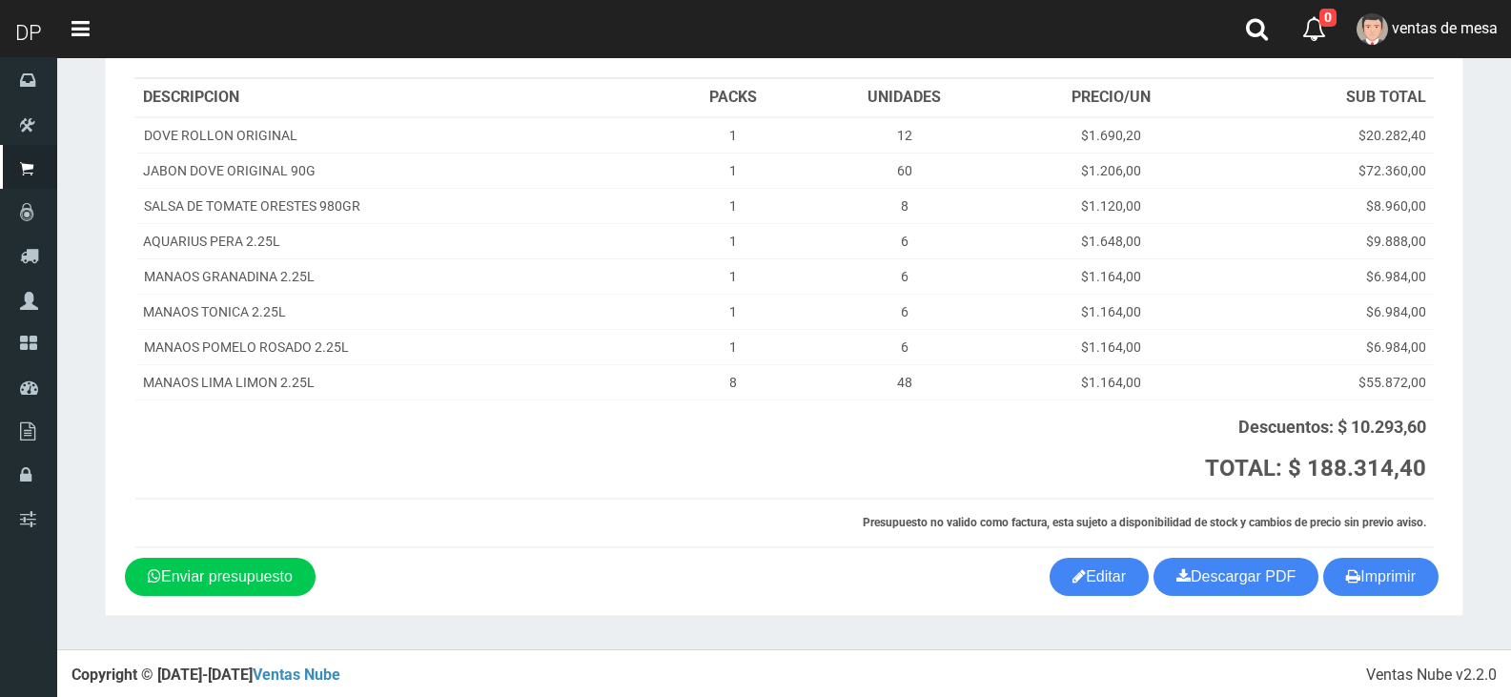
scroll to position [213, 0]
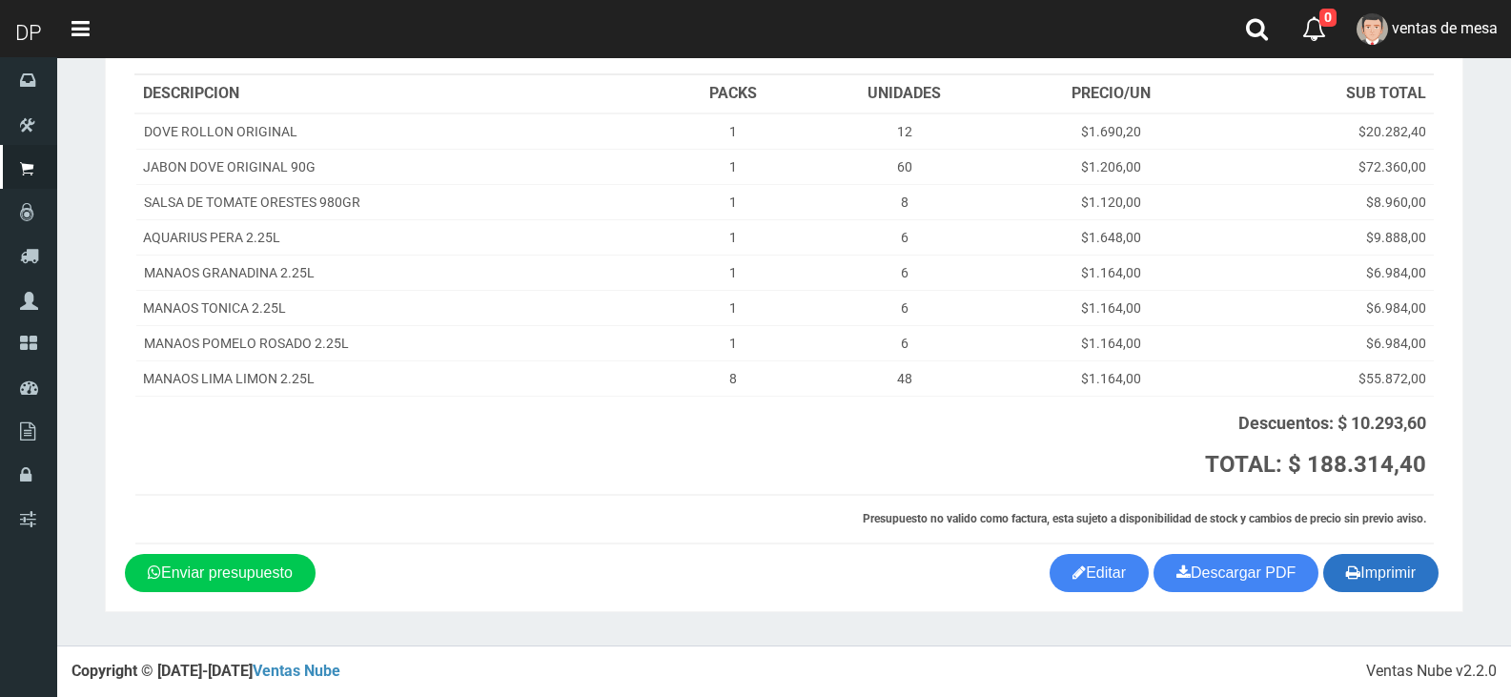
click at [1386, 567] on button "Imprimir" at bounding box center [1380, 573] width 115 height 38
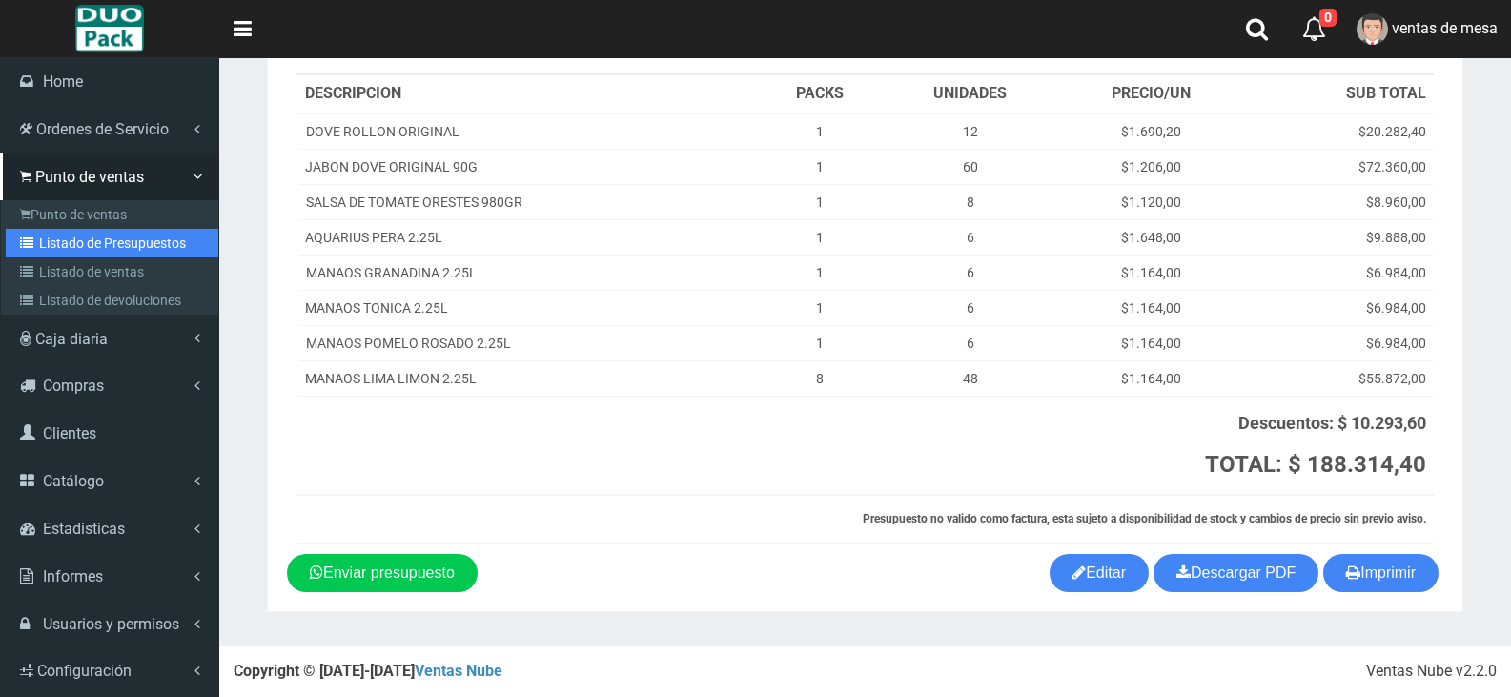
click at [104, 237] on link "Listado de Presupuestos" at bounding box center [112, 243] width 213 height 29
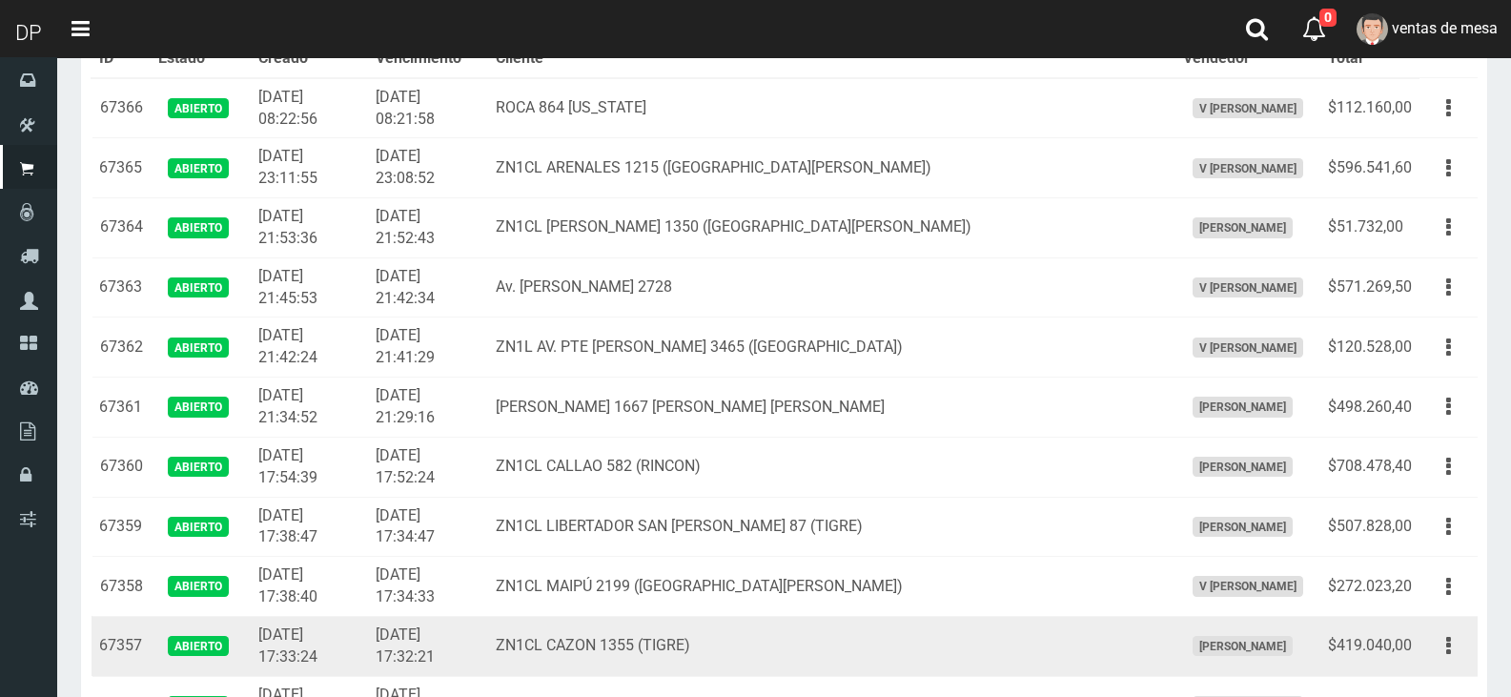
scroll to position [286, 0]
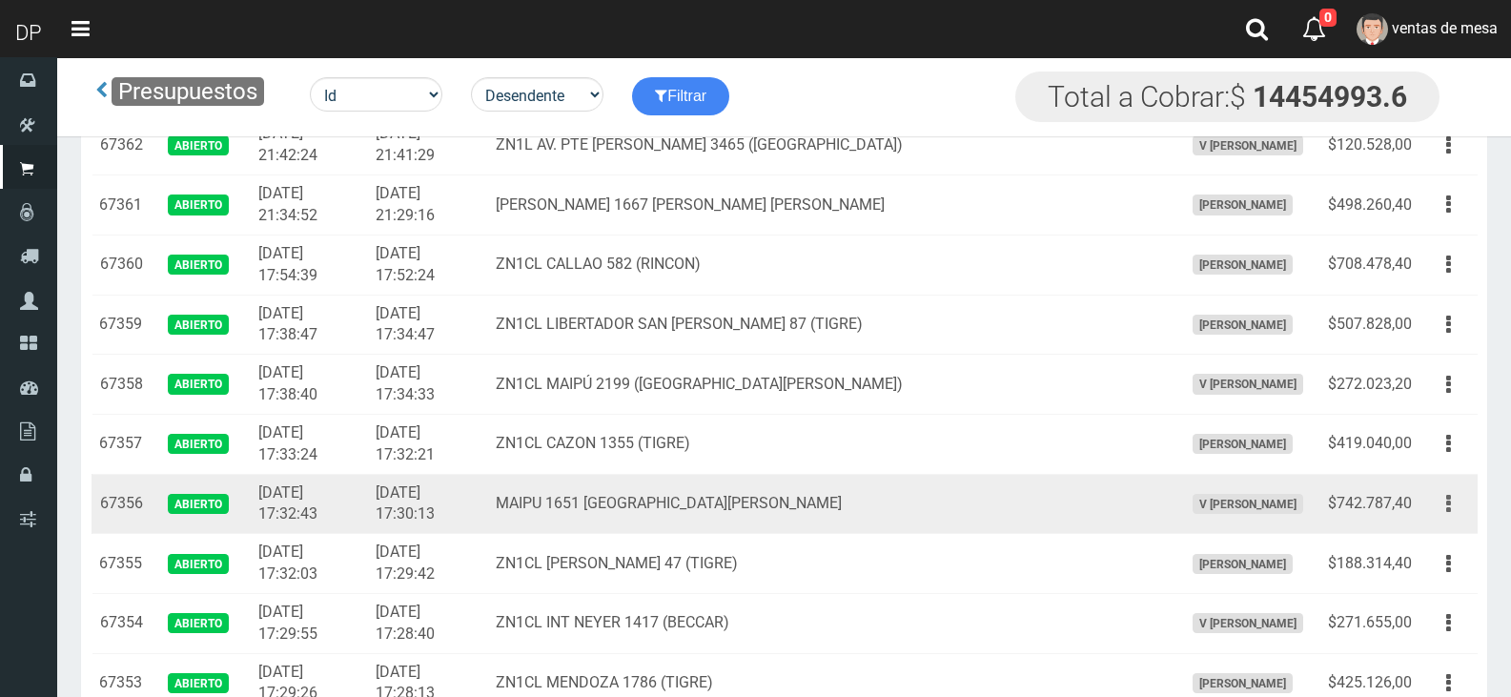
click at [1462, 504] on button "button" at bounding box center [1448, 503] width 43 height 33
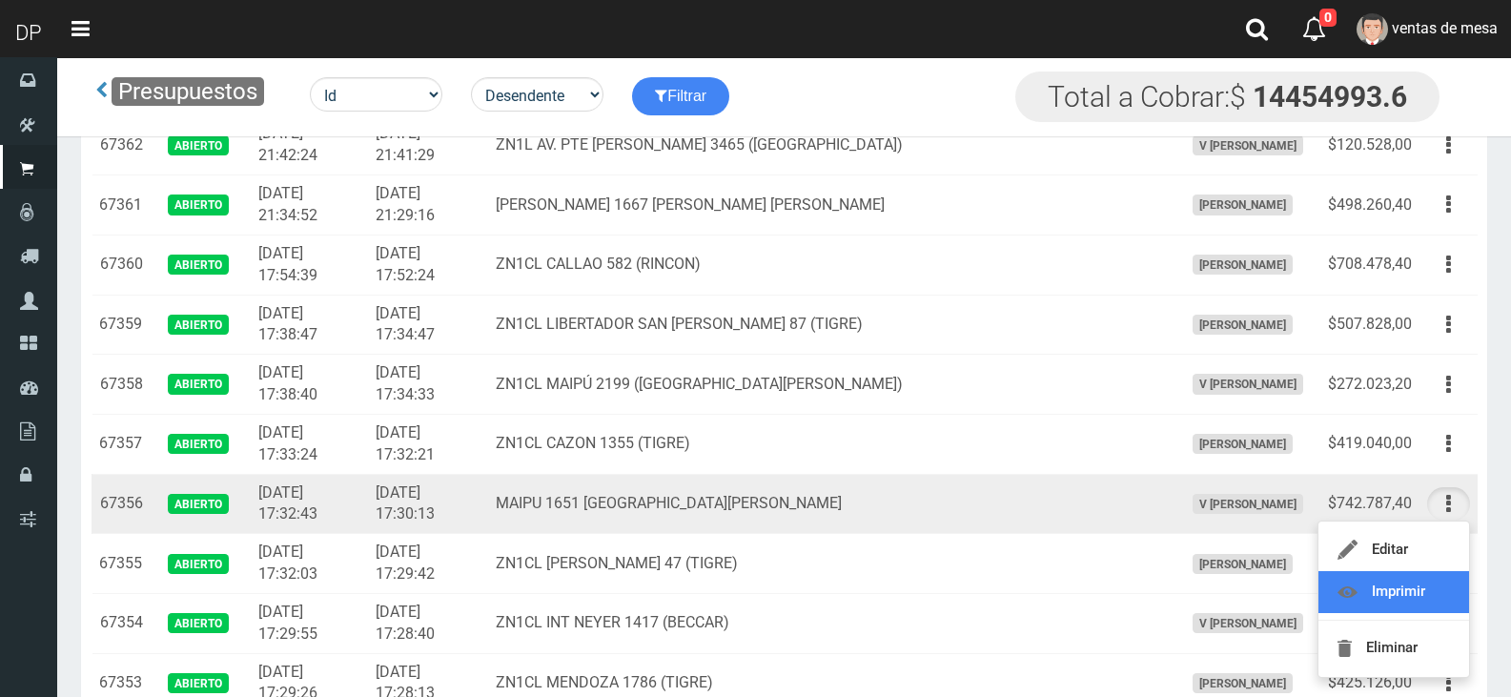
click at [1412, 593] on link "Imprimir" at bounding box center [1393, 592] width 151 height 42
click at [1412, 593] on td "$271.655,00" at bounding box center [1369, 623] width 99 height 60
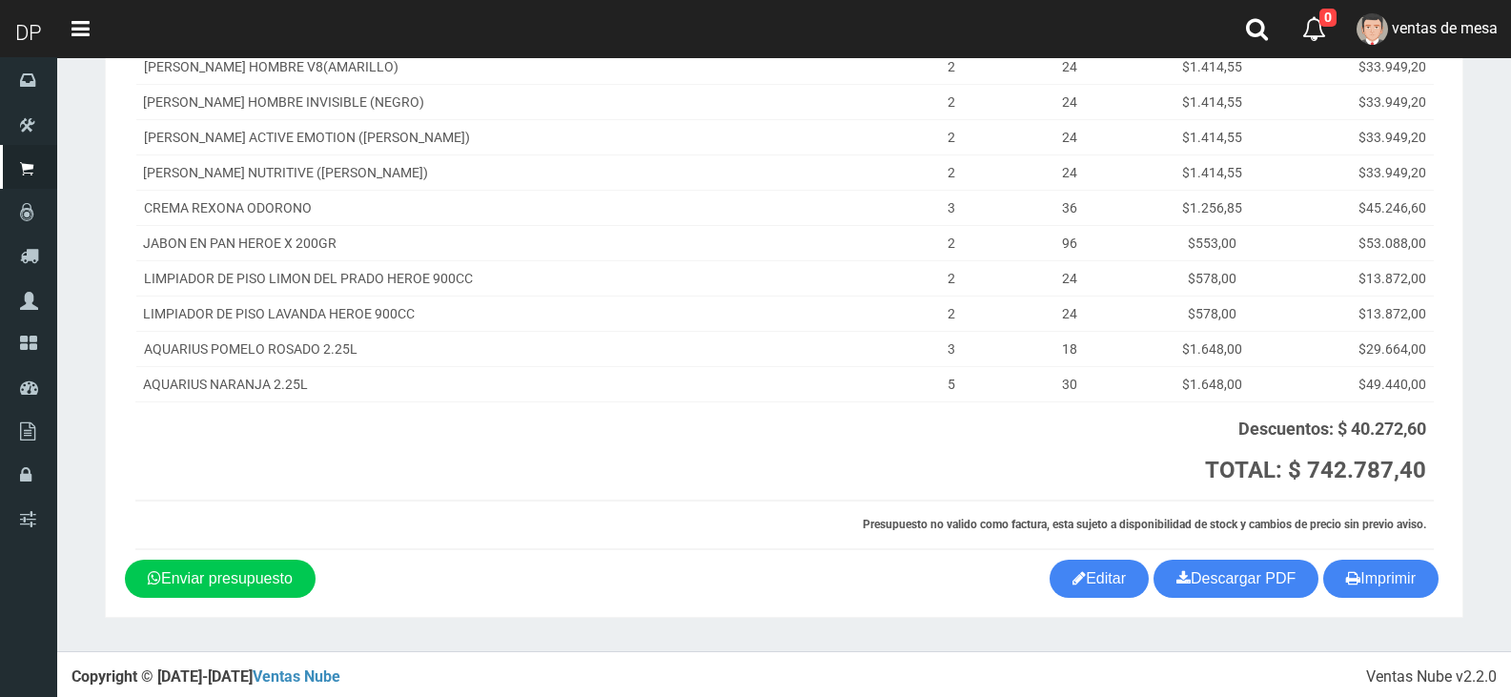
scroll to position [566, 0]
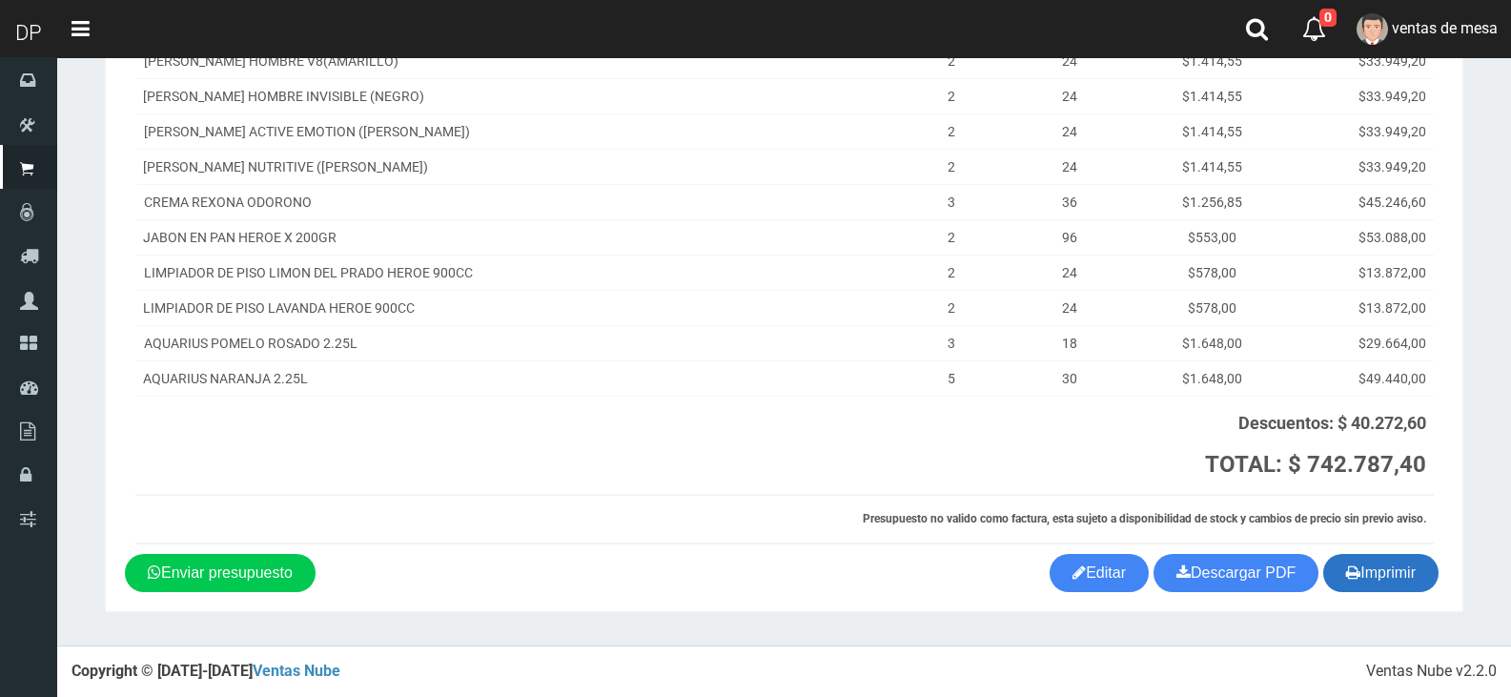
click at [1390, 592] on button "Imprimir" at bounding box center [1380, 573] width 115 height 38
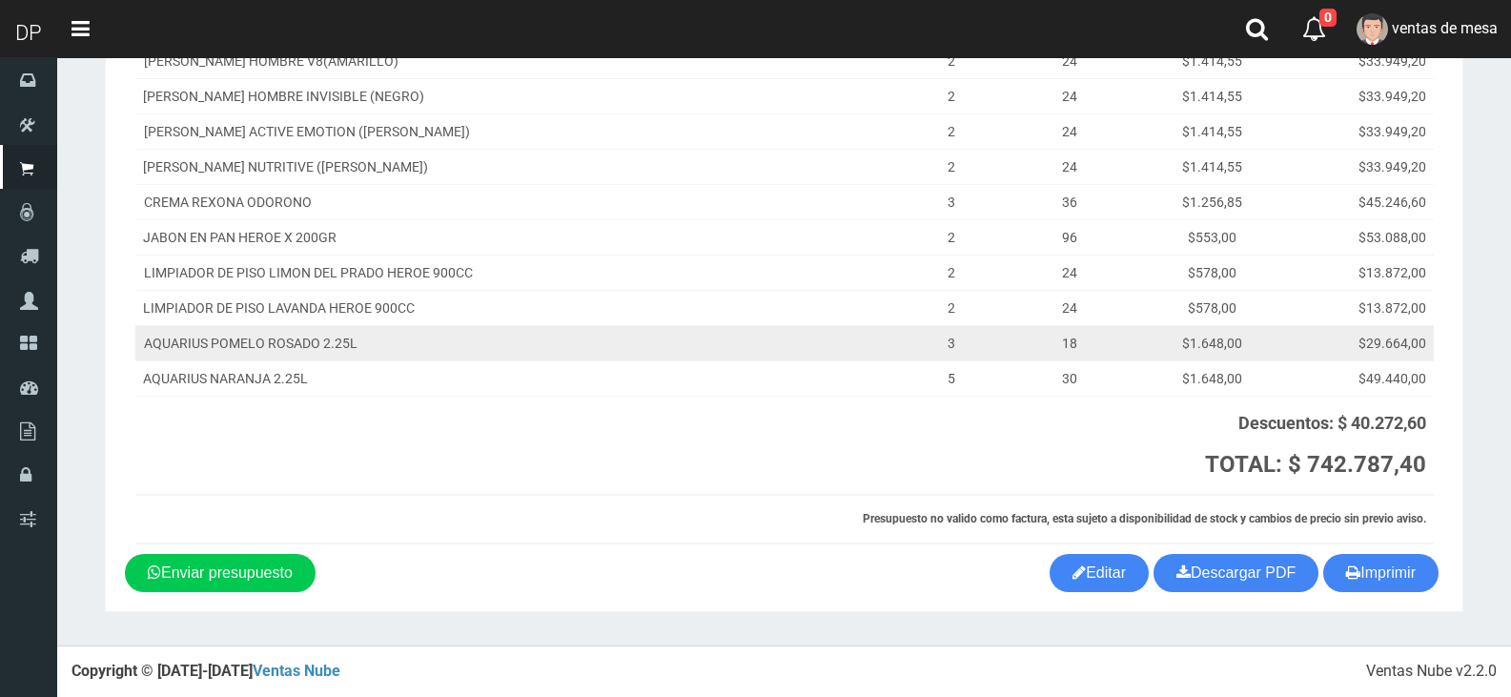
scroll to position [0, 0]
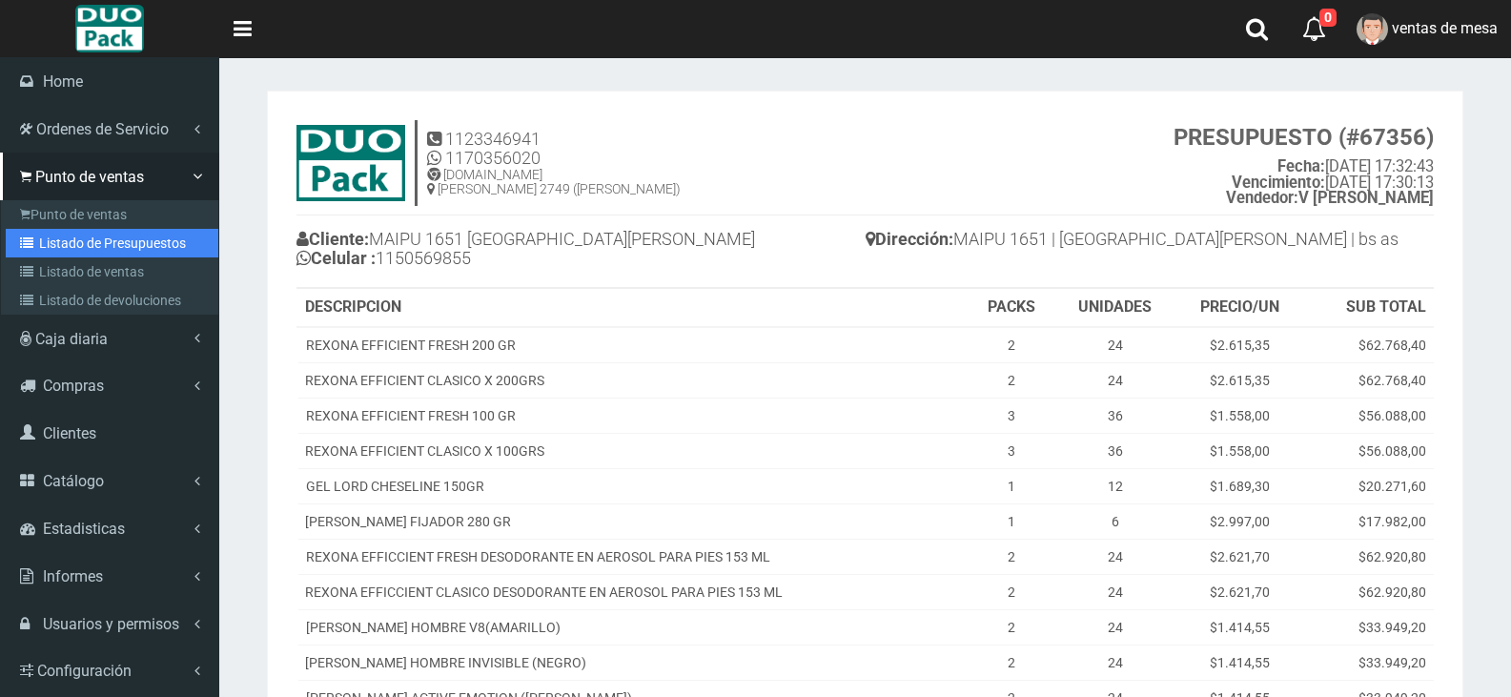
drag, startPoint x: 112, startPoint y: 242, endPoint x: 137, endPoint y: 248, distance: 26.4
click at [112, 242] on link "Listado de Presupuestos" at bounding box center [112, 243] width 213 height 29
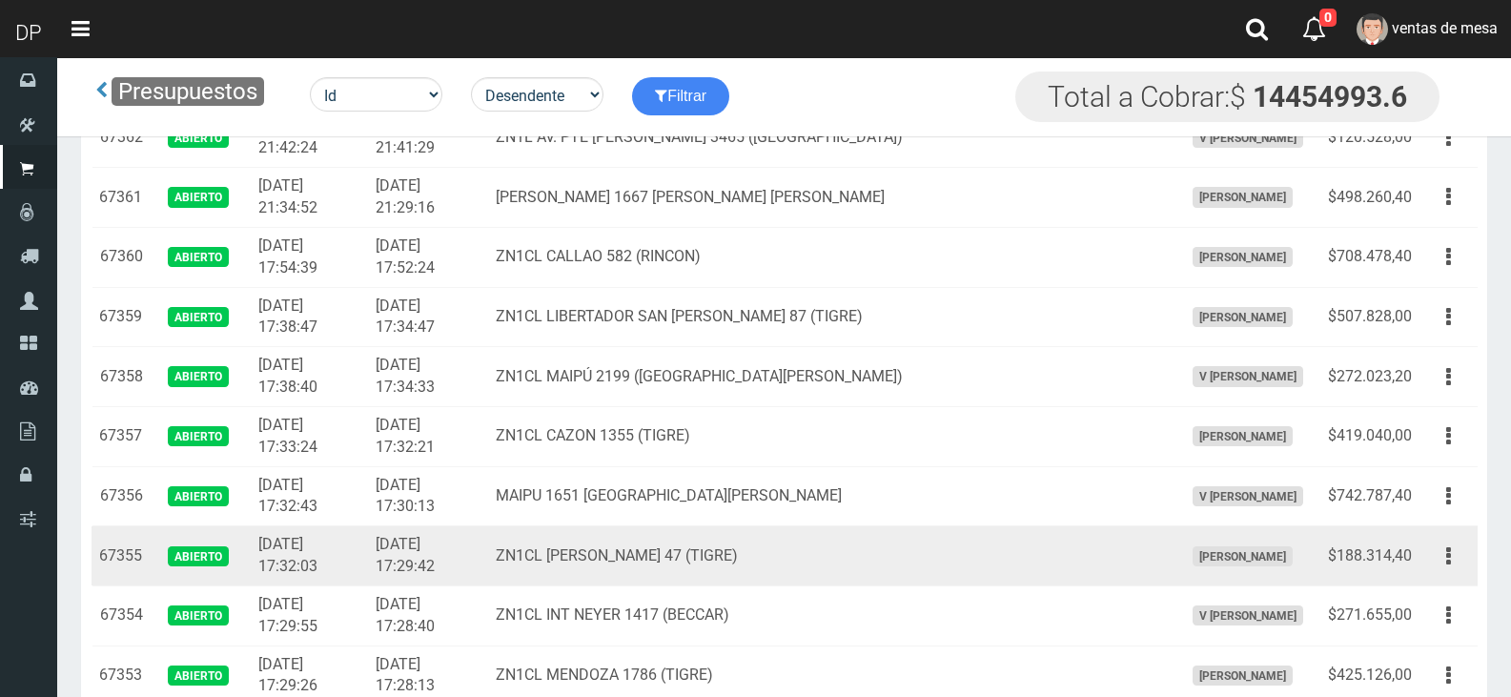
scroll to position [286, 0]
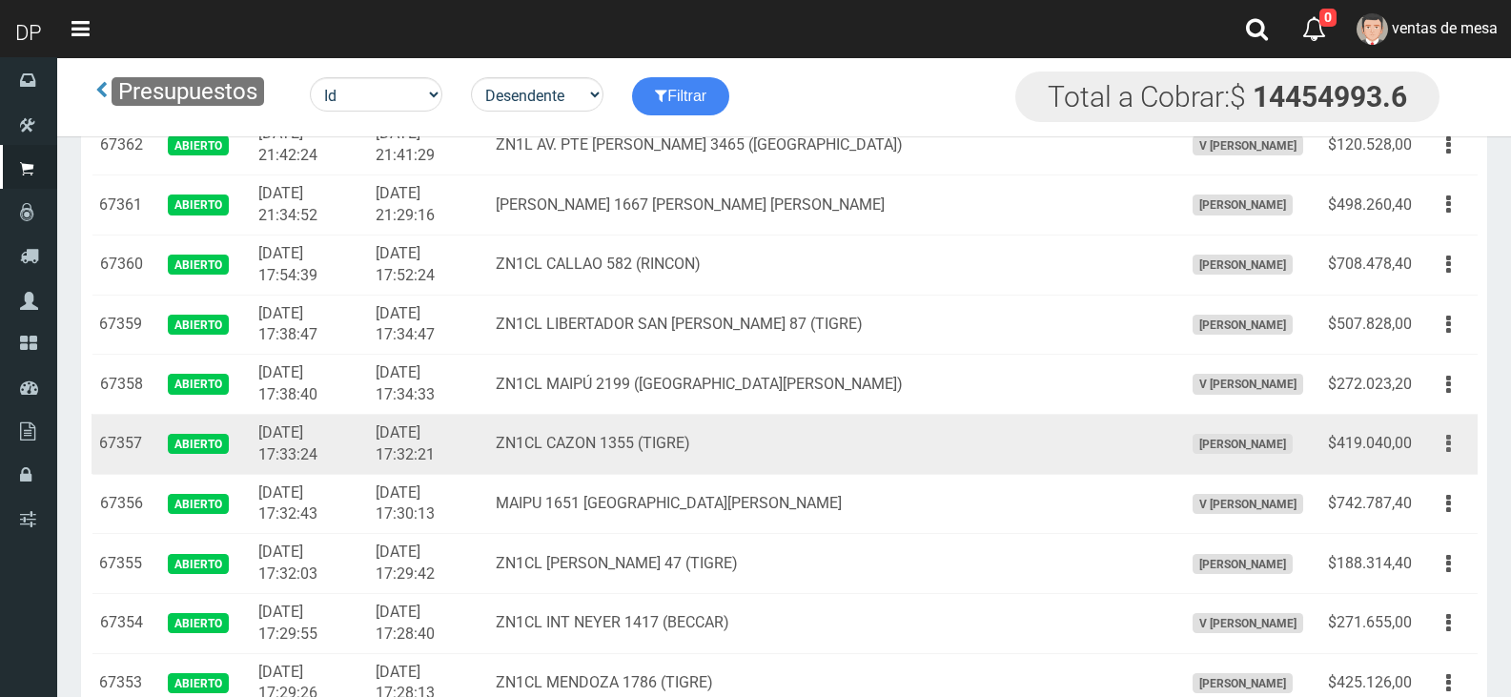
click at [1442, 446] on button "button" at bounding box center [1448, 443] width 43 height 33
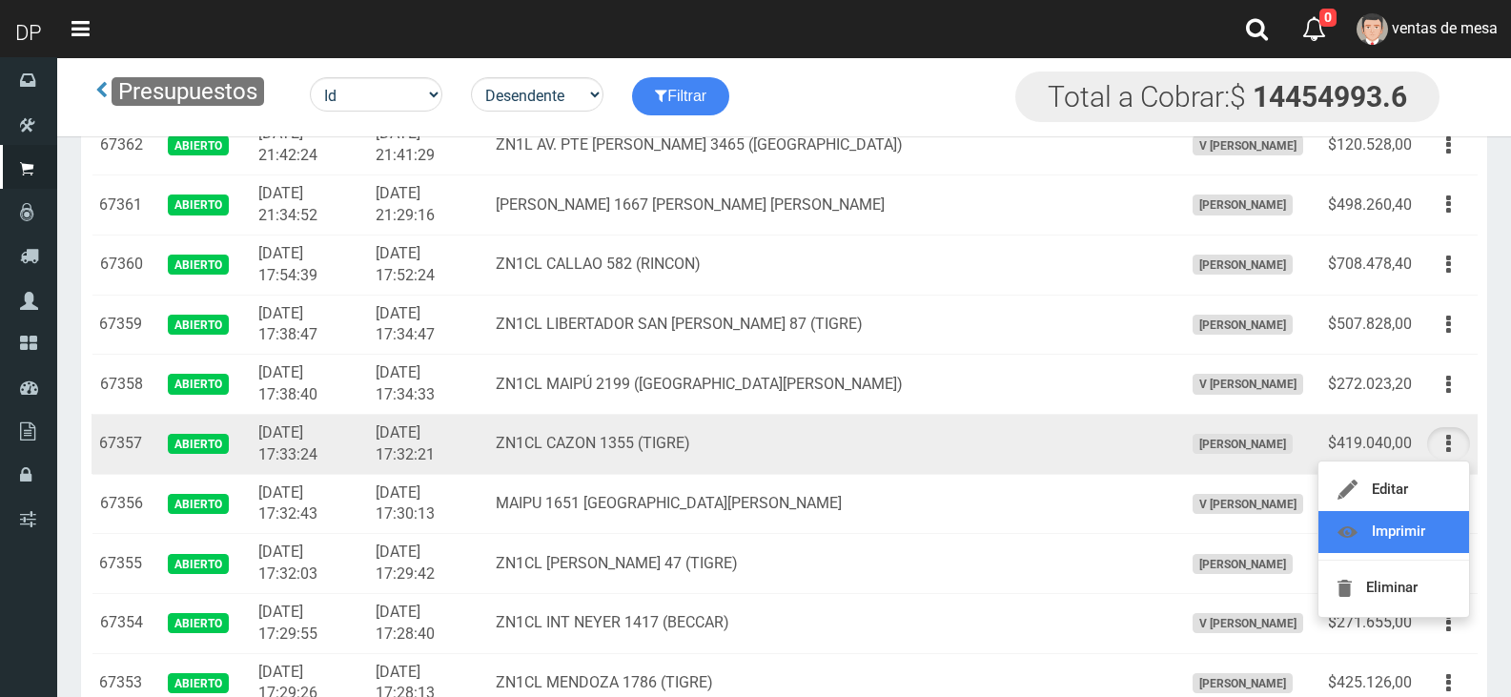
click at [1429, 535] on link "Imprimir" at bounding box center [1393, 532] width 151 height 42
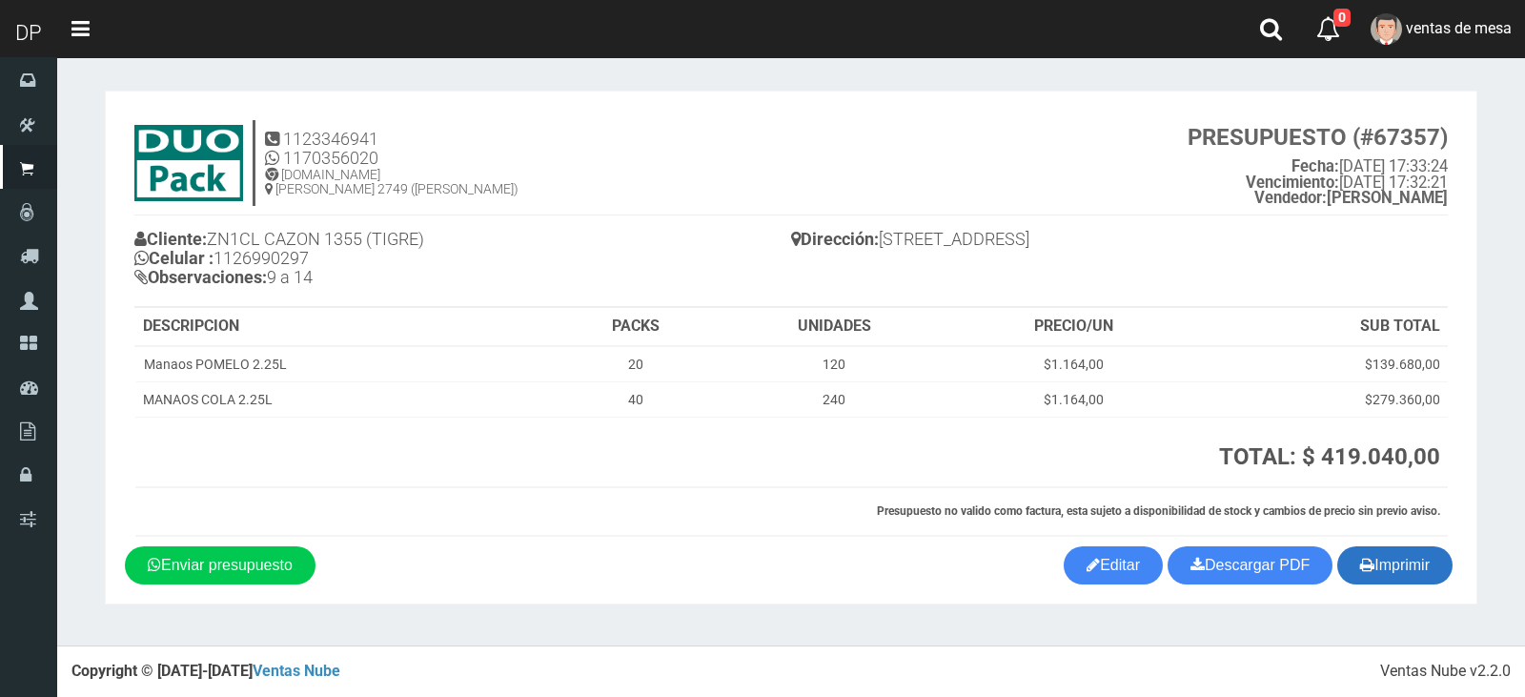
click at [1391, 576] on button "Imprimir" at bounding box center [1394, 565] width 115 height 38
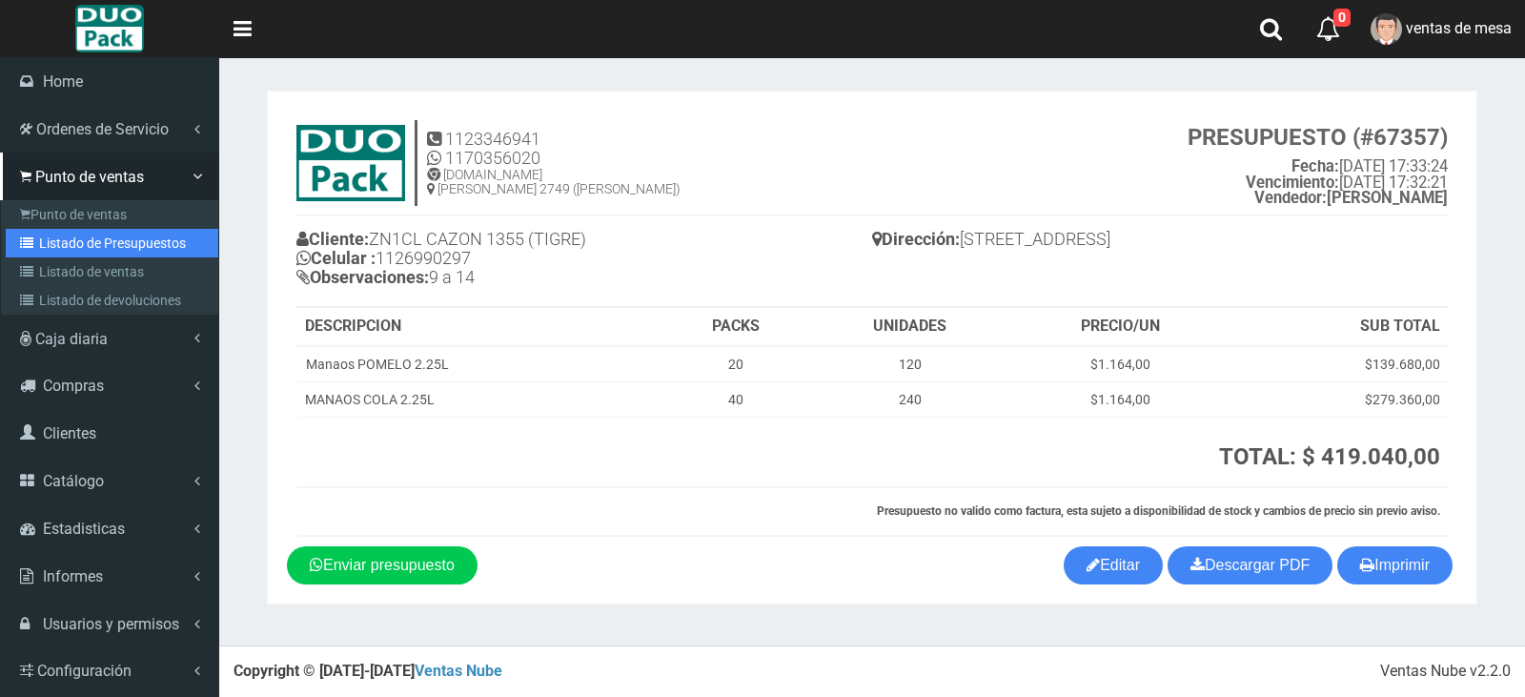
click at [125, 229] on link "Listado de Presupuestos" at bounding box center [112, 243] width 213 height 29
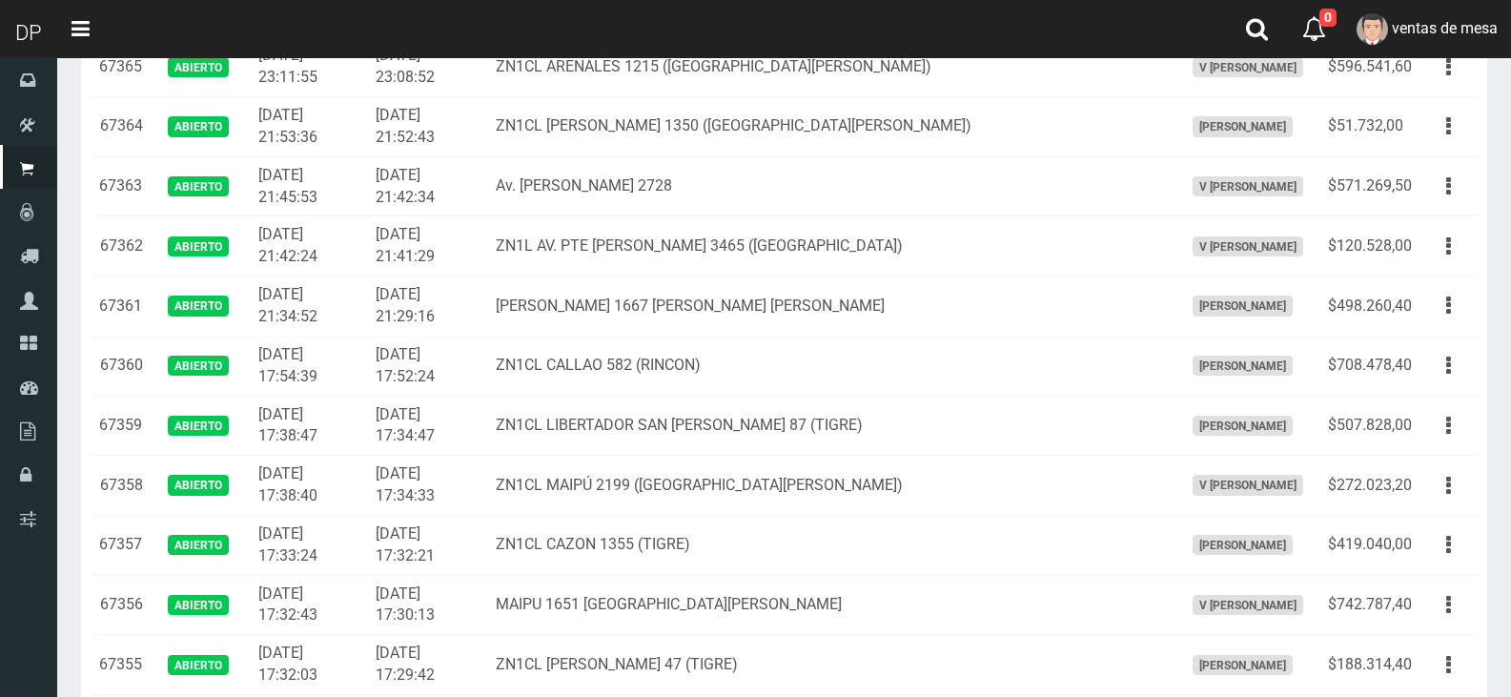
scroll to position [286, 0]
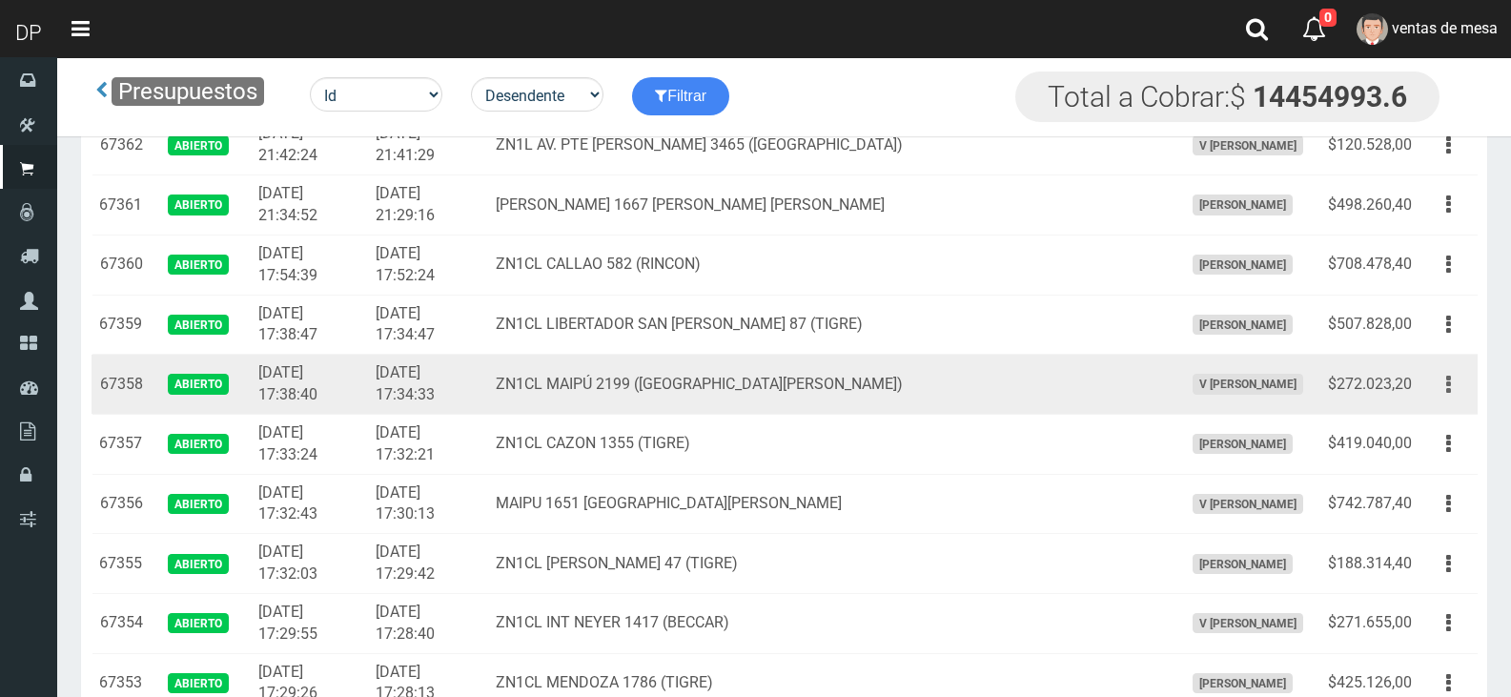
click at [1444, 390] on button "button" at bounding box center [1448, 384] width 43 height 33
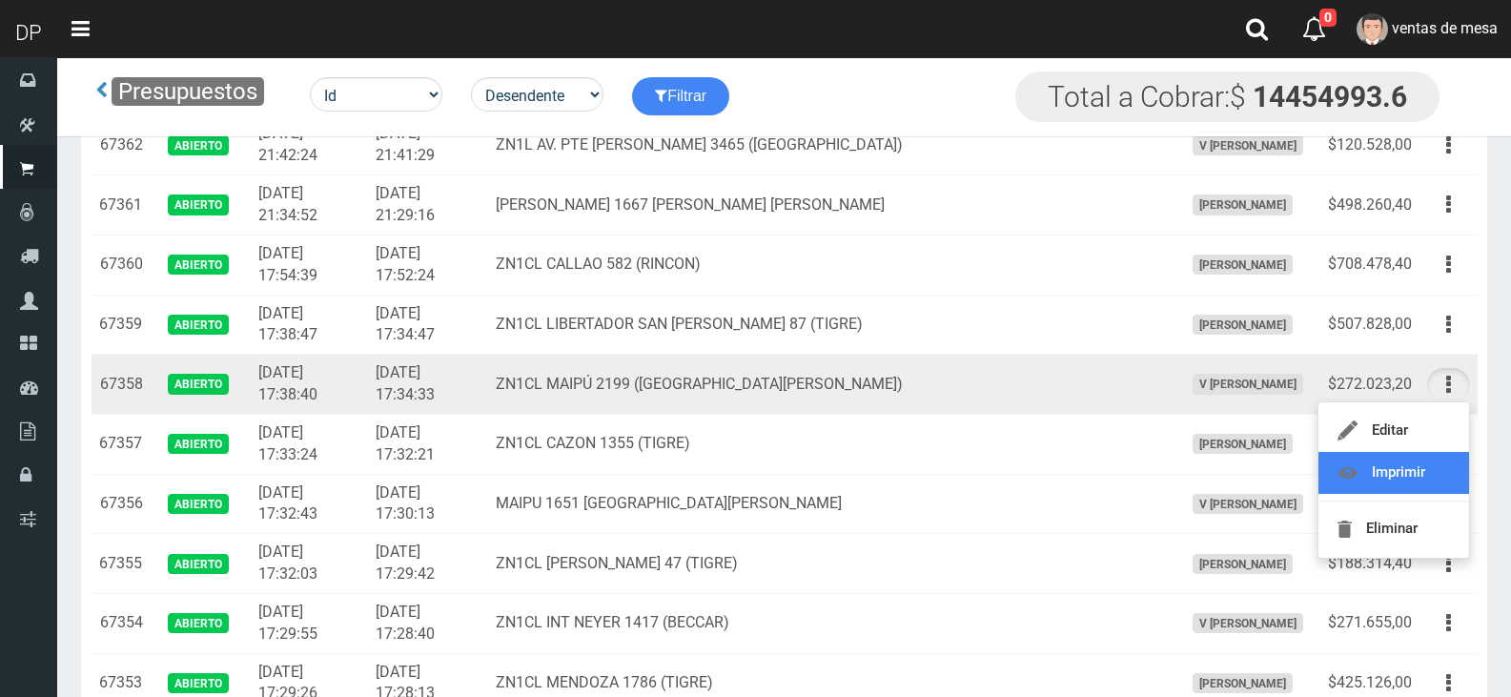
click at [1428, 477] on link "Imprimir" at bounding box center [1393, 473] width 151 height 42
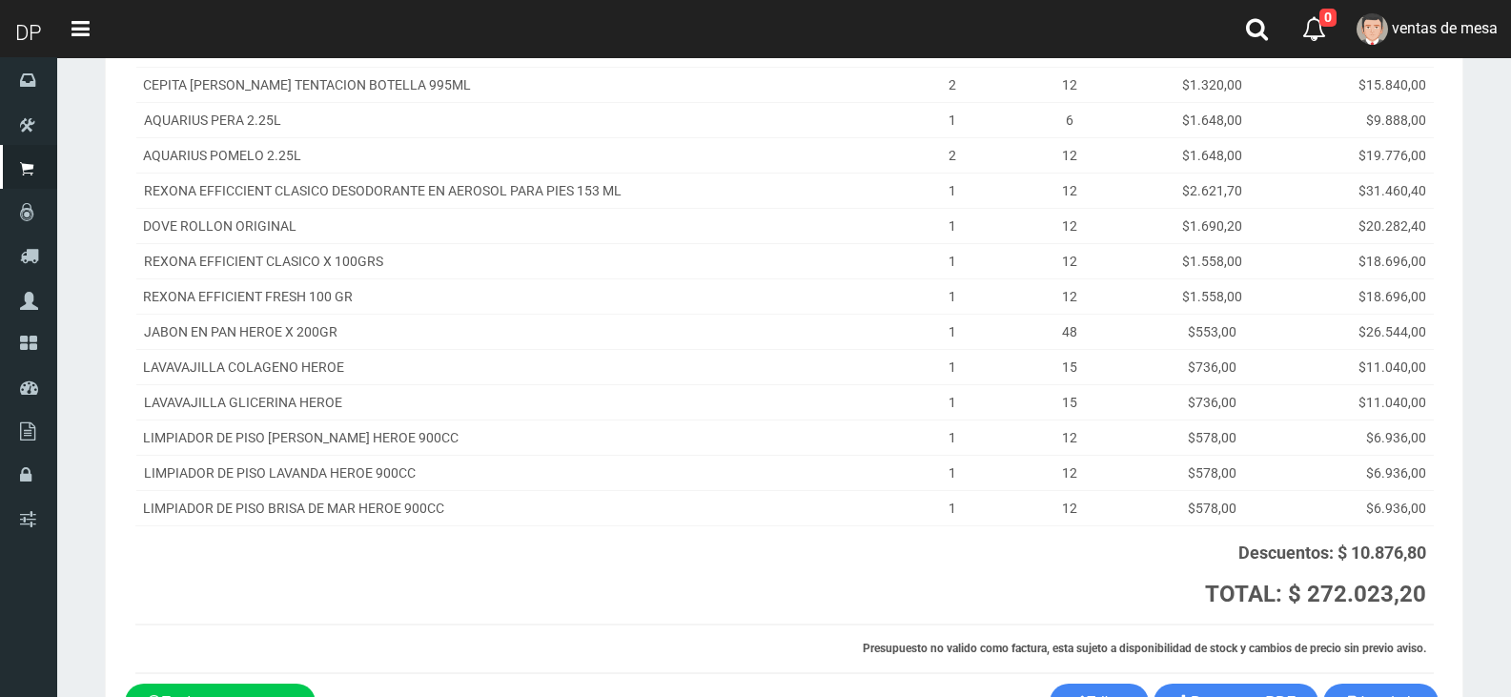
scroll to position [477, 0]
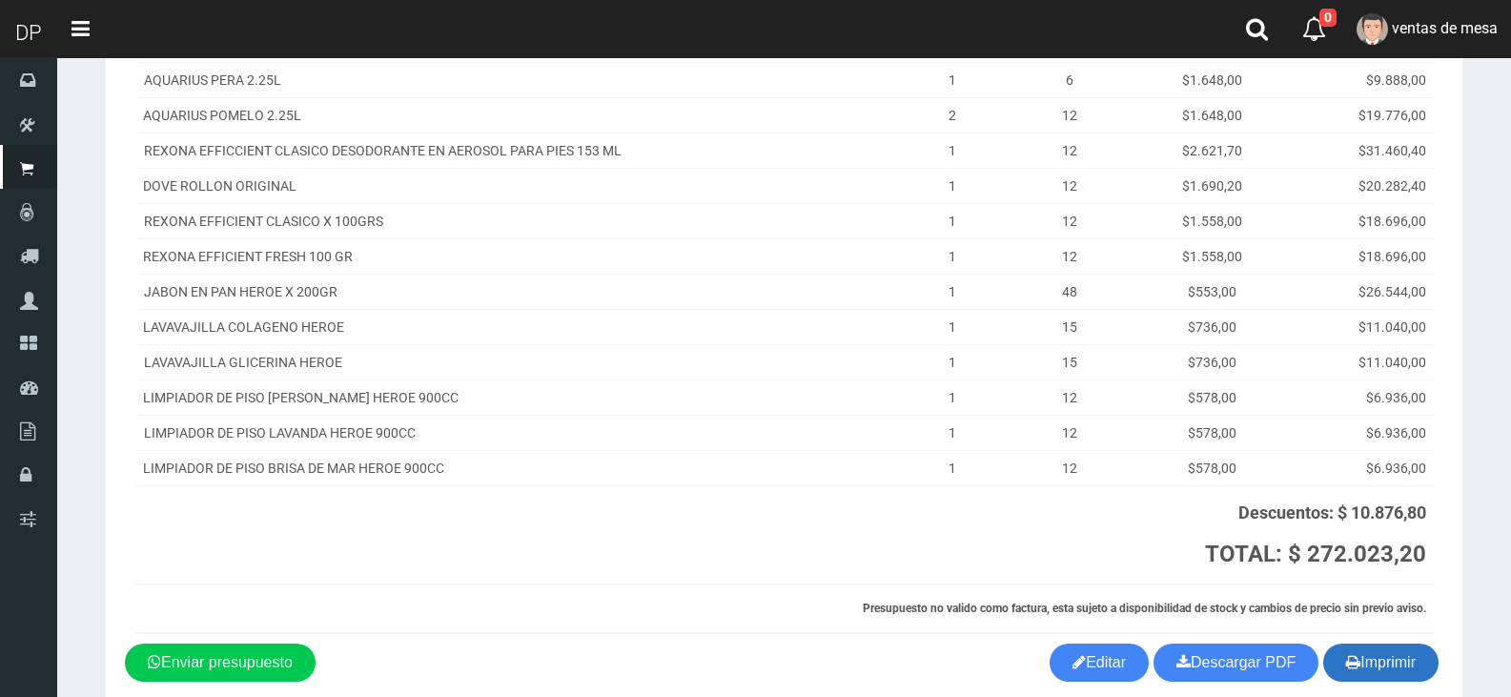
click at [1403, 653] on button "Imprimir" at bounding box center [1380, 662] width 115 height 38
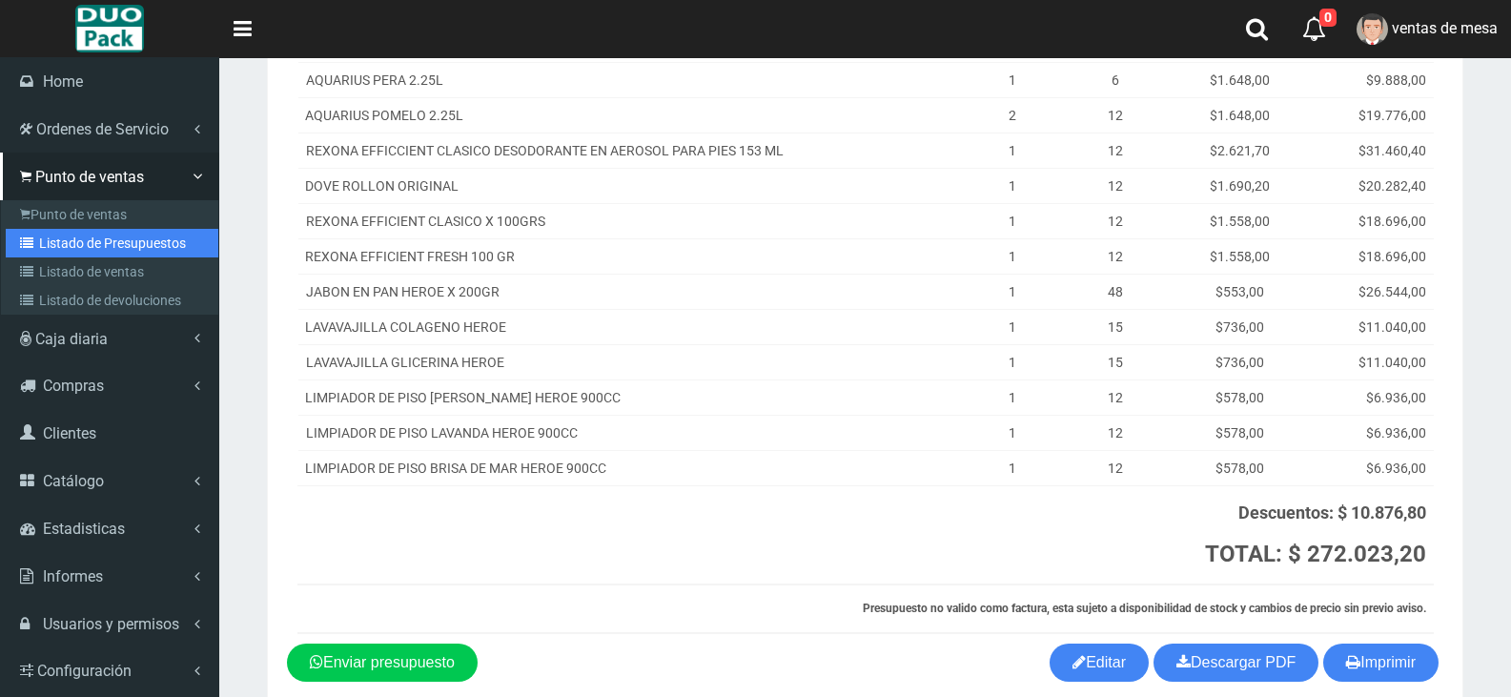
click at [98, 241] on link "Listado de Presupuestos" at bounding box center [112, 243] width 213 height 29
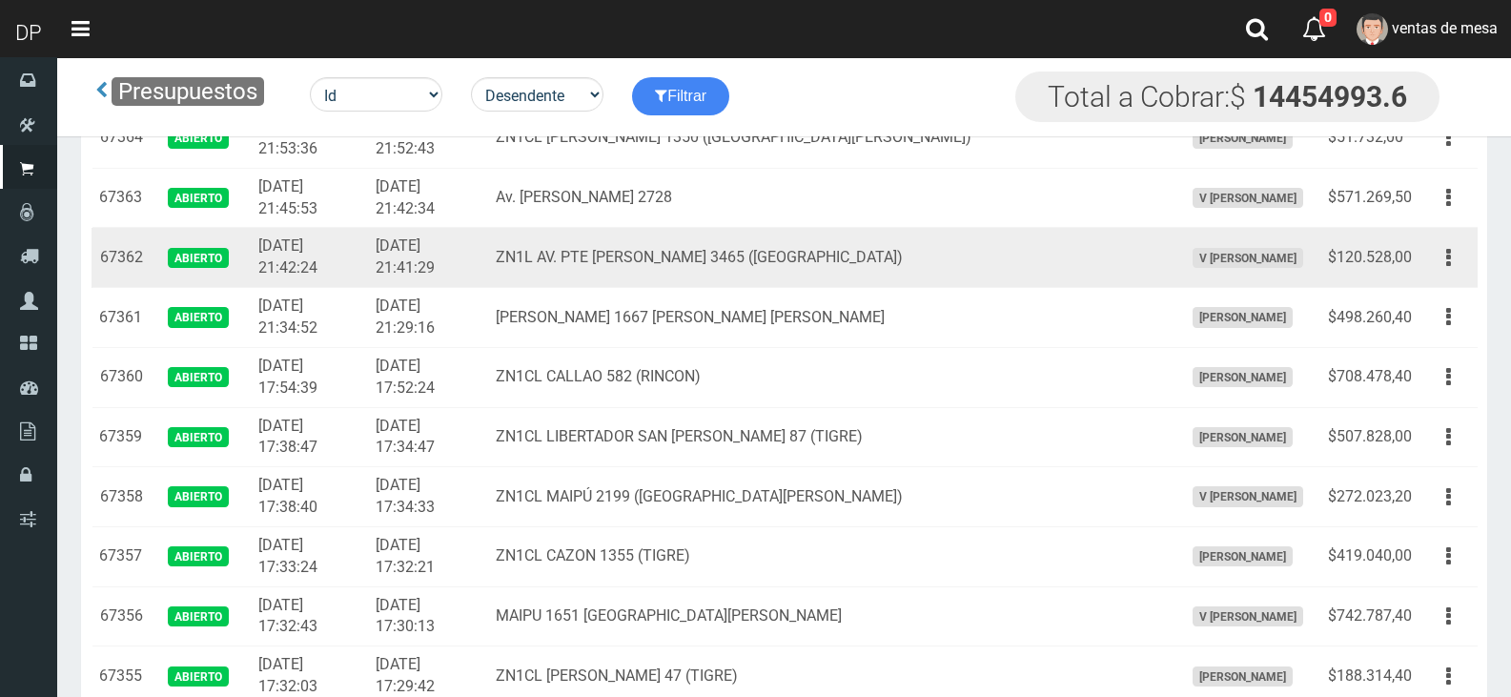
scroll to position [191, 0]
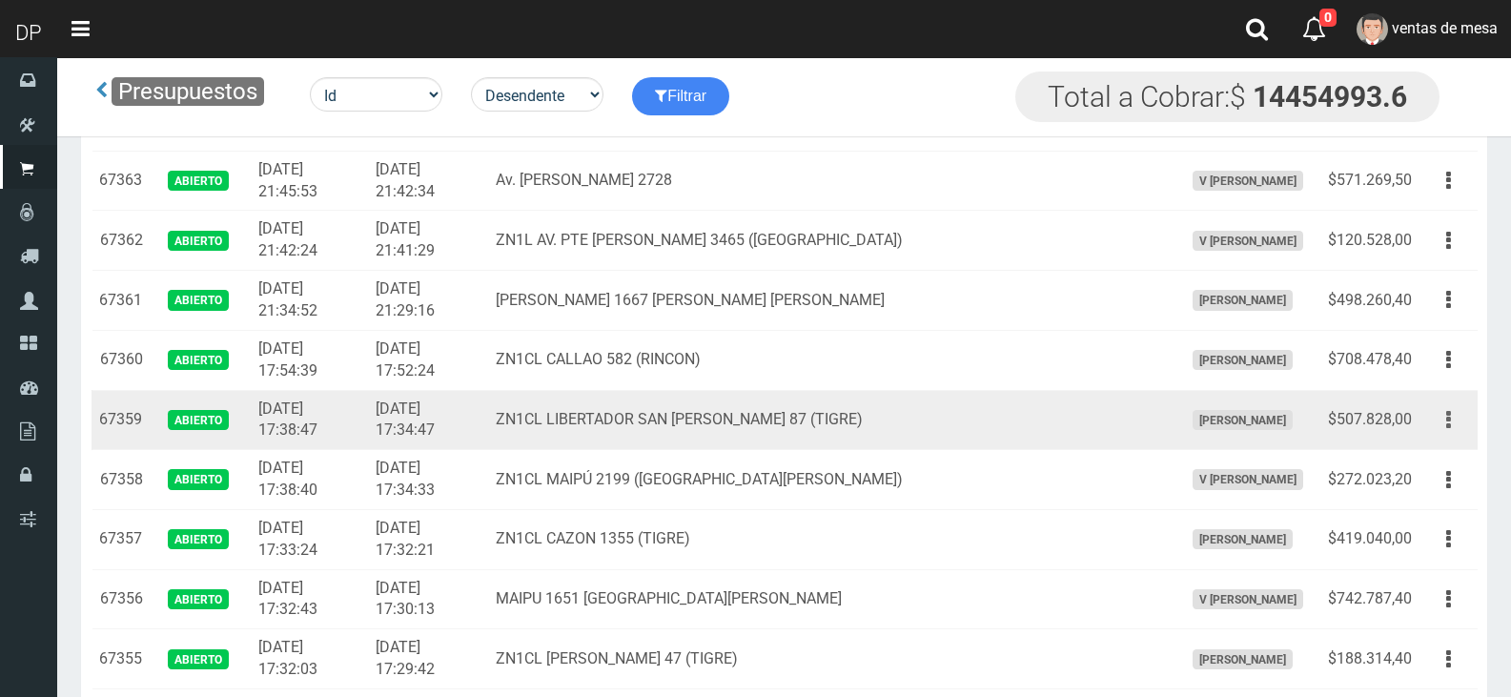
click at [1448, 431] on icon "button" at bounding box center [1448, 419] width 5 height 33
click at [1399, 499] on link "Imprimir" at bounding box center [1393, 508] width 151 height 42
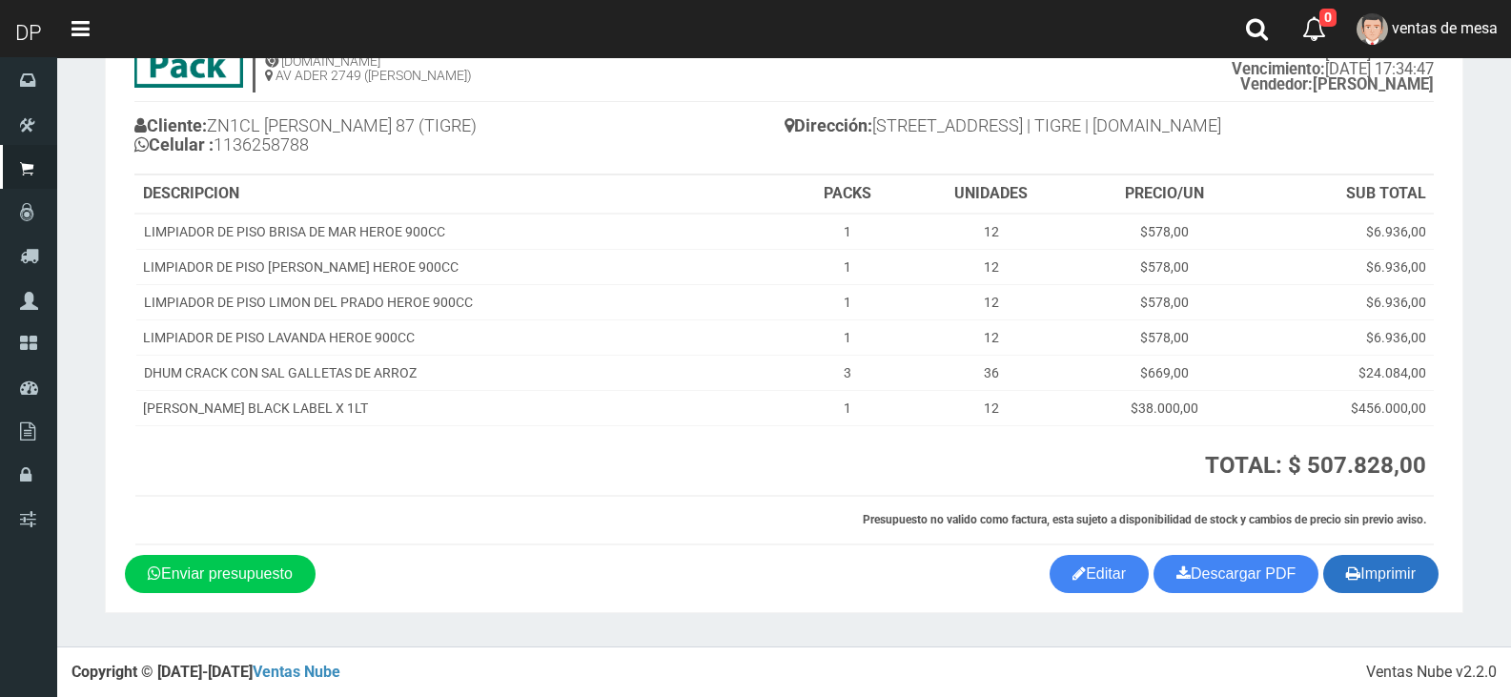
scroll to position [114, 0]
click at [1423, 581] on button "Imprimir" at bounding box center [1380, 573] width 115 height 38
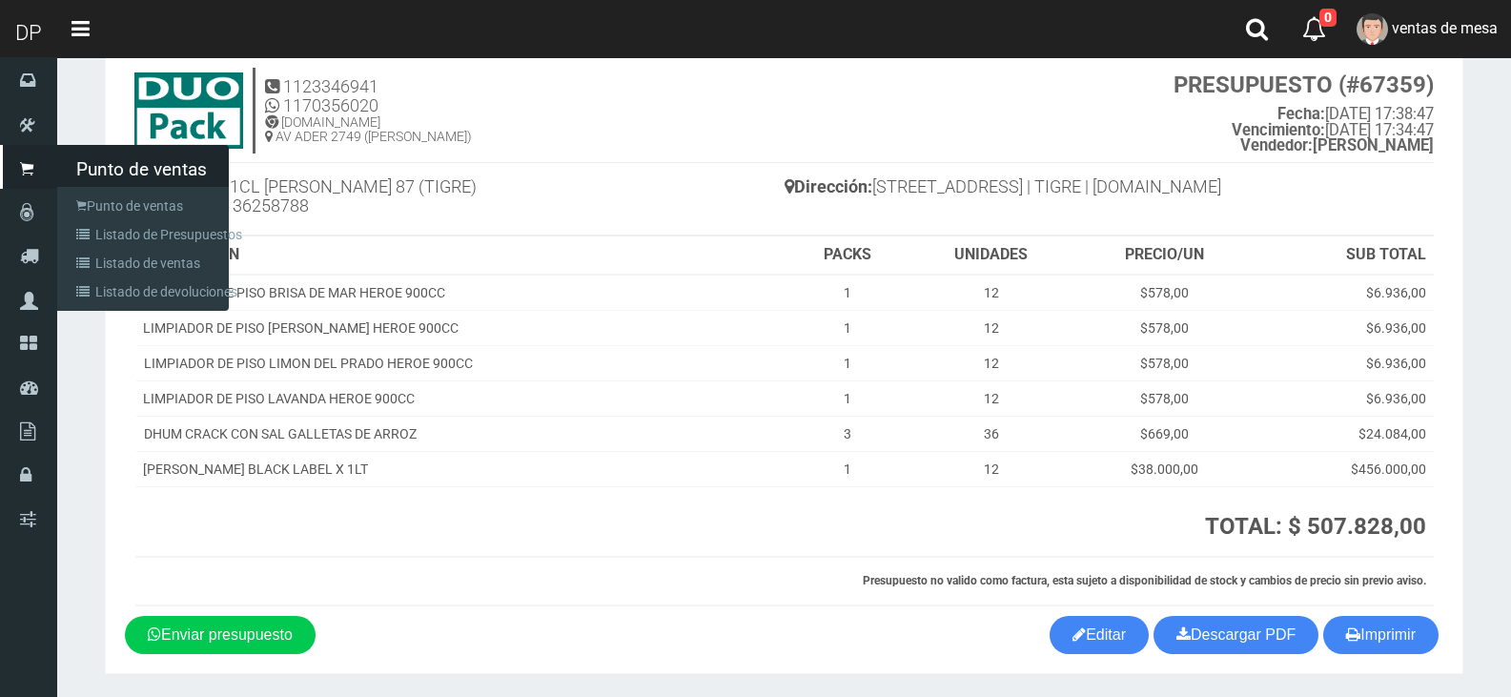
scroll to position [19, 0]
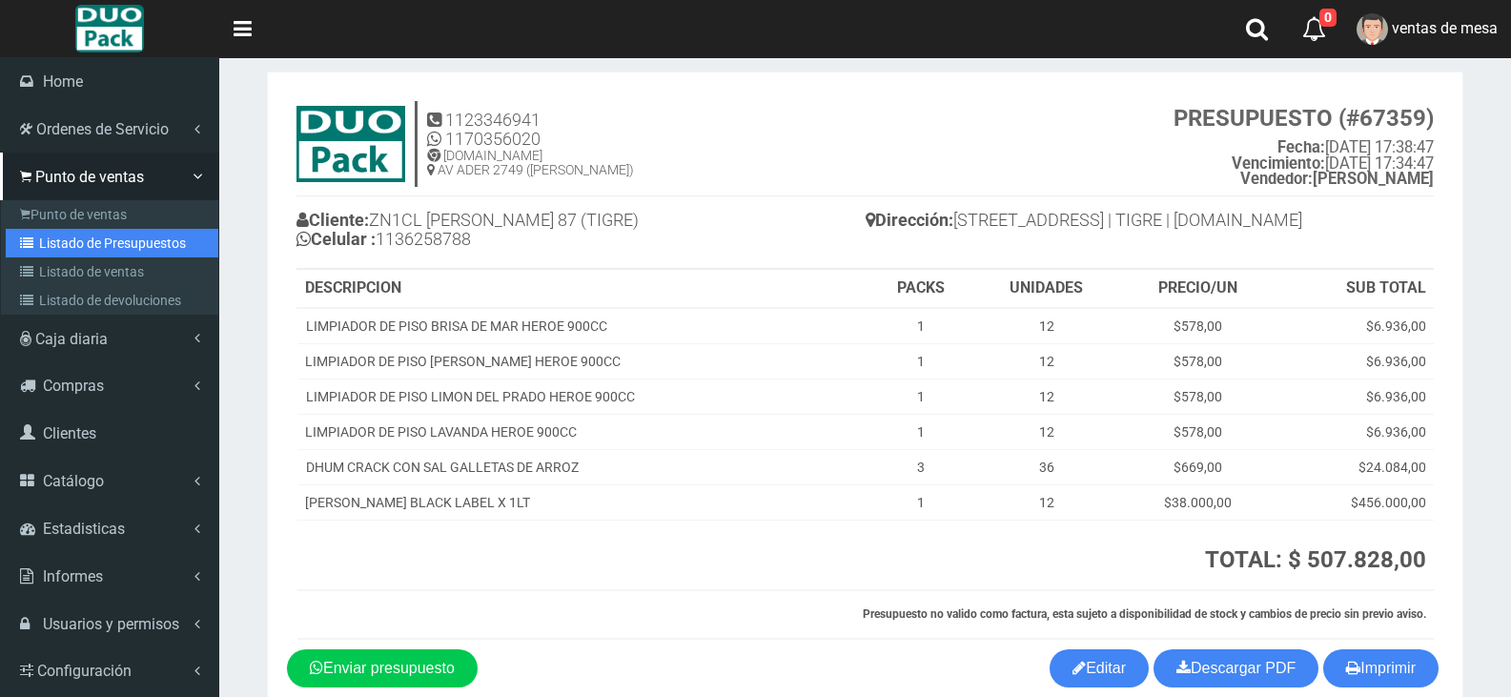
click at [92, 242] on link "Listado de Presupuestos" at bounding box center [112, 243] width 213 height 29
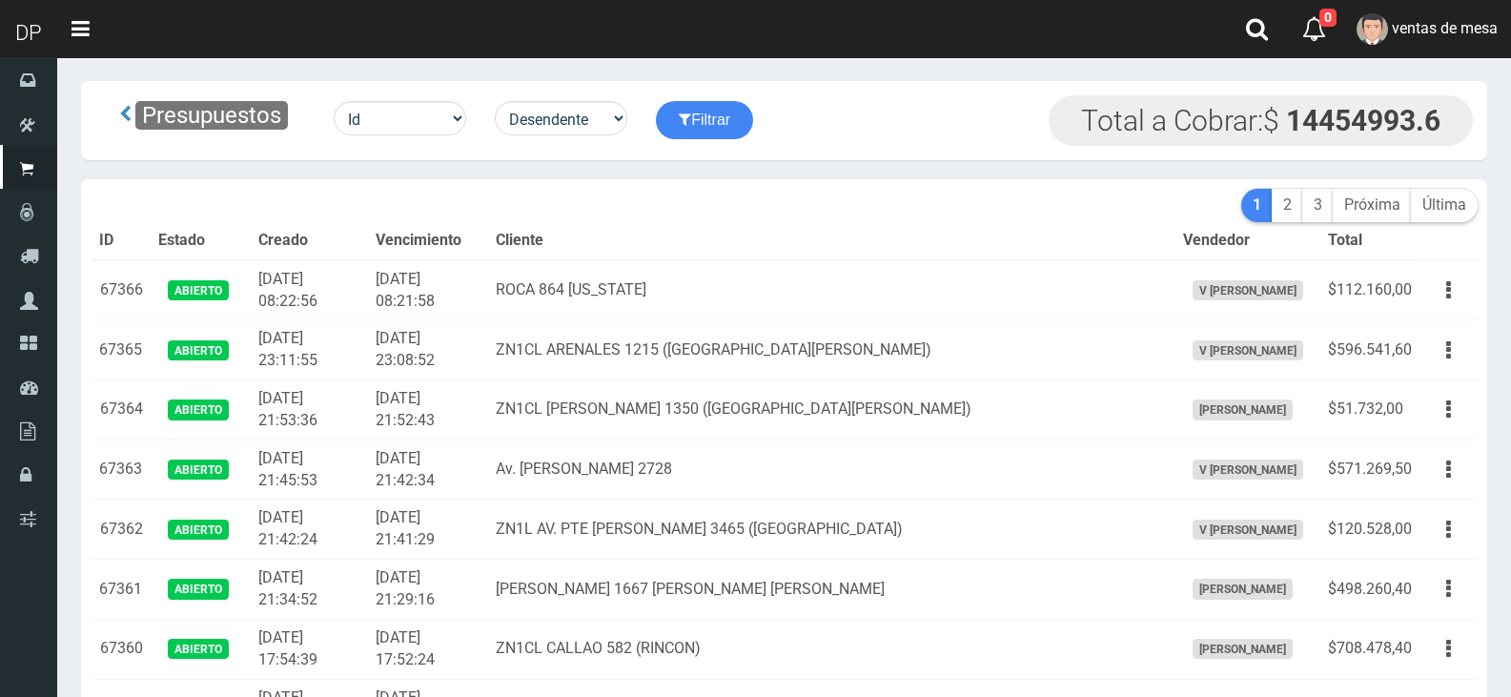
scroll to position [95, 0]
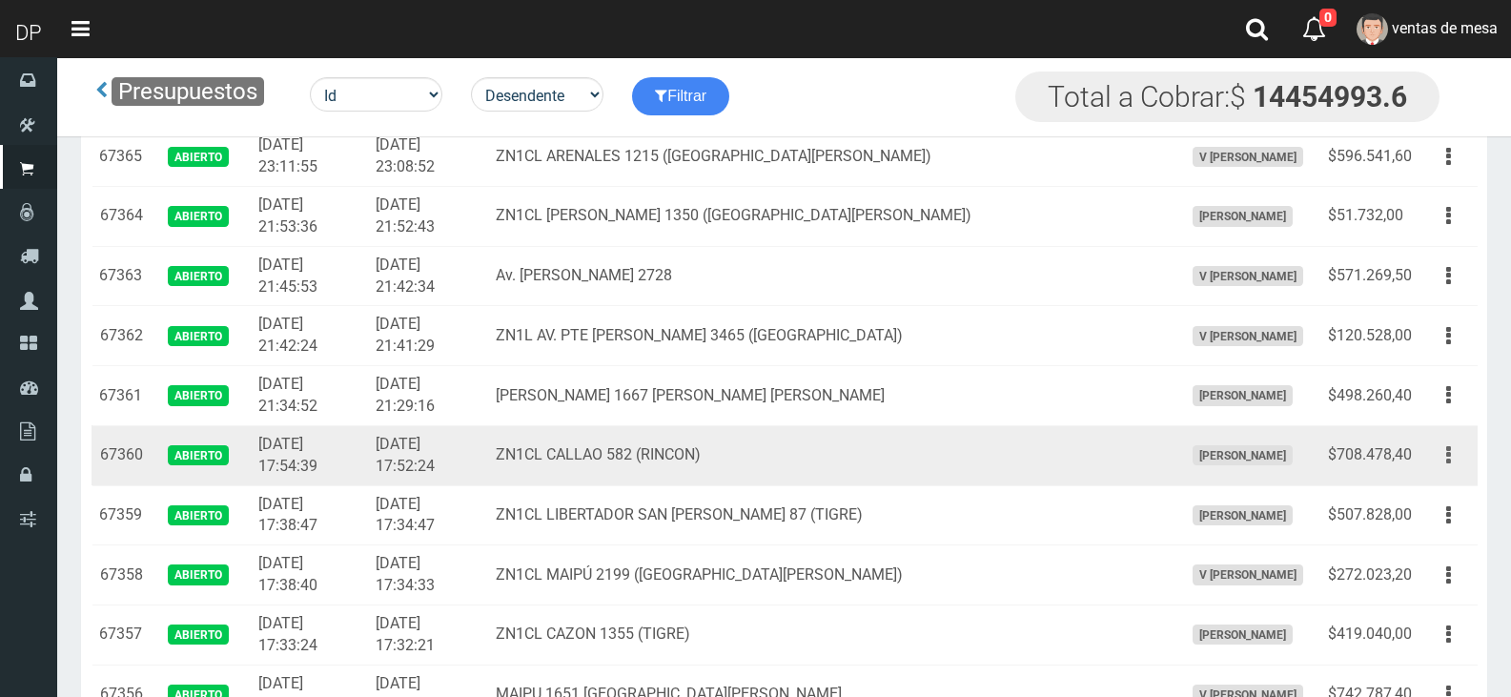
click at [1445, 449] on button "button" at bounding box center [1448, 454] width 43 height 33
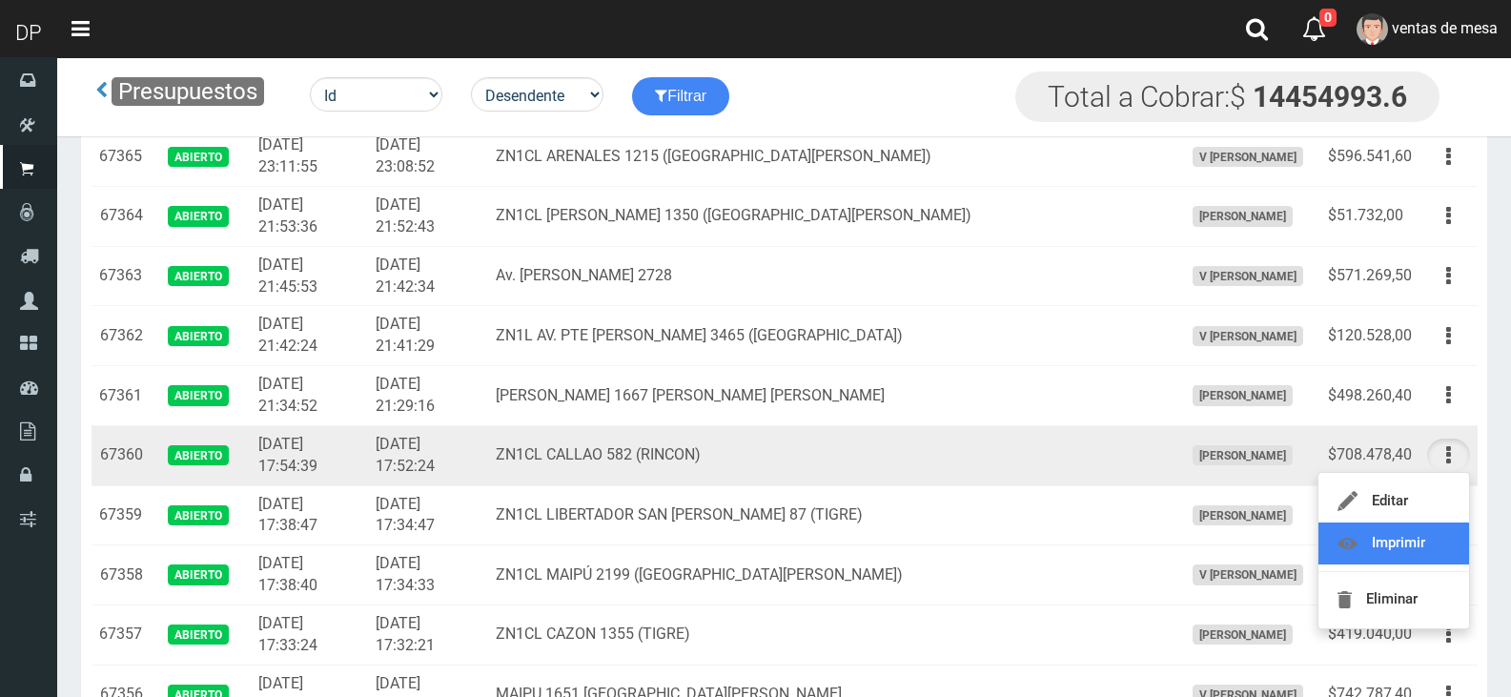
click at [1406, 538] on link "Imprimir" at bounding box center [1393, 543] width 151 height 42
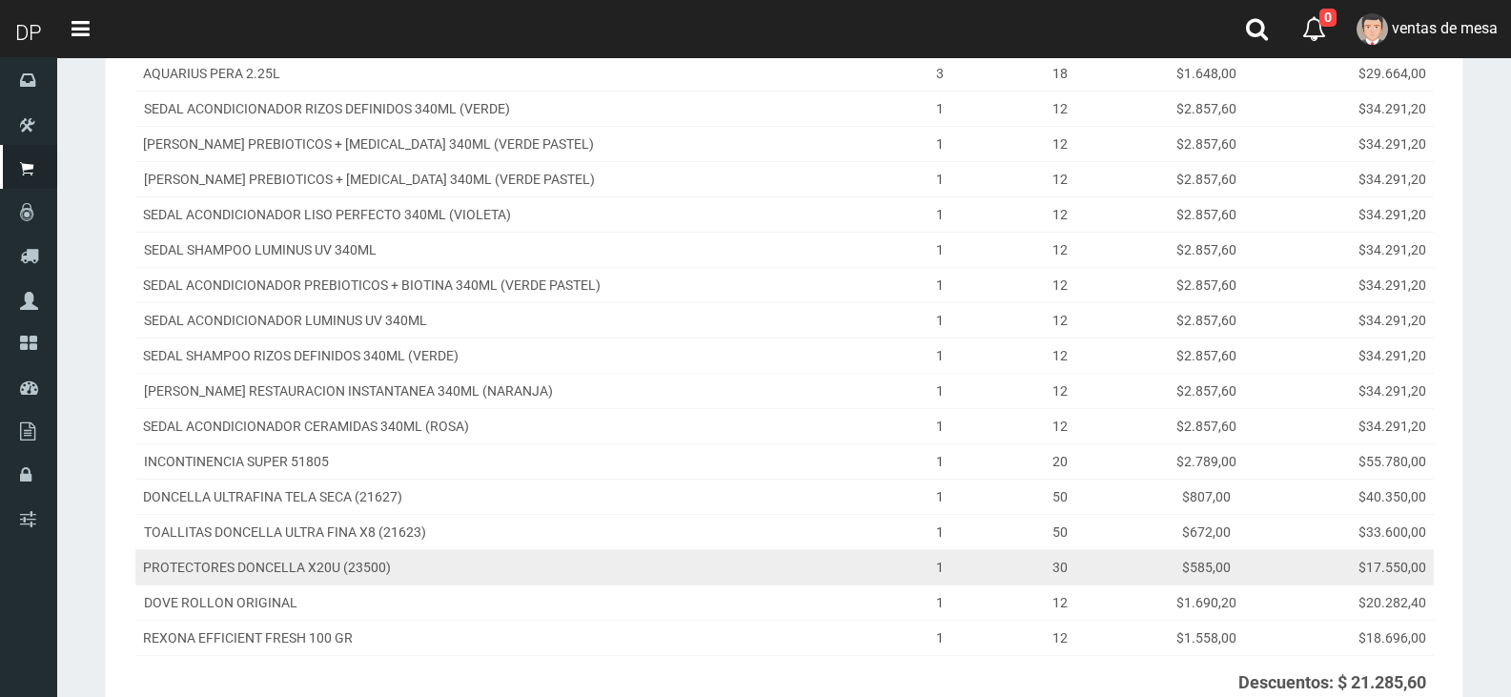
scroll to position [848, 0]
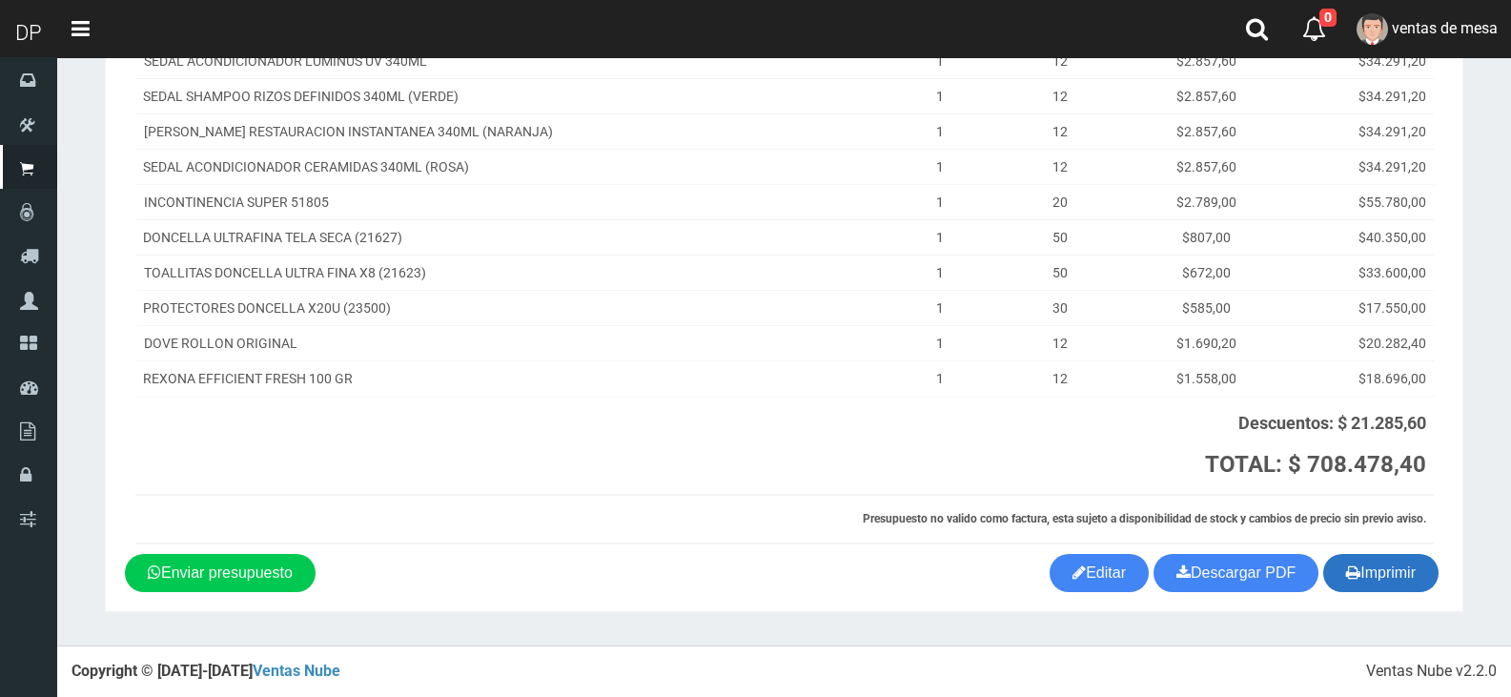
click at [1389, 572] on button "Imprimir" at bounding box center [1380, 573] width 115 height 38
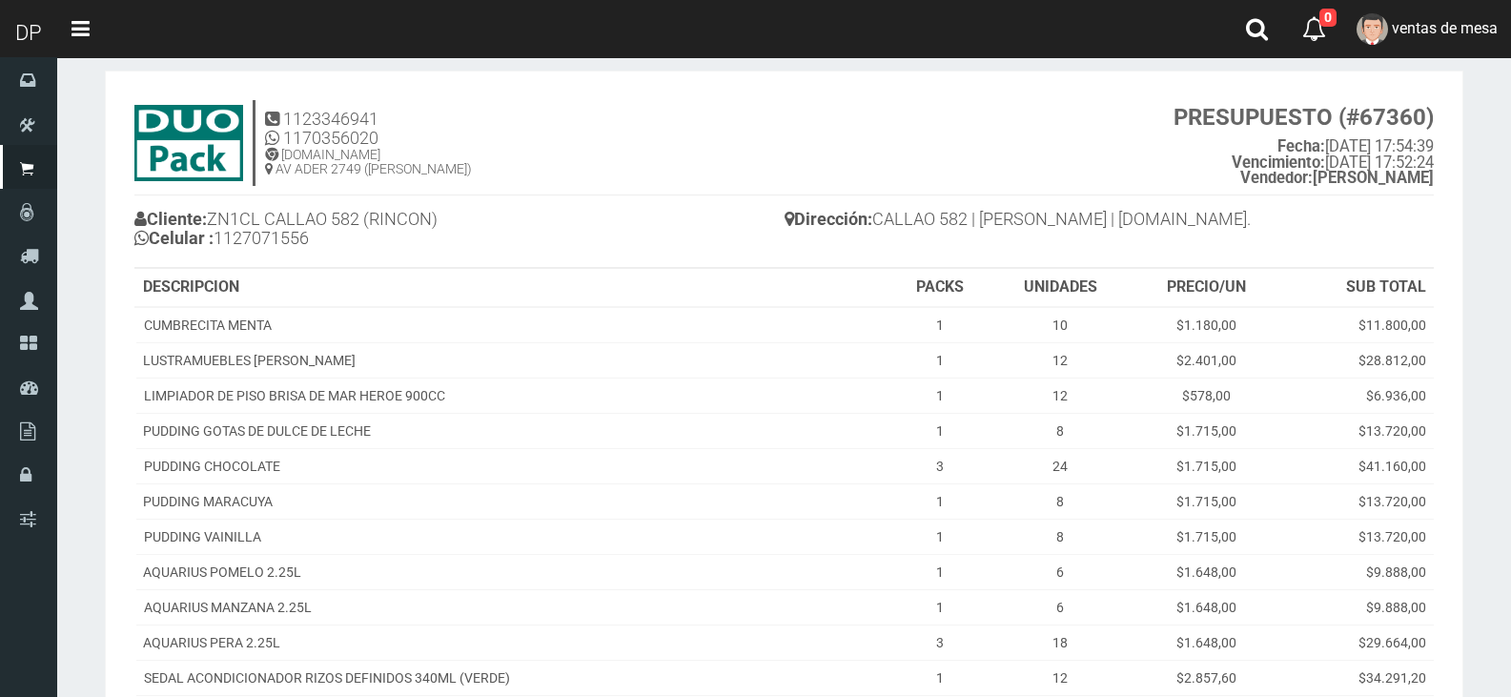
scroll to position [0, 0]
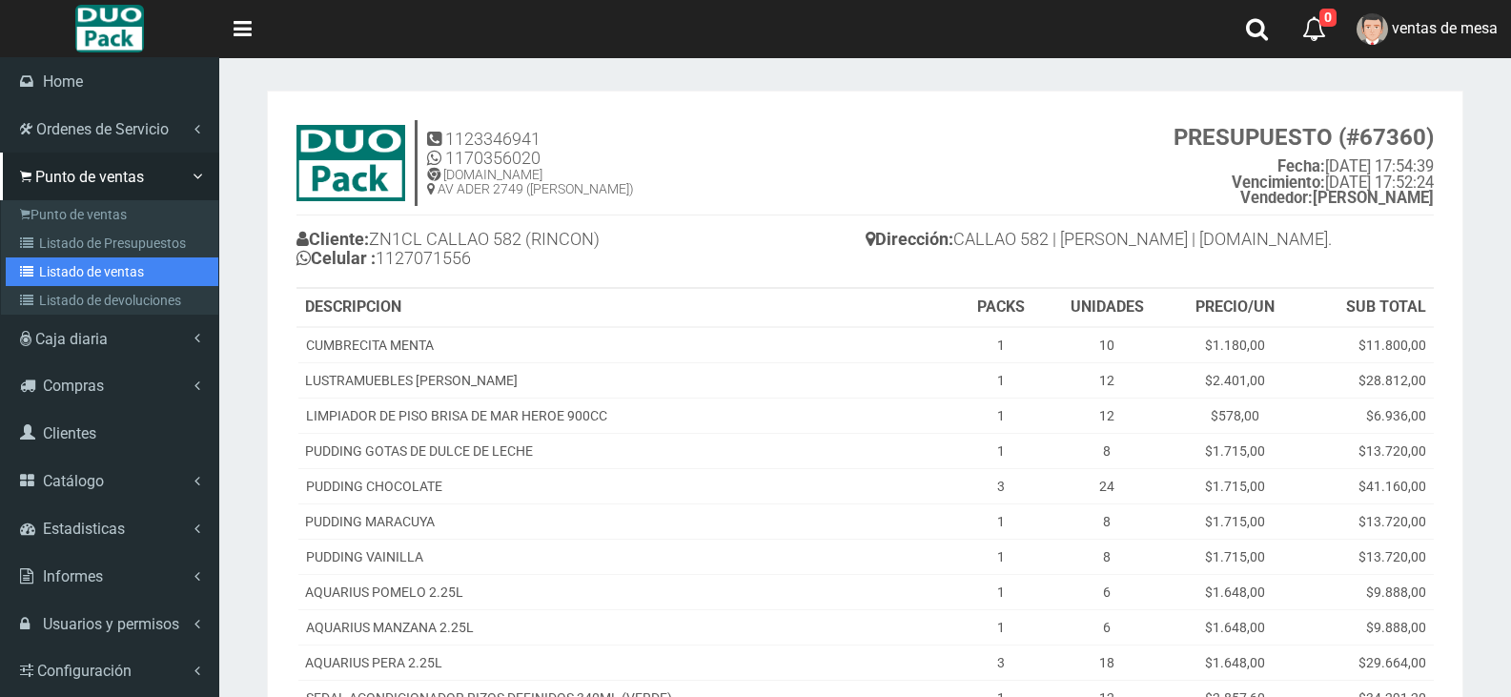
click at [152, 257] on link "Listado de ventas" at bounding box center [112, 271] width 213 height 29
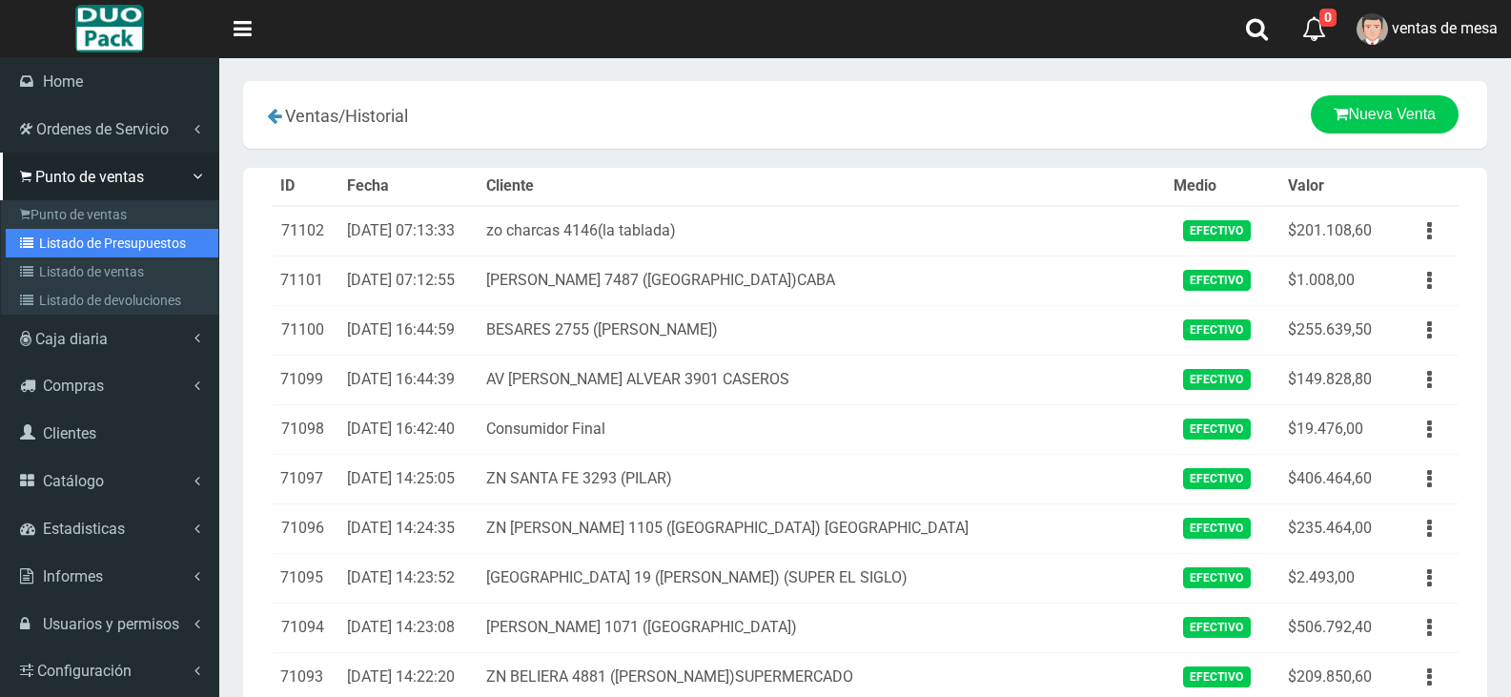
click at [92, 244] on link "Listado de Presupuestos" at bounding box center [112, 243] width 213 height 29
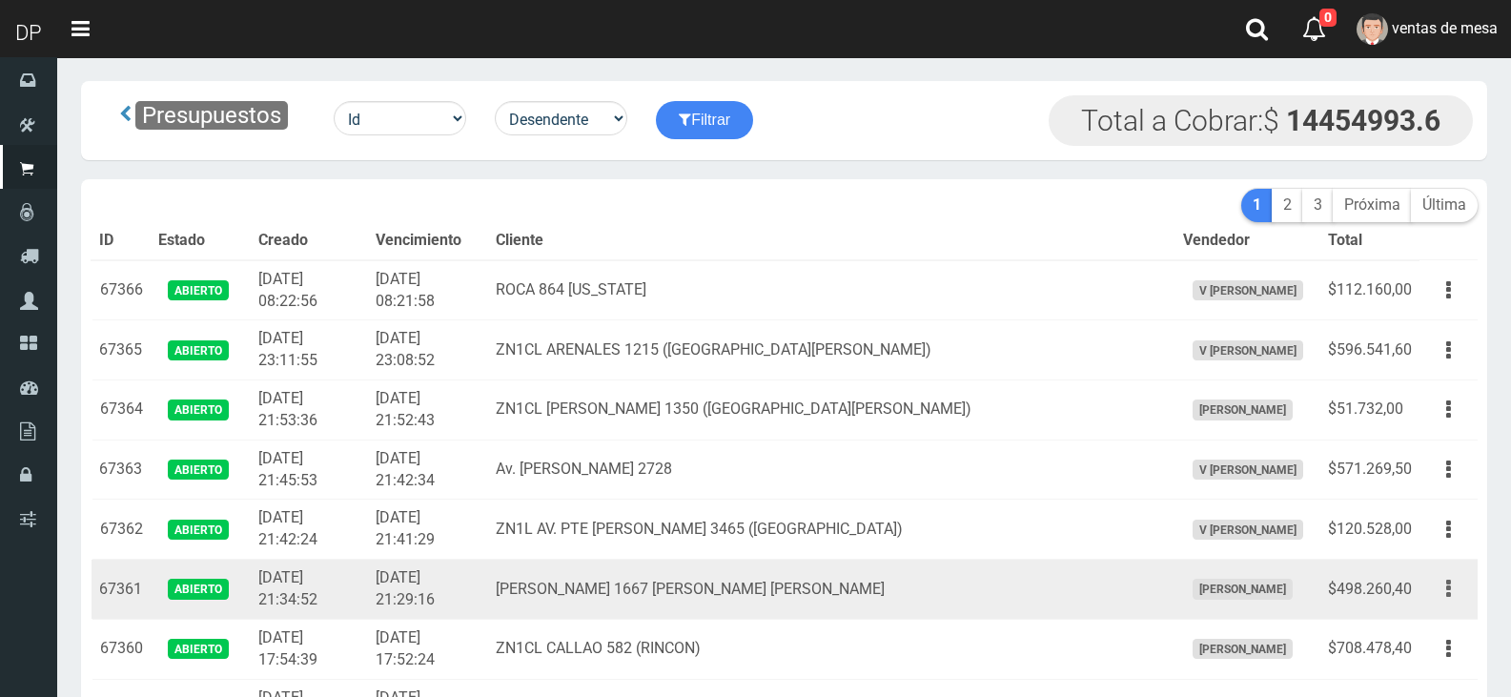
click at [1447, 577] on icon "button" at bounding box center [1448, 588] width 5 height 33
click at [1421, 651] on link "Editar" at bounding box center [1393, 635] width 151 height 42
click at [1421, 651] on td "Editar Imprimir Eliminar" at bounding box center [1448, 649] width 58 height 60
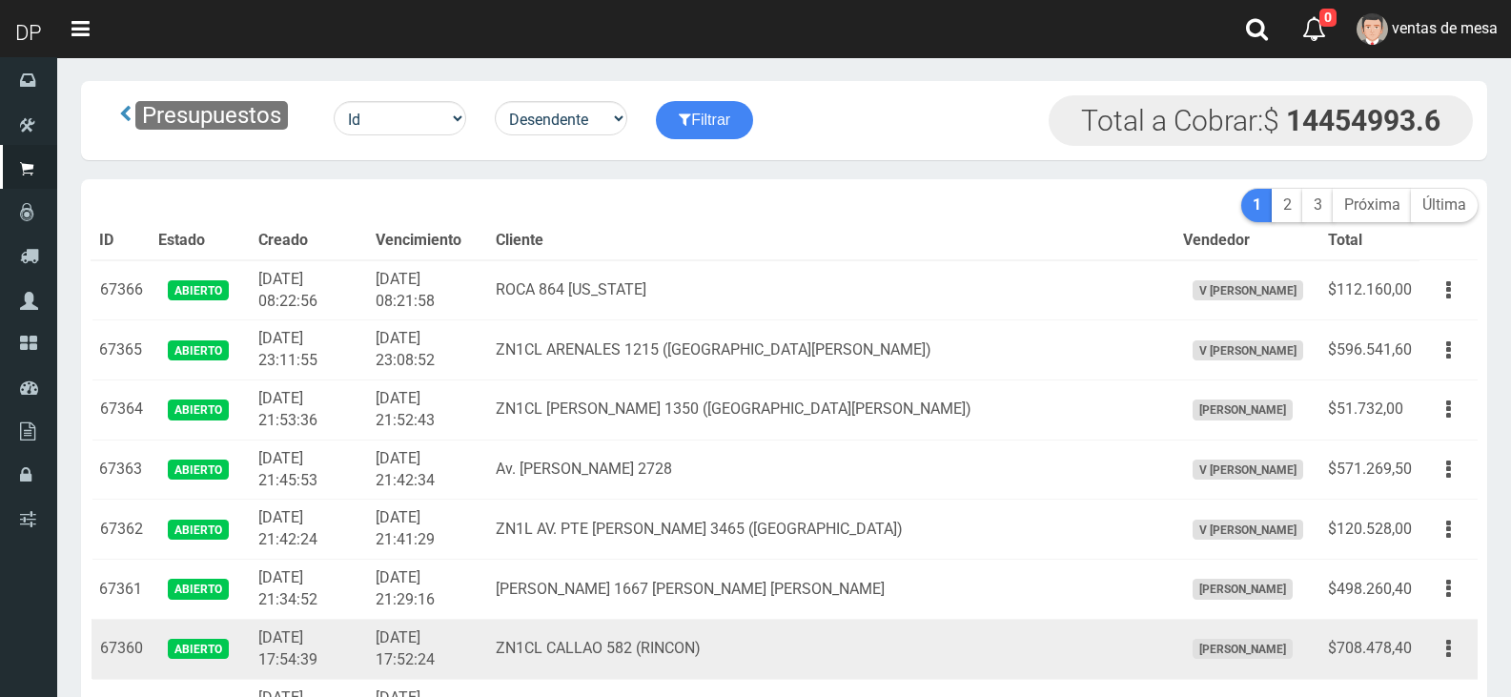
click at [1424, 658] on td "Editar Imprimir Eliminar" at bounding box center [1448, 649] width 58 height 60
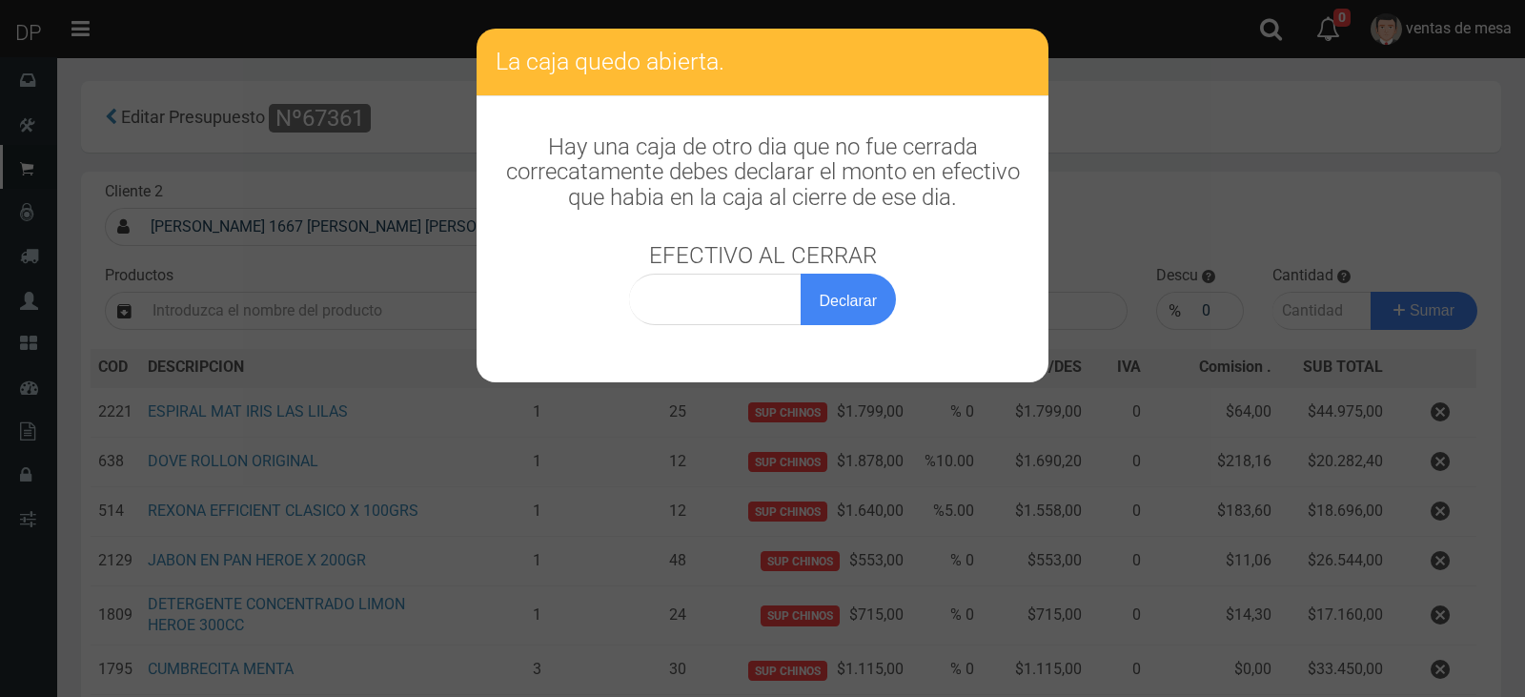
click at [222, 340] on div "La caja quedo abierta. Hay una caja de otro dia que no fue cerrada correcatamen…" at bounding box center [762, 348] width 1525 height 697
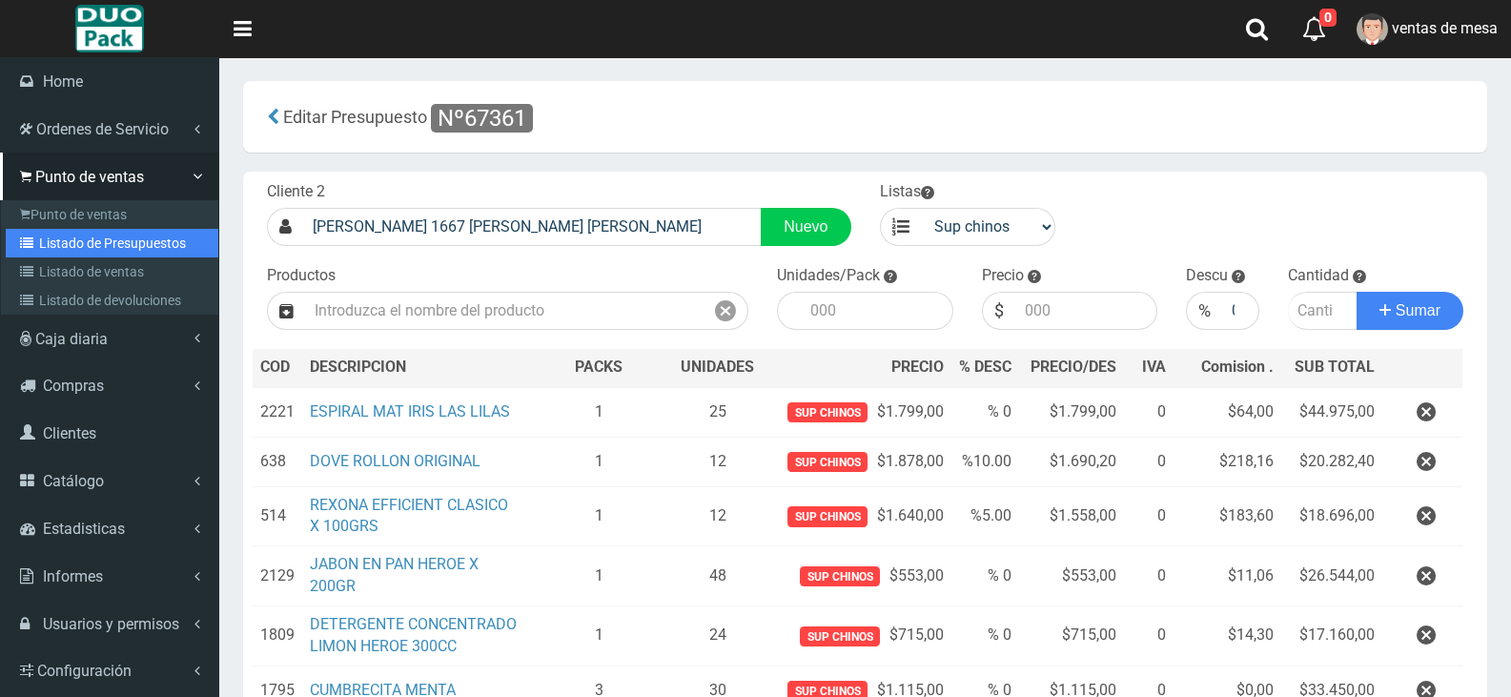
click at [114, 238] on link "Listado de Presupuestos" at bounding box center [112, 243] width 213 height 29
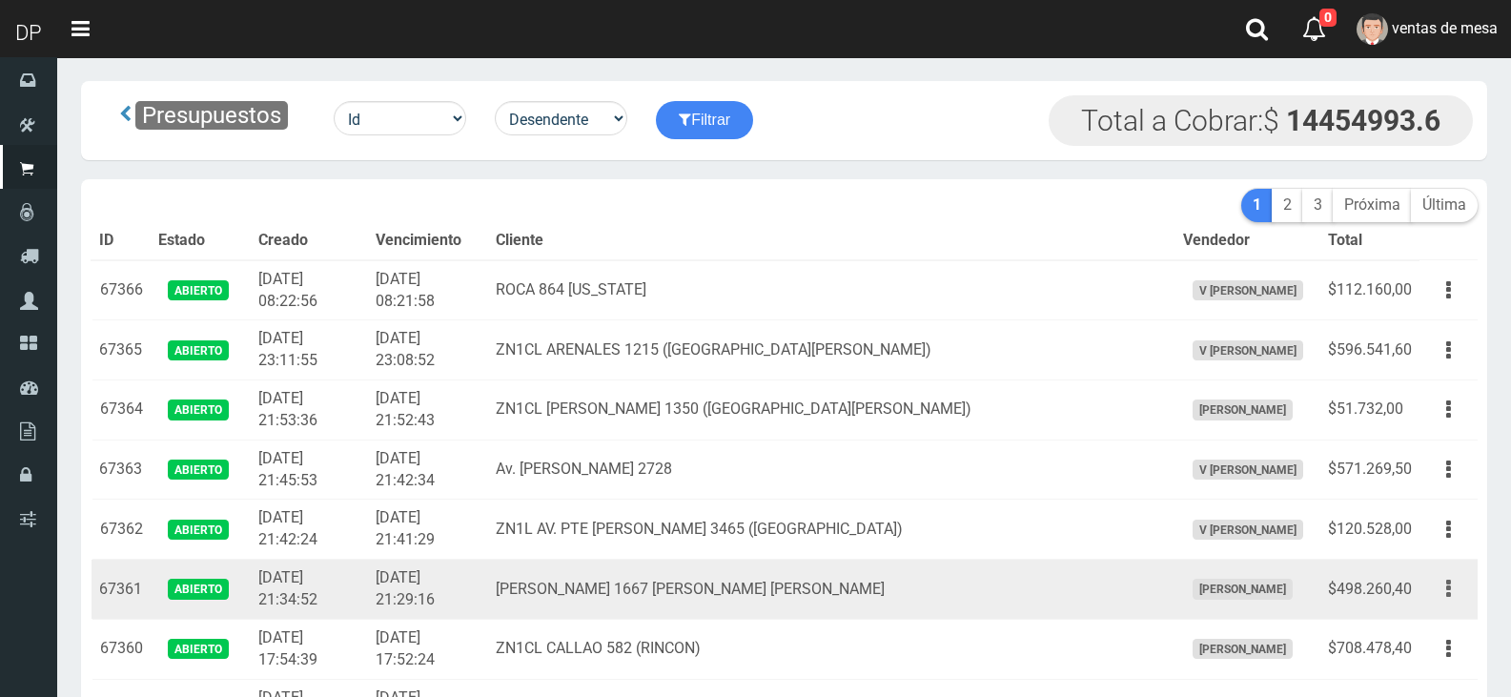
click at [1444, 587] on button "button" at bounding box center [1448, 588] width 43 height 33
click at [1430, 670] on link "Imprimir" at bounding box center [1393, 677] width 151 height 42
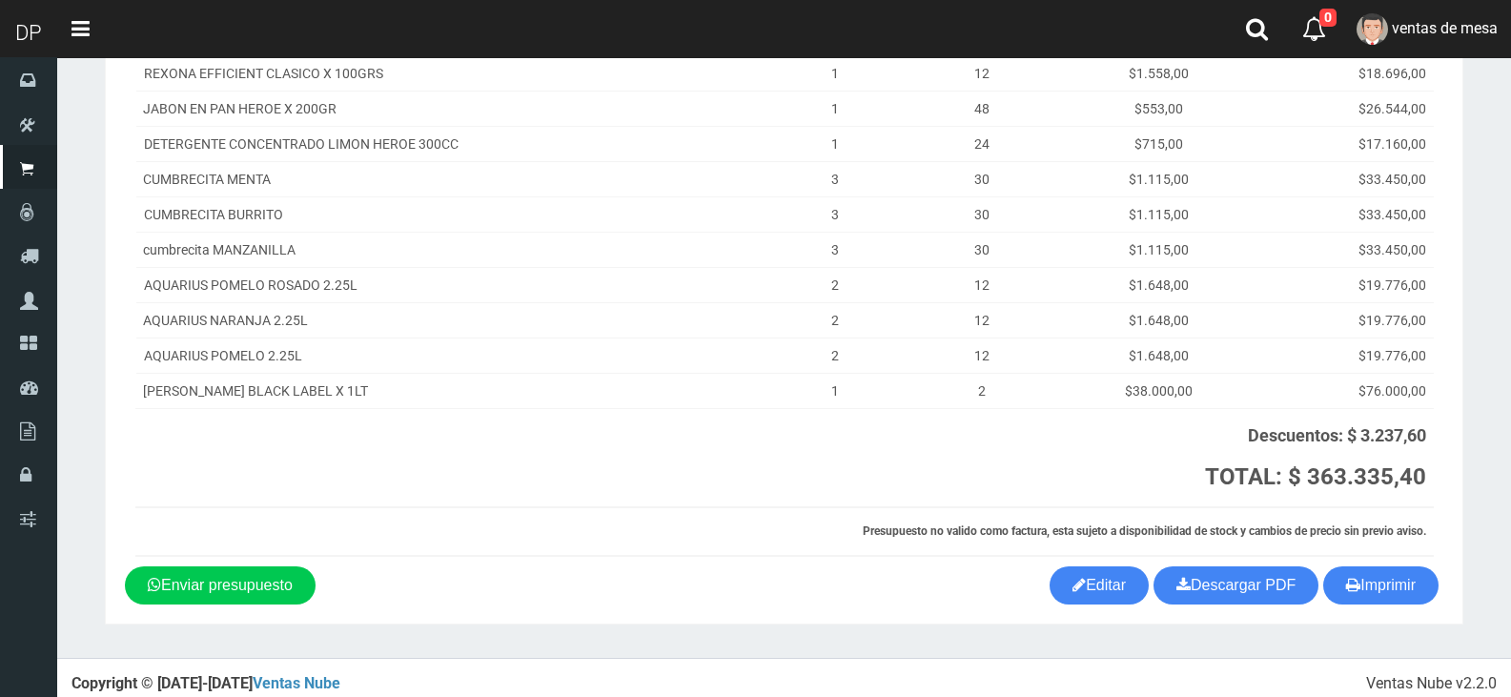
scroll to position [355, 0]
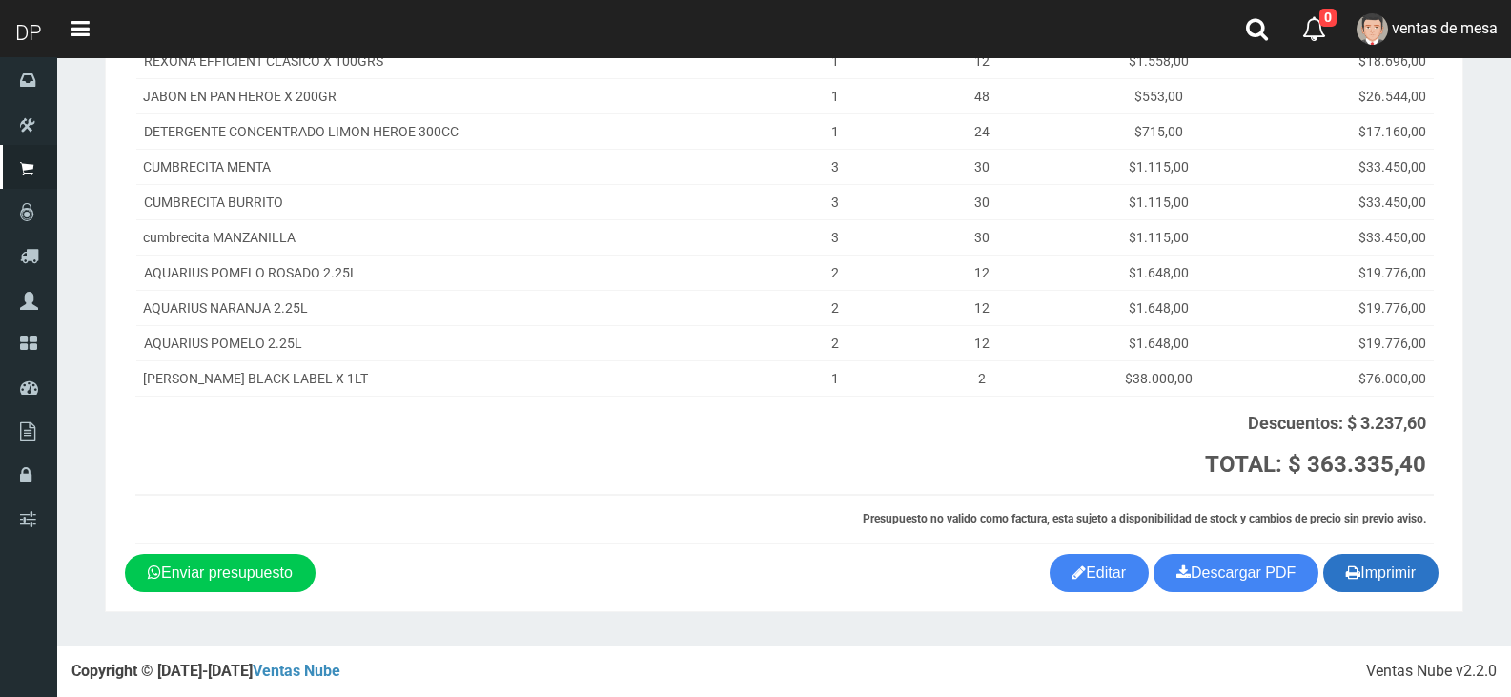
click at [1388, 580] on button "Imprimir" at bounding box center [1380, 573] width 115 height 38
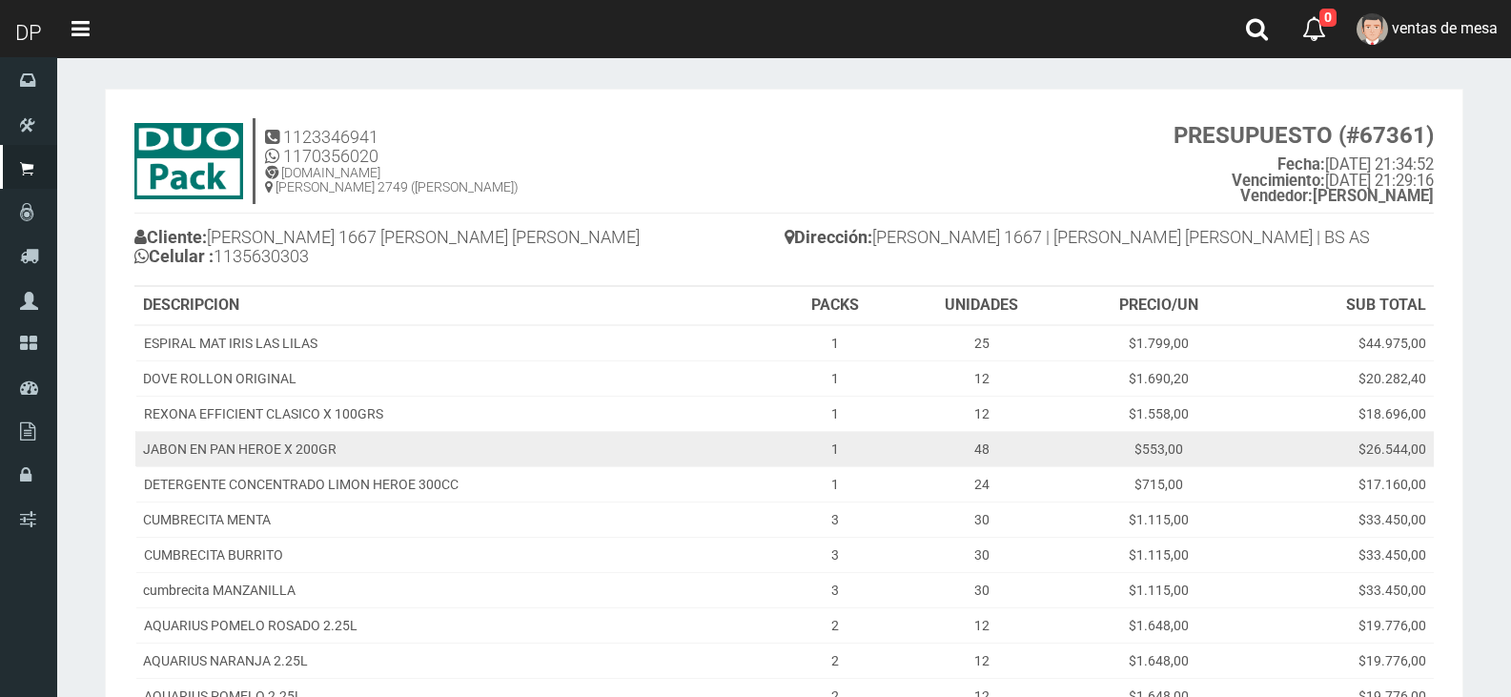
scroll to position [0, 0]
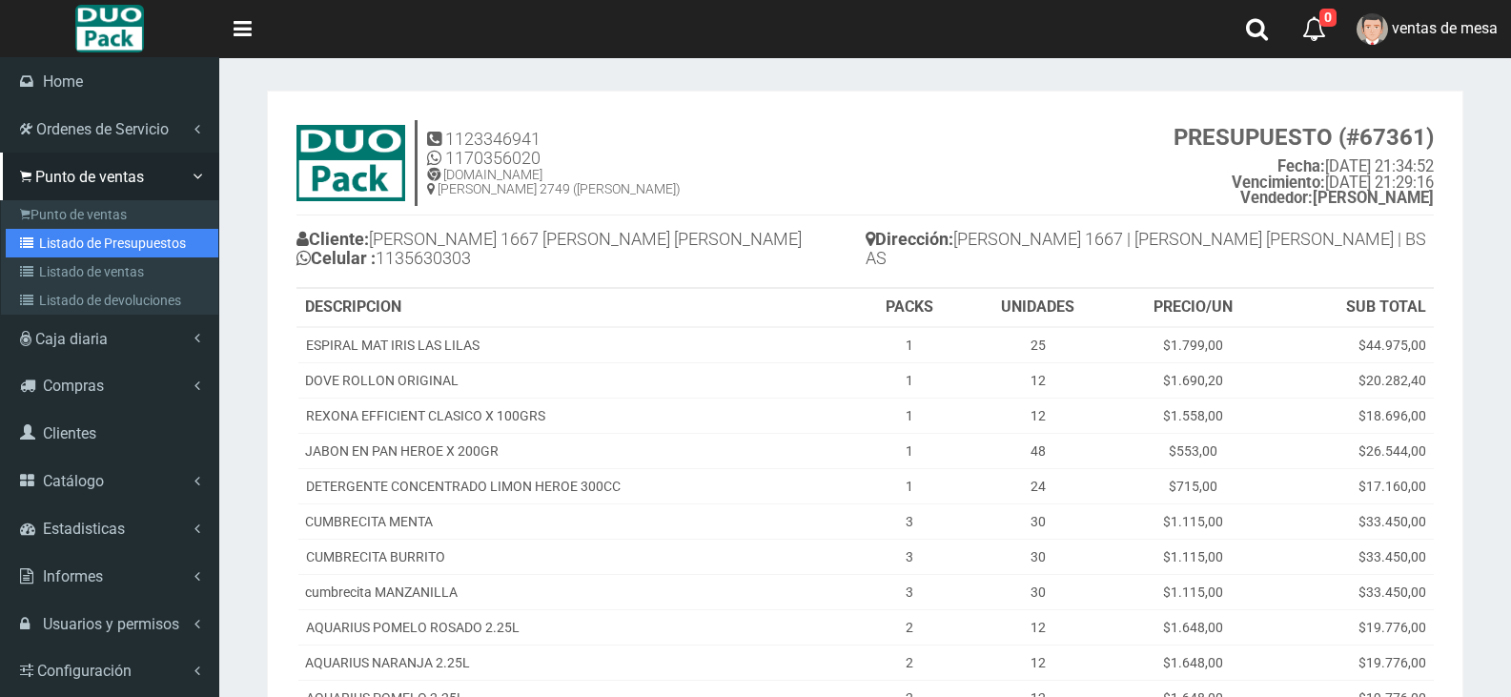
click at [110, 237] on link "Listado de Presupuestos" at bounding box center [112, 243] width 213 height 29
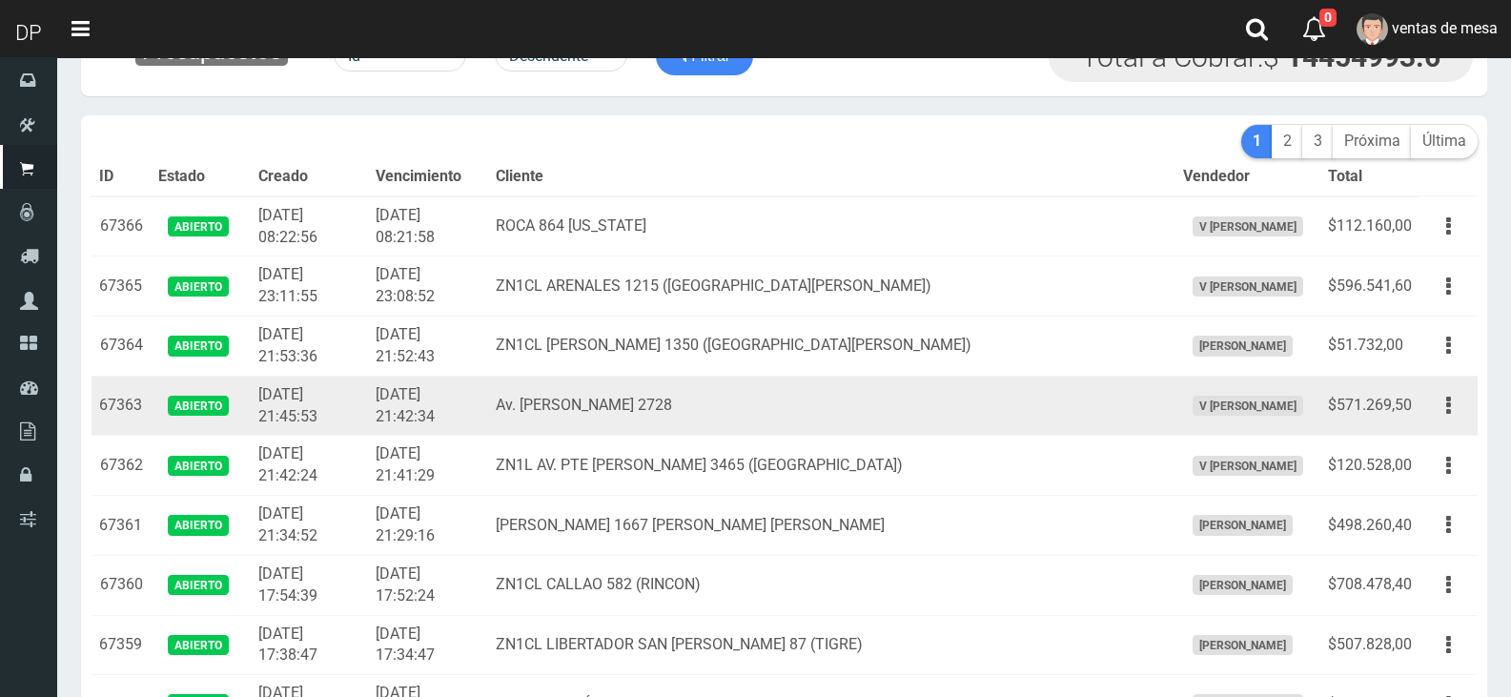
scroll to position [95, 0]
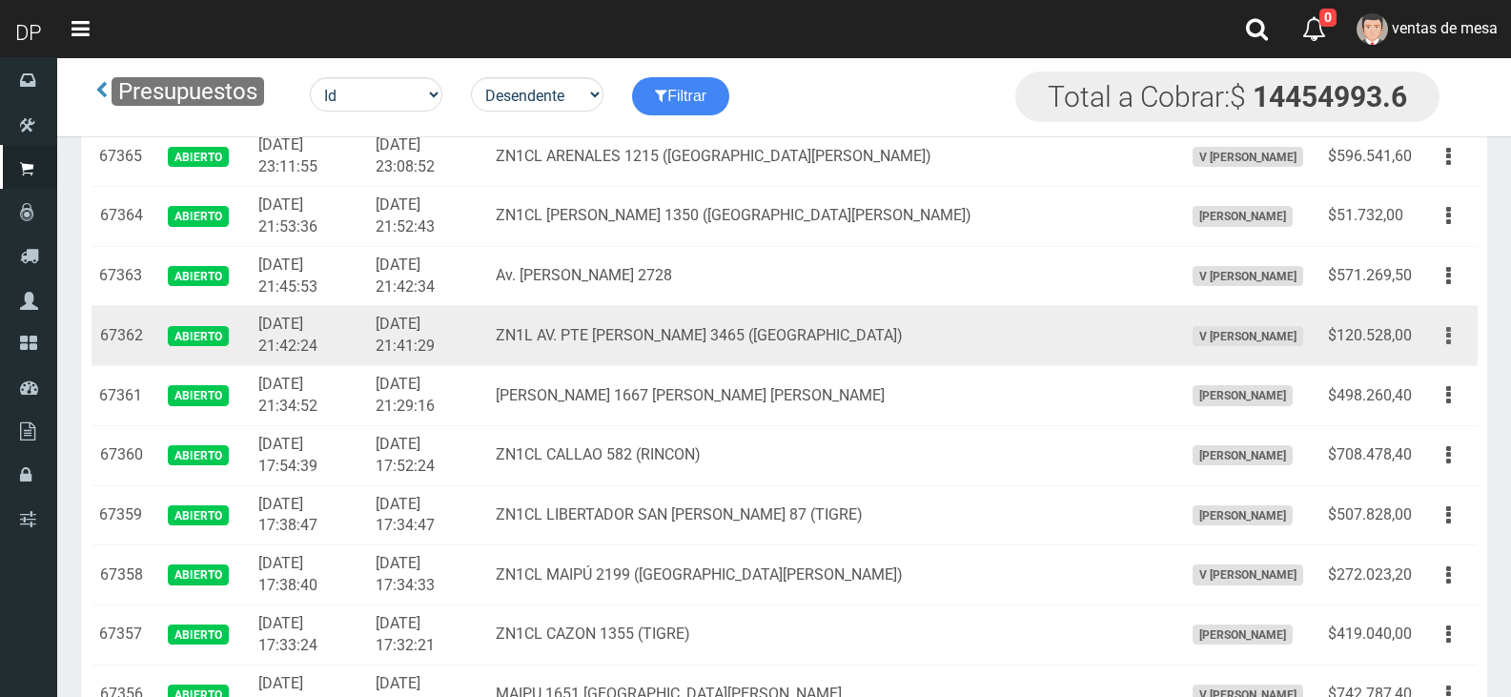
click at [1437, 340] on button "button" at bounding box center [1448, 335] width 43 height 33
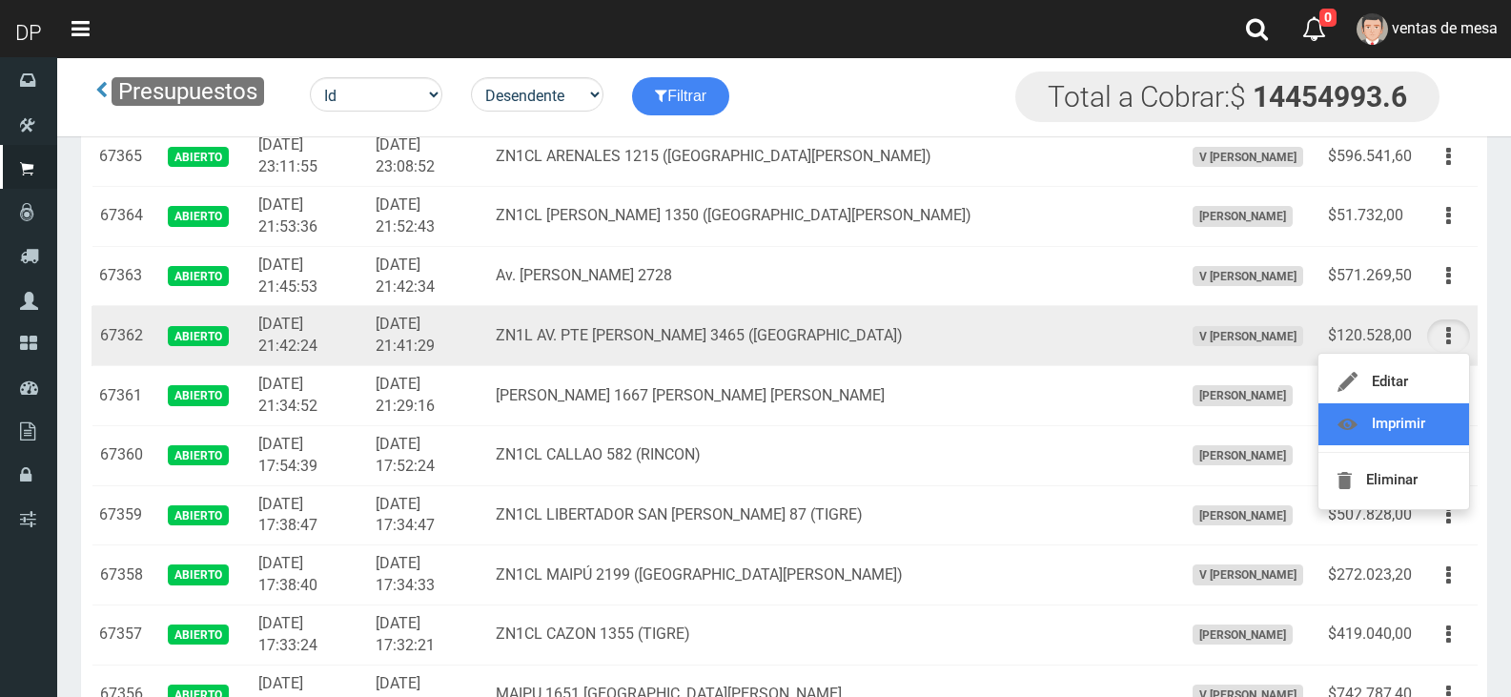
click at [1397, 414] on link "Imprimir" at bounding box center [1393, 424] width 151 height 42
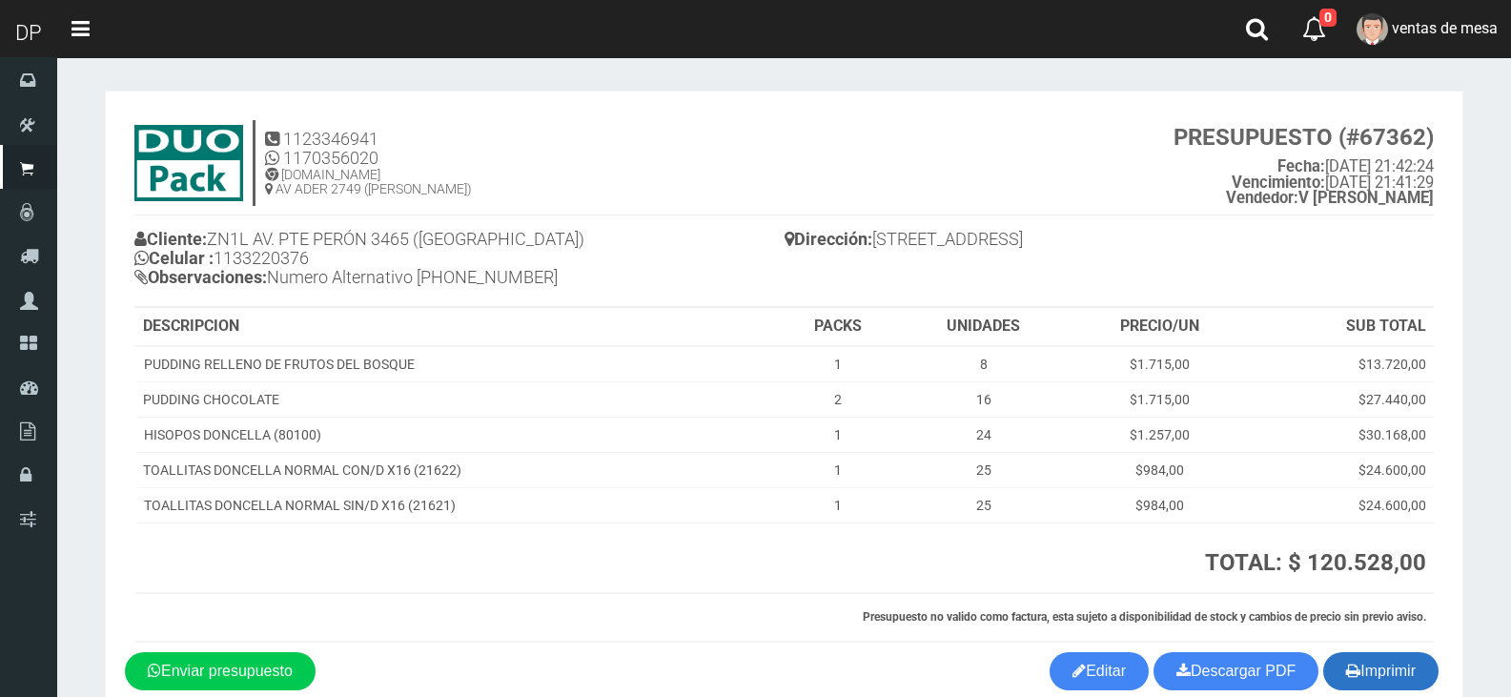
click at [1391, 667] on button "Imprimir" at bounding box center [1380, 671] width 115 height 38
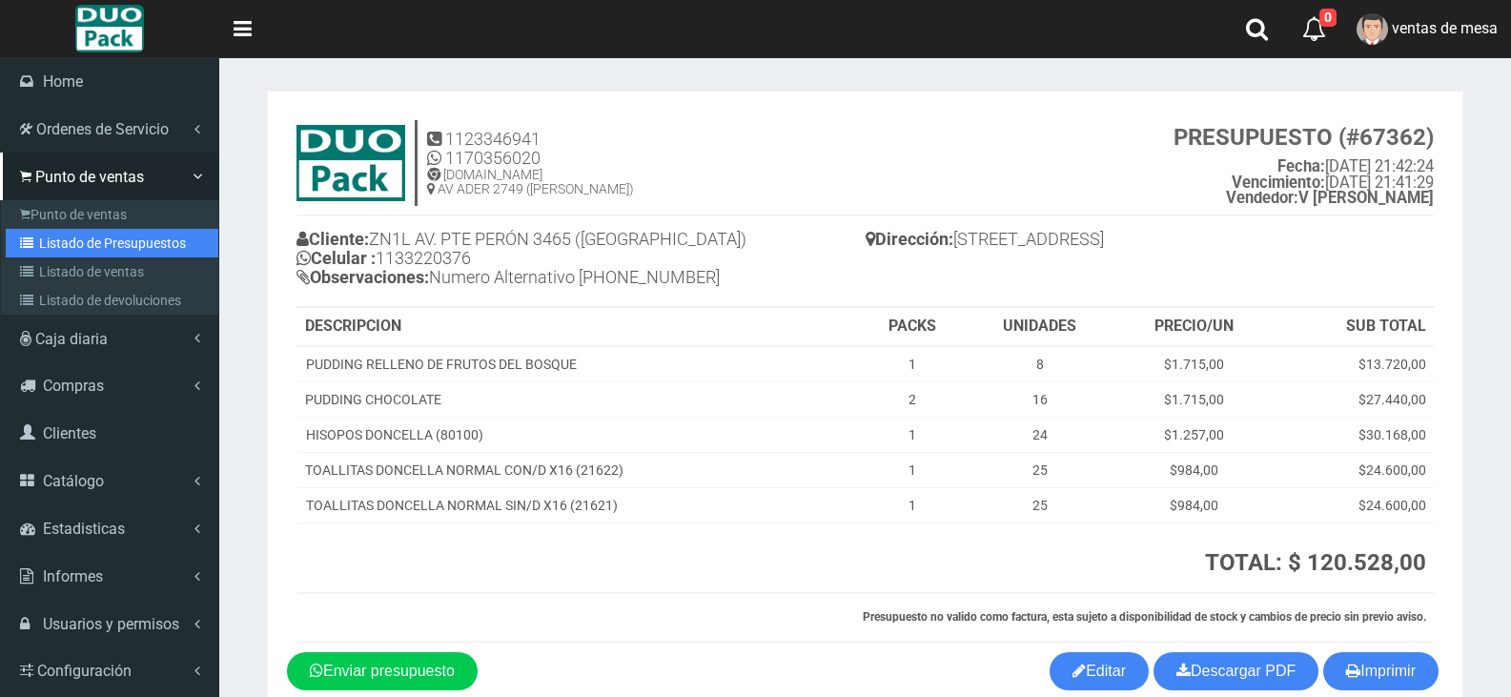
click at [145, 235] on link "Listado de Presupuestos" at bounding box center [112, 243] width 213 height 29
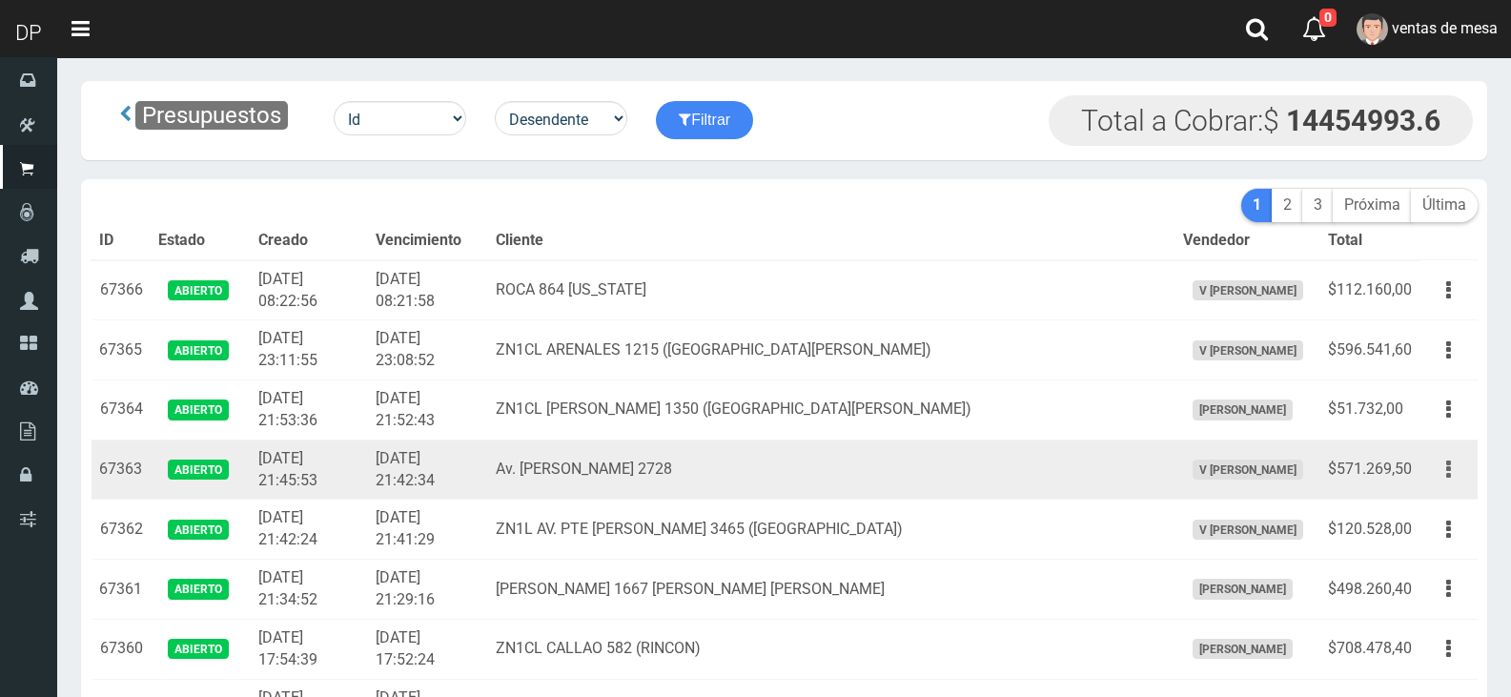
click at [1444, 469] on button "button" at bounding box center [1448, 469] width 43 height 33
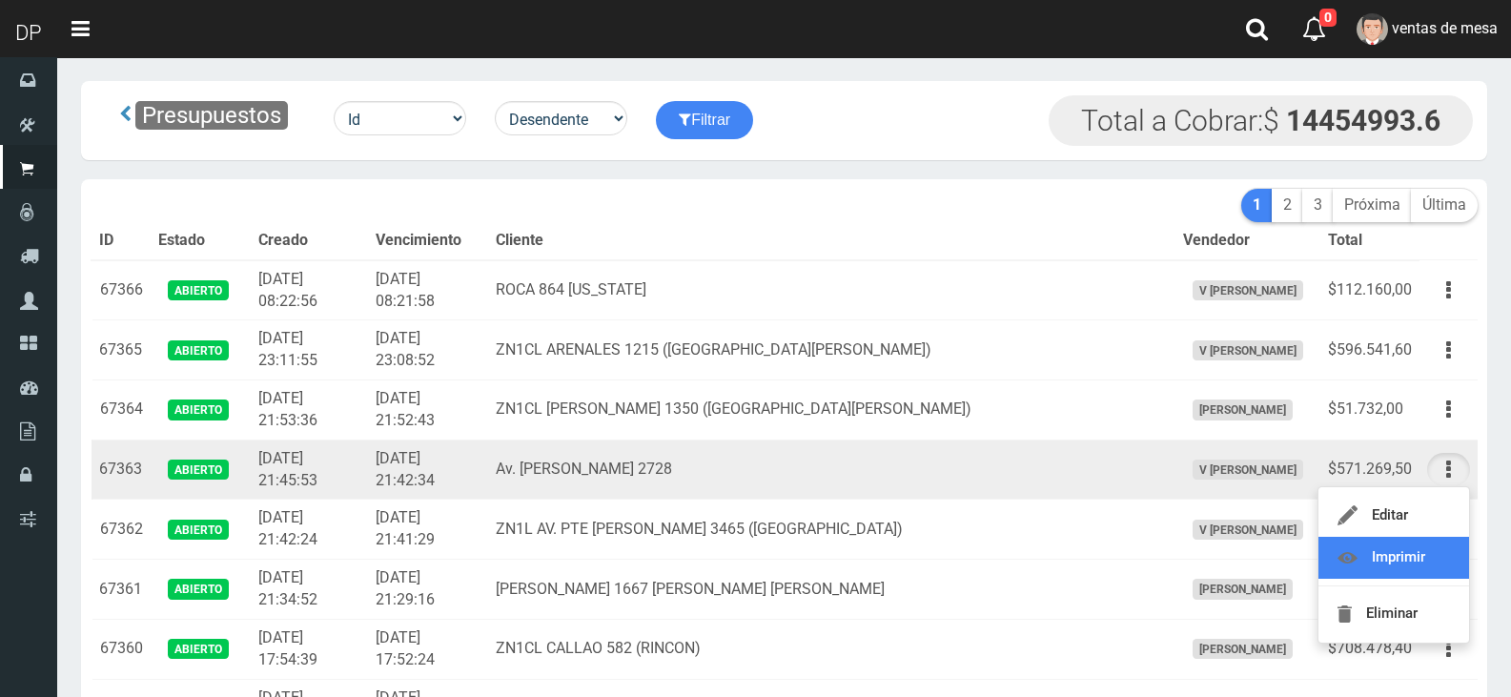
click at [1420, 544] on link "Imprimir" at bounding box center [1393, 558] width 151 height 42
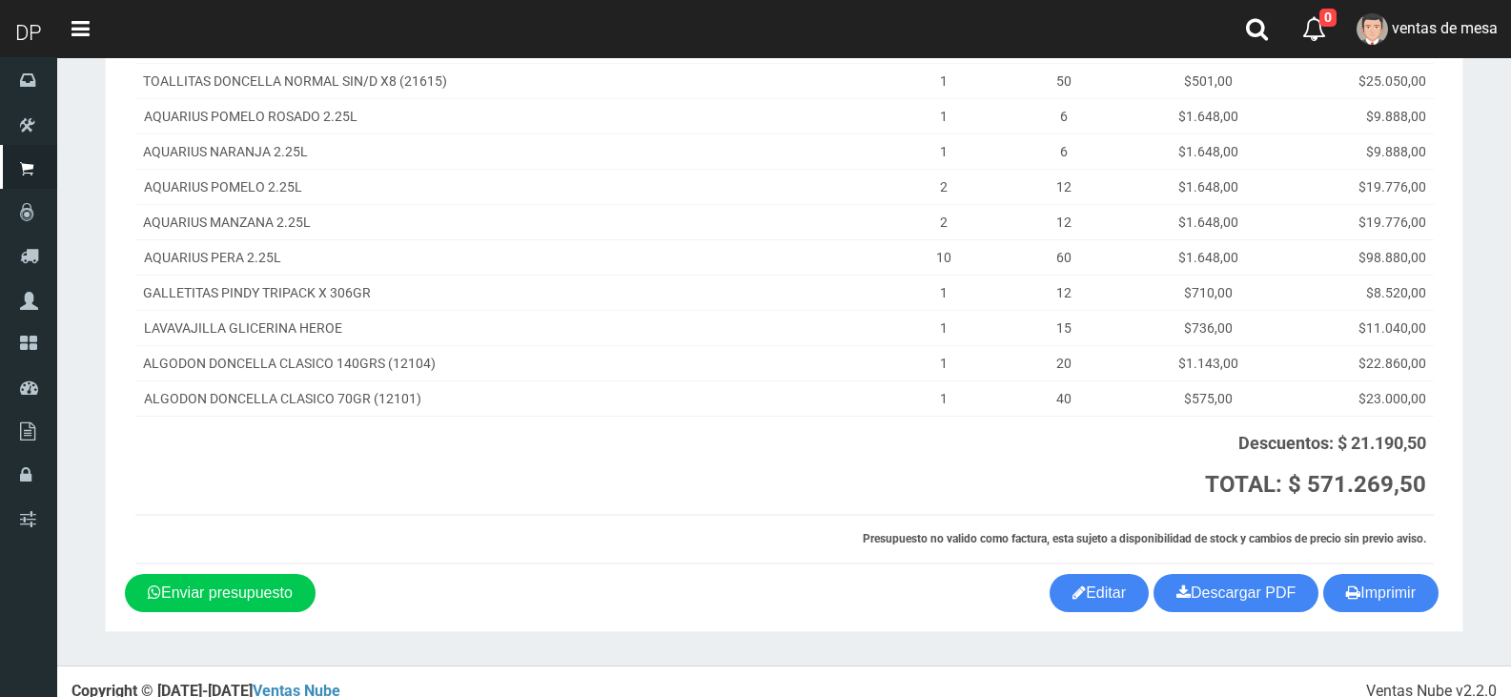
scroll to position [582, 0]
click at [1383, 591] on button "Imprimir" at bounding box center [1380, 592] width 115 height 38
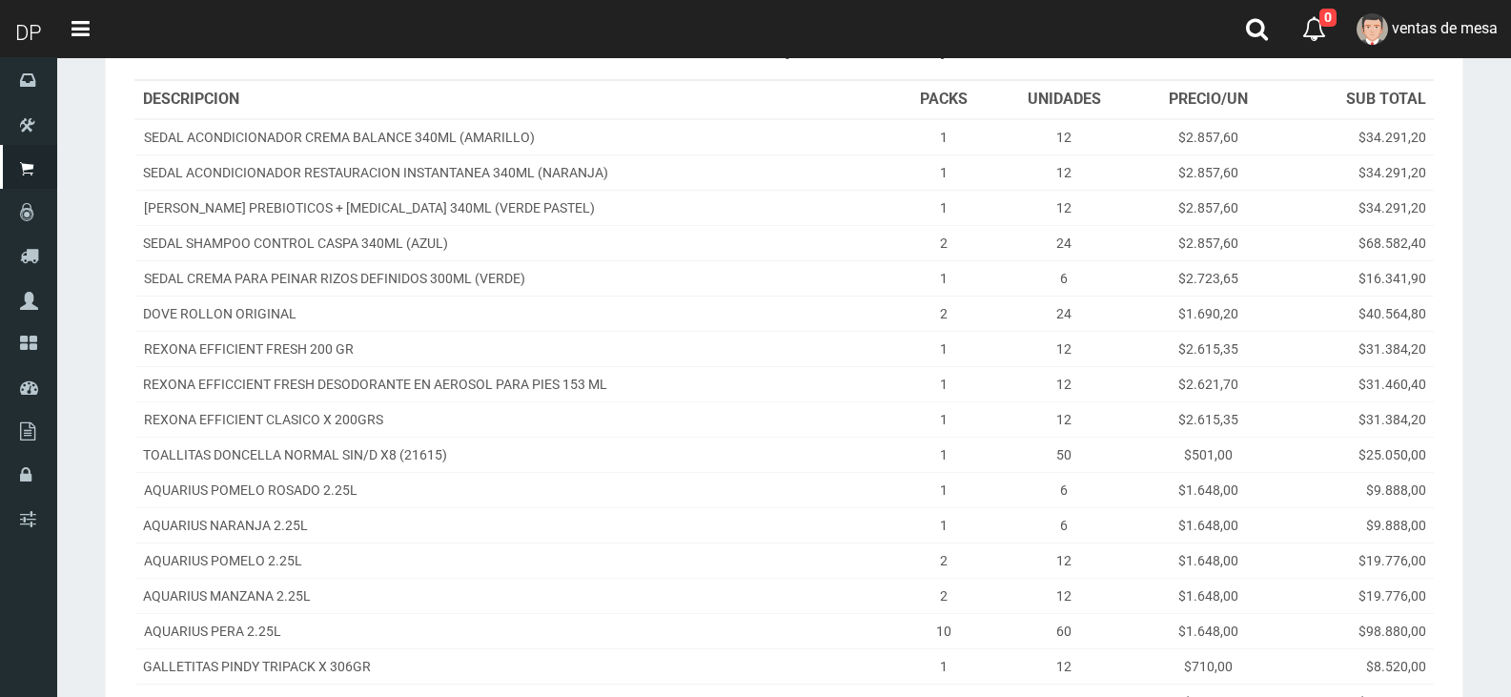
scroll to position [0, 0]
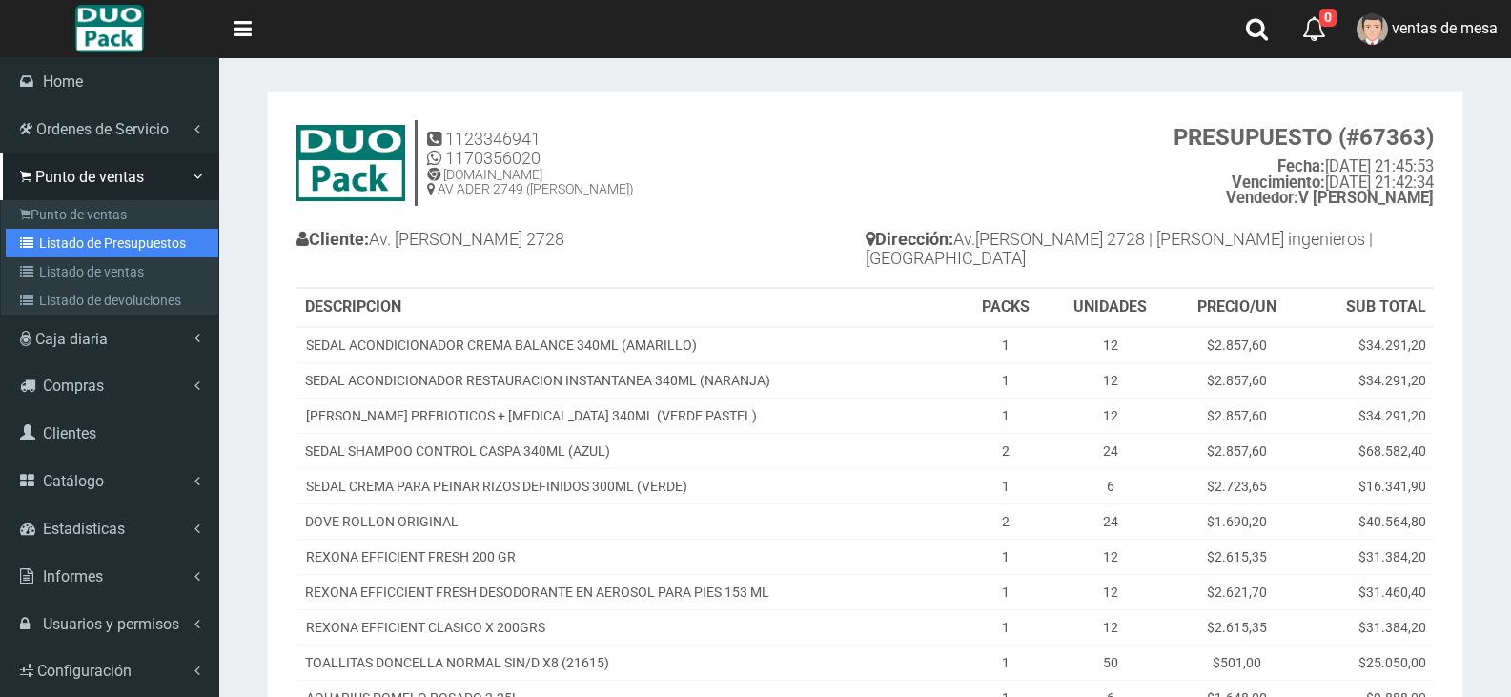
click at [90, 245] on link "Listado de Presupuestos" at bounding box center [112, 243] width 213 height 29
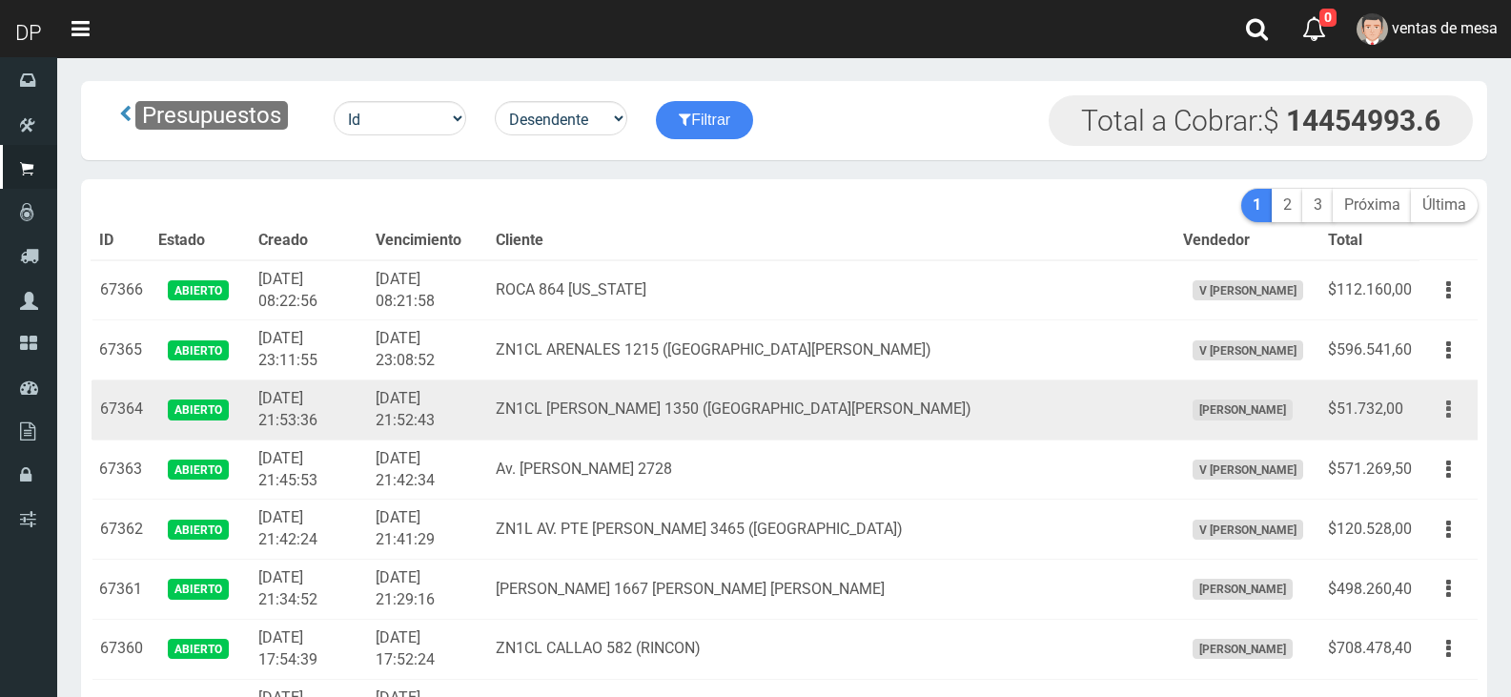
click at [1443, 410] on button "button" at bounding box center [1448, 409] width 43 height 33
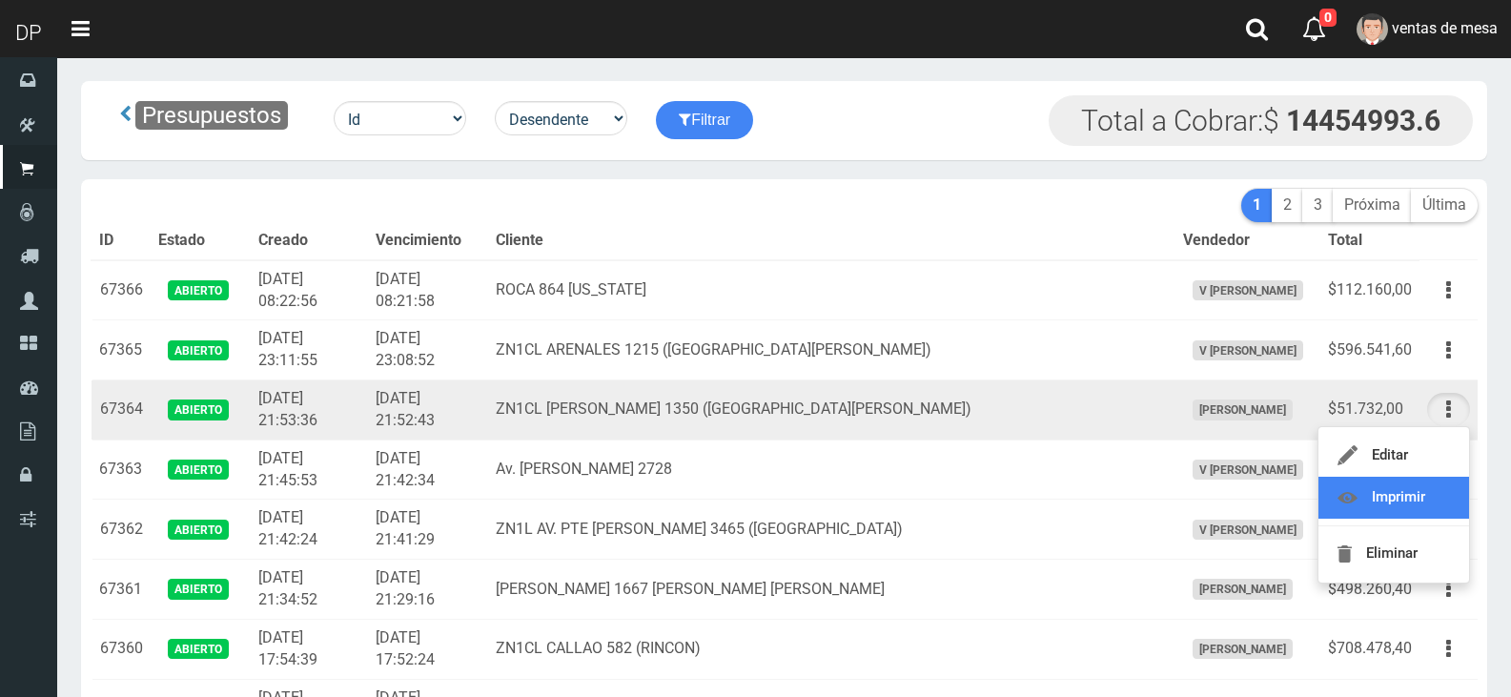
click at [1422, 502] on link "Imprimir" at bounding box center [1393, 498] width 151 height 42
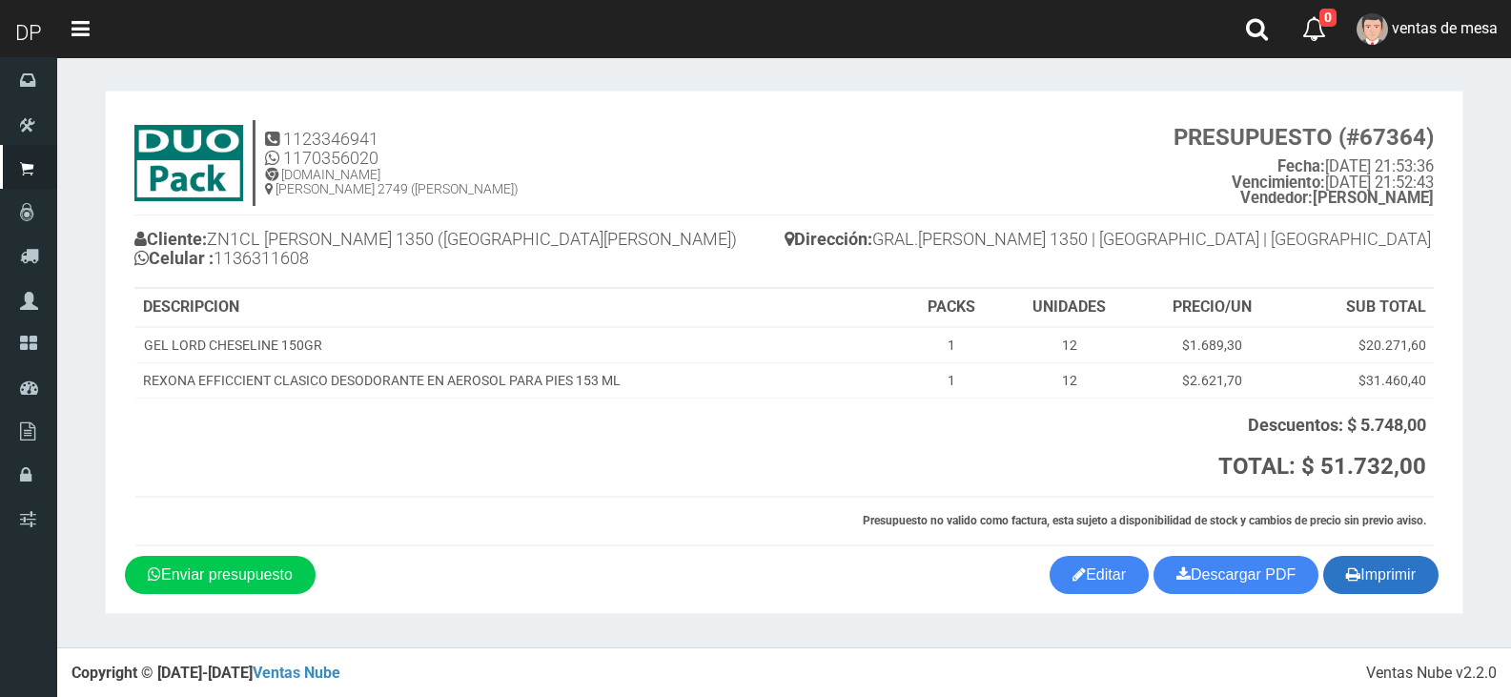
click at [1371, 559] on button "Imprimir" at bounding box center [1380, 575] width 115 height 38
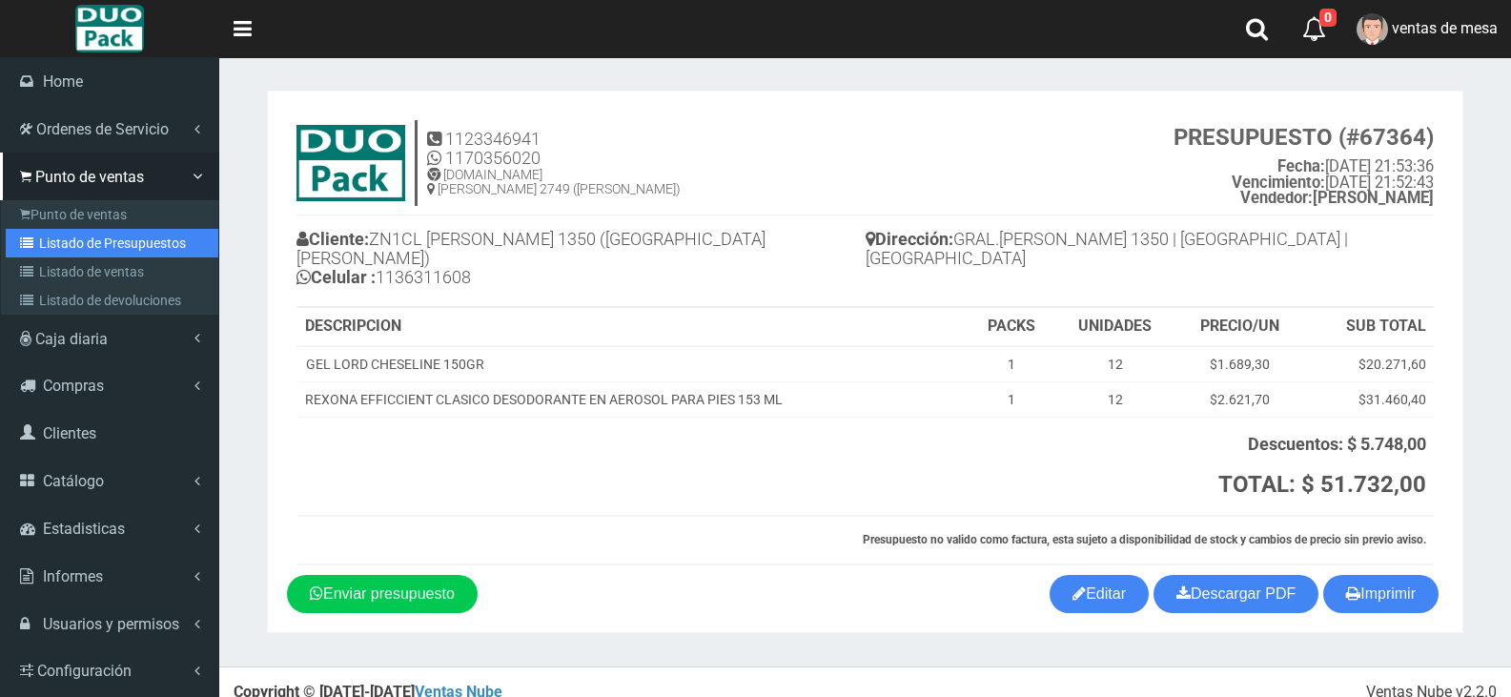
click at [93, 244] on link "Listado de Presupuestos" at bounding box center [112, 243] width 213 height 29
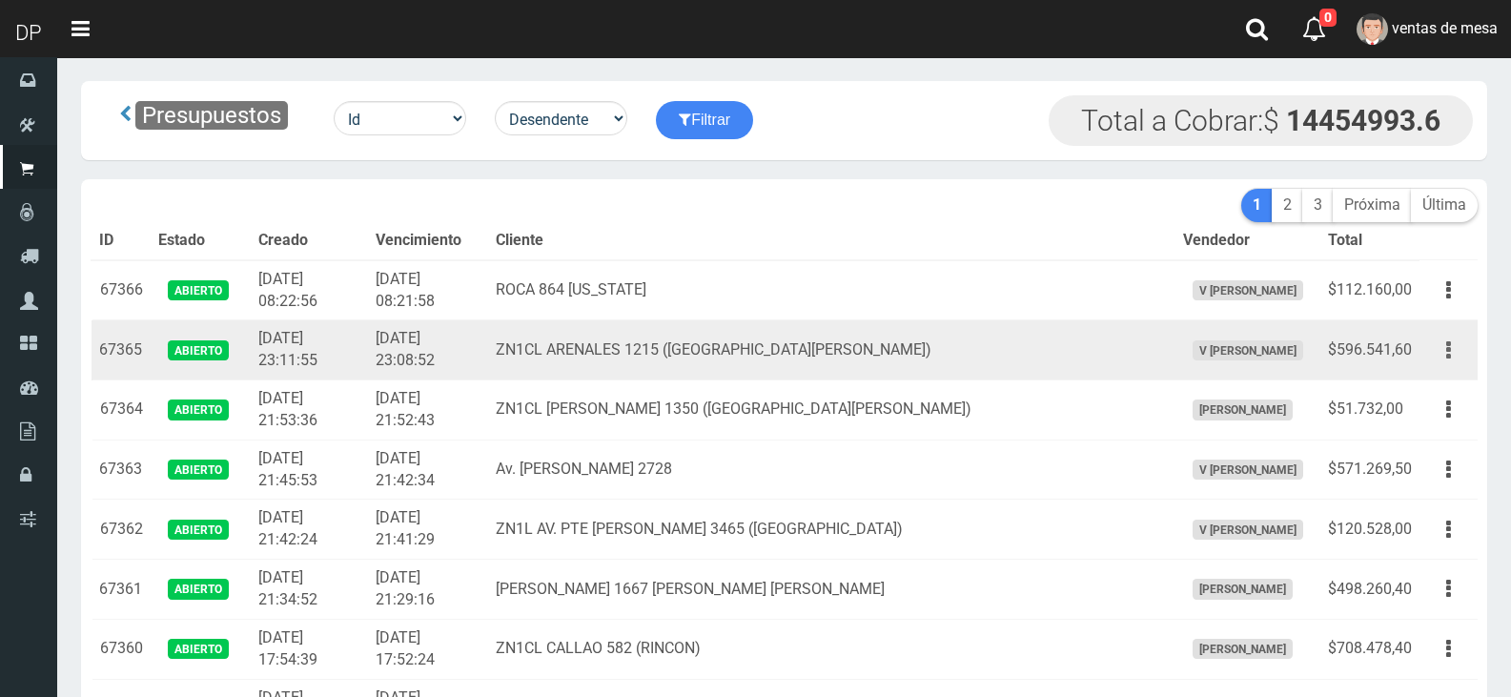
click at [1452, 345] on button "button" at bounding box center [1448, 350] width 43 height 33
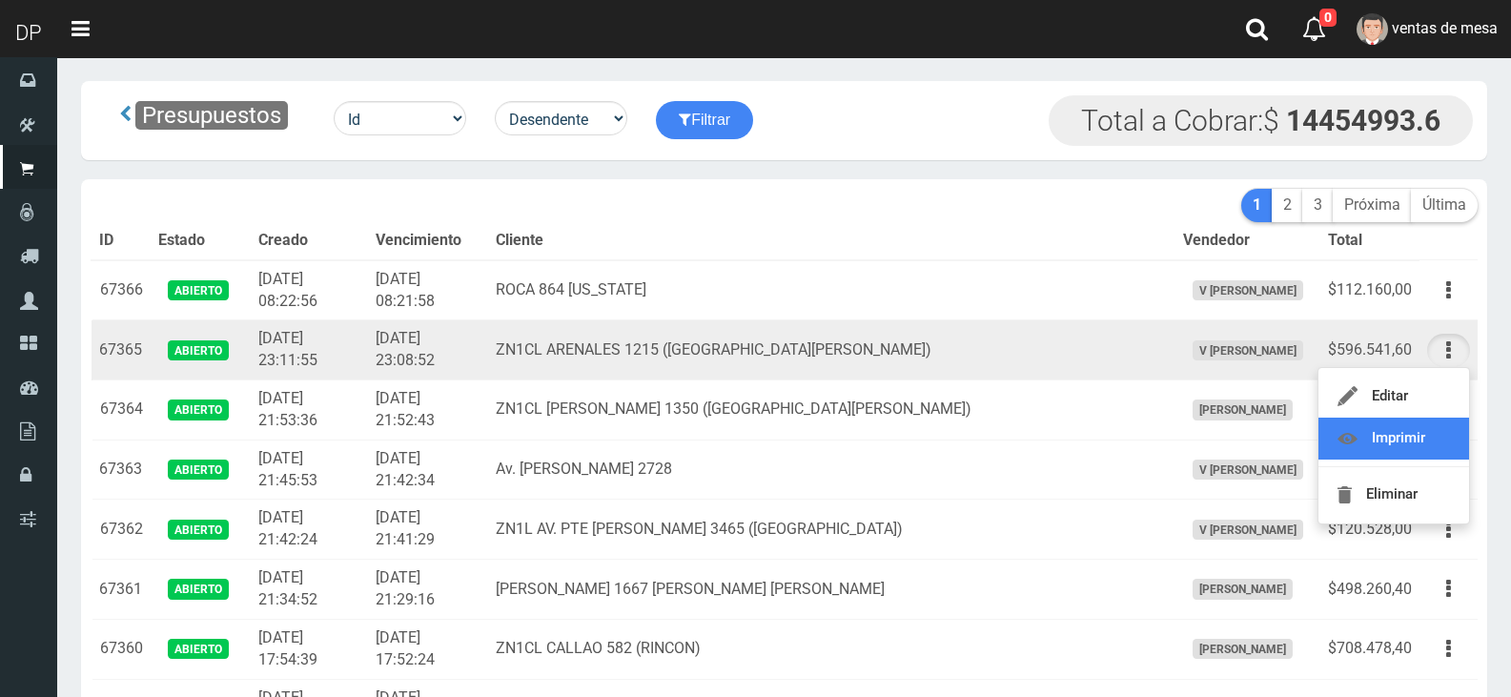
click at [1407, 419] on link "Imprimir" at bounding box center [1393, 438] width 151 height 42
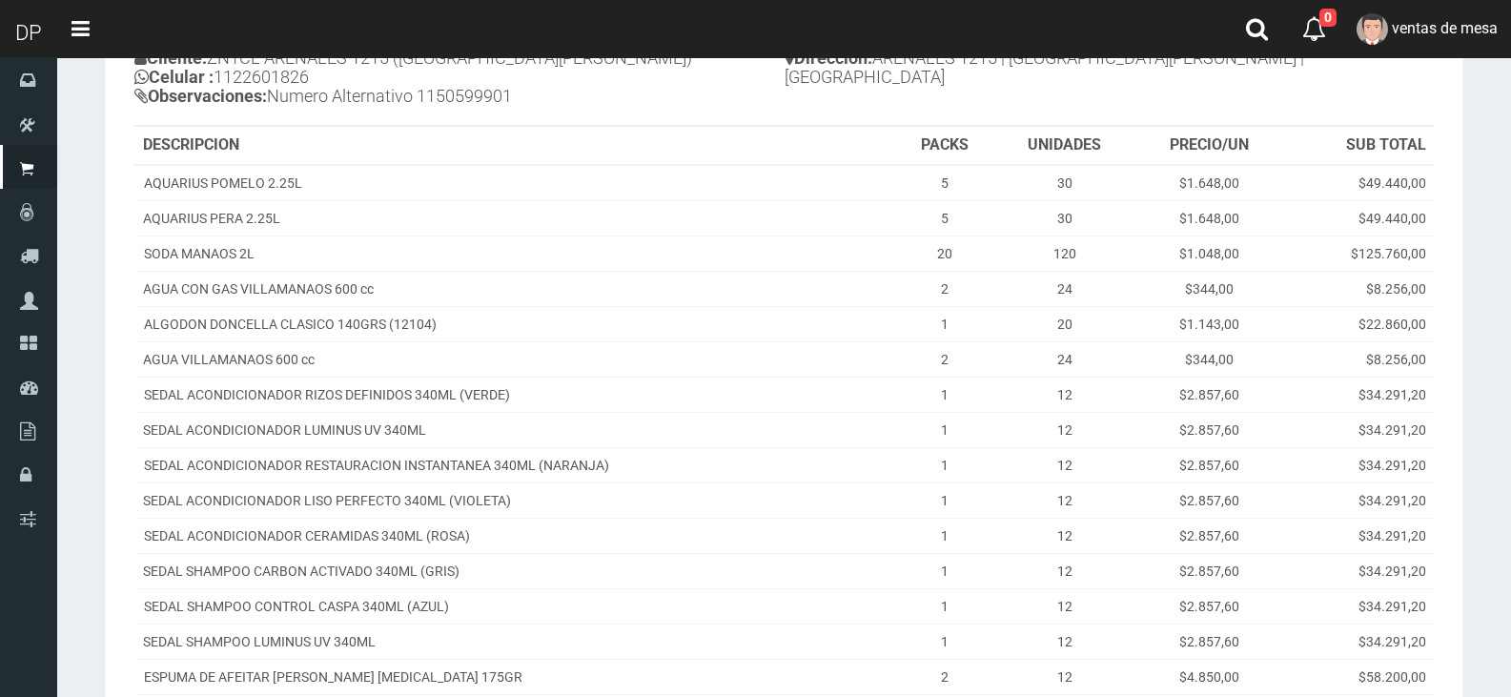
scroll to position [479, 0]
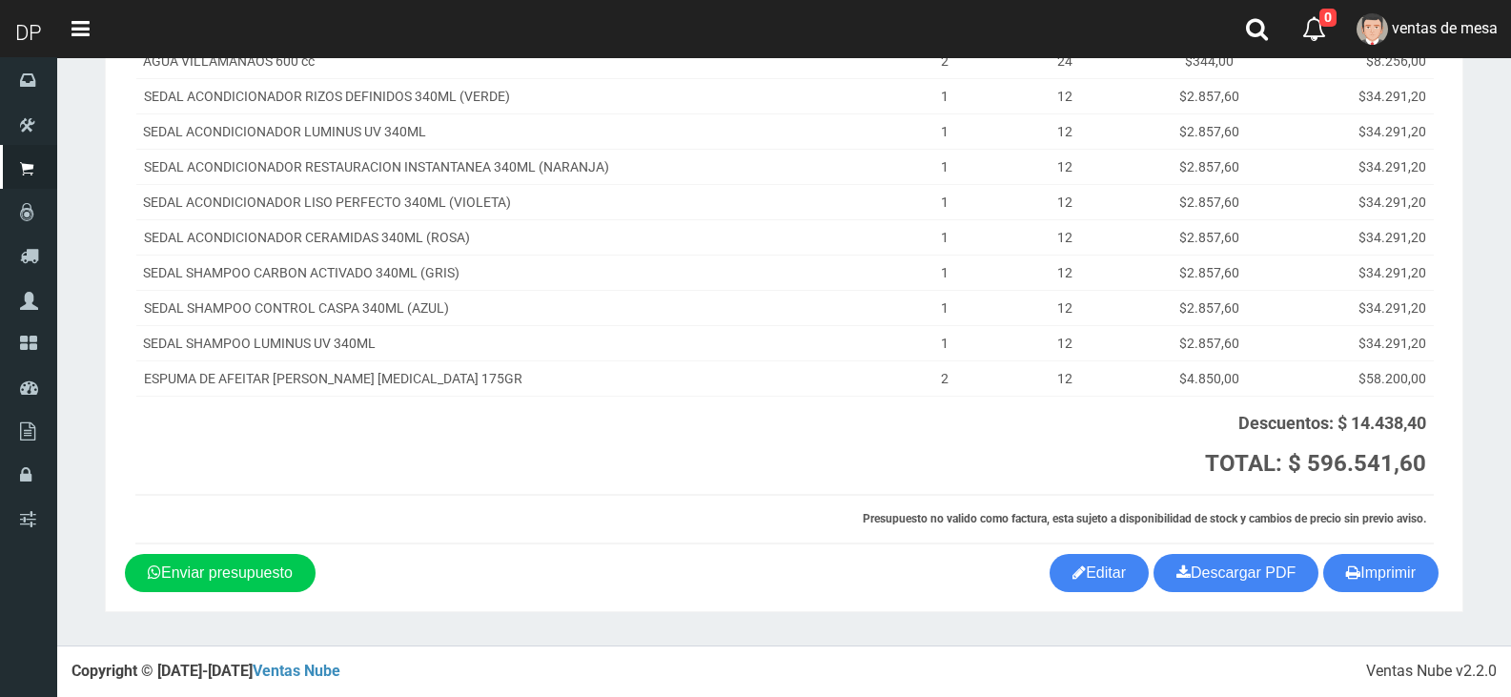
click at [1391, 542] on th "Presupuesto no valido como factura, esta sujeto a disponibilidad de stock y cam…" at bounding box center [784, 519] width 1298 height 49
click at [1395, 567] on button "Imprimir" at bounding box center [1380, 573] width 115 height 38
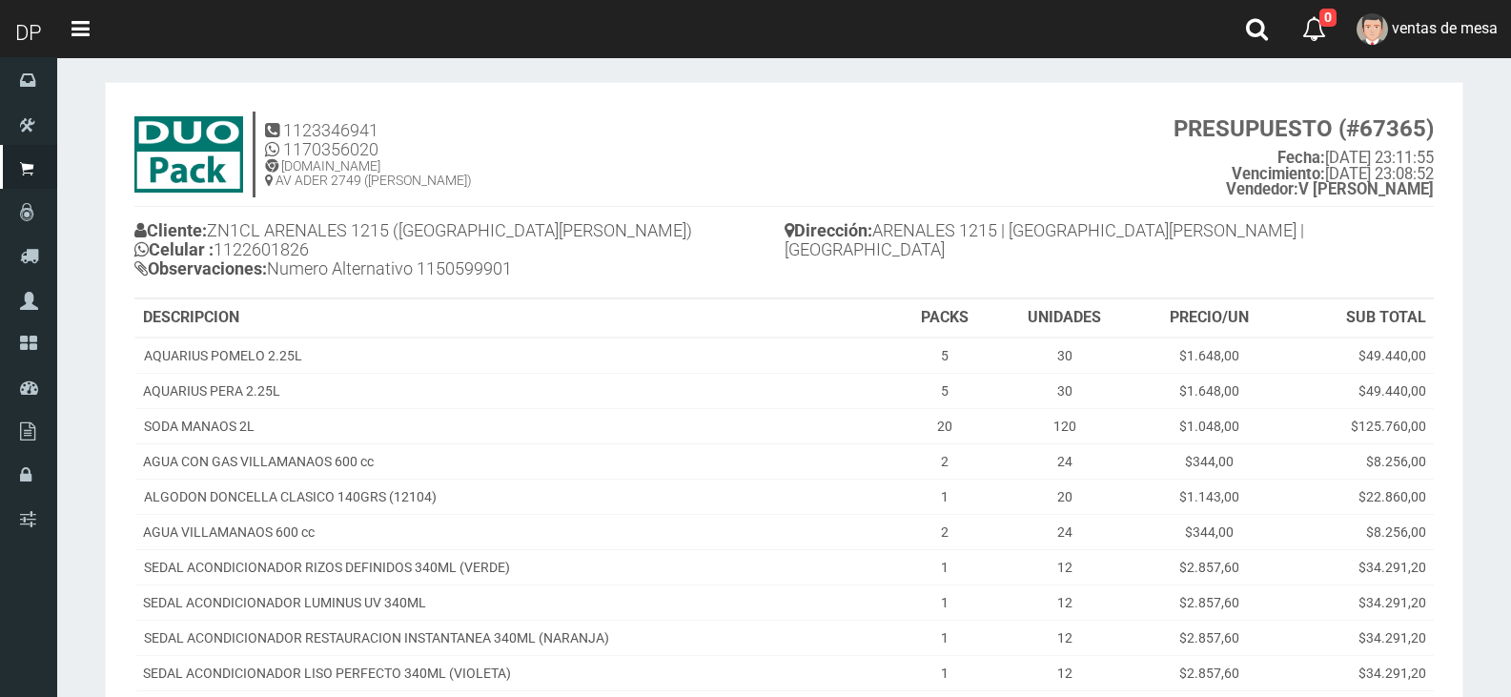
scroll to position [0, 0]
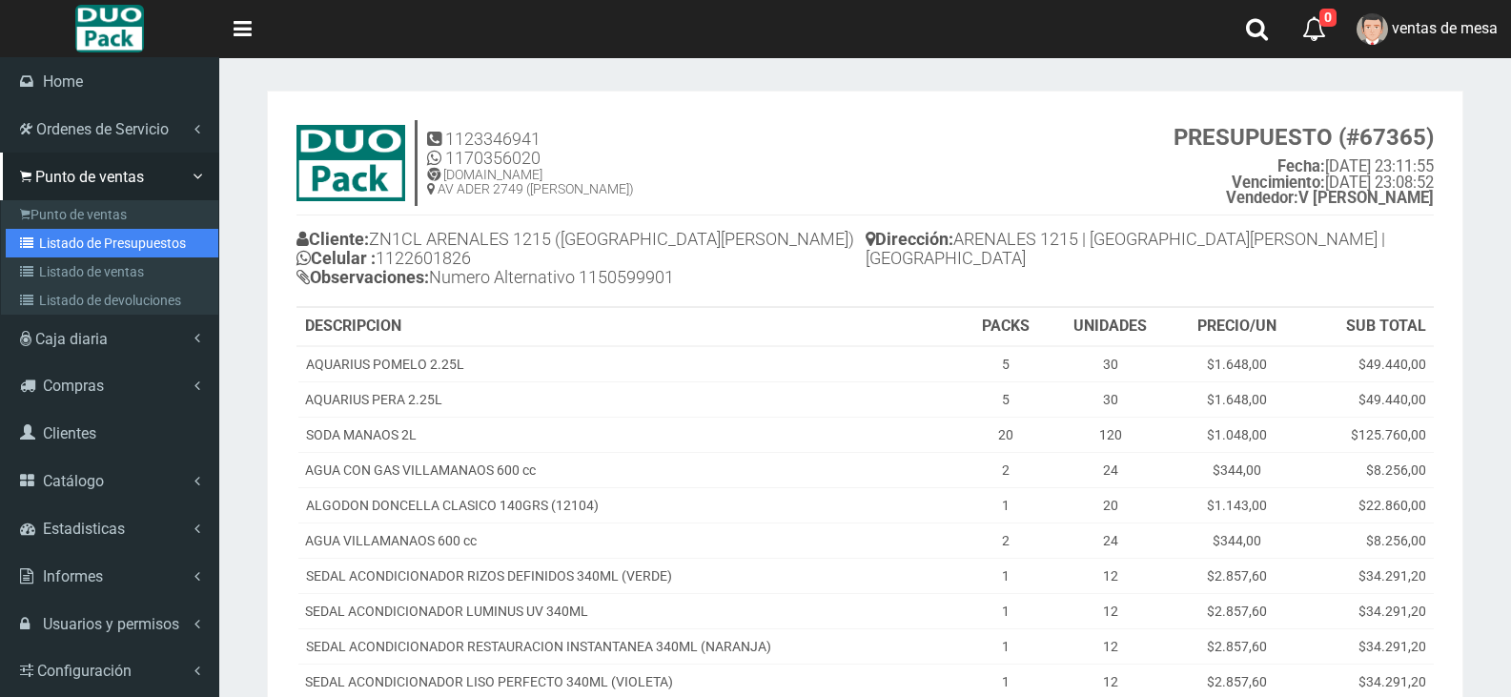
click at [99, 239] on link "Listado de Presupuestos" at bounding box center [112, 243] width 213 height 29
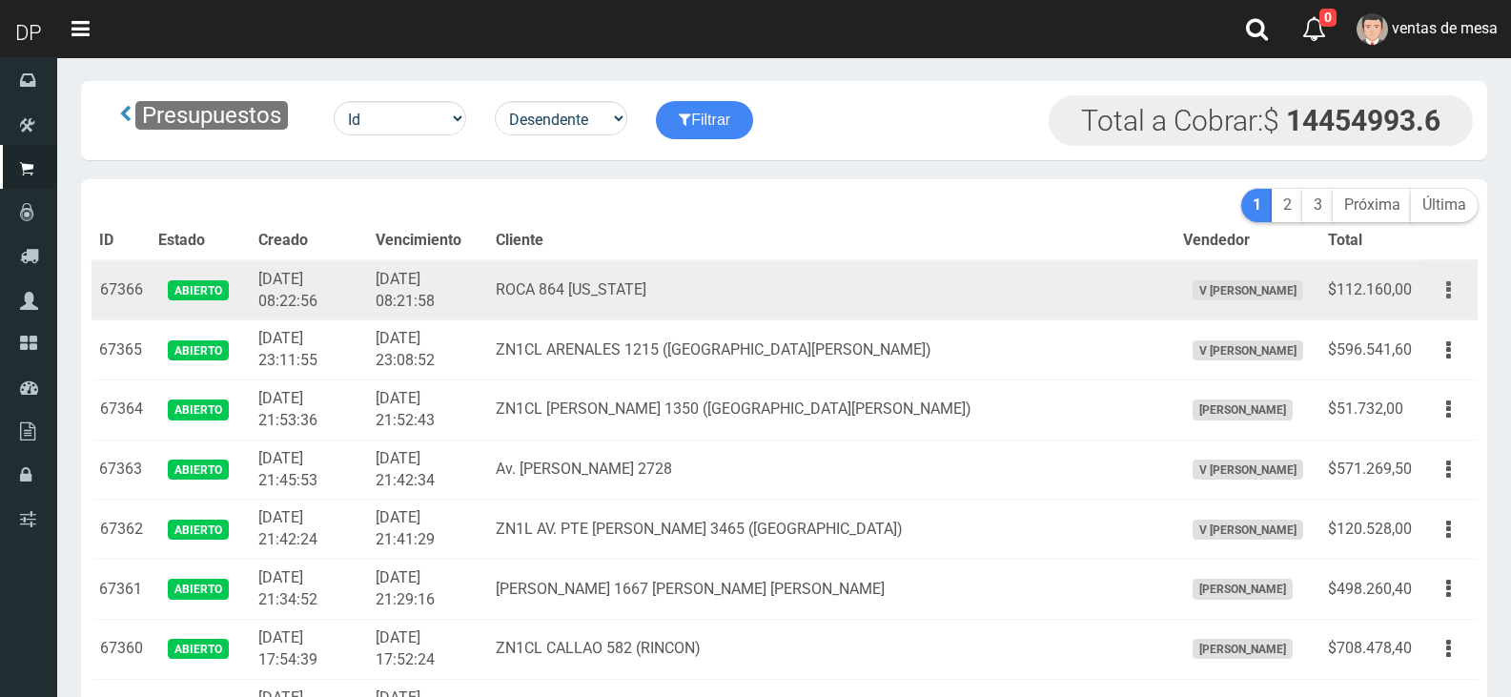
click at [1440, 289] on button "button" at bounding box center [1448, 290] width 43 height 33
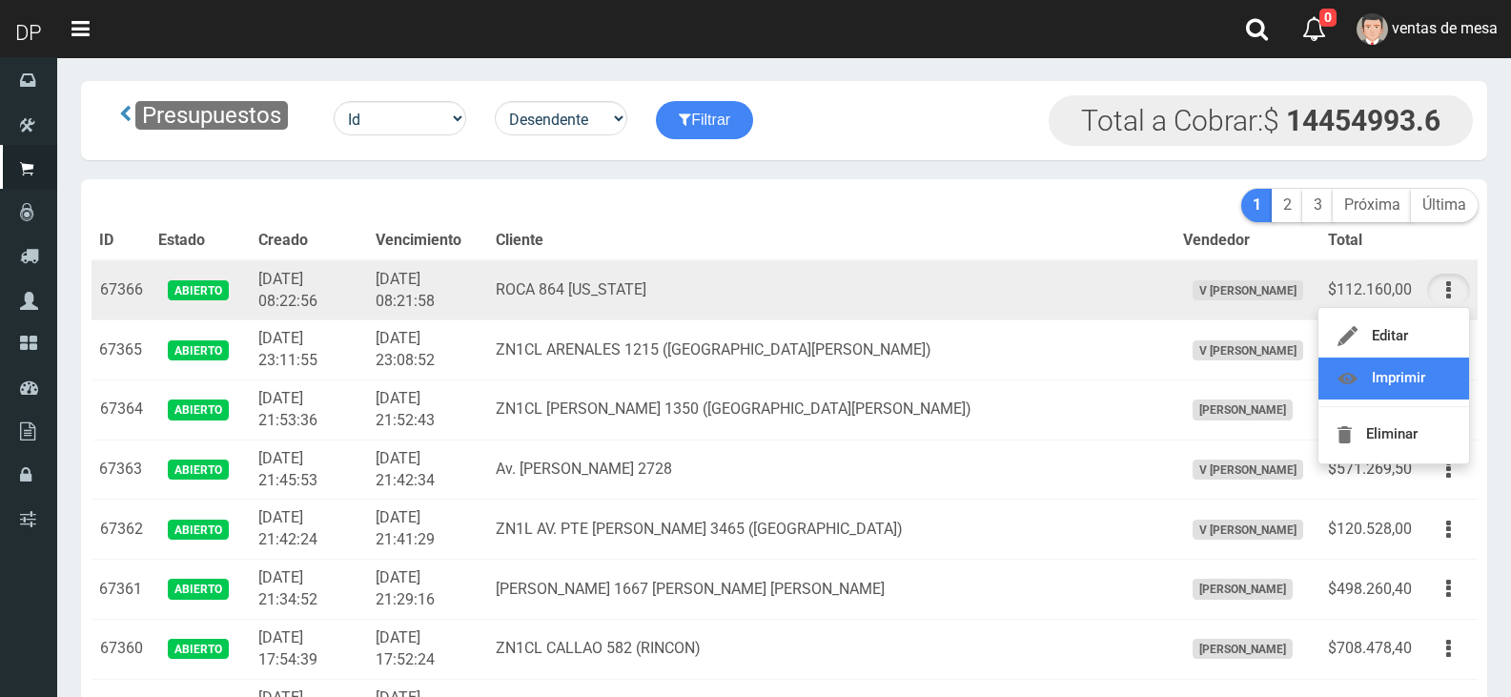
click at [1410, 362] on link "Imprimir" at bounding box center [1393, 378] width 151 height 42
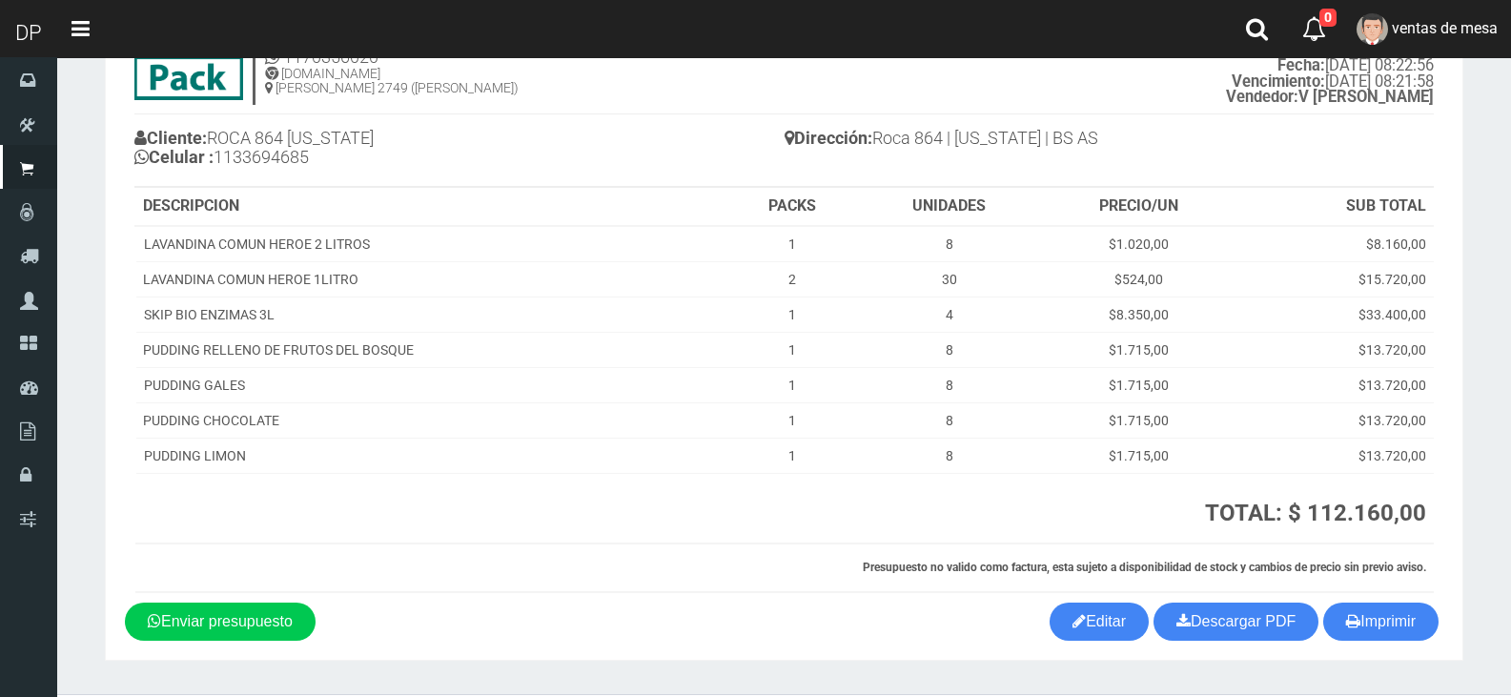
scroll to position [150, 0]
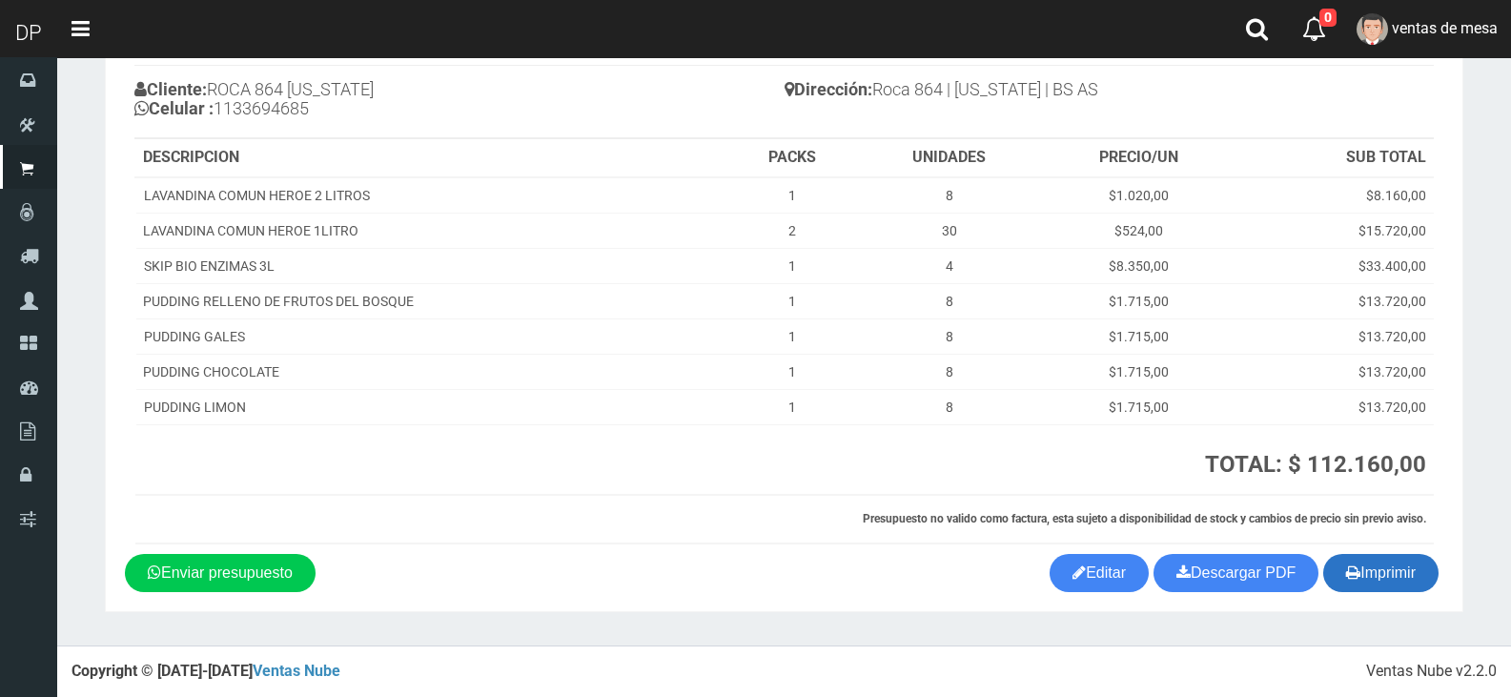
click at [1391, 562] on button "Imprimir" at bounding box center [1380, 573] width 115 height 38
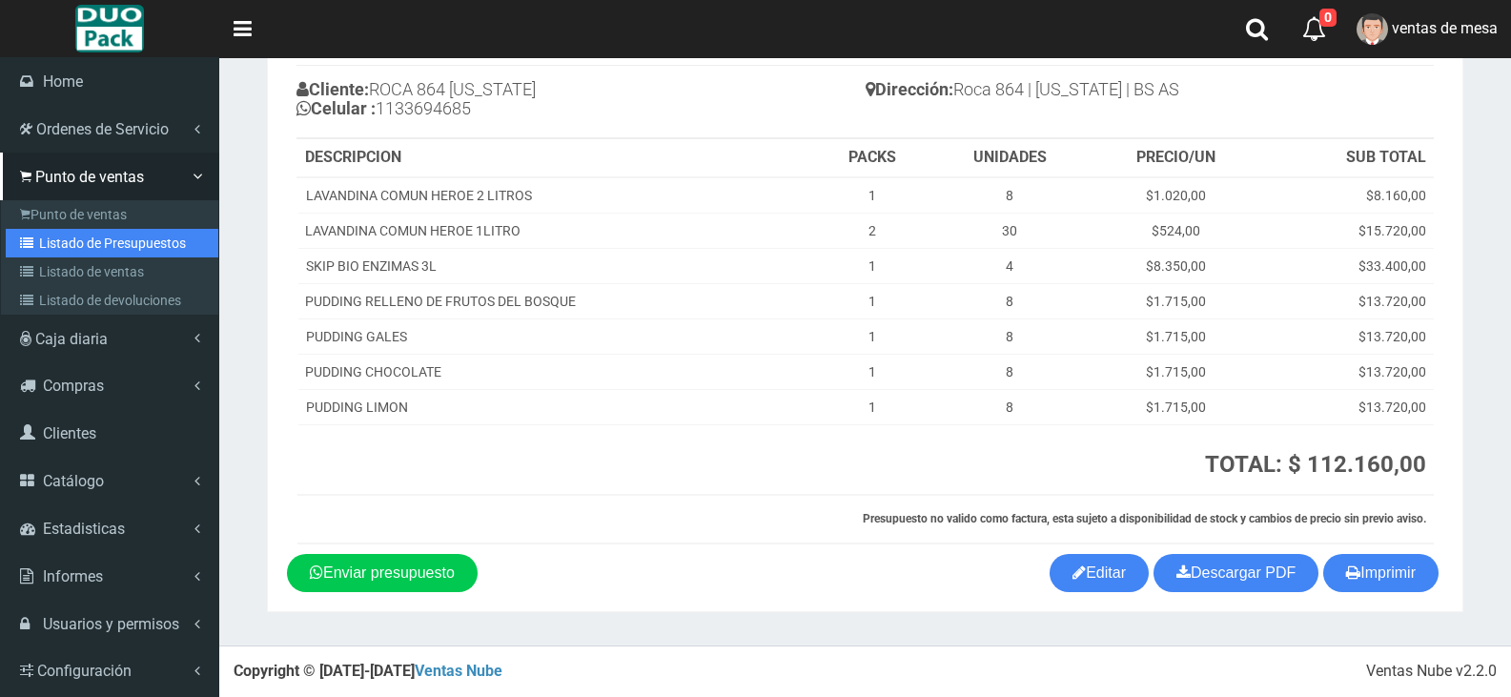
drag, startPoint x: 140, startPoint y: 229, endPoint x: 152, endPoint y: 230, distance: 12.4
click at [140, 229] on link "Listado de Presupuestos" at bounding box center [112, 243] width 213 height 29
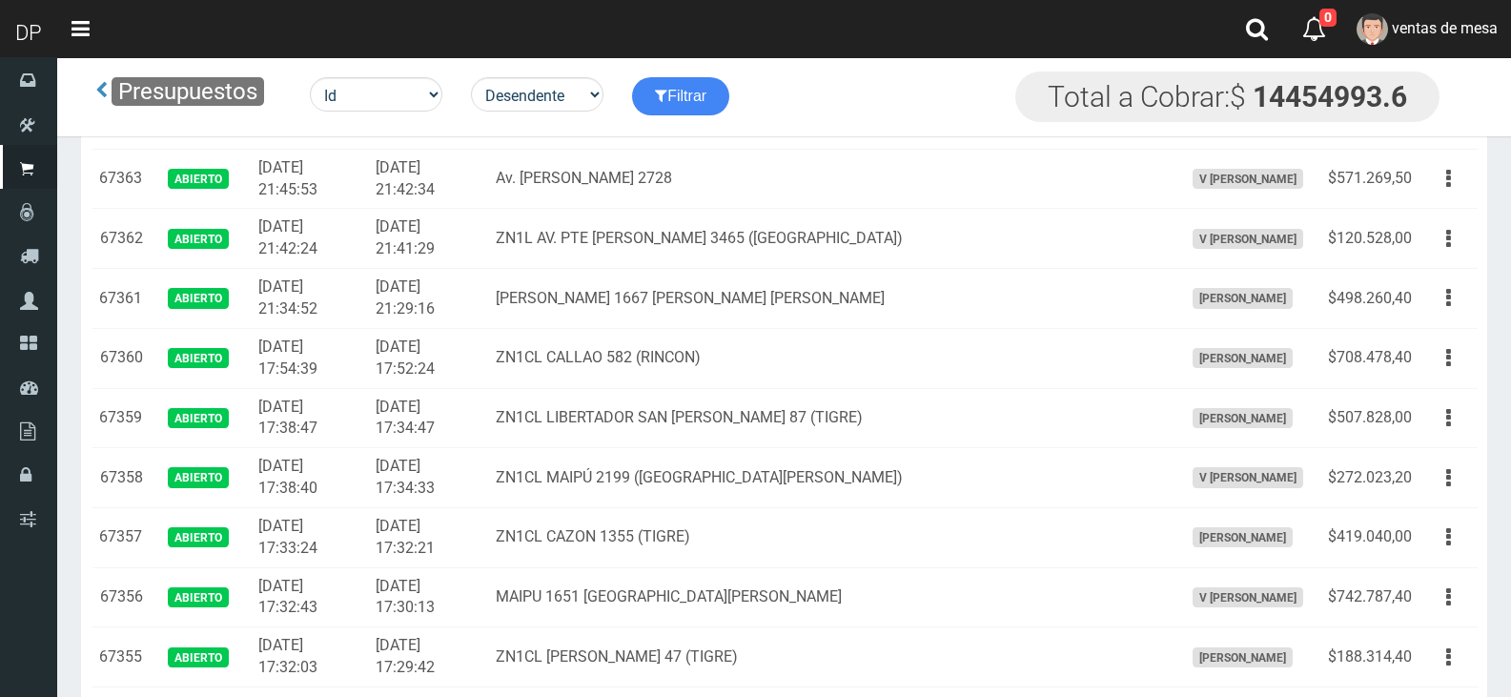
scroll to position [191, 0]
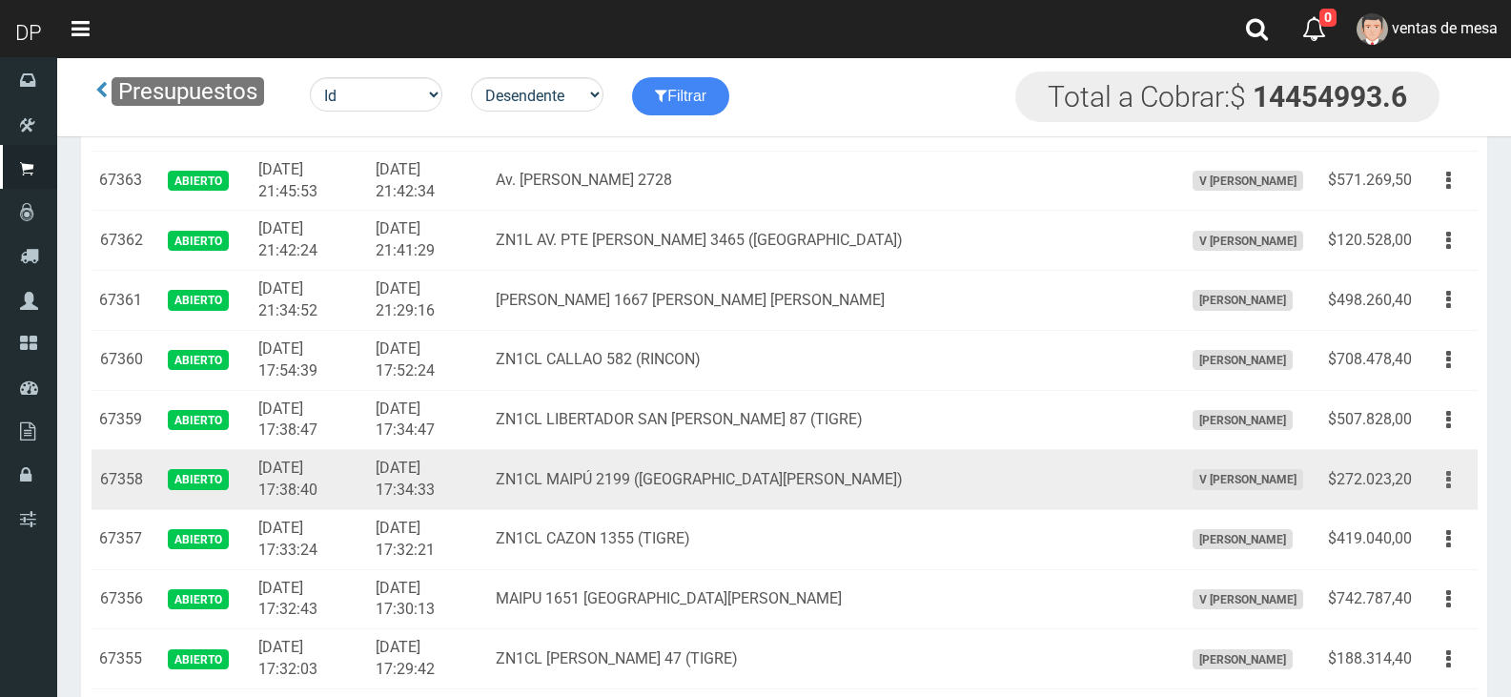
click at [1455, 476] on button "button" at bounding box center [1448, 479] width 43 height 33
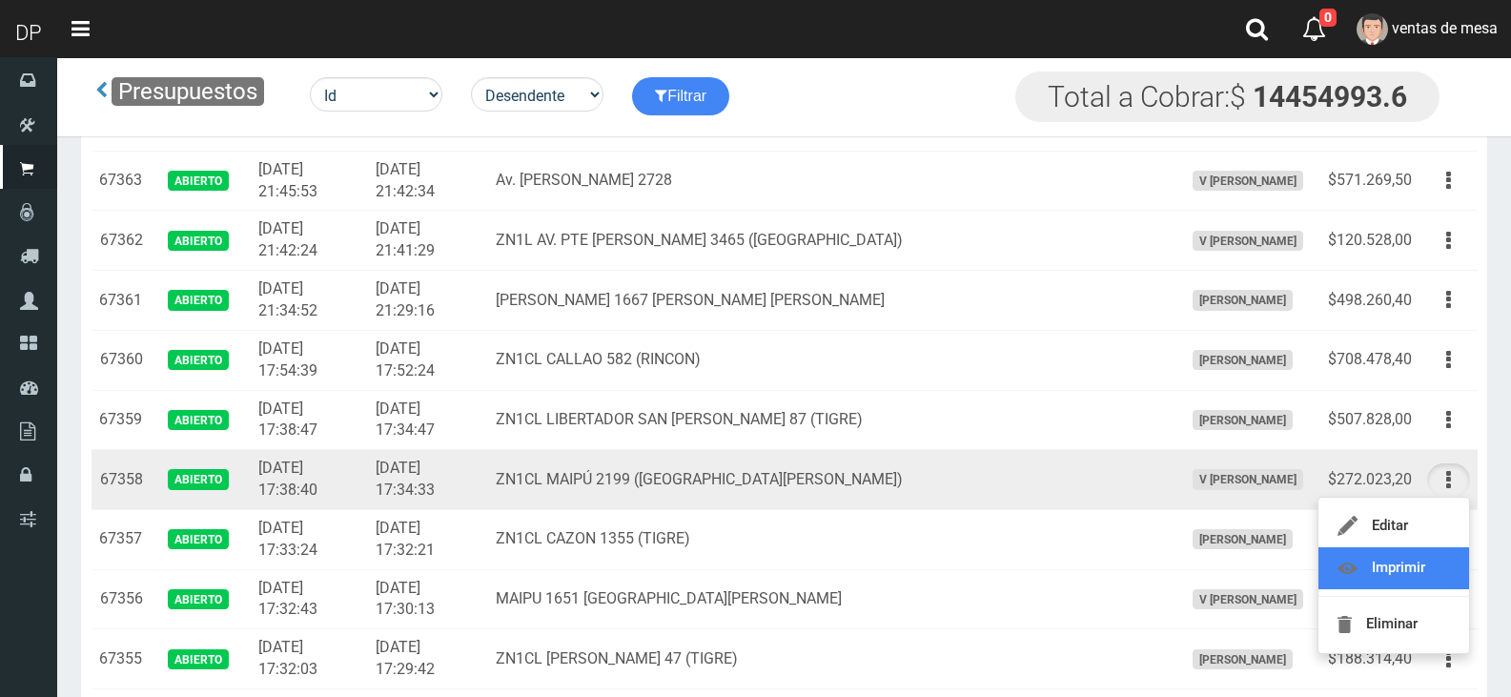
click at [1428, 567] on link "Imprimir" at bounding box center [1393, 568] width 151 height 42
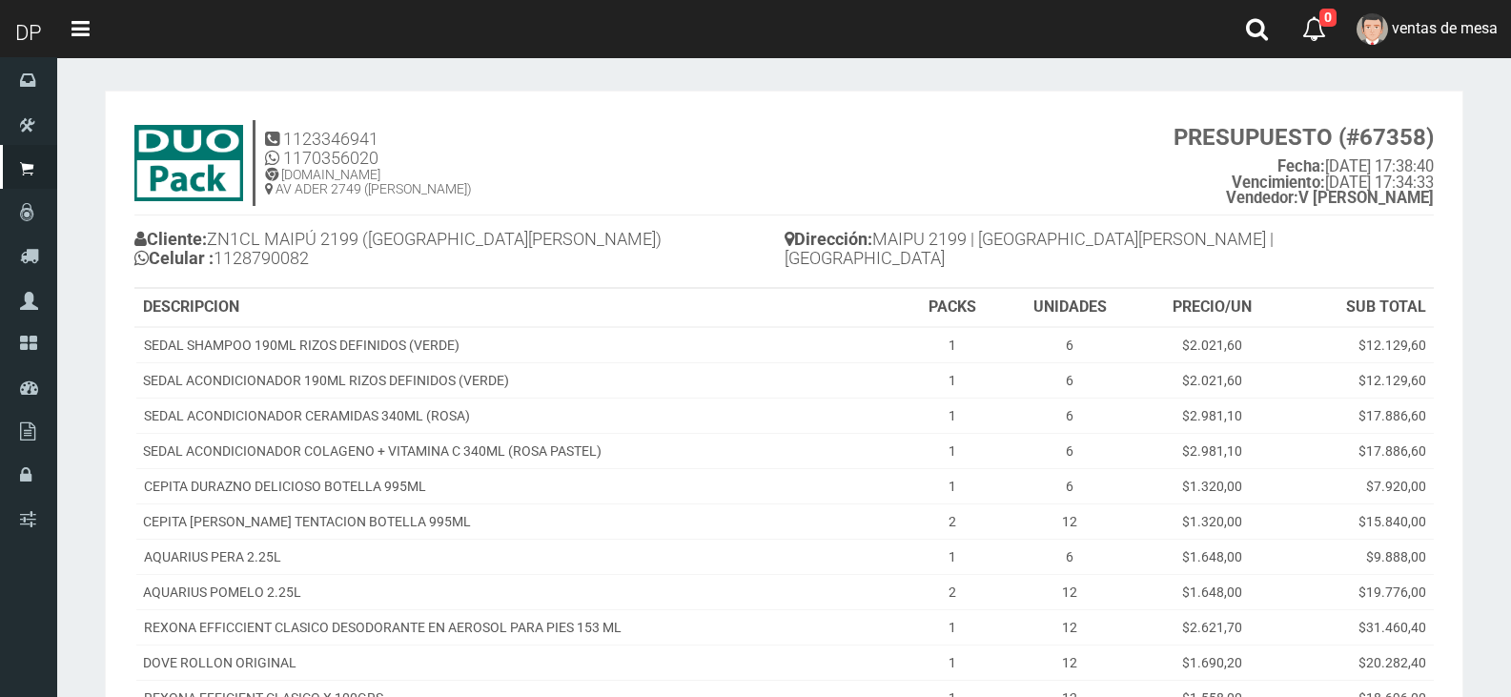
scroll to position [477, 0]
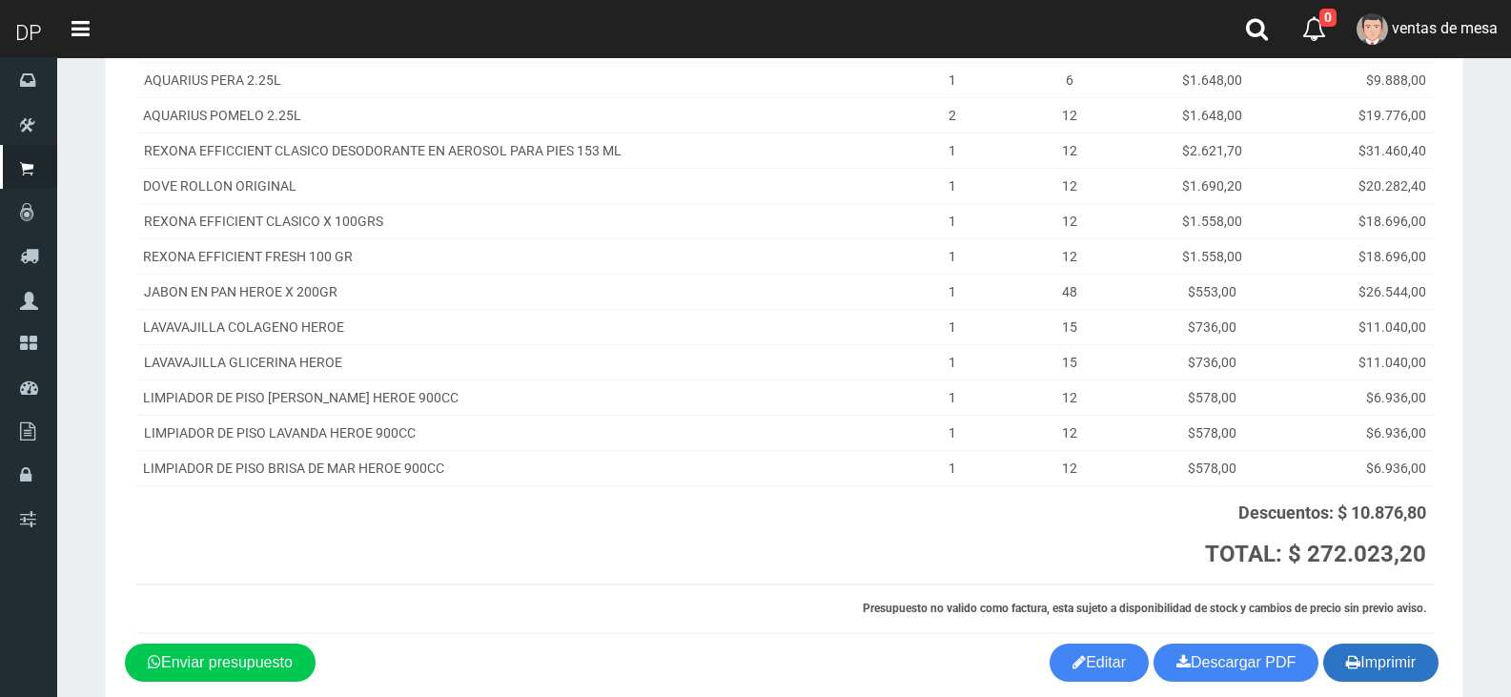
click at [1395, 664] on button "Imprimir" at bounding box center [1380, 662] width 115 height 38
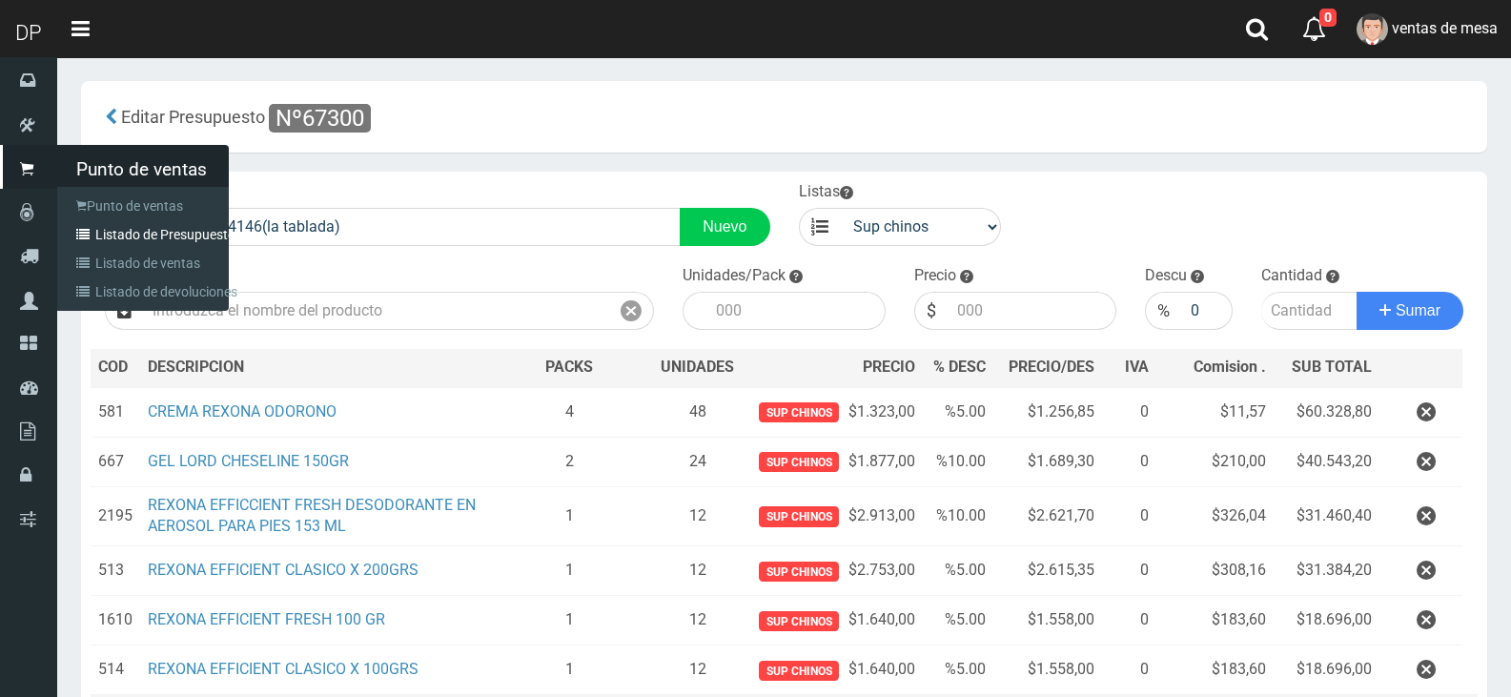
scroll to position [230, 0]
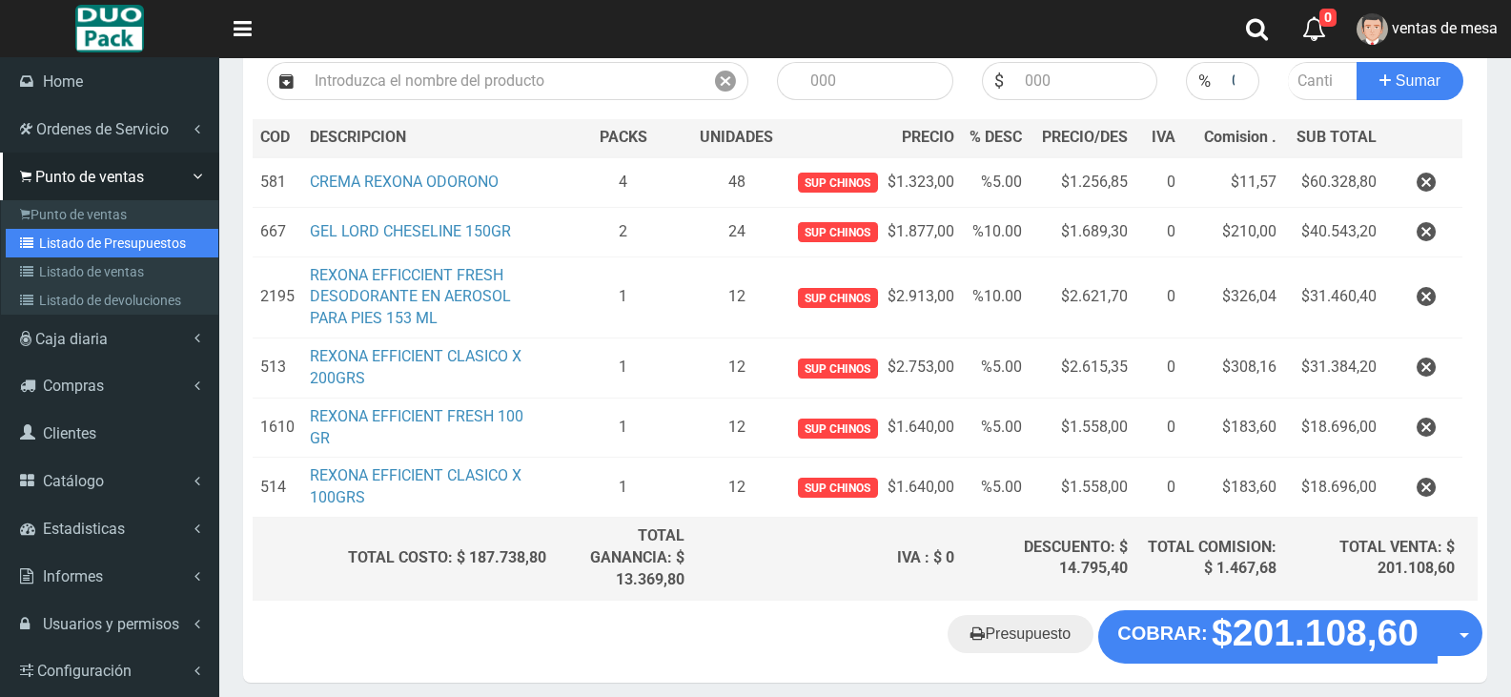
click at [104, 239] on link "Listado de Presupuestos" at bounding box center [112, 243] width 213 height 29
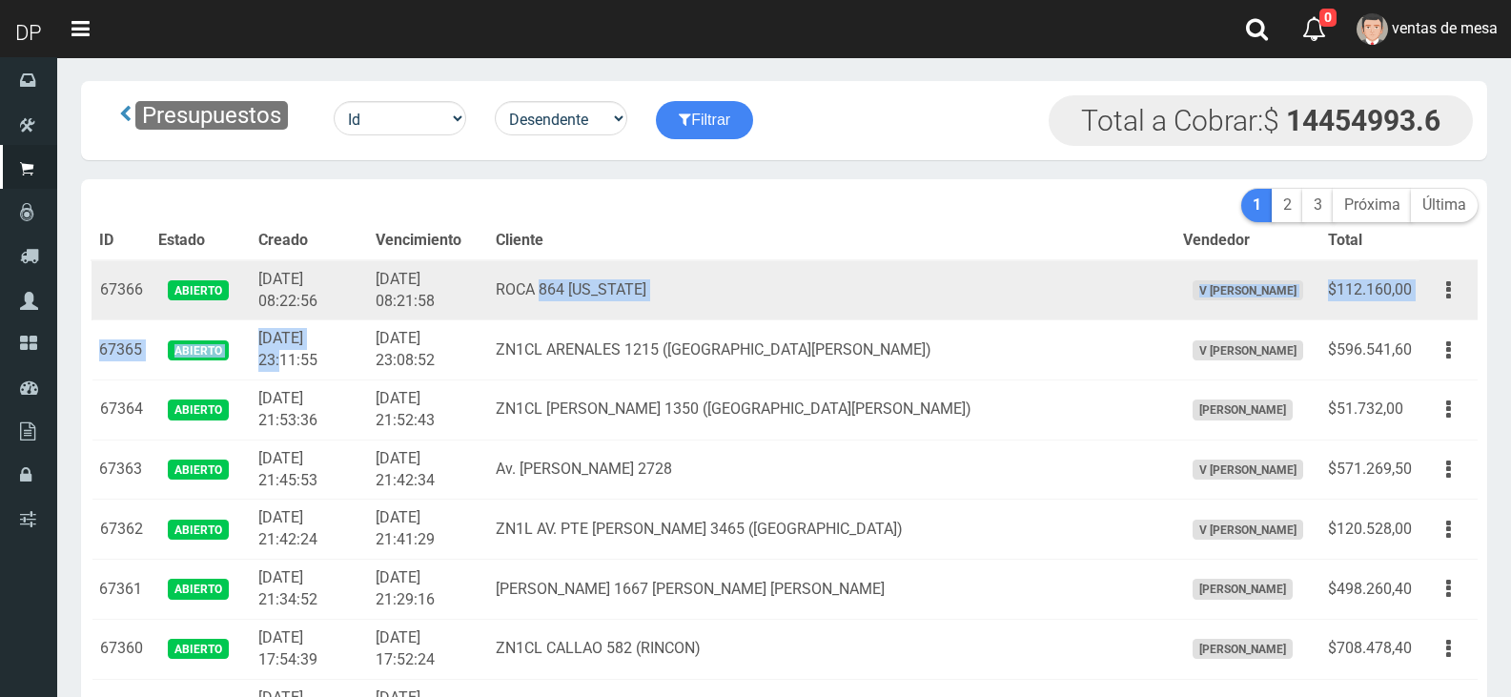
drag, startPoint x: 369, startPoint y: 326, endPoint x: 626, endPoint y: 300, distance: 258.6
click at [617, 285] on td "ROCA 864 FLORIDA" at bounding box center [831, 290] width 687 height 60
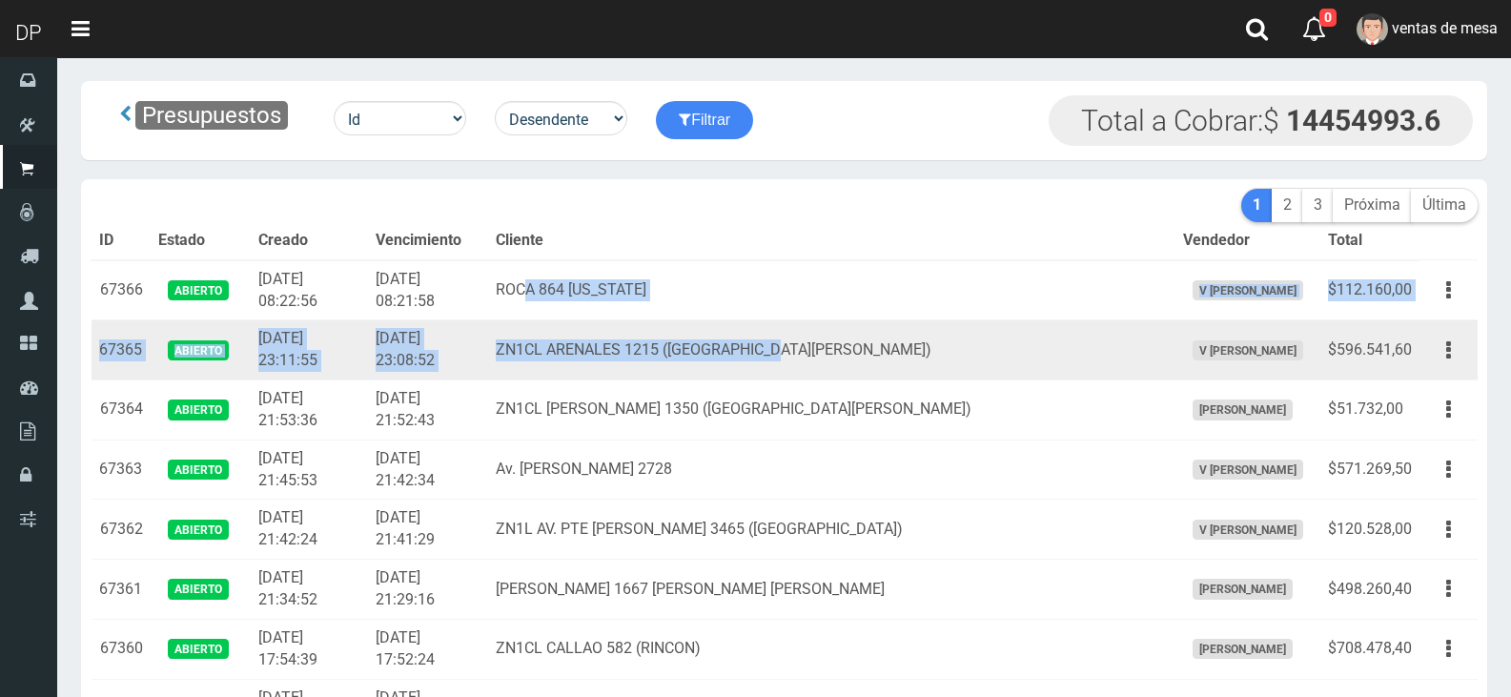
drag, startPoint x: 581, startPoint y: 283, endPoint x: 890, endPoint y: 325, distance: 311.6
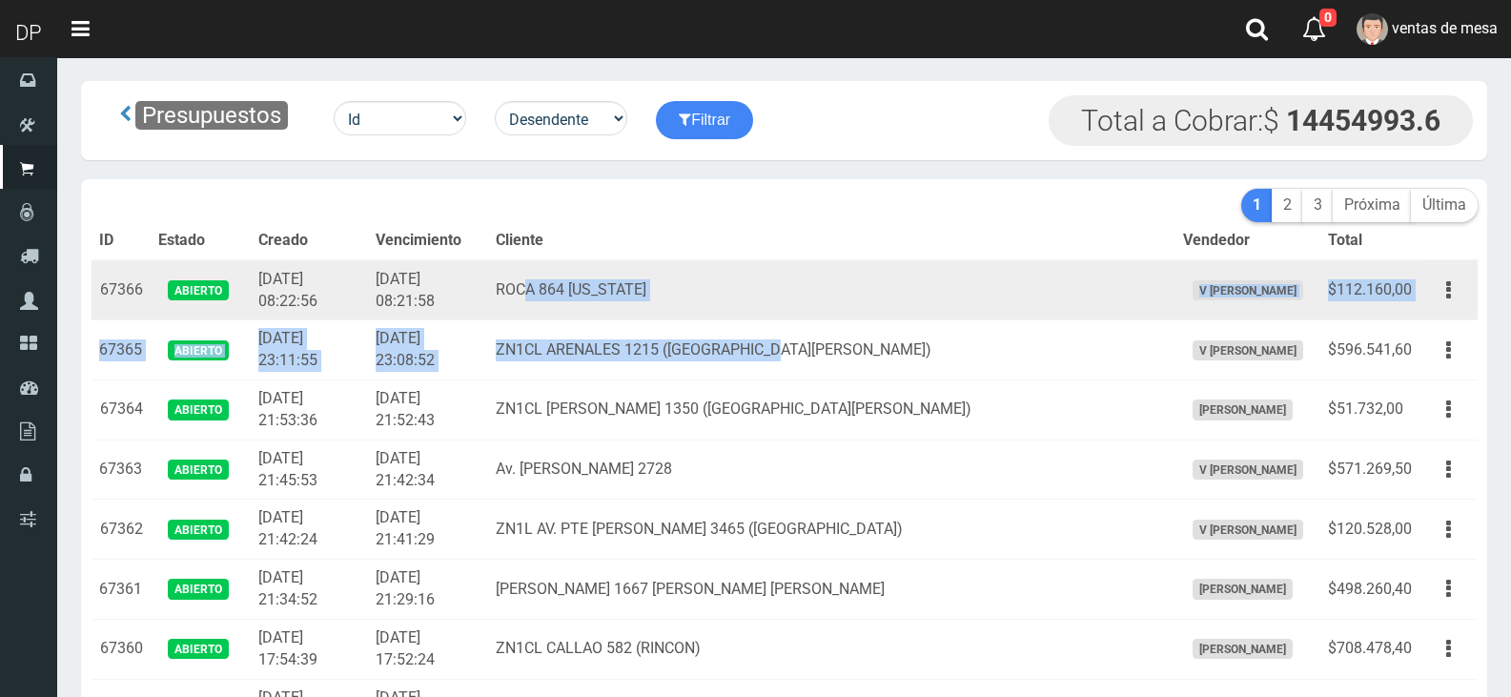
click at [770, 315] on td "ROCA 864 [US_STATE]" at bounding box center [831, 290] width 687 height 60
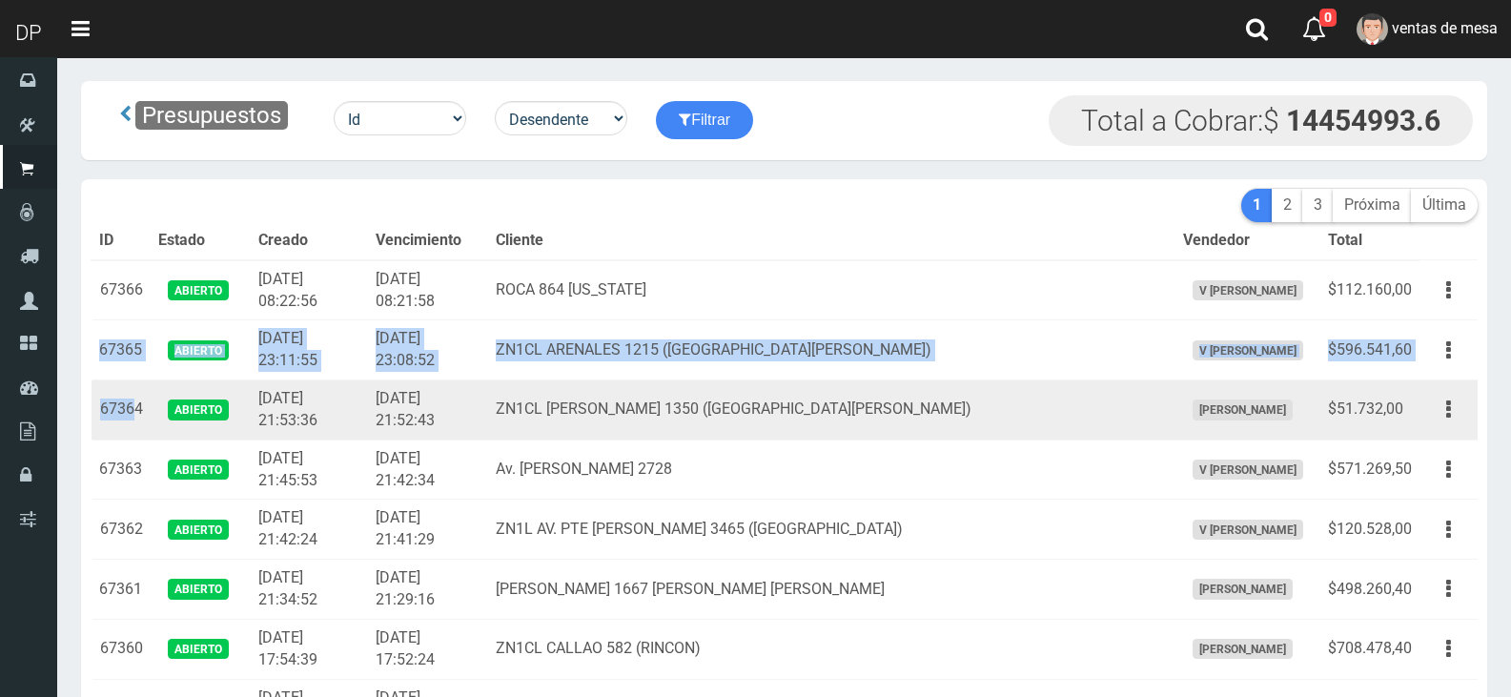
drag, startPoint x: 95, startPoint y: 348, endPoint x: 135, endPoint y: 392, distance: 59.4
click at [135, 392] on td "67364" at bounding box center [120, 410] width 59 height 60
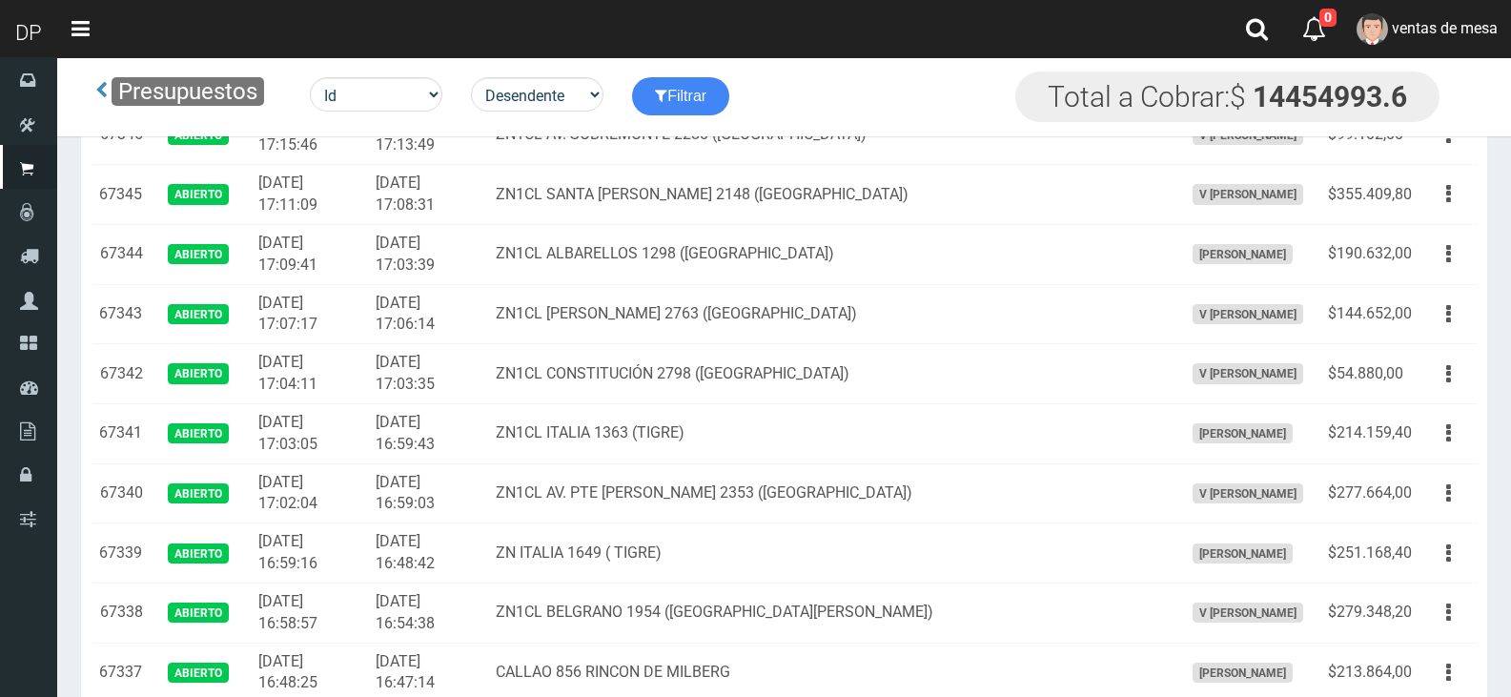
drag, startPoint x: 101, startPoint y: 350, endPoint x: 479, endPoint y: 646, distance: 480.6
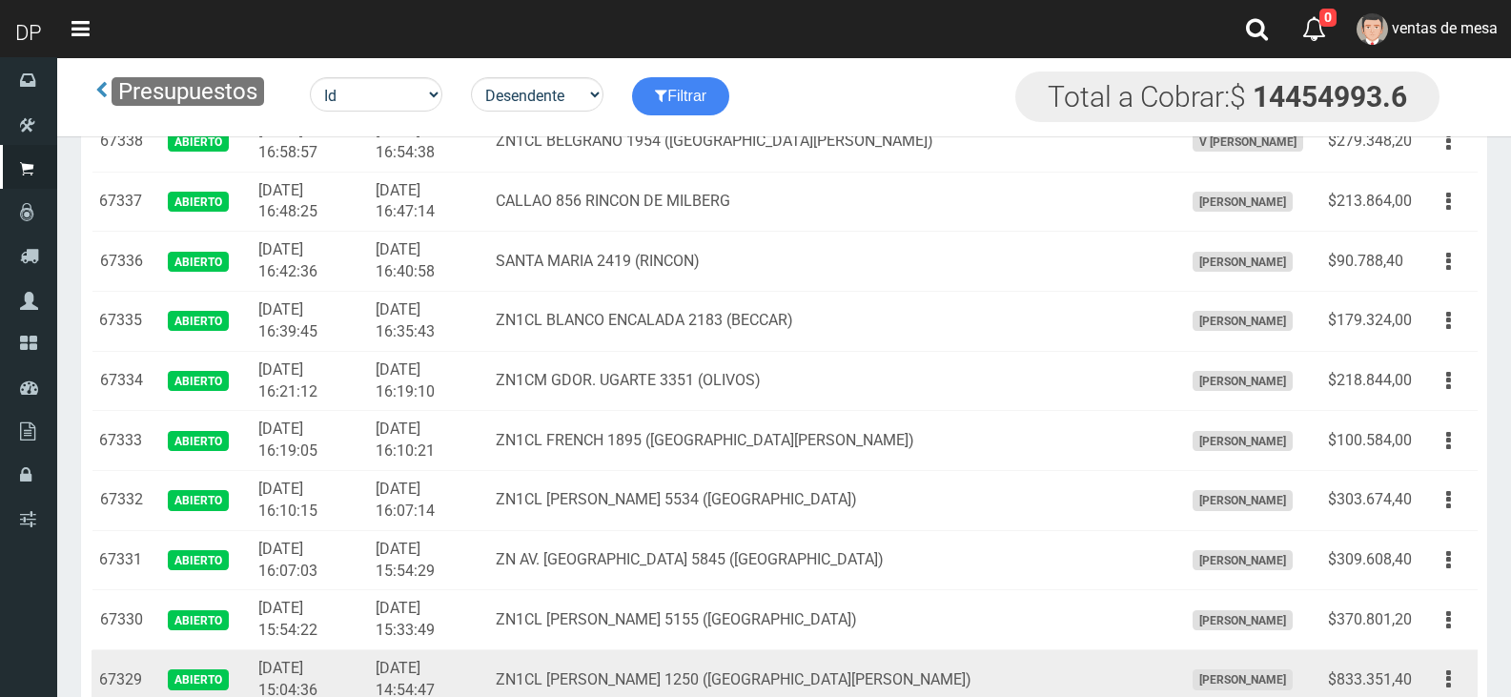
click at [486, 646] on td "2025-10-06 15:33:49" at bounding box center [428, 620] width 120 height 60
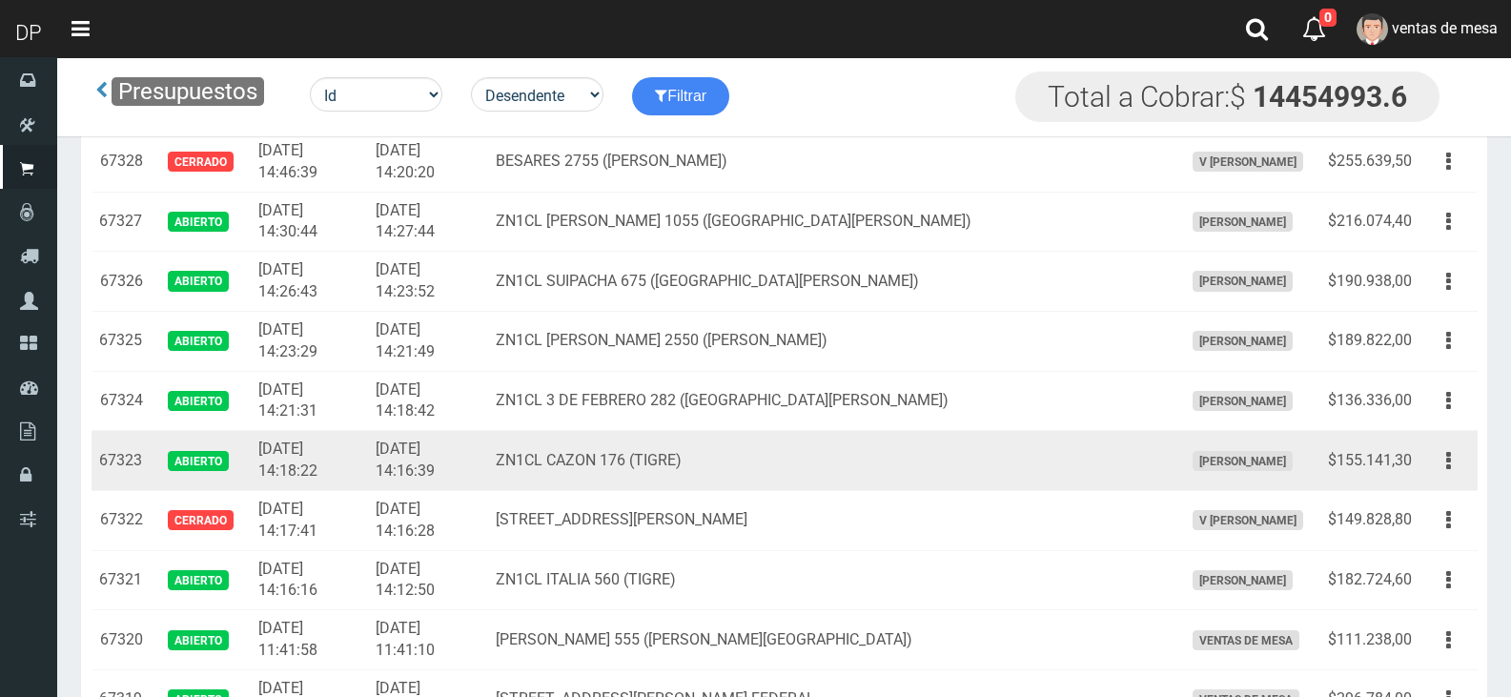
click at [555, 478] on td "ZN1CL CAZON 176 (TIGRE)" at bounding box center [831, 461] width 687 height 60
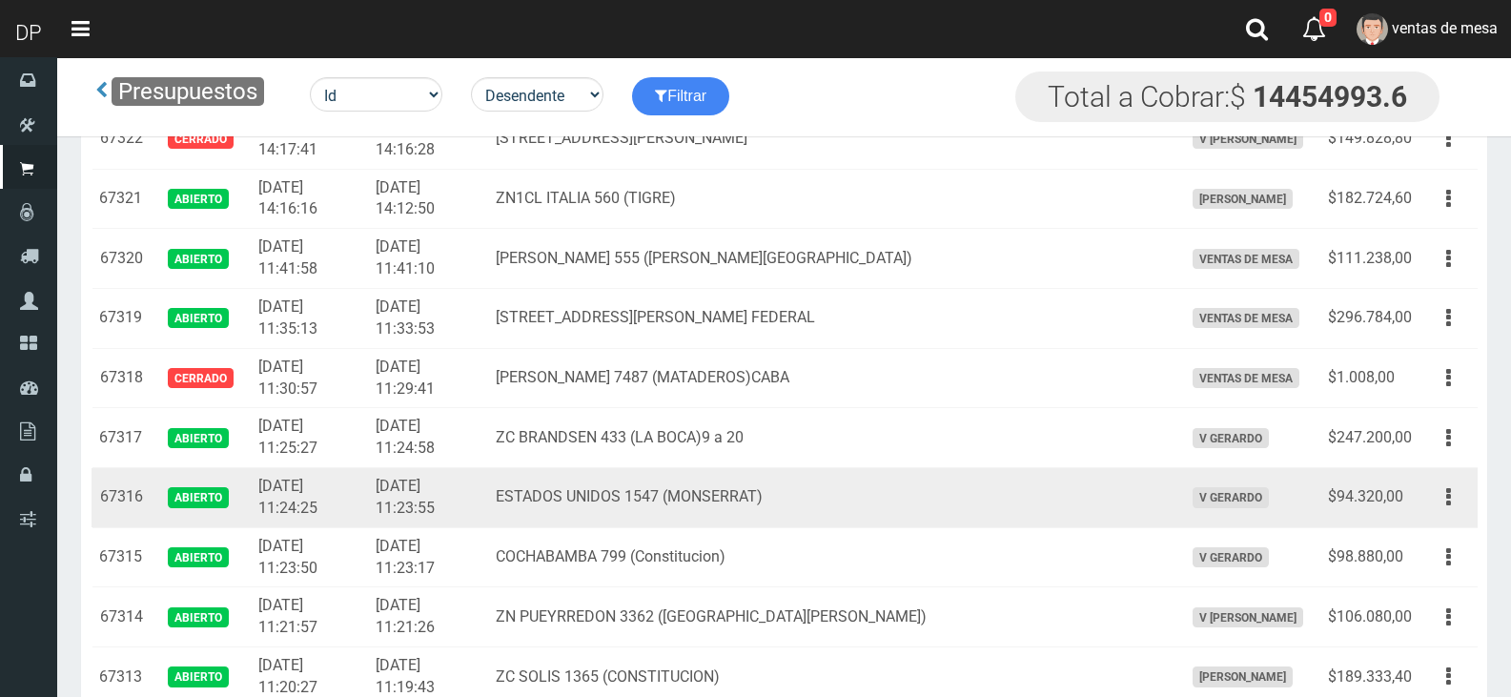
click at [696, 473] on td "ESTADOS UNIDOS 1547 (MONSERRAT)" at bounding box center [831, 498] width 687 height 60
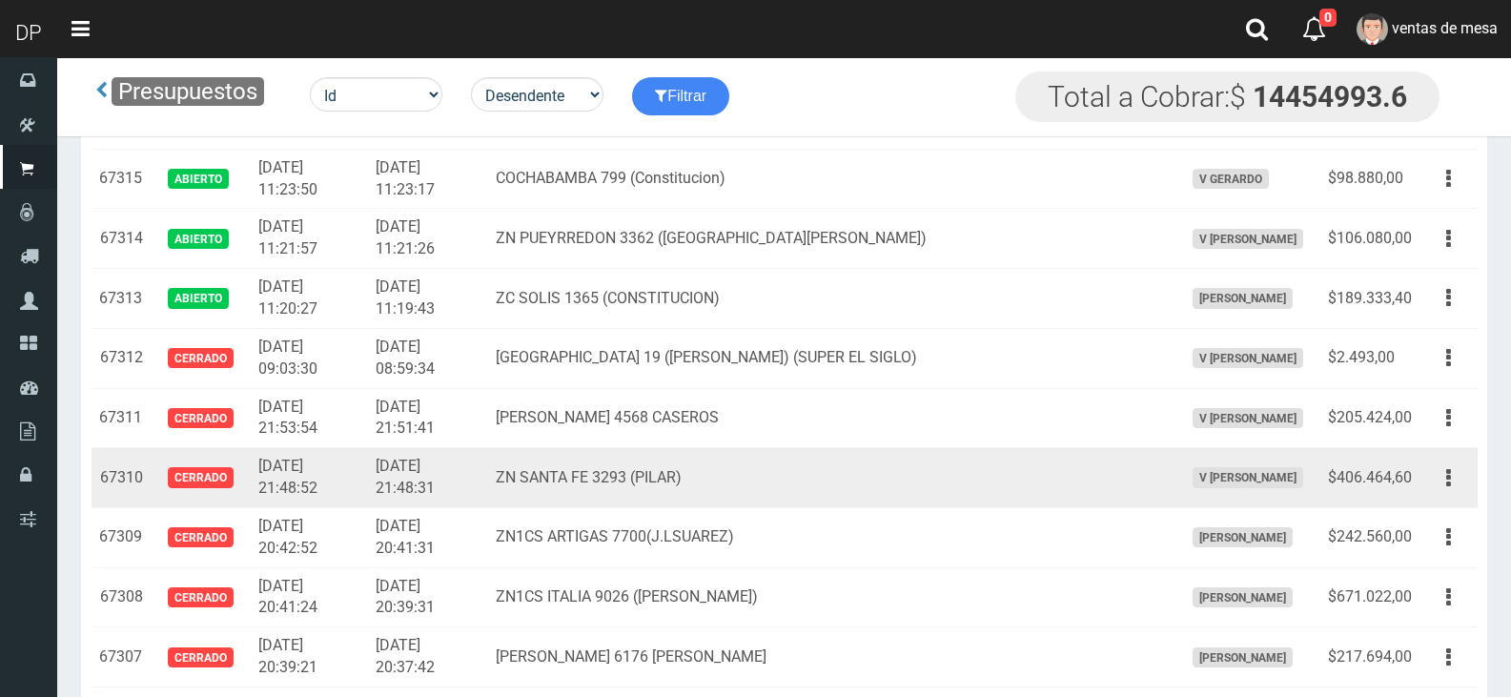
scroll to position [3063, 0]
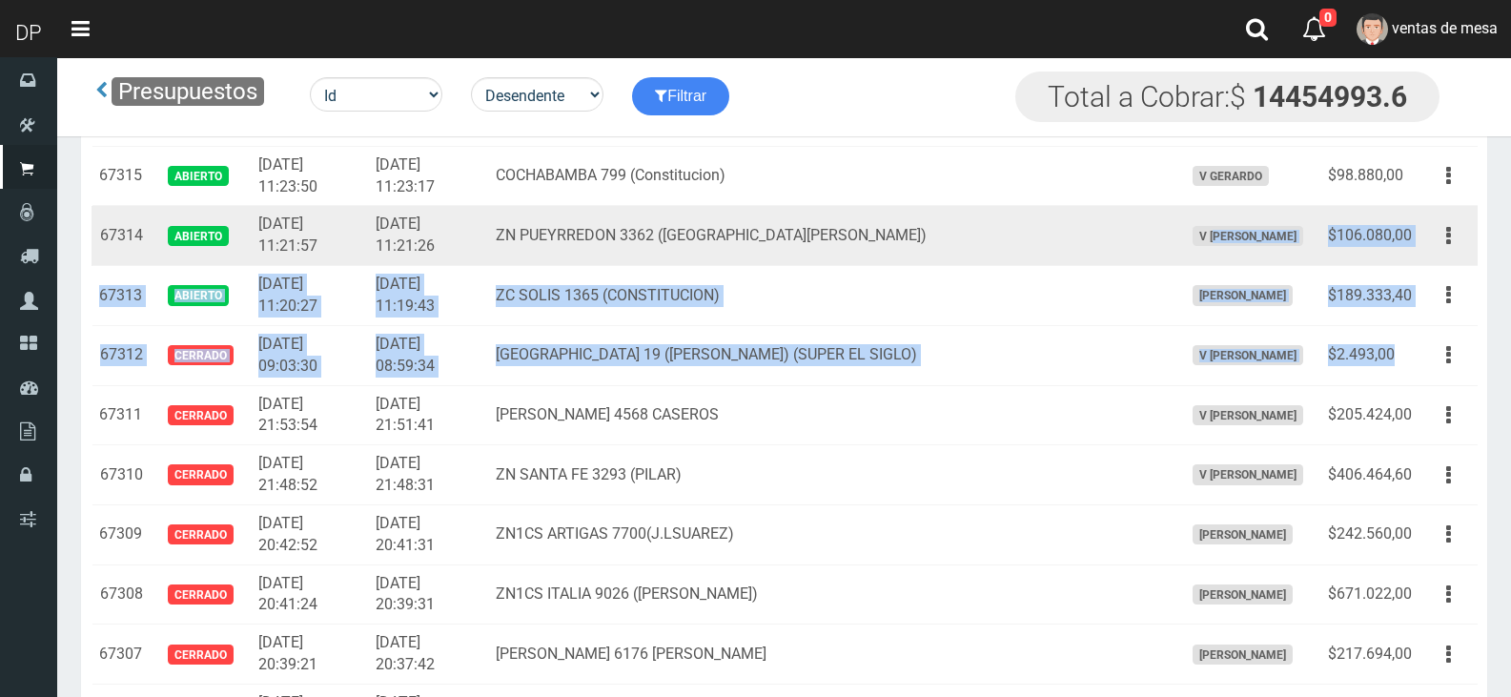
drag, startPoint x: 1399, startPoint y: 362, endPoint x: 1163, endPoint y: 240, distance: 266.0
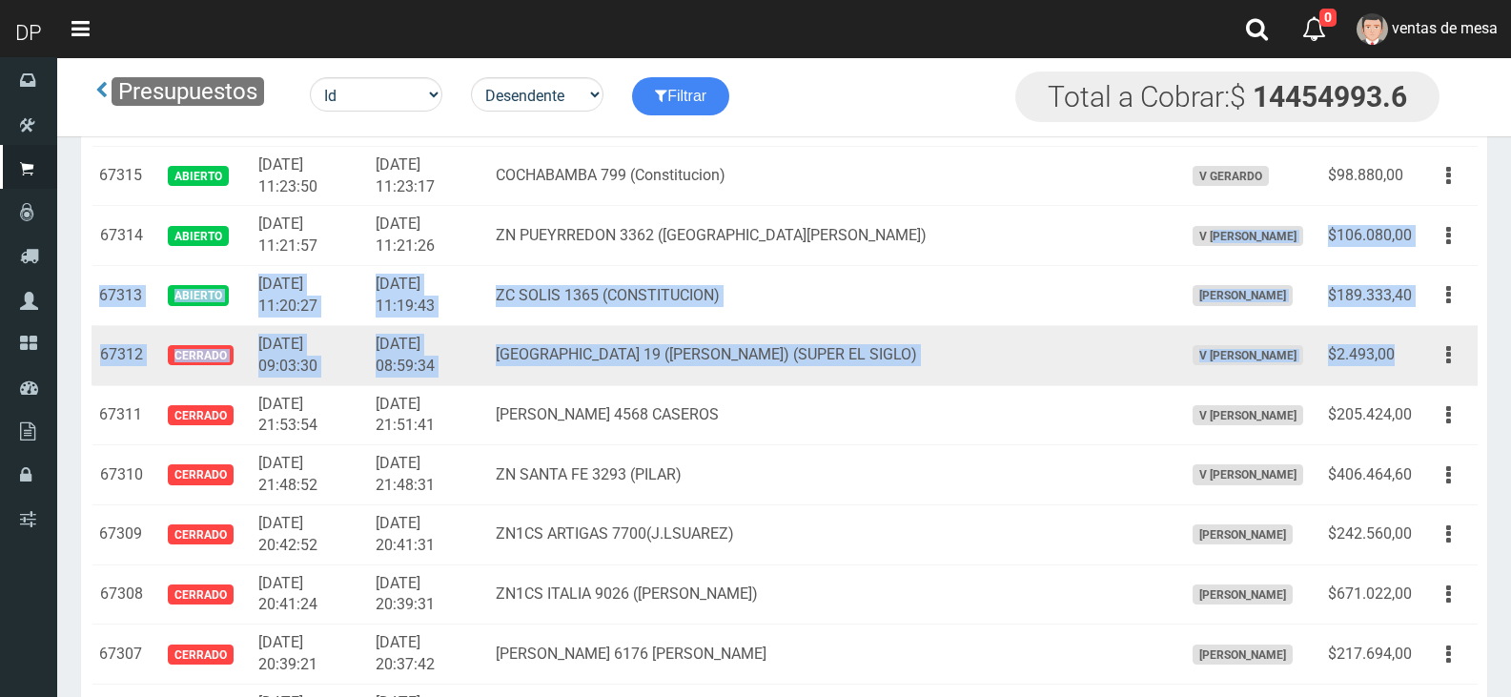
click at [1391, 351] on td "$2.493,00" at bounding box center [1369, 355] width 99 height 60
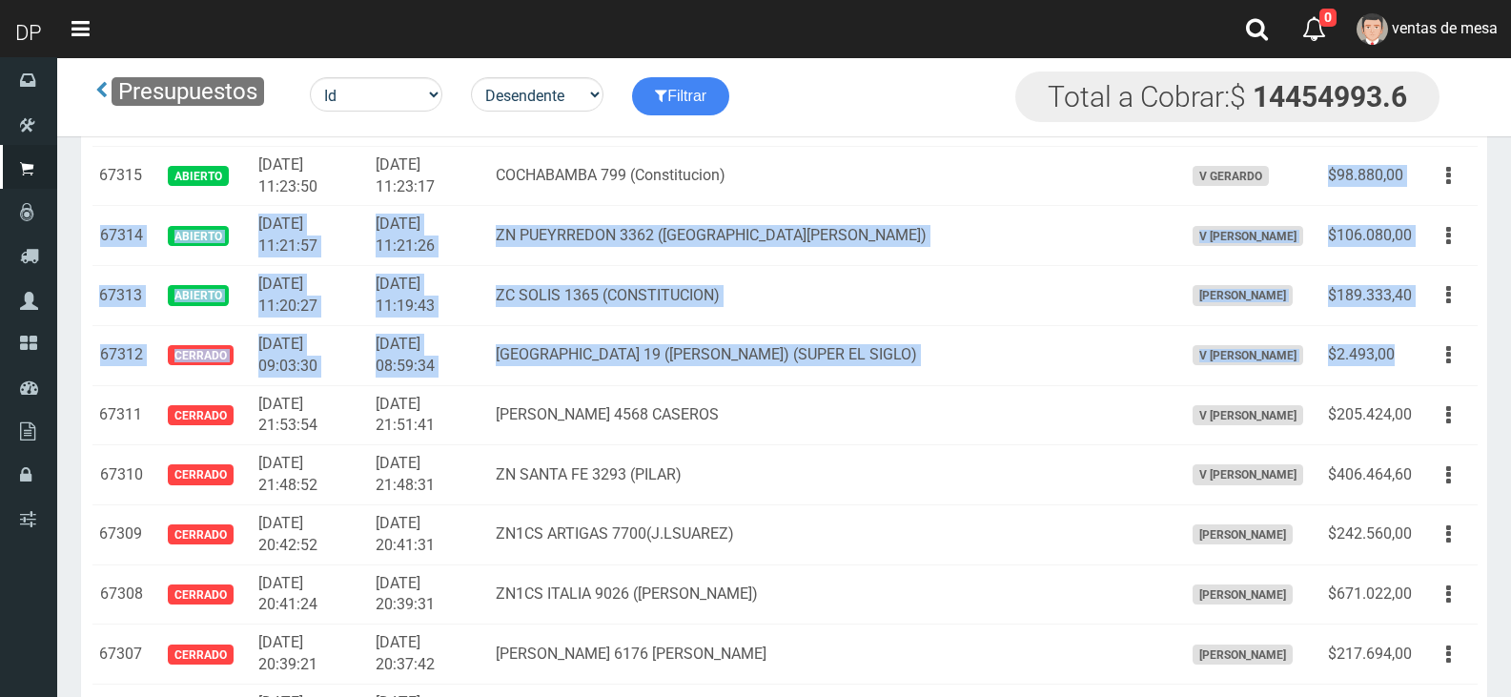
drag, startPoint x: 1406, startPoint y: 356, endPoint x: 1117, endPoint y: 44, distance: 425.6
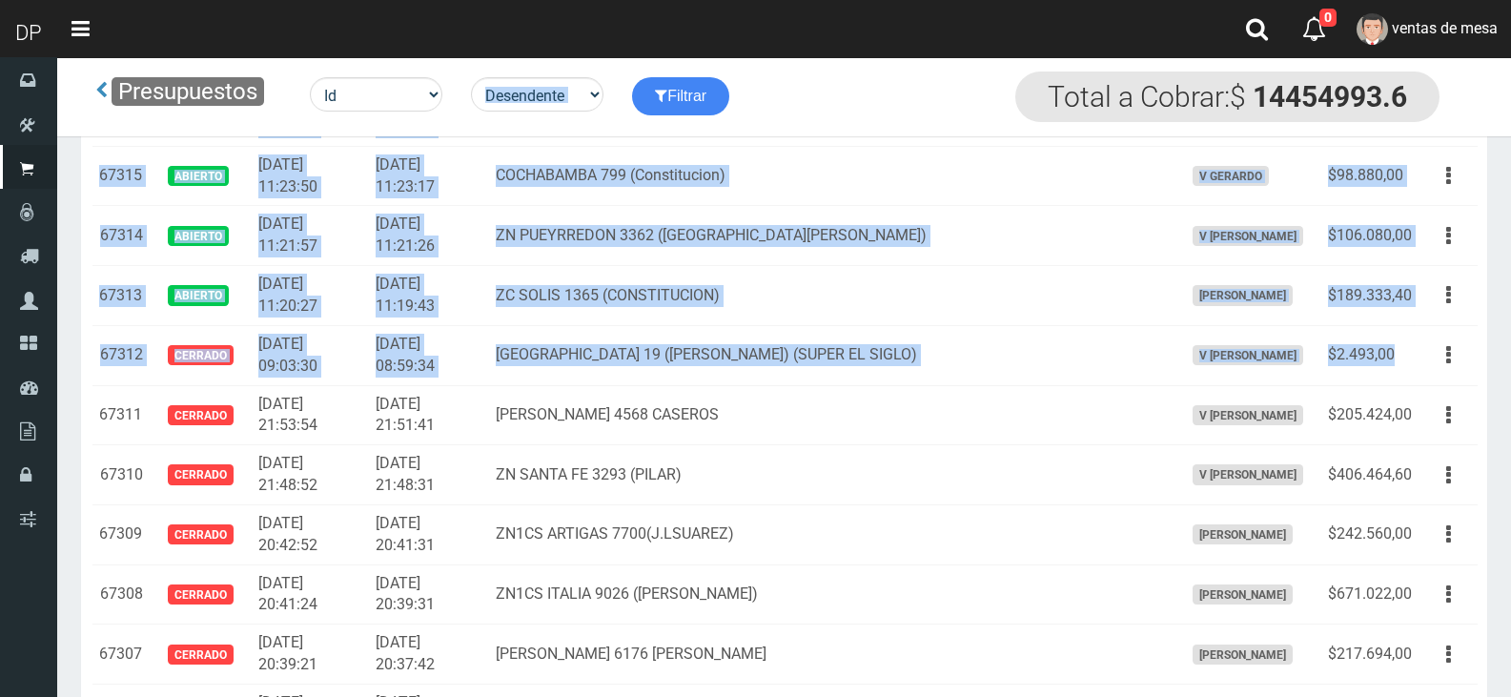
drag, startPoint x: 1117, startPoint y: 44, endPoint x: 1067, endPoint y: -55, distance: 110.8
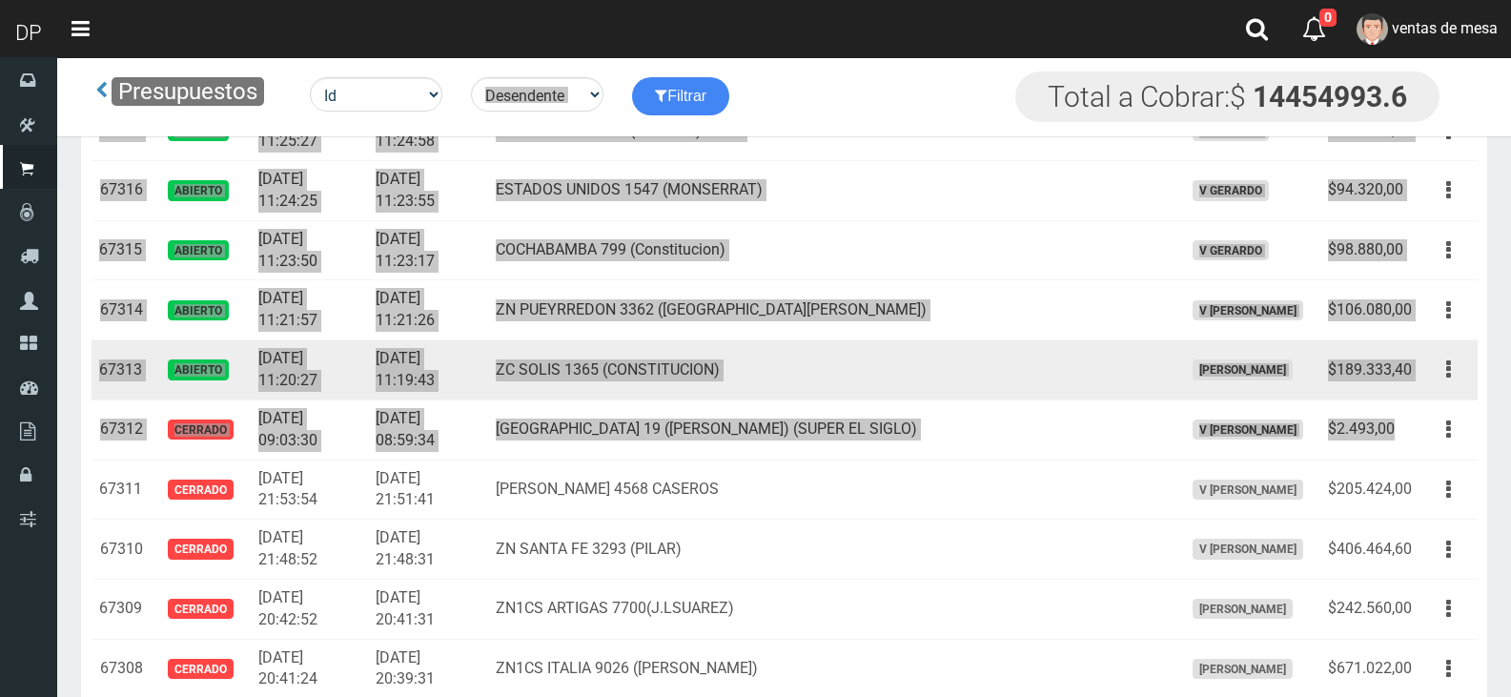
scroll to position [2968, 0]
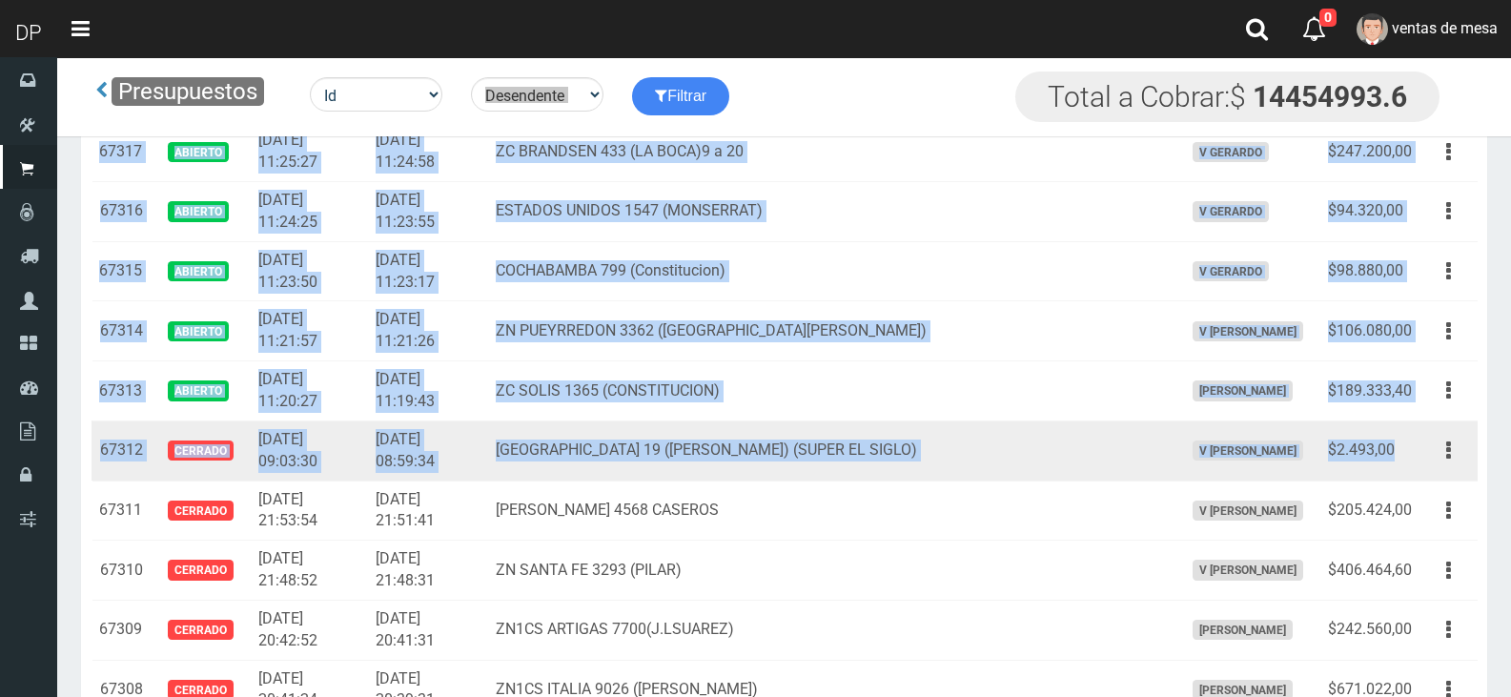
click at [1427, 464] on div "Editar Imprimir Eliminar" at bounding box center [1448, 450] width 43 height 33
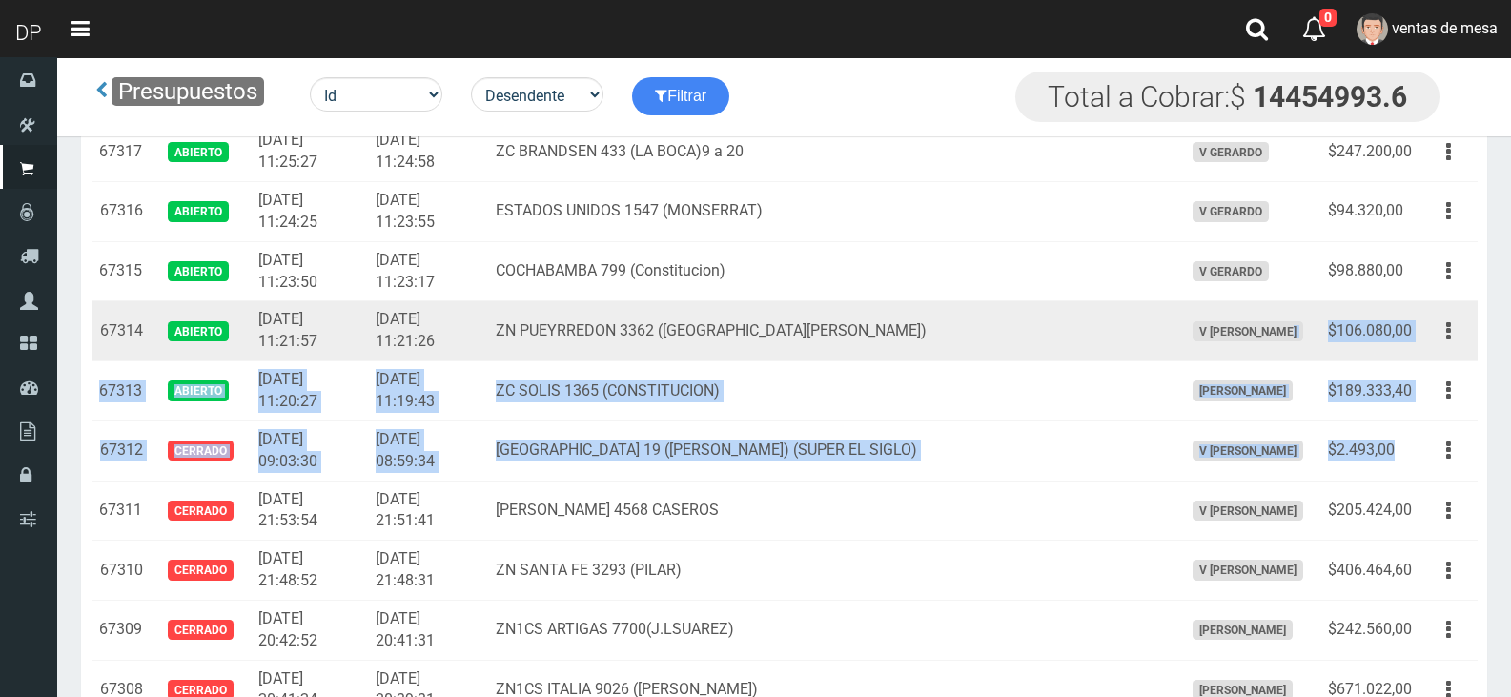
drag, startPoint x: 1417, startPoint y: 457, endPoint x: 1232, endPoint y: 328, distance: 225.8
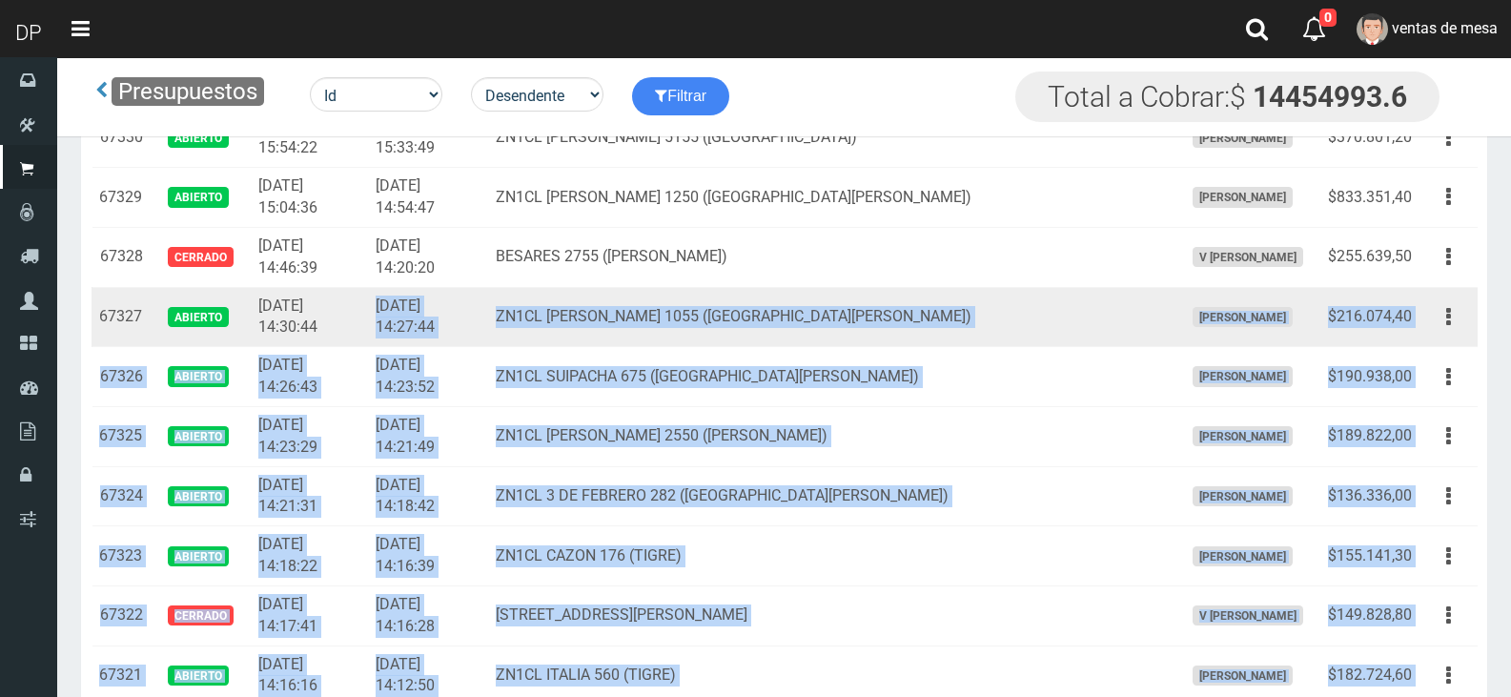
click at [405, 290] on td "2025-10-06 14:27:44" at bounding box center [428, 317] width 120 height 60
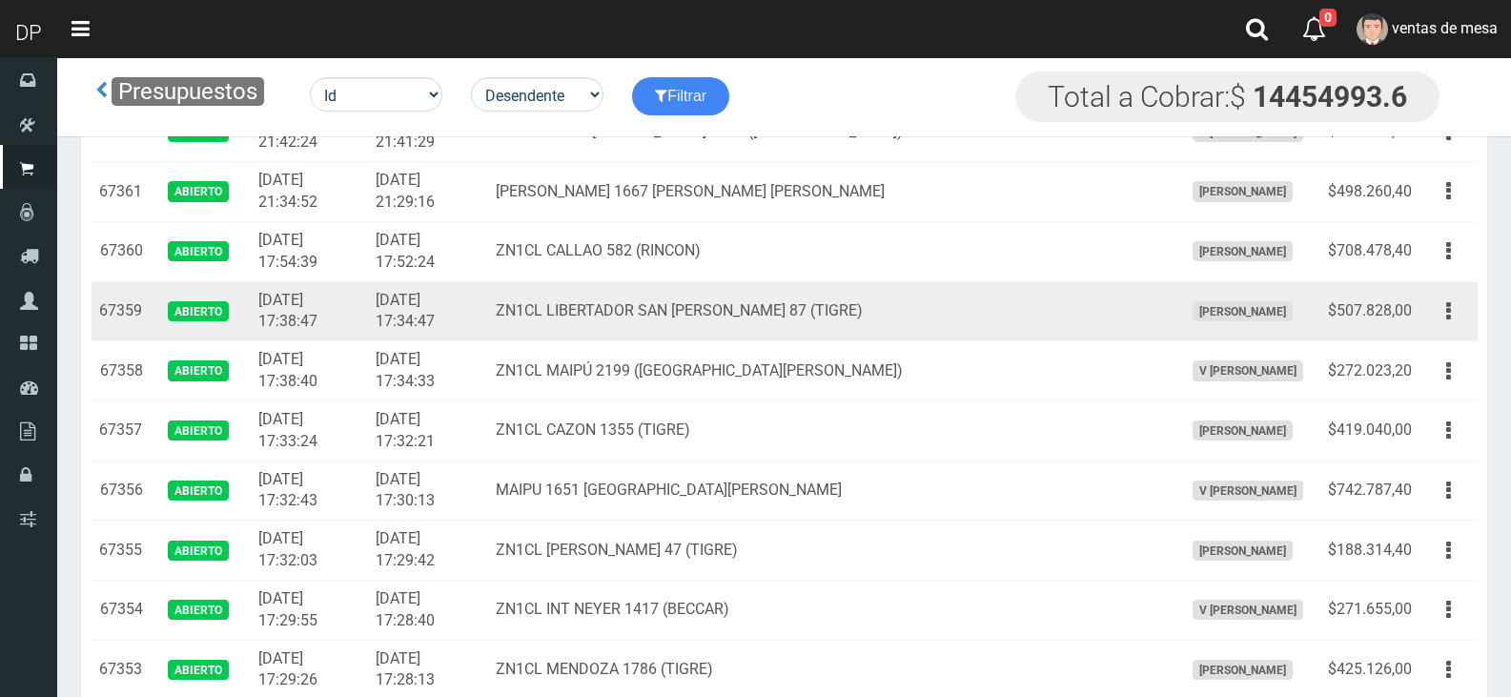
scroll to position [0, 0]
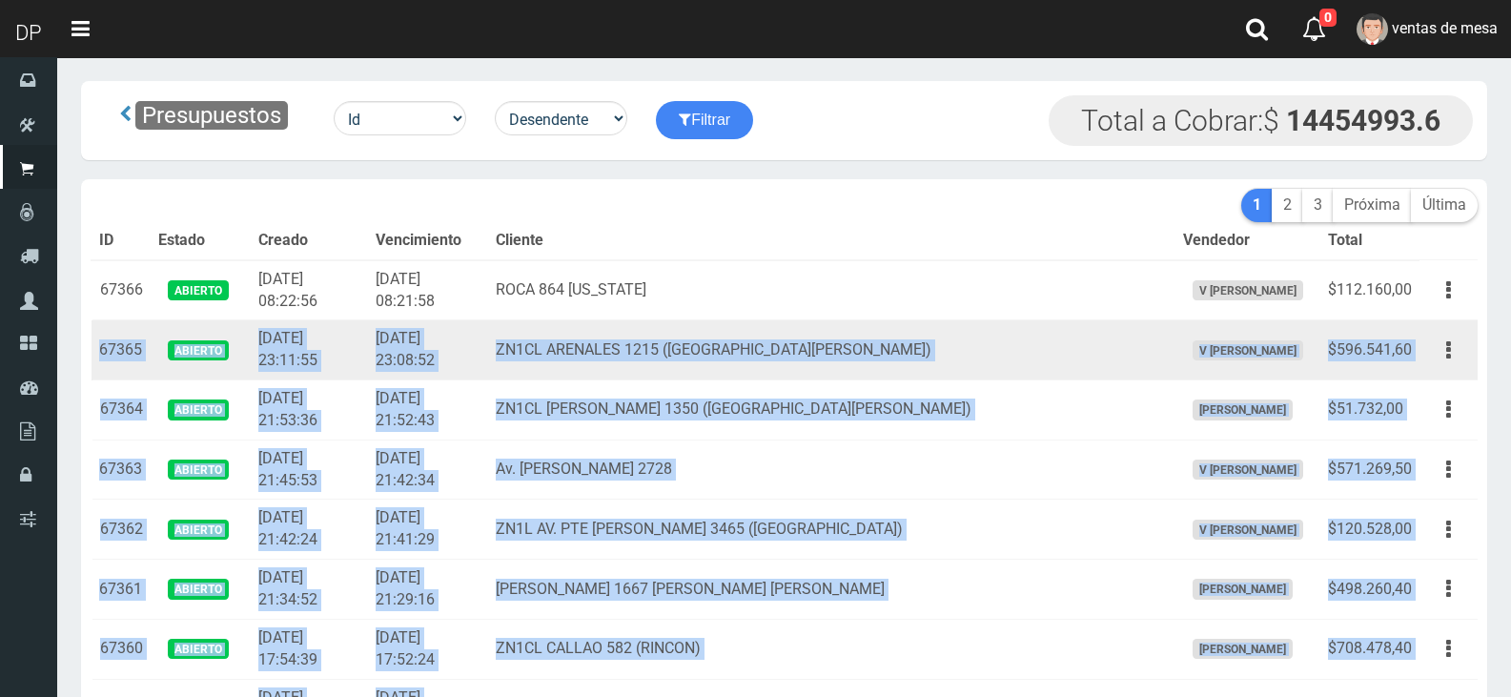
click at [96, 334] on td "67365" at bounding box center [120, 350] width 59 height 60
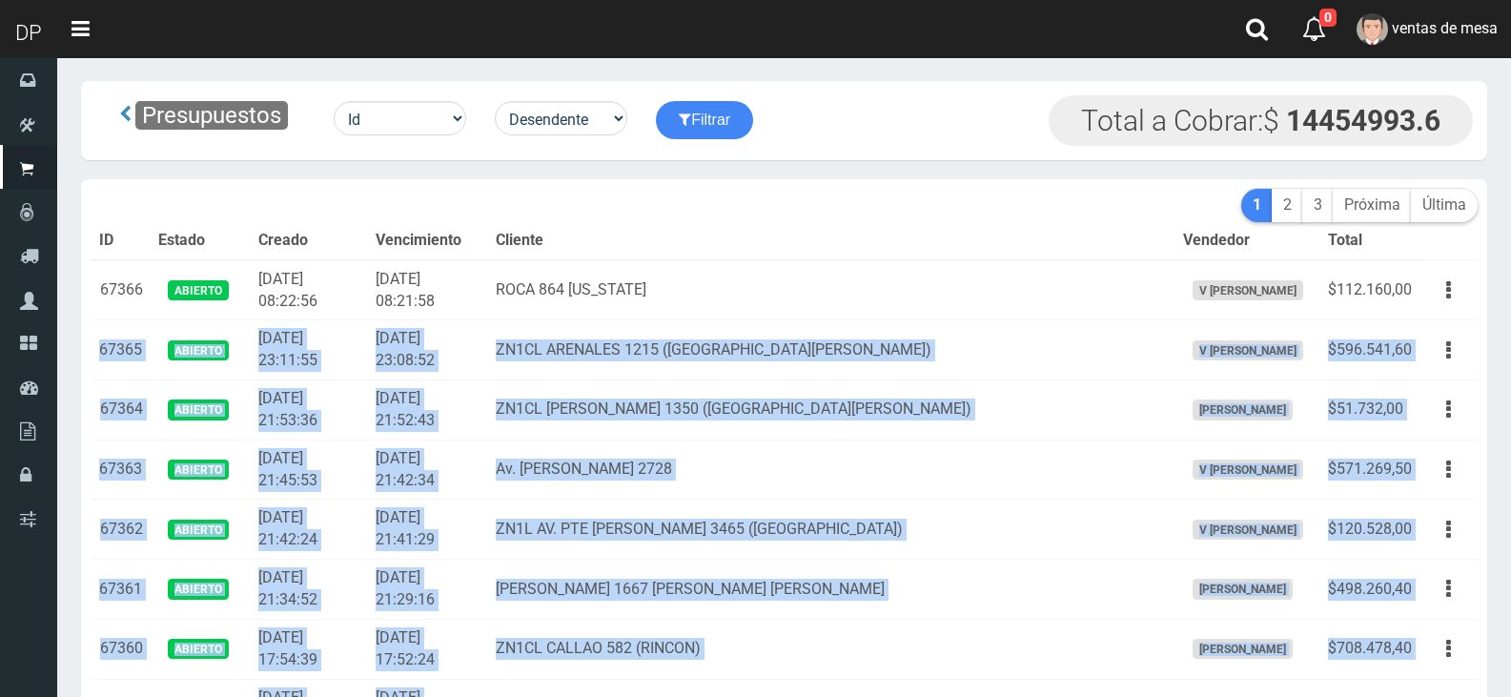
copy tbody "67365 Abierto 2025-10-06 23:11:55 2025-10-06 23:08:52 ZN1CL ARENALES 1215 (SAN …"
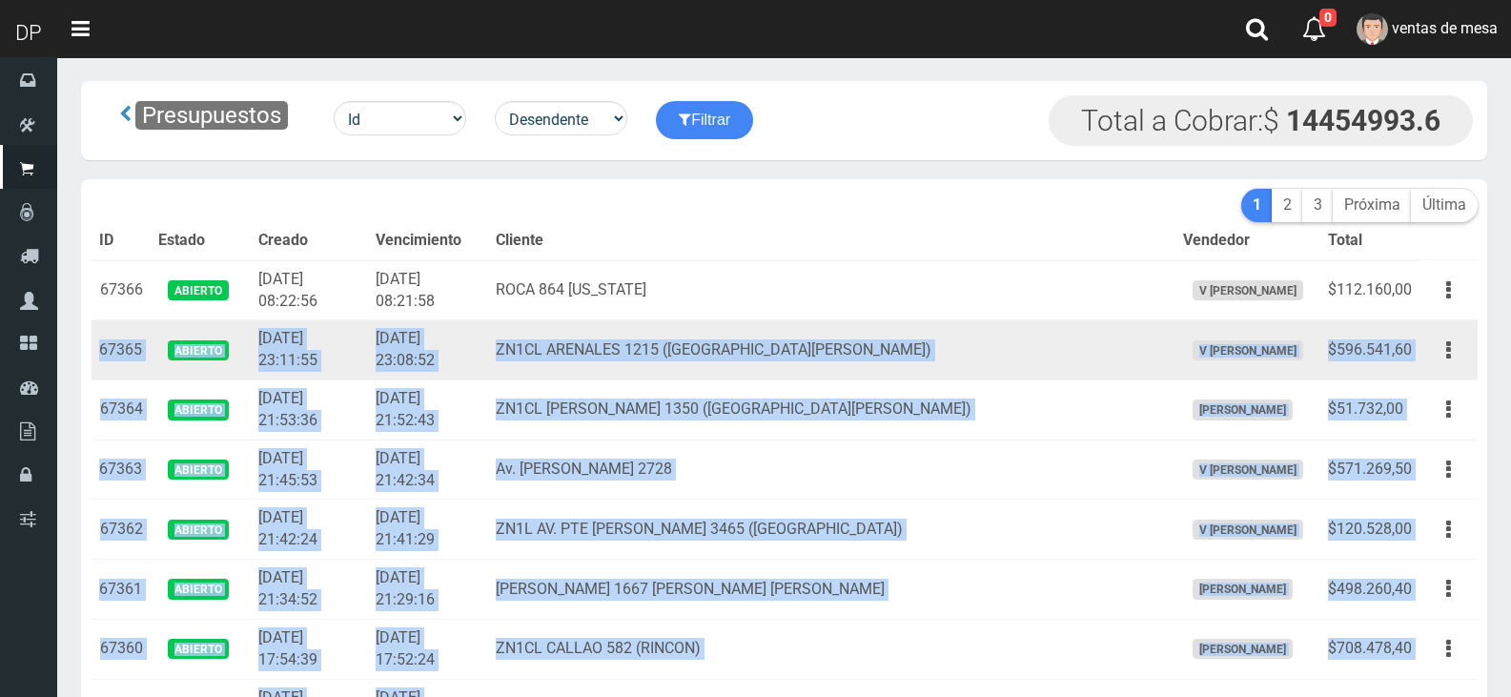
click at [349, 342] on td "2025-10-06 23:11:55" at bounding box center [309, 350] width 116 height 60
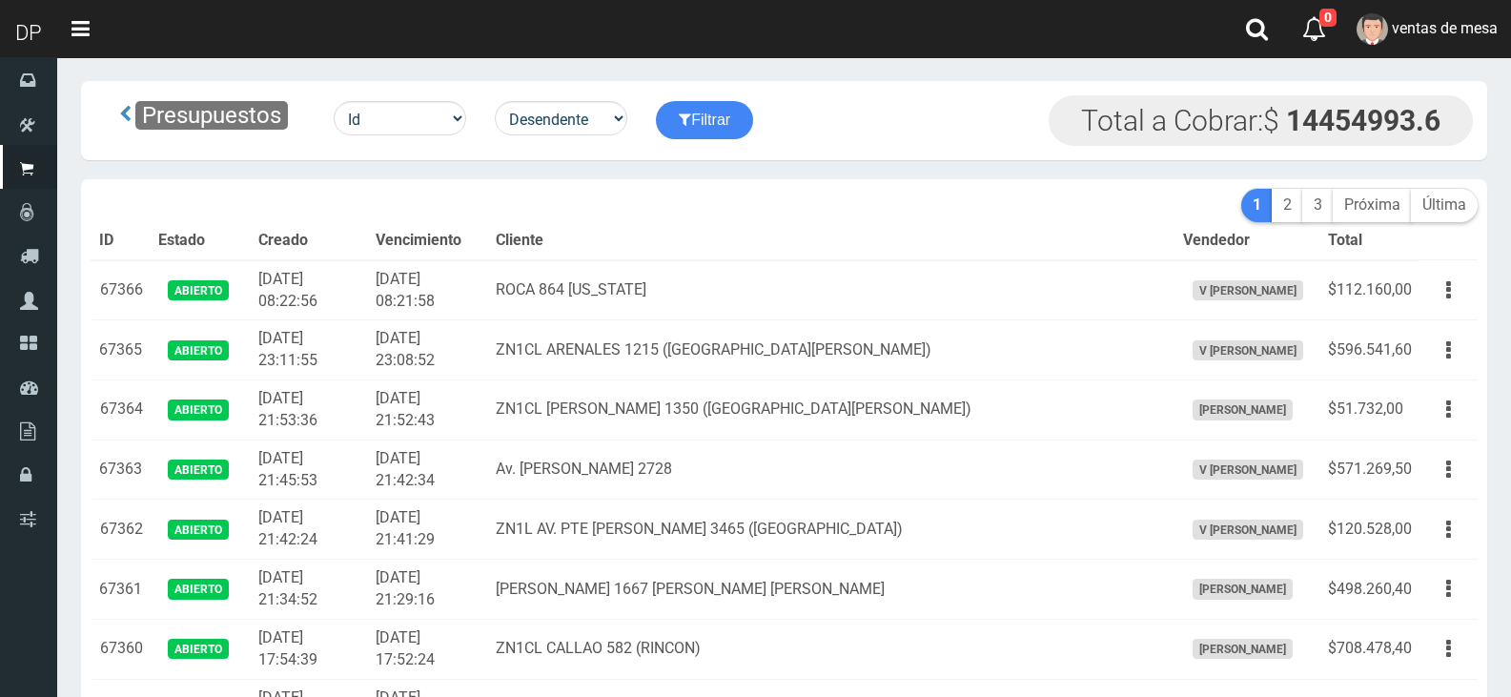
scroll to position [2690, 0]
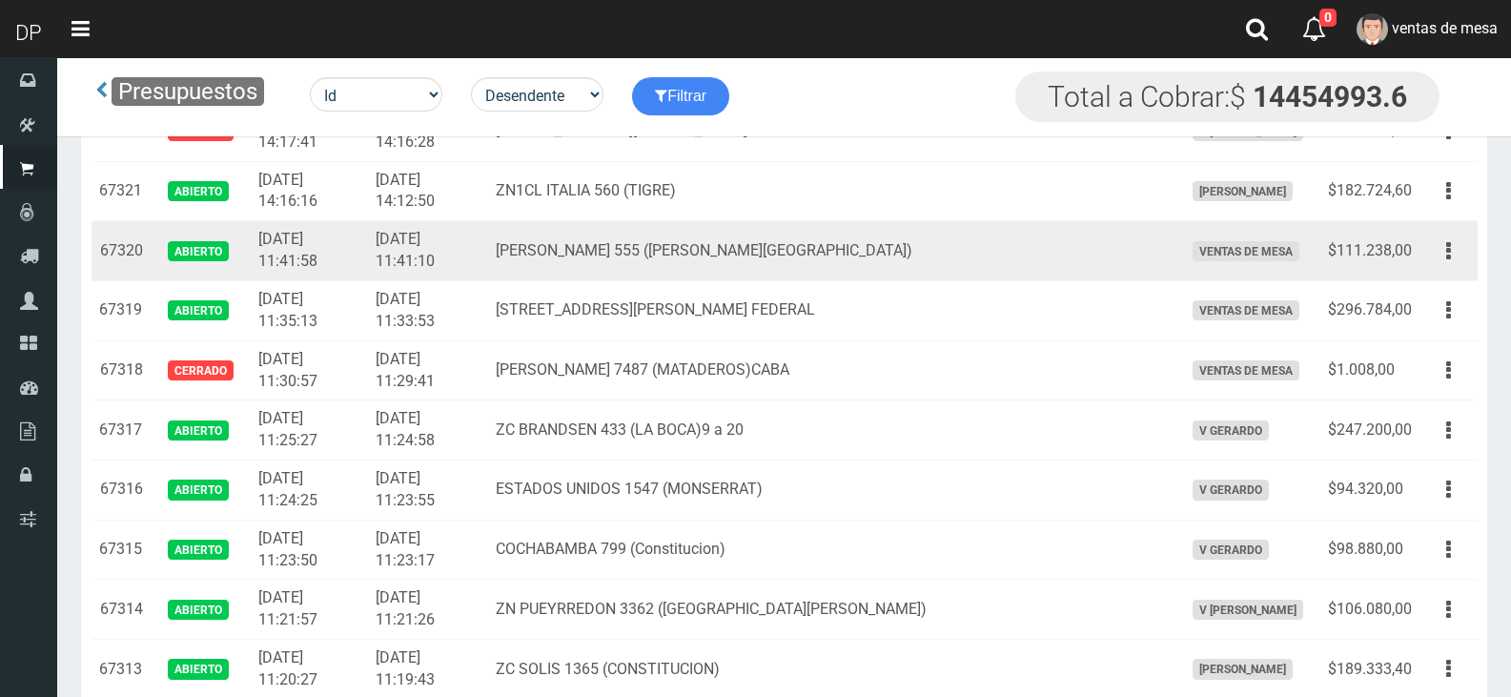
click at [1426, 240] on td "Editar Imprimir Eliminar" at bounding box center [1448, 251] width 58 height 60
click at [1443, 262] on button "button" at bounding box center [1448, 250] width 43 height 33
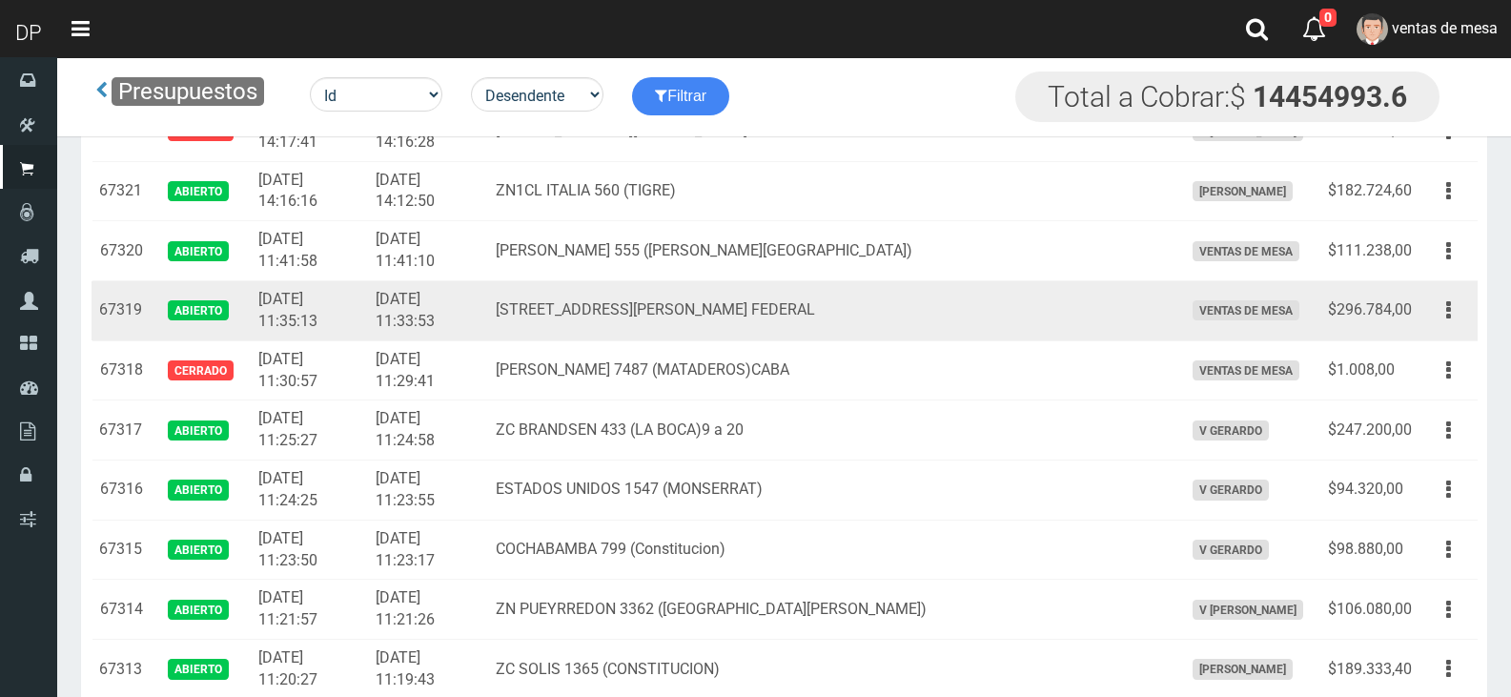
click at [1428, 284] on td "Editar Imprimir Eliminar" at bounding box center [1448, 311] width 58 height 60
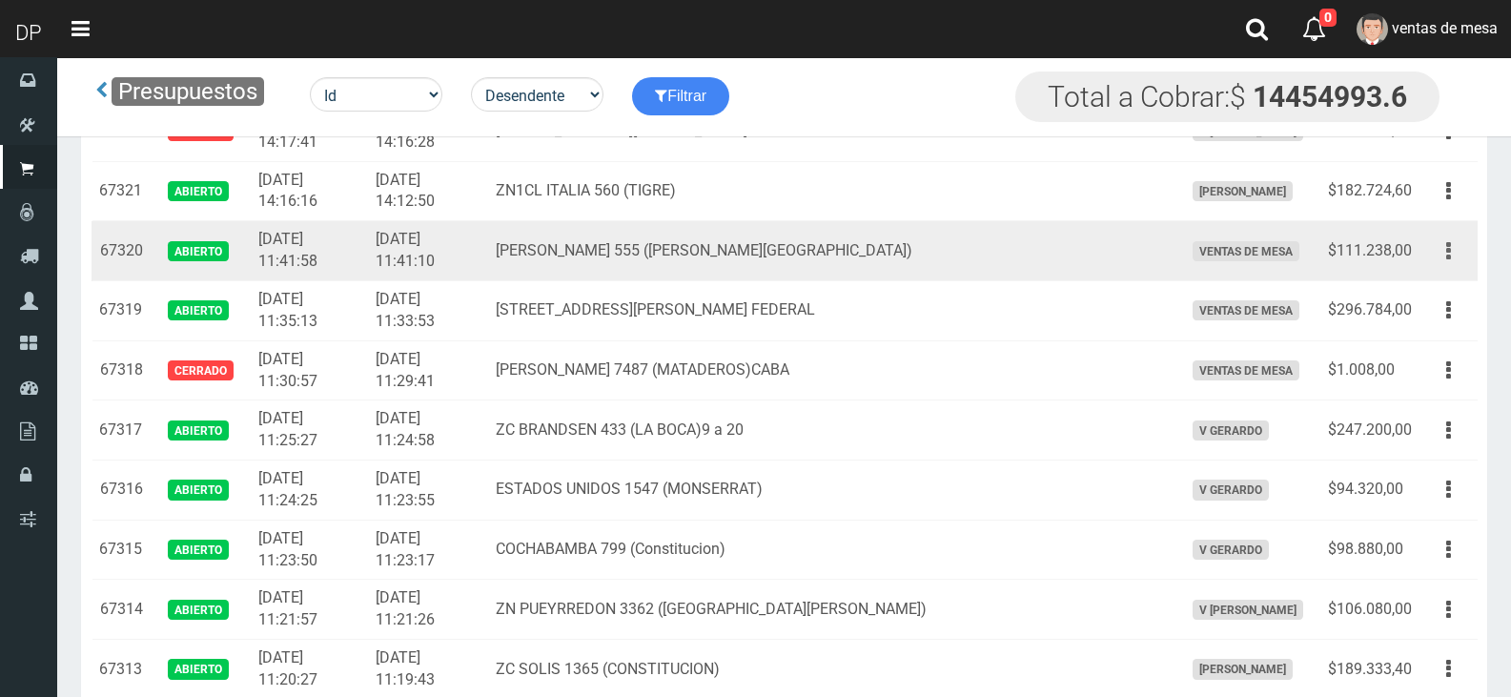
drag, startPoint x: 1440, startPoint y: 260, endPoint x: 1428, endPoint y: 301, distance: 42.8
click at [1440, 261] on button "button" at bounding box center [1448, 250] width 43 height 33
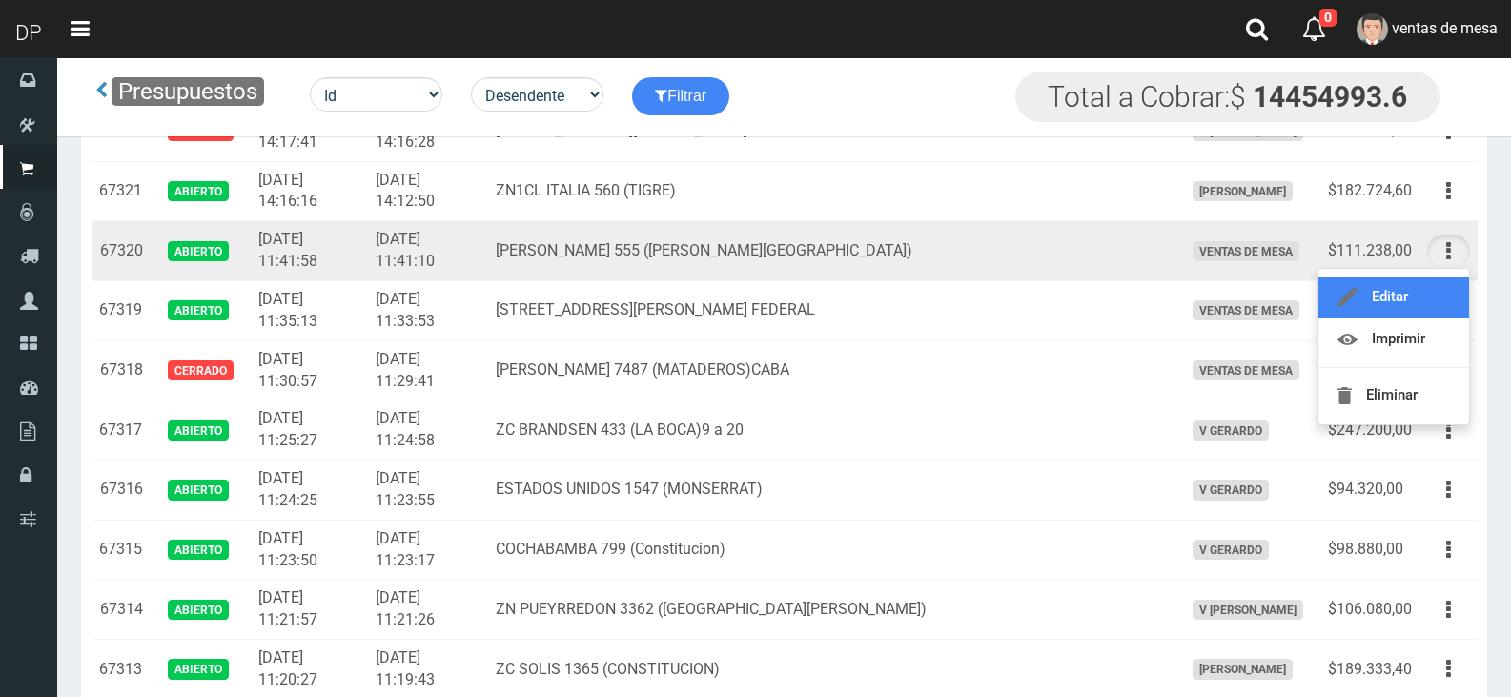
click at [1428, 301] on link "Editar" at bounding box center [1393, 297] width 151 height 42
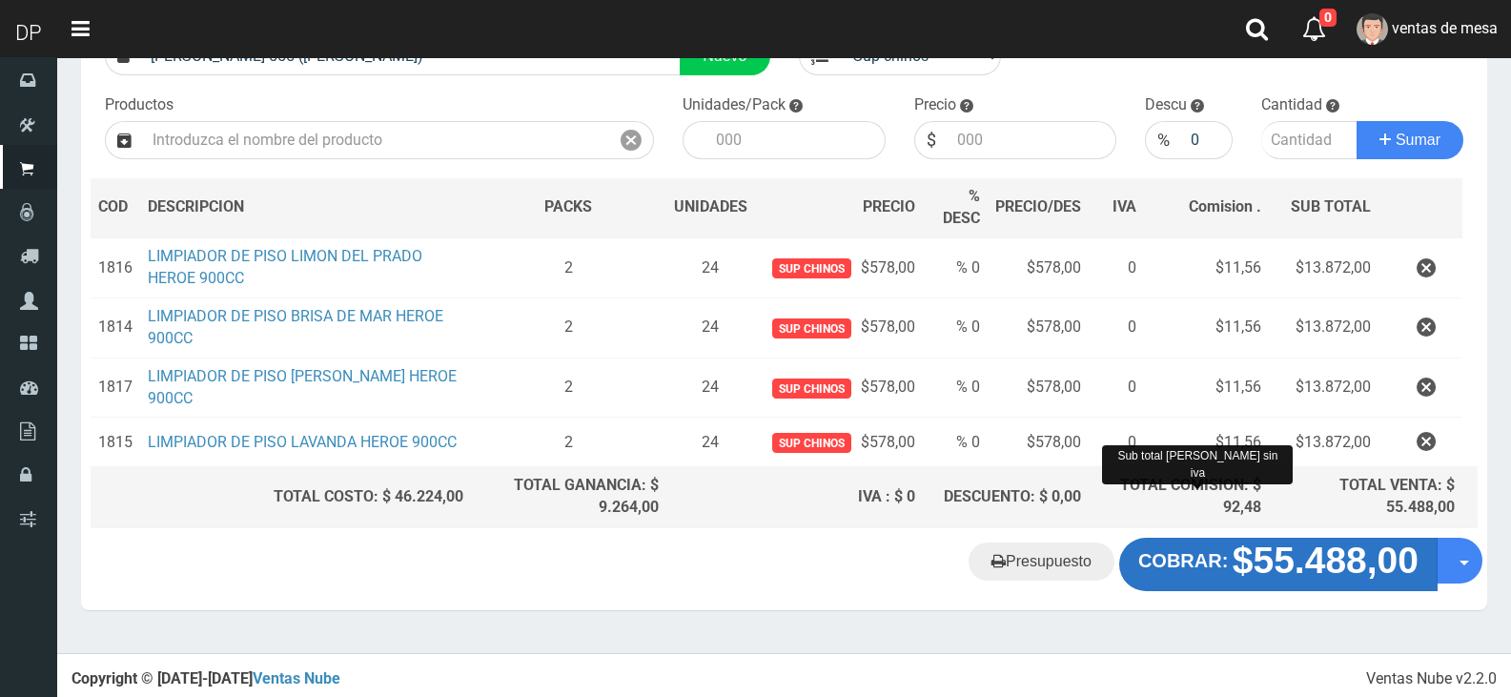
scroll to position [173, 0]
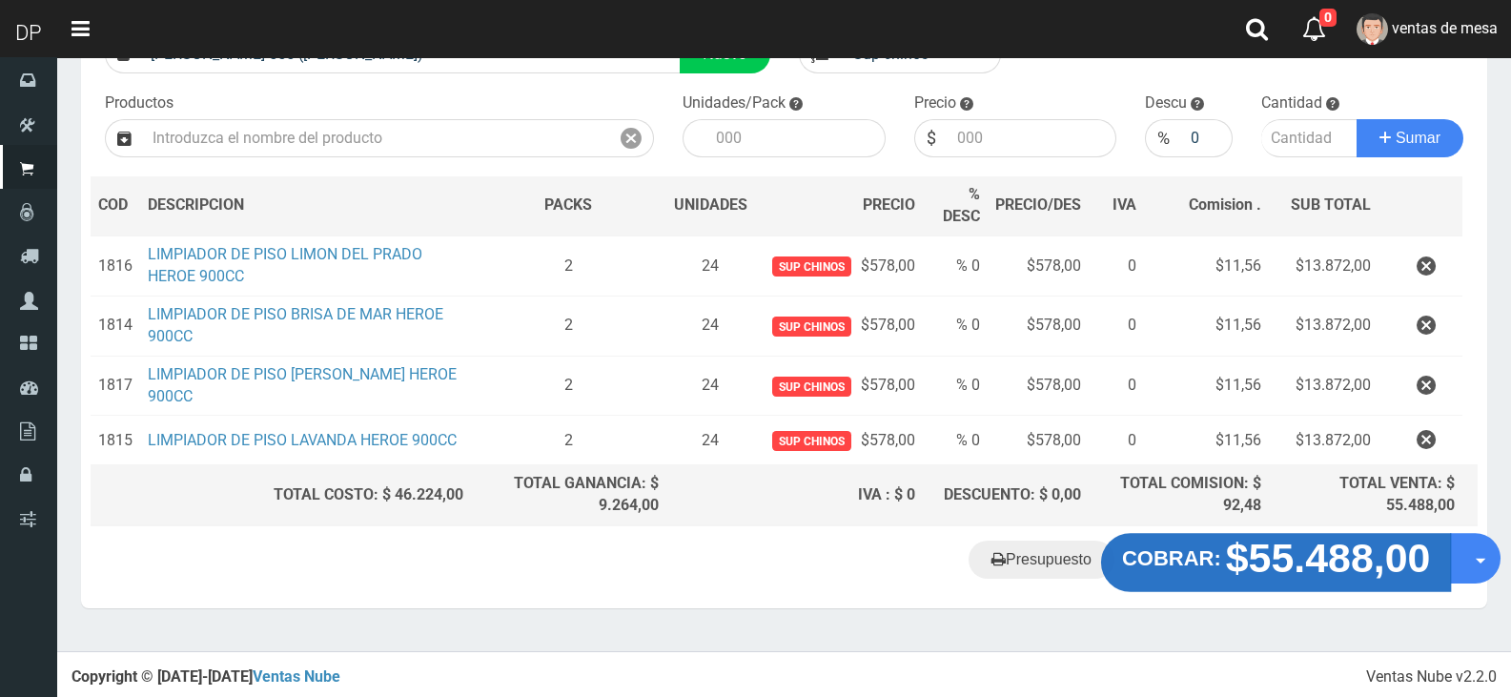
click at [1244, 555] on strong "$55.488,00" at bounding box center [1328, 558] width 205 height 45
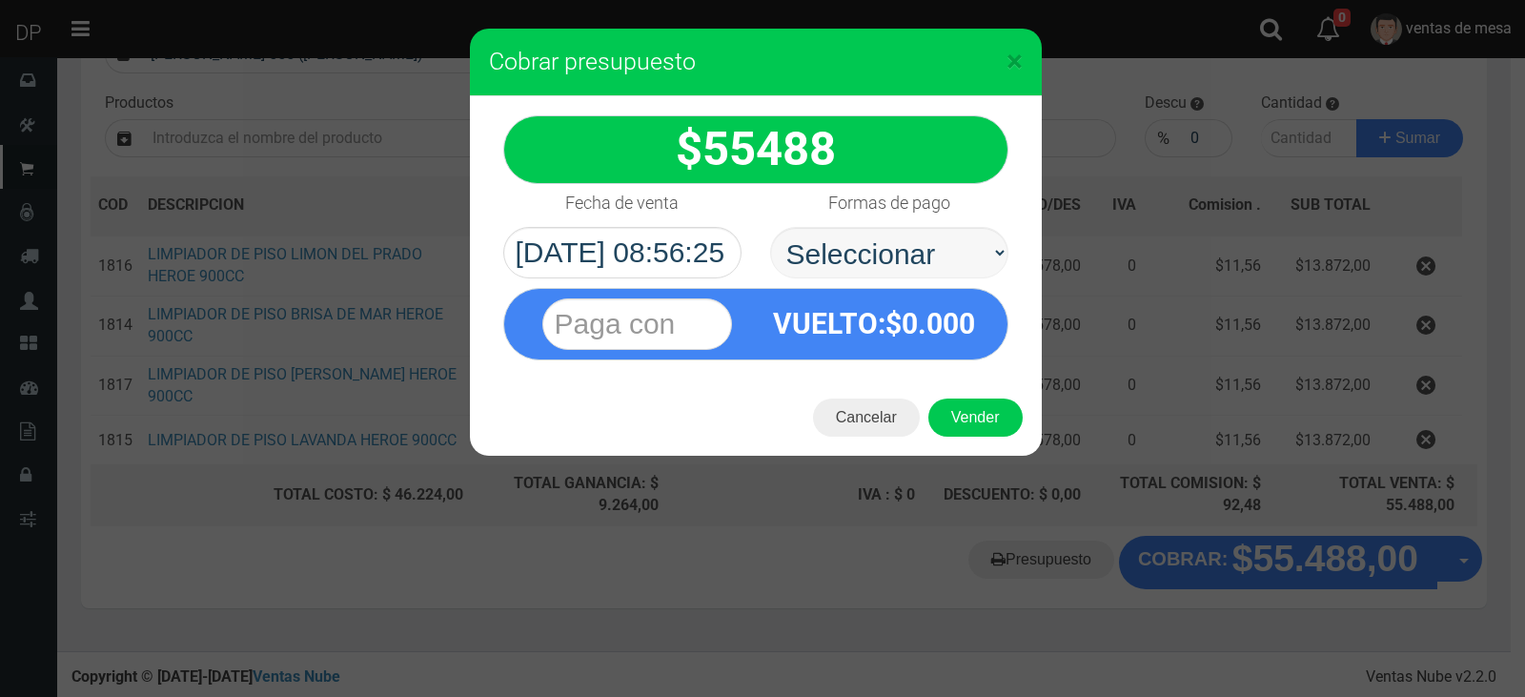
click at [920, 272] on select "Seleccionar Efectivo Tarjeta de Crédito Depósito Débito" at bounding box center [889, 252] width 238 height 51
select select "Efectivo"
click at [770, 227] on select "Seleccionar Efectivo Tarjeta de Crédito Depósito Débito" at bounding box center [889, 252] width 238 height 51
click at [972, 412] on button "Vender" at bounding box center [975, 417] width 94 height 38
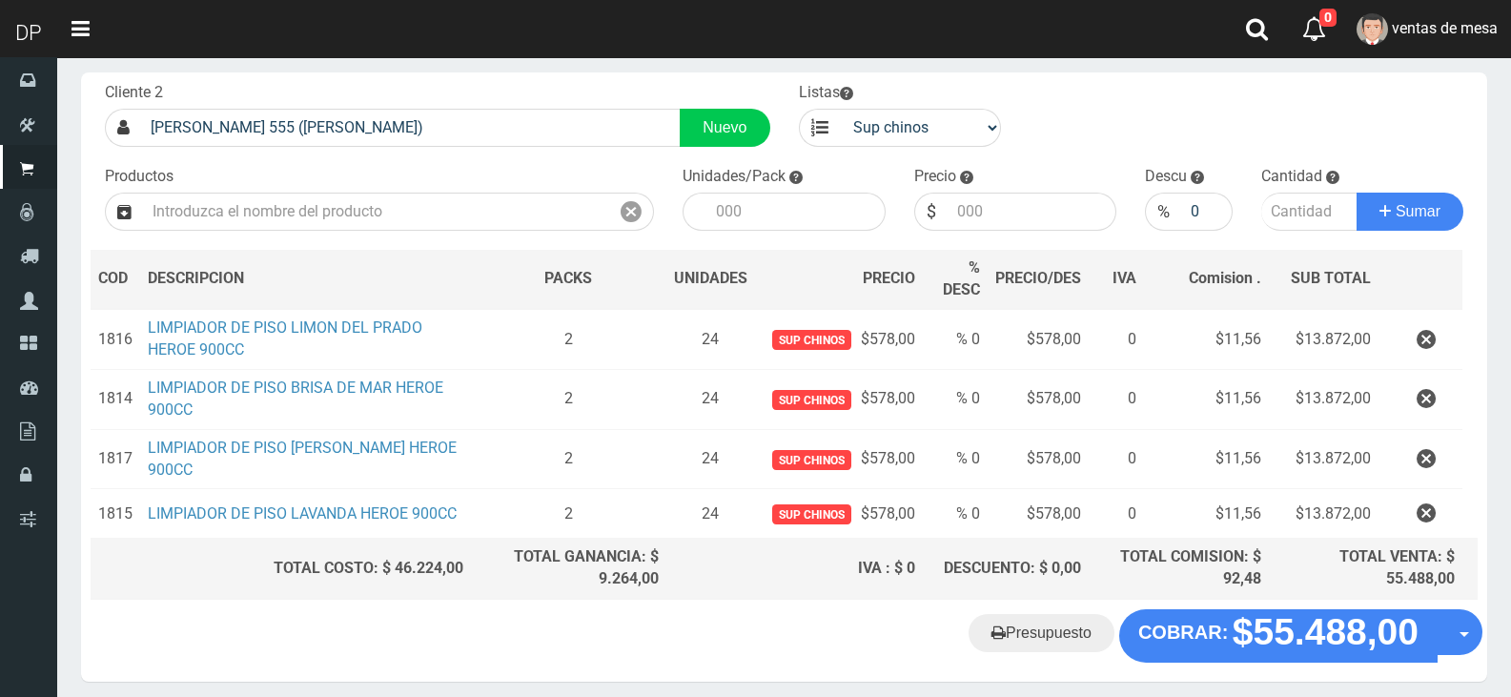
scroll to position [0, 0]
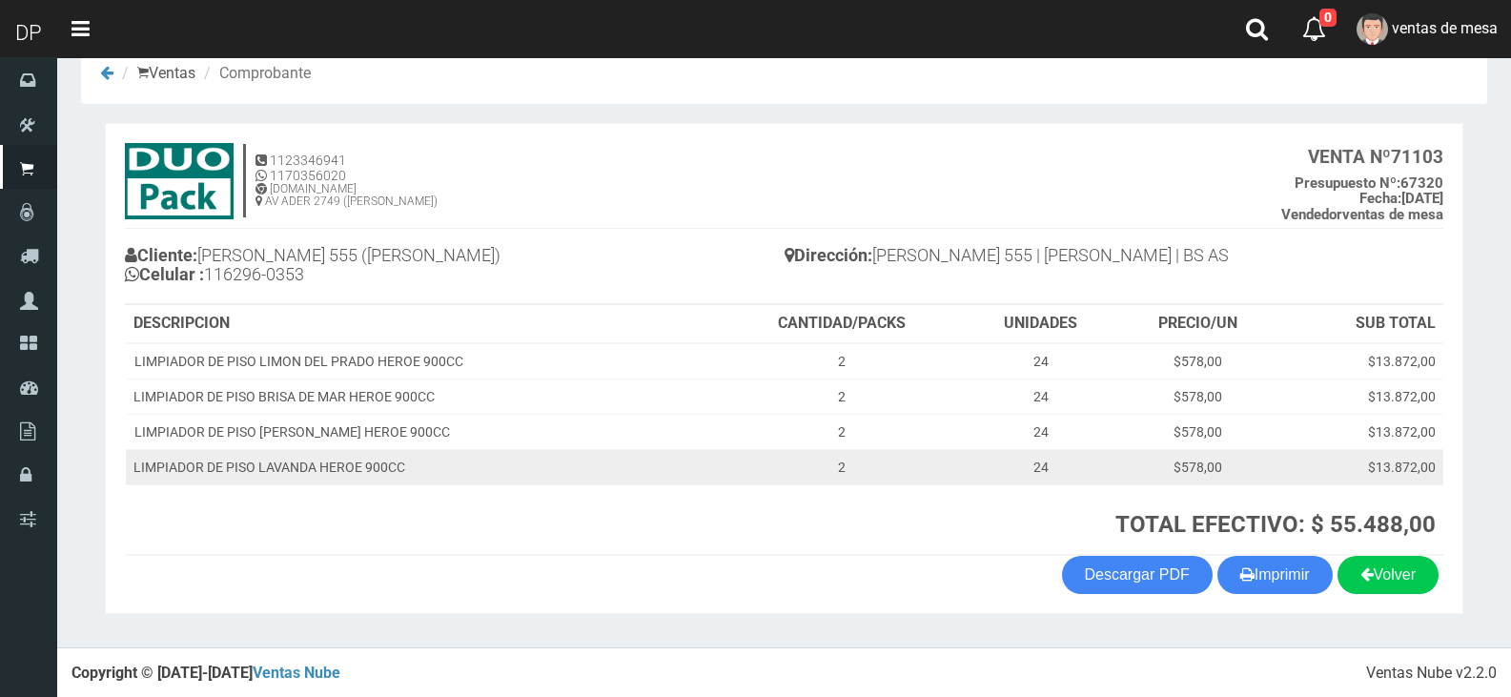
scroll to position [39, 0]
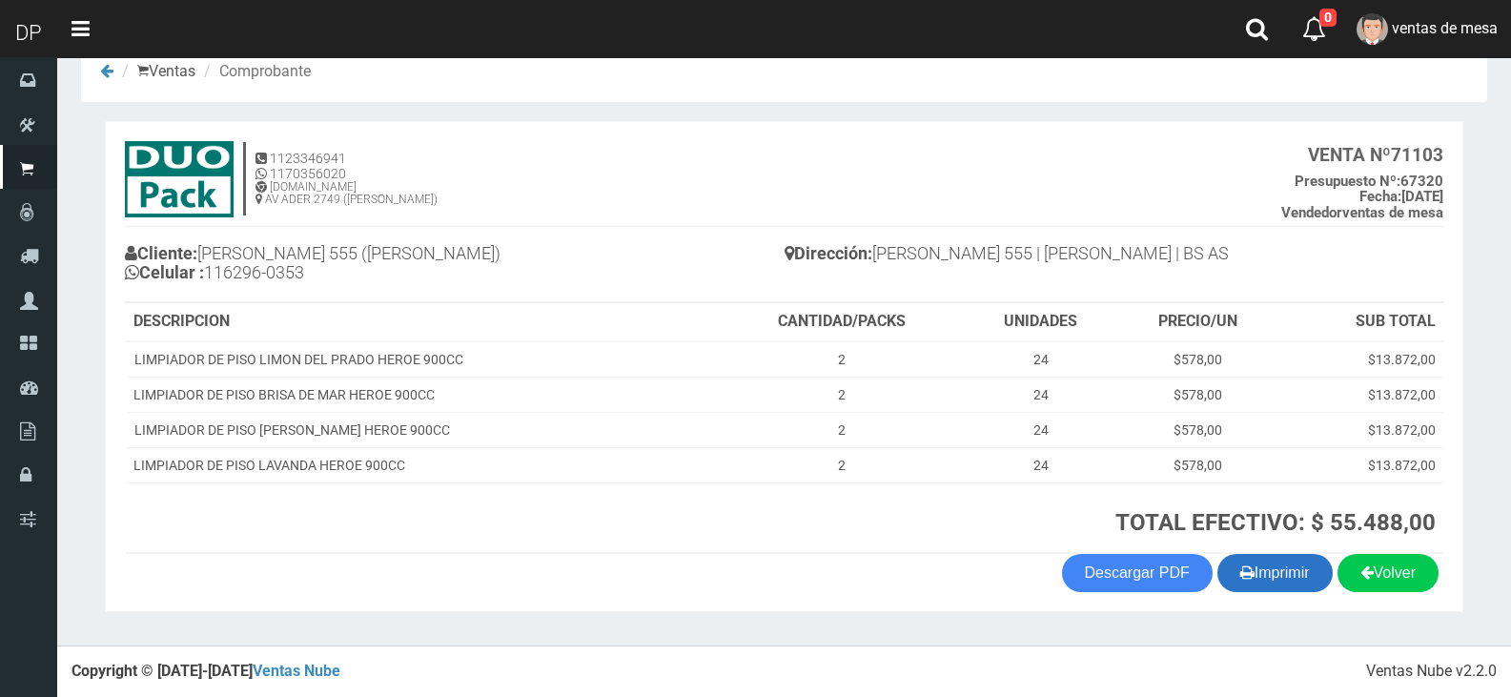
click at [1254, 557] on button "Imprimir" at bounding box center [1274, 573] width 115 height 38
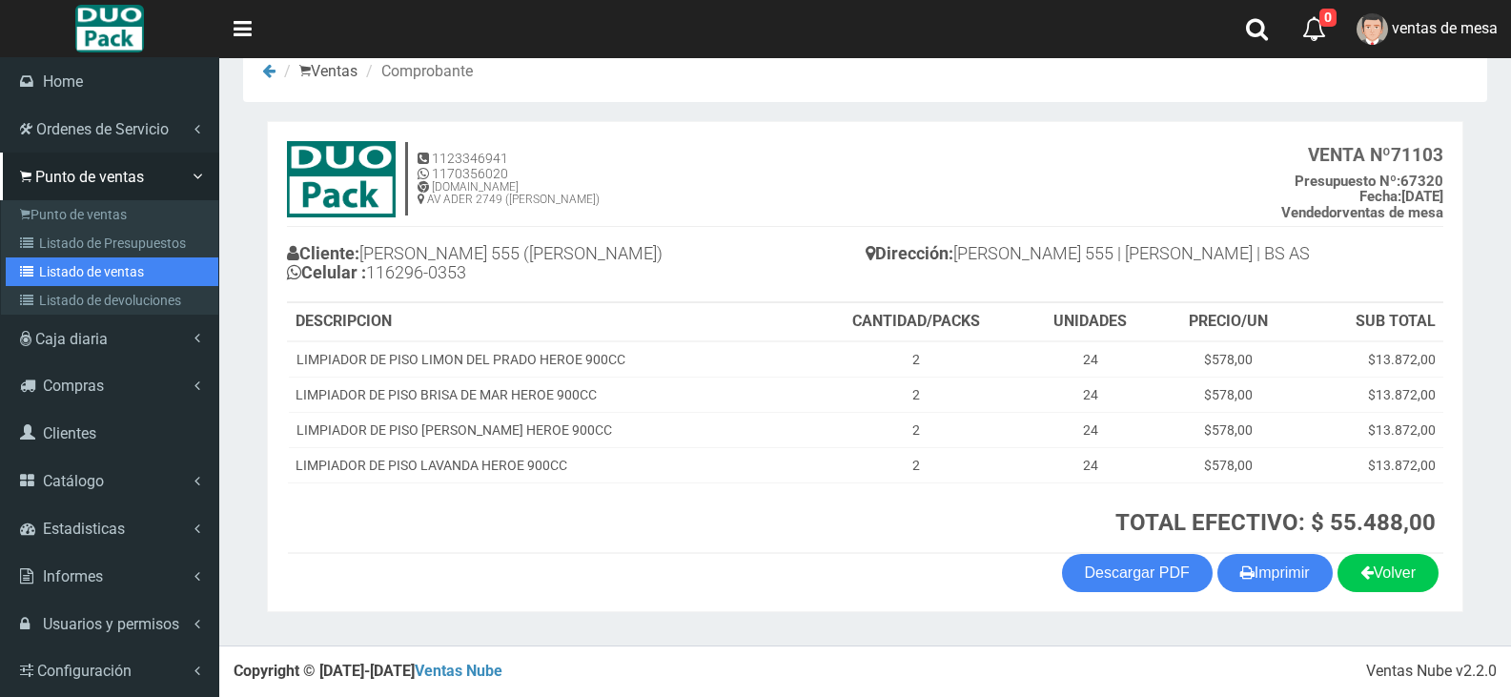
click at [59, 270] on link "Listado de ventas" at bounding box center [112, 271] width 213 height 29
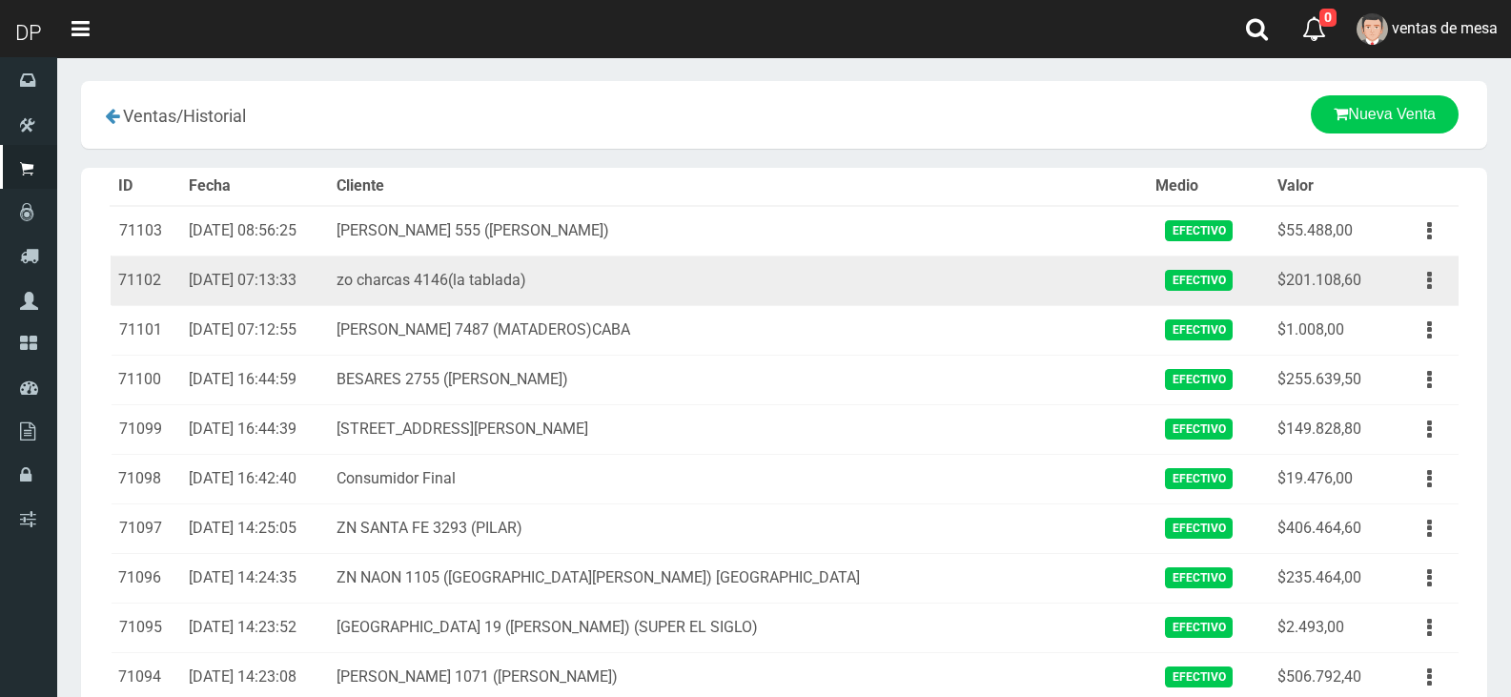
click at [484, 275] on td "zo charcas 4146(la tablada)" at bounding box center [738, 280] width 819 height 50
drag, startPoint x: 485, startPoint y: 275, endPoint x: 502, endPoint y: 280, distance: 17.8
click at [502, 280] on td "zo charcas 4146(la tablada)" at bounding box center [738, 280] width 819 height 50
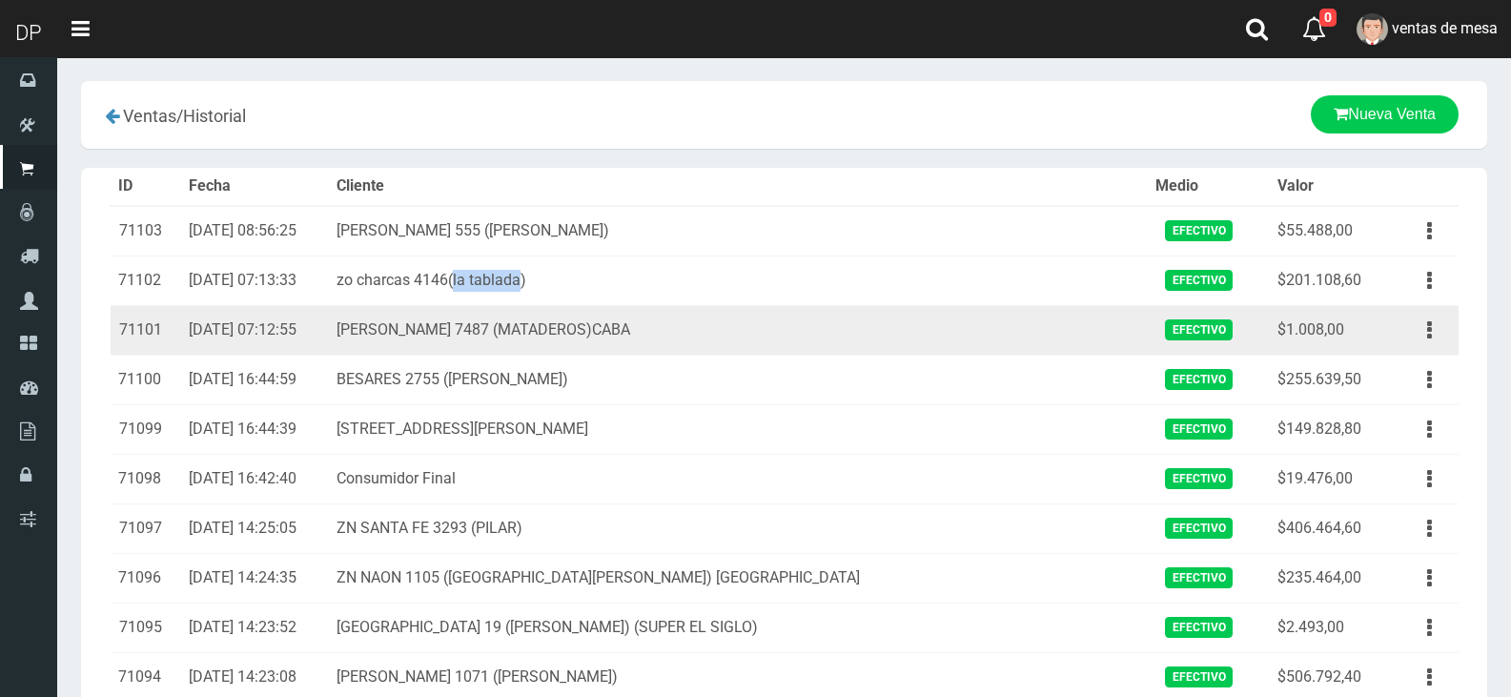
click at [470, 334] on td "[PERSON_NAME] 7487 (MATADEROS)CABA" at bounding box center [738, 330] width 819 height 50
click at [471, 334] on td "[PERSON_NAME] 7487 (MATADEROS)CABA" at bounding box center [738, 330] width 819 height 50
click at [1437, 336] on button "button" at bounding box center [1429, 330] width 43 height 33
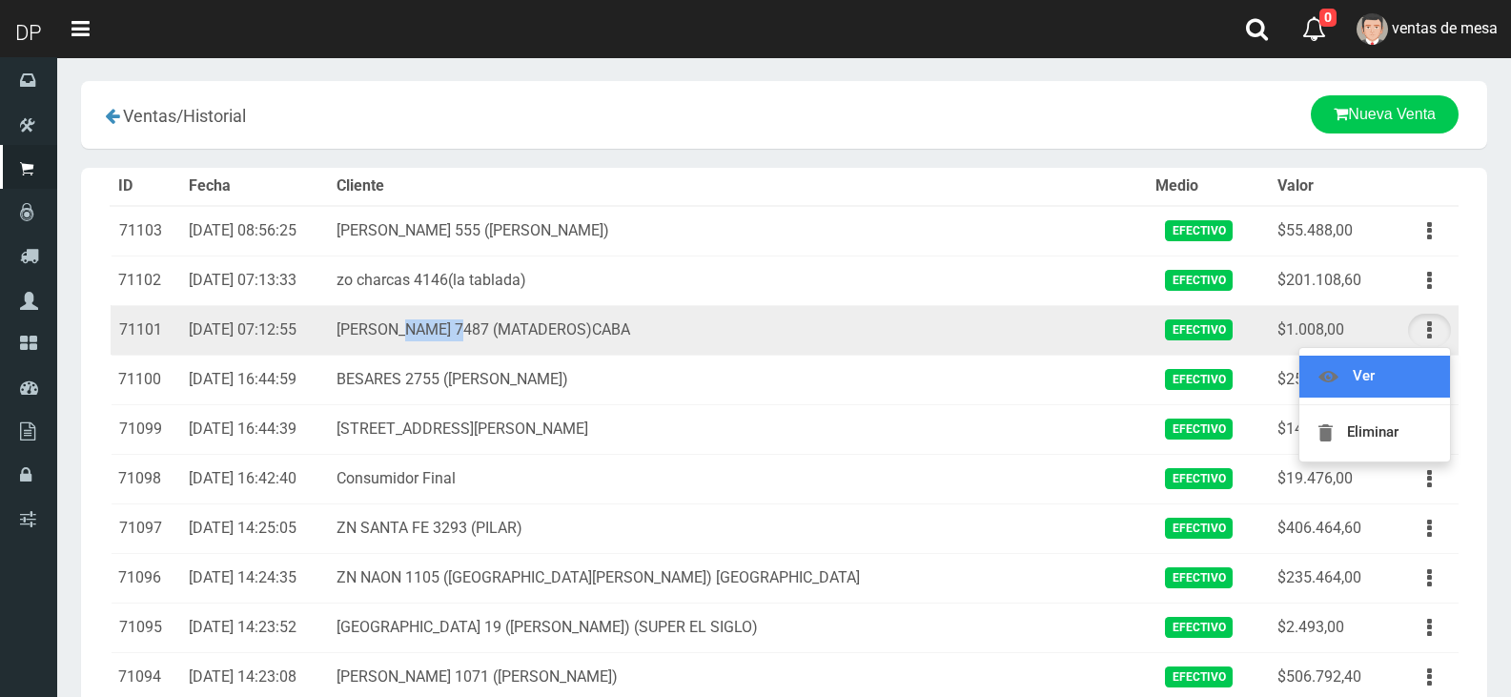
click at [1414, 378] on link "Ver" at bounding box center [1374, 376] width 151 height 42
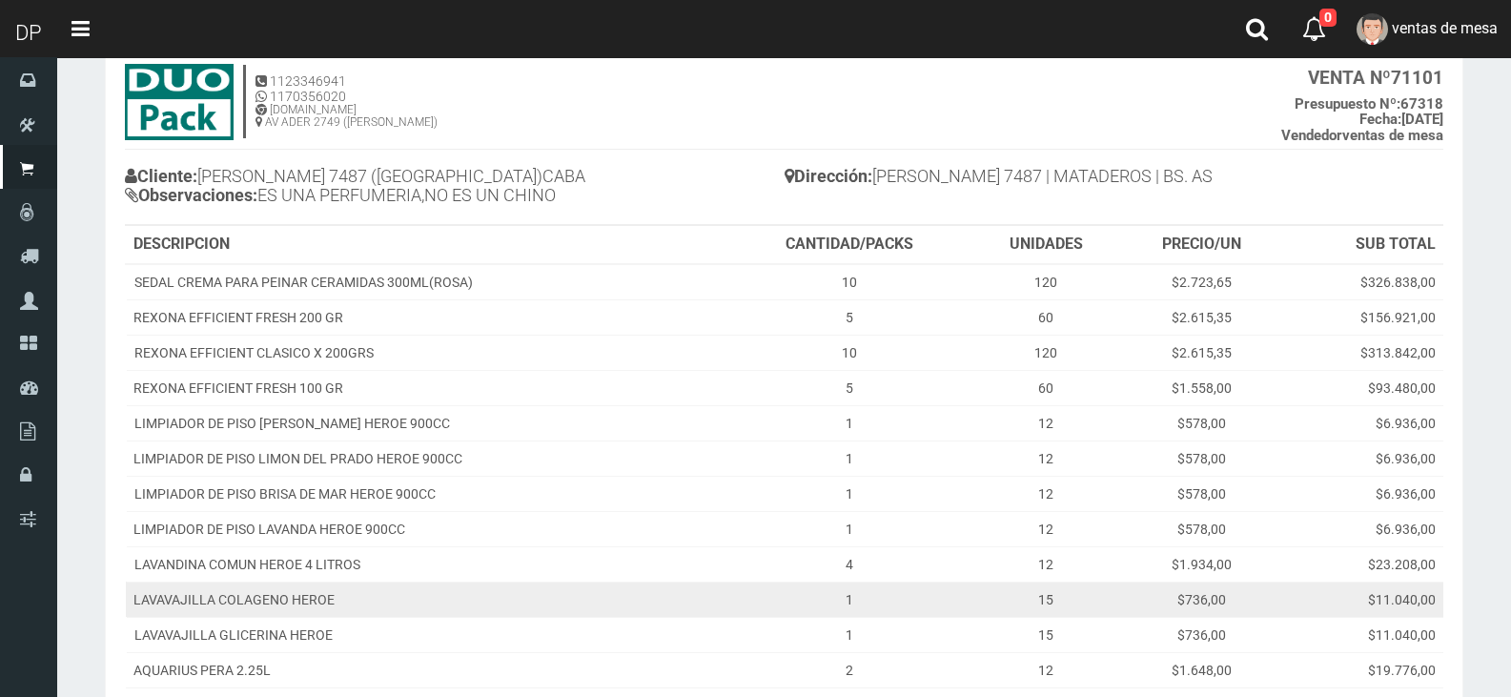
scroll to position [350, 0]
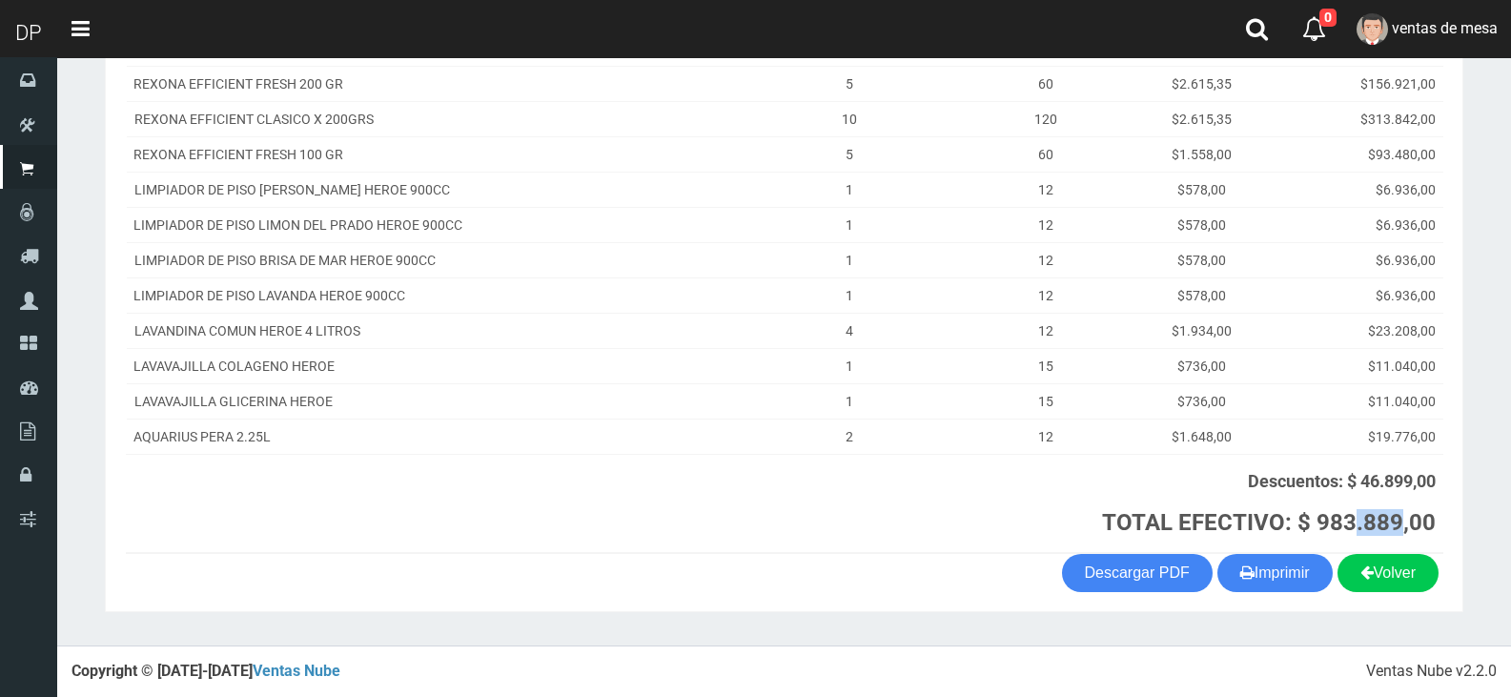
drag, startPoint x: 1330, startPoint y: 517, endPoint x: 1377, endPoint y: 527, distance: 47.9
click at [1377, 527] on strong "TOTAL EFECTIVO: $ 983.889,00" at bounding box center [1269, 522] width 334 height 27
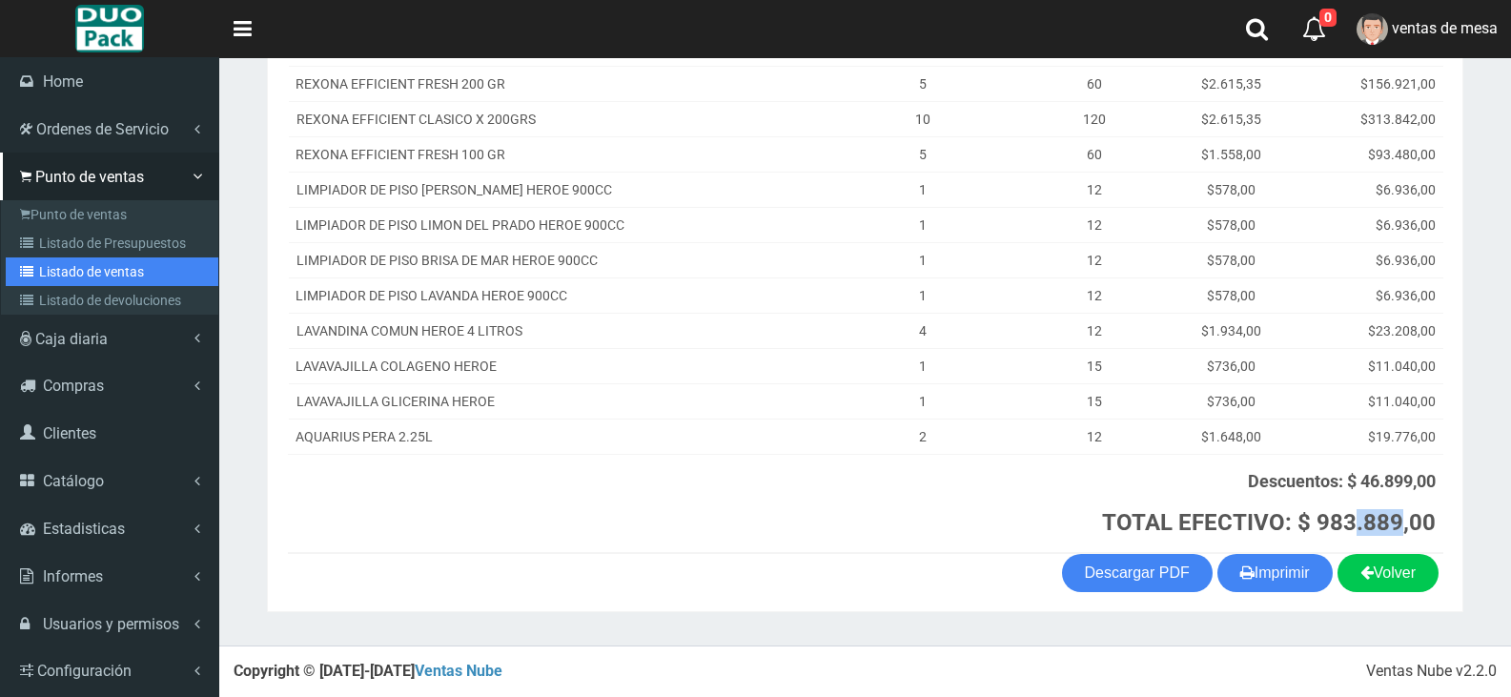
click at [63, 270] on link "Listado de ventas" at bounding box center [112, 271] width 213 height 29
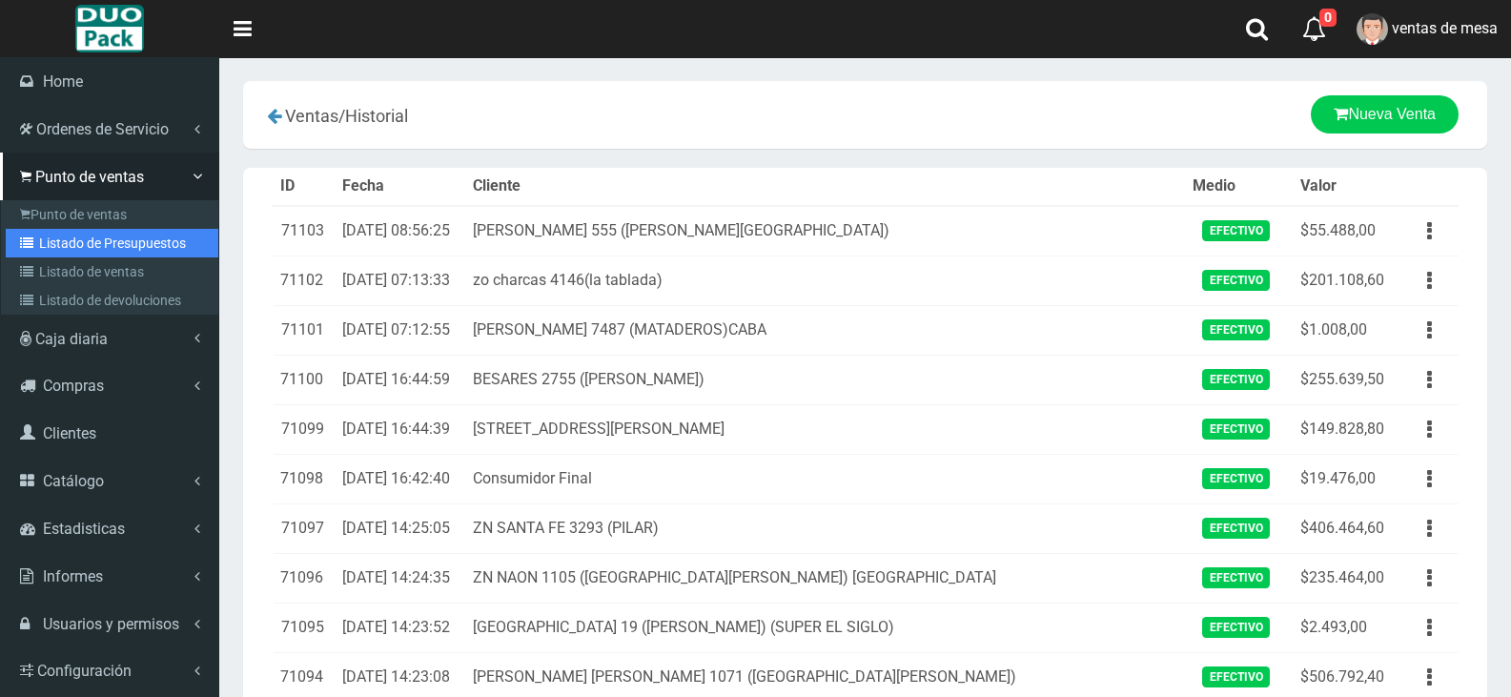
click at [29, 237] on icon at bounding box center [29, 242] width 19 height 13
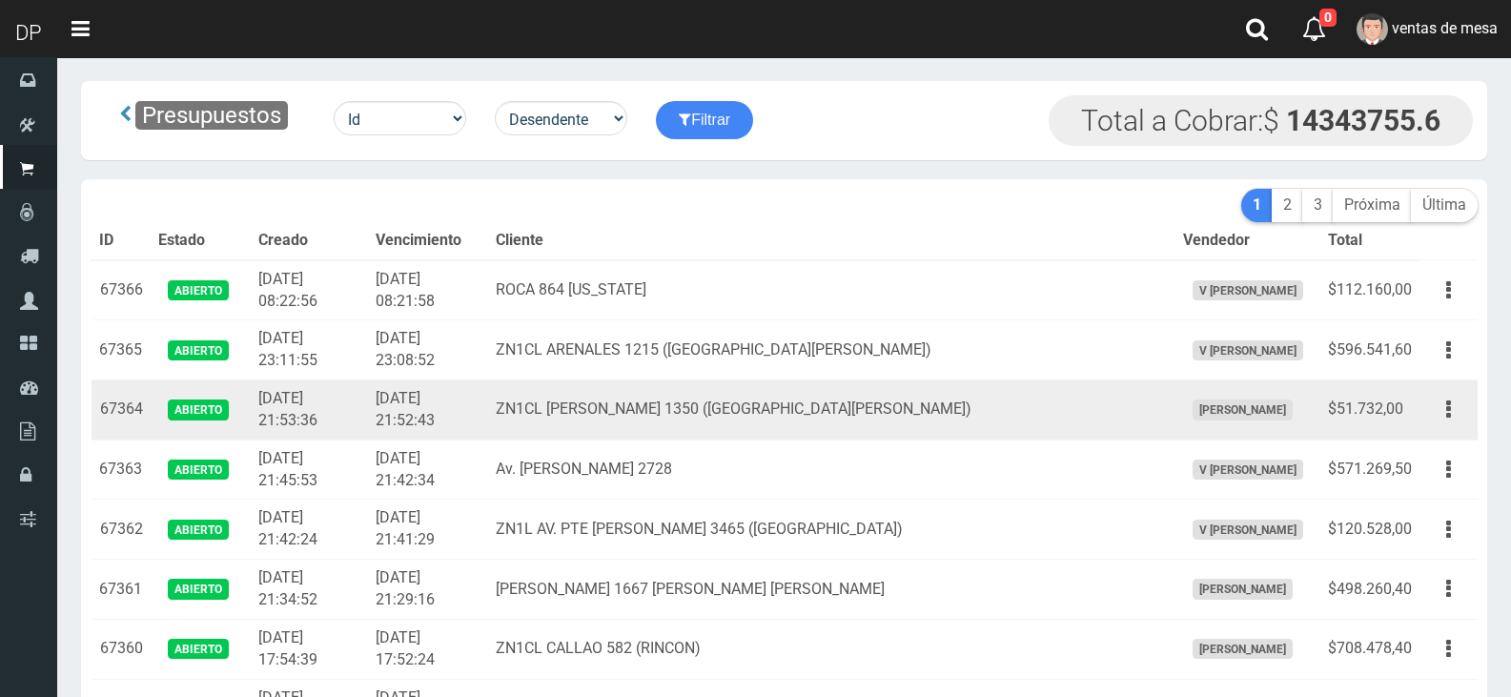
click at [488, 424] on td "2025-10-06 21:52:43" at bounding box center [428, 410] width 120 height 60
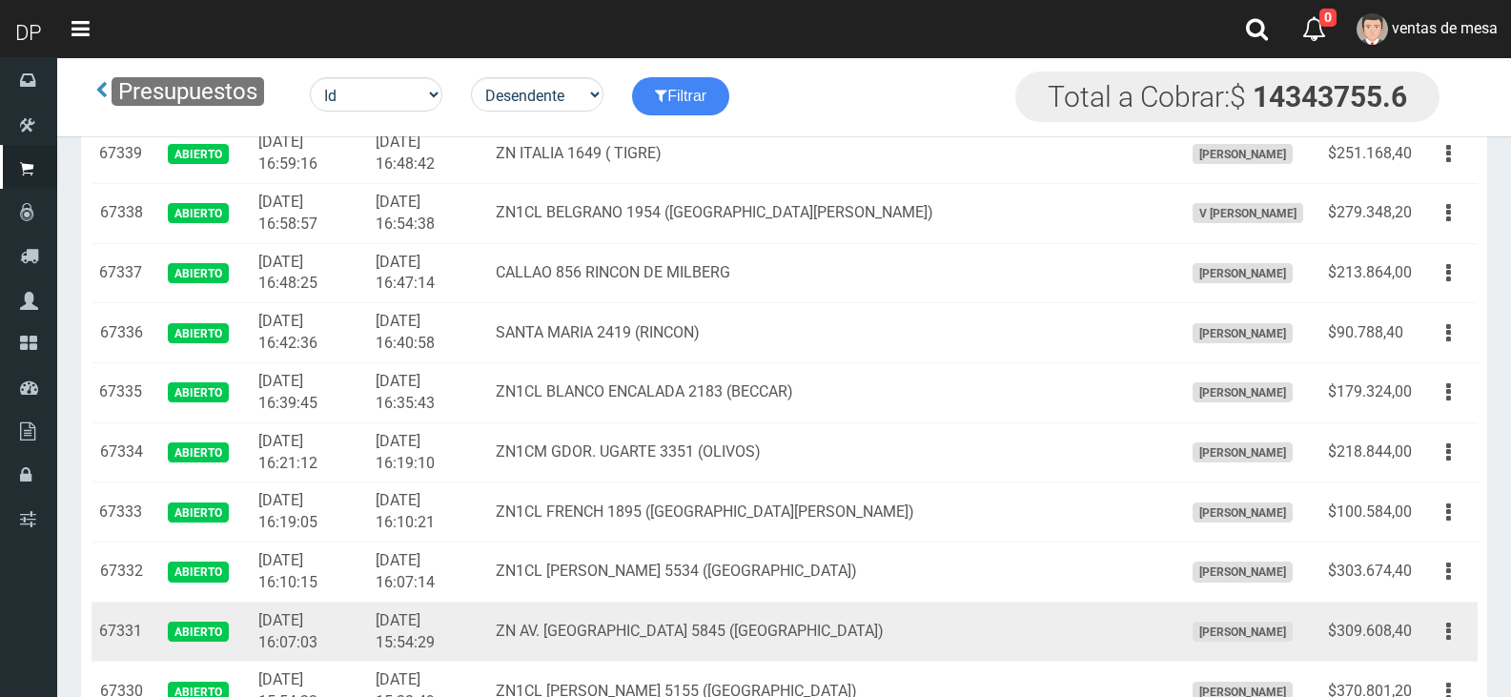
scroll to position [1716, 0]
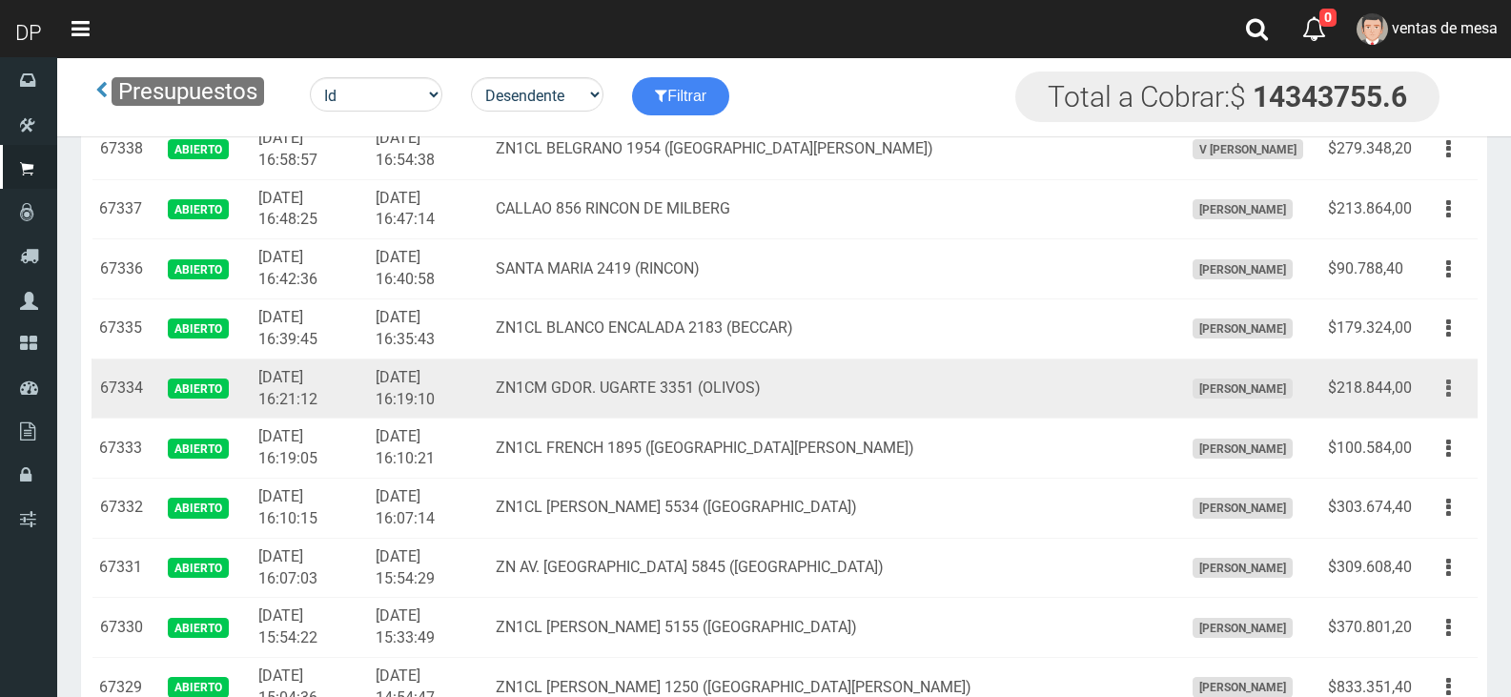
click at [1435, 389] on button "button" at bounding box center [1448, 388] width 43 height 33
click at [1451, 493] on link "Imprimir" at bounding box center [1393, 477] width 151 height 42
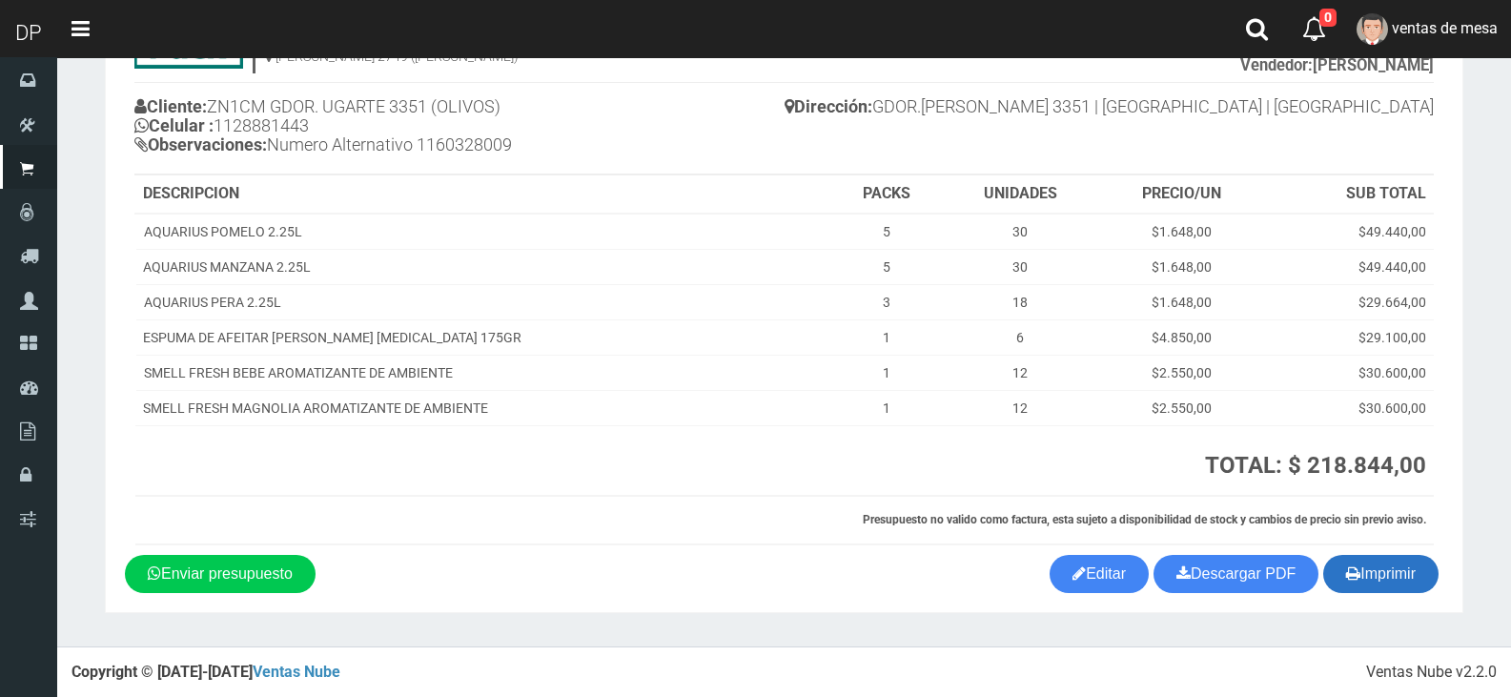
scroll to position [133, 0]
click at [1367, 578] on button "Imprimir" at bounding box center [1380, 573] width 115 height 38
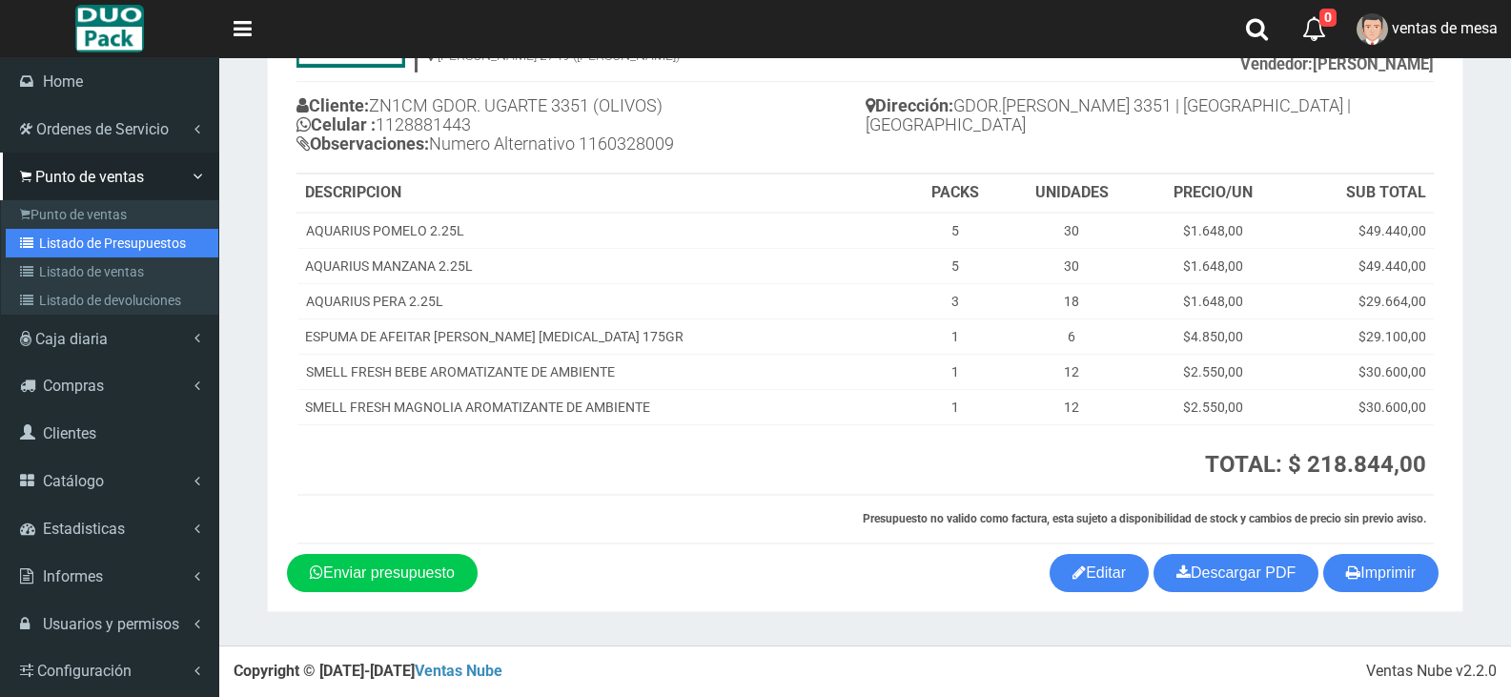
click at [174, 230] on link "Listado de Presupuestos" at bounding box center [112, 243] width 213 height 29
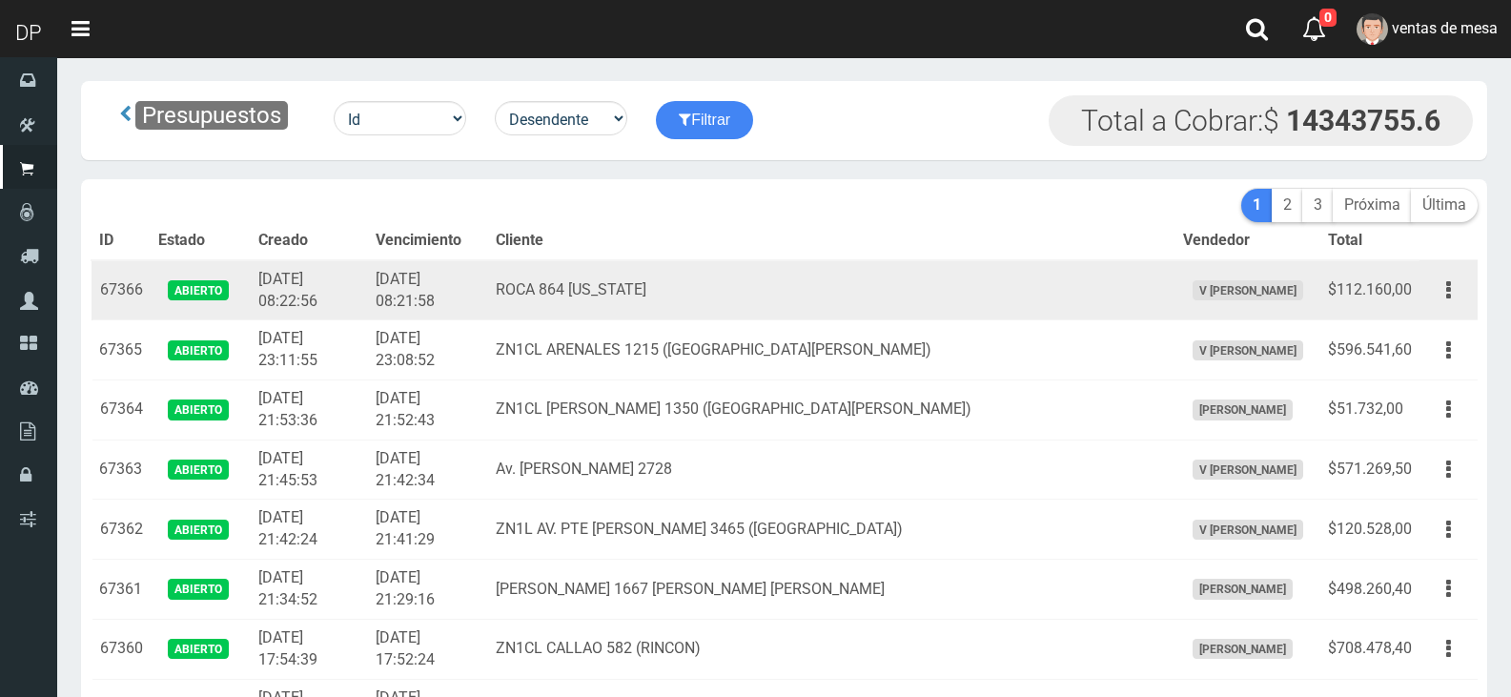
click at [488, 312] on td "2025-10-07 08:21:58" at bounding box center [428, 290] width 120 height 60
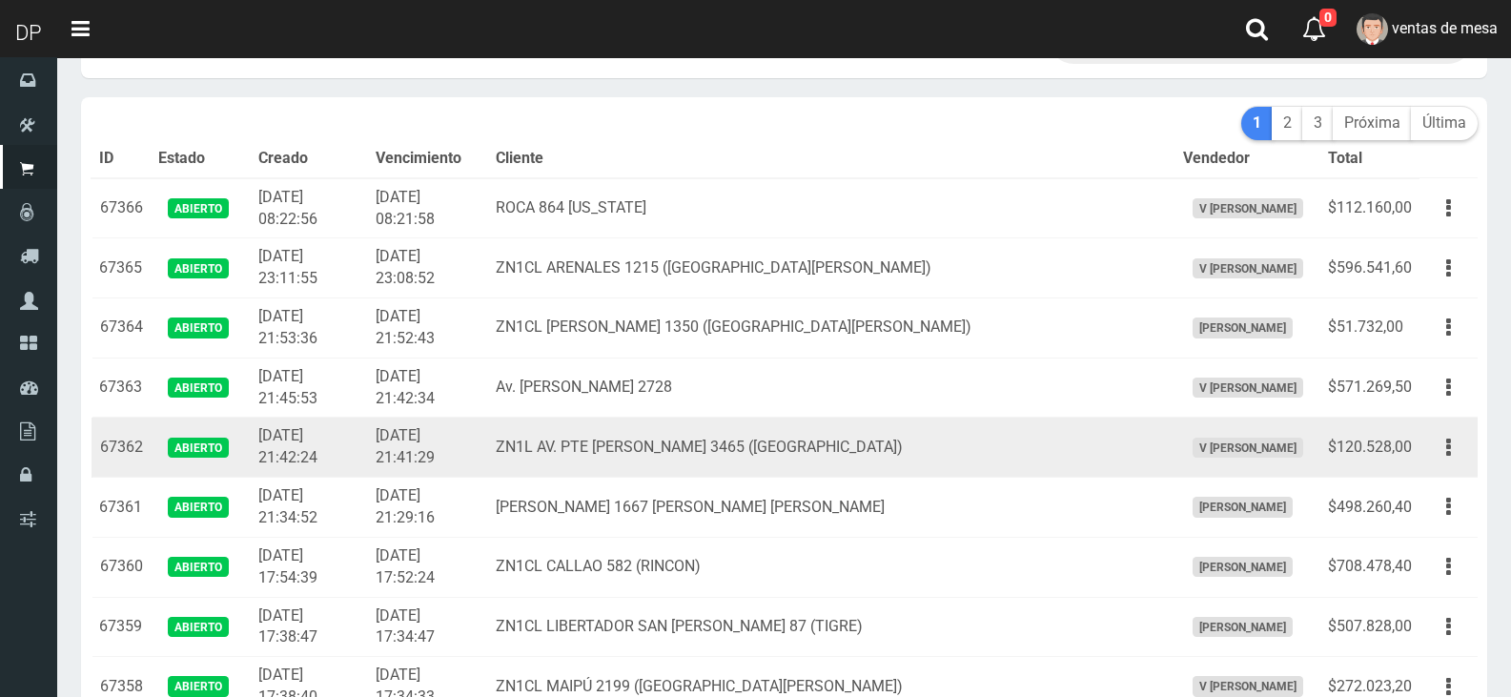
scroll to position [191, 0]
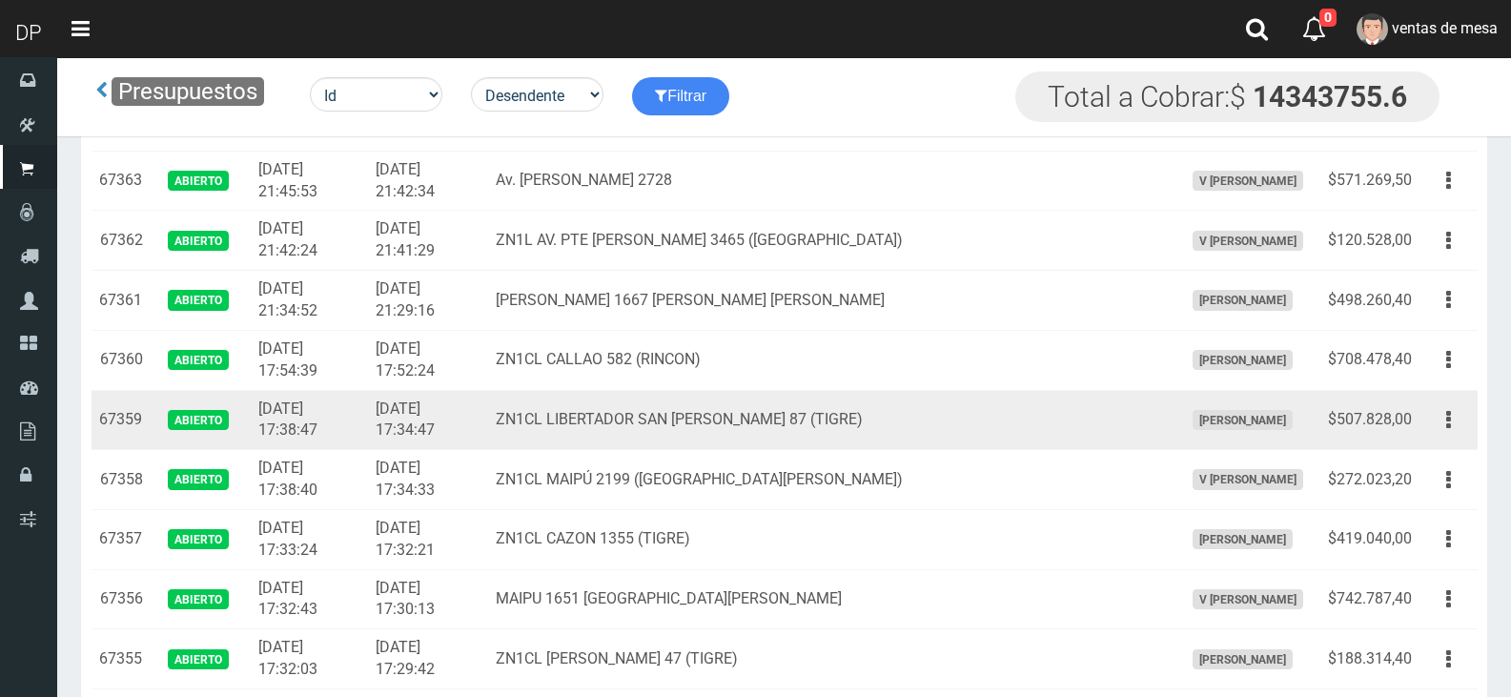
drag, startPoint x: 856, startPoint y: 560, endPoint x: 804, endPoint y: 436, distance: 135.0
click at [806, 439] on td "ZN1CL LIBERTADOR SAN MARTÍN 87 (TIGRE)" at bounding box center [831, 420] width 687 height 60
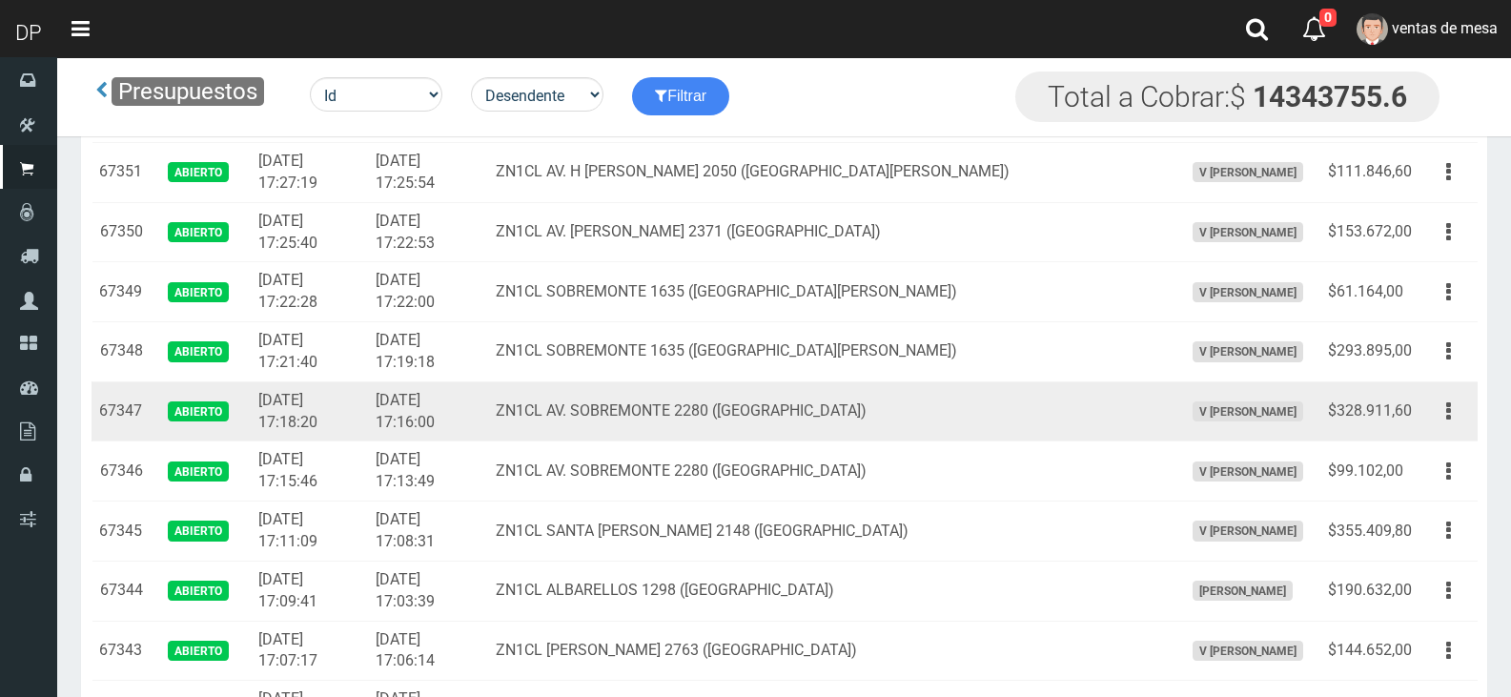
scroll to position [953, 0]
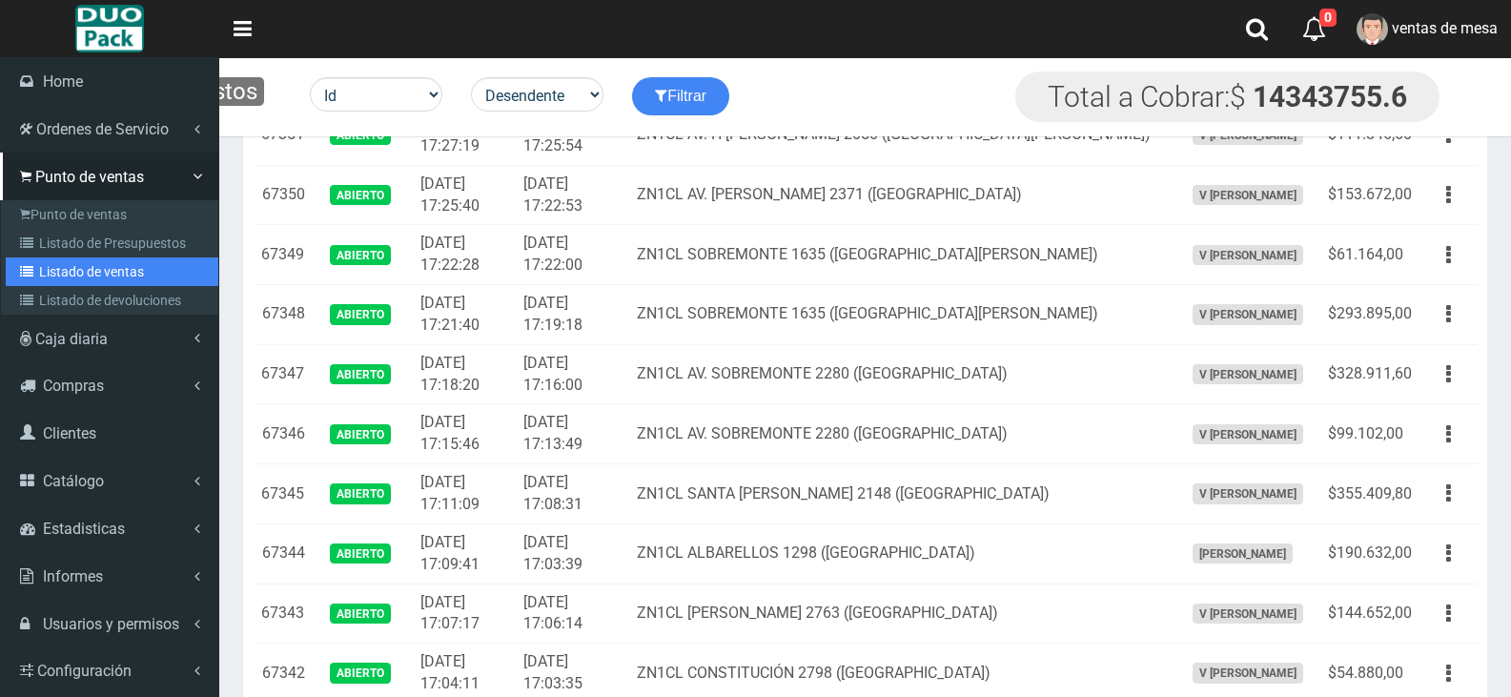
click at [91, 281] on link "Listado de ventas" at bounding box center [112, 271] width 213 height 29
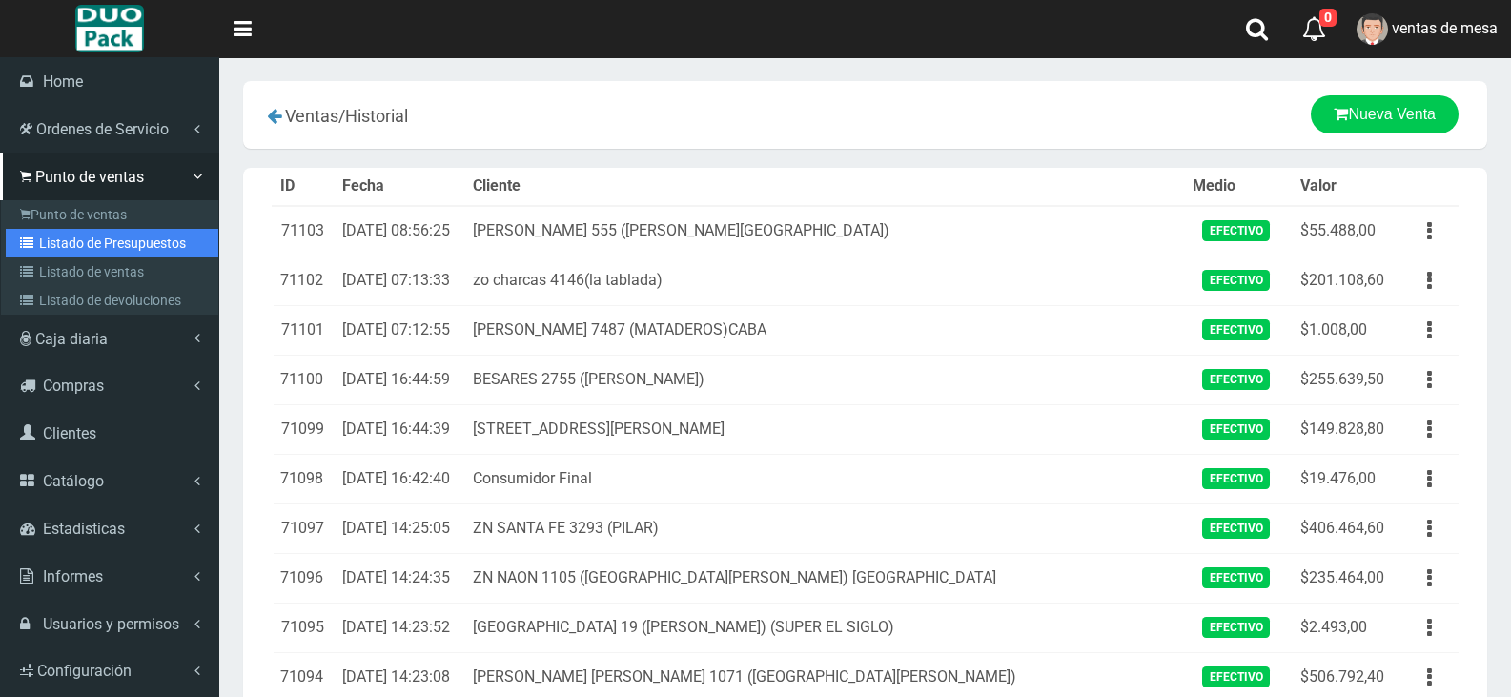
click at [37, 236] on icon at bounding box center [29, 242] width 19 height 13
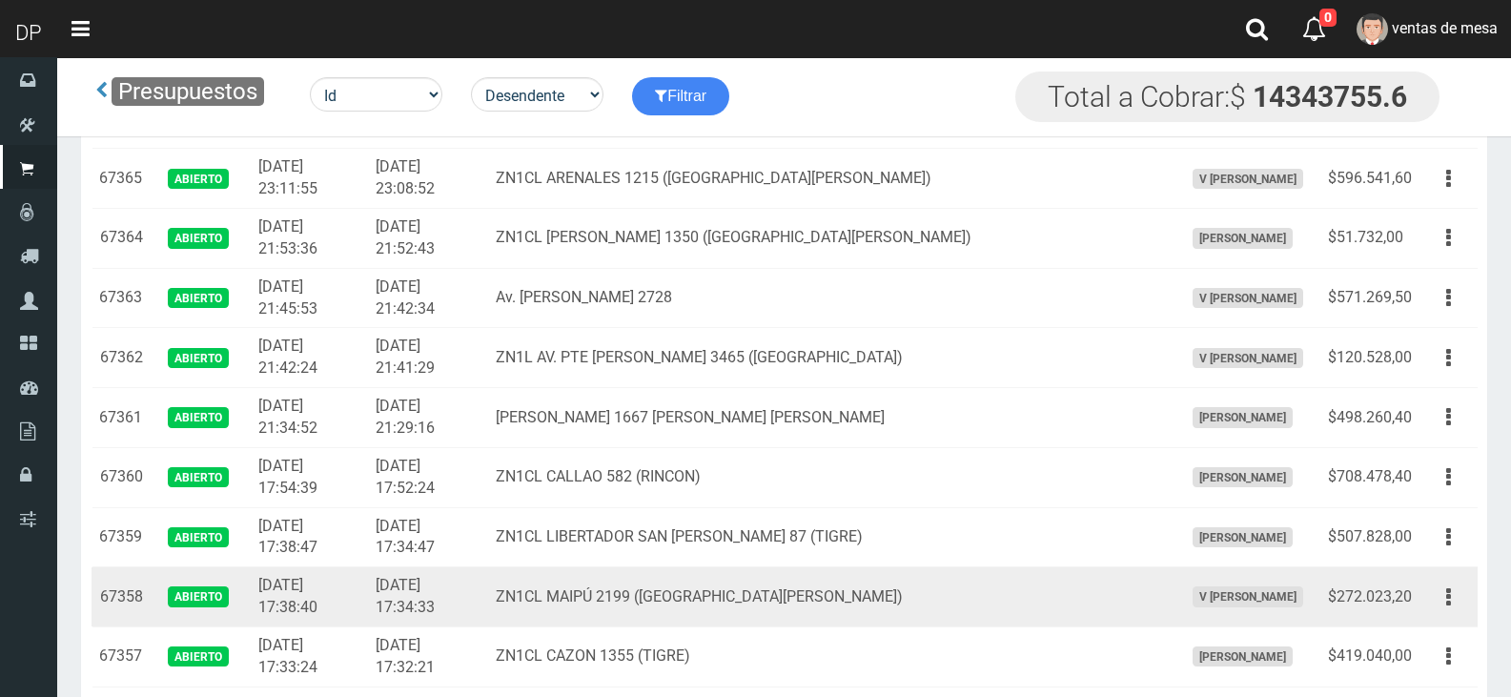
scroll to position [95, 0]
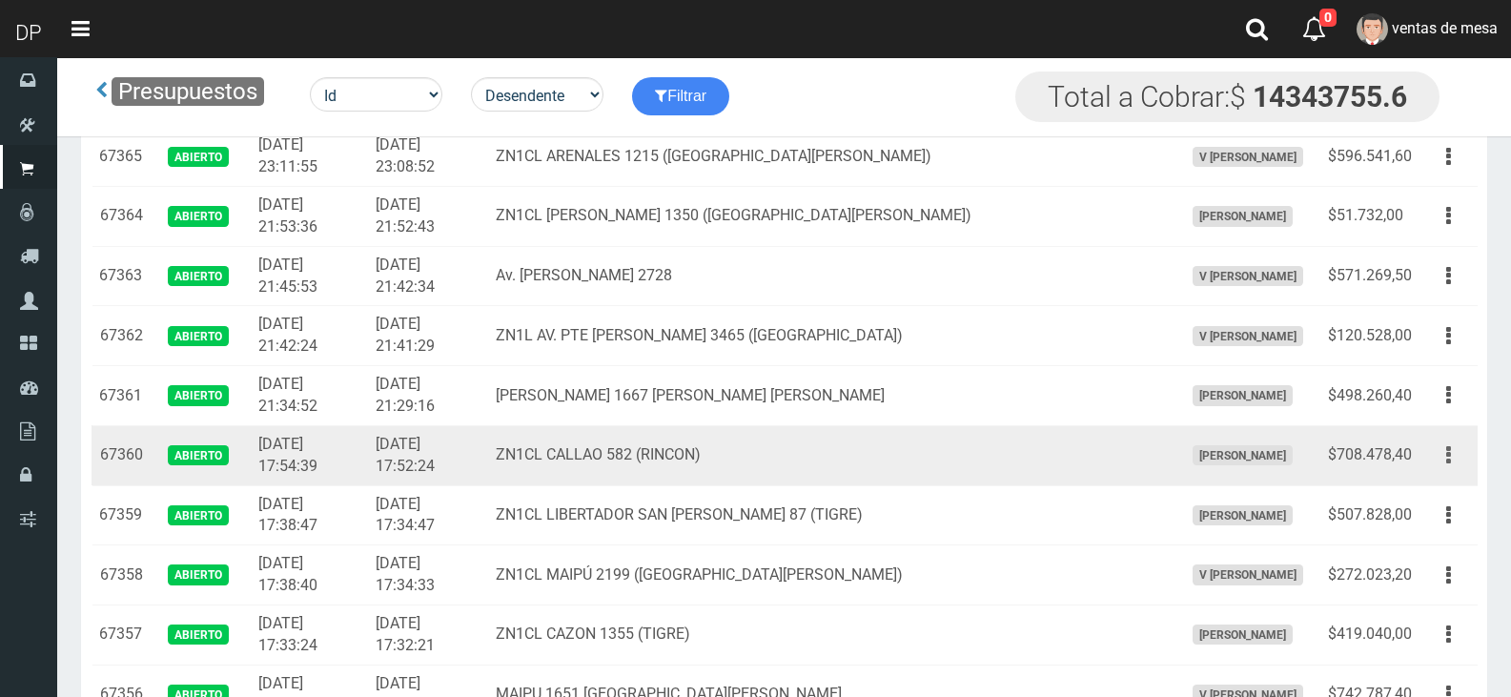
click at [1451, 456] on button "button" at bounding box center [1448, 454] width 43 height 33
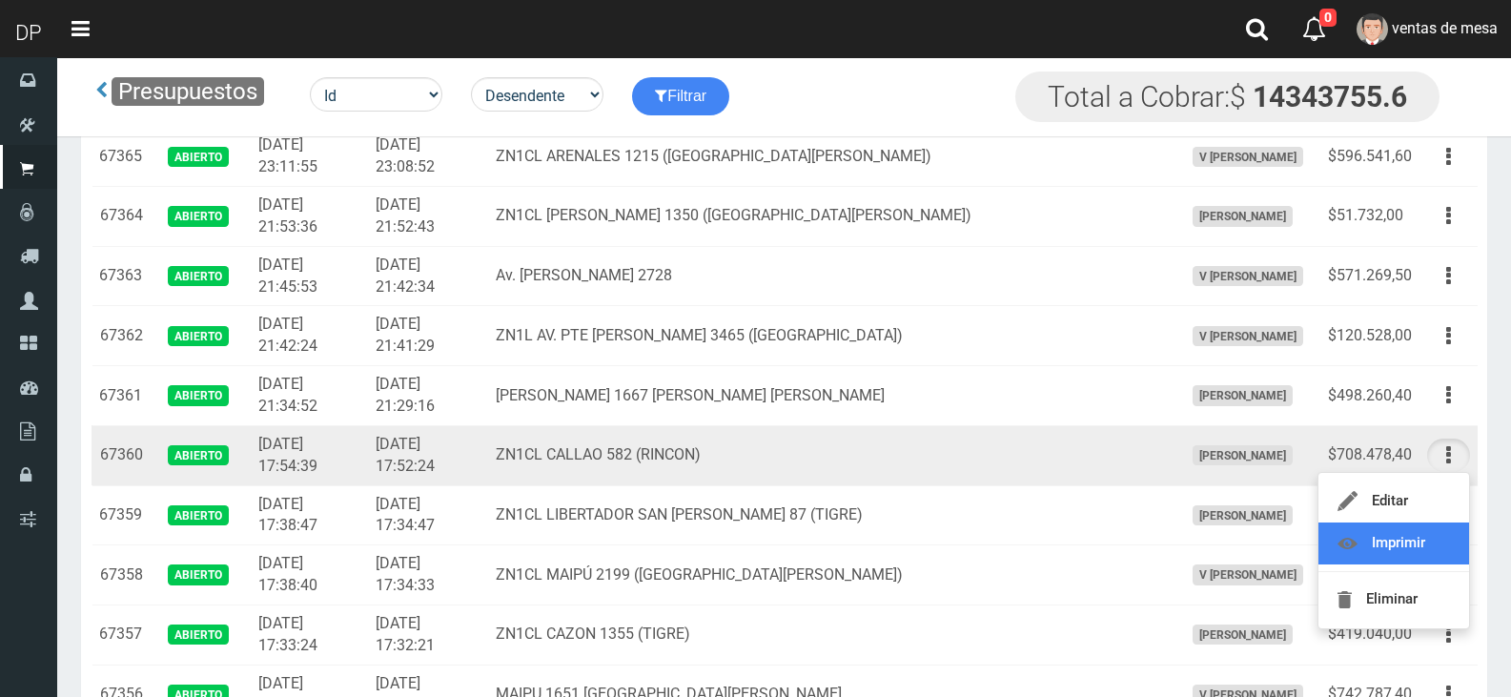
drag, startPoint x: 1447, startPoint y: 540, endPoint x: 1401, endPoint y: 516, distance: 52.0
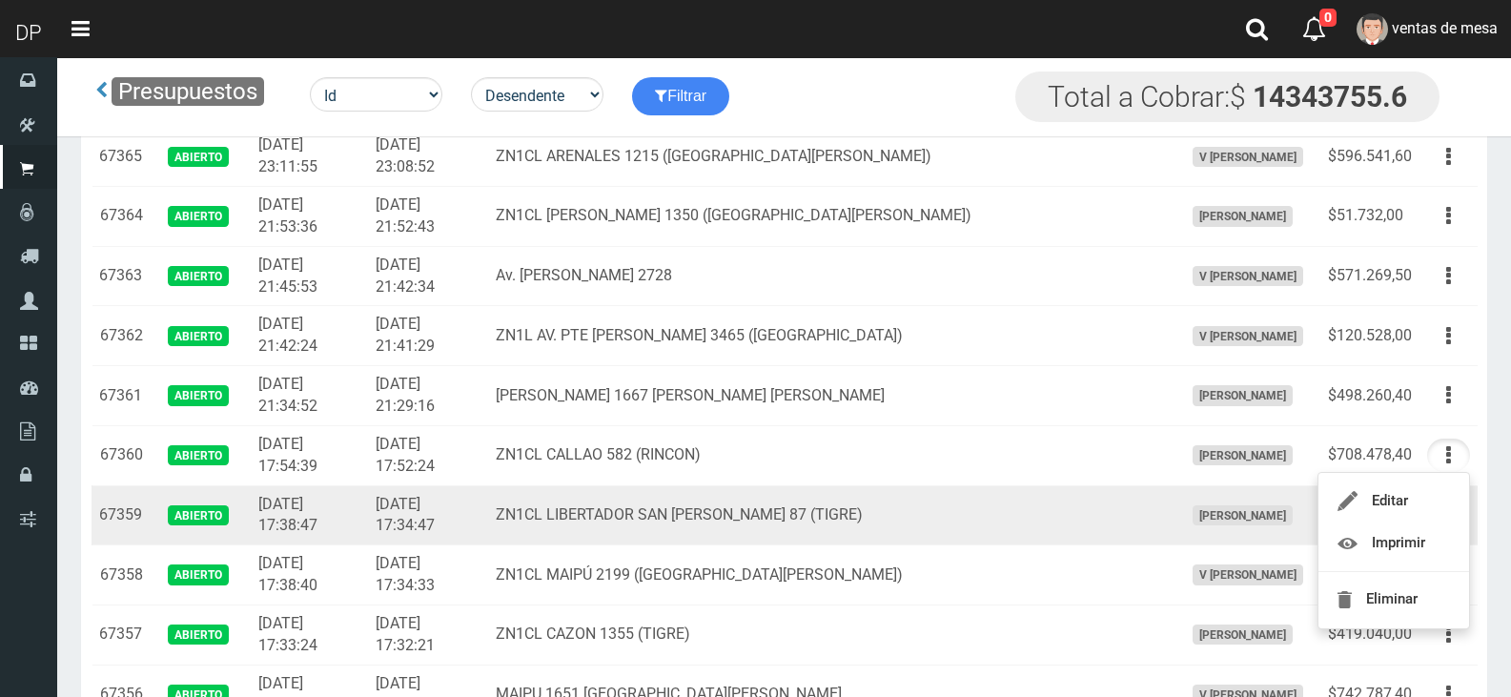
click at [1075, 495] on td "ZN1CL LIBERTADOR SAN MARTÍN 87 (TIGRE)" at bounding box center [831, 515] width 687 height 60
click at [1448, 516] on icon "button" at bounding box center [1448, 514] width 5 height 33
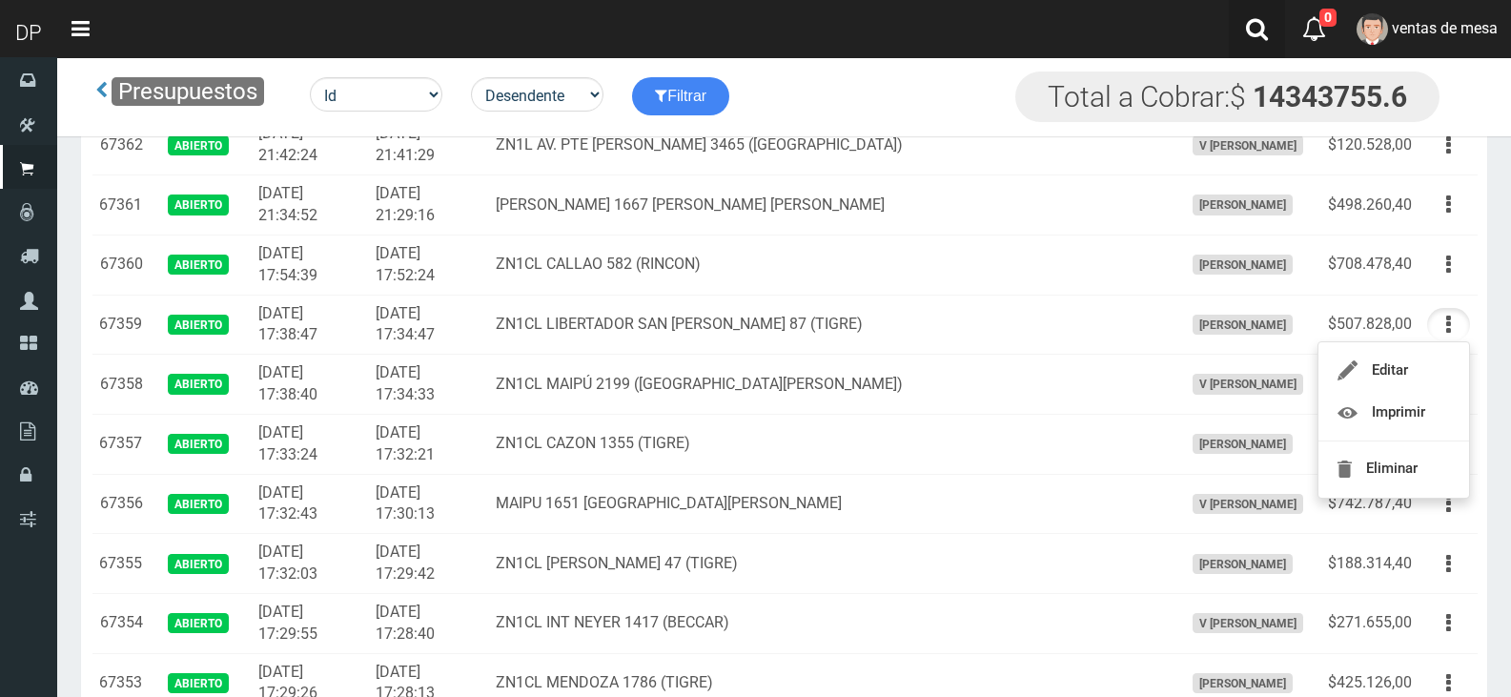
scroll to position [2293, 0]
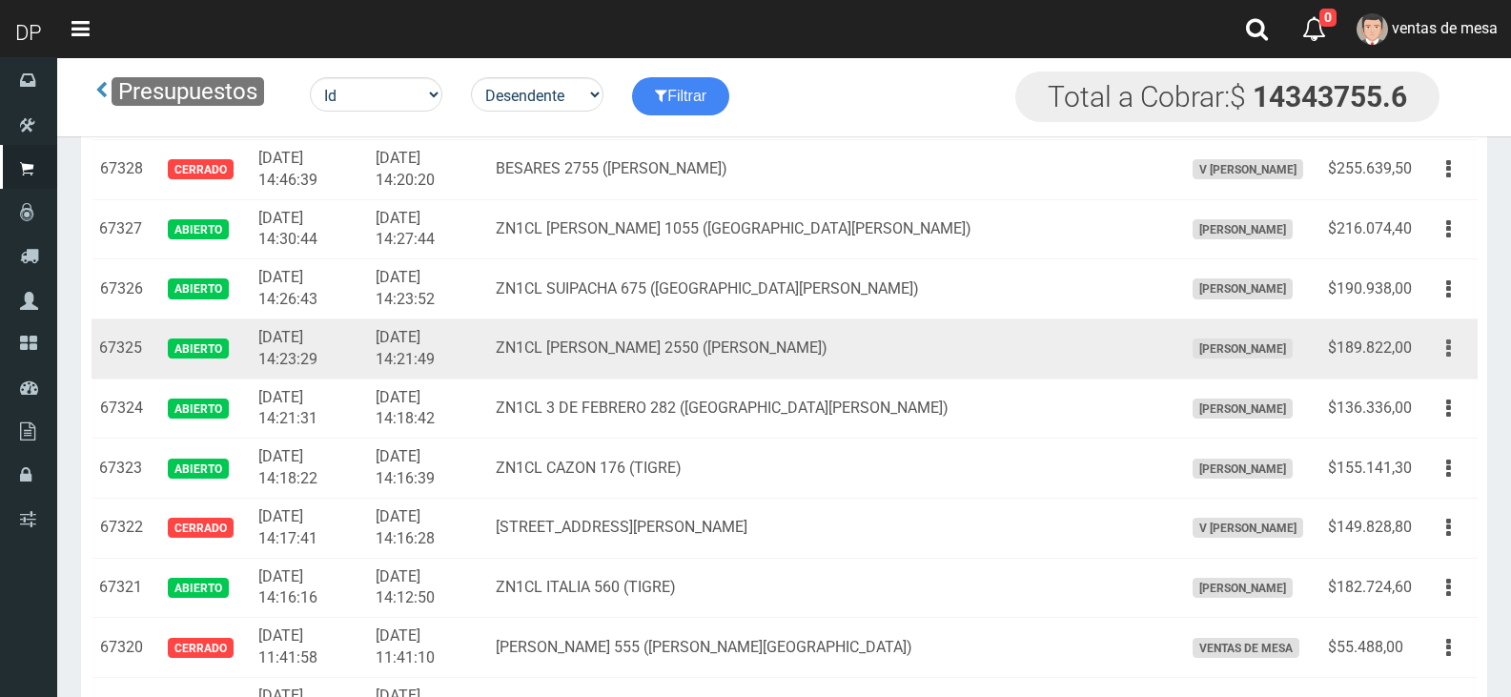
drag, startPoint x: 1447, startPoint y: 343, endPoint x: 1440, endPoint y: 352, distance: 10.9
click at [1447, 344] on icon "button" at bounding box center [1448, 348] width 5 height 33
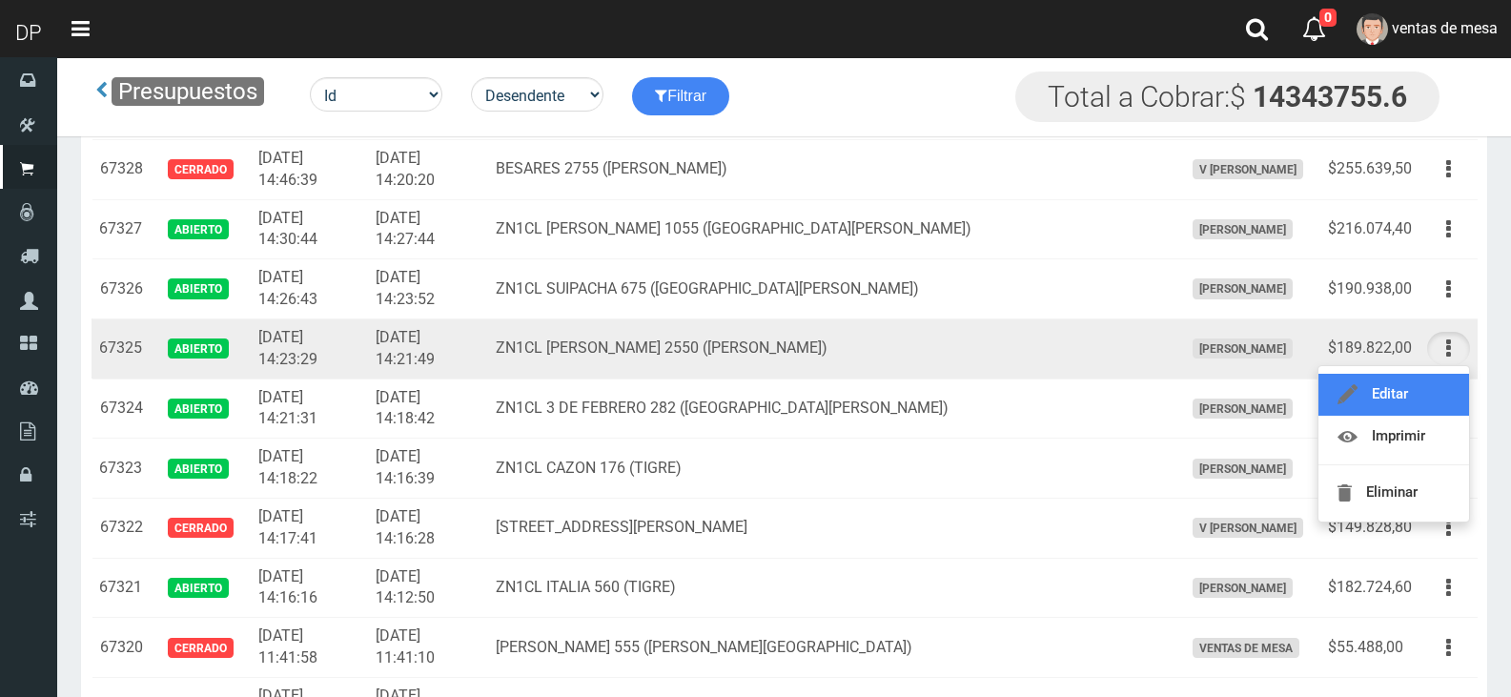
click at [1435, 403] on link "Editar" at bounding box center [1393, 395] width 151 height 42
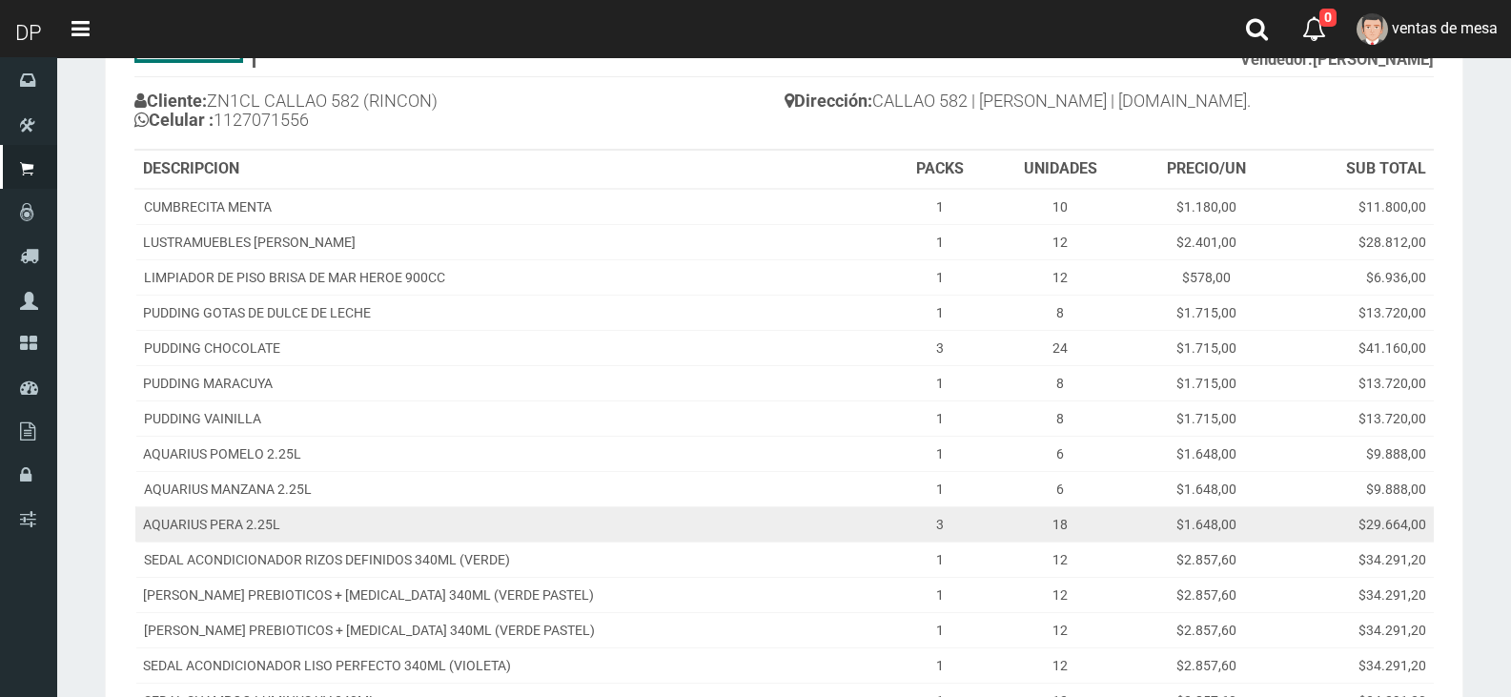
scroll to position [95, 0]
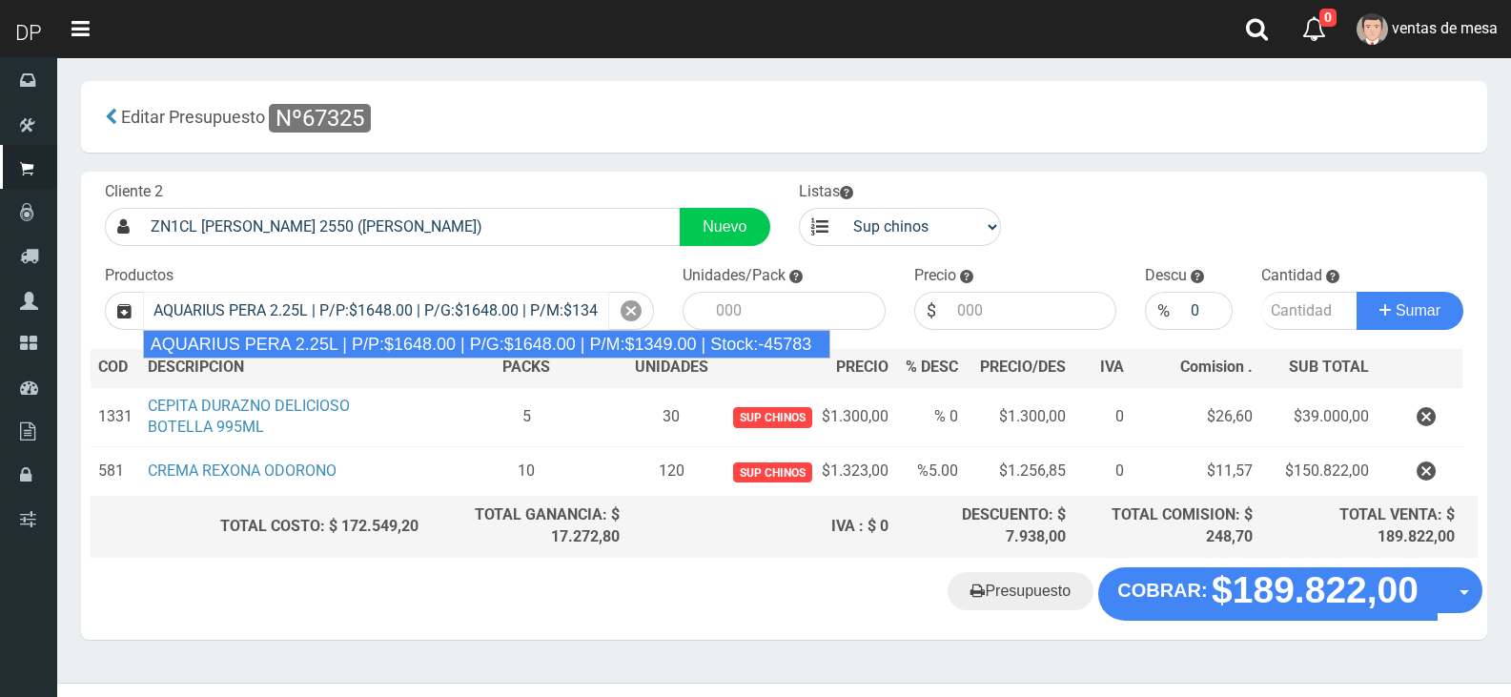
type input "AQUARIUS PERA 2.25L | P/P:$1648.00 | P/G:$1648.00 | P/M:$1349.00 | Stock:-45783"
type input "6"
type input "1648.00"
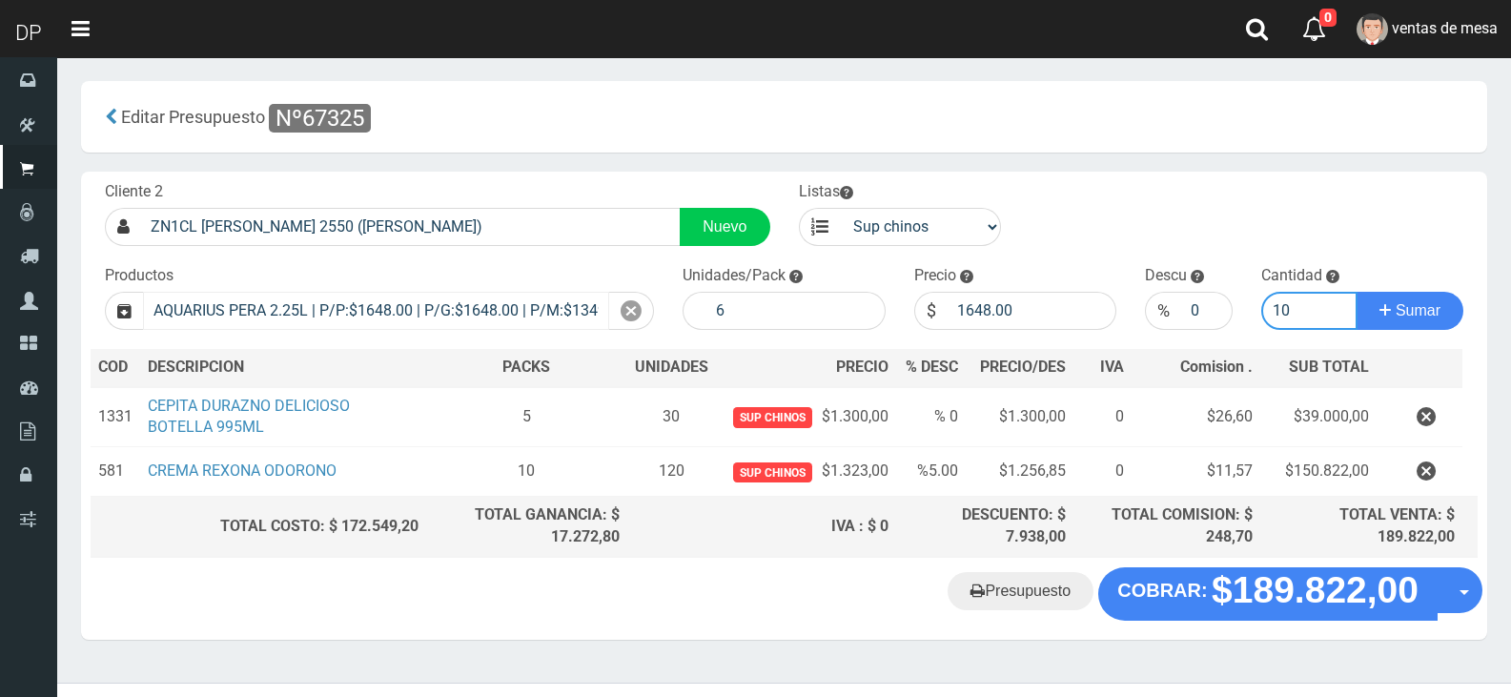
type input "10"
click at [1356, 292] on button "Sumar" at bounding box center [1409, 311] width 107 height 38
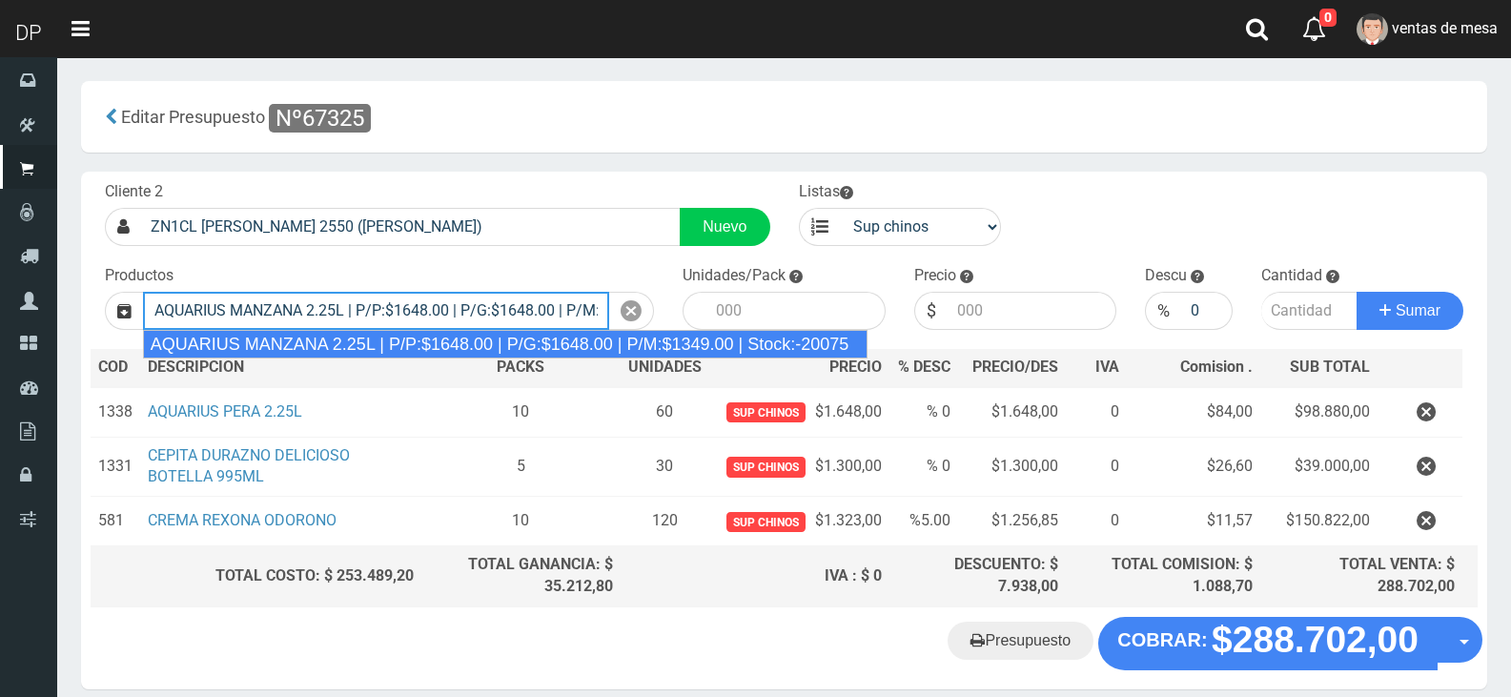
type input "AQUARIUS MANZANA 2.25L | P/P:$1648.00 | P/G:$1648.00 | P/M:$1349.00 | Stock:-20…"
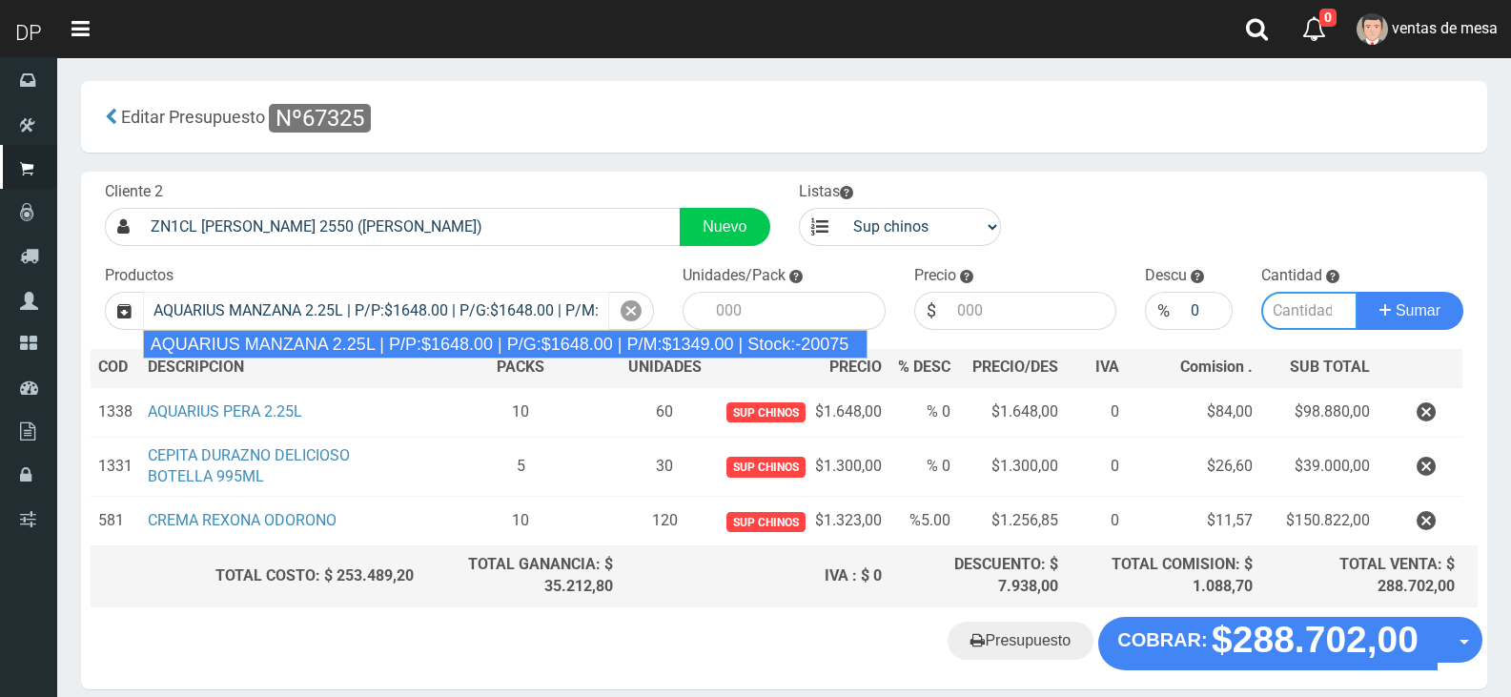
type input "6"
type input "1648.00"
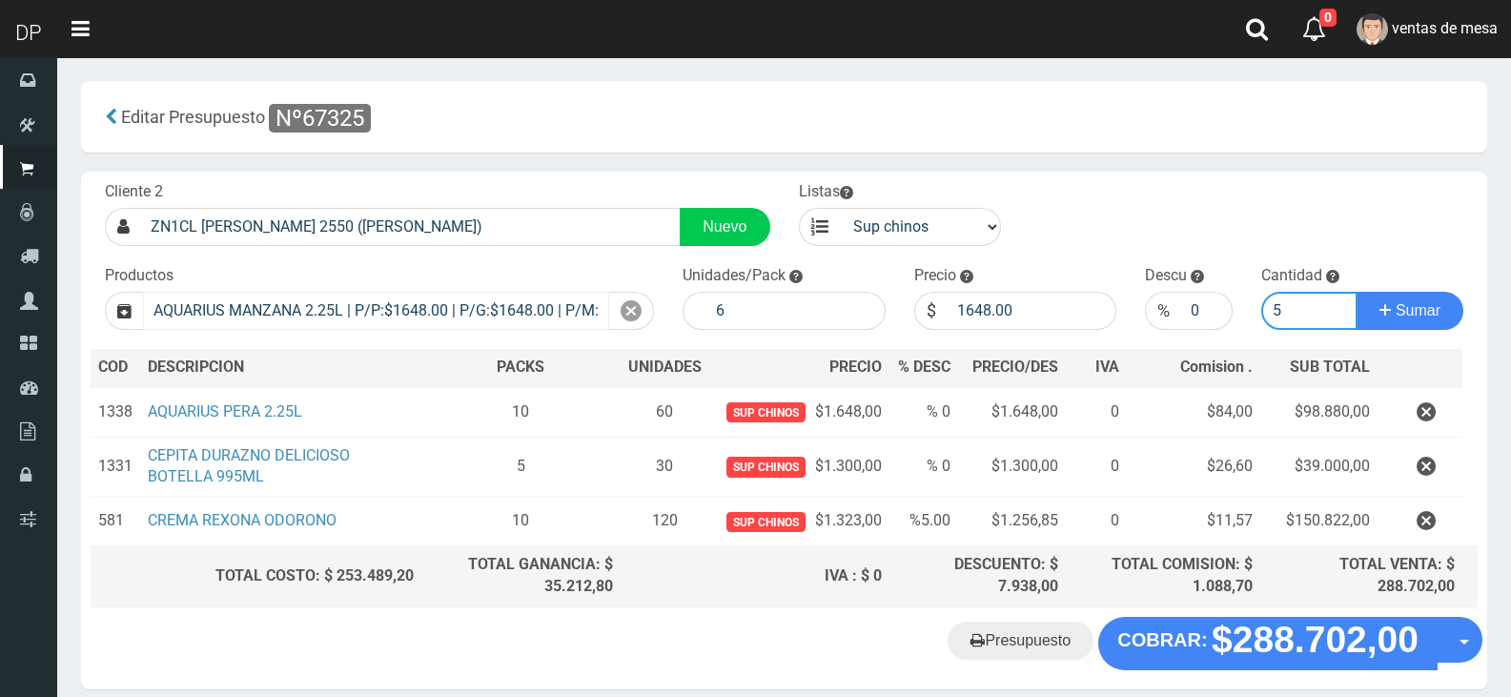
type input "5"
click at [1356, 292] on button "Sumar" at bounding box center [1409, 311] width 107 height 38
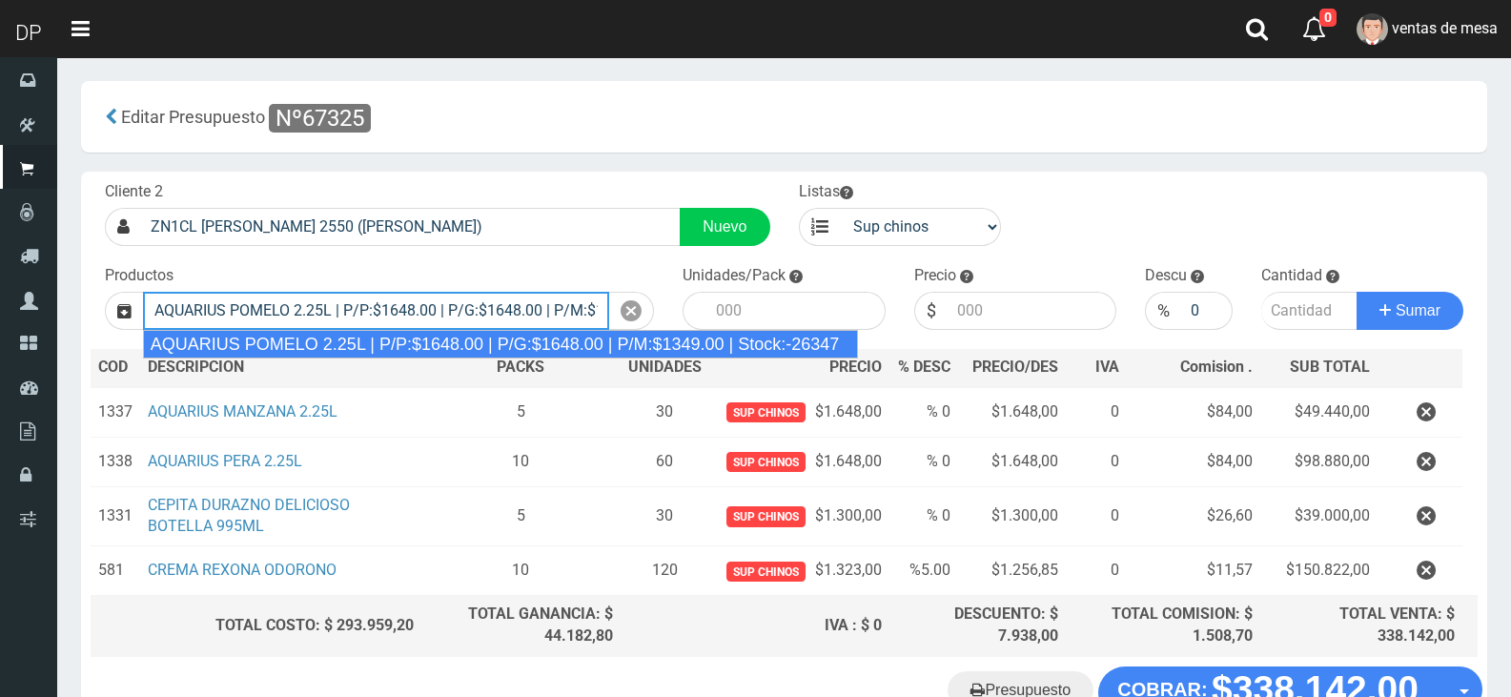
type input "AQUARIUS POMELO 2.25L | P/P:$1648.00 | P/G:$1648.00 | P/M:$1349.00 | Stock:-263…"
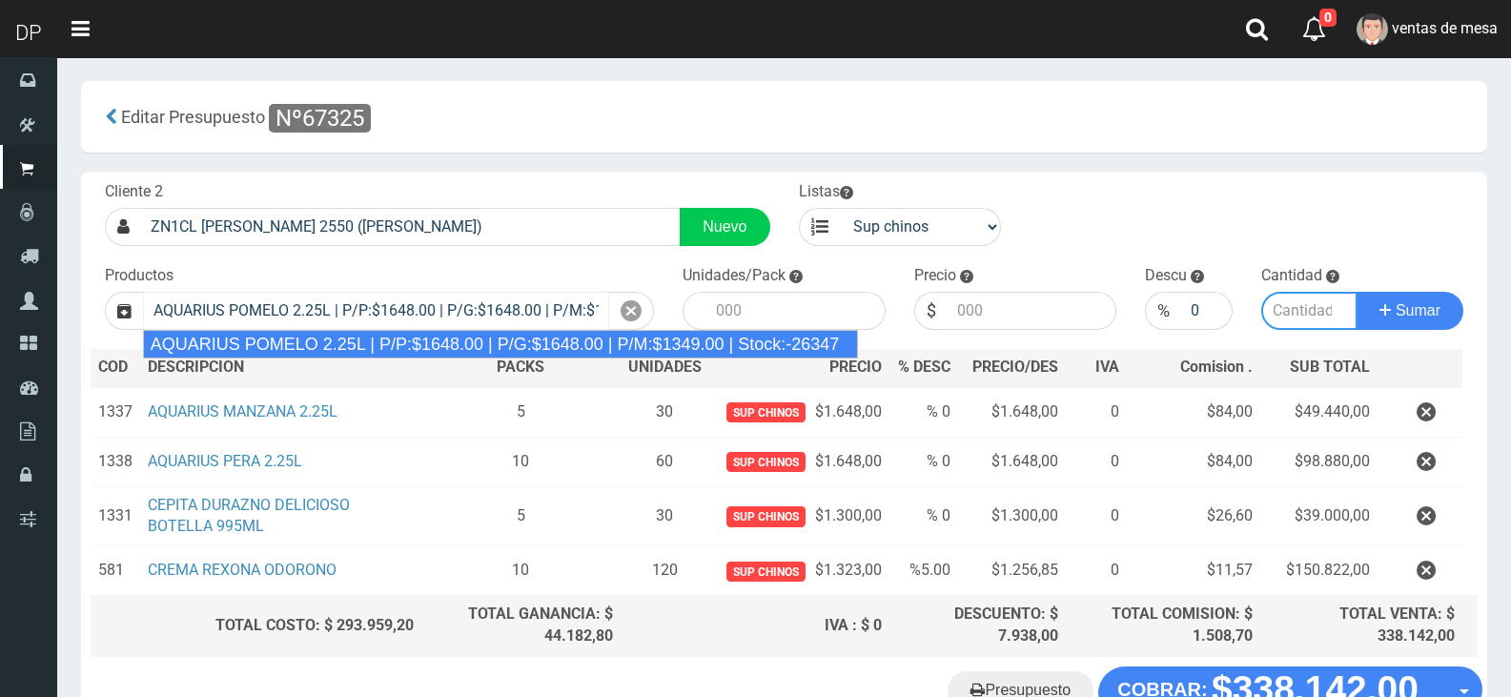
type input "6"
type input "1648.00"
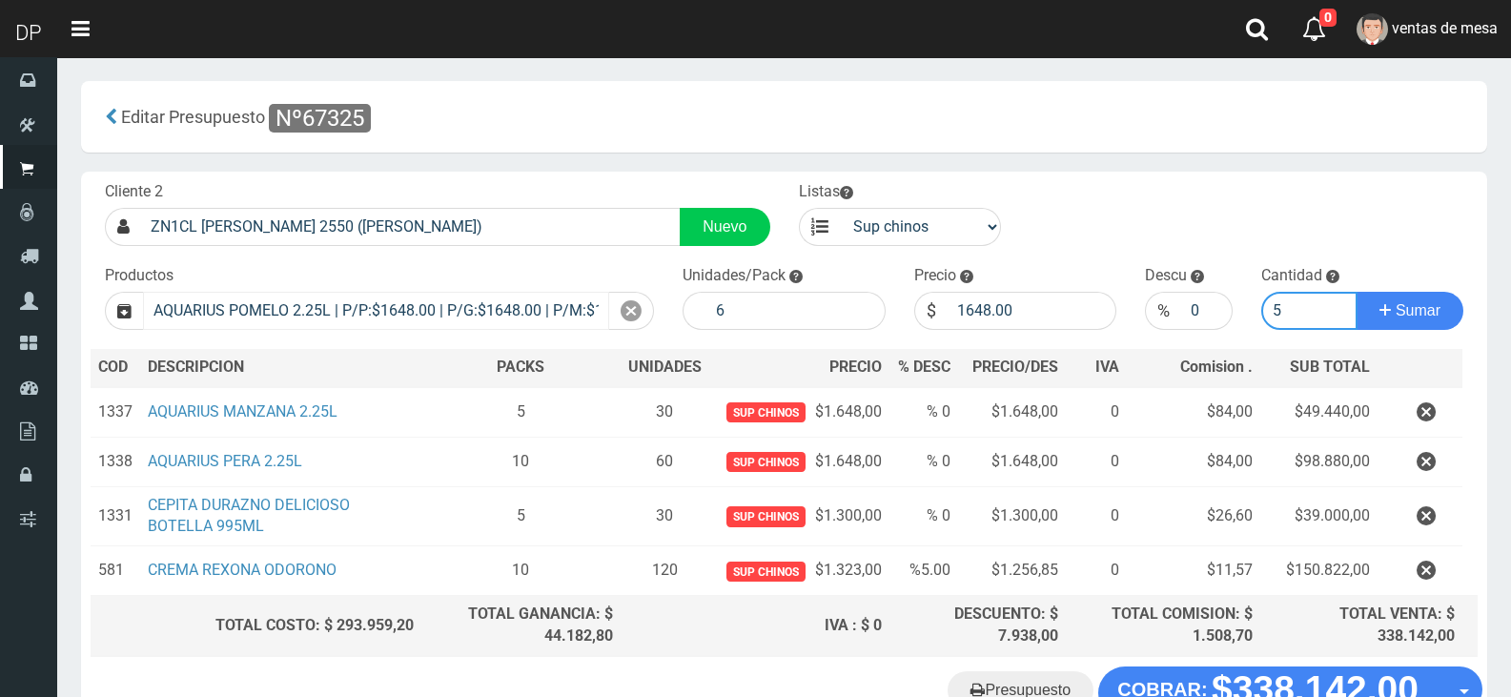
type input "5"
click at [1356, 292] on button "Sumar" at bounding box center [1409, 311] width 107 height 38
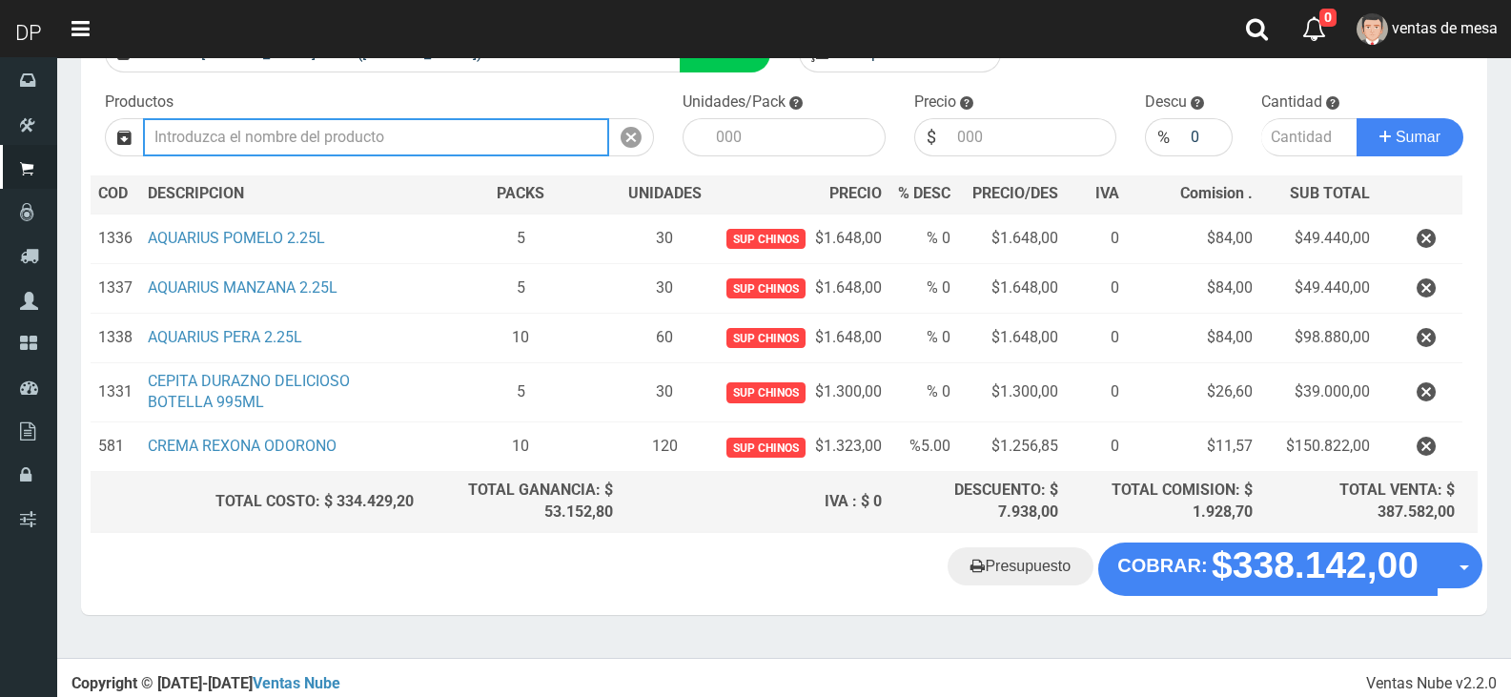
scroll to position [180, 0]
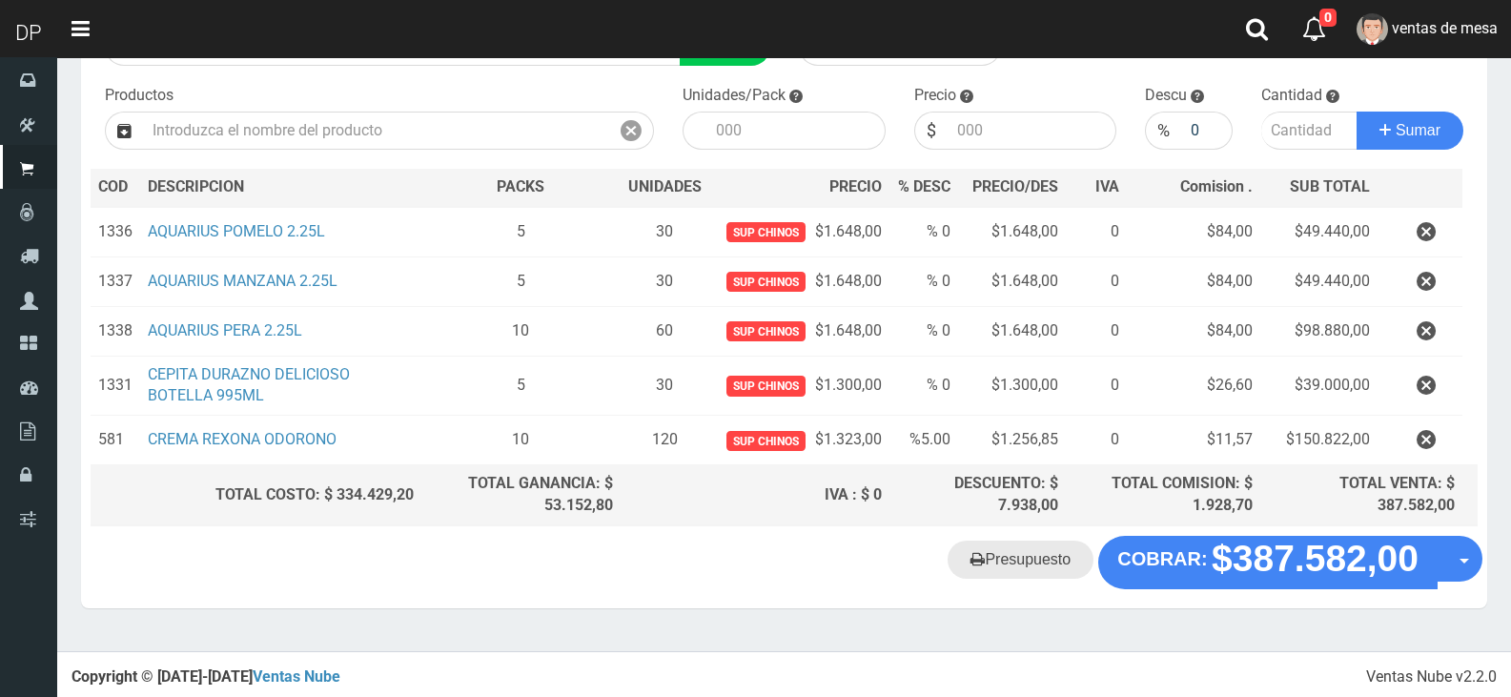
click at [1037, 564] on link "Presupuesto" at bounding box center [1020, 559] width 146 height 38
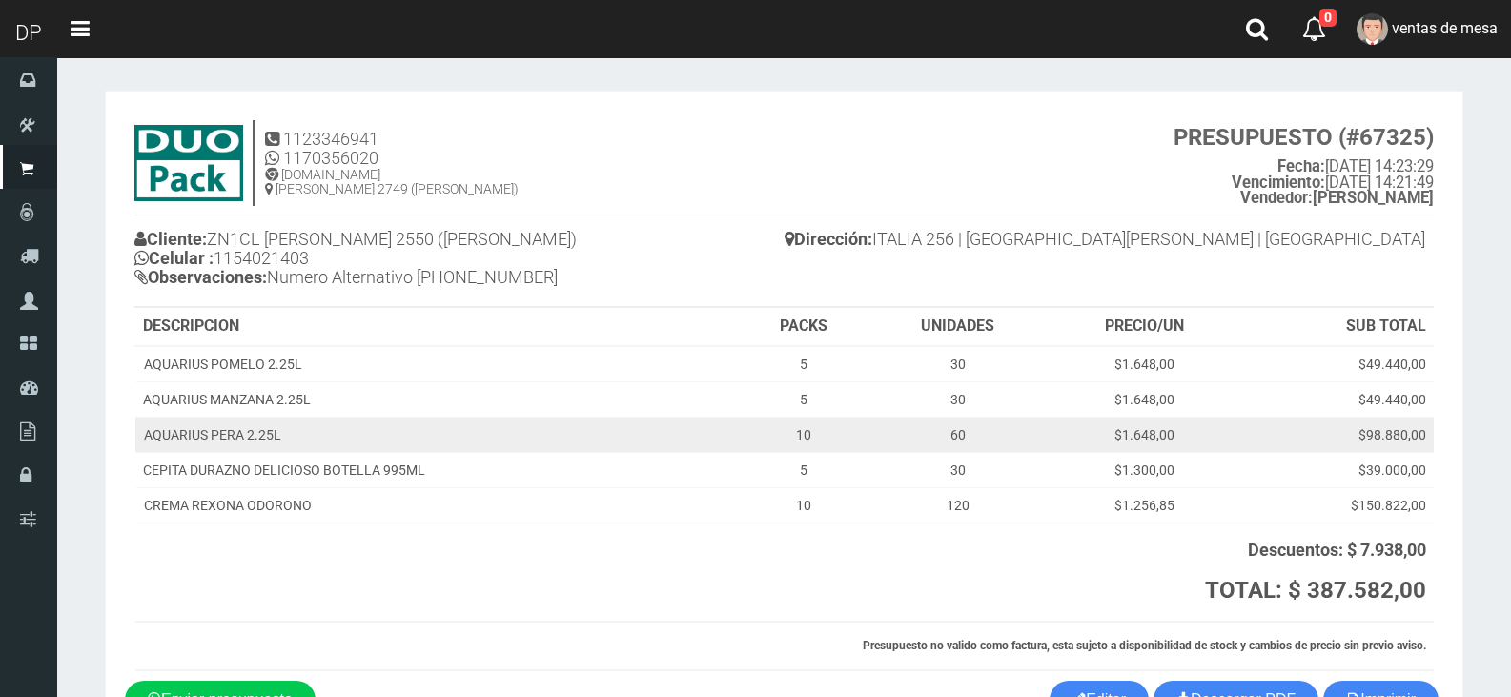
click at [504, 424] on td "AQUARIUS PERA 2.25L" at bounding box center [437, 433] width 604 height 35
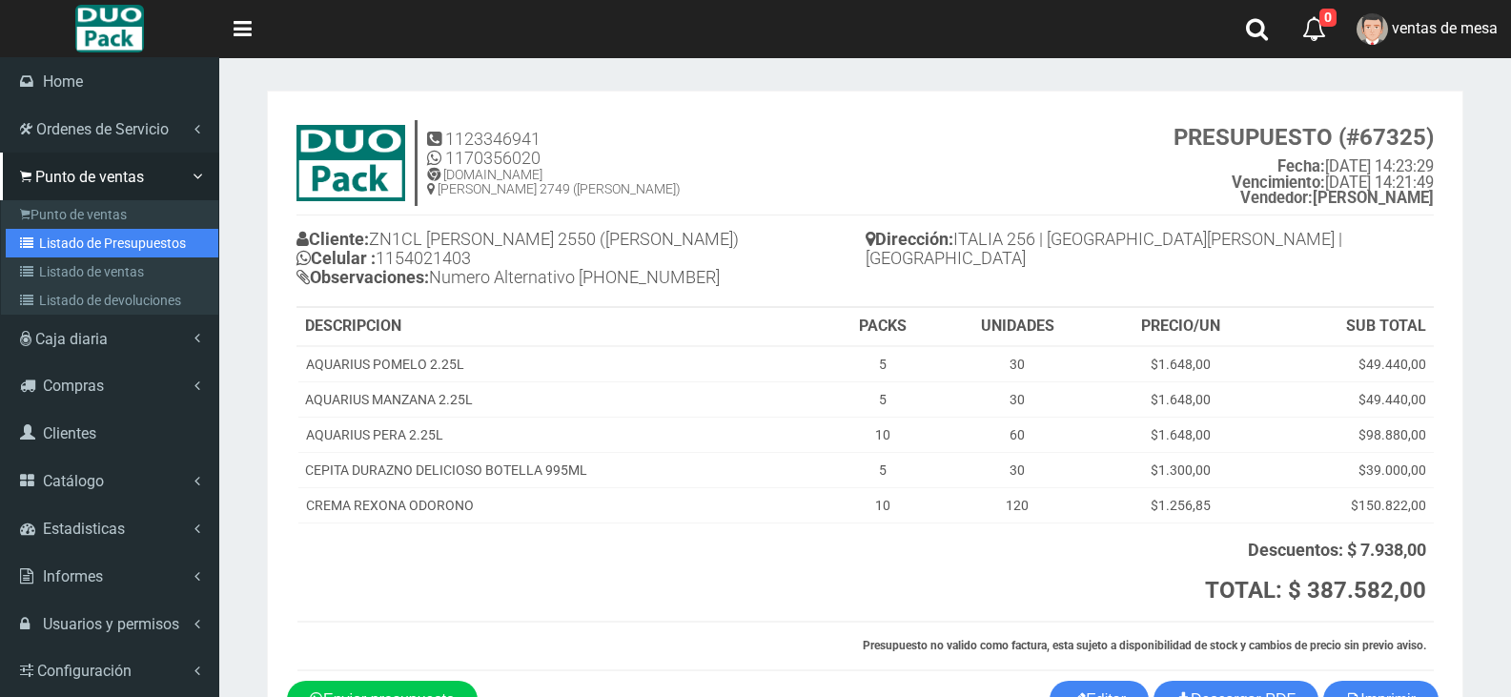
click at [100, 229] on link "Listado de Presupuestos" at bounding box center [112, 243] width 213 height 29
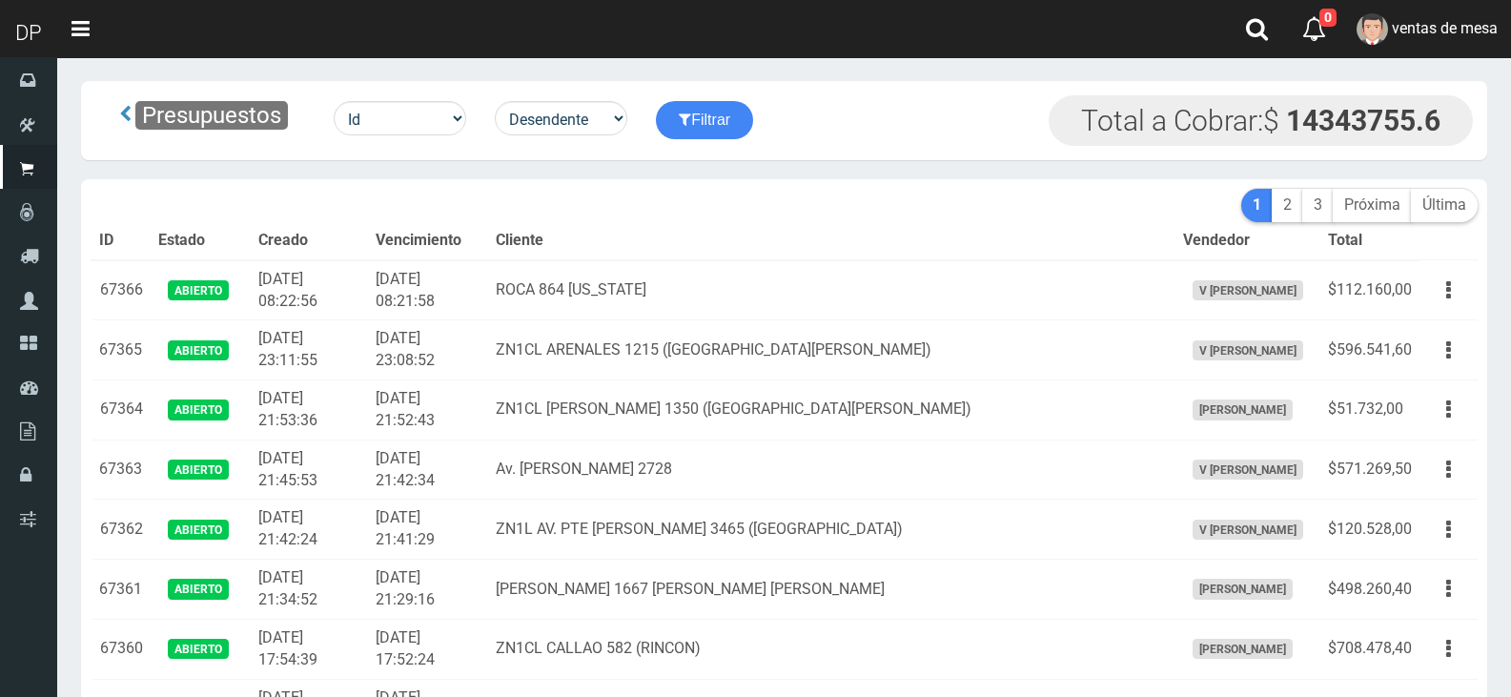
scroll to position [13802, 0]
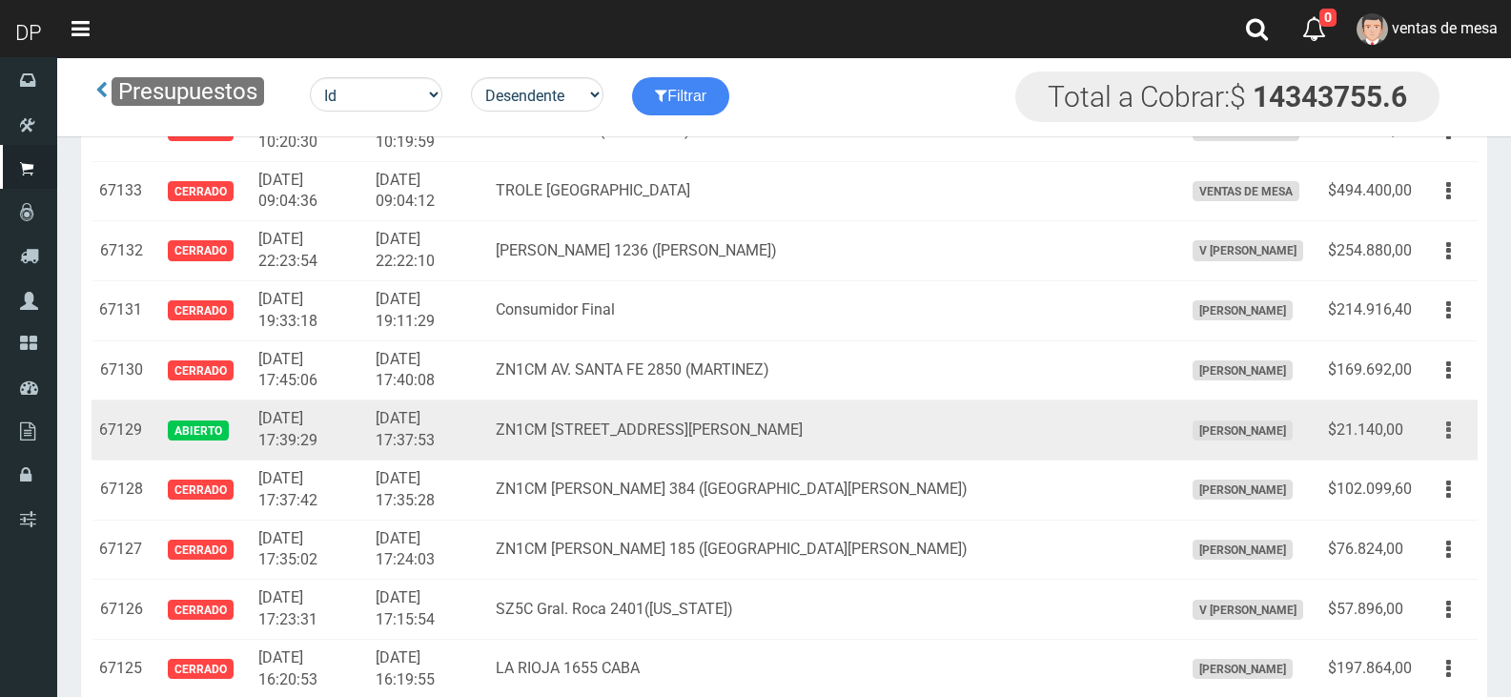
click at [1455, 430] on button "button" at bounding box center [1448, 430] width 43 height 33
click at [1433, 522] on link "Imprimir" at bounding box center [1393, 519] width 151 height 42
